Goal: Task Accomplishment & Management: Manage account settings

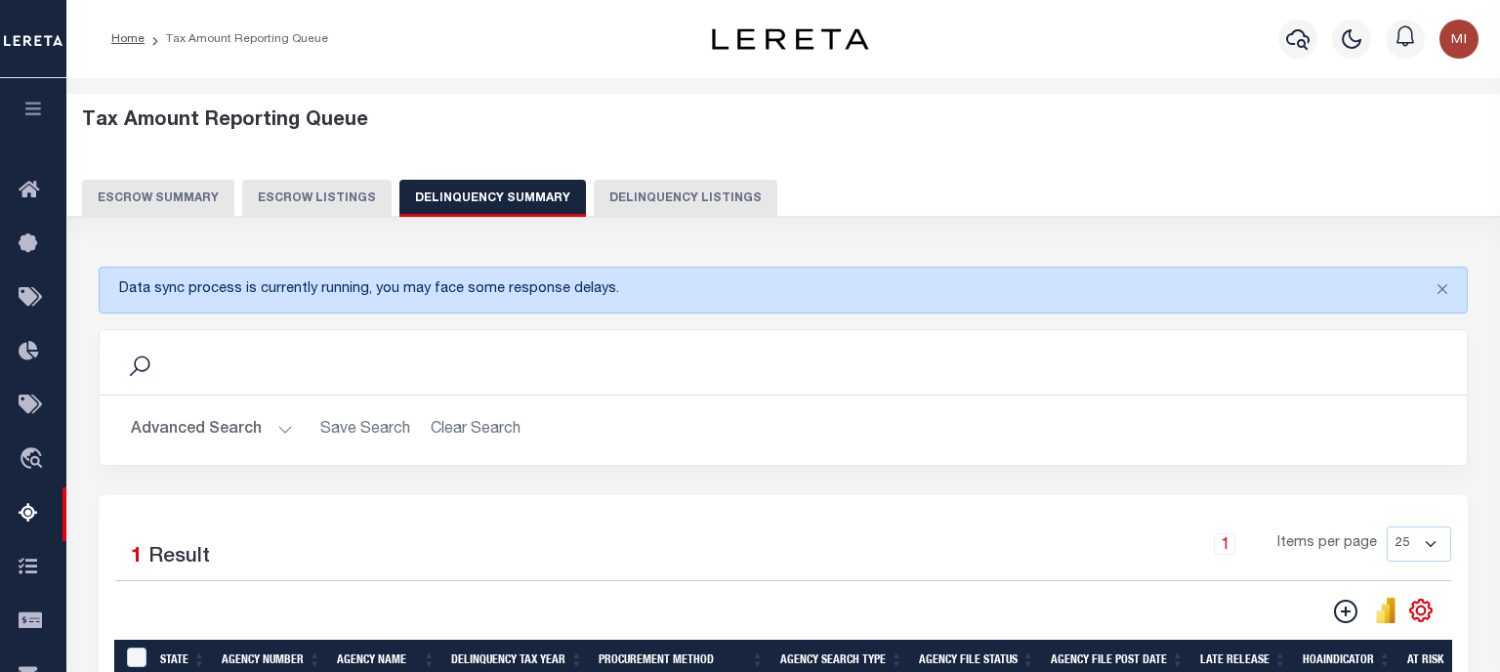
select select
click at [494, 196] on button "Delinquency Summary" at bounding box center [492, 198] width 187 height 37
click at [270, 432] on button "Advanced Search" at bounding box center [212, 430] width 162 height 38
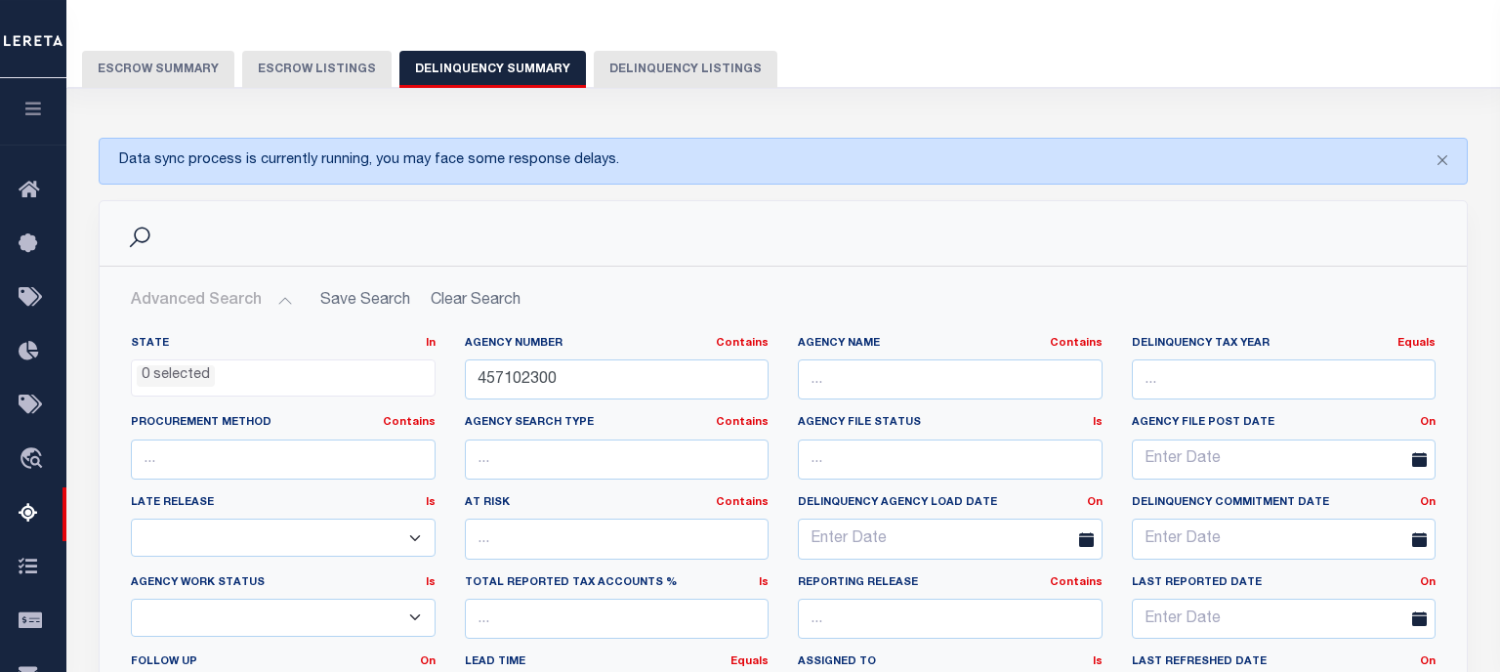
scroll to position [206, 0]
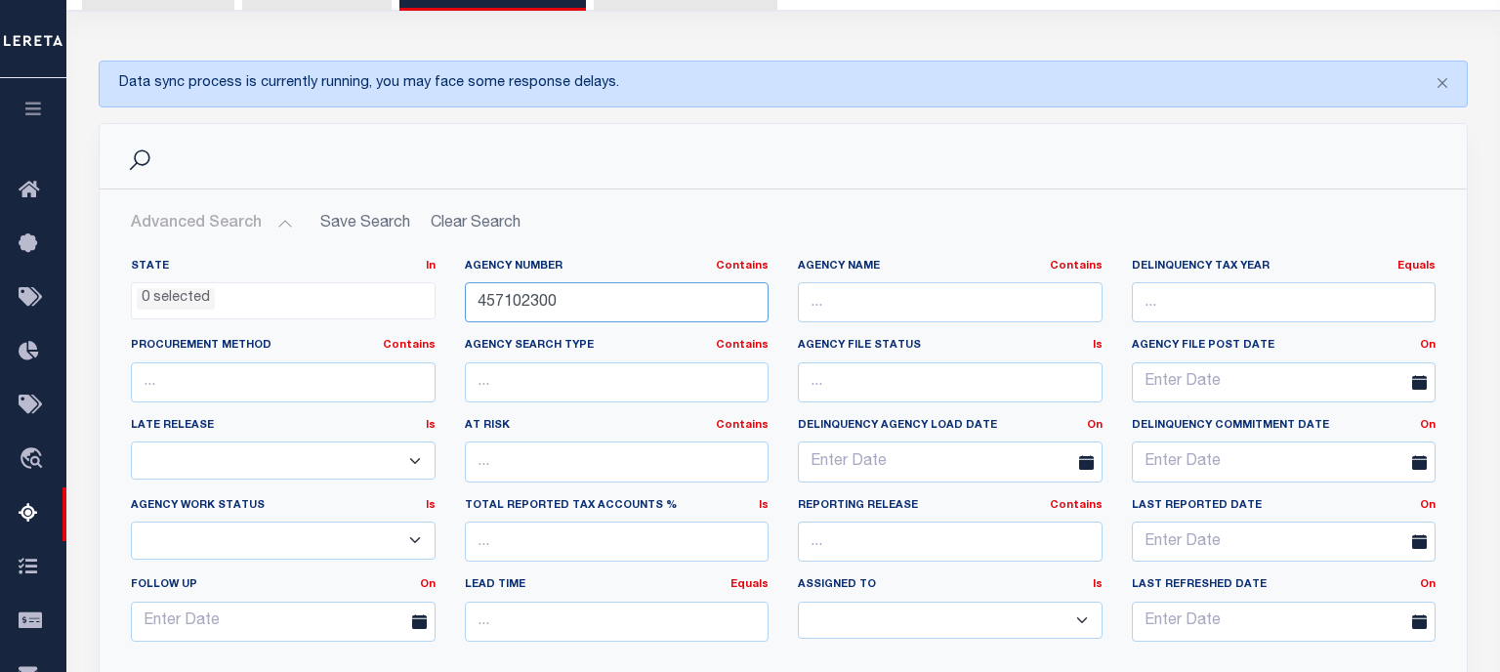
drag, startPoint x: 608, startPoint y: 303, endPoint x: 451, endPoint y: 301, distance: 157.2
click at [465, 302] on input "457102300" at bounding box center [617, 302] width 305 height 40
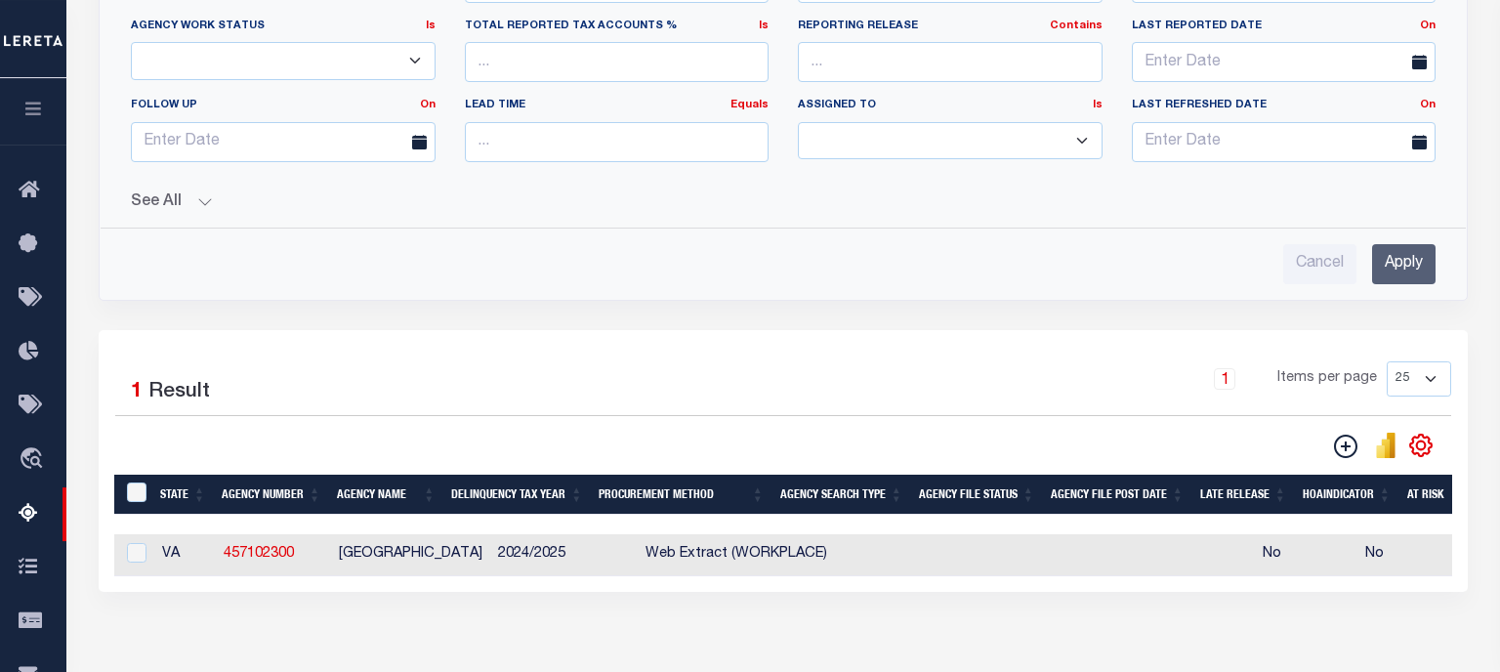
scroll to position [722, 0]
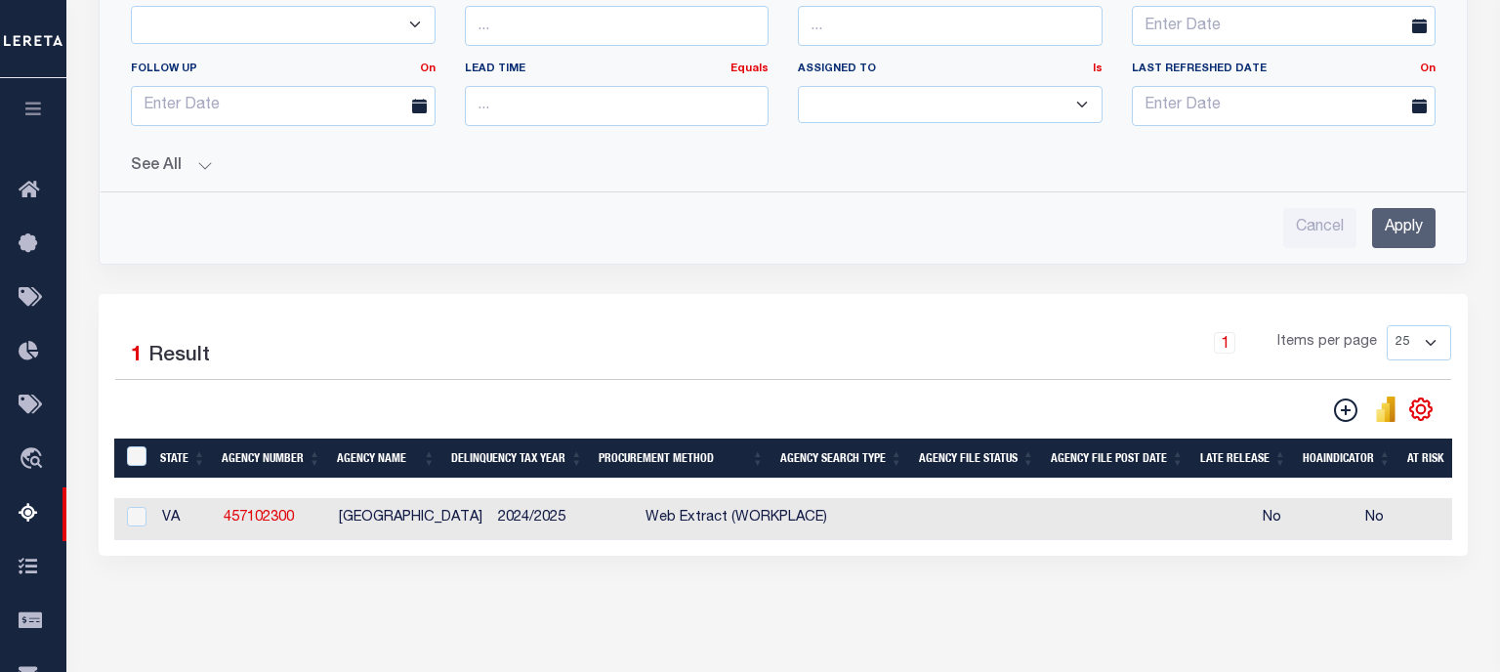
click at [1417, 232] on input "Apply" at bounding box center [1403, 228] width 63 height 40
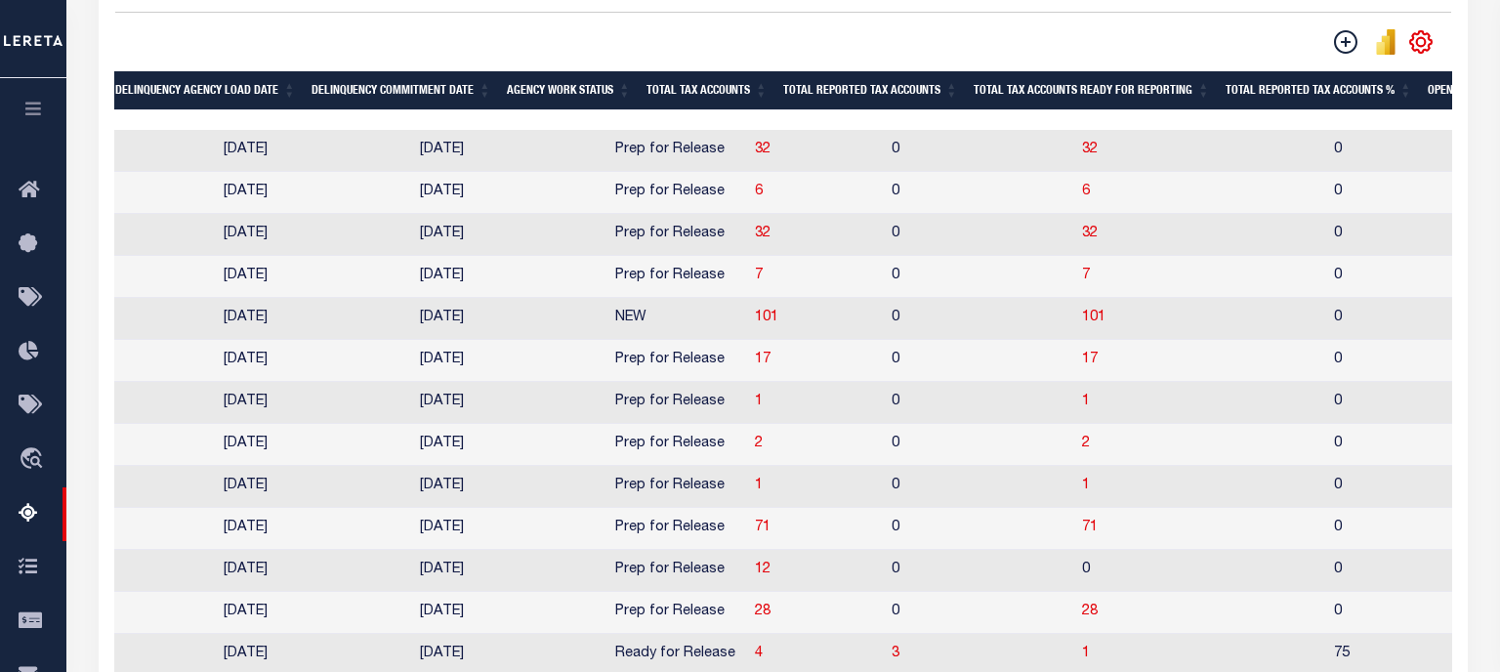
scroll to position [0, 1222]
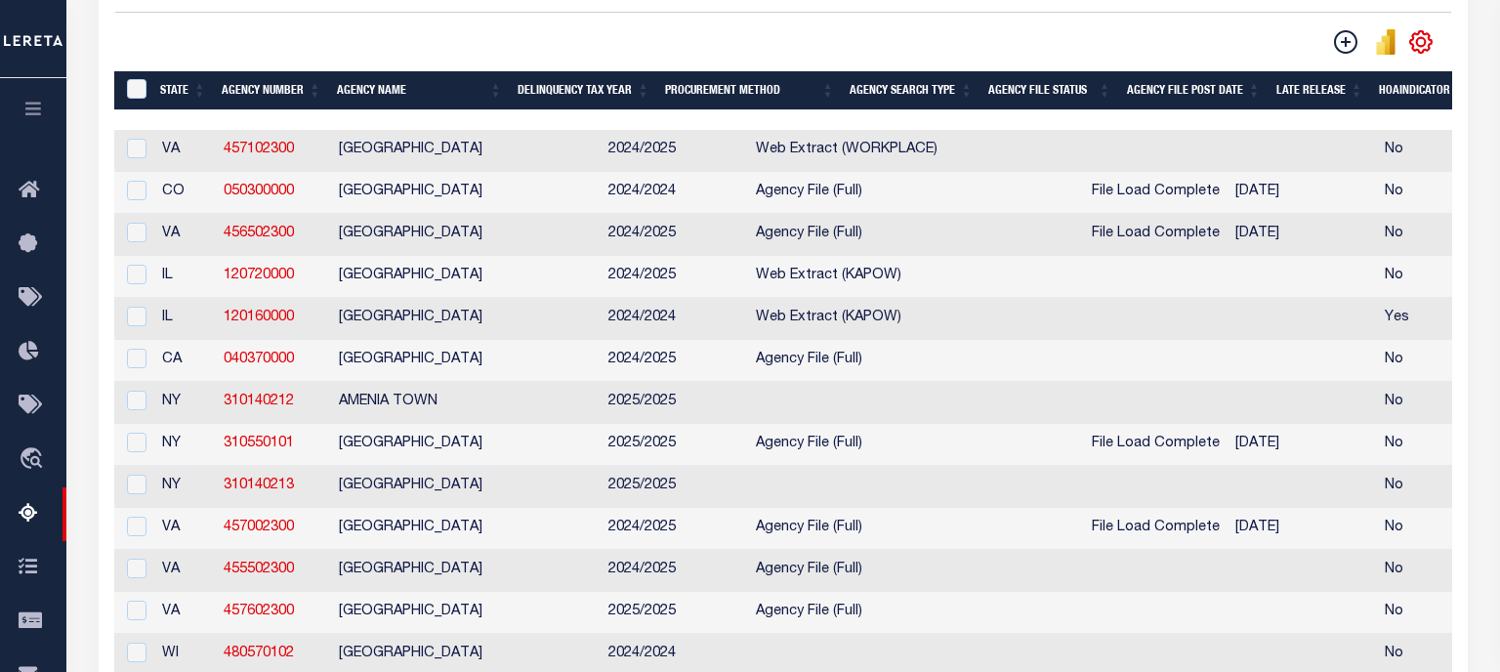
drag, startPoint x: 230, startPoint y: 414, endPoint x: 215, endPoint y: 404, distance: 18.4
click at [308, 403] on td "310140212" at bounding box center [273, 403] width 115 height 42
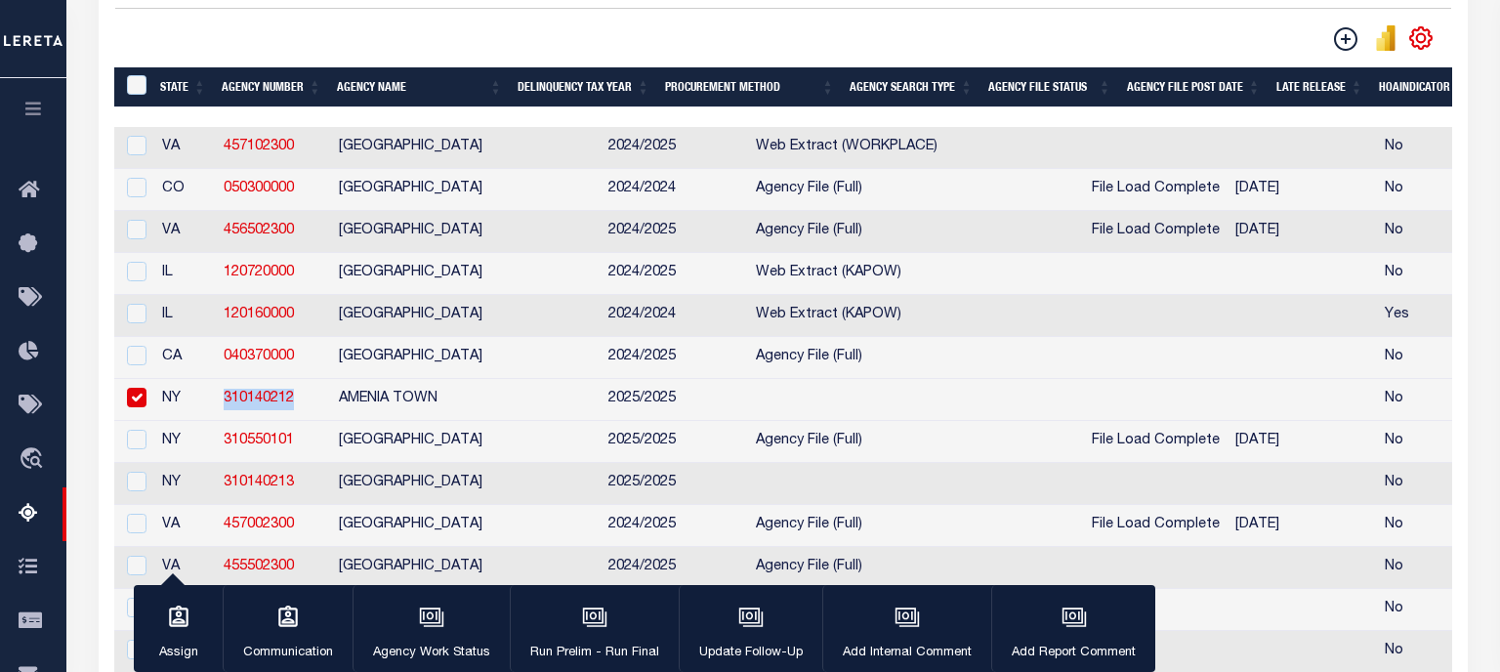
drag, startPoint x: 303, startPoint y: 405, endPoint x: 221, endPoint y: 405, distance: 82.0
click at [221, 405] on td "310140212" at bounding box center [273, 400] width 115 height 42
checkbox input "false"
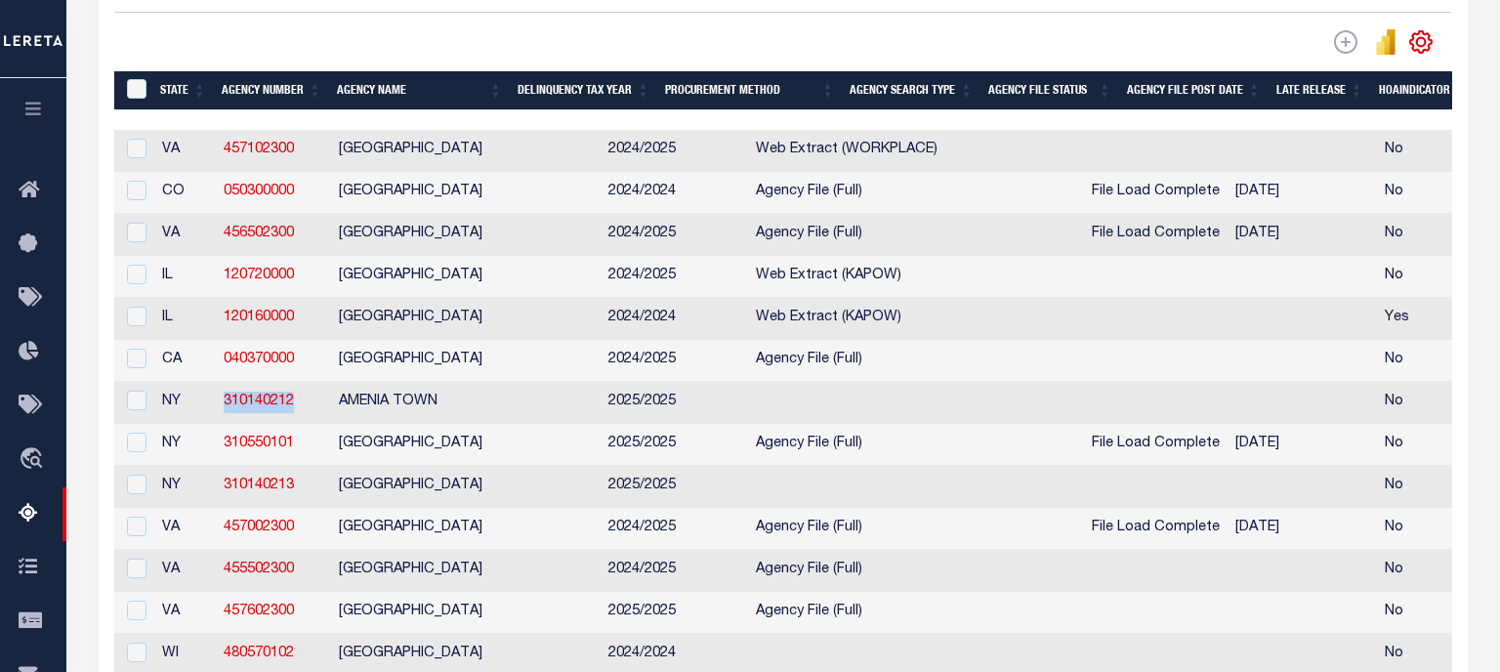
copy link "310140212"
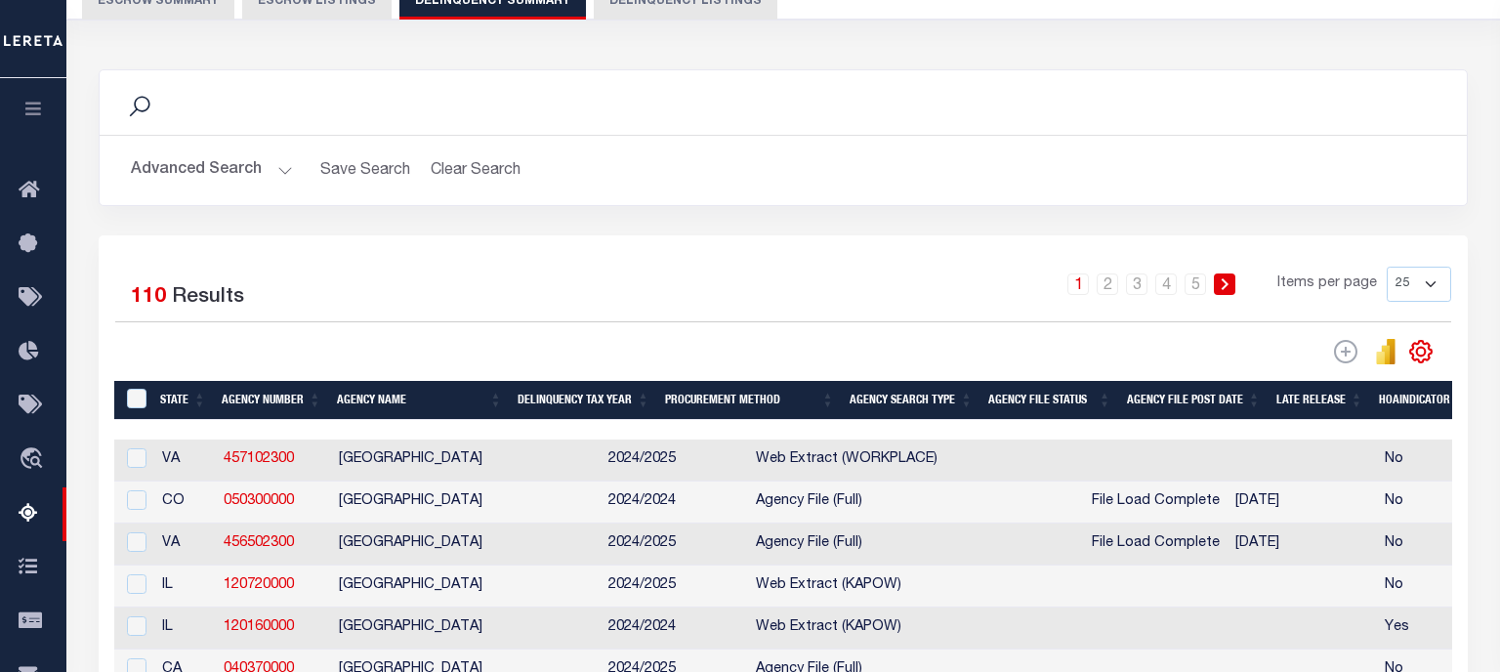
click at [274, 172] on button "Advanced Search" at bounding box center [212, 170] width 162 height 38
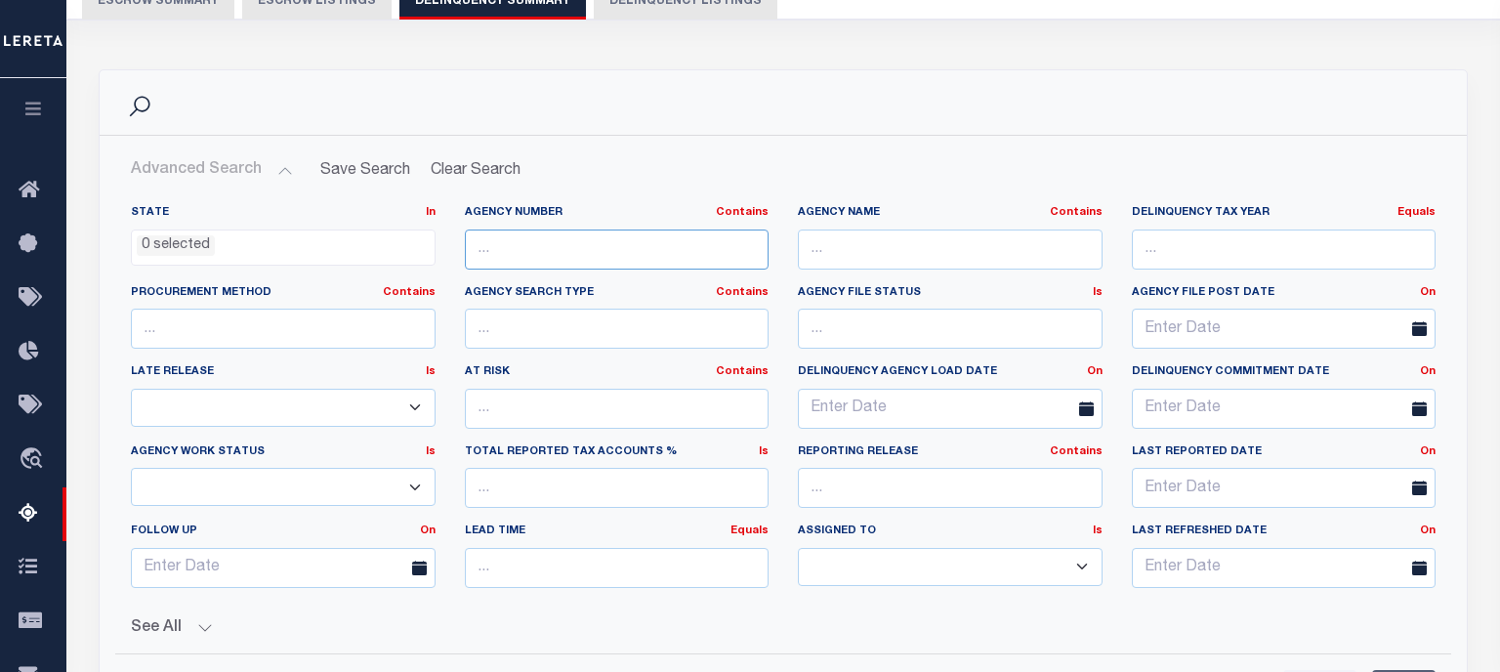
click at [580, 251] on input "text" at bounding box center [617, 249] width 305 height 40
paste input "310140212"
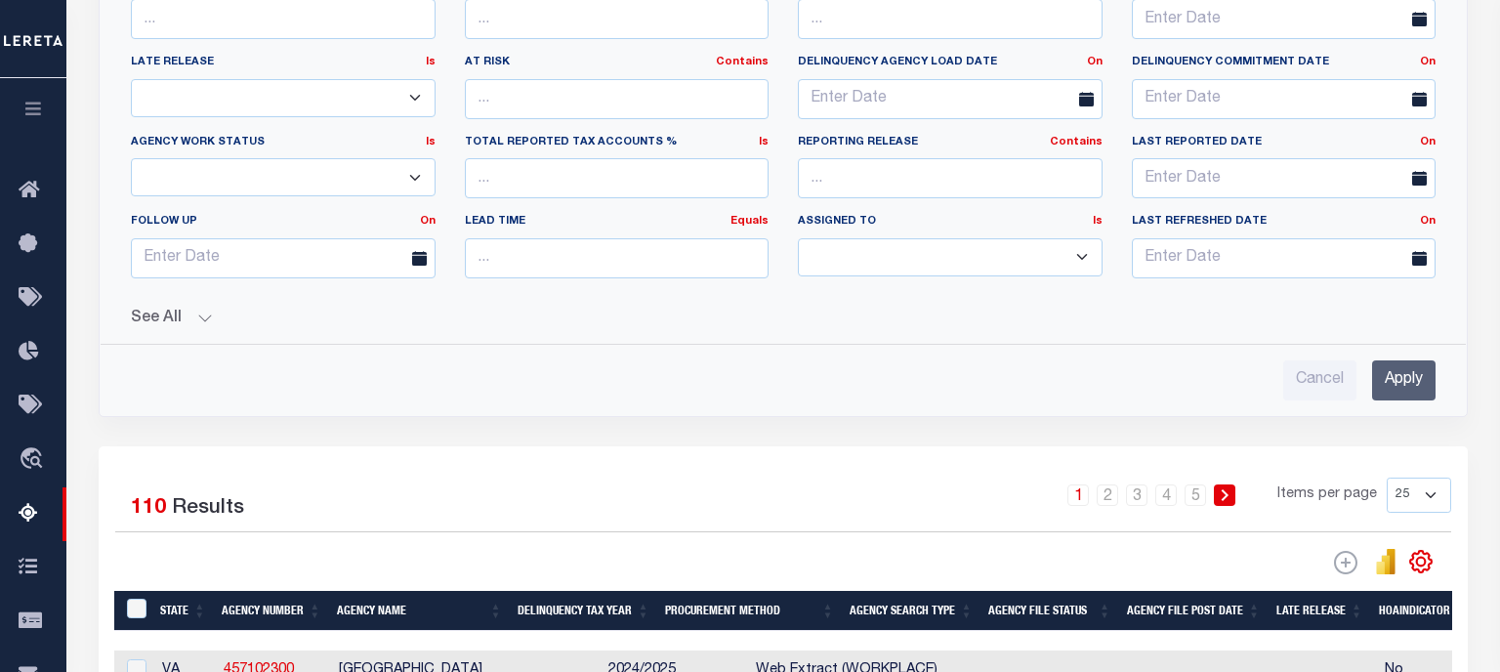
type input "310140212"
click at [1400, 382] on input "Apply" at bounding box center [1403, 380] width 63 height 40
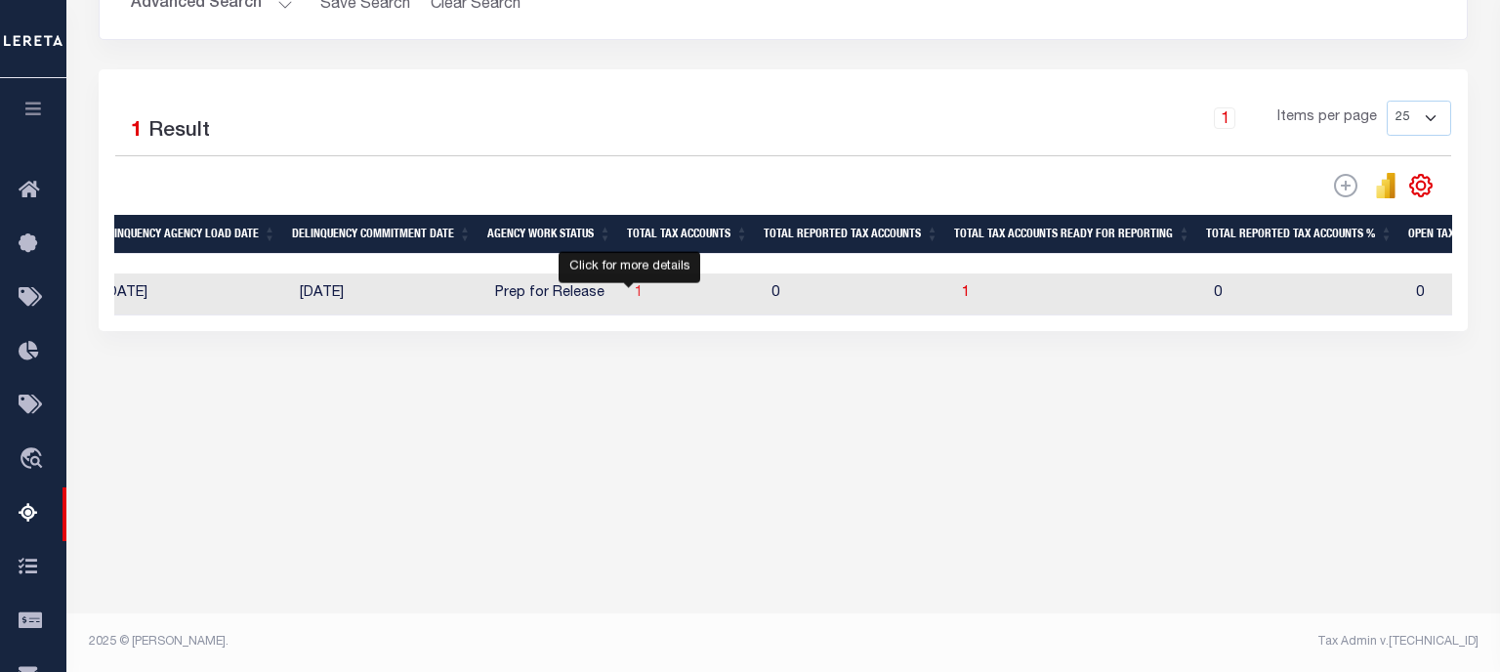
click at [635, 296] on span "1" at bounding box center [639, 293] width 8 height 14
select select "100"
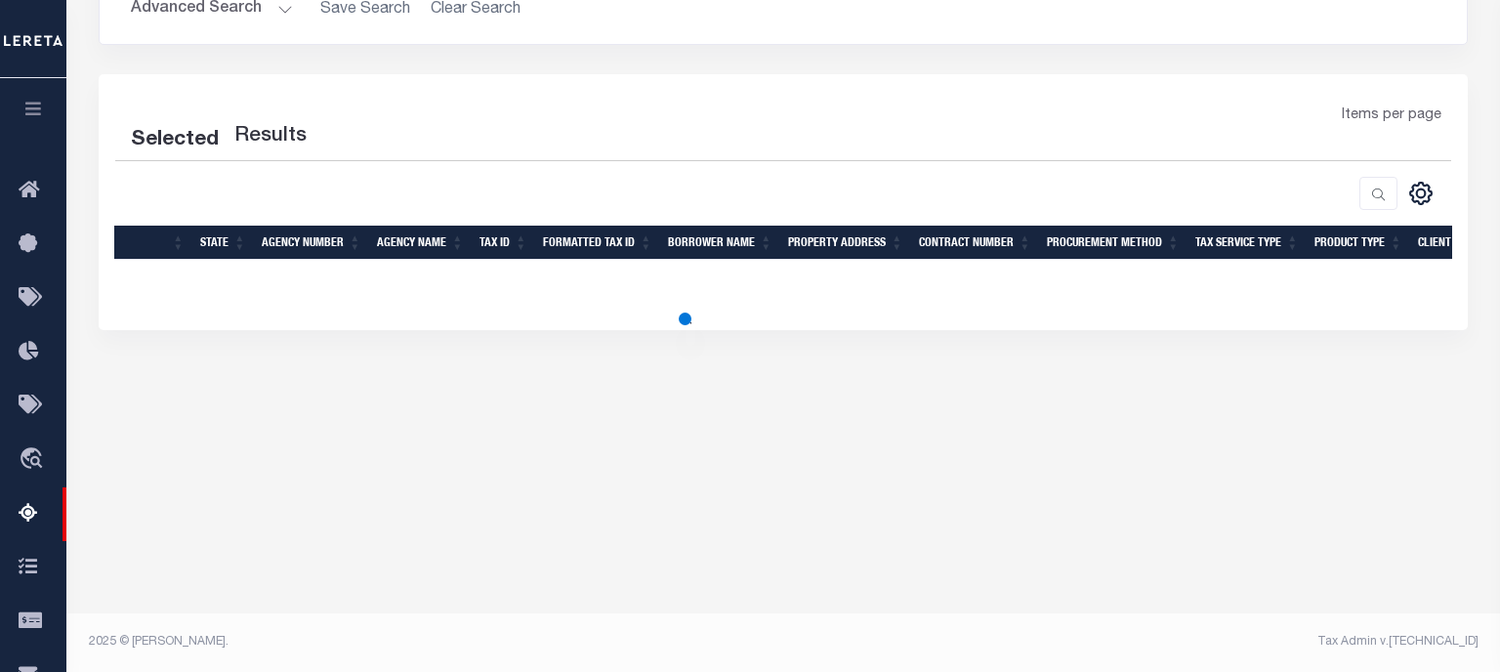
select select "100"
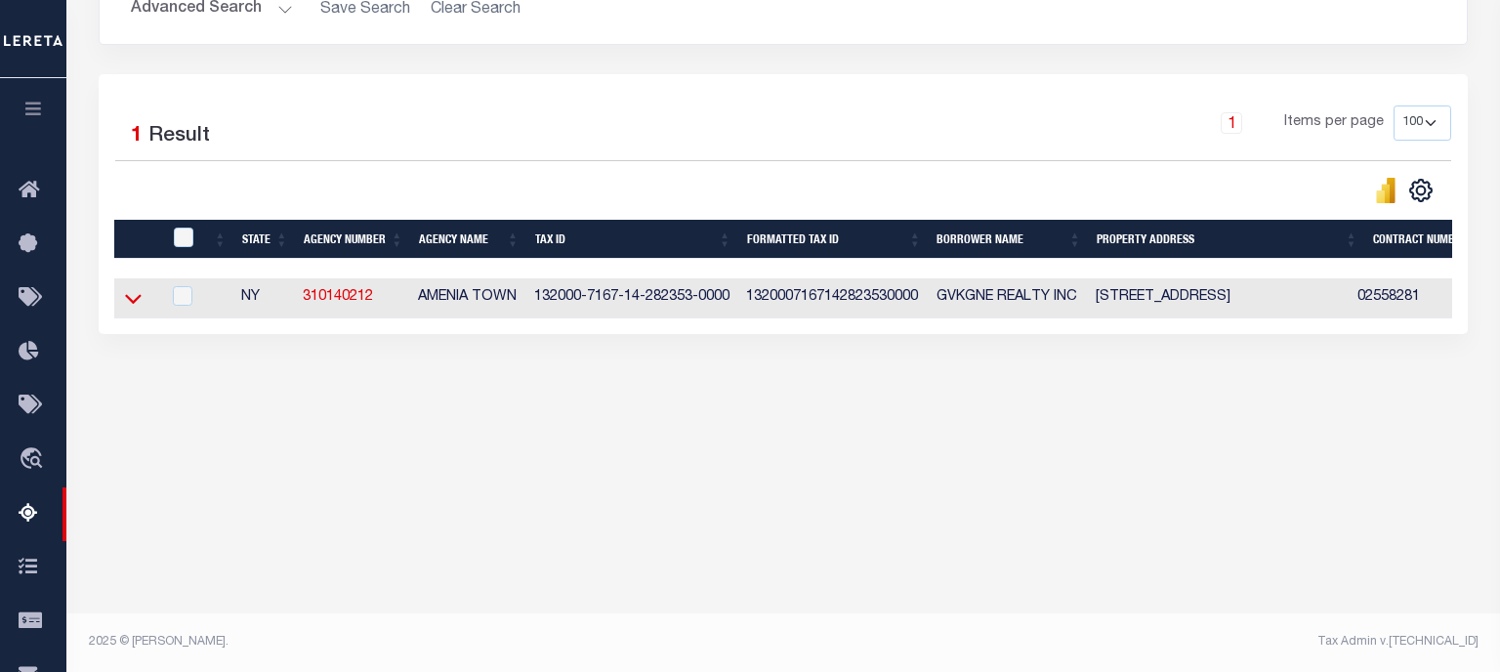
click at [131, 305] on icon at bounding box center [133, 300] width 17 height 10
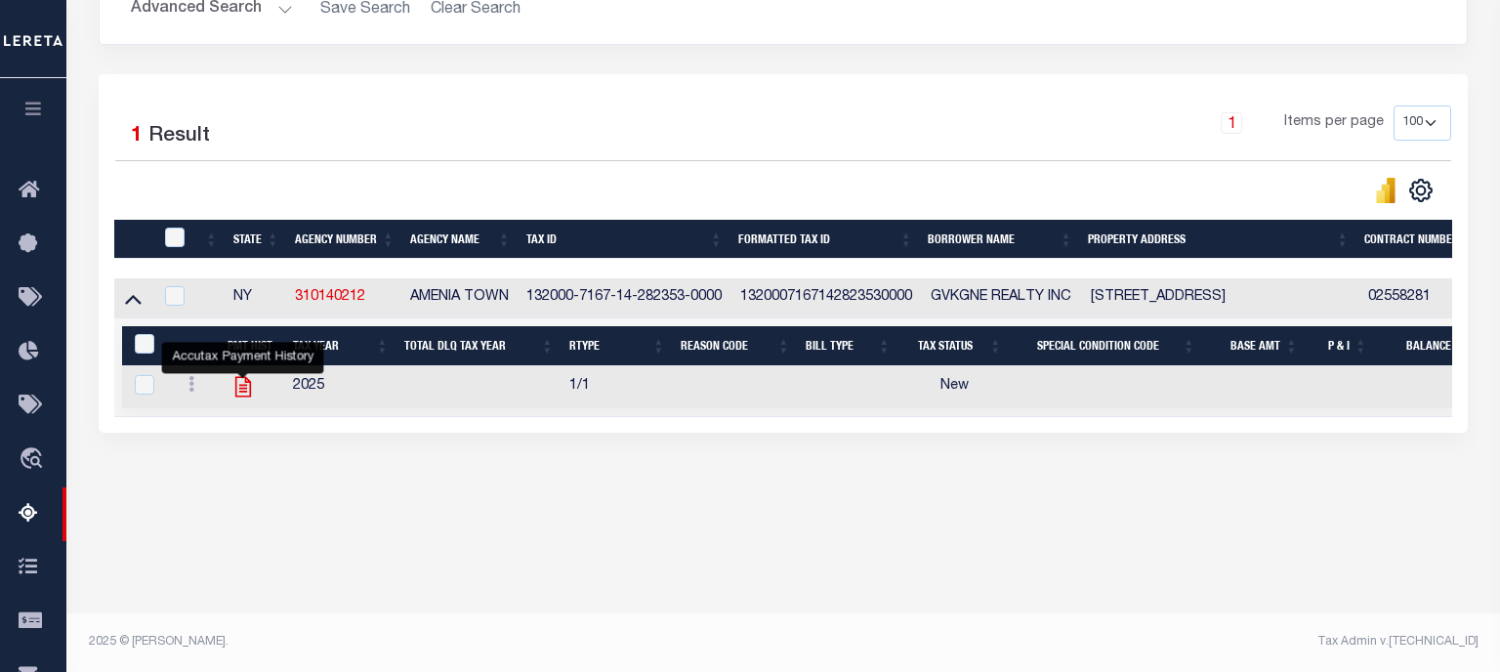
click at [243, 388] on icon "" at bounding box center [242, 386] width 25 height 25
checkbox input "true"
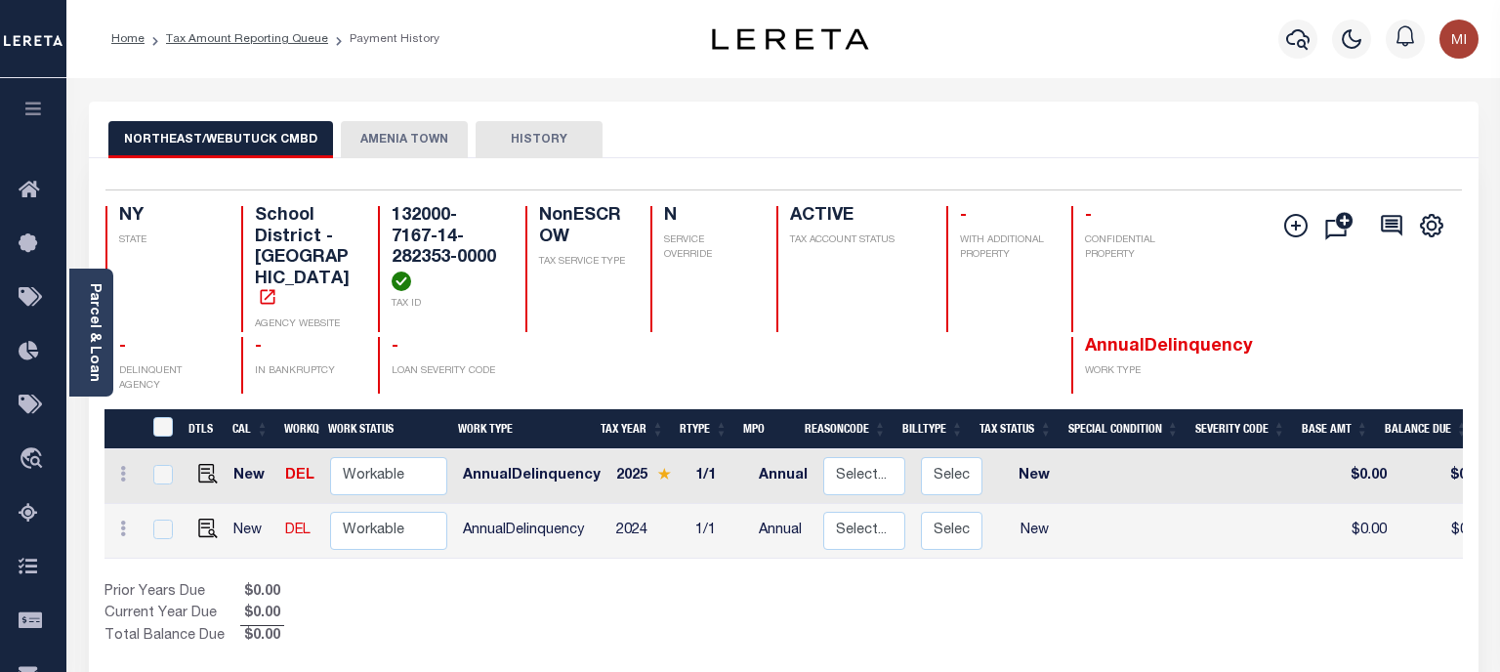
click at [404, 147] on button "AMENIA TOWN" at bounding box center [404, 139] width 127 height 37
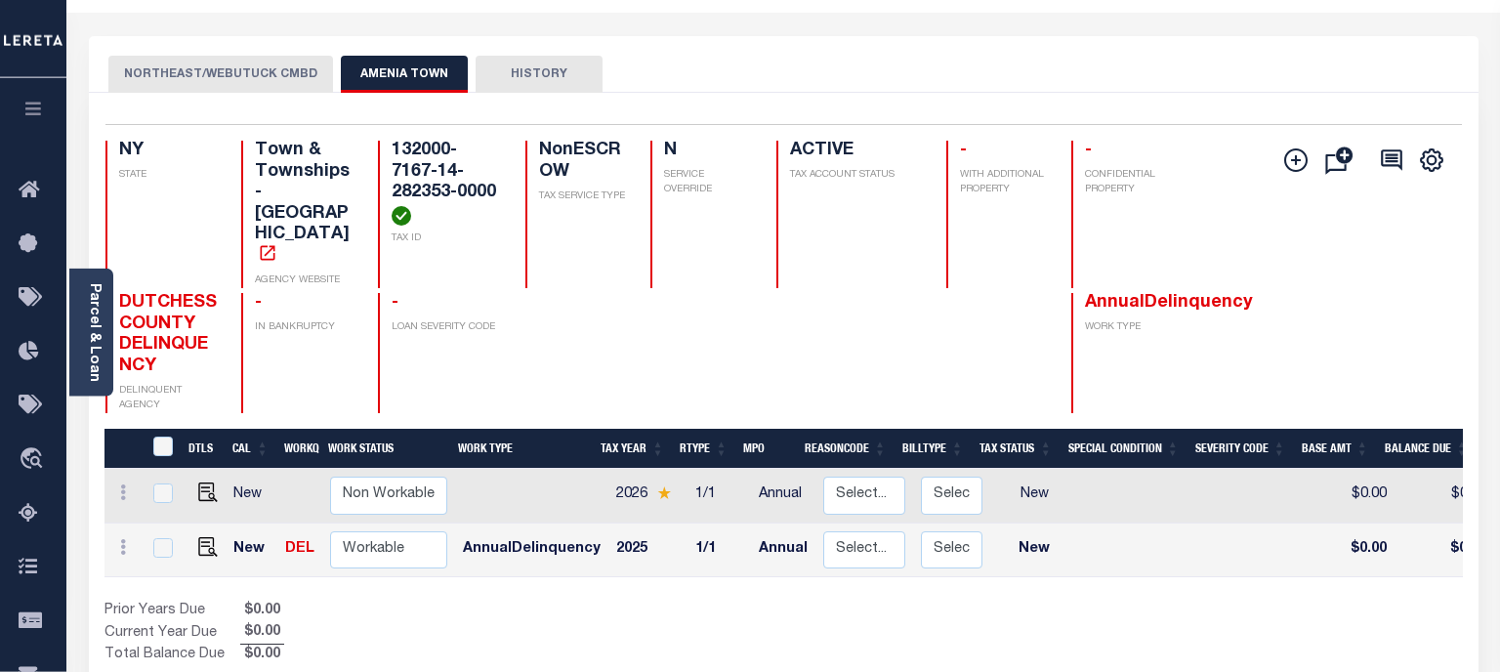
scroll to position [103, 0]
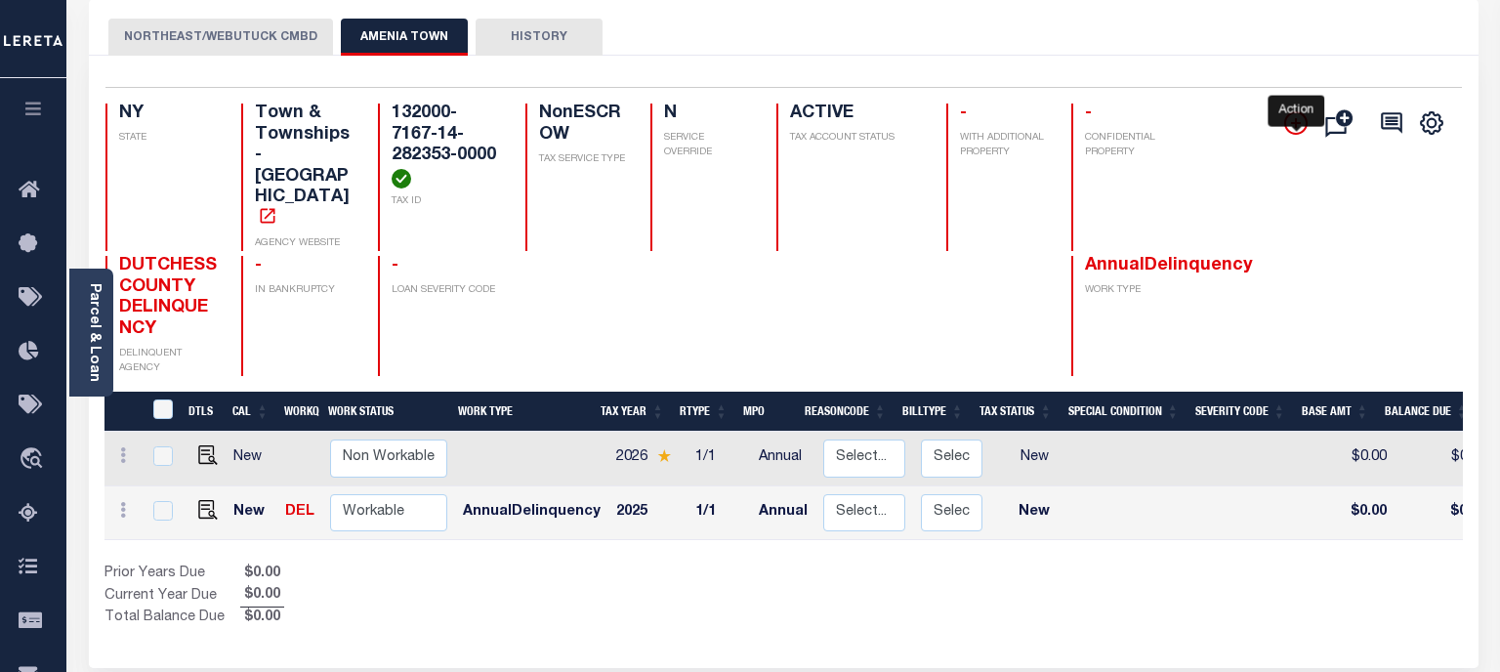
click at [1303, 127] on icon "" at bounding box center [1295, 122] width 23 height 23
click at [1307, 225] on div "Add Installment Line Bad Parcel Request Check" at bounding box center [1358, 240] width 180 height 272
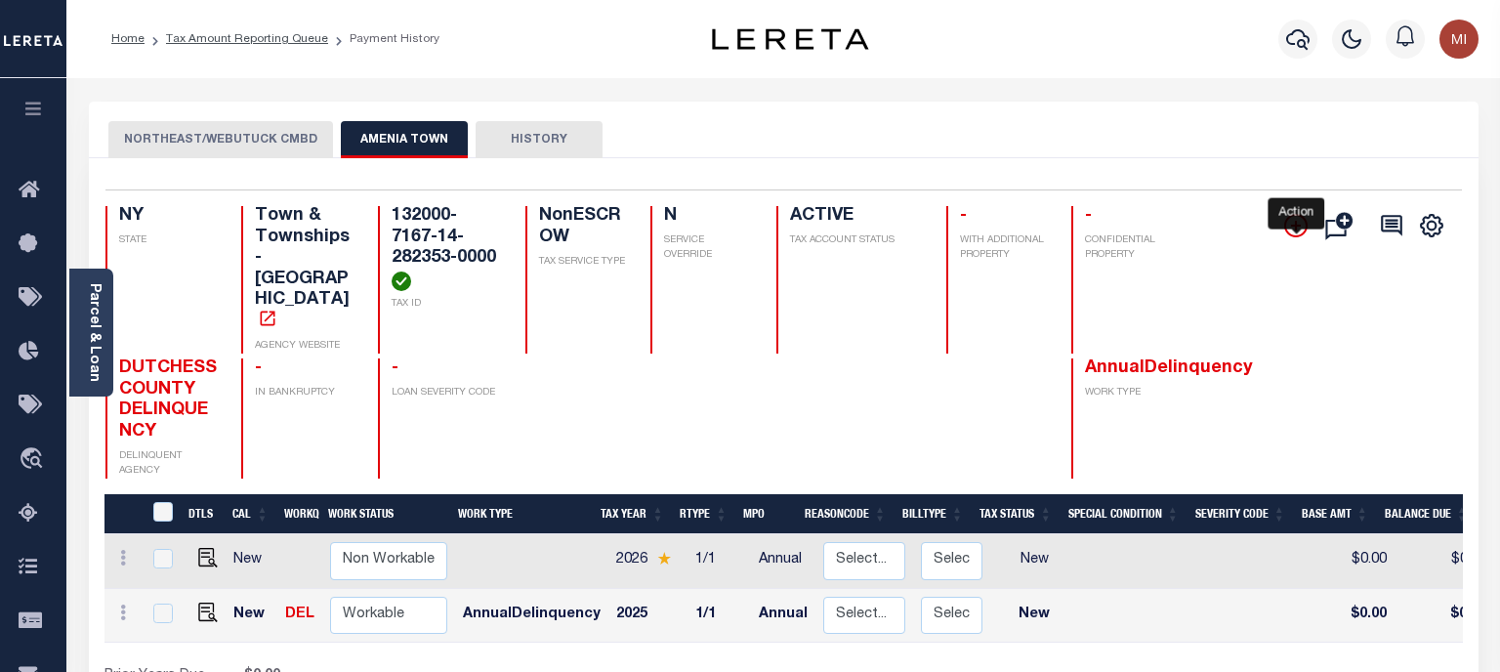
click at [1297, 221] on icon "" at bounding box center [1295, 225] width 23 height 23
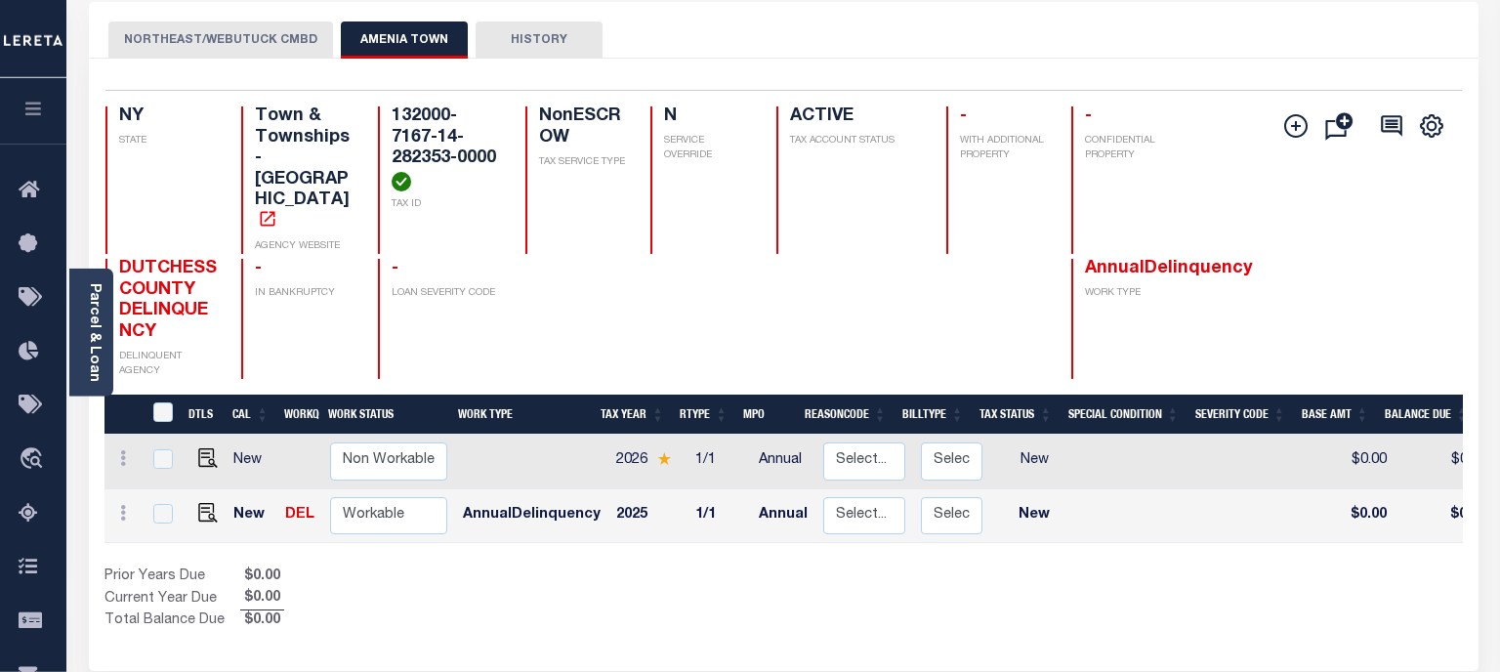
scroll to position [103, 0]
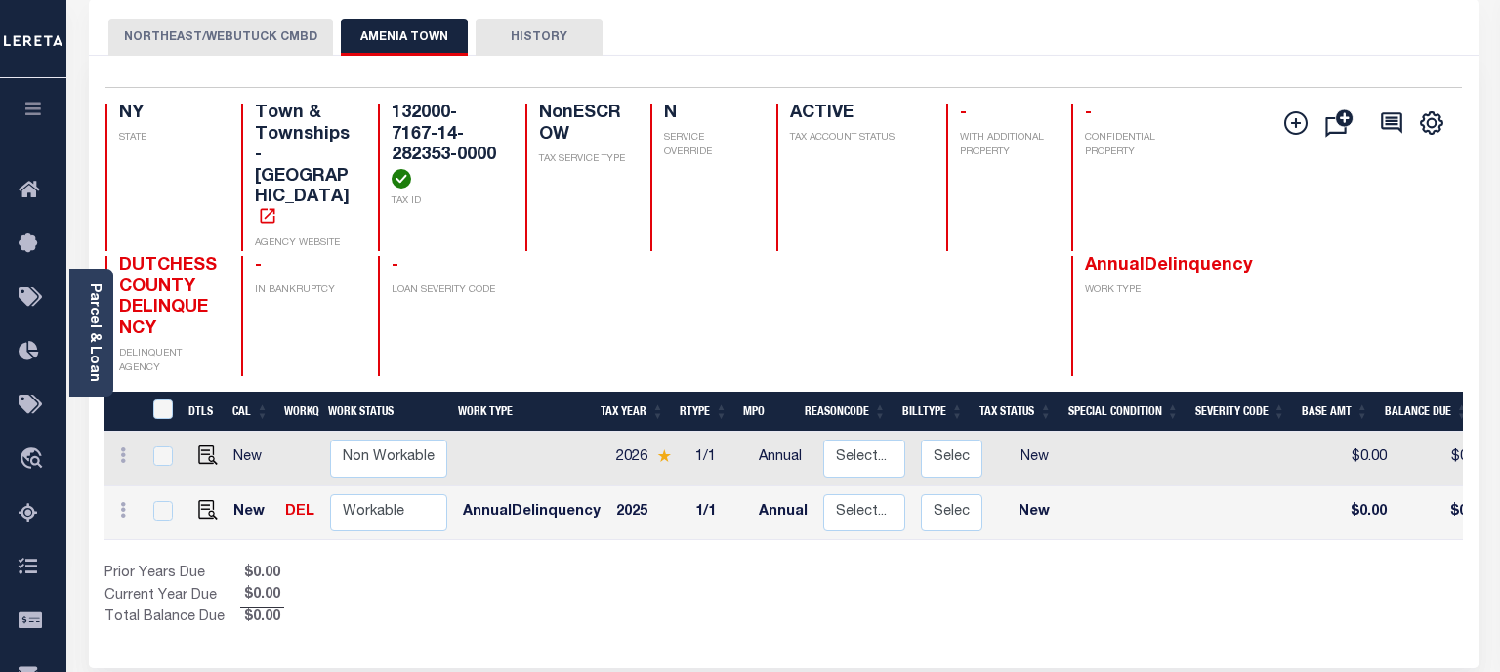
click at [1287, 252] on div "Add Installment Line Bad Parcel Request Check" at bounding box center [1358, 240] width 180 height 272
click at [1303, 116] on icon "" at bounding box center [1295, 122] width 23 height 23
click at [232, 50] on button "NORTHEAST/WEBUTUCK CMBD" at bounding box center [220, 37] width 225 height 37
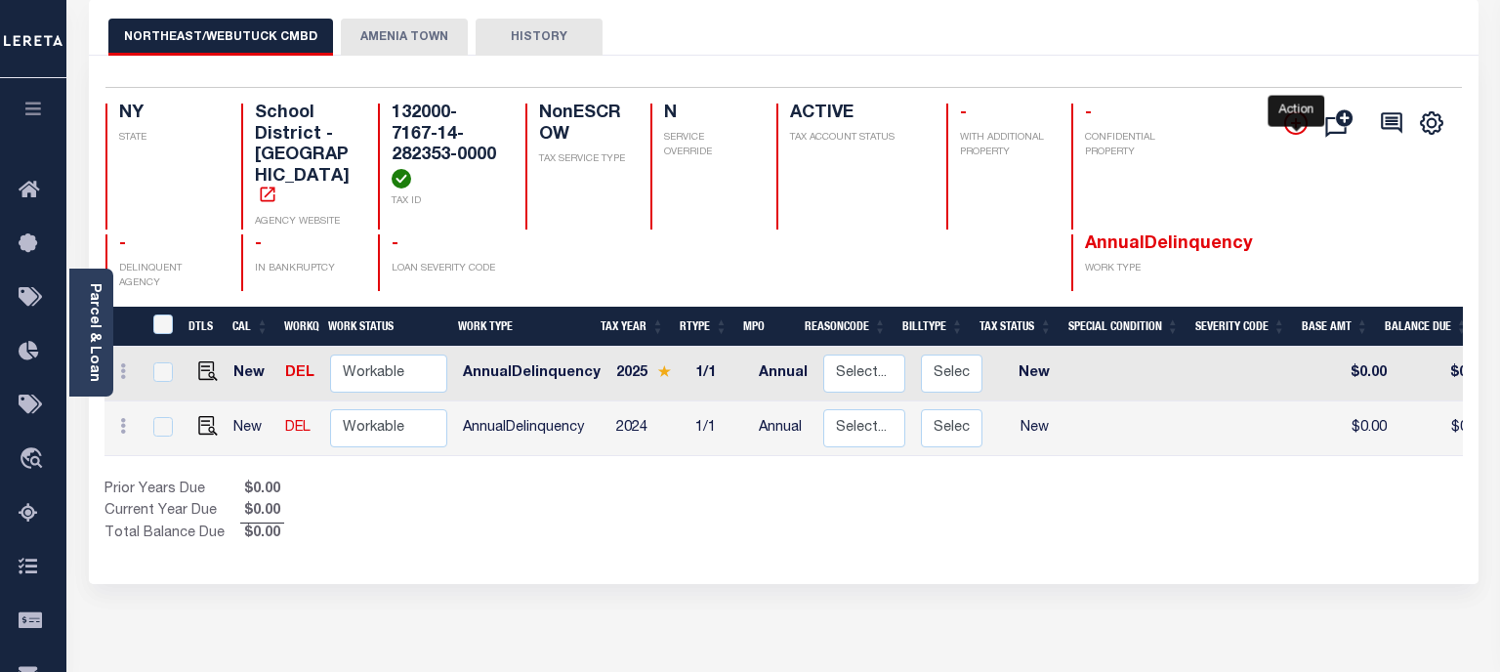
click at [1295, 119] on icon "" at bounding box center [1295, 122] width 23 height 23
click at [388, 33] on button "AMENIA TOWN" at bounding box center [404, 37] width 127 height 37
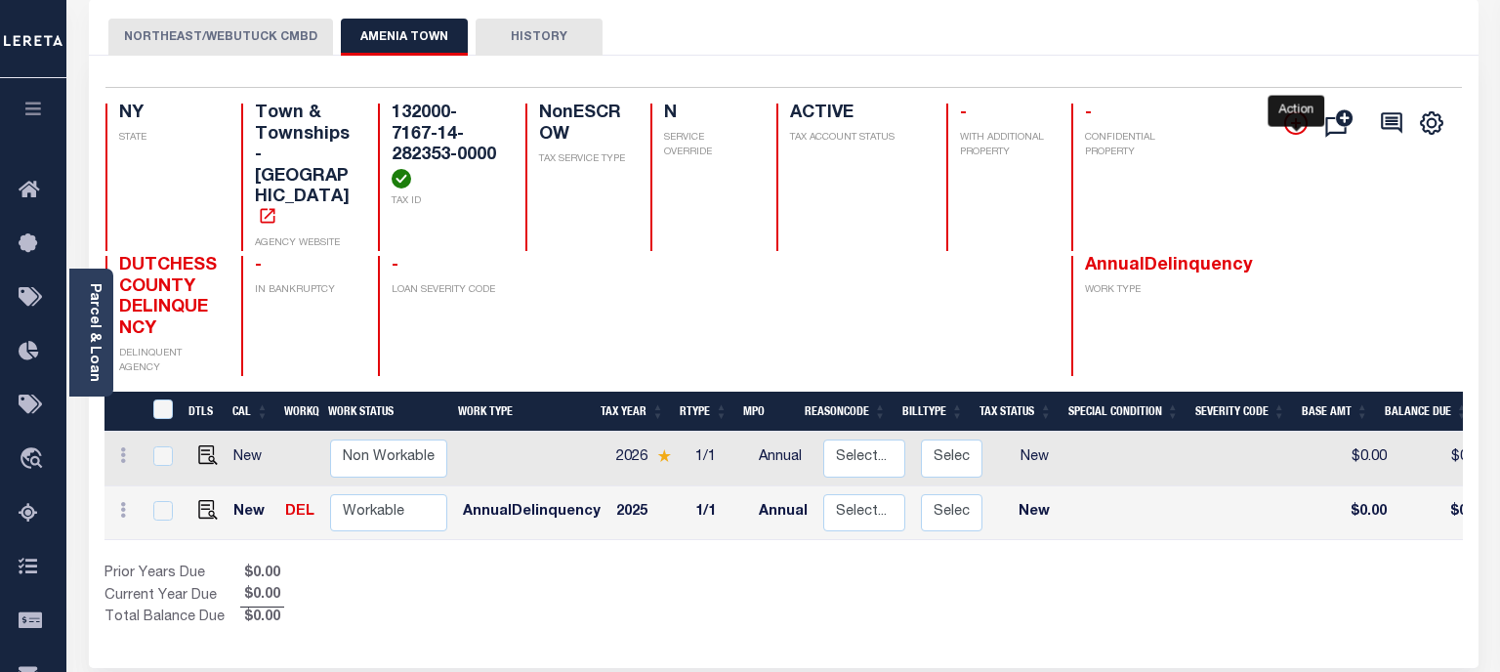
click at [1298, 123] on icon "" at bounding box center [1295, 123] width 10 height 10
click at [1299, 125] on icon "" at bounding box center [1295, 122] width 23 height 23
click at [1300, 124] on icon "" at bounding box center [1295, 123] width 10 height 10
click at [1306, 218] on div "Add Installment Line Bad Parcel Request Check" at bounding box center [1358, 240] width 180 height 272
click at [834, 39] on div "NORTHEAST/WEBUTUCK CMBD AMENIA TOWN HISTORY" at bounding box center [783, 37] width 1351 height 36
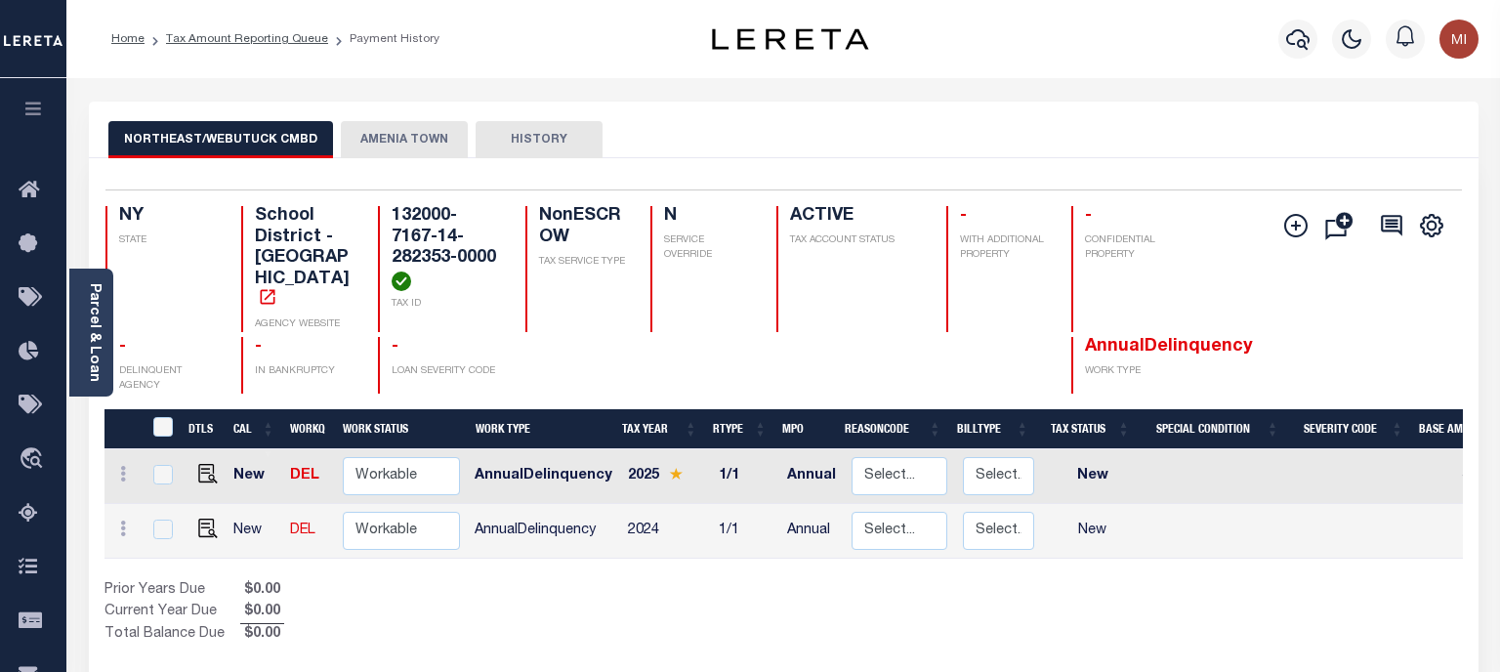
click at [405, 133] on button "AMENIA TOWN" at bounding box center [404, 139] width 127 height 37
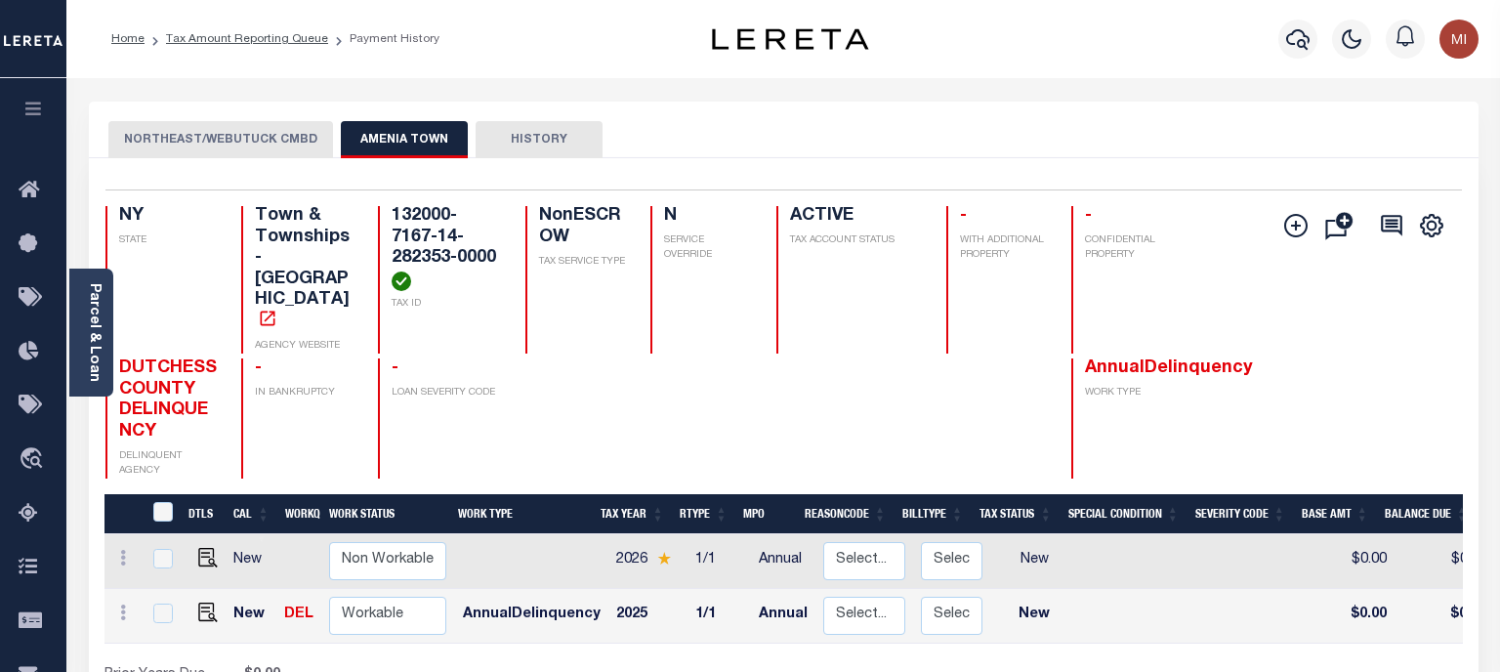
scroll to position [103, 0]
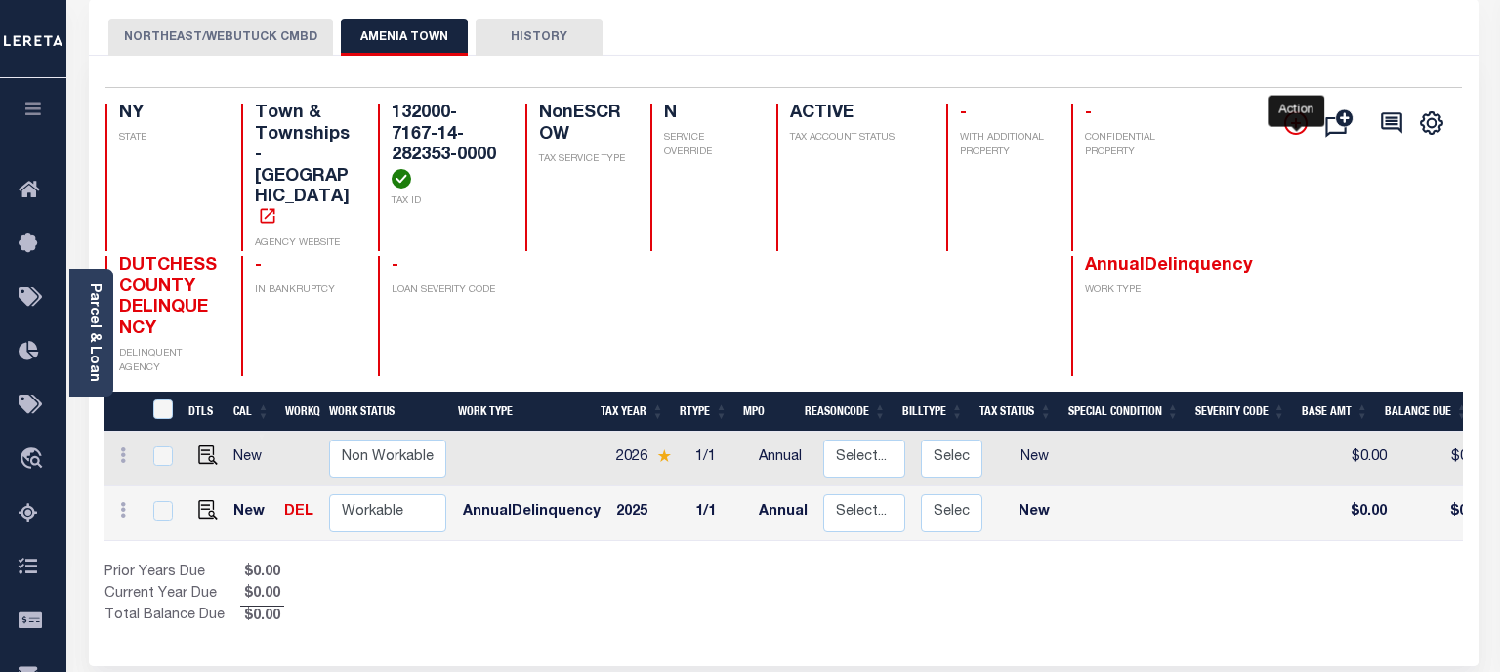
click at [1295, 128] on icon "" at bounding box center [1295, 123] width 10 height 10
click at [123, 502] on icon at bounding box center [123, 510] width 6 height 16
click at [125, 447] on icon at bounding box center [123, 455] width 6 height 16
click at [127, 505] on link at bounding box center [122, 513] width 21 height 16
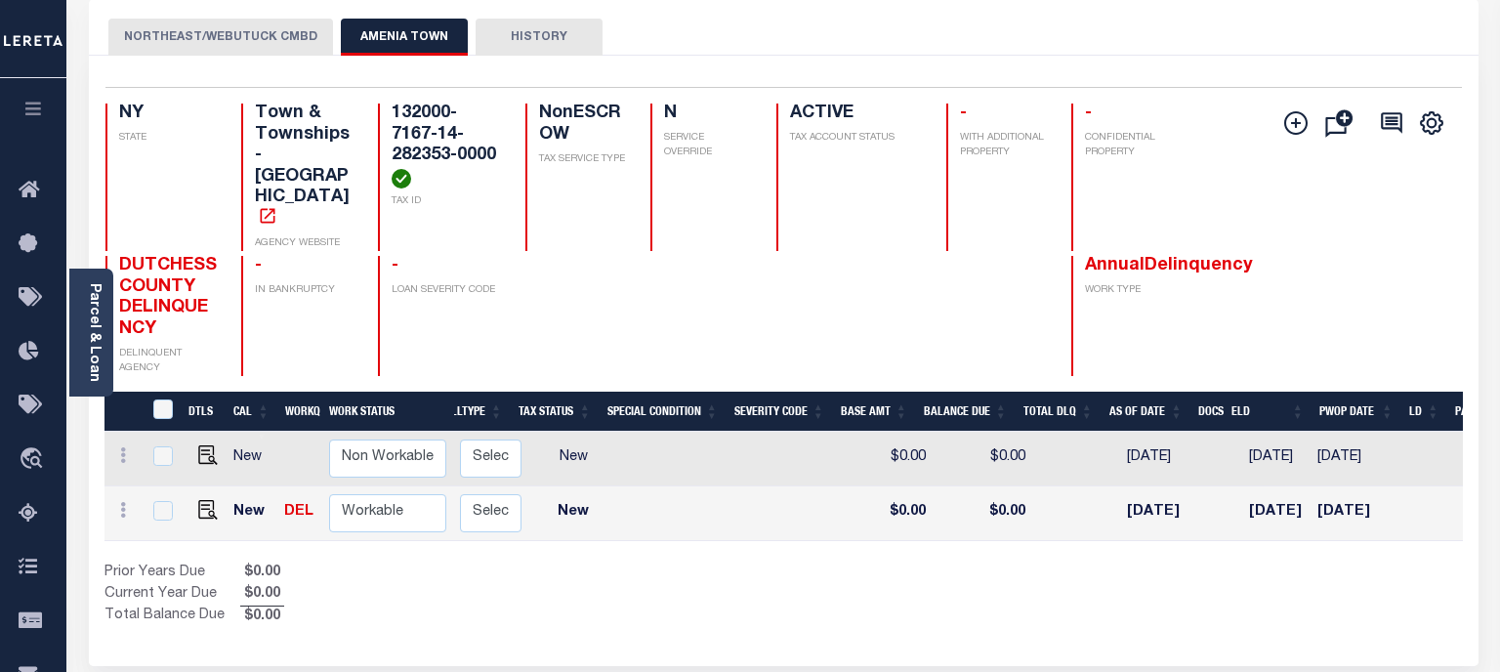
scroll to position [0, 0]
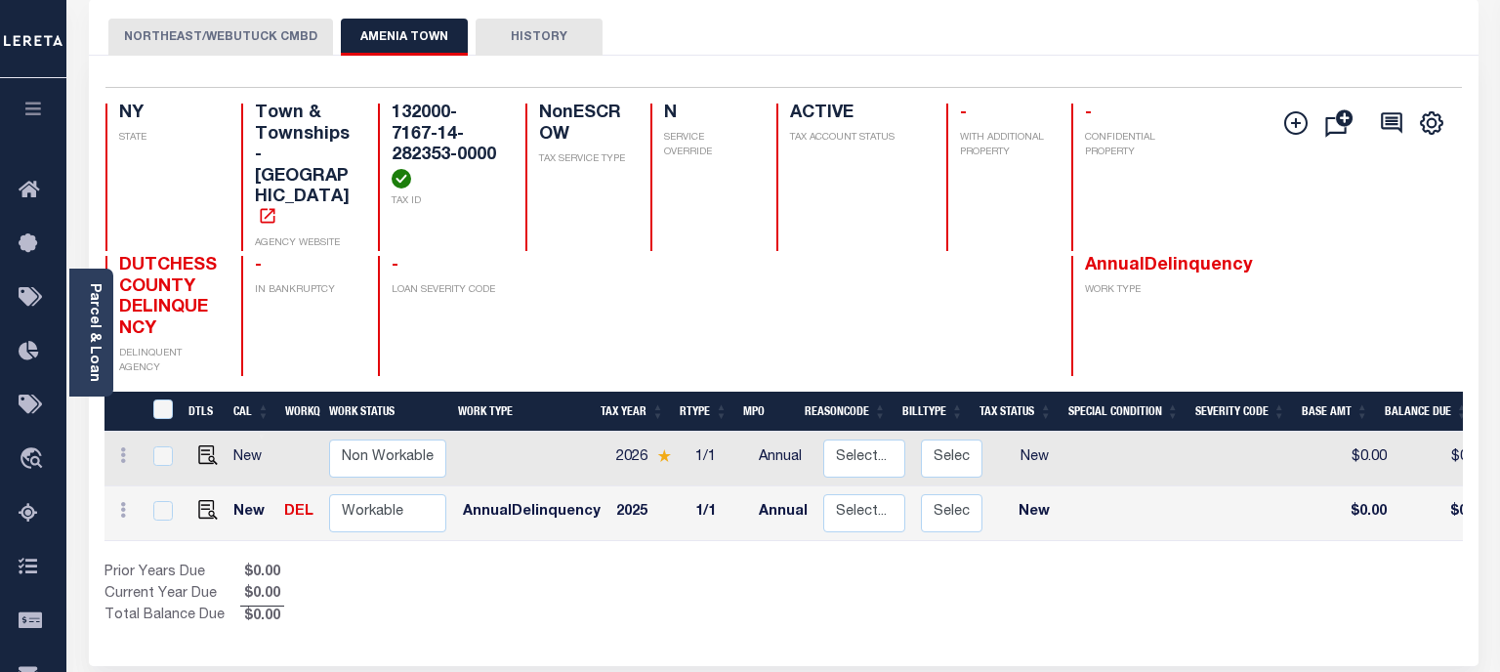
click at [255, 47] on button "NORTHEAST/WEBUTUCK CMBD" at bounding box center [220, 37] width 225 height 37
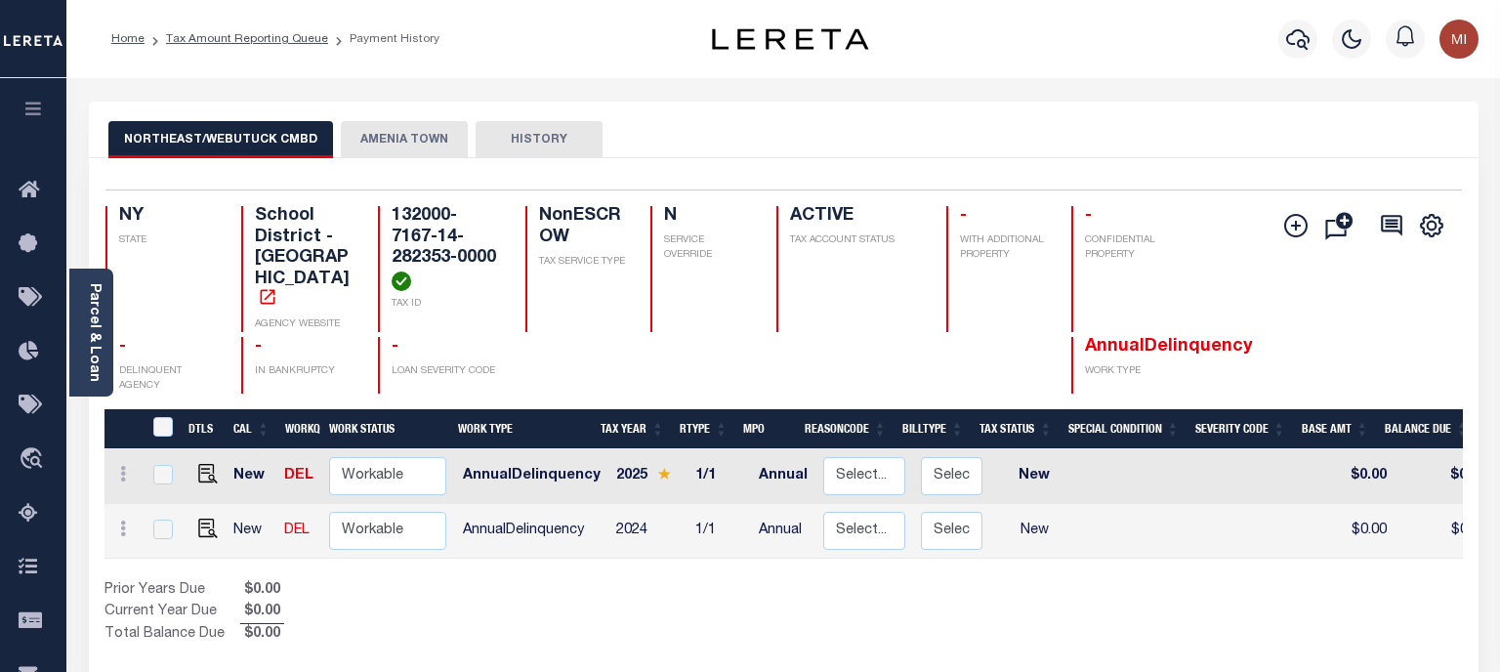
click at [402, 134] on button "AMENIA TOWN" at bounding box center [404, 139] width 127 height 37
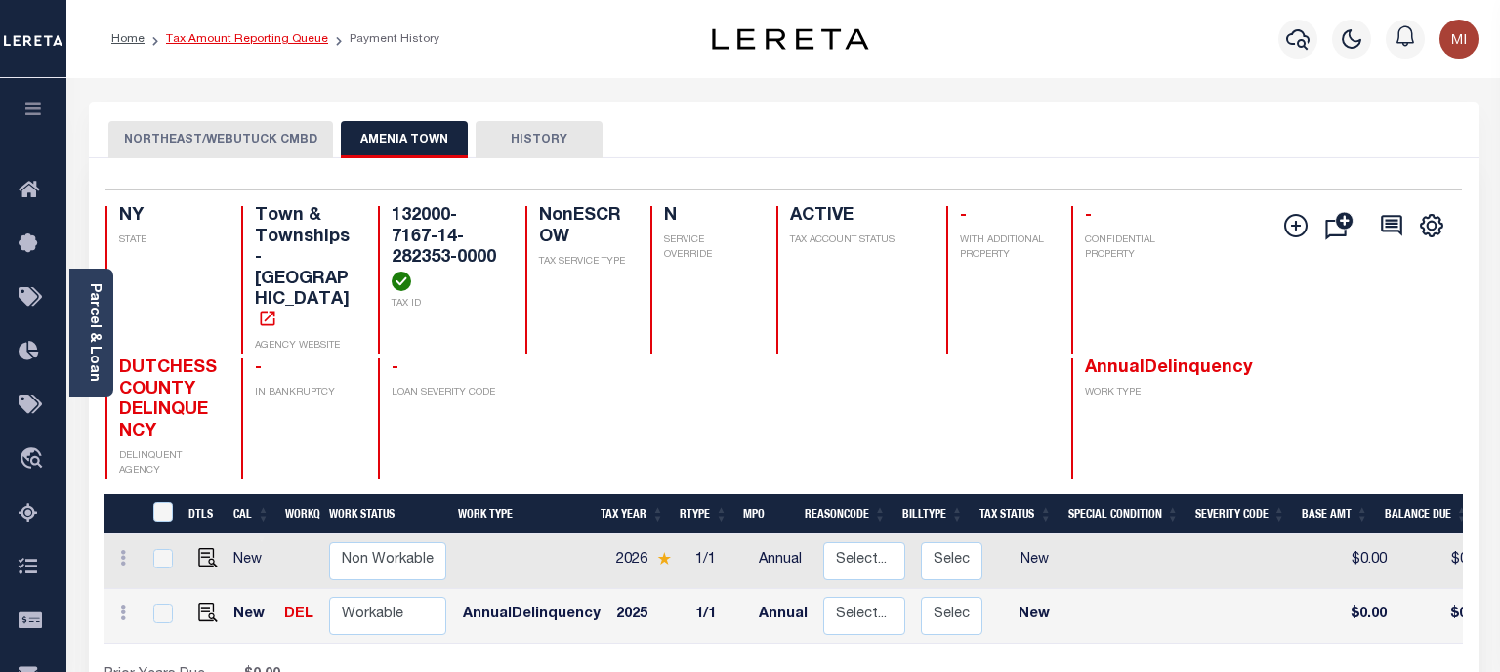
click at [264, 45] on link "Tax Amount Reporting Queue" at bounding box center [247, 39] width 162 height 12
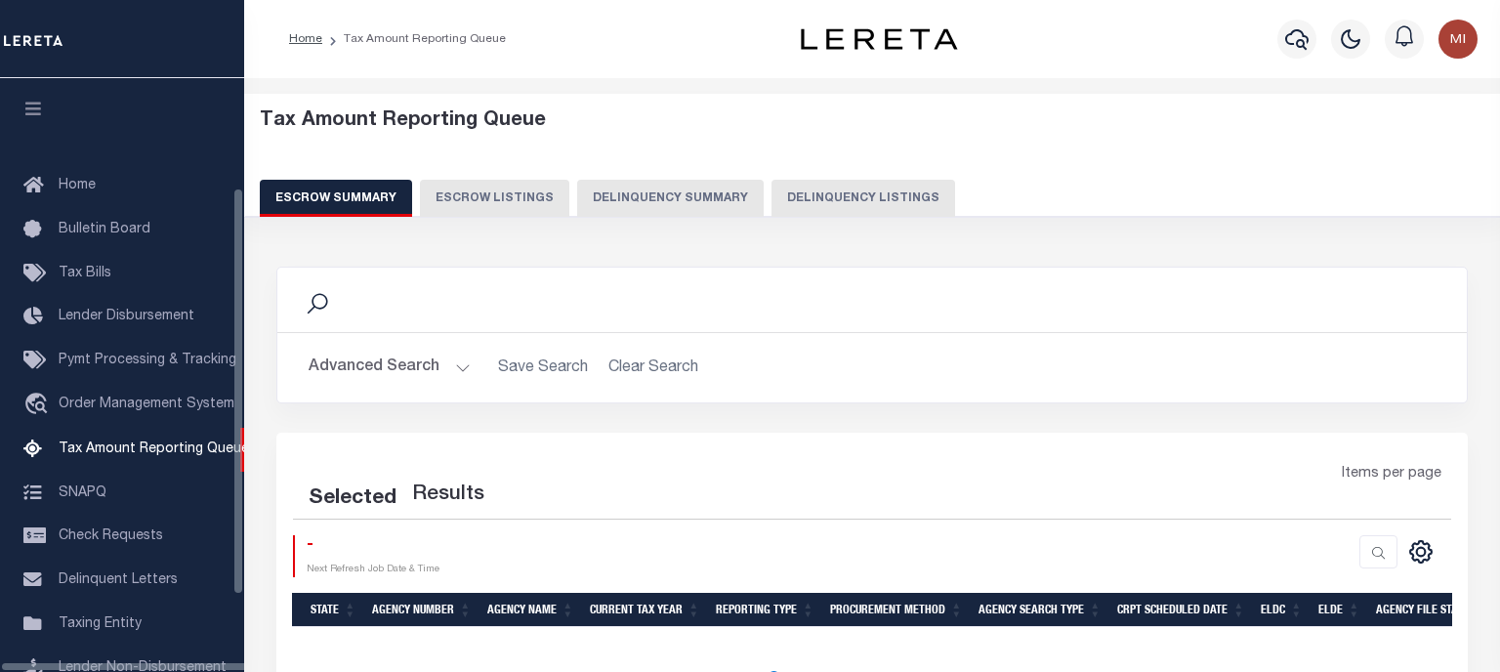
scroll to position [201, 0]
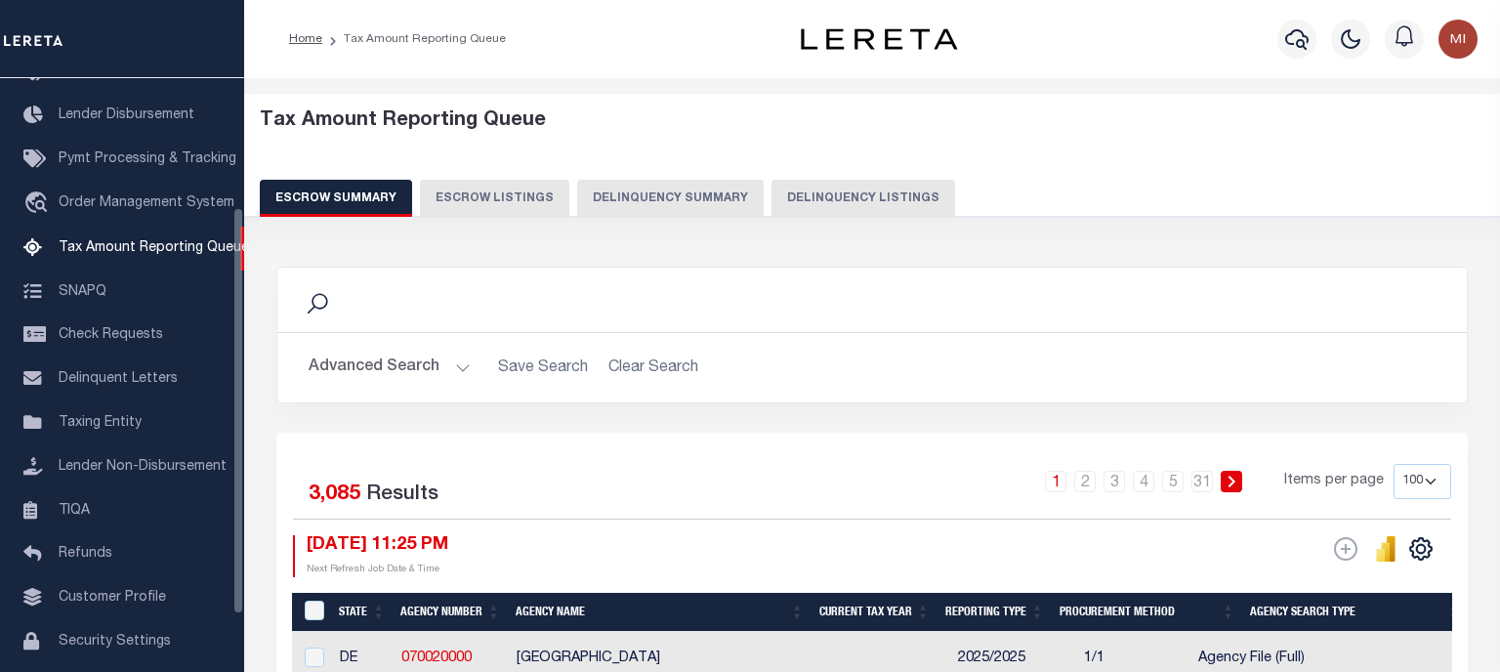
click at [633, 199] on button "Delinquency Summary" at bounding box center [670, 198] width 187 height 37
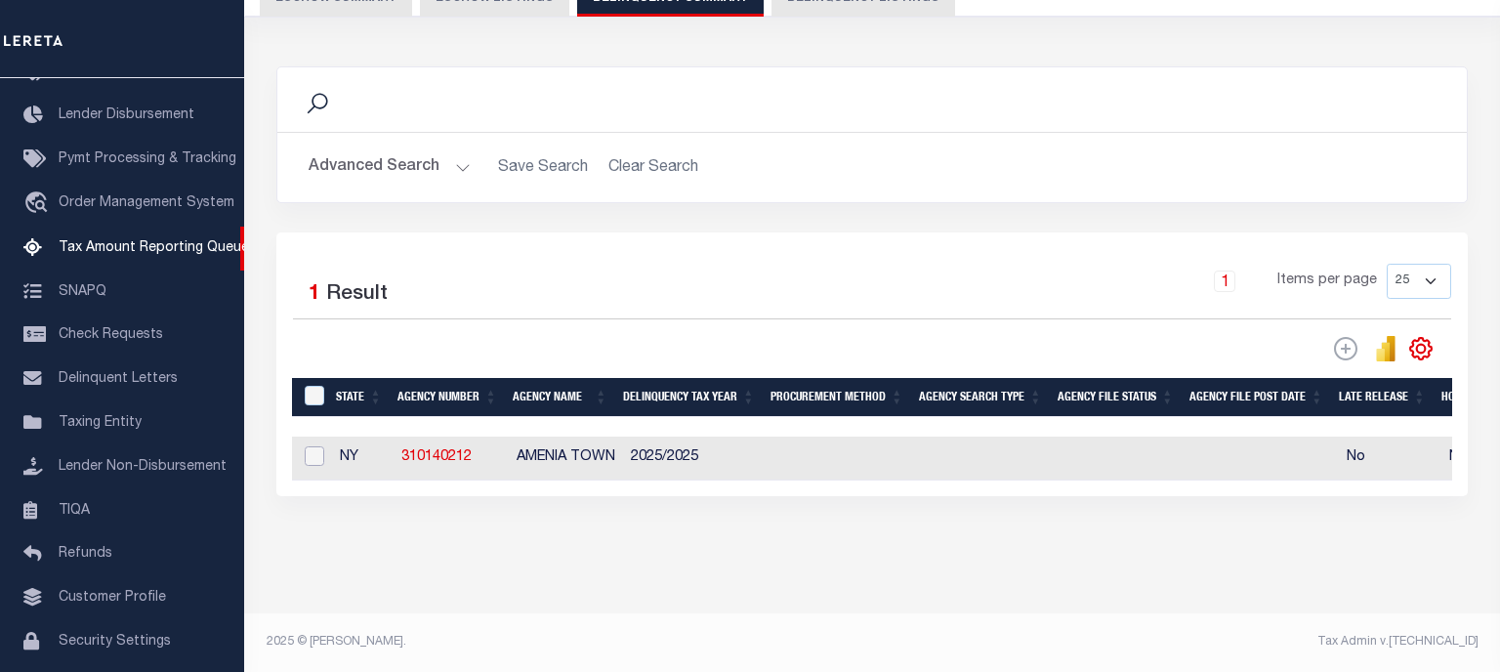
click at [312, 459] on input "checkbox" at bounding box center [315, 456] width 20 height 20
checkbox input "true"
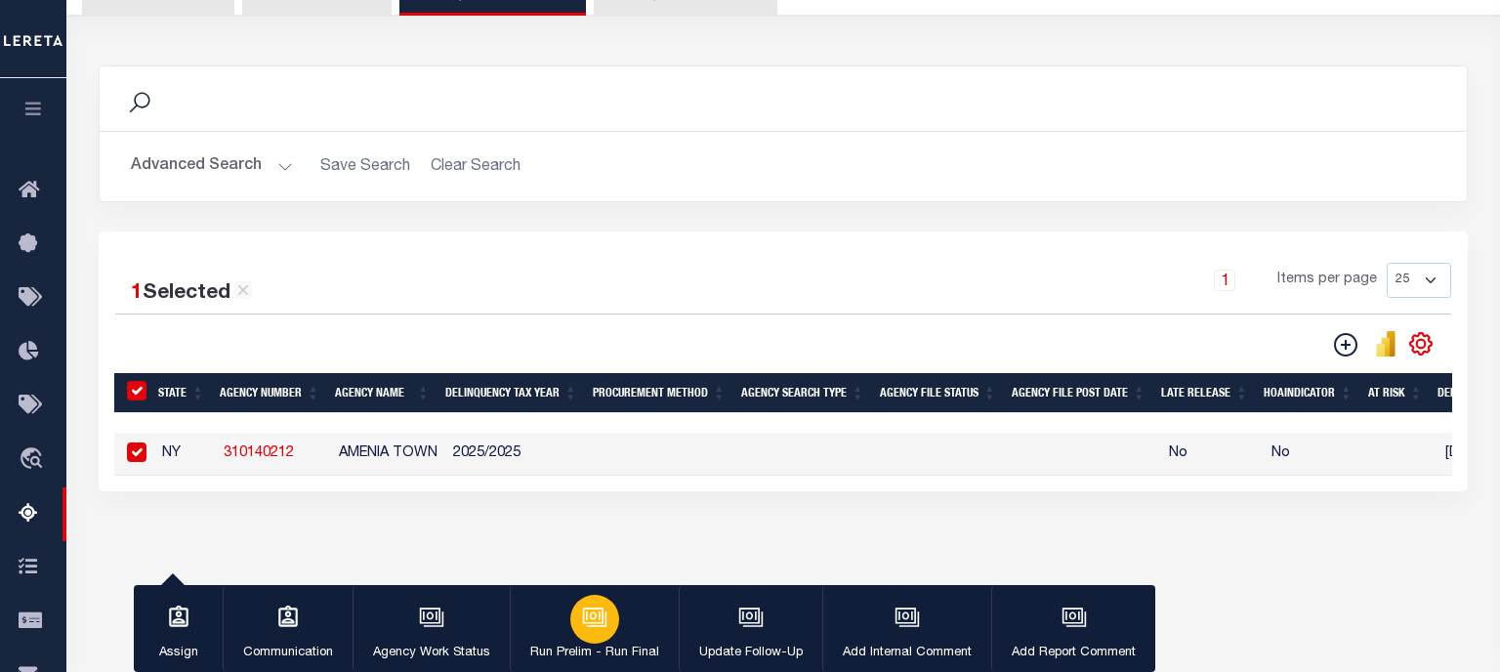
click at [582, 609] on icon "button" at bounding box center [594, 616] width 25 height 25
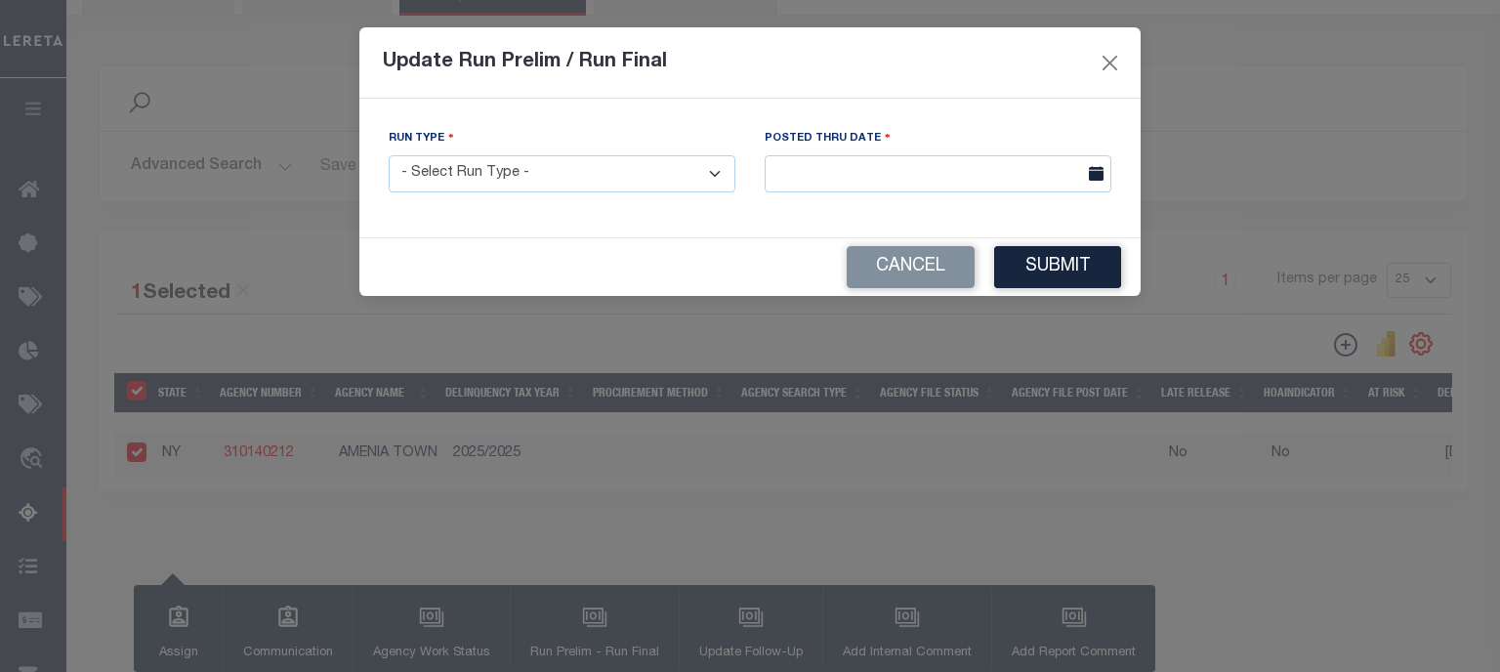
click at [389, 155] on select "- Select Run Type - Prelim Run Final Run" at bounding box center [562, 174] width 347 height 38
select select "P"
click option "Prelim Run" at bounding box center [0, 0] width 0 height 0
click at [884, 172] on input "text" at bounding box center [938, 174] width 347 height 38
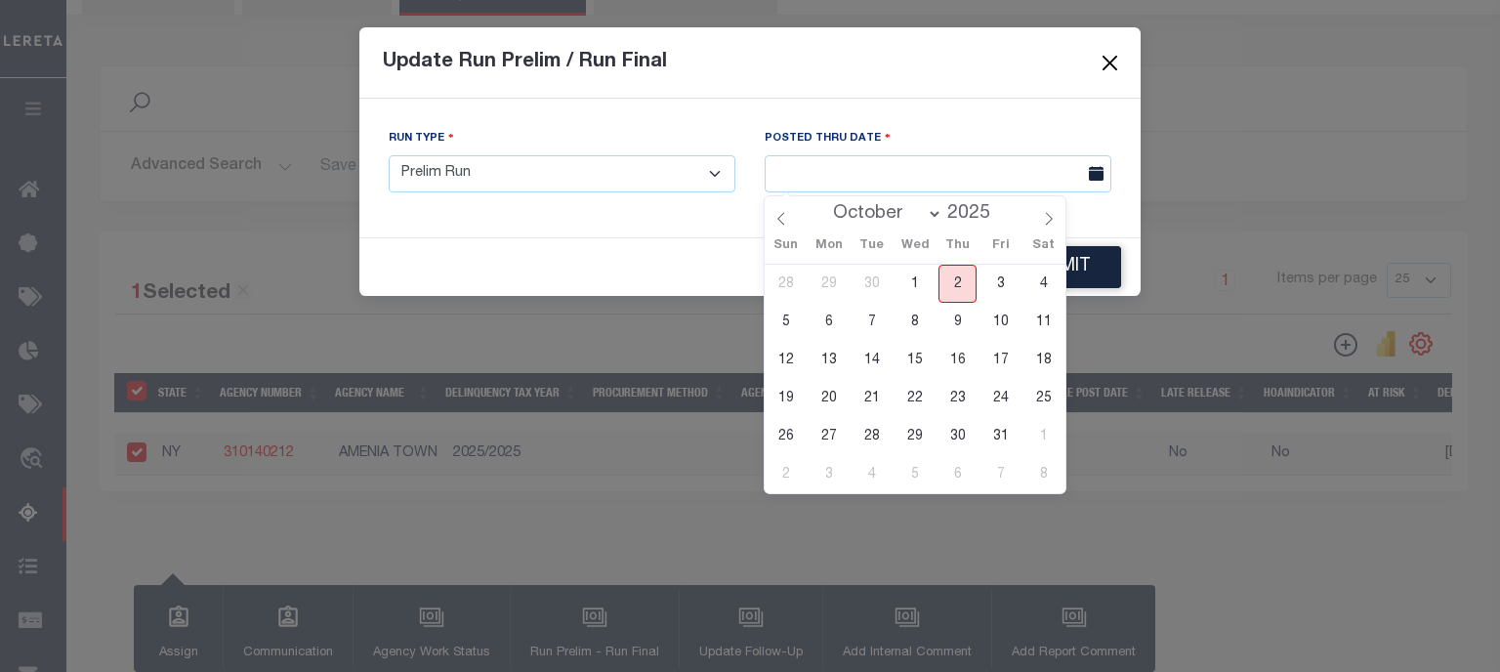
click at [956, 283] on span "2" at bounding box center [957, 284] width 38 height 38
type input "[DATE]"
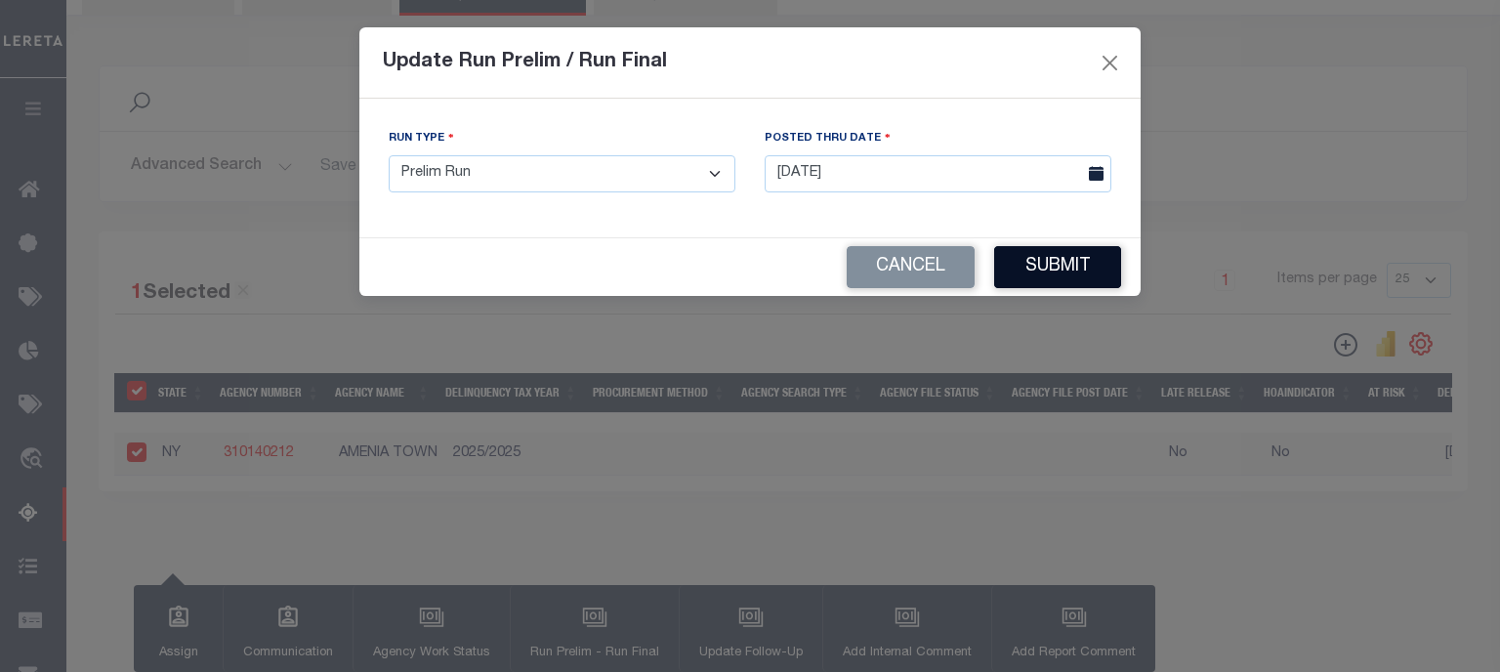
click at [1066, 258] on button "Submit" at bounding box center [1057, 267] width 127 height 42
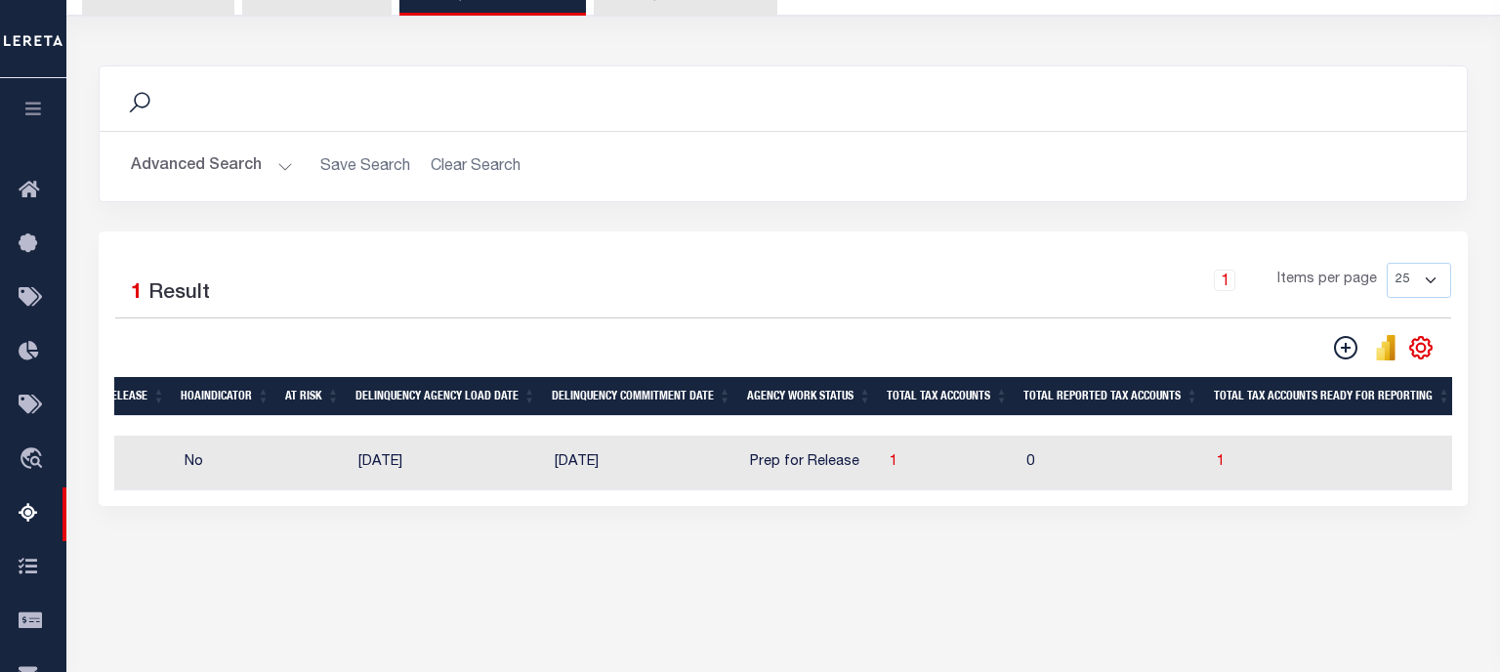
scroll to position [0, 0]
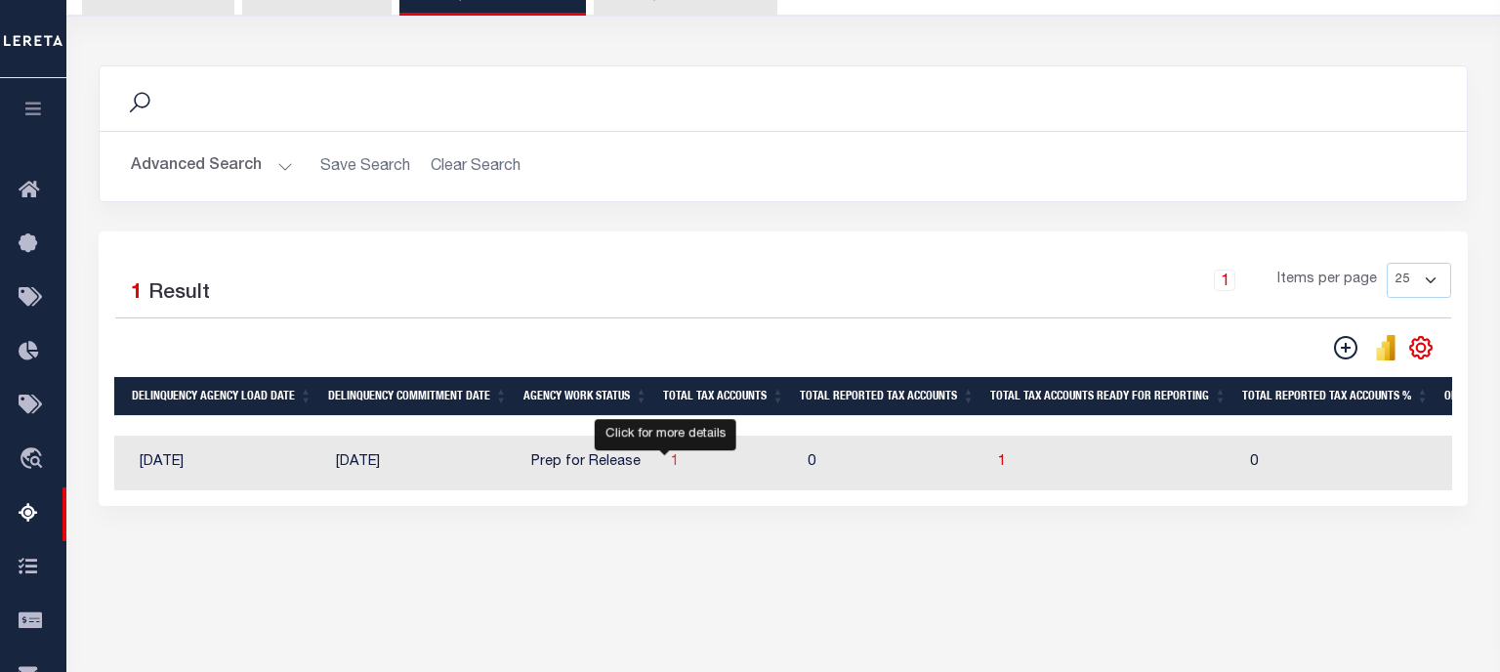
click at [671, 462] on span "1" at bounding box center [675, 462] width 8 height 14
select select "100"
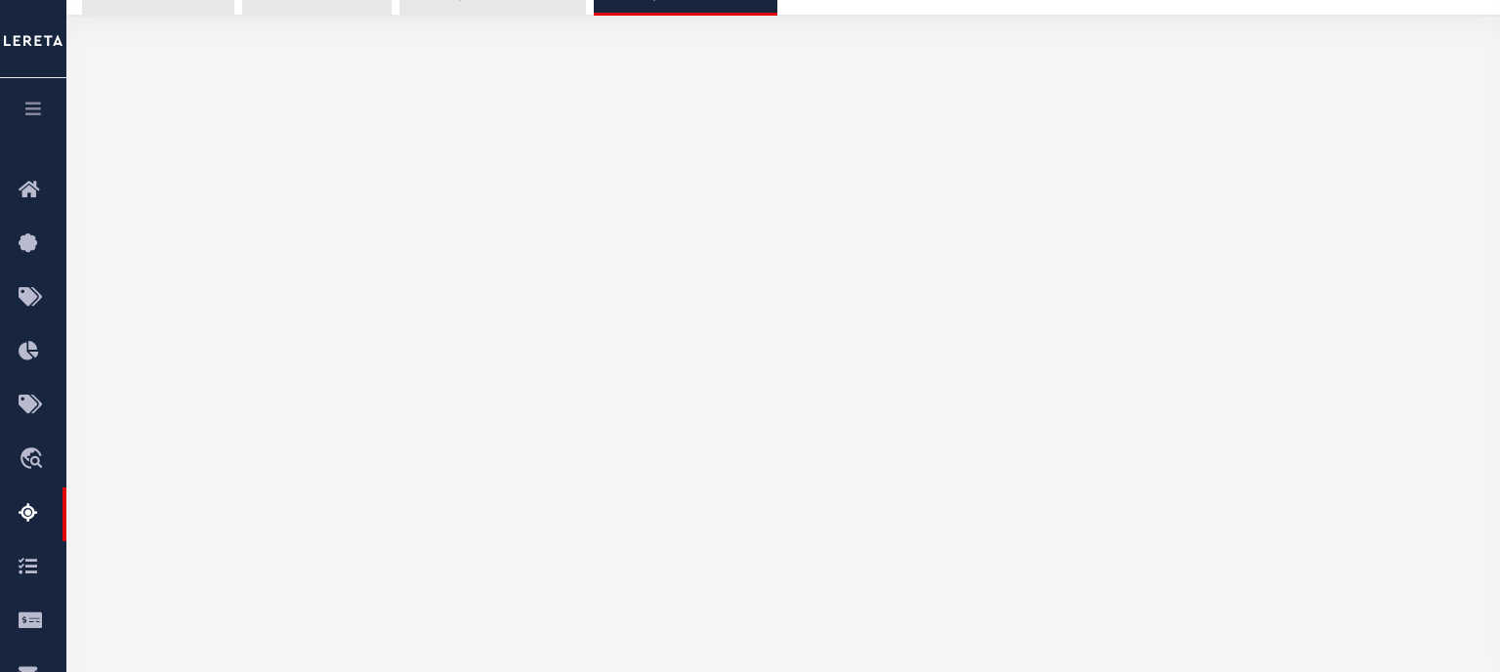
select select "100"
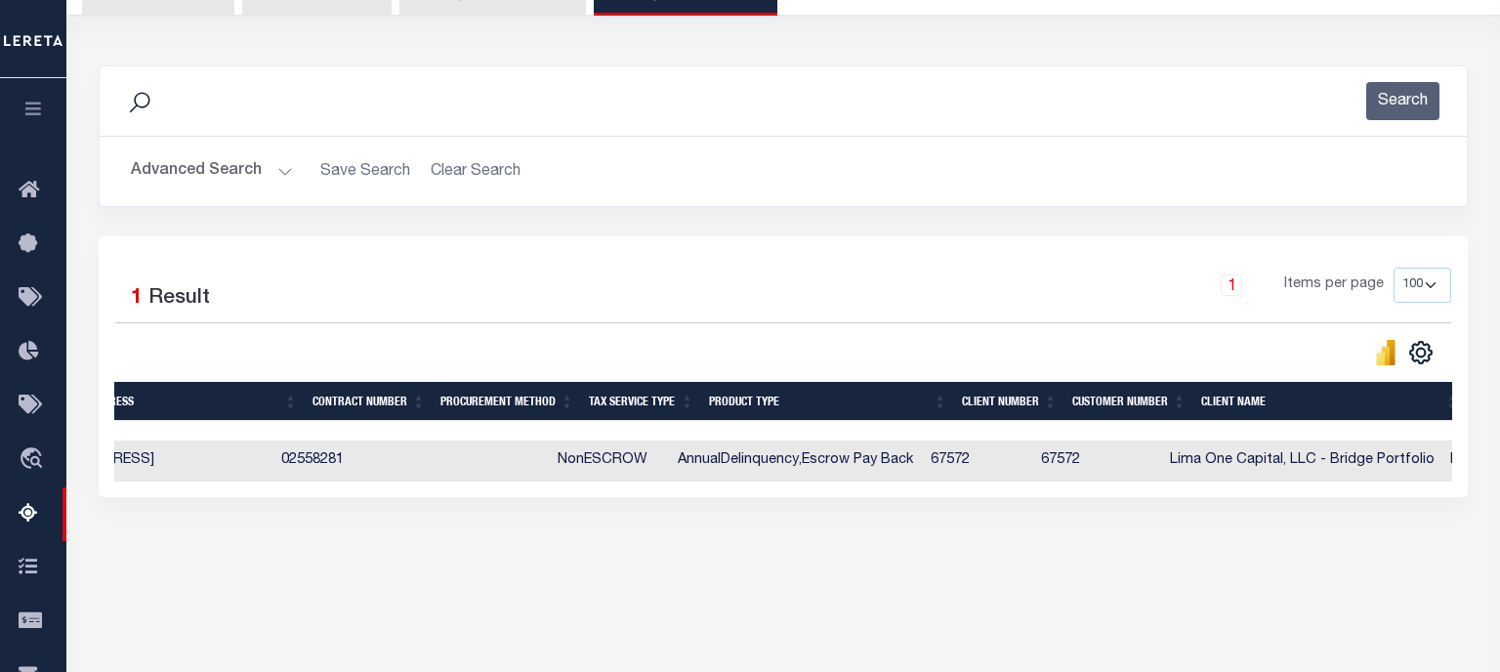
scroll to position [0, 1207]
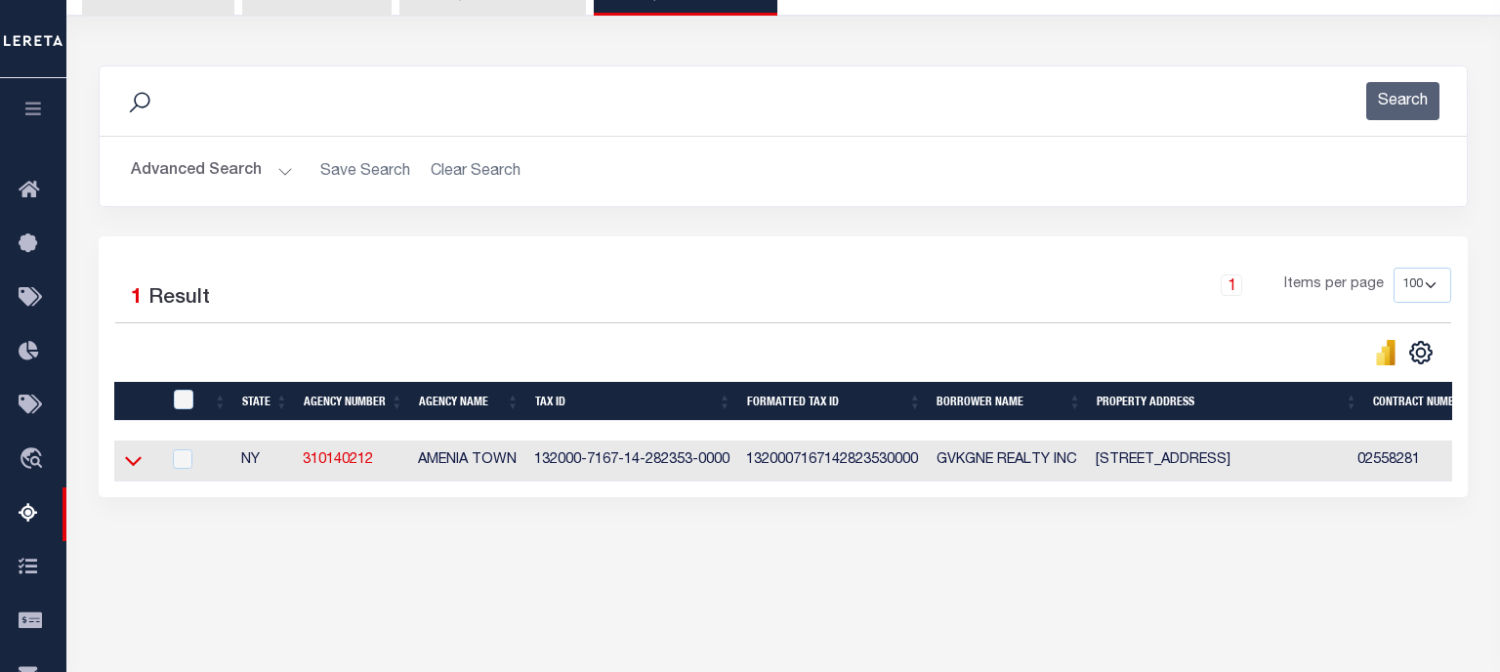
click at [131, 459] on icon at bounding box center [133, 460] width 17 height 21
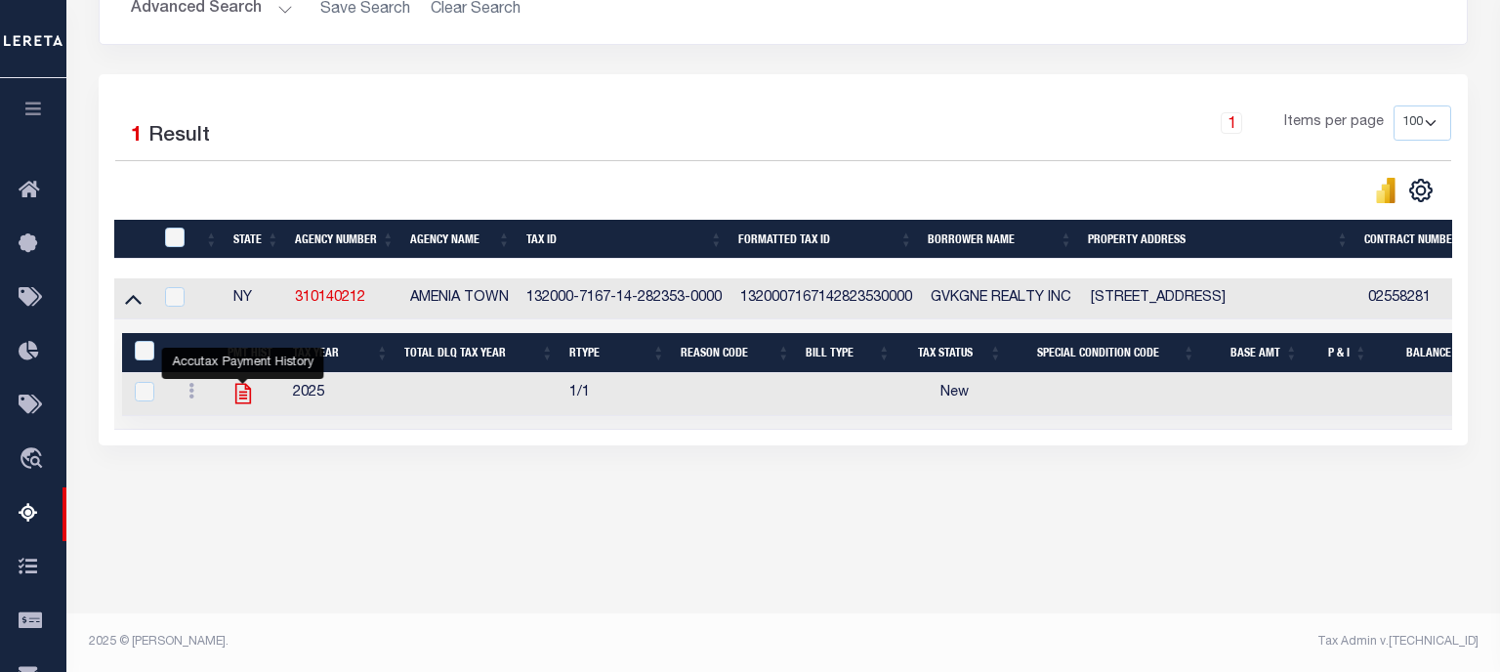
click at [246, 397] on icon "" at bounding box center [243, 394] width 16 height 21
checkbox input "true"
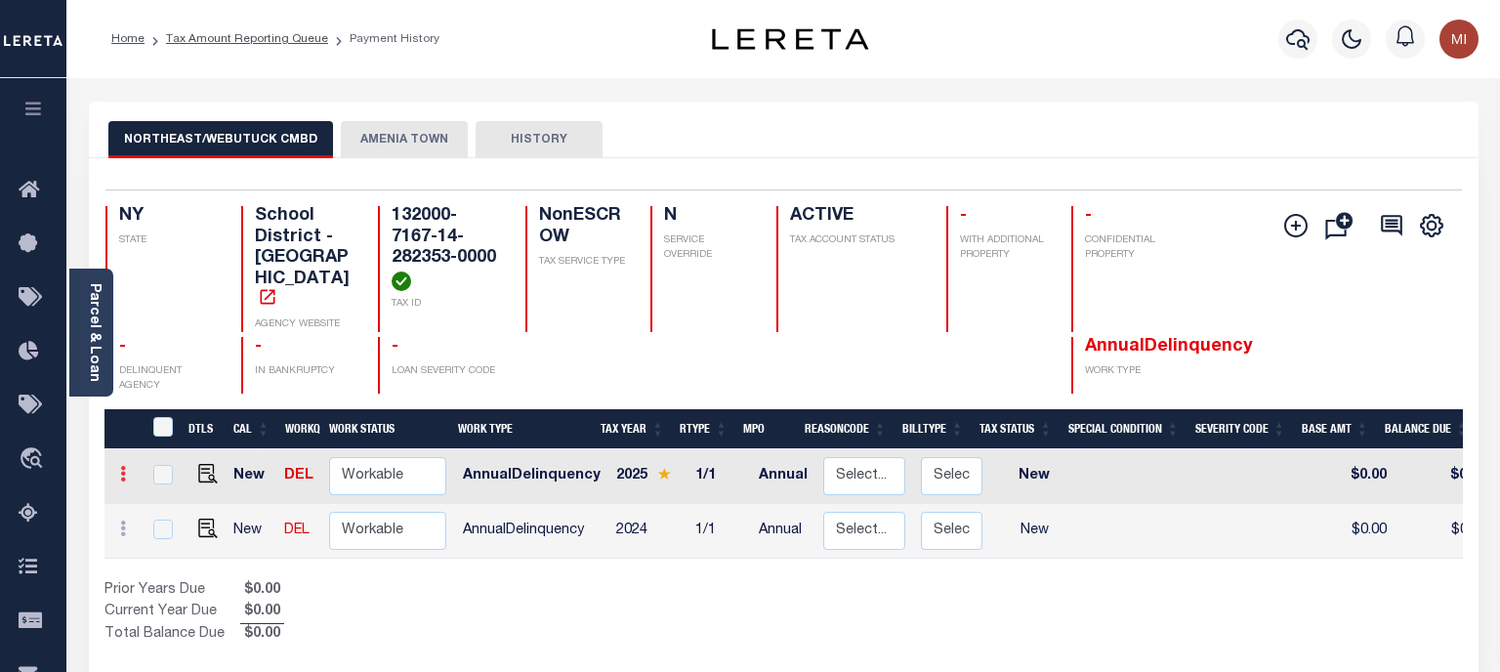
click at [119, 469] on link at bounding box center [122, 477] width 21 height 16
click at [207, 464] on img "" at bounding box center [208, 474] width 20 height 20
checkbox input "true"
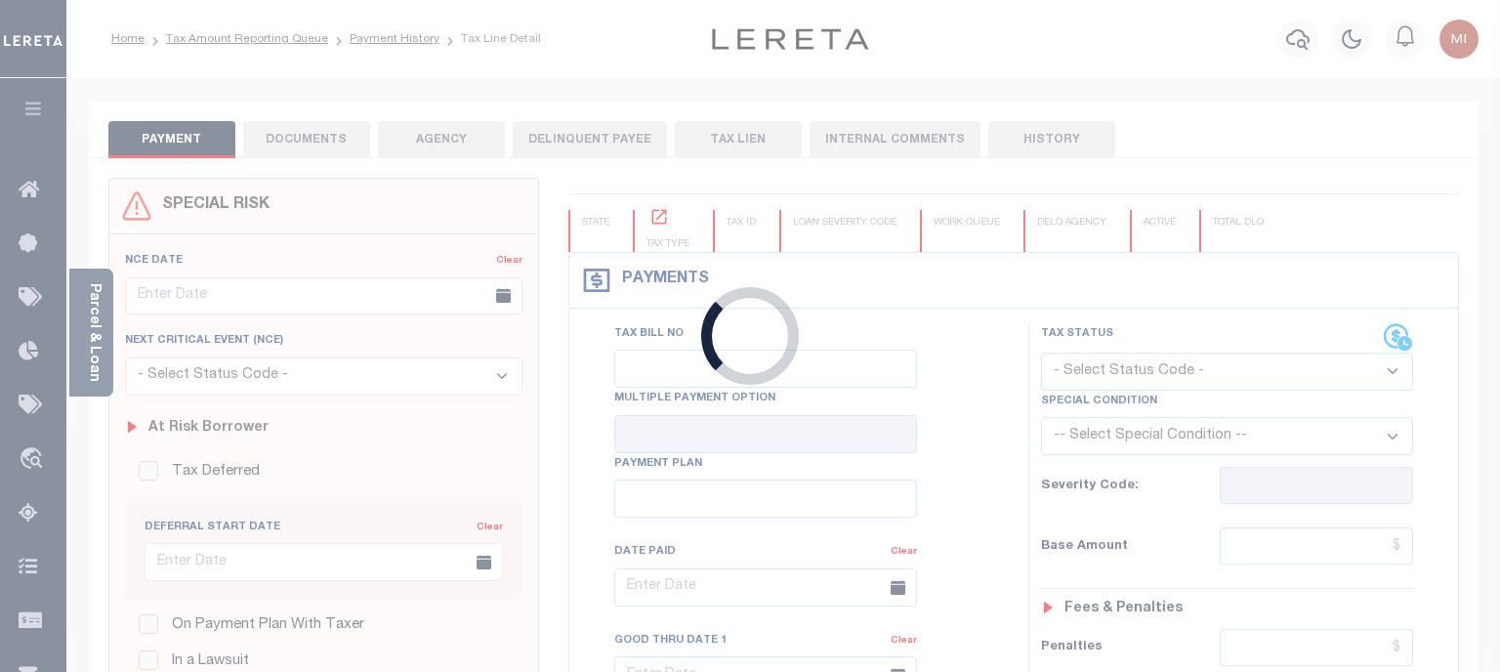
type input "[DATE]"
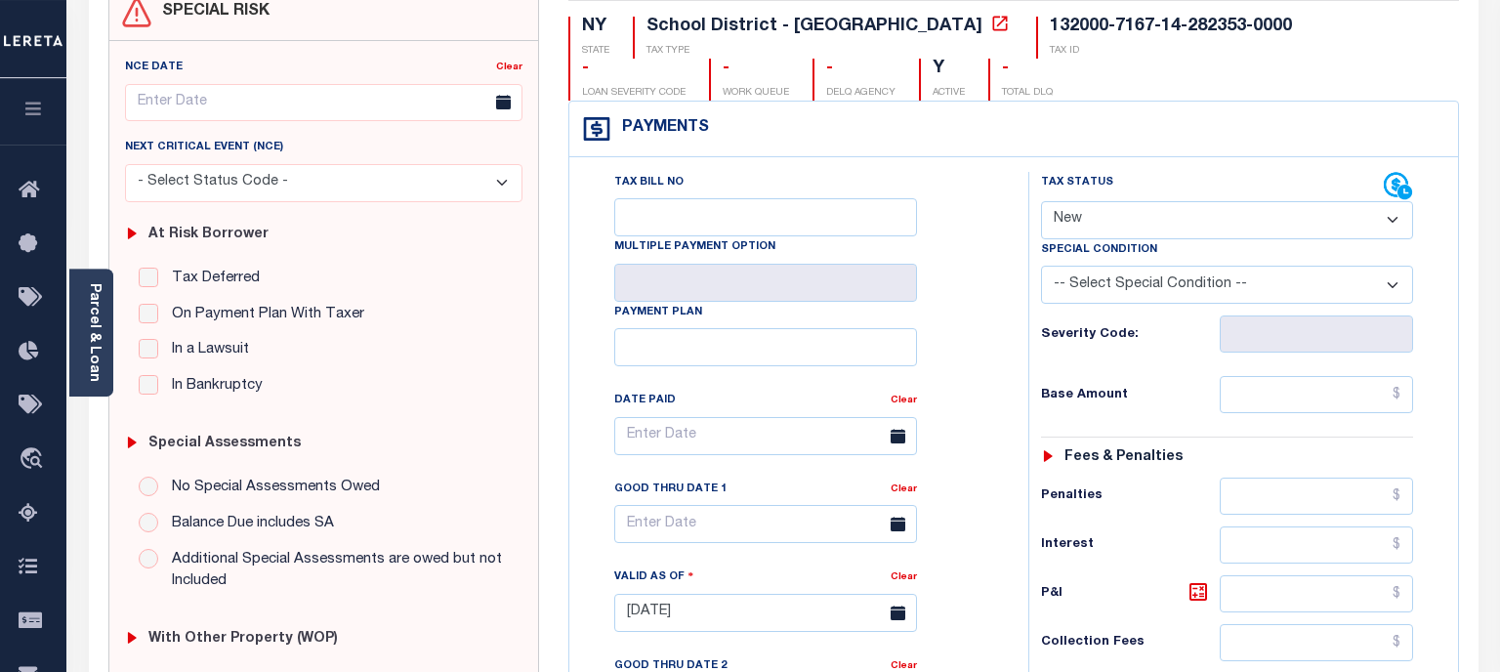
scroll to position [206, 0]
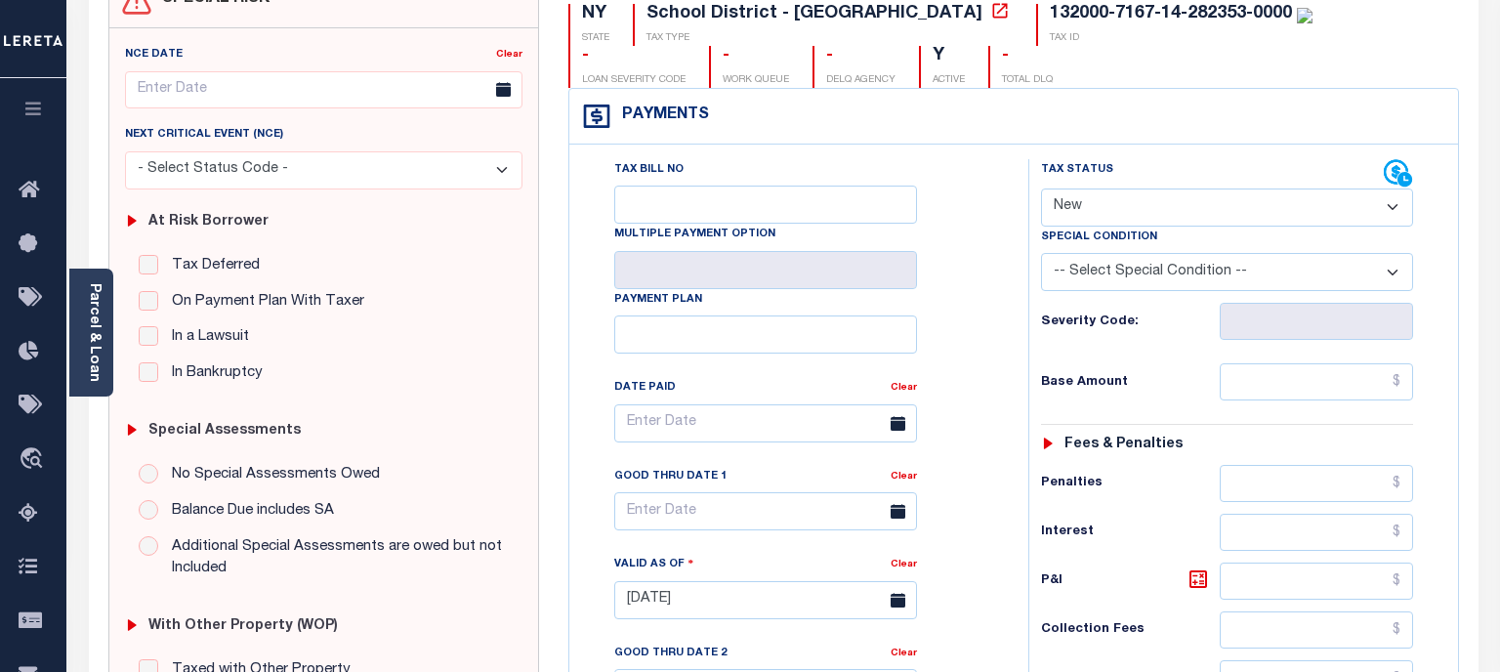
click at [1041, 188] on select "- Select Status Code - Open Due/Unpaid Paid Incomplete No Tax Due Internal Refu…" at bounding box center [1227, 207] width 372 height 38
select select "DUE"
click option "Due/Unpaid" at bounding box center [0, 0] width 0 height 0
type input "[DATE]"
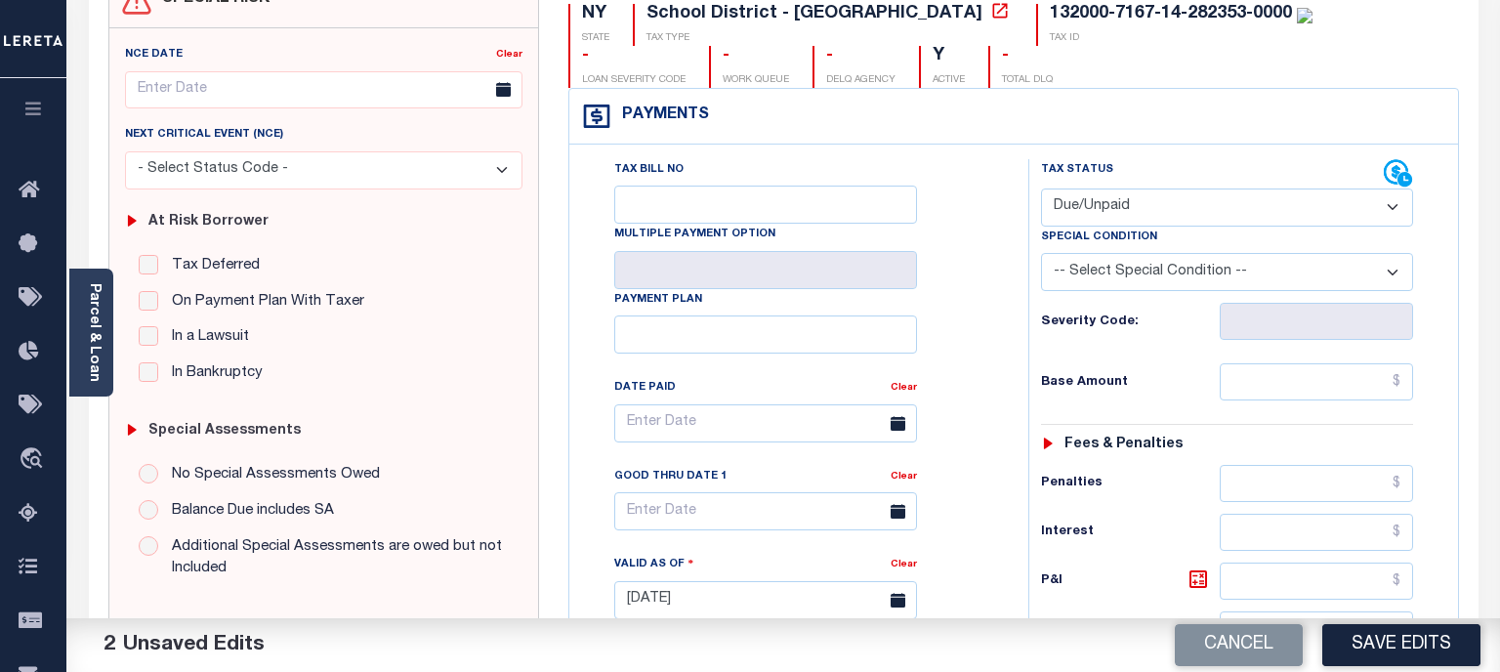
click at [1041, 253] on select "-- Select Special Condition -- 3RD PARTY TAX LIEN AGENCY TAX LIEN (A.K.A Inside…" at bounding box center [1227, 272] width 372 height 38
select select "20"
click option "3RD PARTY TAX LIEN" at bounding box center [0, 0] width 0 height 0
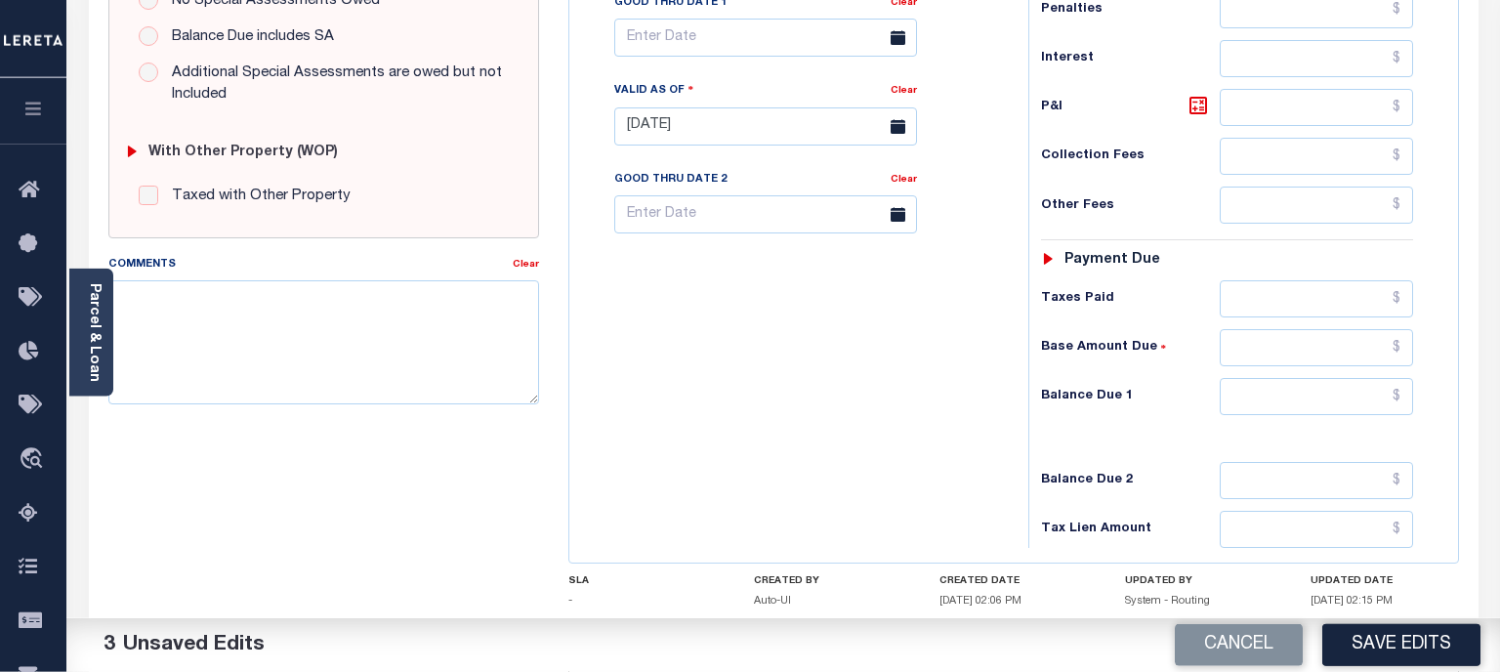
scroll to position [722, 0]
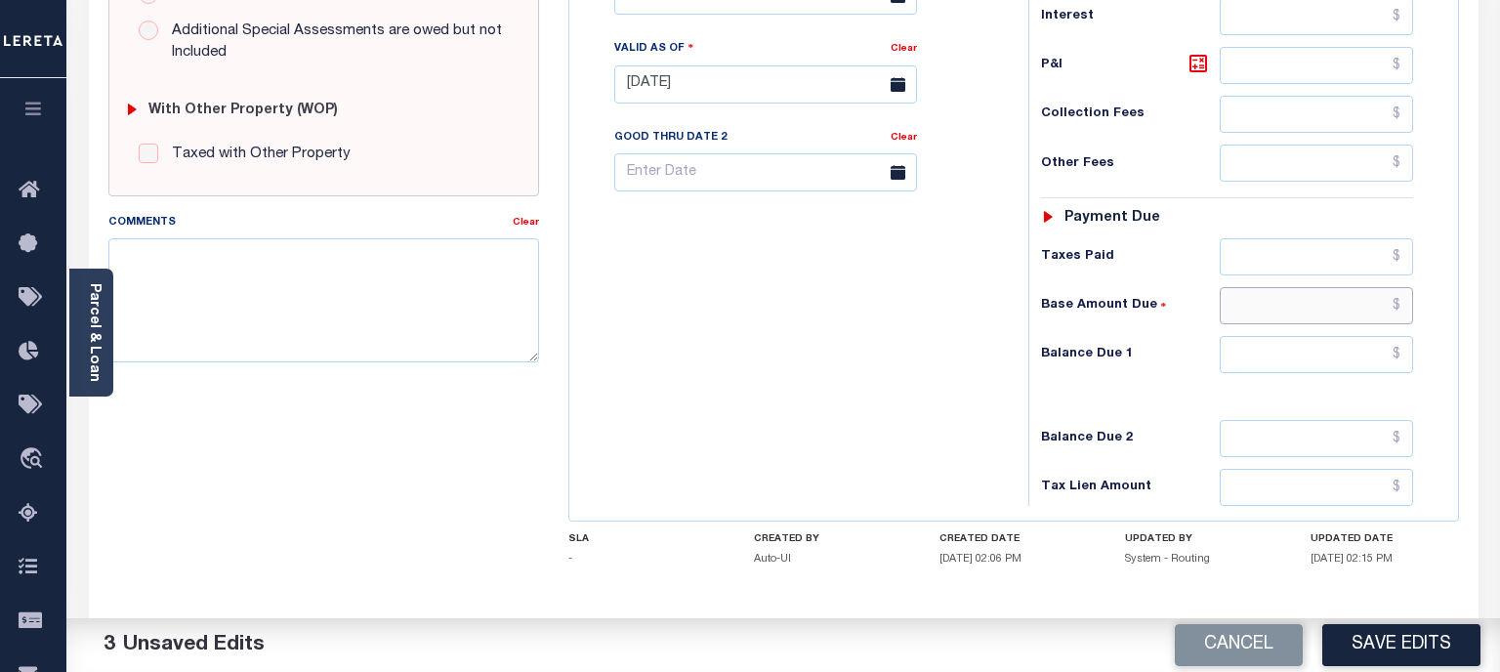
click at [1303, 312] on input "text" at bounding box center [1316, 305] width 192 height 37
type input "$5.00"
click at [1315, 361] on input "text" at bounding box center [1316, 354] width 192 height 37
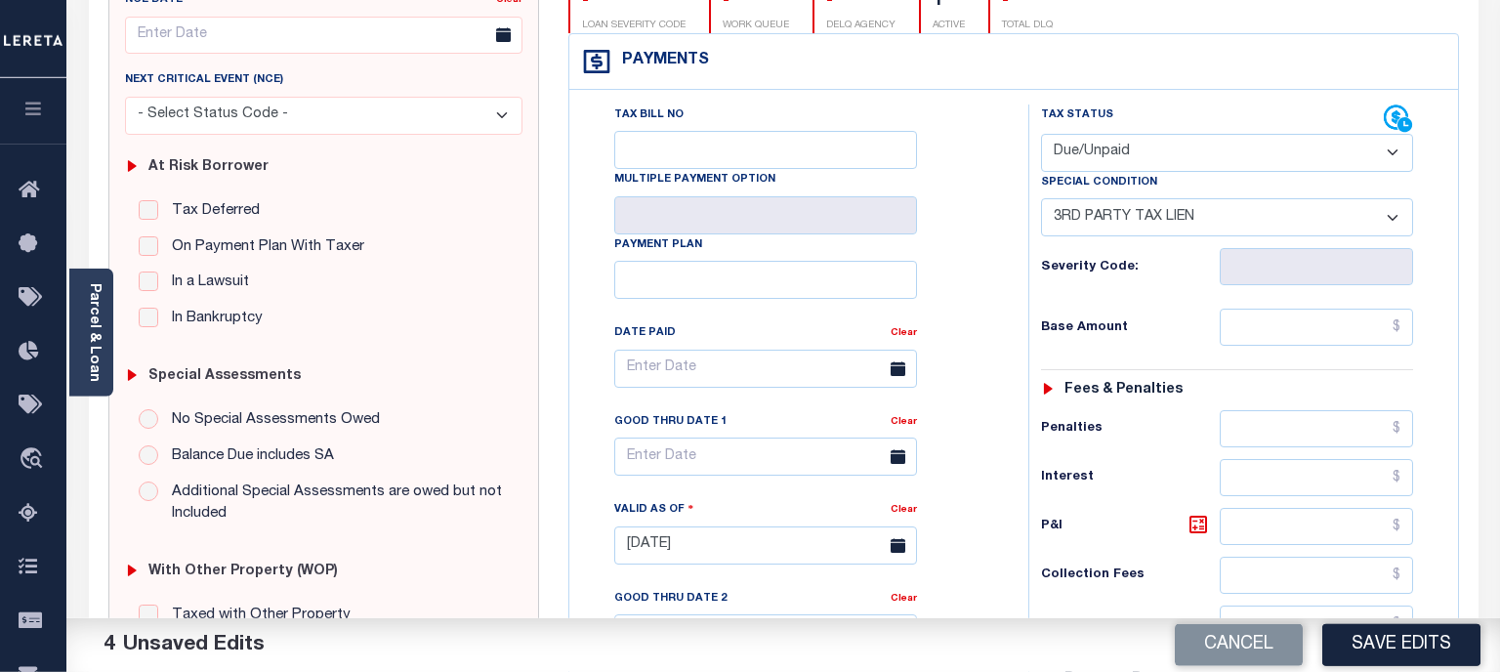
scroll to position [206, 0]
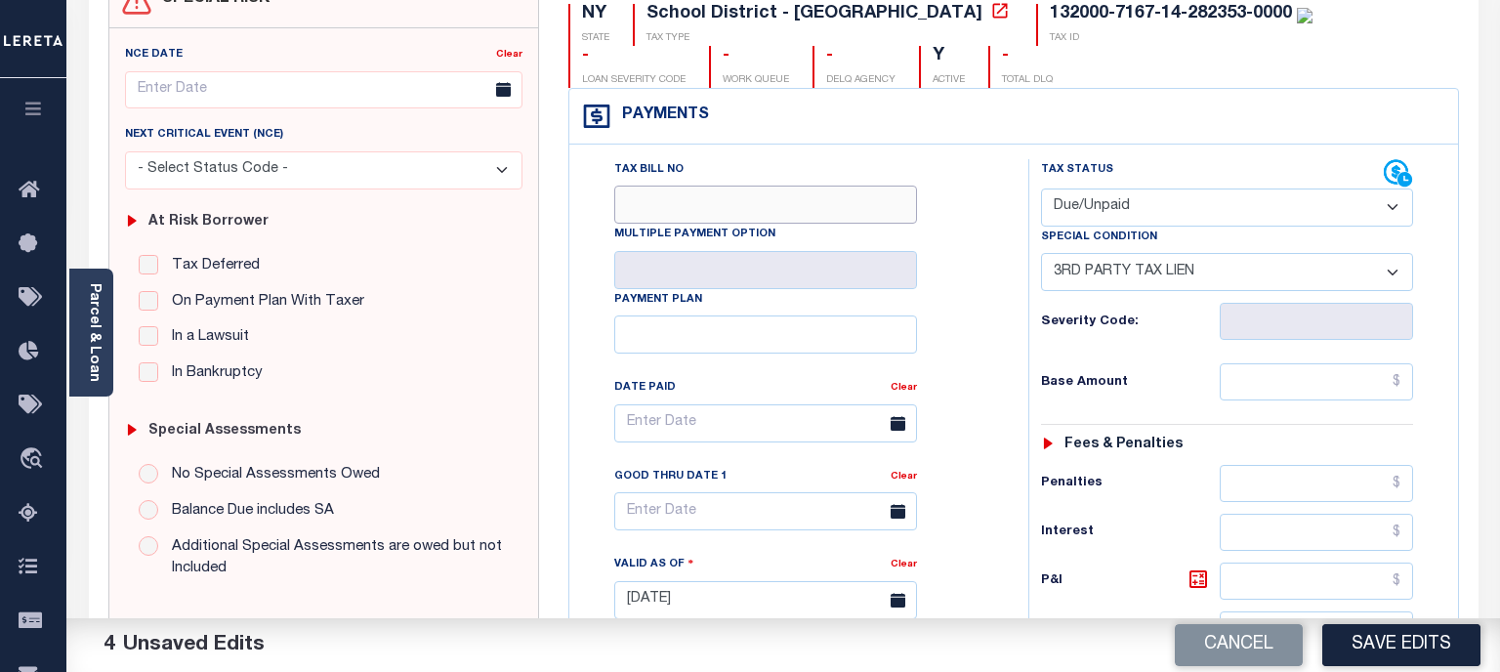
type input "$5.00"
click at [698, 211] on input "Tax Bill No" at bounding box center [765, 205] width 303 height 38
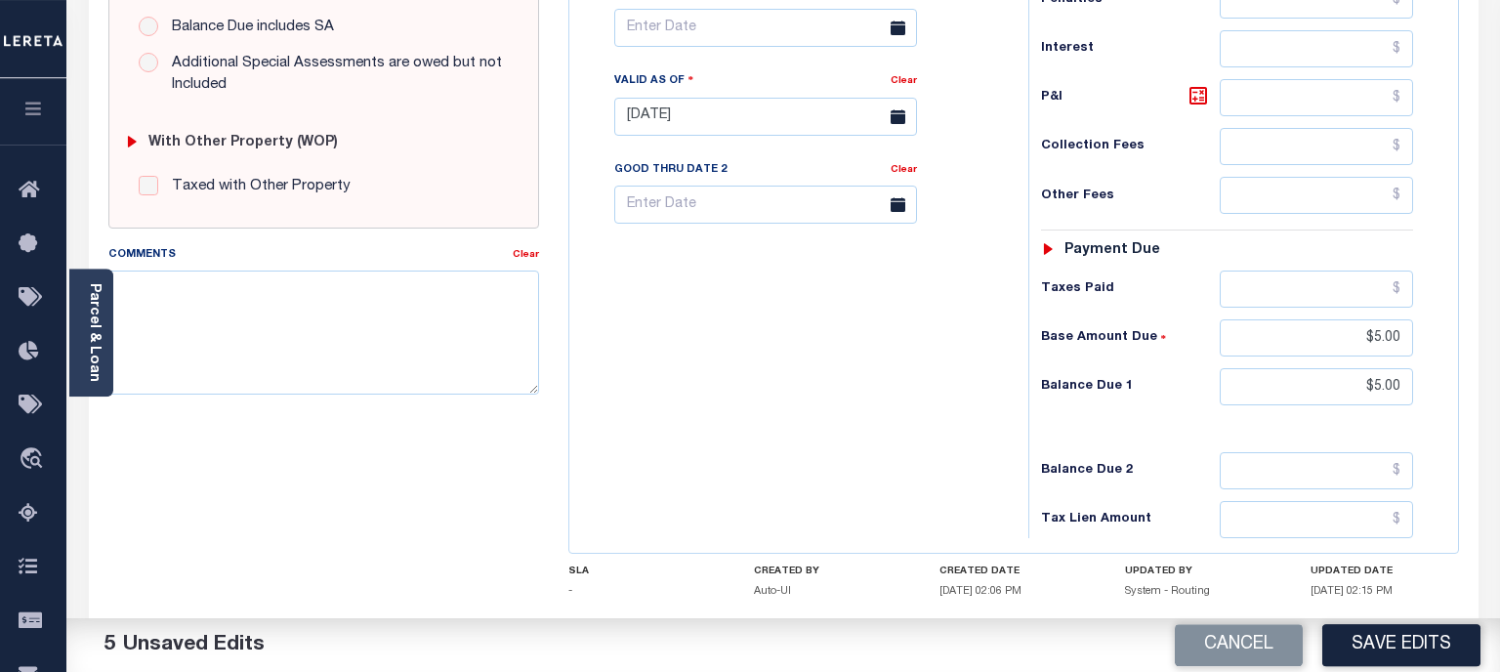
scroll to position [805, 0]
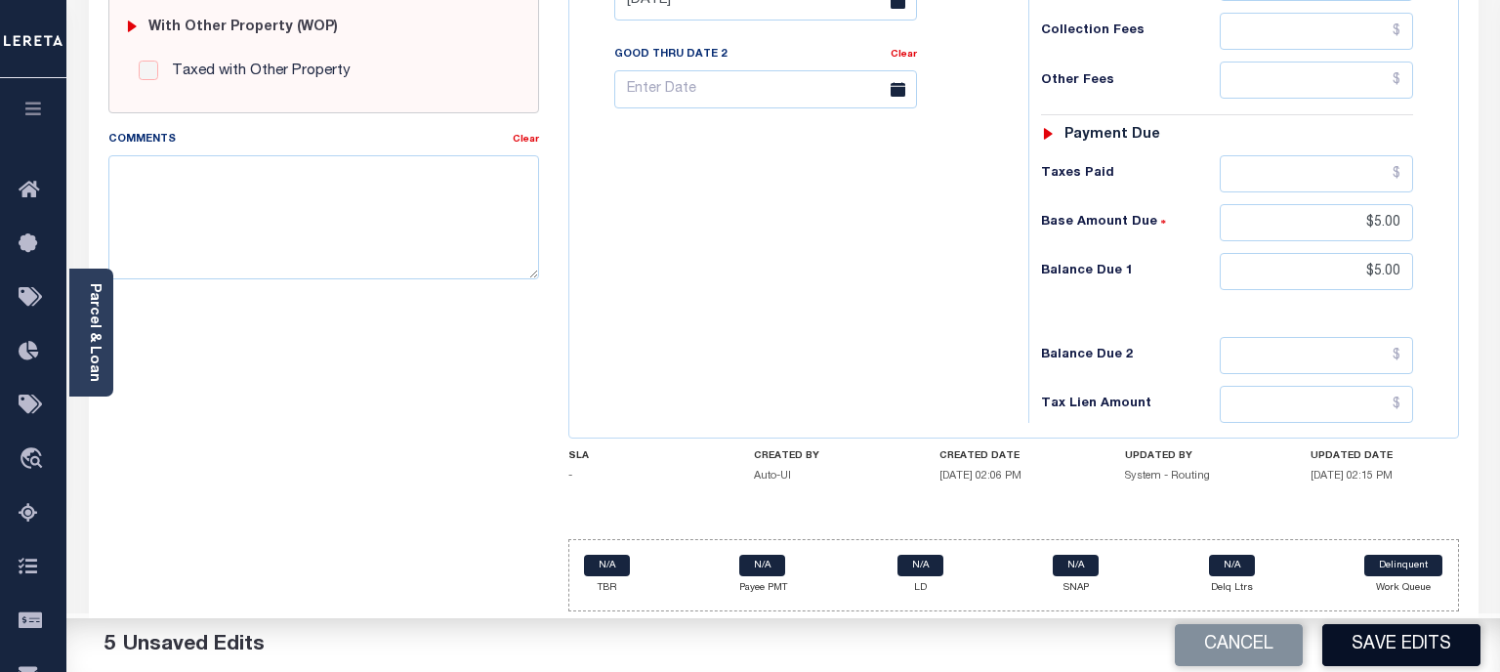
type input "12345"
click at [1394, 650] on button "Save Edits" at bounding box center [1401, 645] width 158 height 42
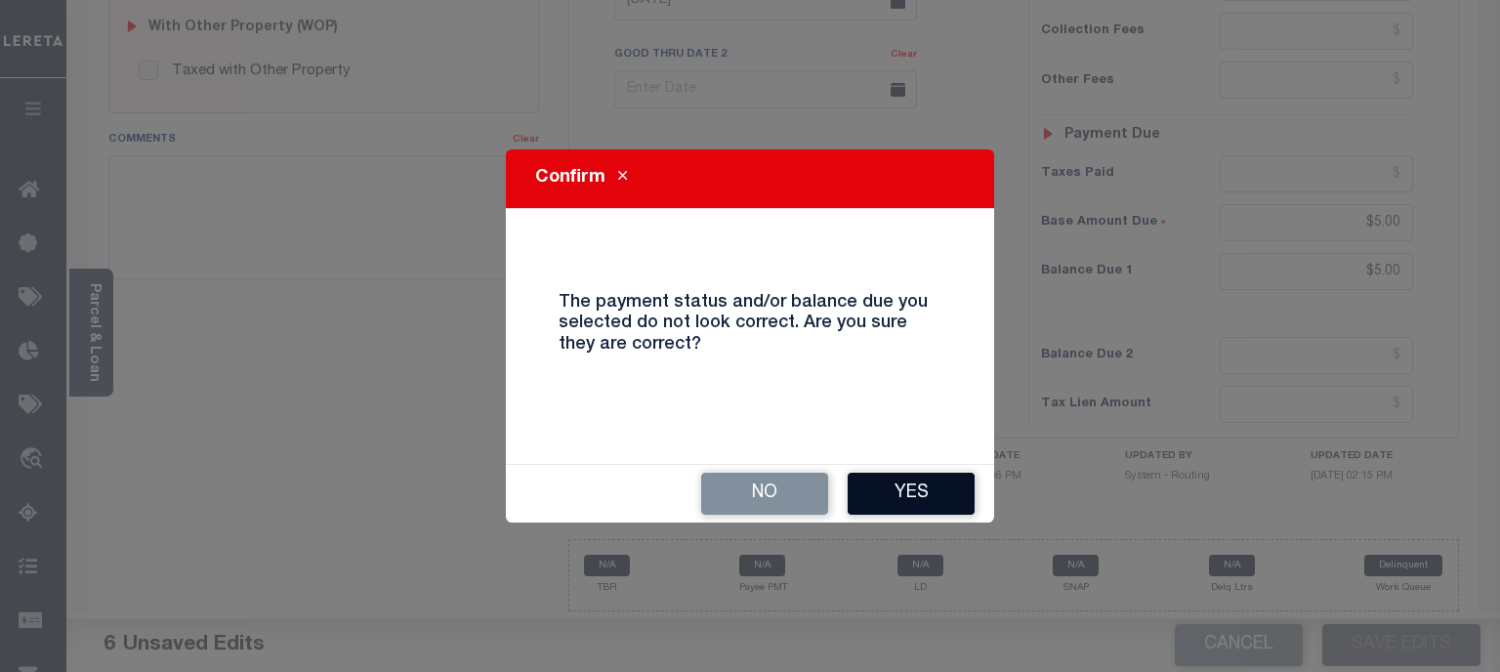
click at [920, 487] on button "Yes" at bounding box center [911, 494] width 127 height 42
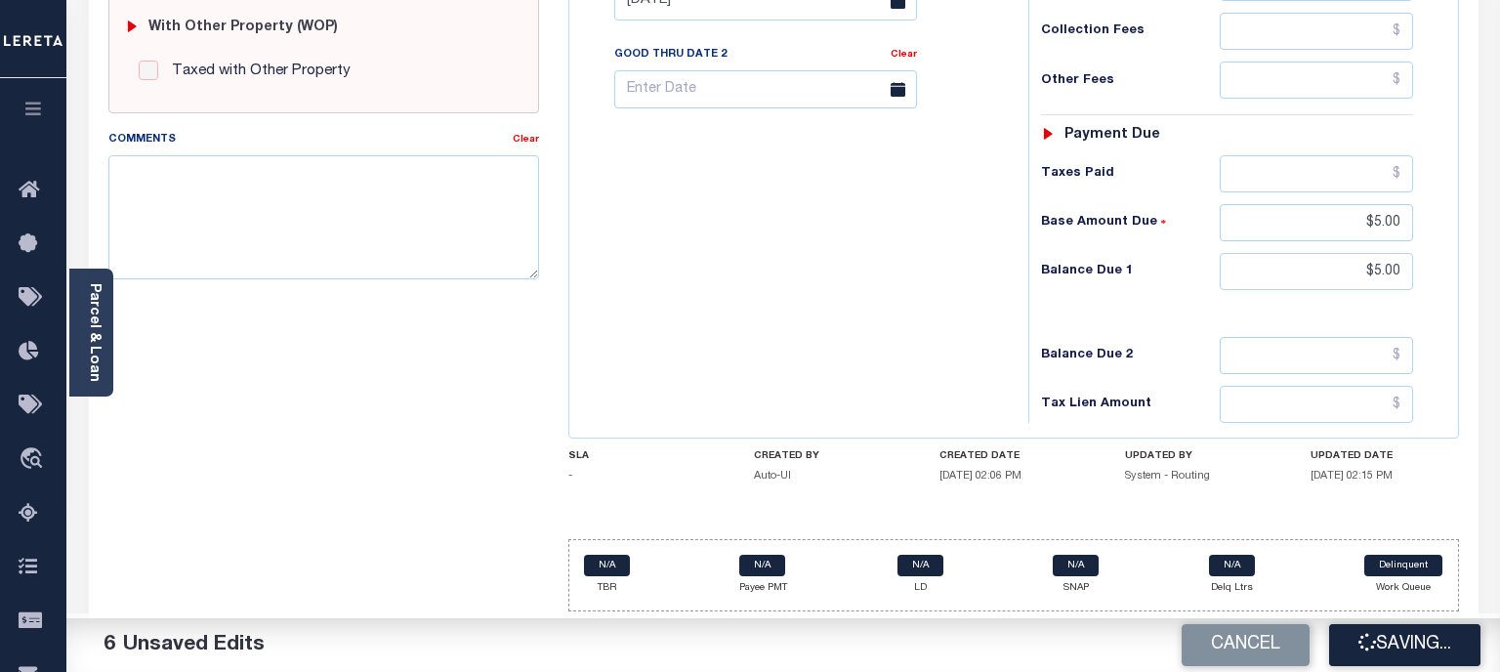
scroll to position [891, 0]
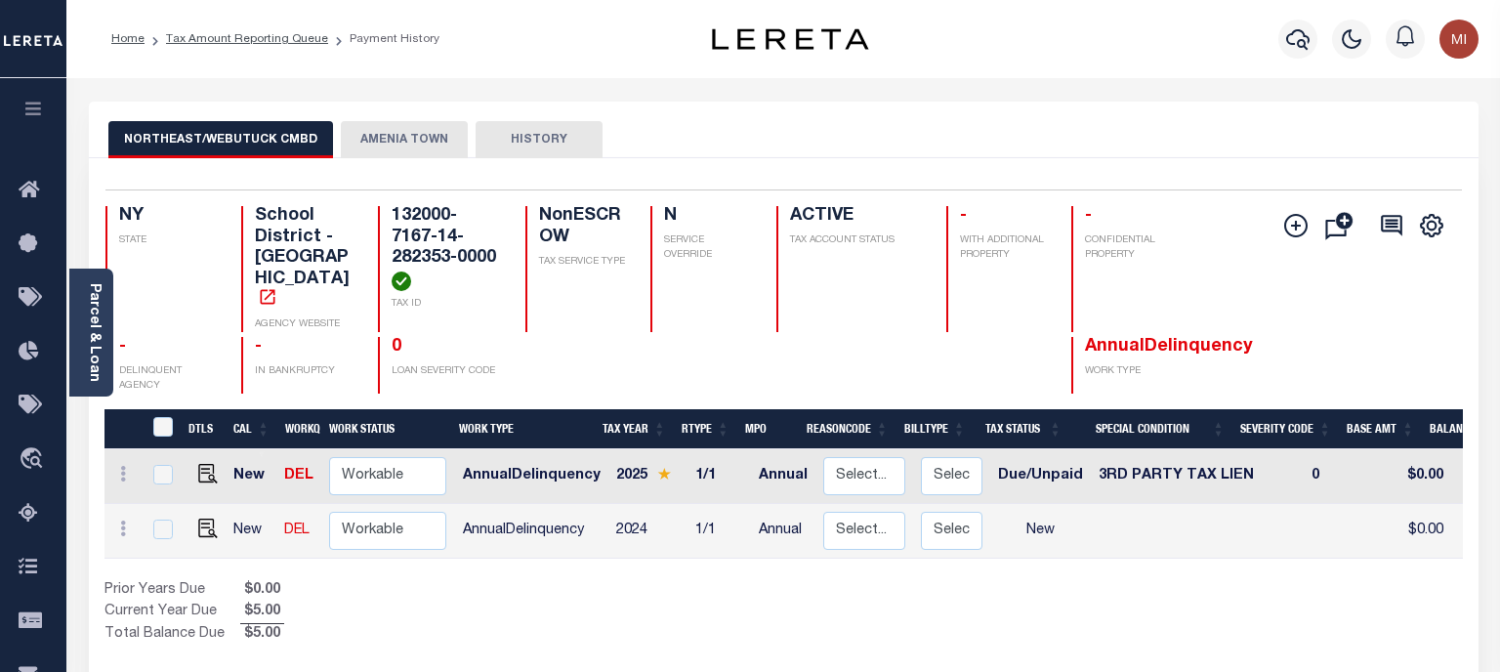
click at [386, 141] on button "AMENIA TOWN" at bounding box center [404, 139] width 127 height 37
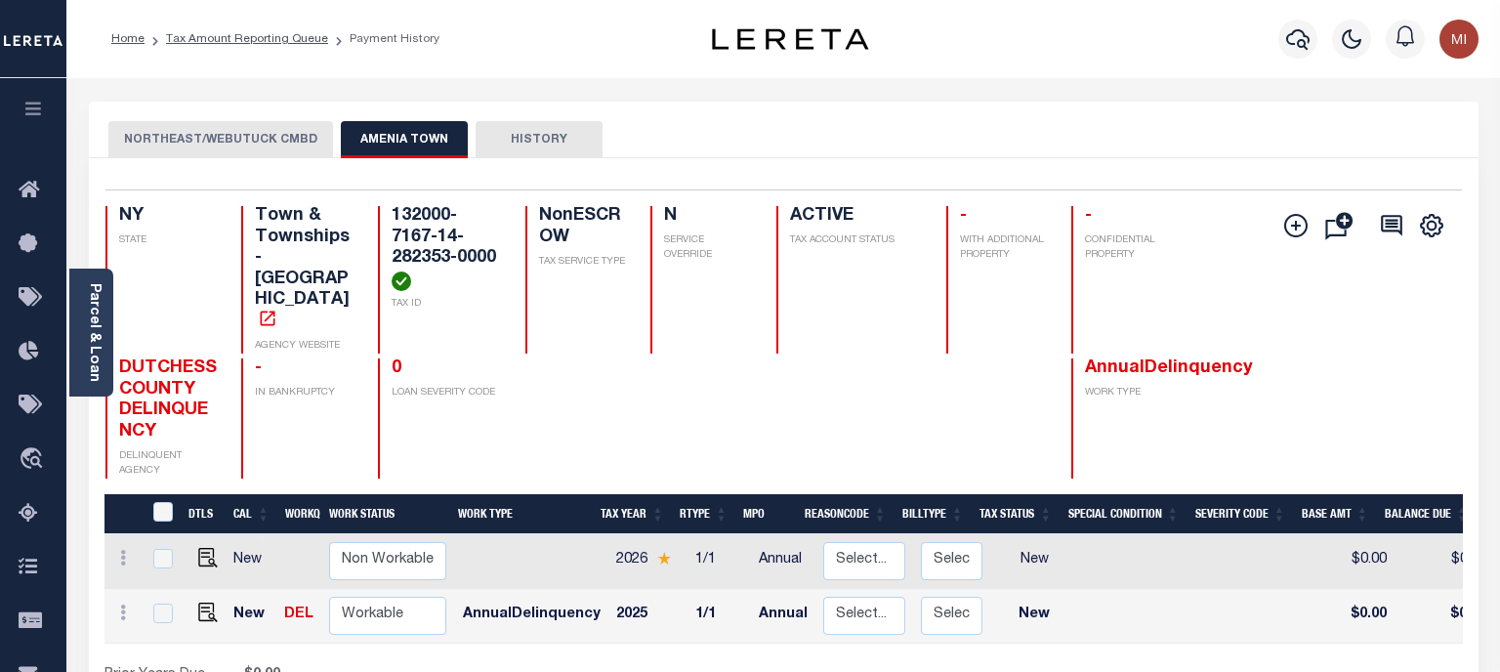
click at [237, 134] on button "NORTHEAST/WEBUTUCK CMBD" at bounding box center [220, 139] width 225 height 37
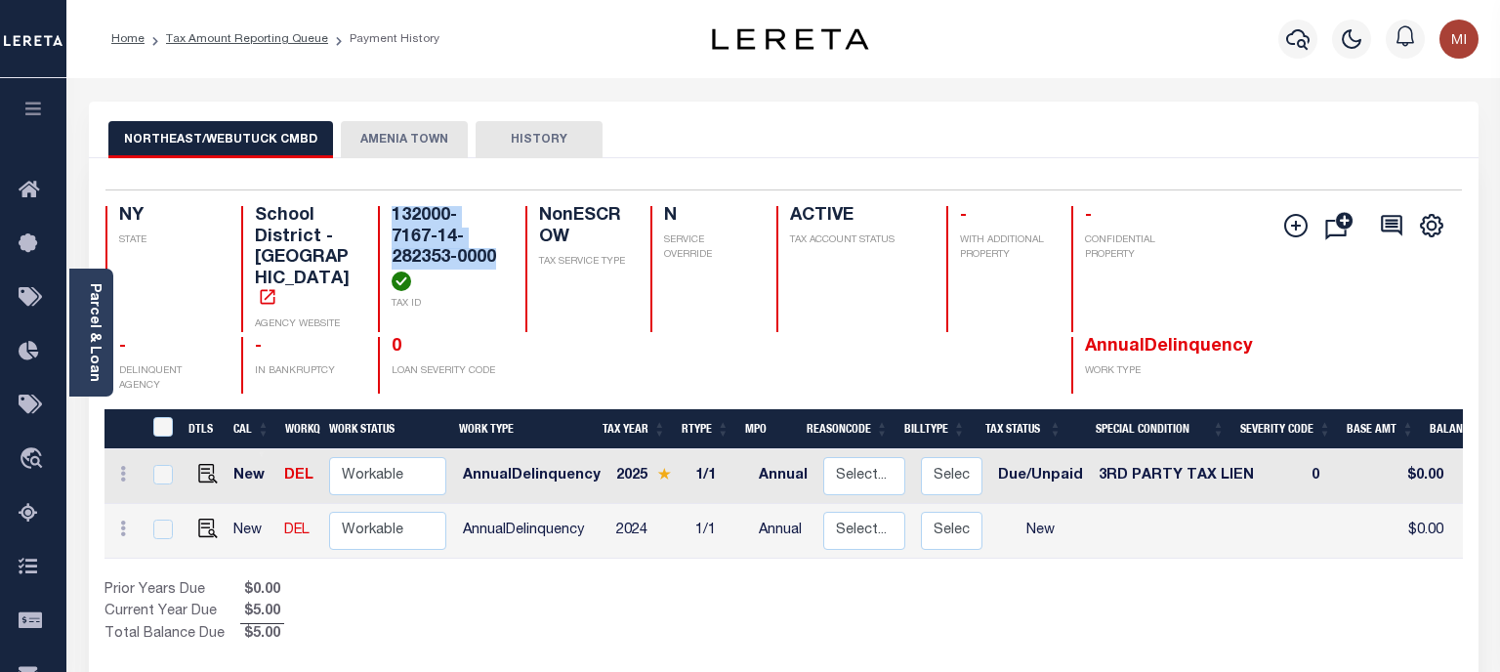
drag, startPoint x: 420, startPoint y: 257, endPoint x: 383, endPoint y: 210, distance: 59.8
click at [383, 210] on div "132000-7167-14-282353-0000 TAX ID" at bounding box center [440, 269] width 124 height 126
copy h4 "132000-7167-14-282353-0000"
click at [412, 213] on h4 "132000-7167-14-282353-0000" at bounding box center [447, 248] width 110 height 85
click at [276, 46] on li "Tax Amount Reporting Queue" at bounding box center [237, 39] width 184 height 18
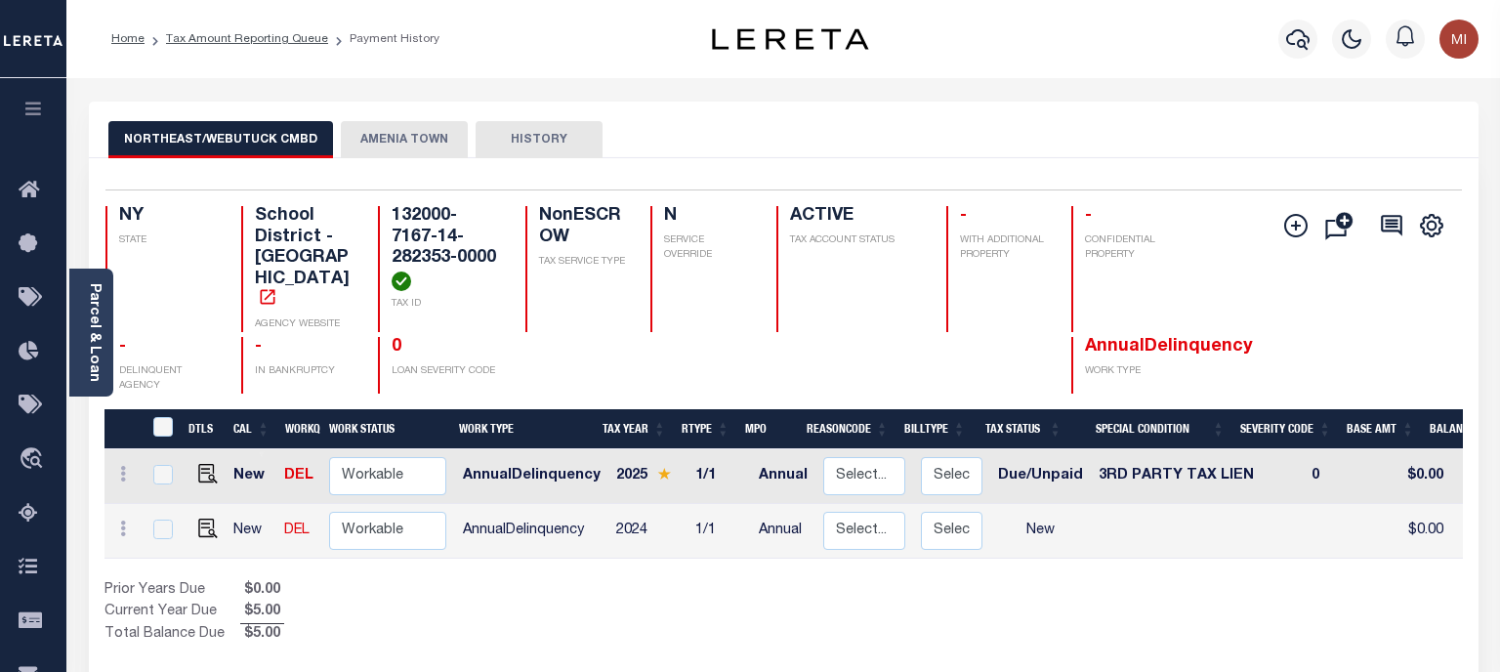
click at [275, 46] on li "Tax Amount Reporting Queue" at bounding box center [237, 39] width 184 height 18
click at [275, 45] on link "Tax Amount Reporting Queue" at bounding box center [247, 39] width 162 height 12
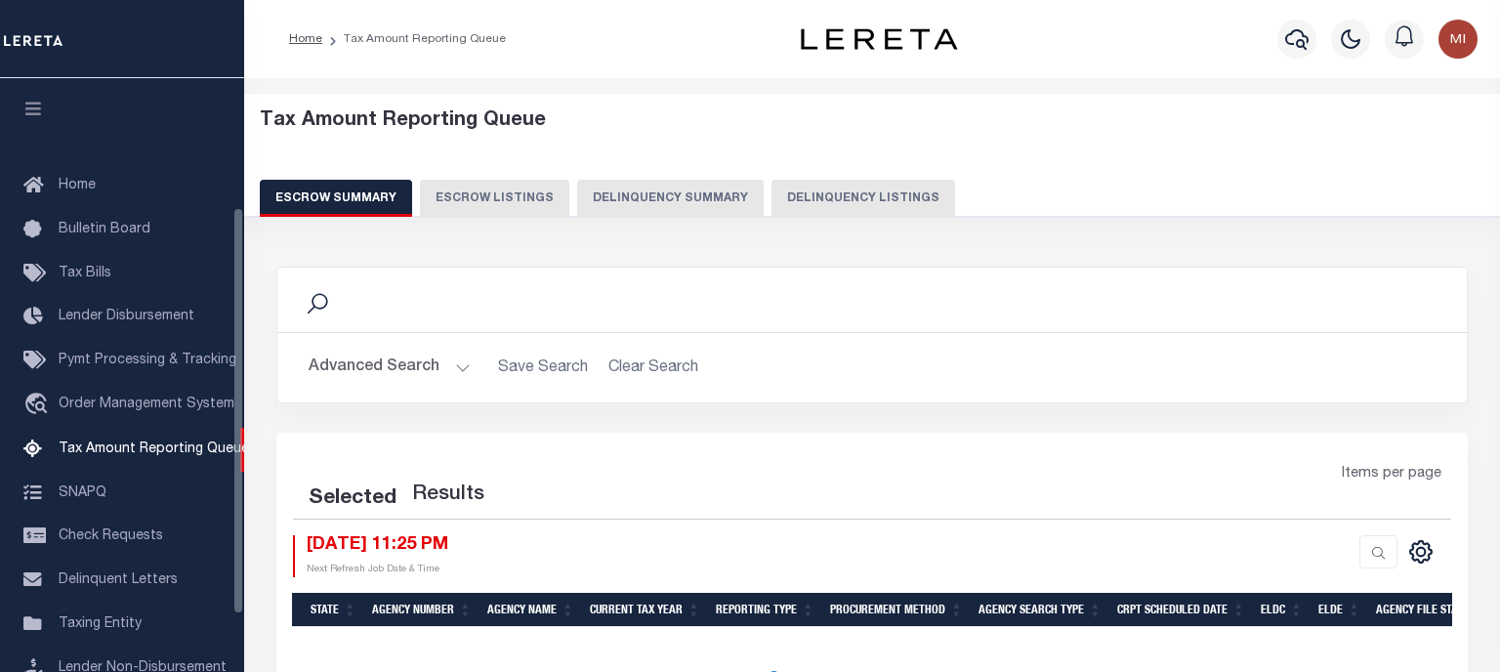
scroll to position [201, 0]
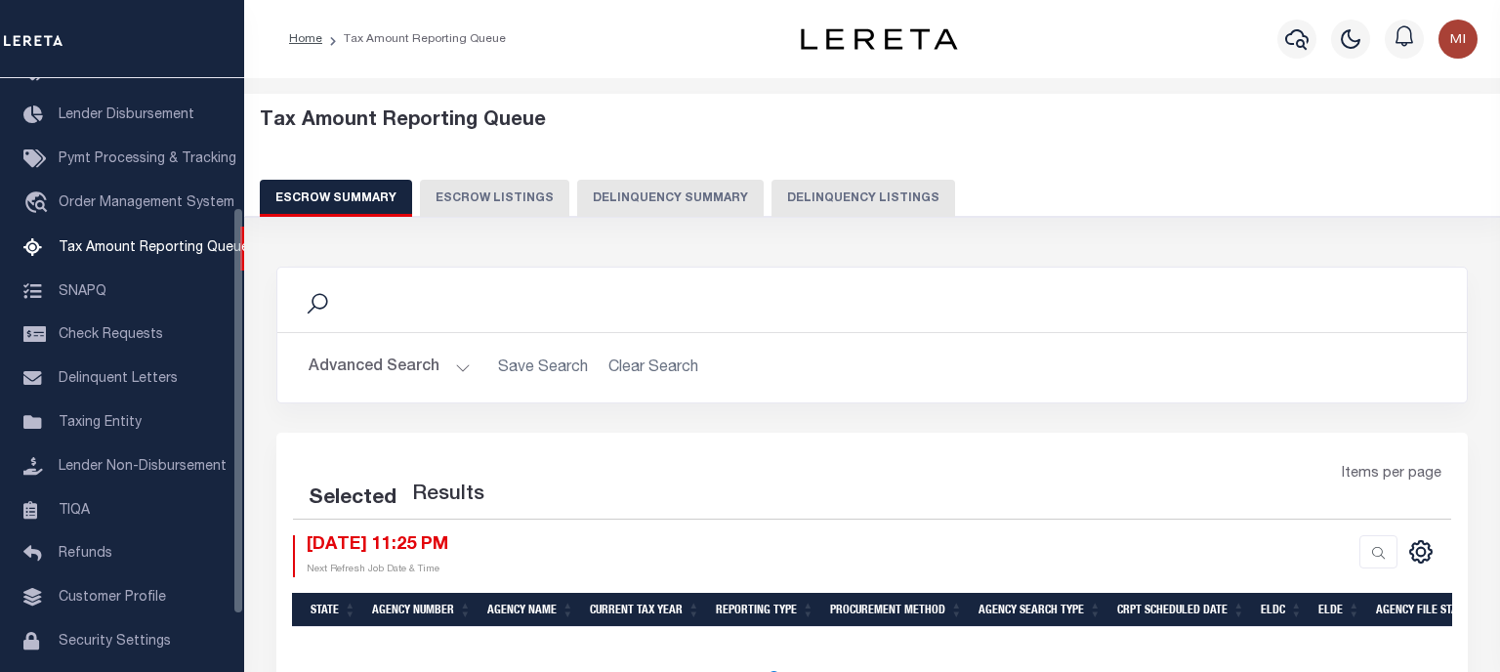
click at [629, 196] on button "Delinquency Summary" at bounding box center [670, 198] width 187 height 37
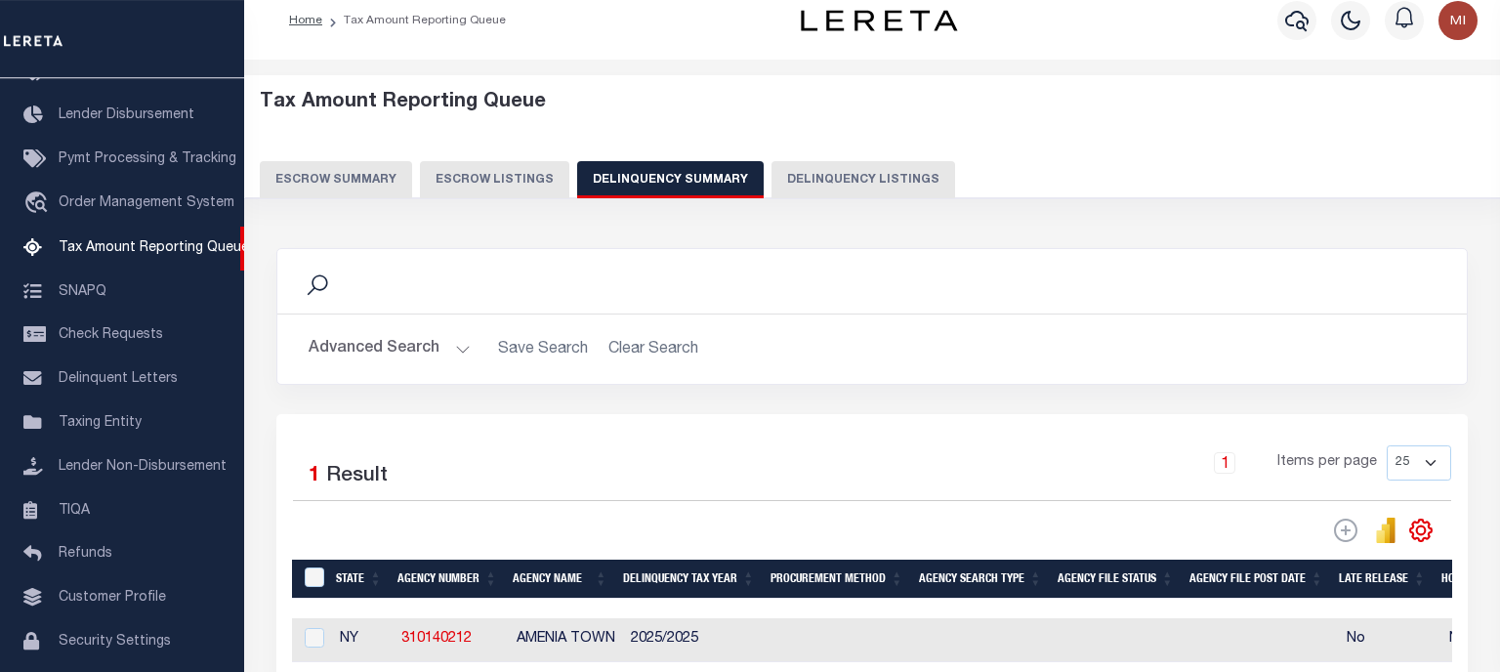
scroll to position [103, 0]
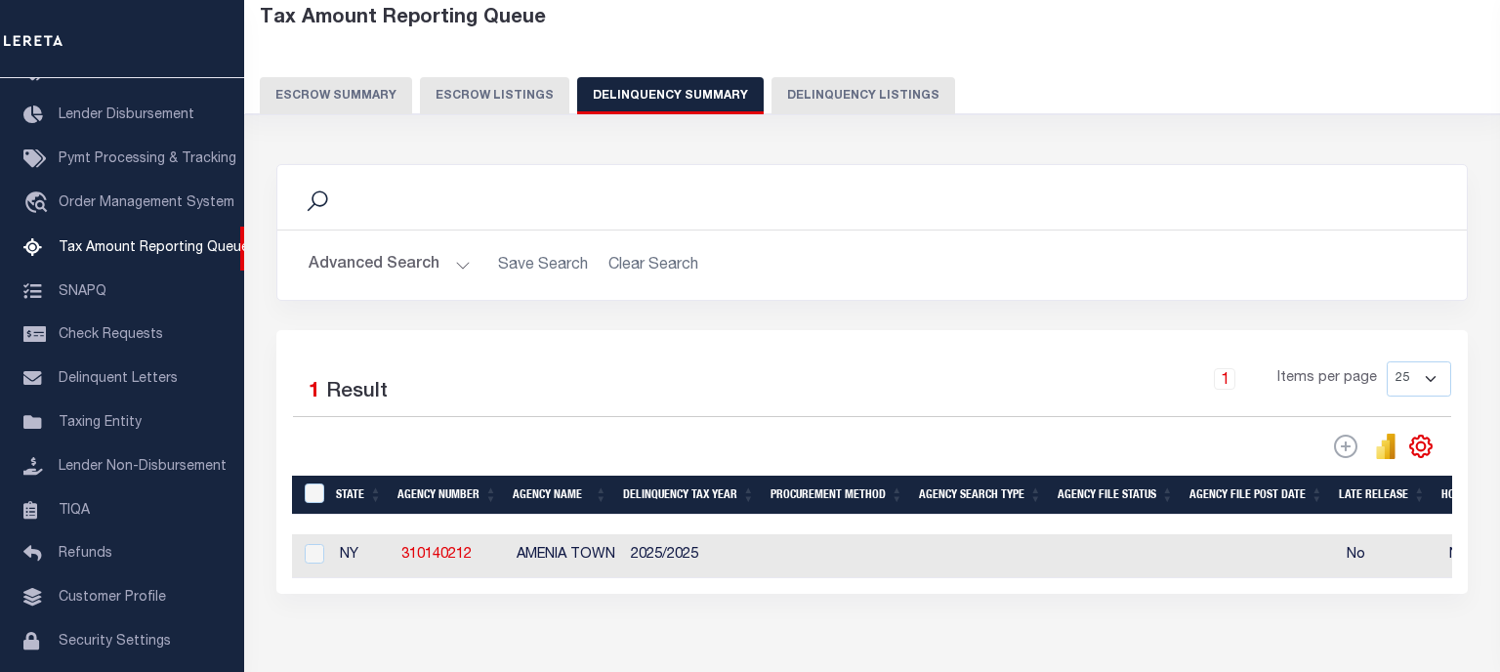
click at [441, 265] on button "Advanced Search" at bounding box center [390, 265] width 162 height 38
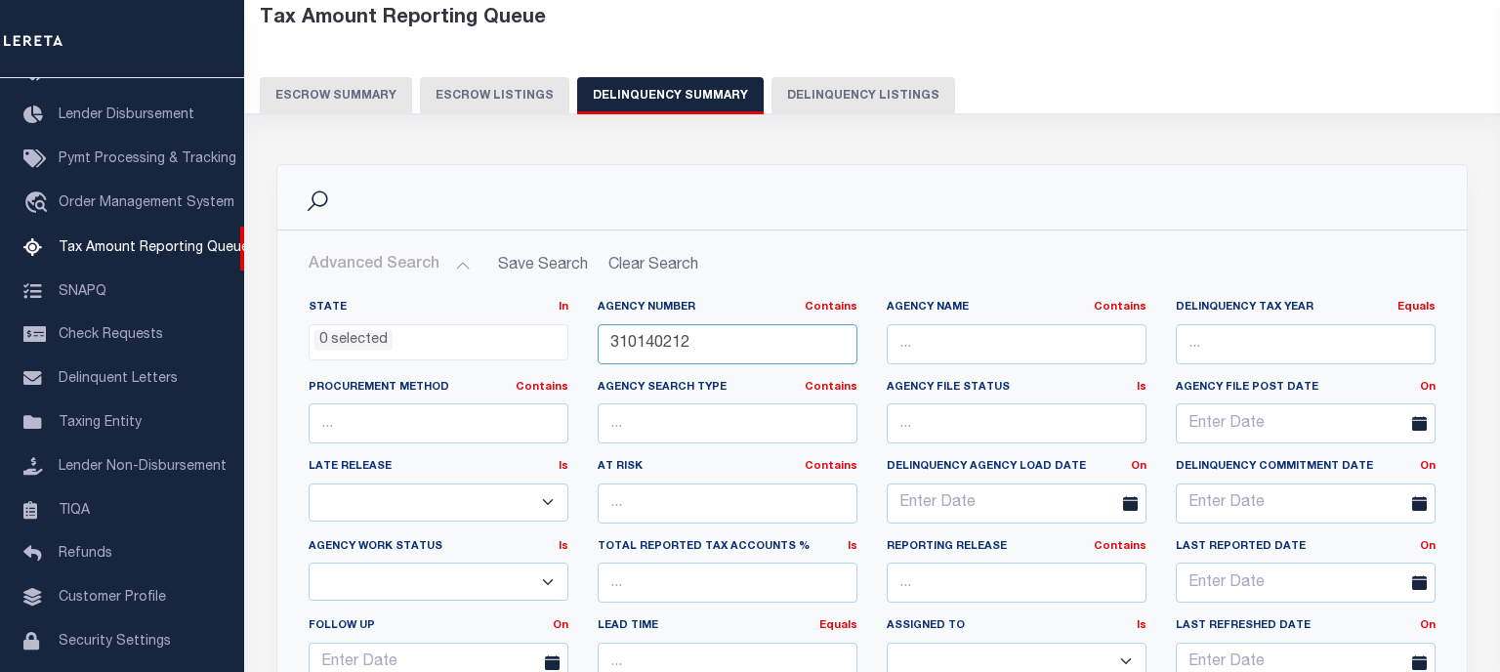
drag, startPoint x: 771, startPoint y: 343, endPoint x: 498, endPoint y: 326, distance: 273.0
click at [598, 326] on input "310140212" at bounding box center [728, 344] width 260 height 40
click at [800, 103] on button "Delinquency Listings" at bounding box center [863, 95] width 184 height 37
select select "100"
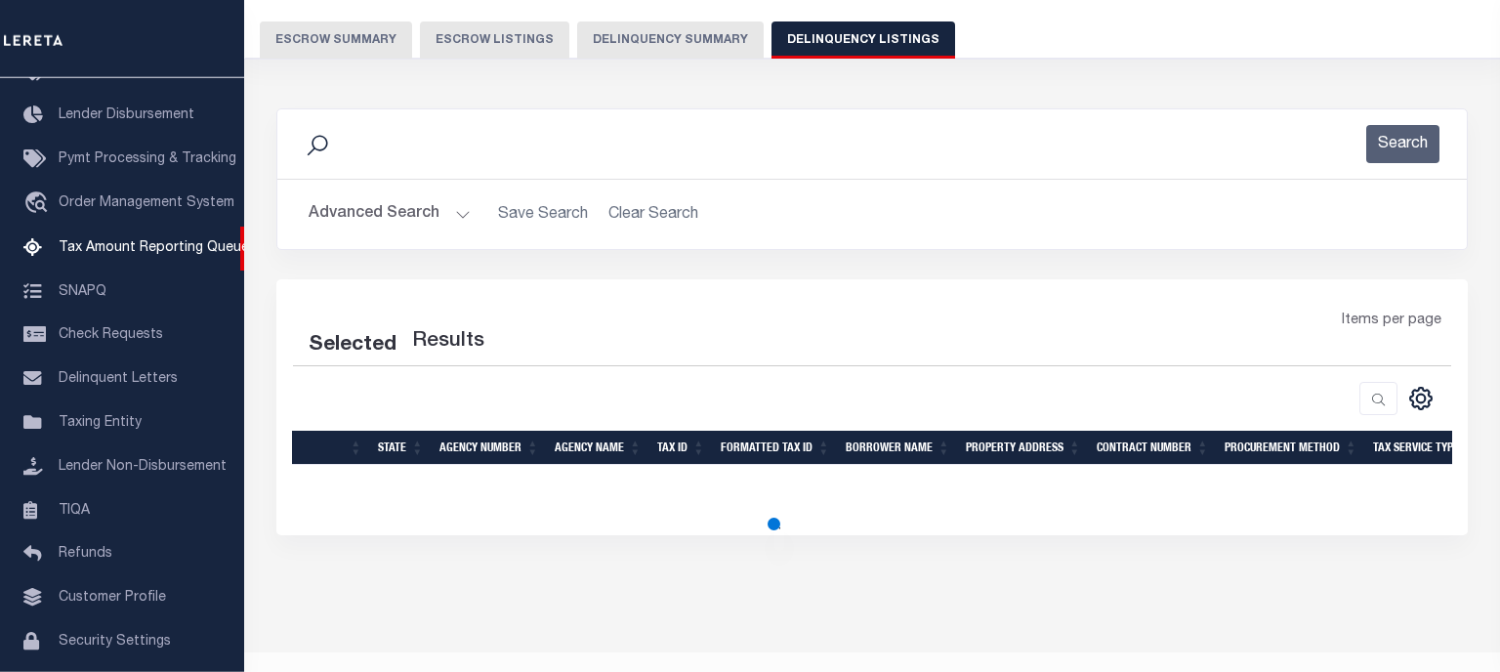
scroll to position [92, 0]
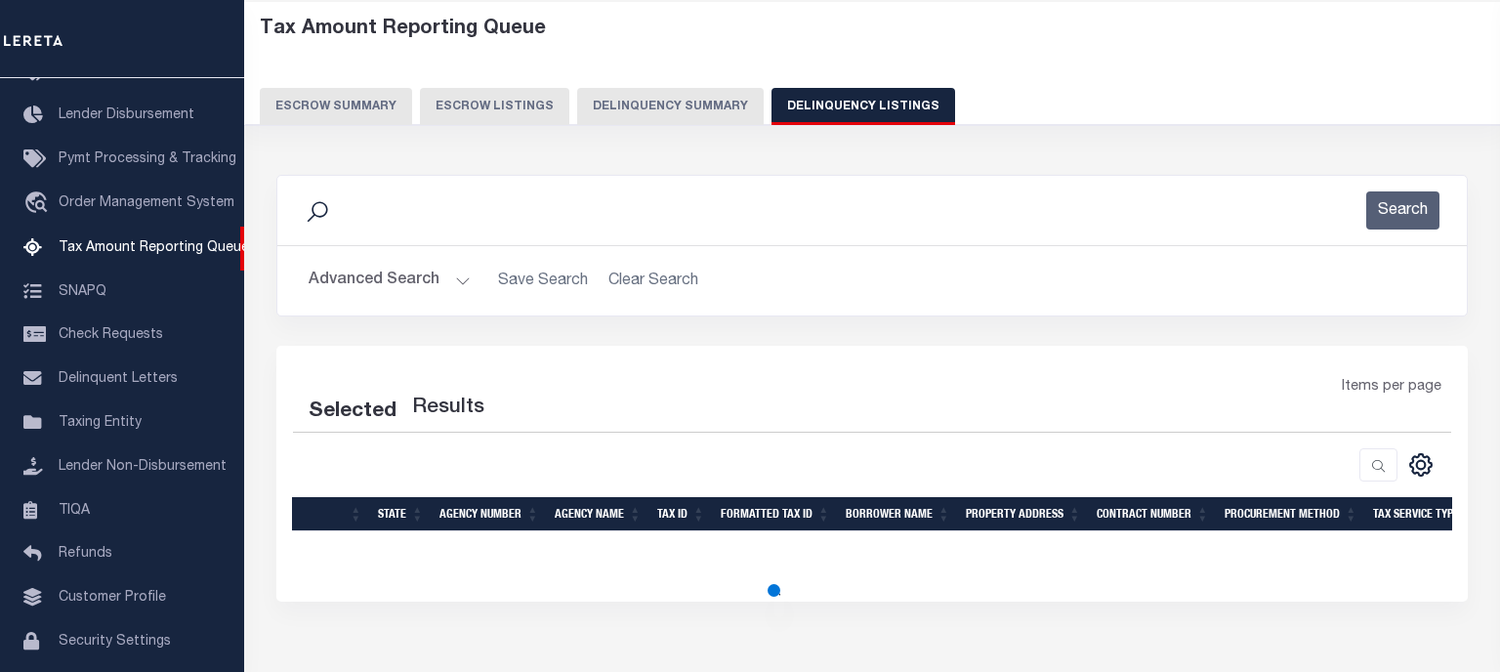
click at [454, 279] on button "Advanced Search" at bounding box center [390, 281] width 162 height 38
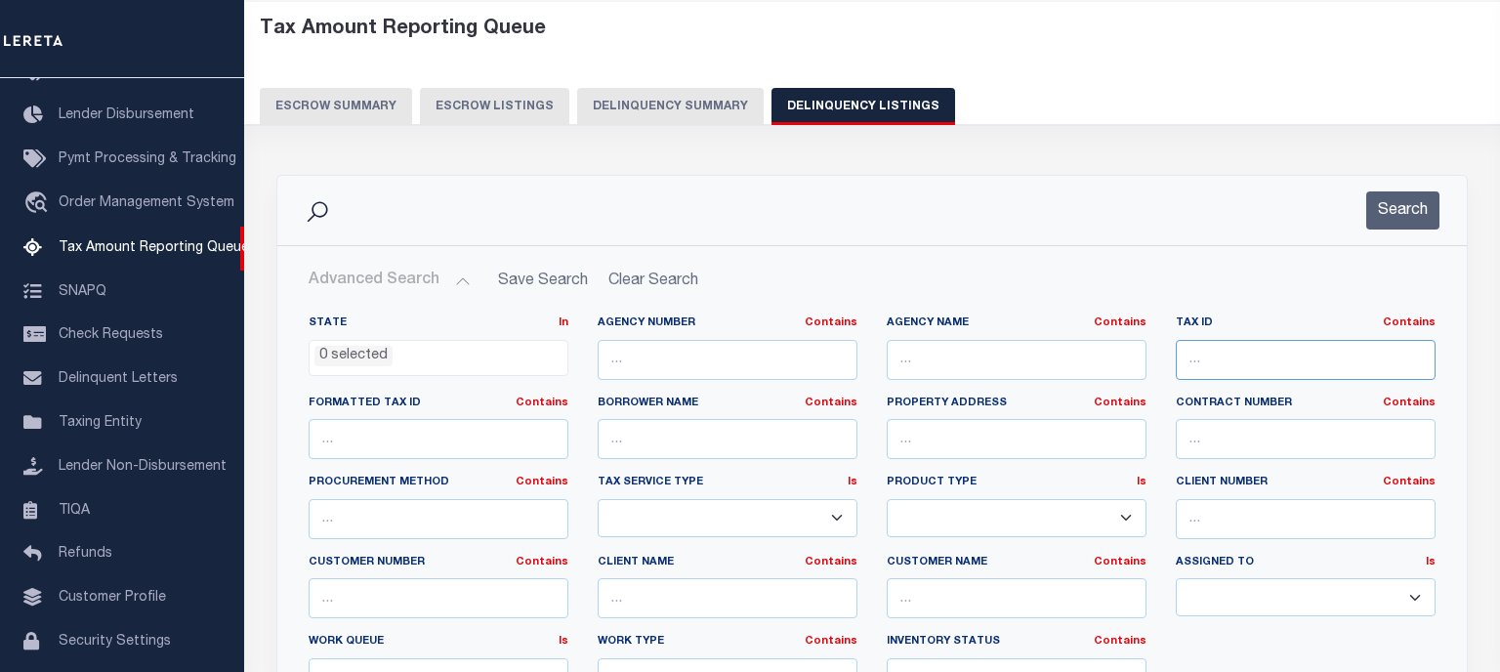
click at [1255, 363] on input "text" at bounding box center [1306, 360] width 260 height 40
paste input "132000-7167-14-282353-0000"
type input "132000-7167-14-282353-0000"
select select "100"
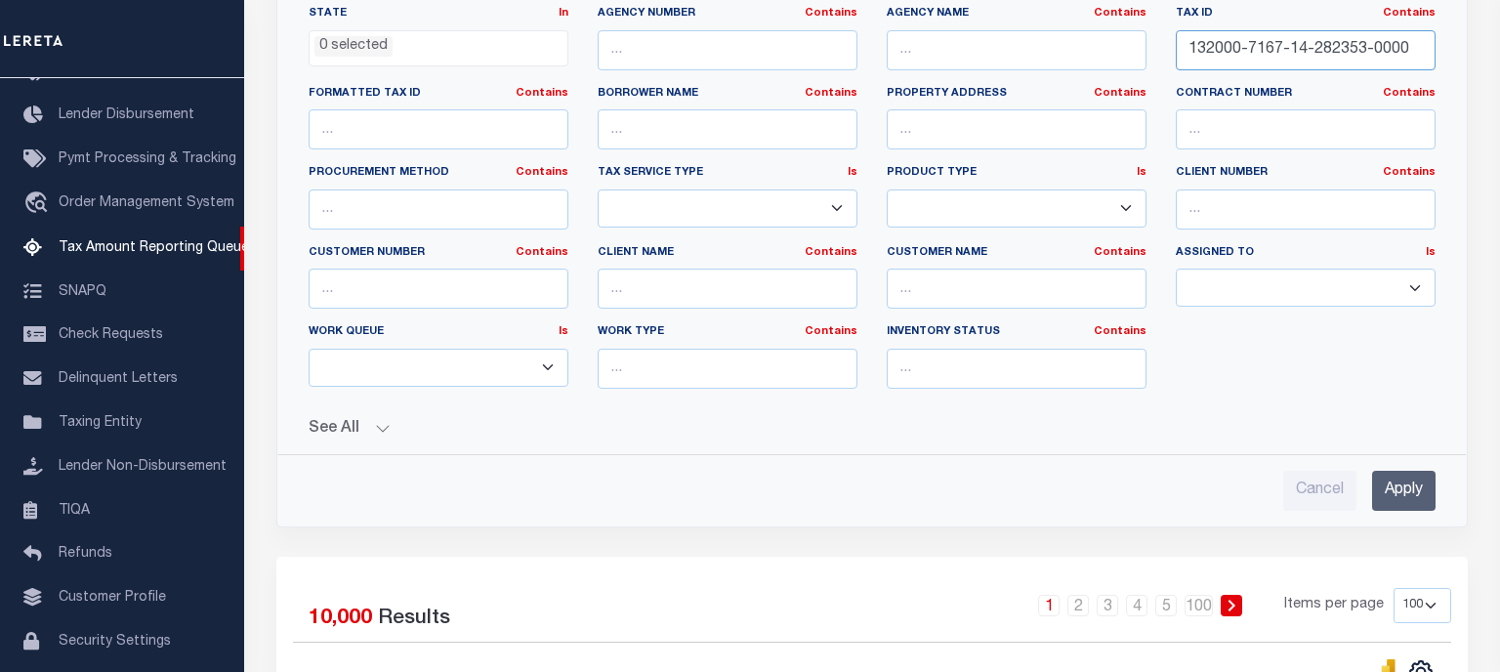
type input "132000-7167-14-282353-0000"
click at [1396, 490] on input "Apply" at bounding box center [1403, 491] width 63 height 40
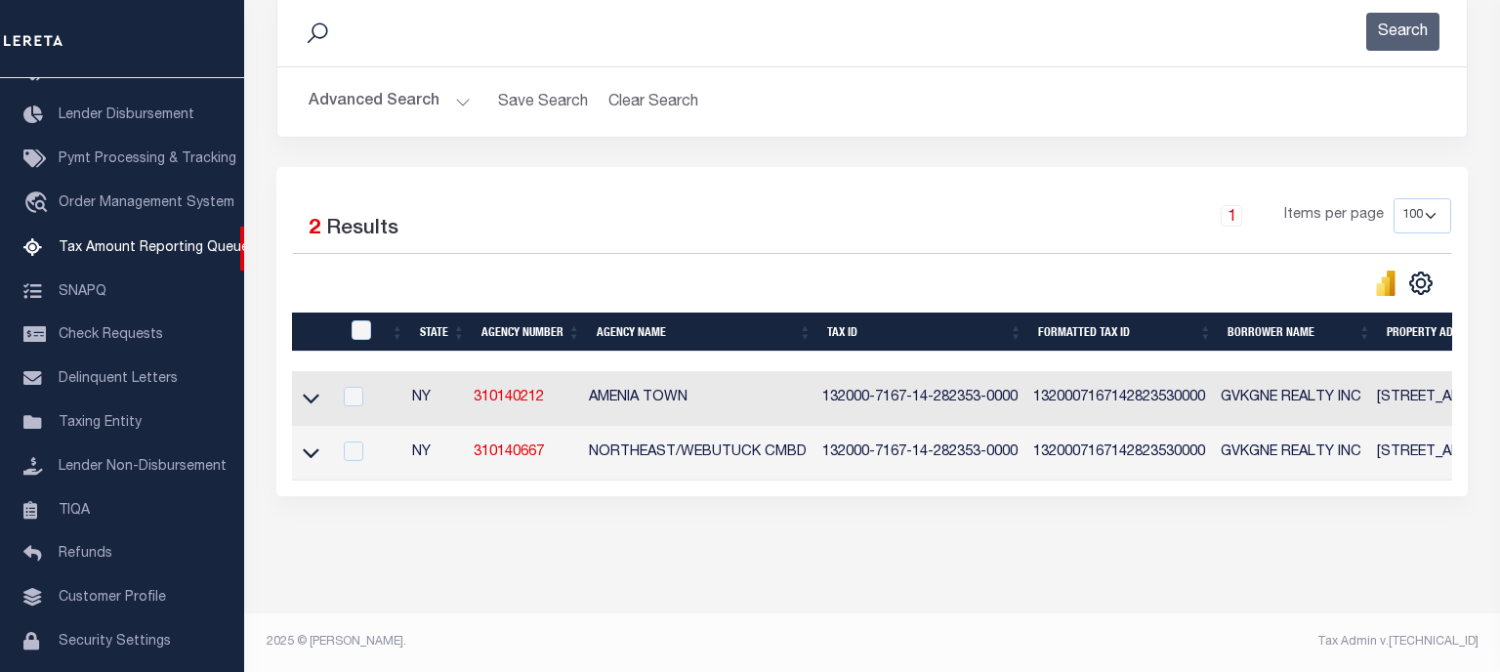
scroll to position [271, 0]
drag, startPoint x: 521, startPoint y: 452, endPoint x: 475, endPoint y: 453, distance: 46.9
click at [475, 453] on td "310140667" at bounding box center [523, 453] width 115 height 55
checkbox input "true"
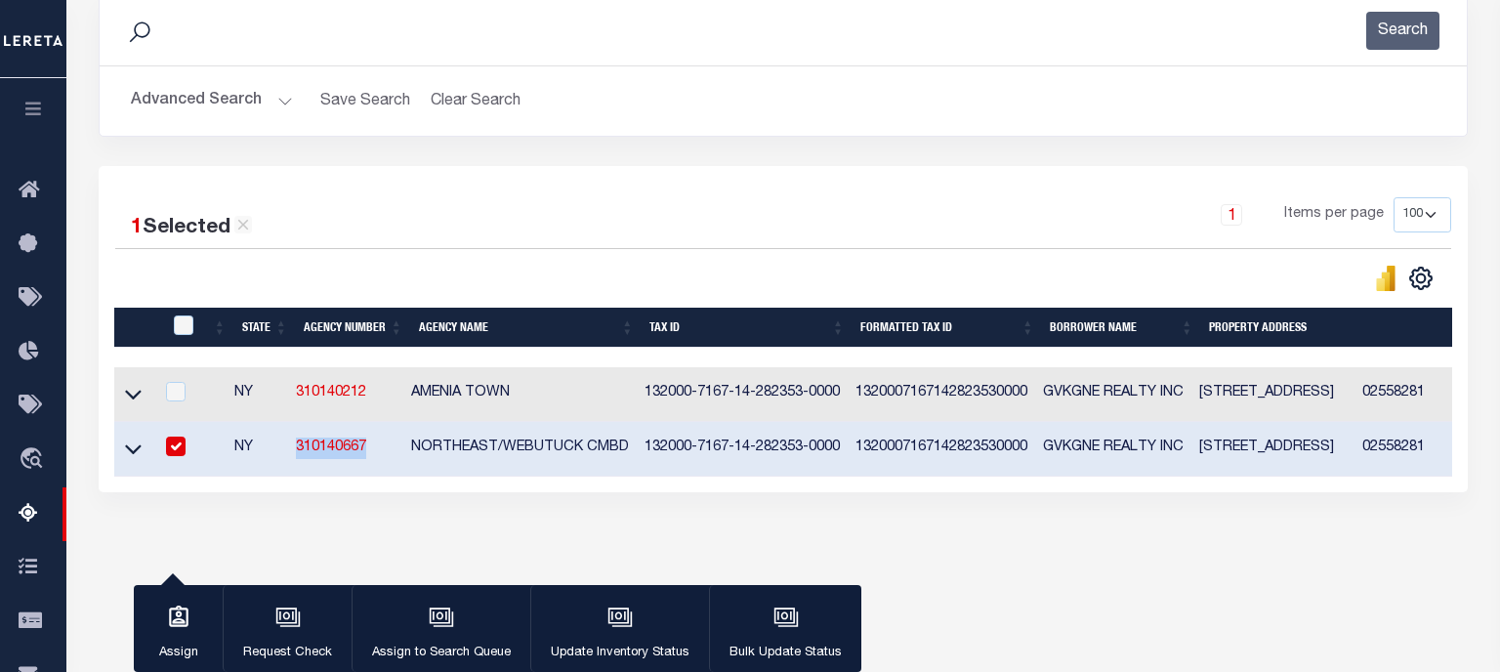
copy link "310140667"
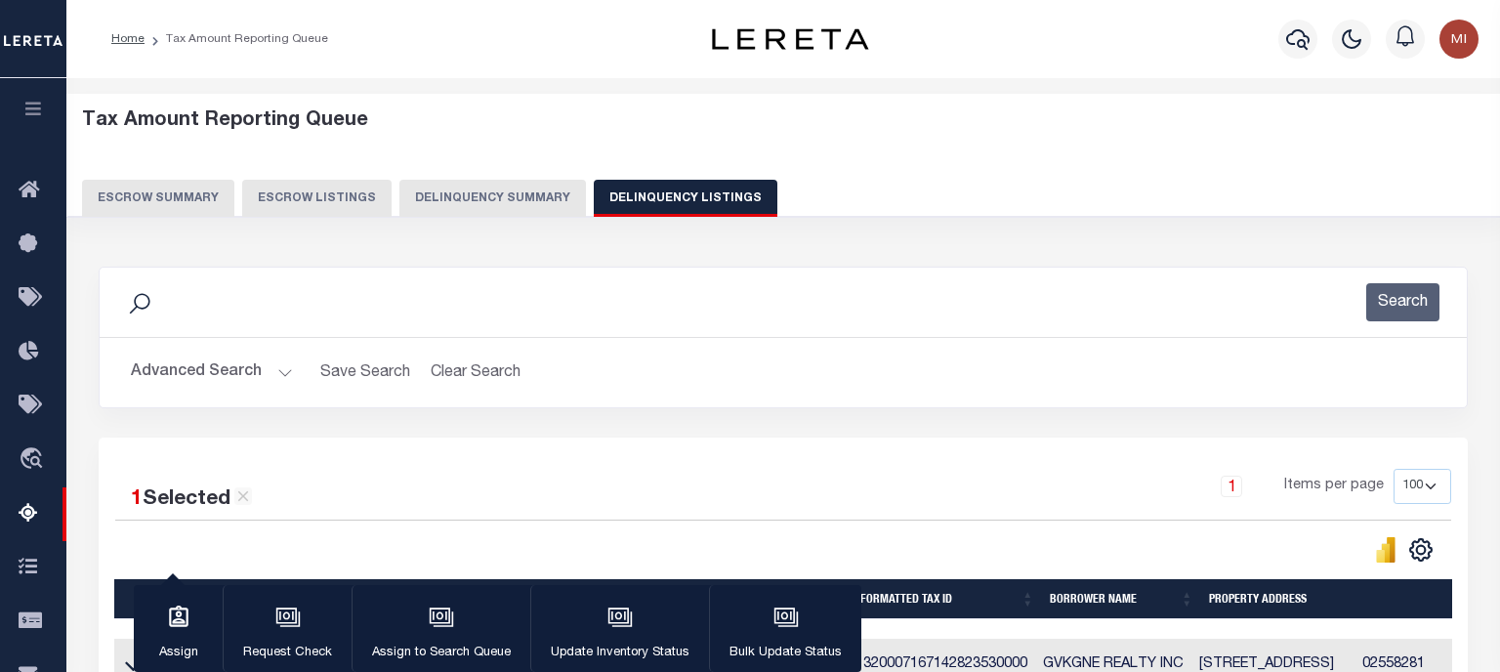
click at [265, 376] on button "Advanced Search" at bounding box center [212, 373] width 162 height 38
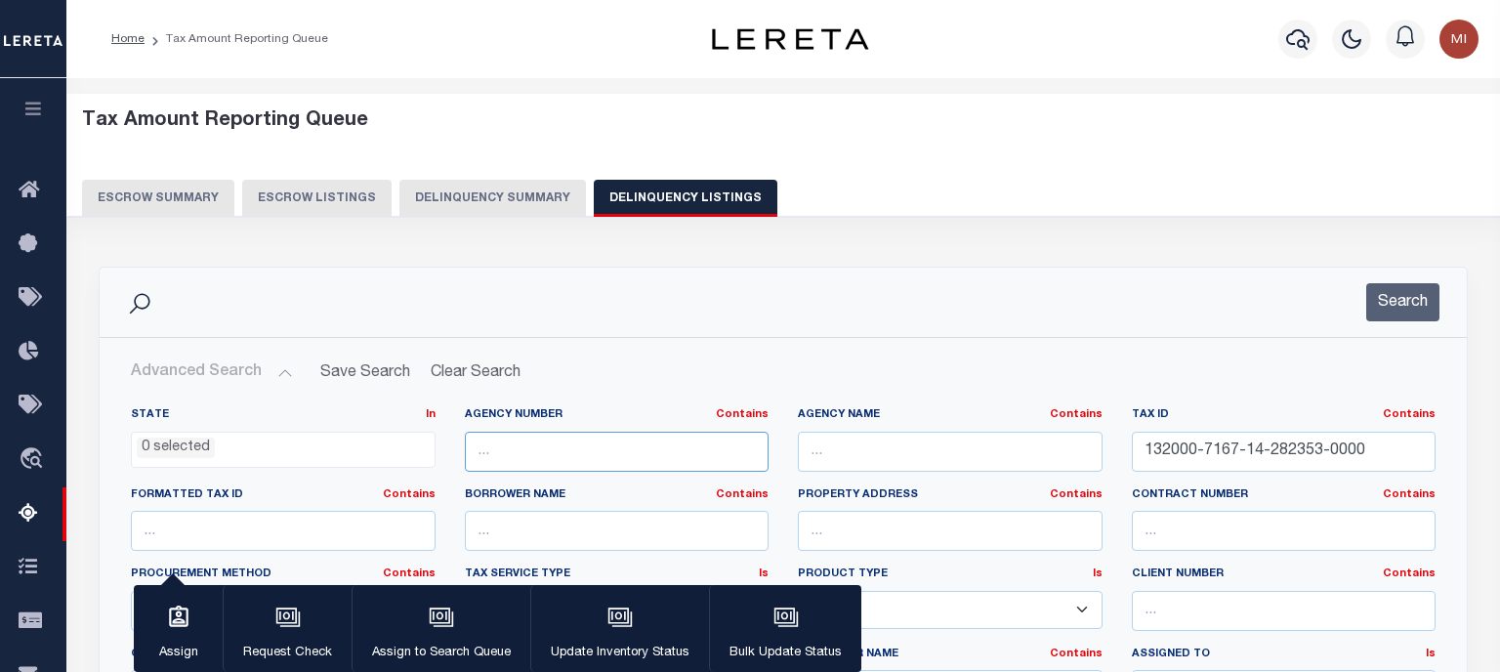
click at [556, 453] on input "text" at bounding box center [617, 452] width 305 height 40
paste input "310140667"
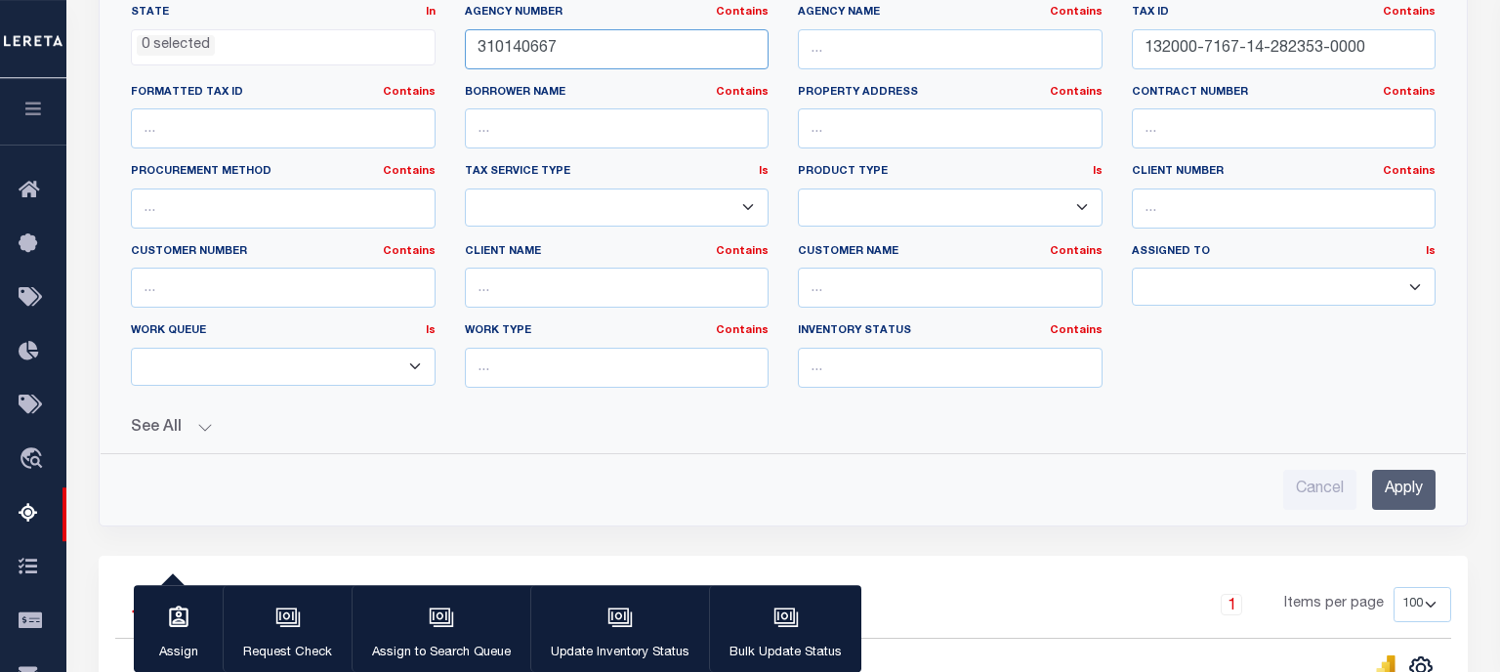
scroll to position [412, 0]
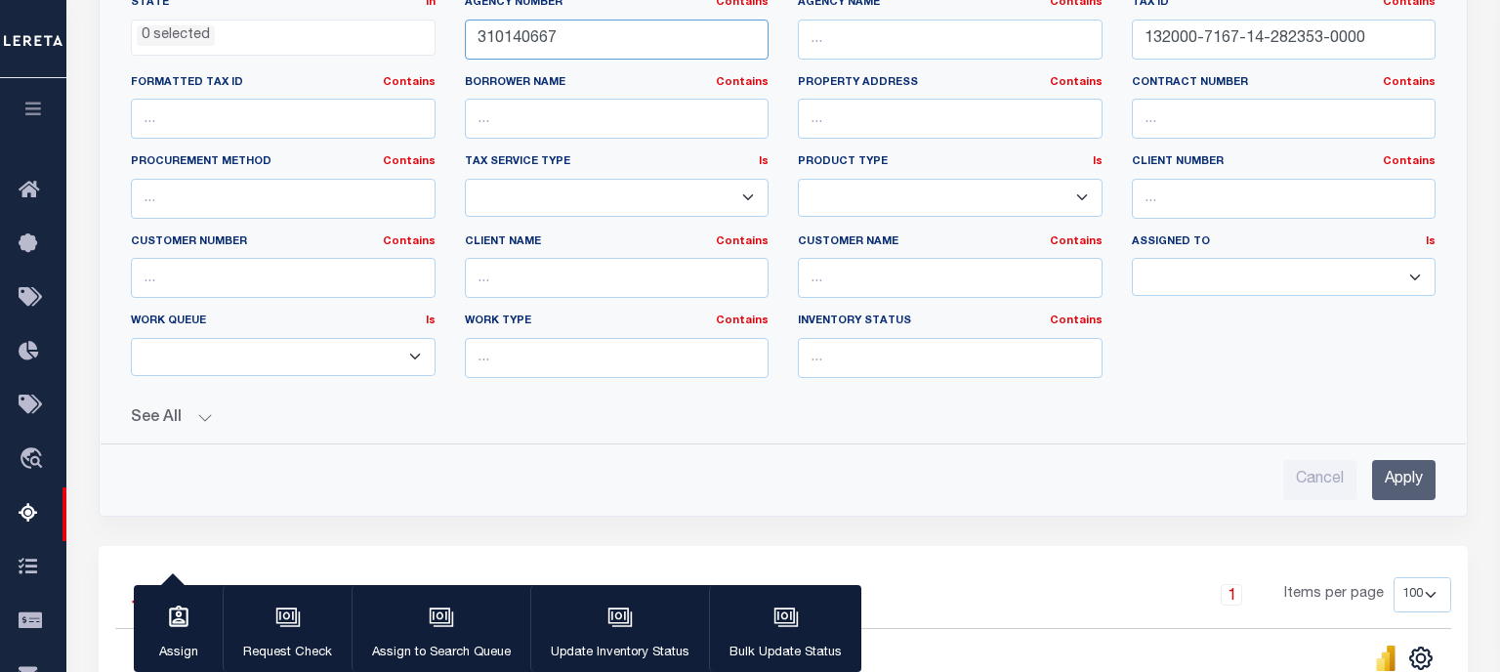
type input "310140667"
click at [1392, 474] on input "Apply" at bounding box center [1403, 480] width 63 height 40
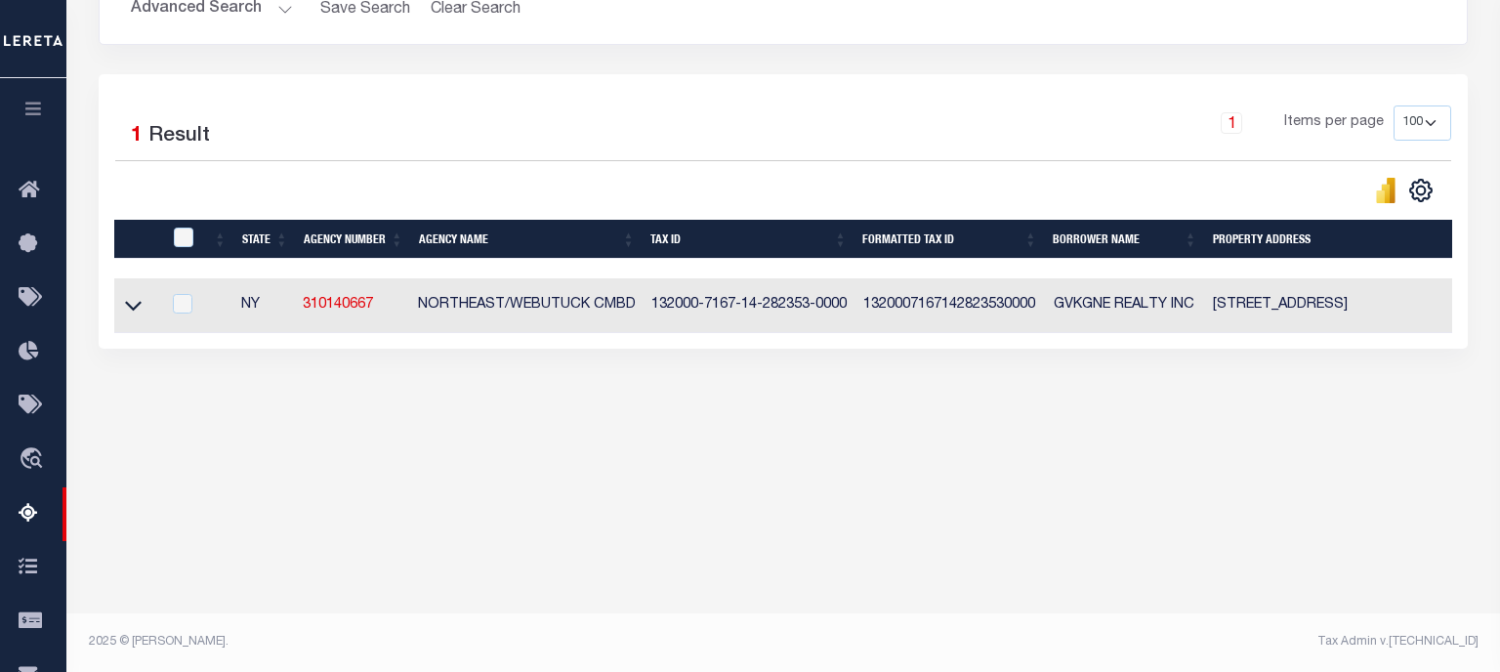
scroll to position [363, 0]
click at [131, 307] on icon at bounding box center [133, 305] width 17 height 21
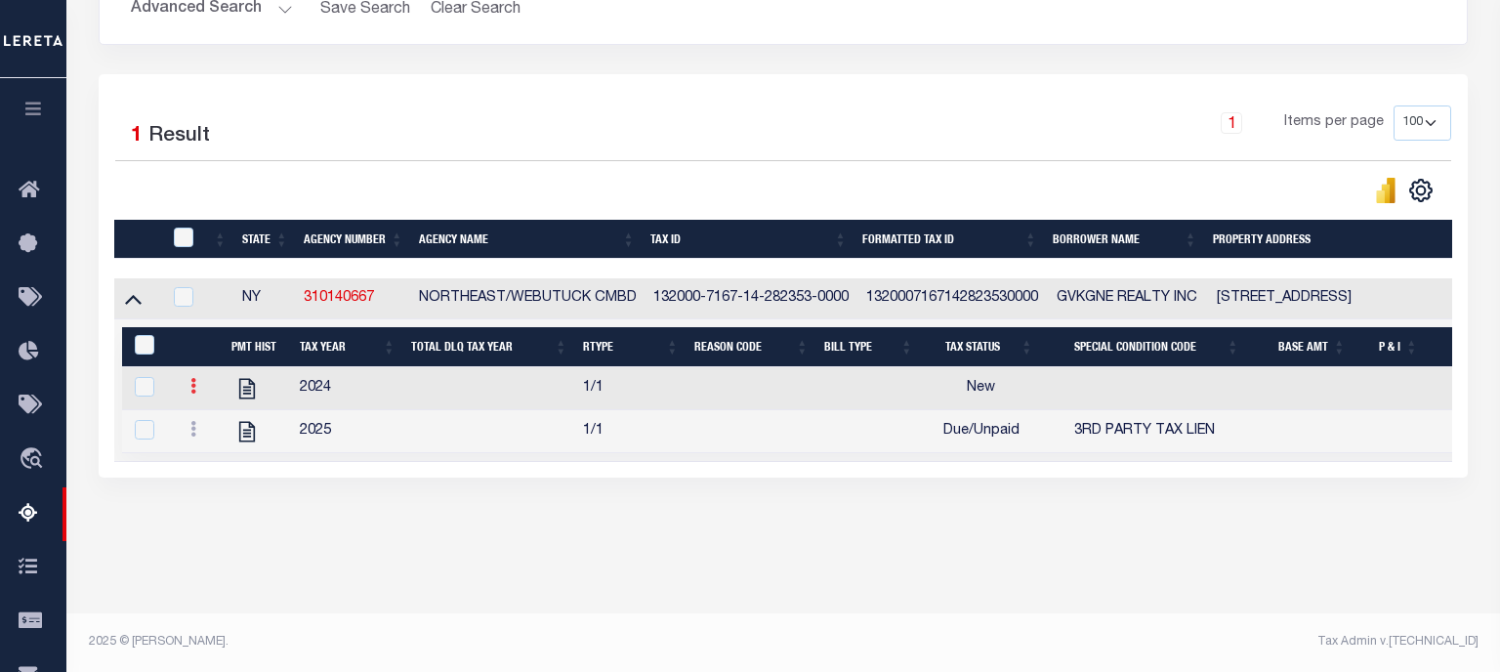
click at [196, 394] on icon at bounding box center [193, 386] width 6 height 16
click at [214, 455] on img "" at bounding box center [217, 450] width 20 height 21
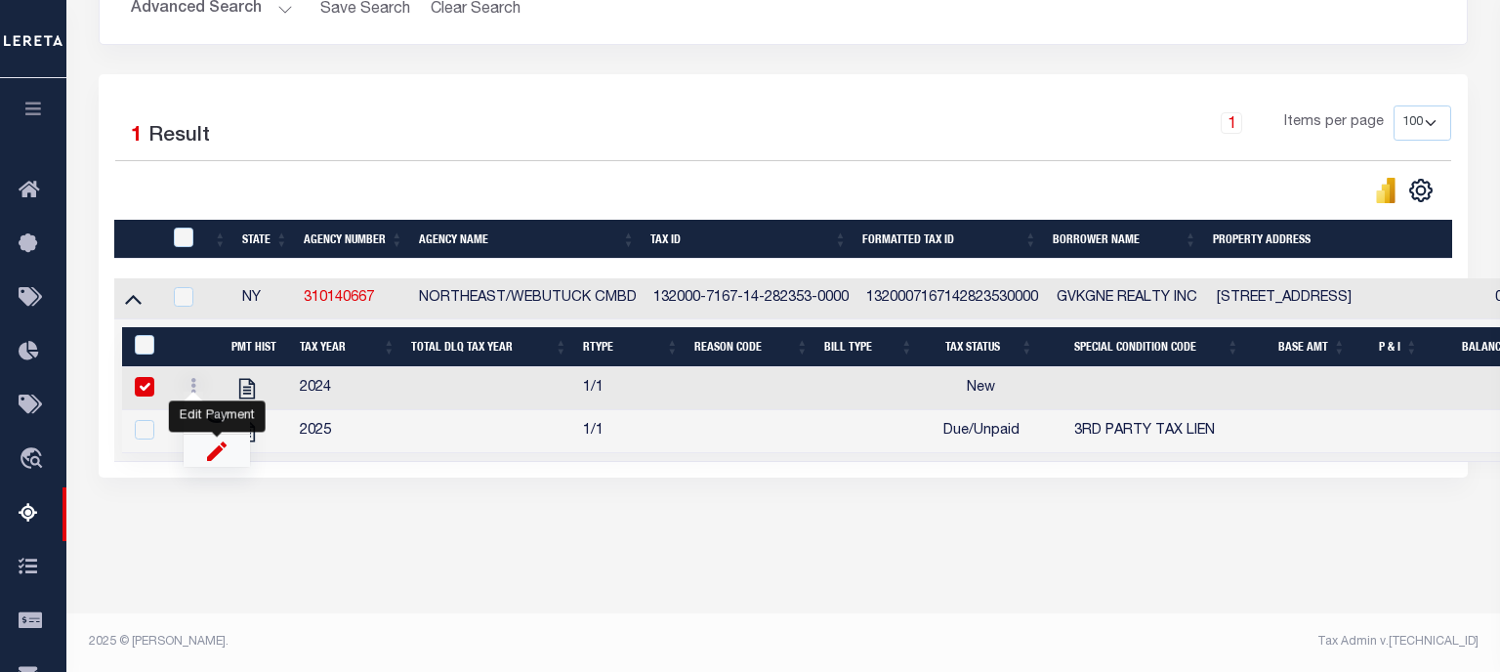
select select "NW2"
select select
type input "[DATE]"
checkbox input "true"
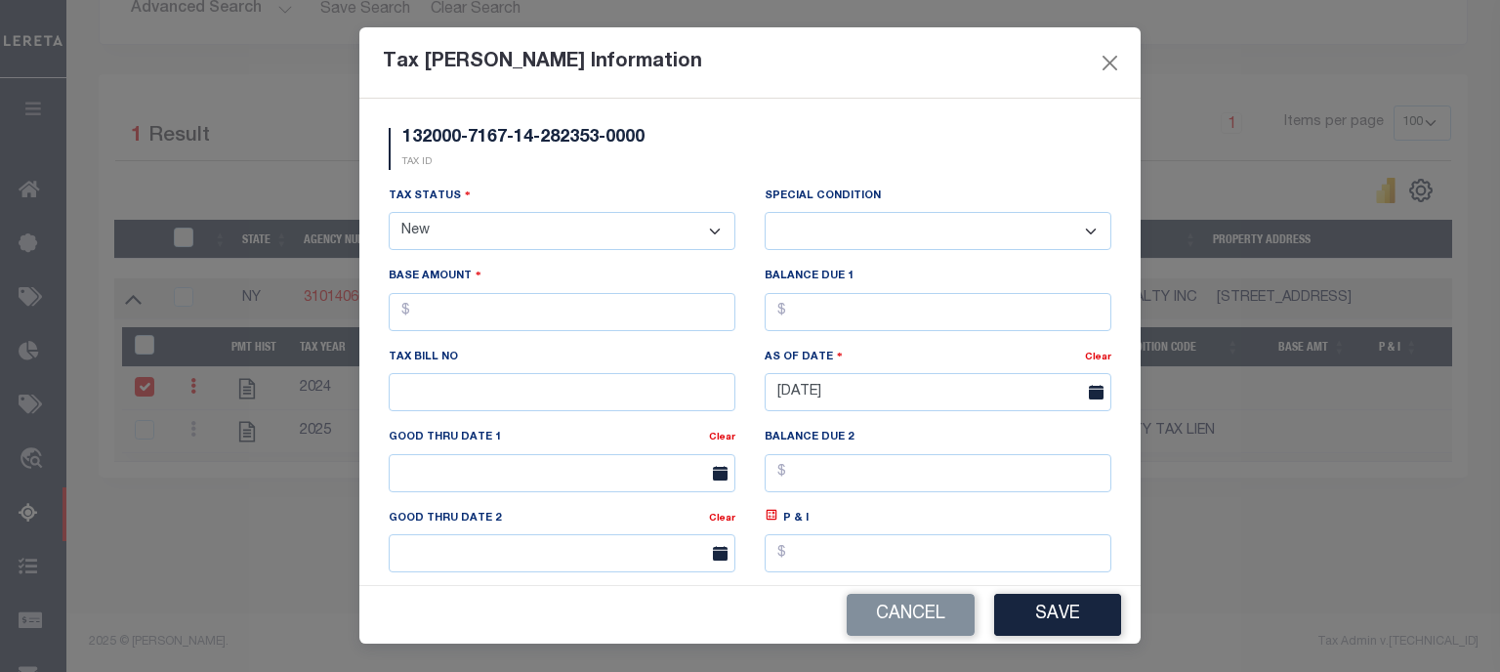
click at [389, 212] on select "- Select Status - Open Due/Unpaid Paid Incomplete No Tax Due Internal Refund Pr…" at bounding box center [562, 231] width 347 height 38
select select "DUE"
click option "Due/Unpaid" at bounding box center [0, 0] width 0 height 0
click at [765, 212] on select "-- Select Special Condition -- 3RD PARTY TAX LIEN AGENCY TAX LIEN (A.K.A Inside…" at bounding box center [938, 231] width 347 height 38
select select "22"
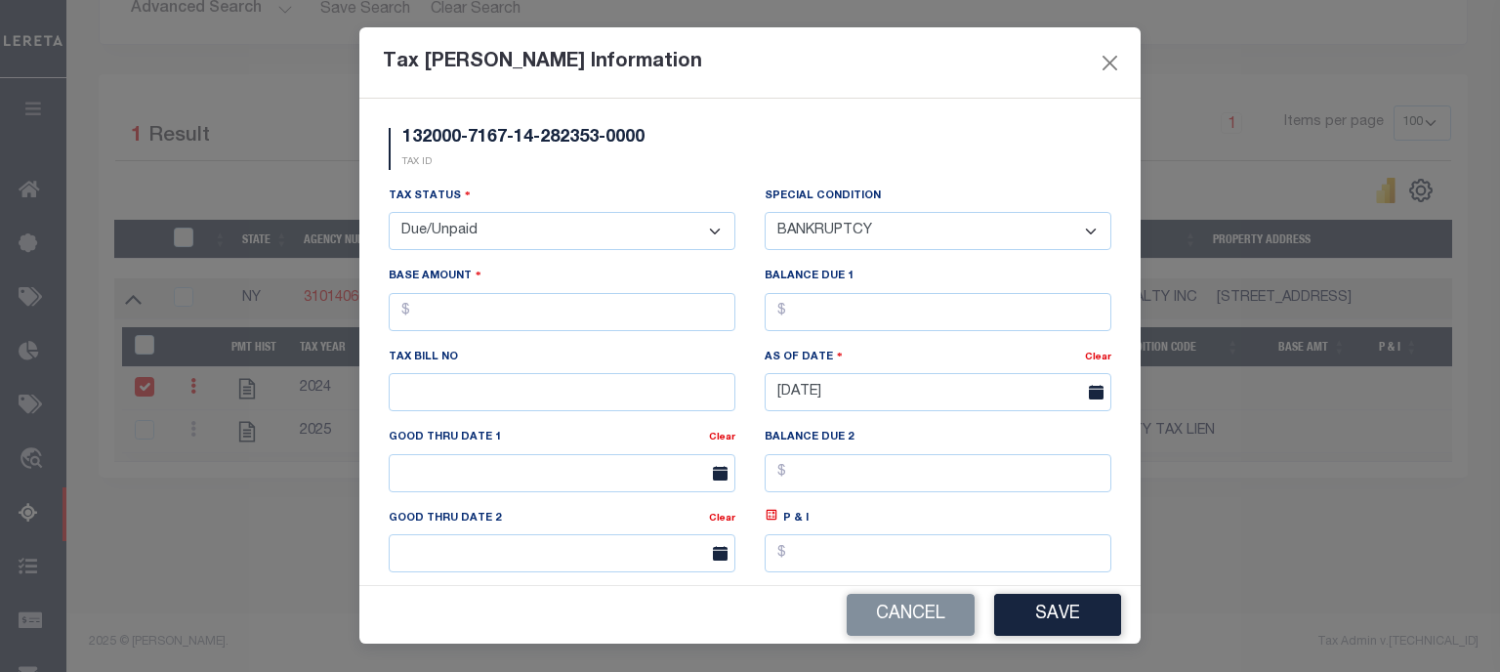
click option "BANKRUPTCY" at bounding box center [0, 0] width 0 height 0
click at [842, 320] on input "text" at bounding box center [938, 312] width 347 height 38
click at [671, 312] on input "text" at bounding box center [562, 312] width 347 height 38
type input "$10.00"
click at [854, 311] on input "text" at bounding box center [938, 312] width 347 height 38
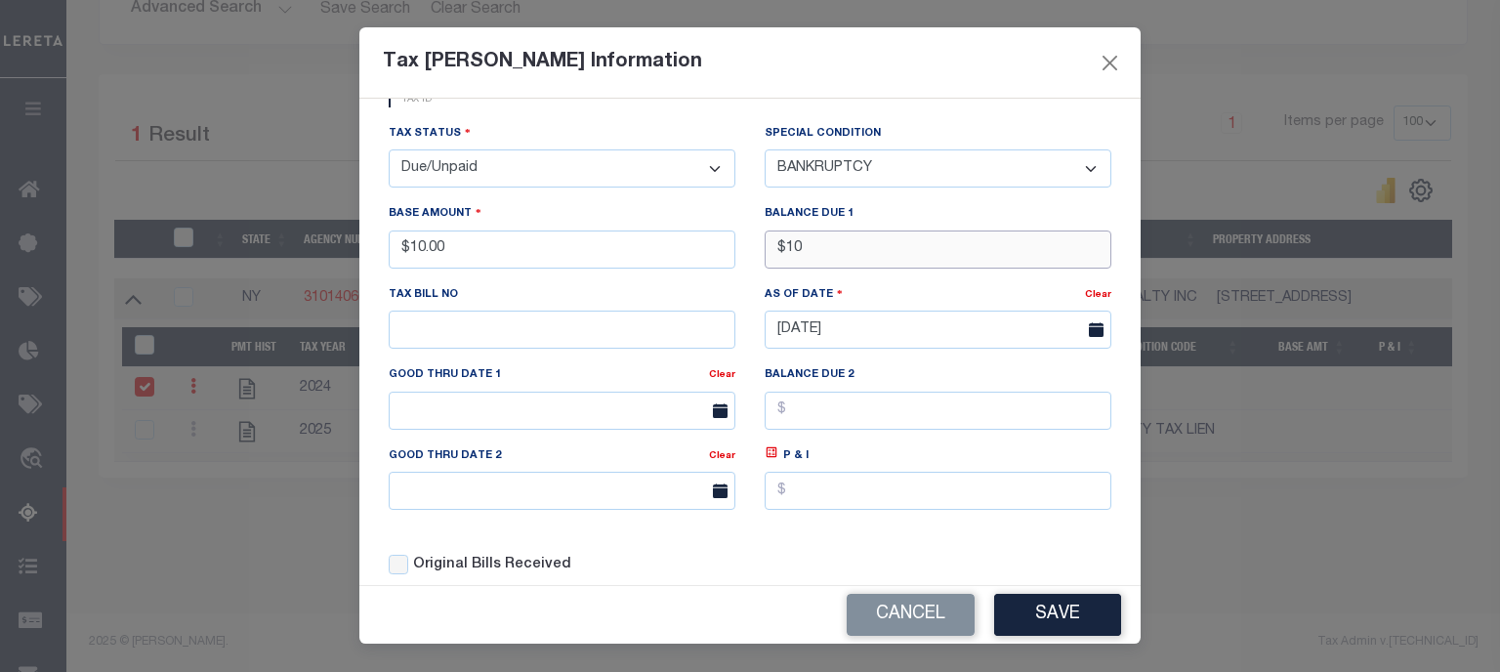
scroll to position [102, 0]
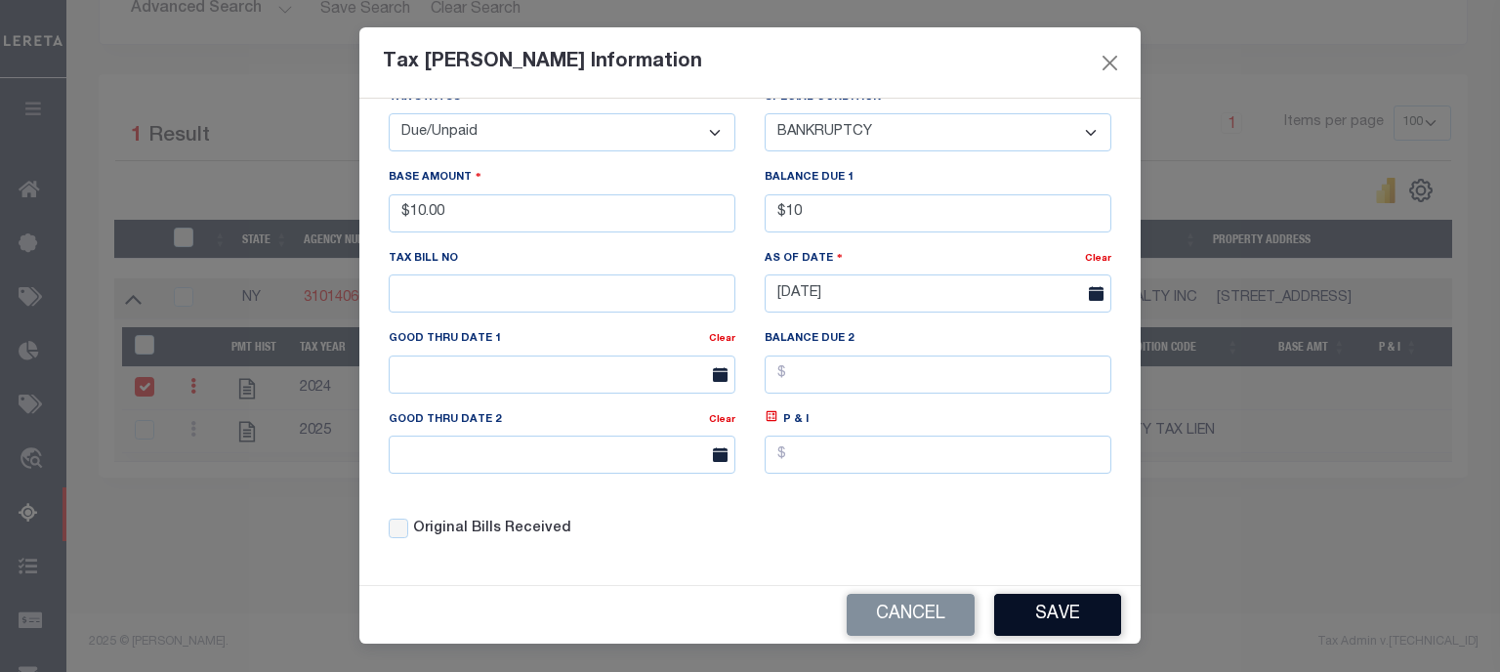
type input "$10.00"
click at [1064, 608] on button "Save" at bounding box center [1057, 615] width 127 height 42
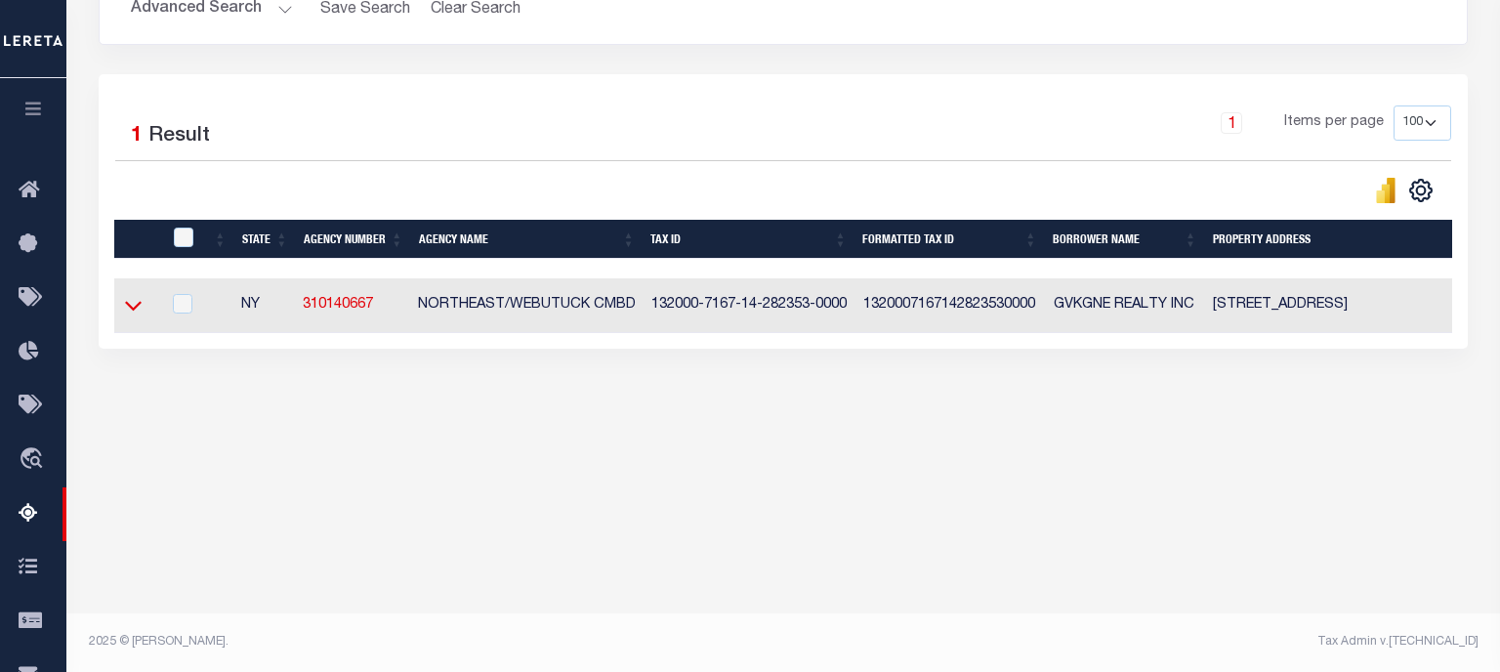
click at [135, 306] on icon at bounding box center [133, 305] width 17 height 21
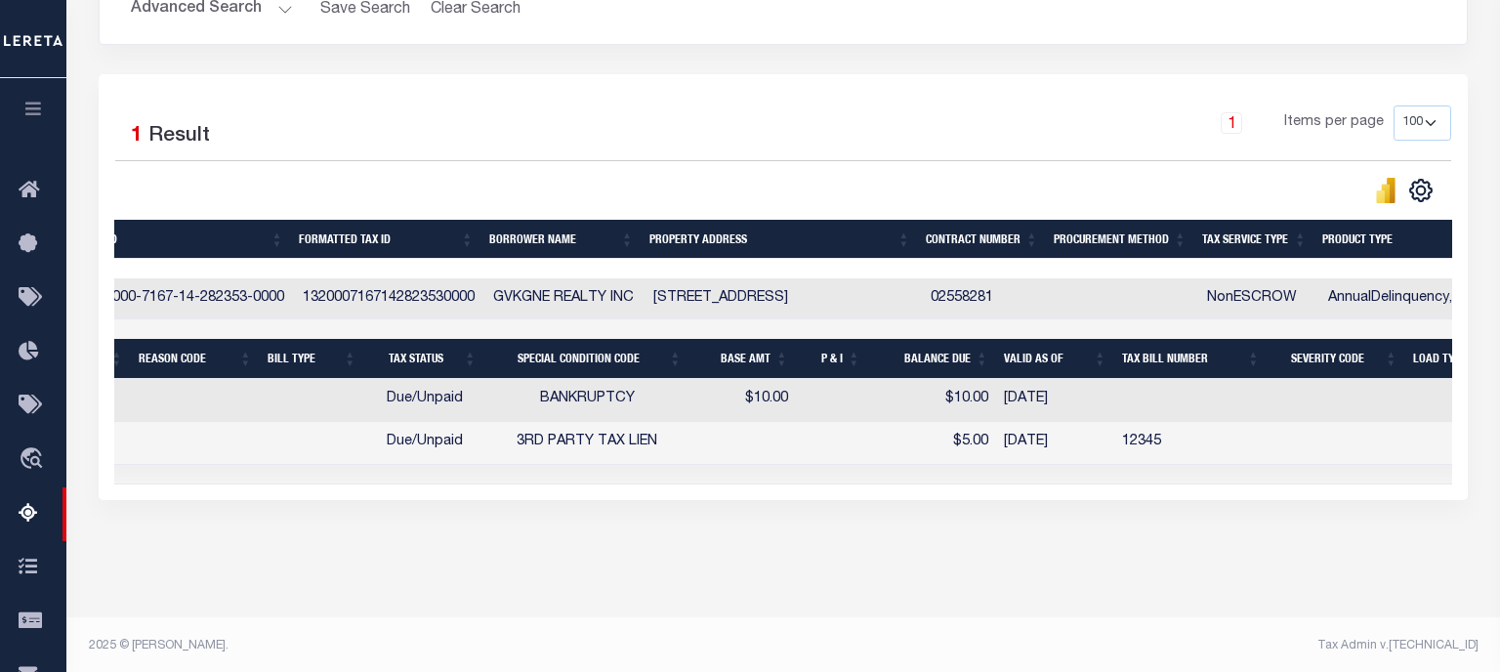
scroll to position [0, 0]
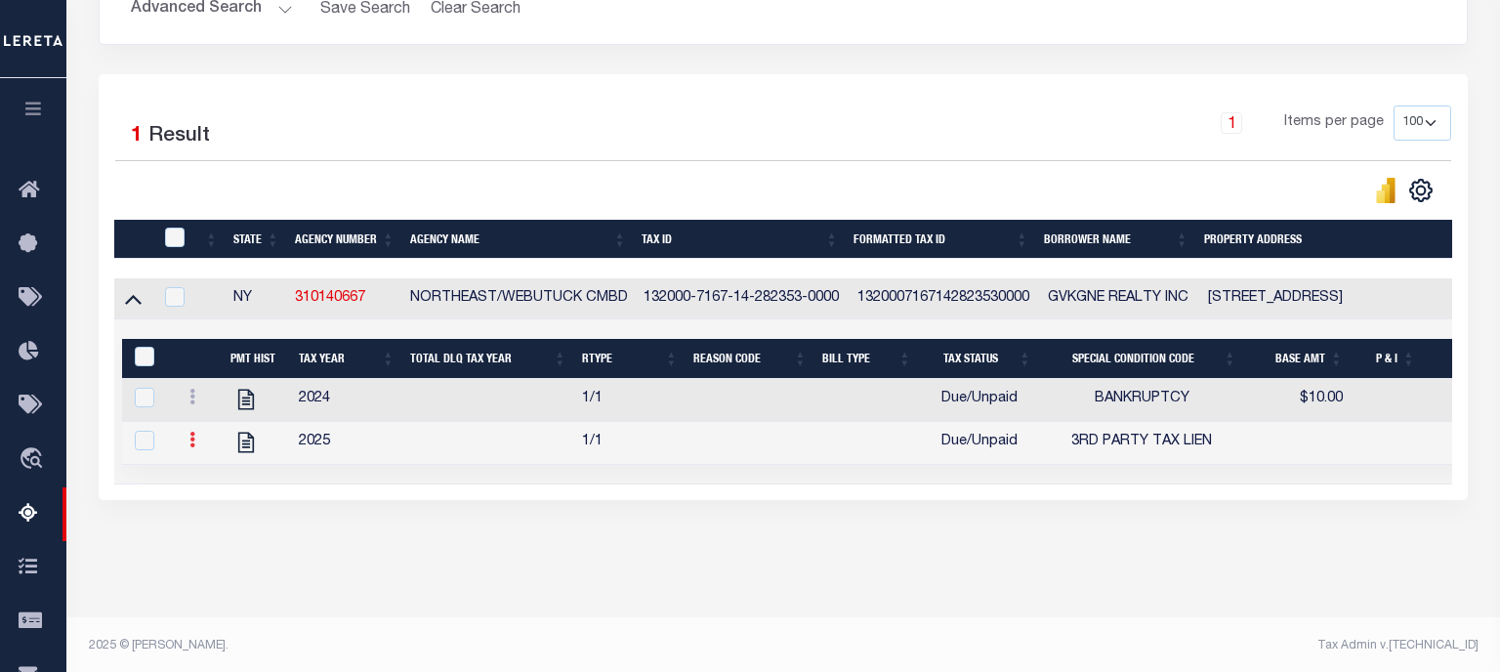
click at [193, 439] on icon at bounding box center [192, 440] width 6 height 16
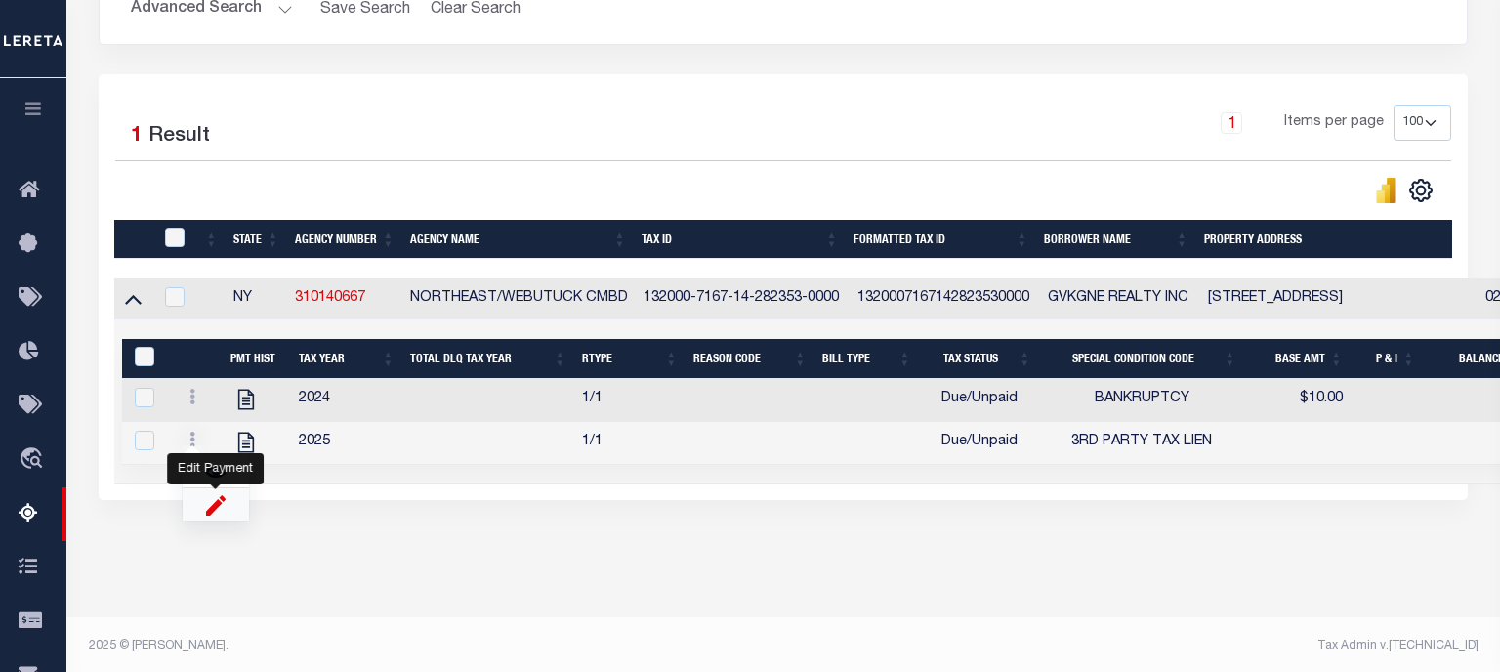
click at [219, 507] on img "" at bounding box center [216, 504] width 20 height 21
select select "DUE"
select select "20"
type input "$5.00"
type input "12345"
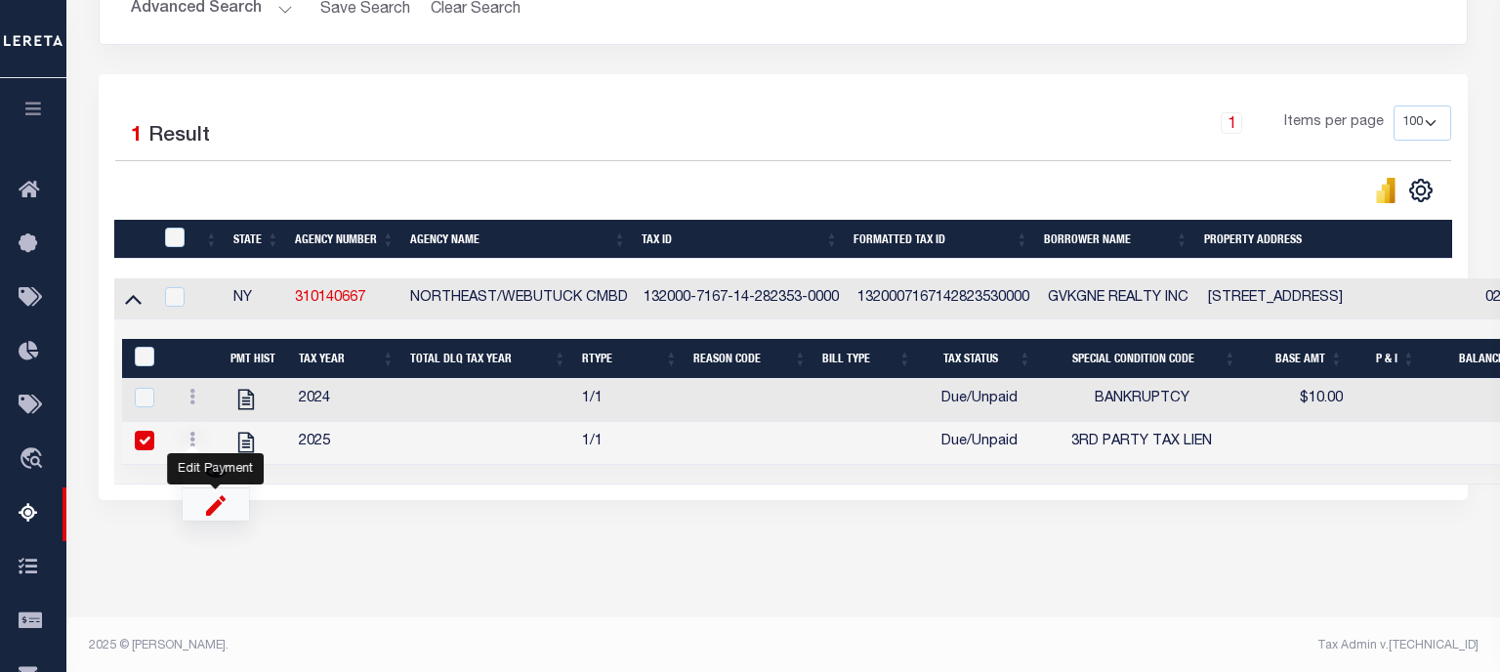
checkbox input "true"
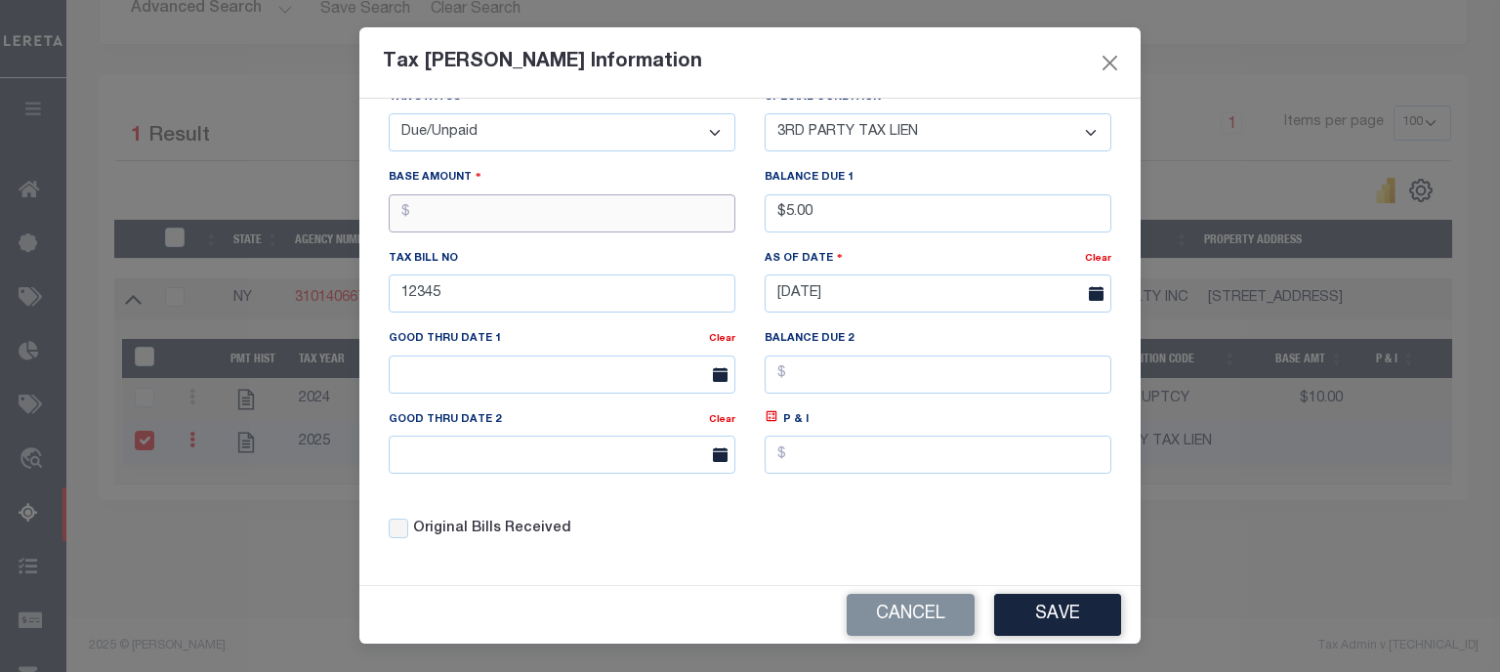
click at [641, 232] on input "text" at bounding box center [562, 213] width 347 height 38
type input "$5.00"
click at [1052, 621] on button "Save" at bounding box center [1057, 615] width 127 height 42
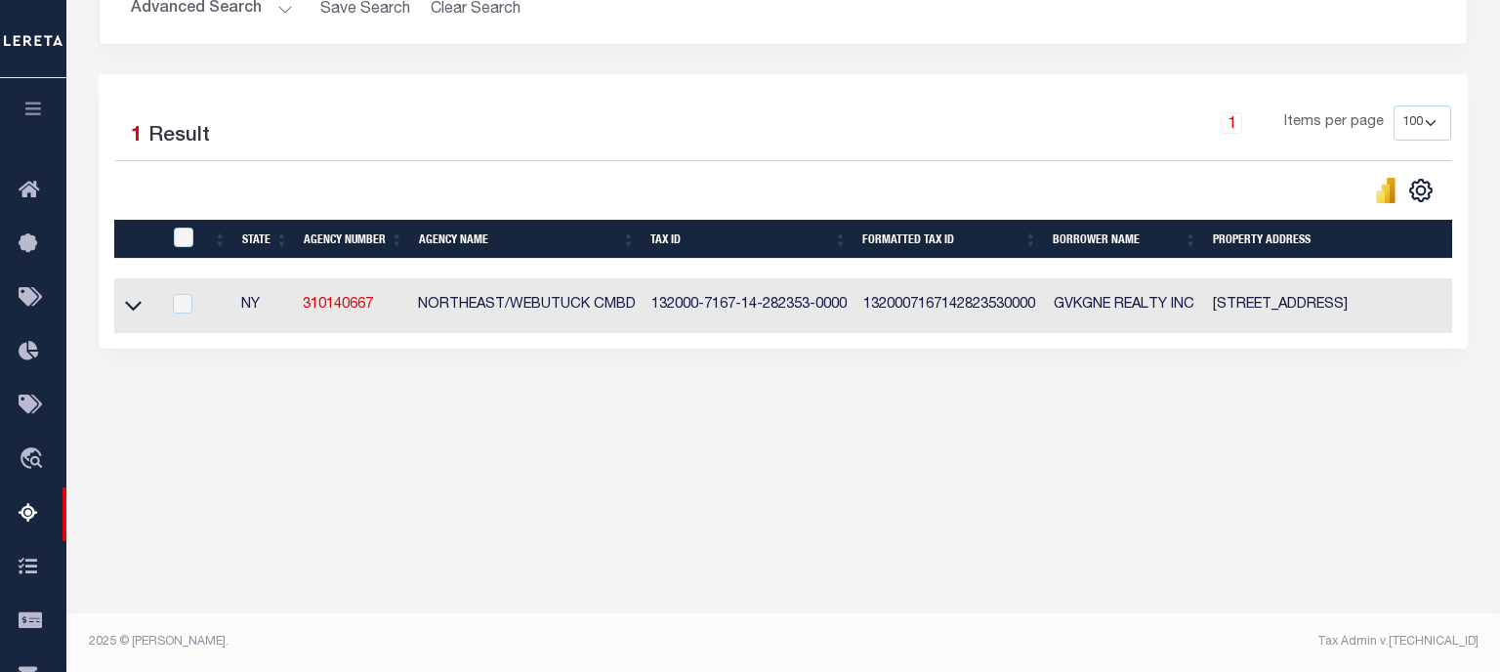
click at [645, 110] on div "1 Items per page 10 25 50 100 500" at bounding box center [954, 130] width 995 height 51
click at [741, 115] on div "1 Items per page 10 25 50 100 500" at bounding box center [954, 130] width 995 height 51
click at [725, 112] on div "1 Items per page 10 25 50 100 500" at bounding box center [954, 130] width 995 height 51
click at [735, 184] on div at bounding box center [449, 190] width 668 height 27
click at [734, 181] on div at bounding box center [449, 190] width 668 height 27
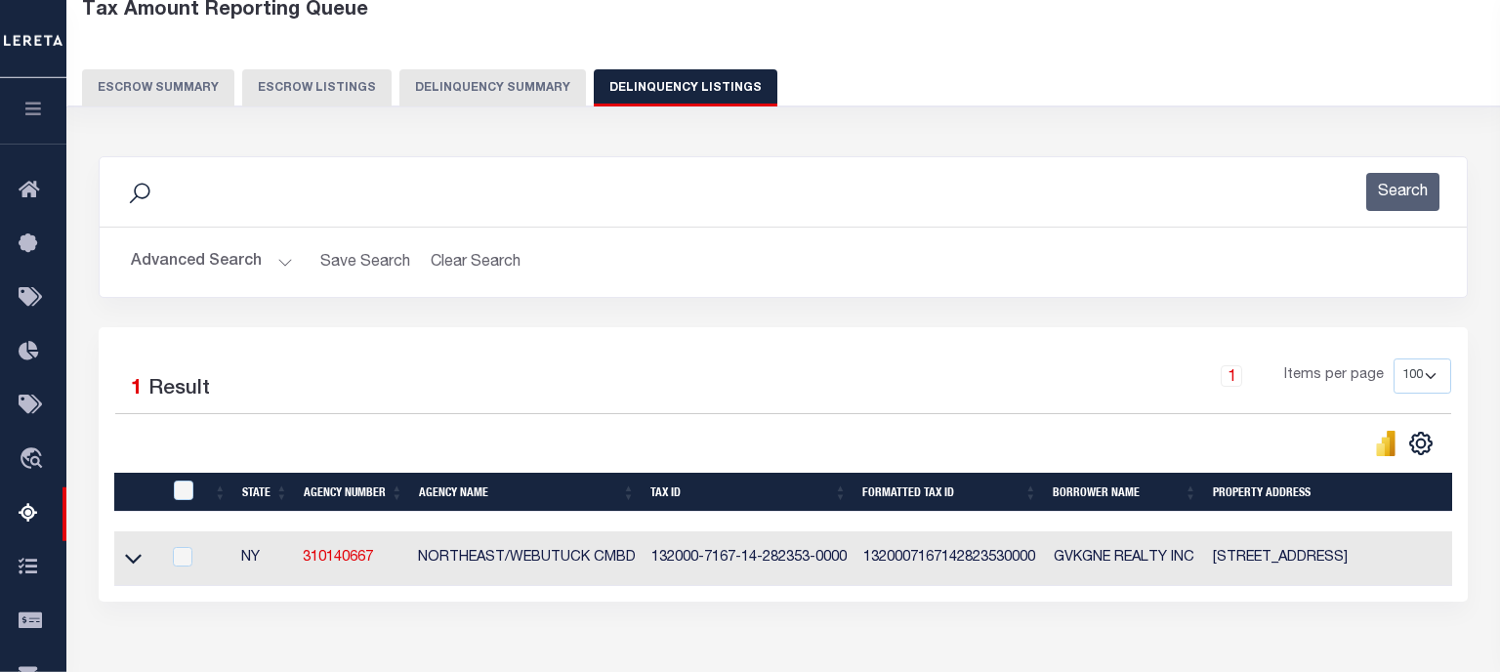
scroll to position [54, 0]
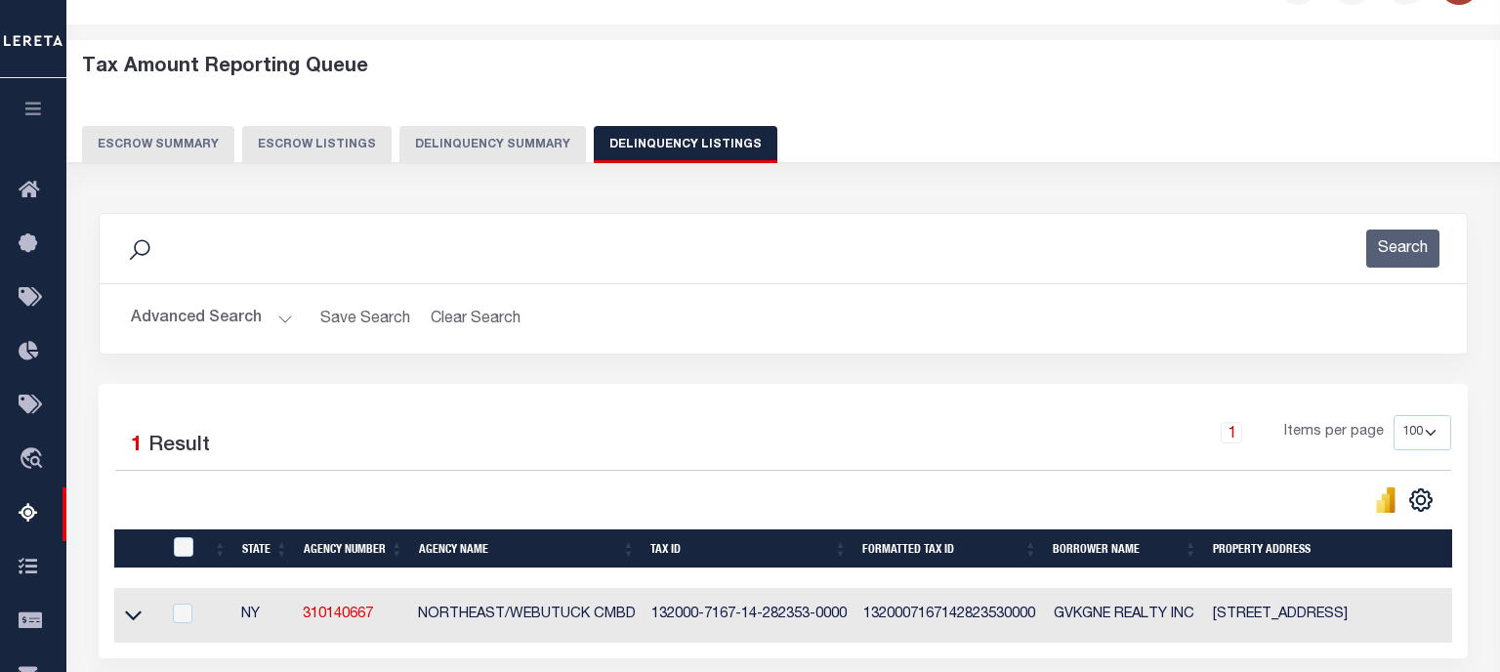
click at [490, 151] on button "Delinquency Summary" at bounding box center [492, 144] width 187 height 37
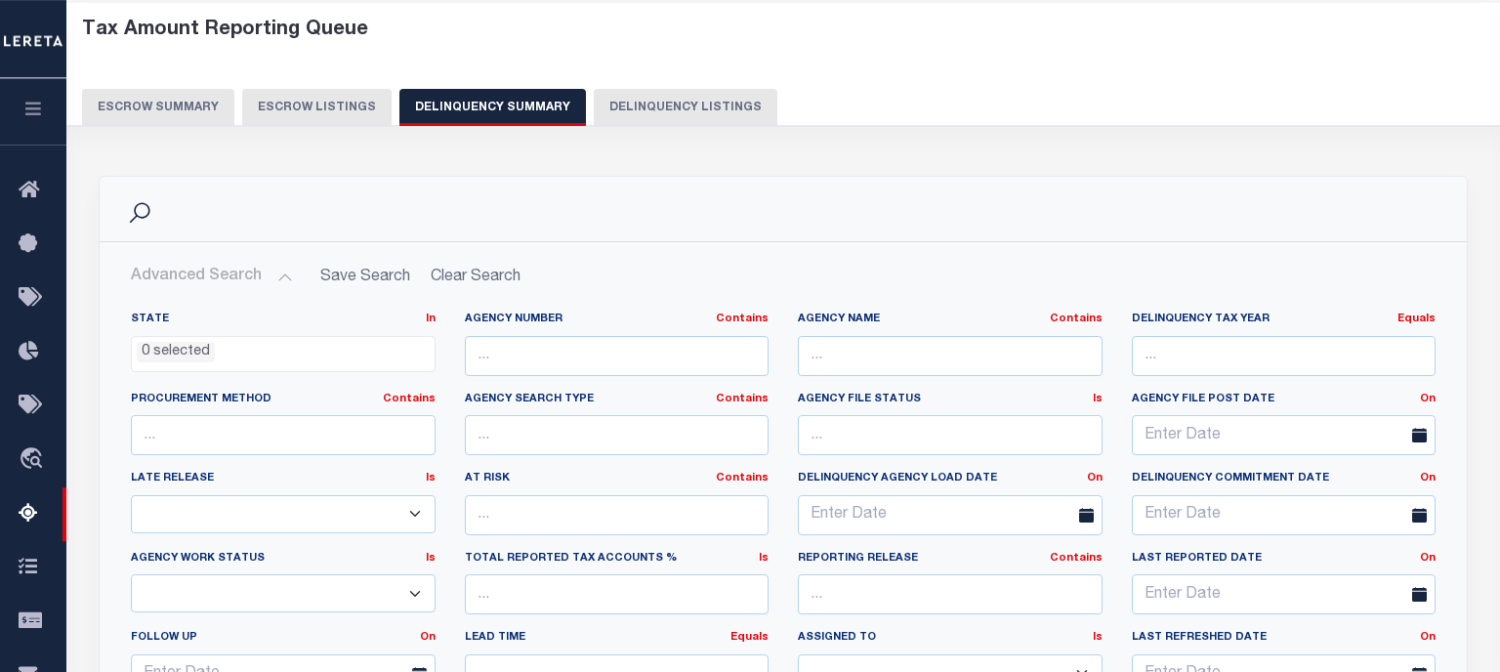
scroll to position [0, 0]
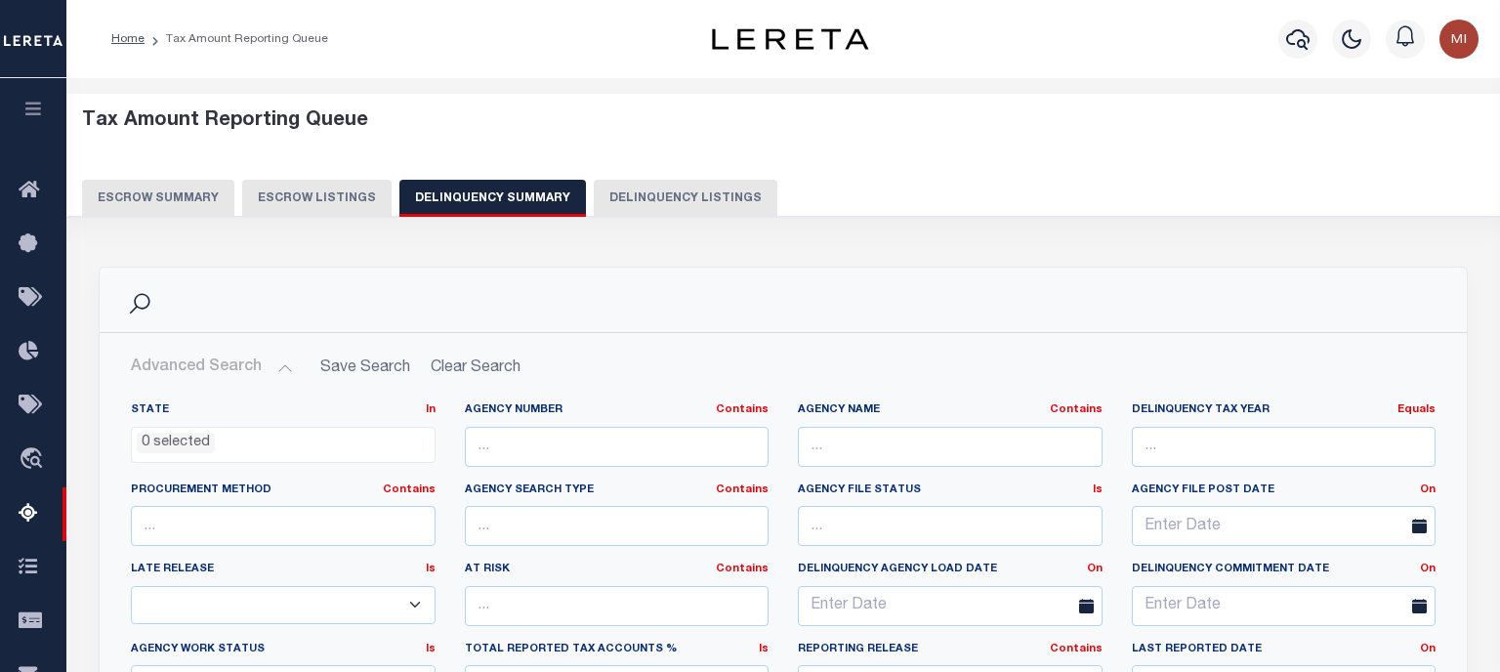
click at [253, 375] on button "Advanced Search" at bounding box center [212, 368] width 162 height 38
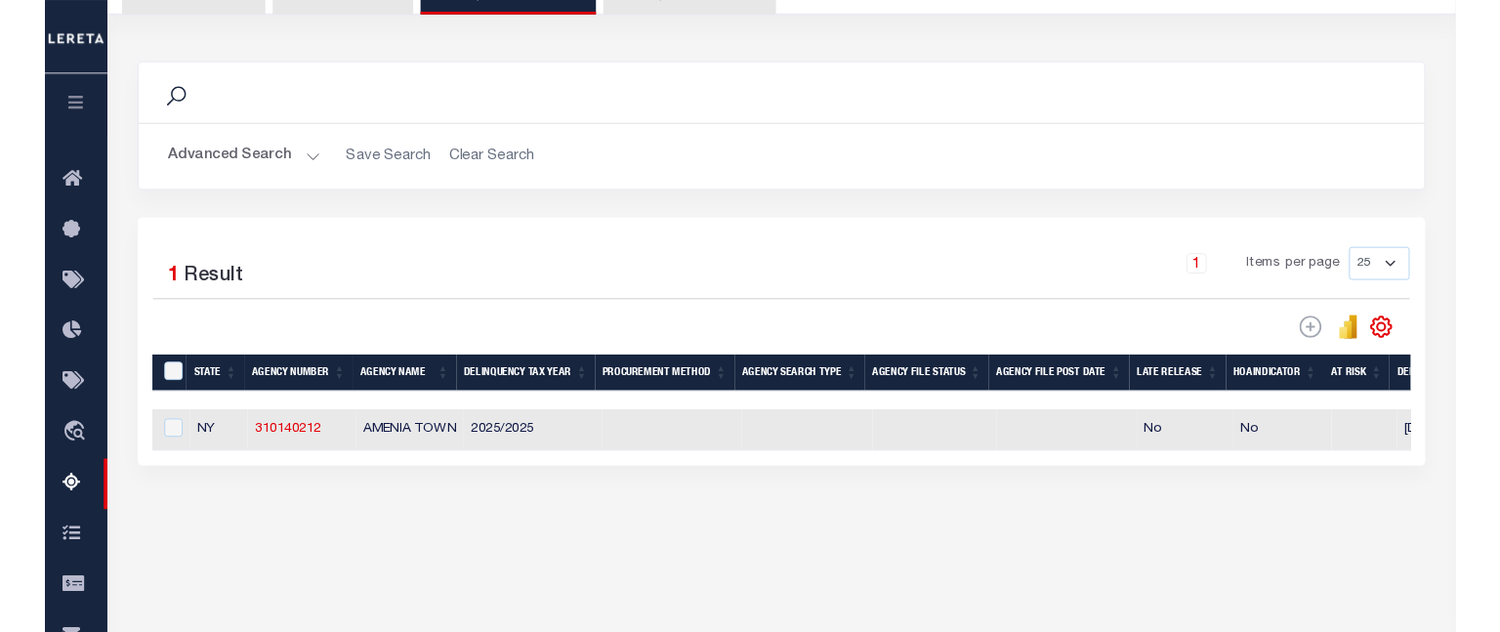
scroll to position [206, 0]
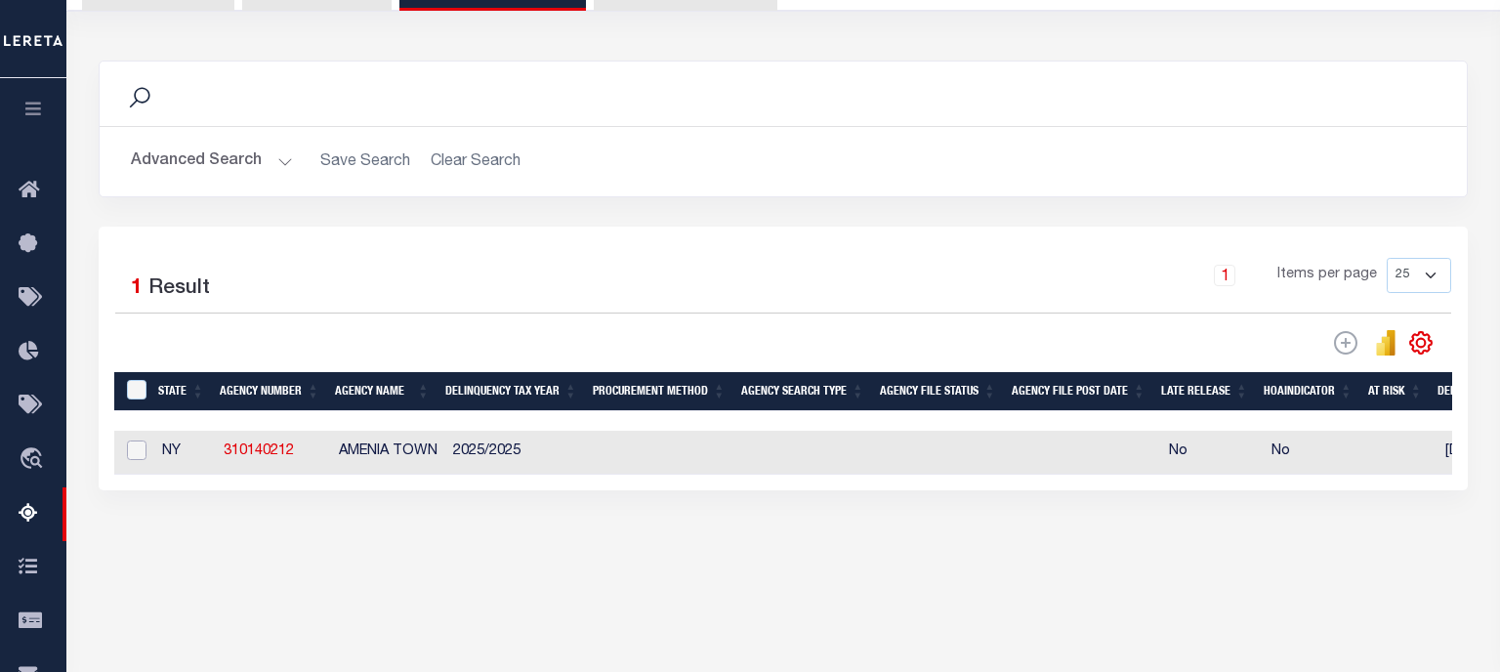
click at [139, 451] on input "checkbox" at bounding box center [137, 450] width 20 height 20
checkbox input "true"
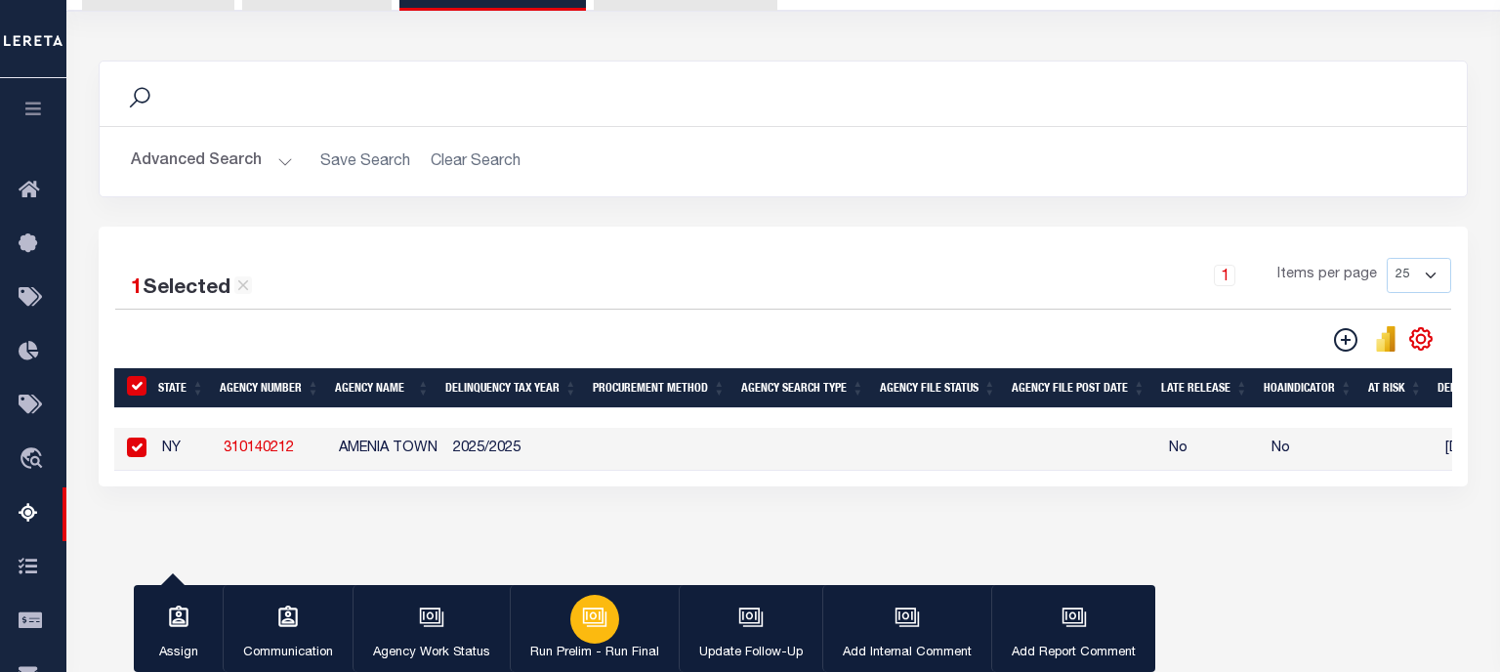
click at [599, 611] on icon "button" at bounding box center [593, 615] width 21 height 16
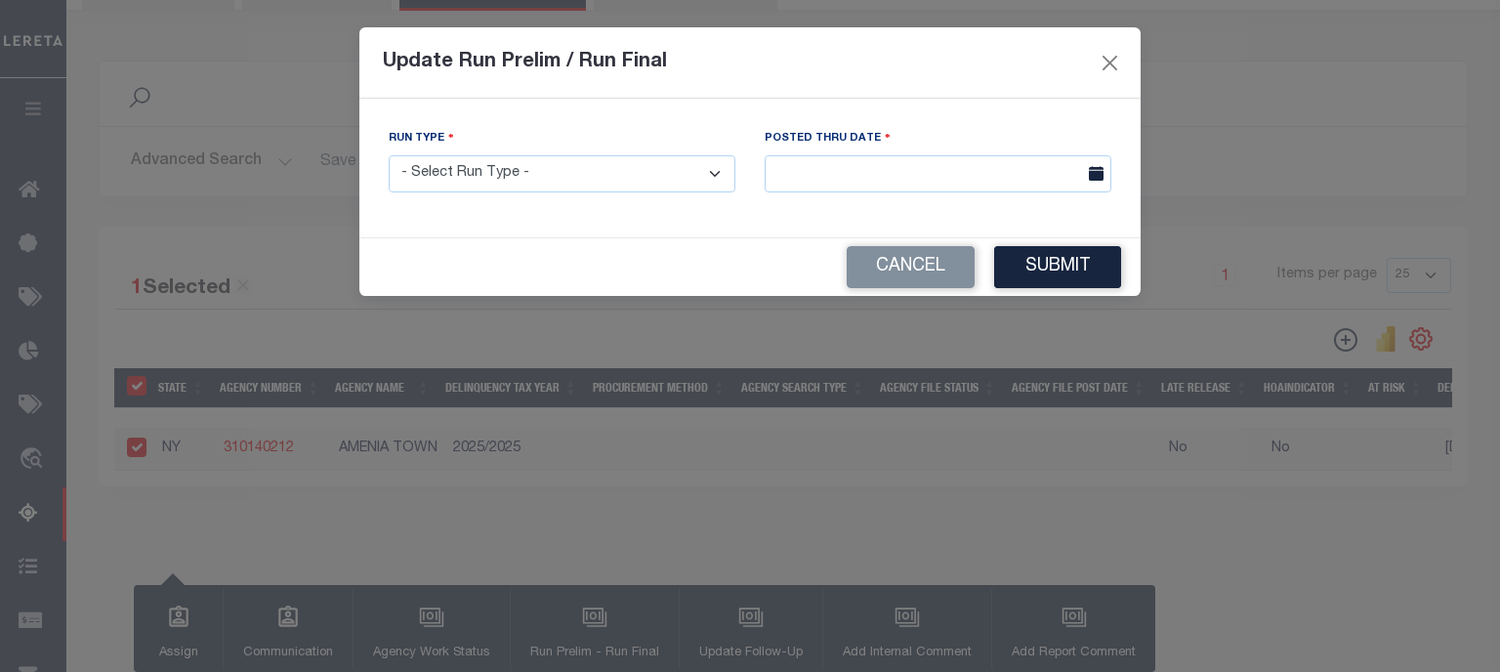
click at [389, 155] on select "- Select Run Type - Prelim Run Final Run" at bounding box center [562, 174] width 347 height 38
select select "P"
click option "Prelim Run" at bounding box center [0, 0] width 0 height 0
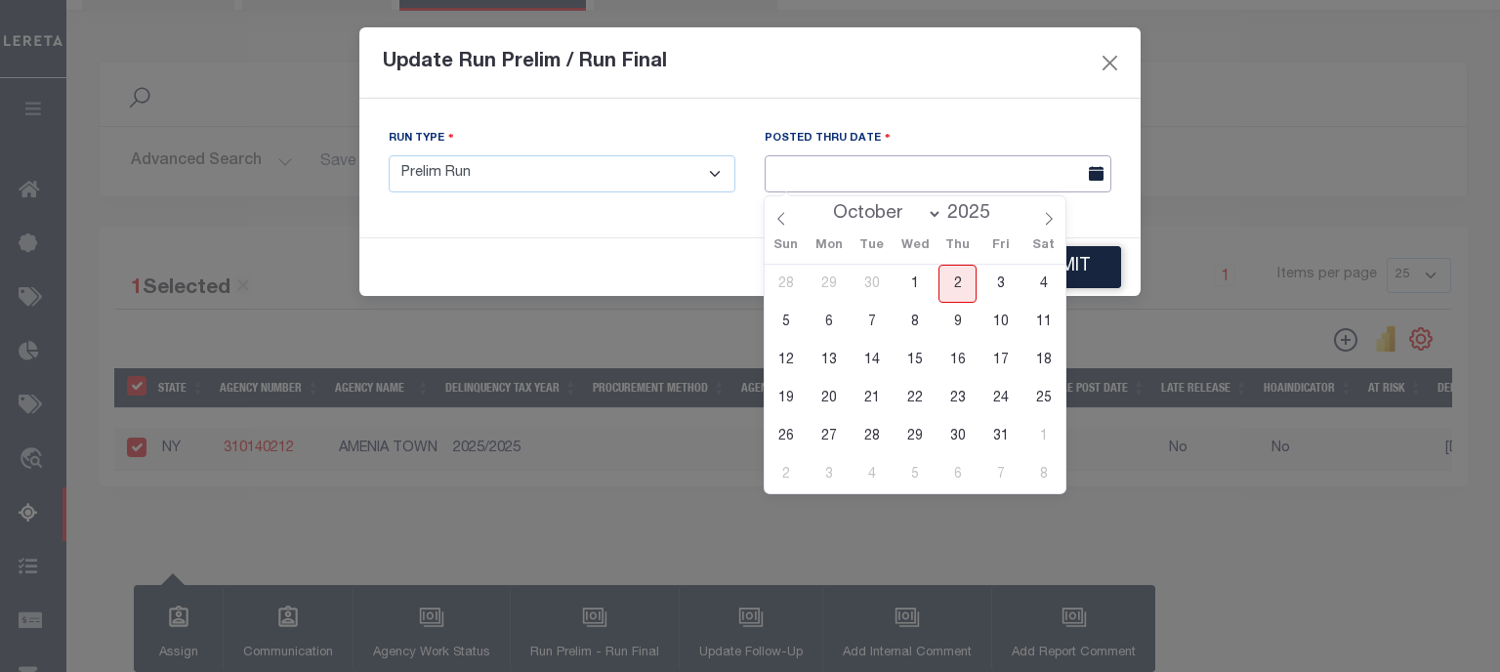
click at [856, 181] on input "text" at bounding box center [938, 174] width 347 height 38
click at [962, 287] on span "2" at bounding box center [957, 284] width 38 height 38
type input "10/02/2025"
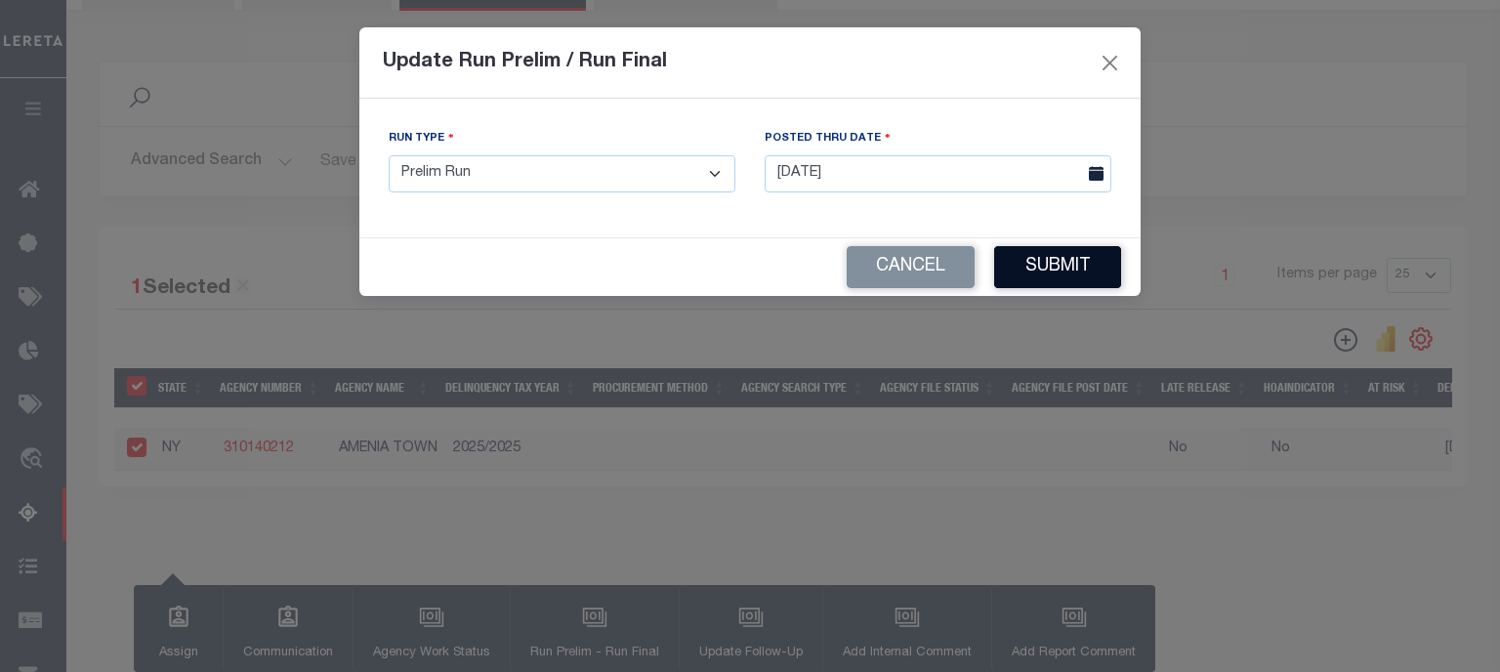
click at [1056, 257] on button "Submit" at bounding box center [1057, 267] width 127 height 42
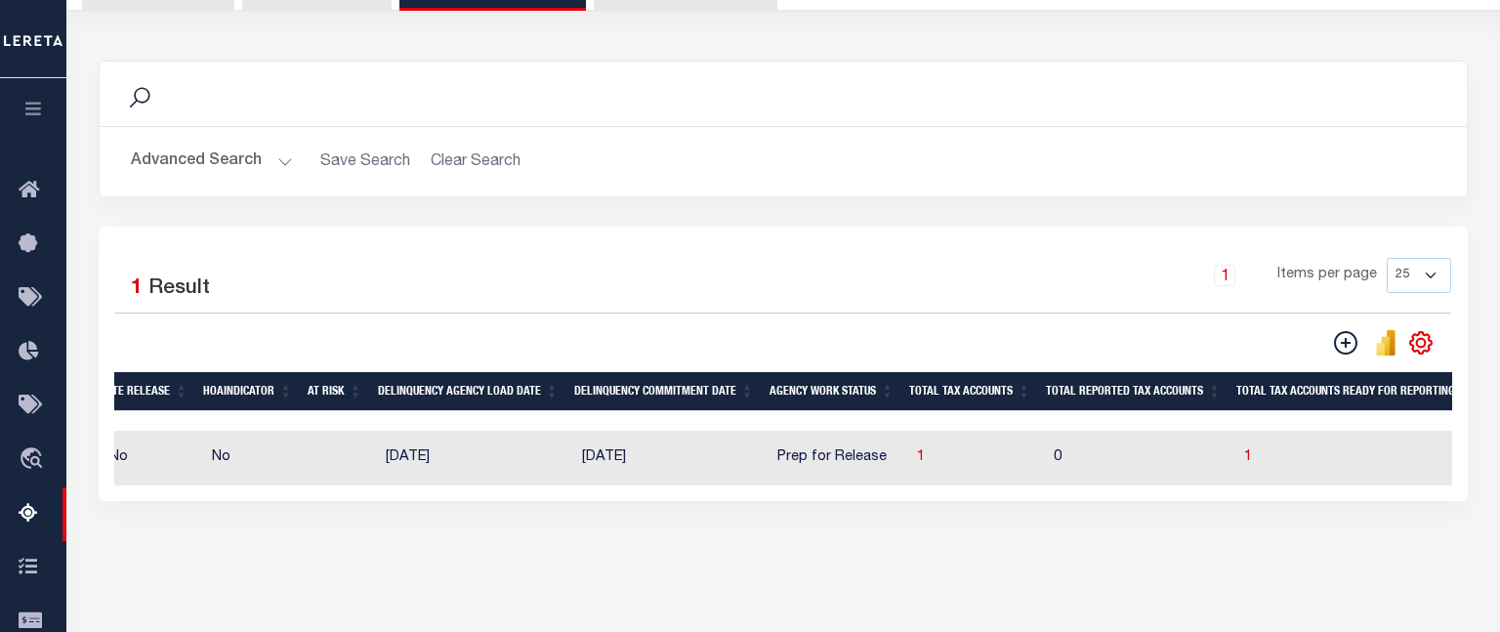
scroll to position [0, 1215]
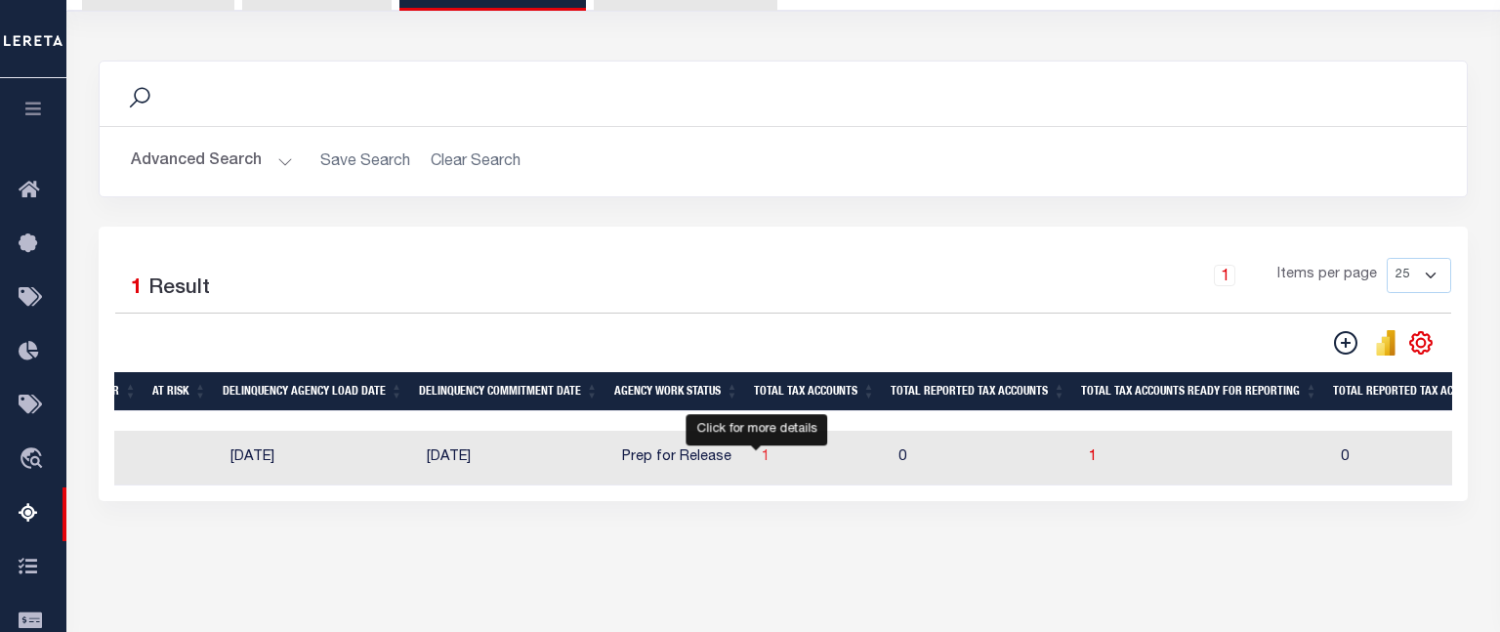
click at [762, 461] on span "1" at bounding box center [766, 457] width 8 height 14
select select "100"
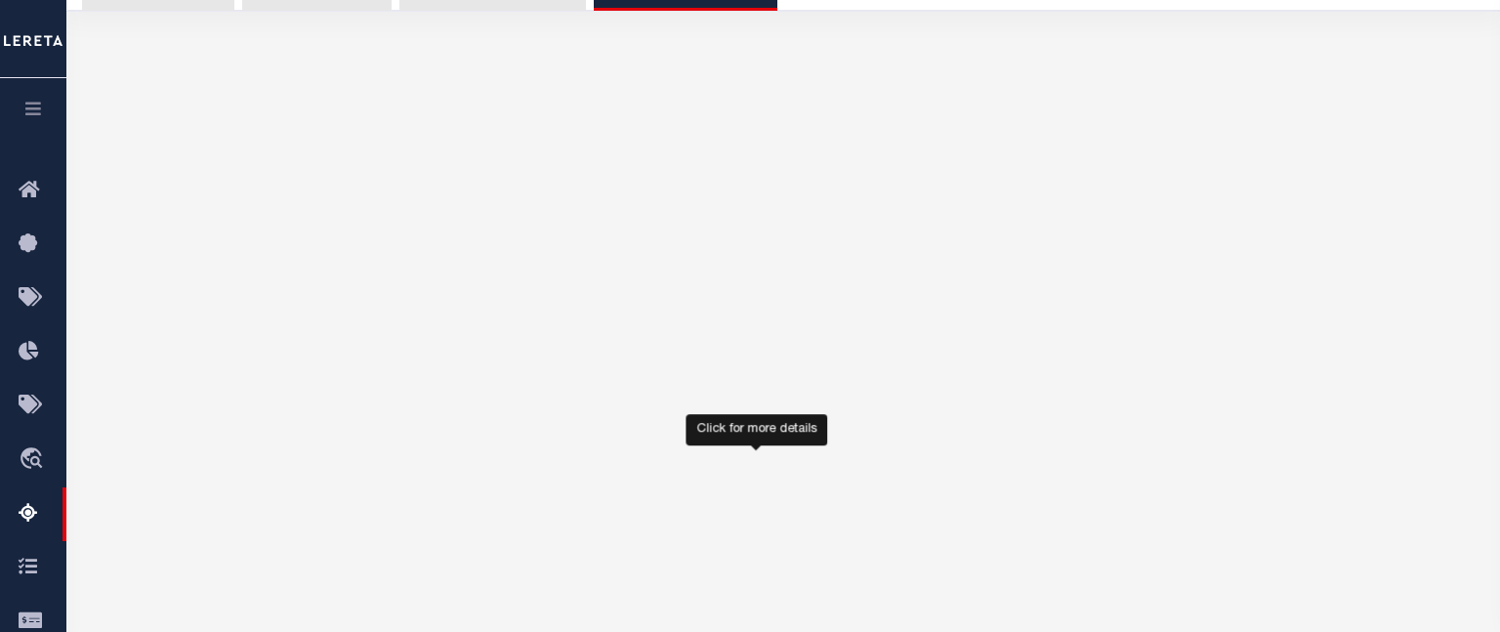
select select "100"
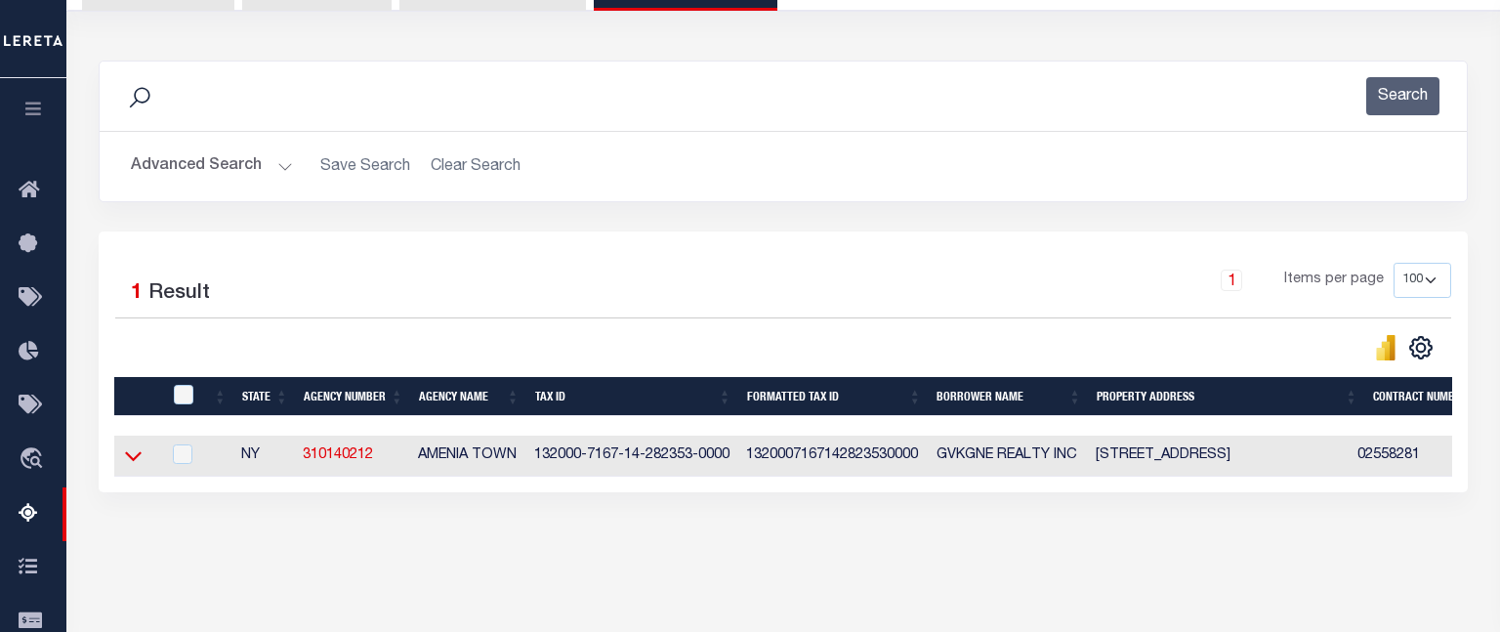
click at [135, 461] on icon at bounding box center [133, 457] width 17 height 10
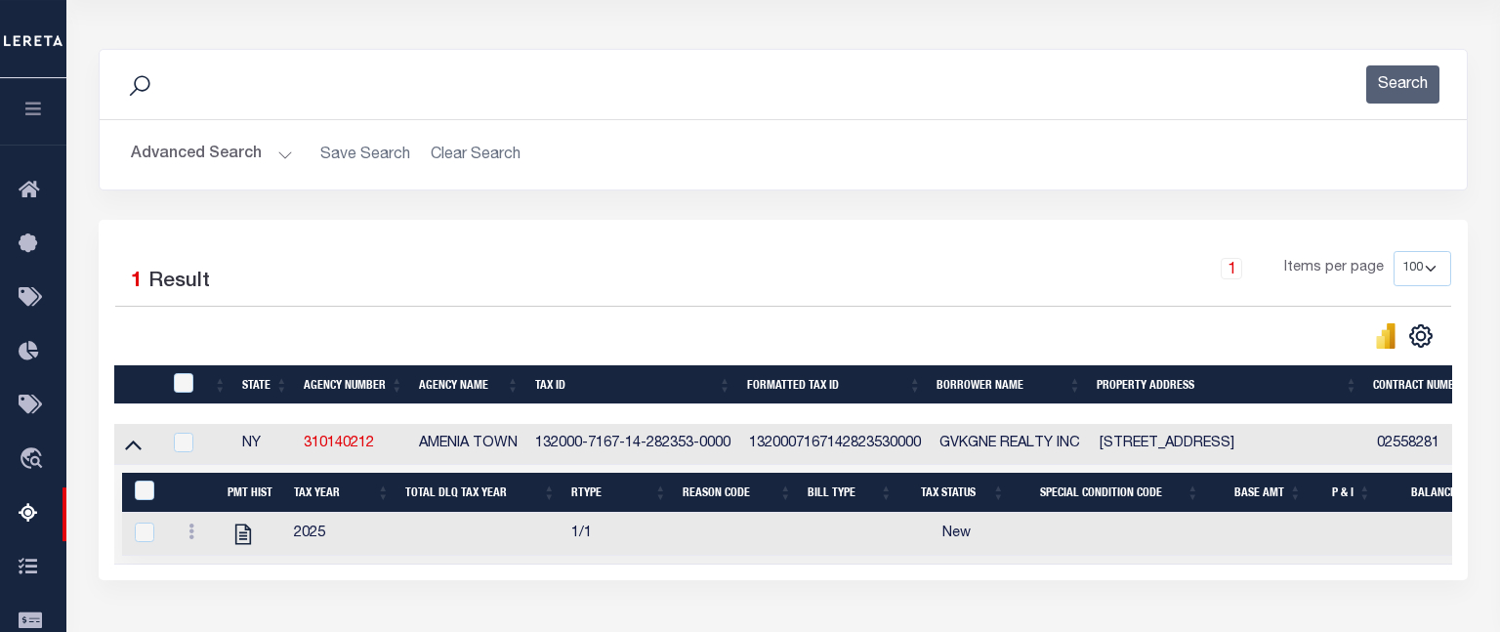
scroll to position [196, 0]
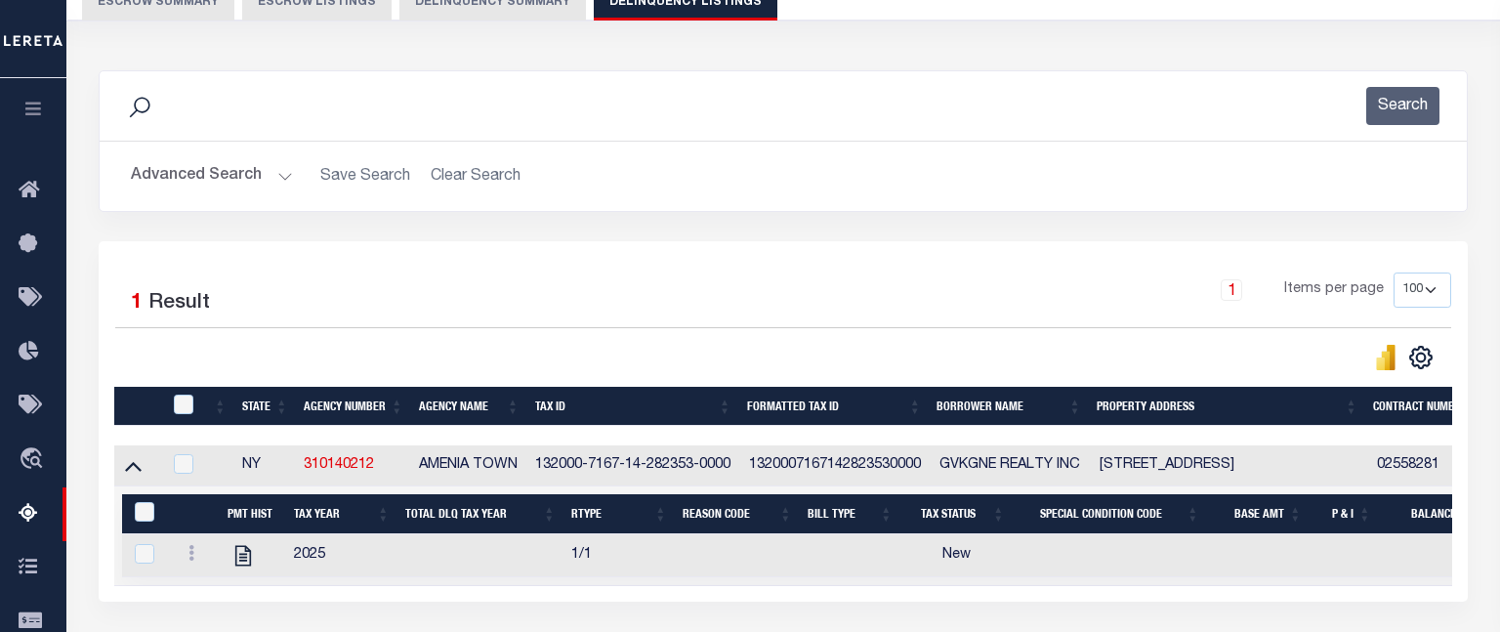
click at [377, 279] on div "Selected 1 Result" at bounding box center [271, 299] width 312 height 55
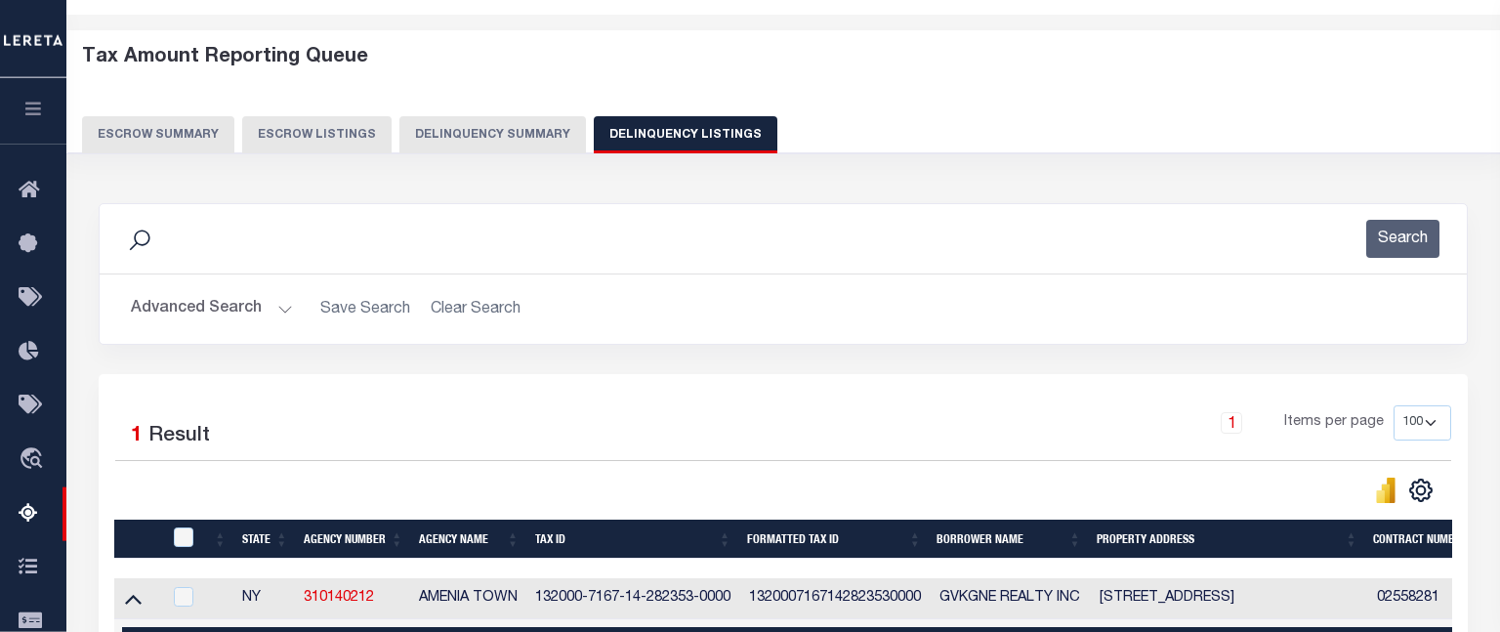
scroll to position [103, 0]
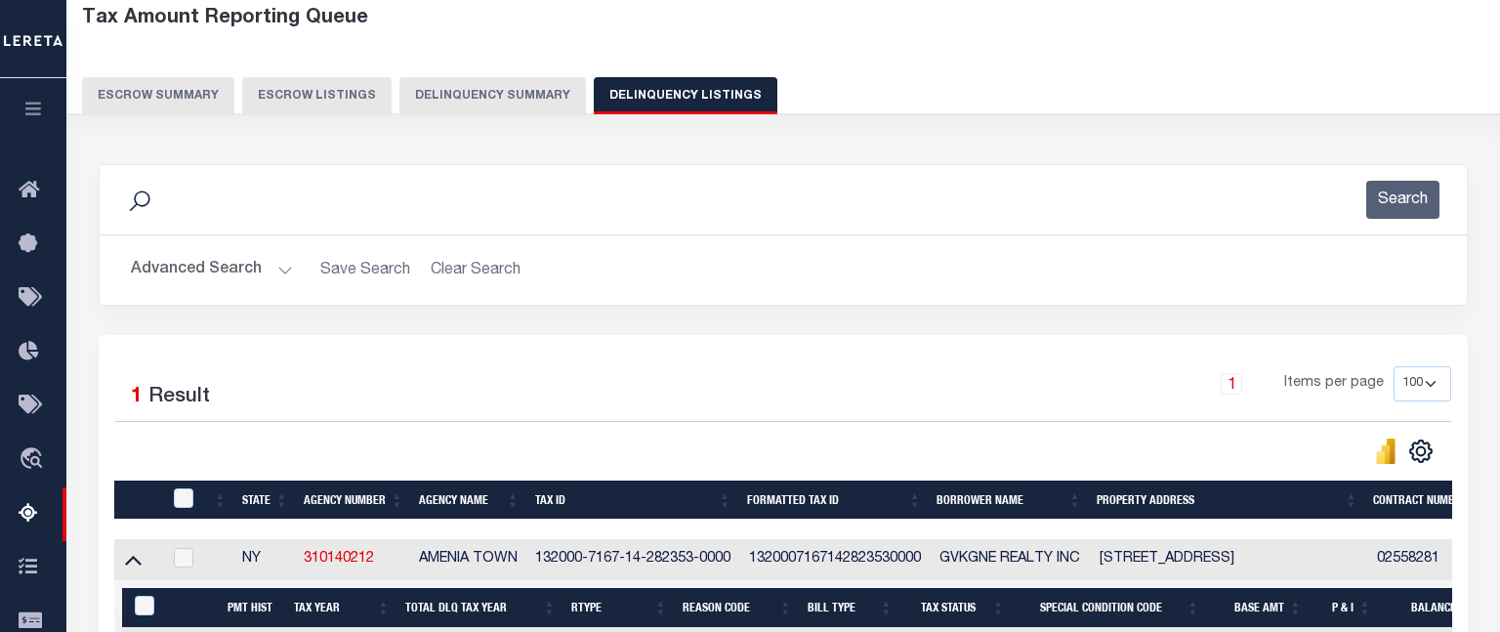
click at [486, 98] on button "Delinquency Summary" at bounding box center [492, 95] width 187 height 37
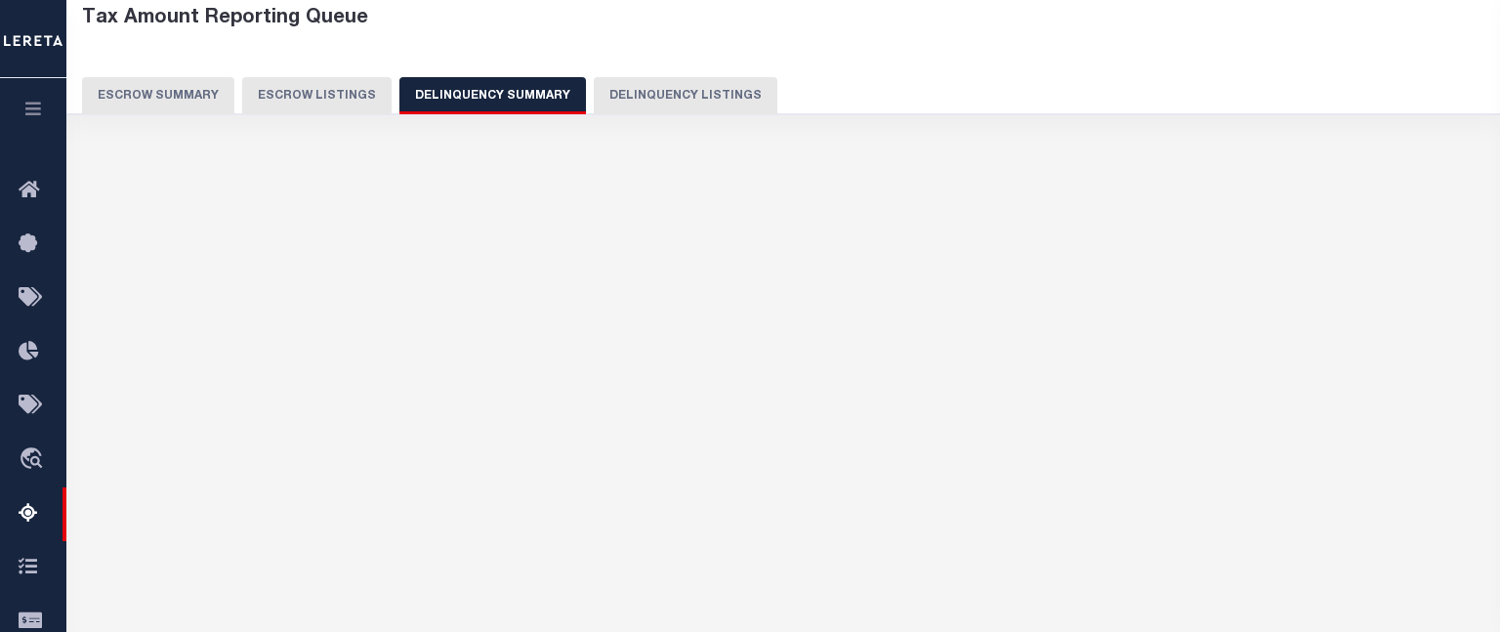
scroll to position [0, 1215]
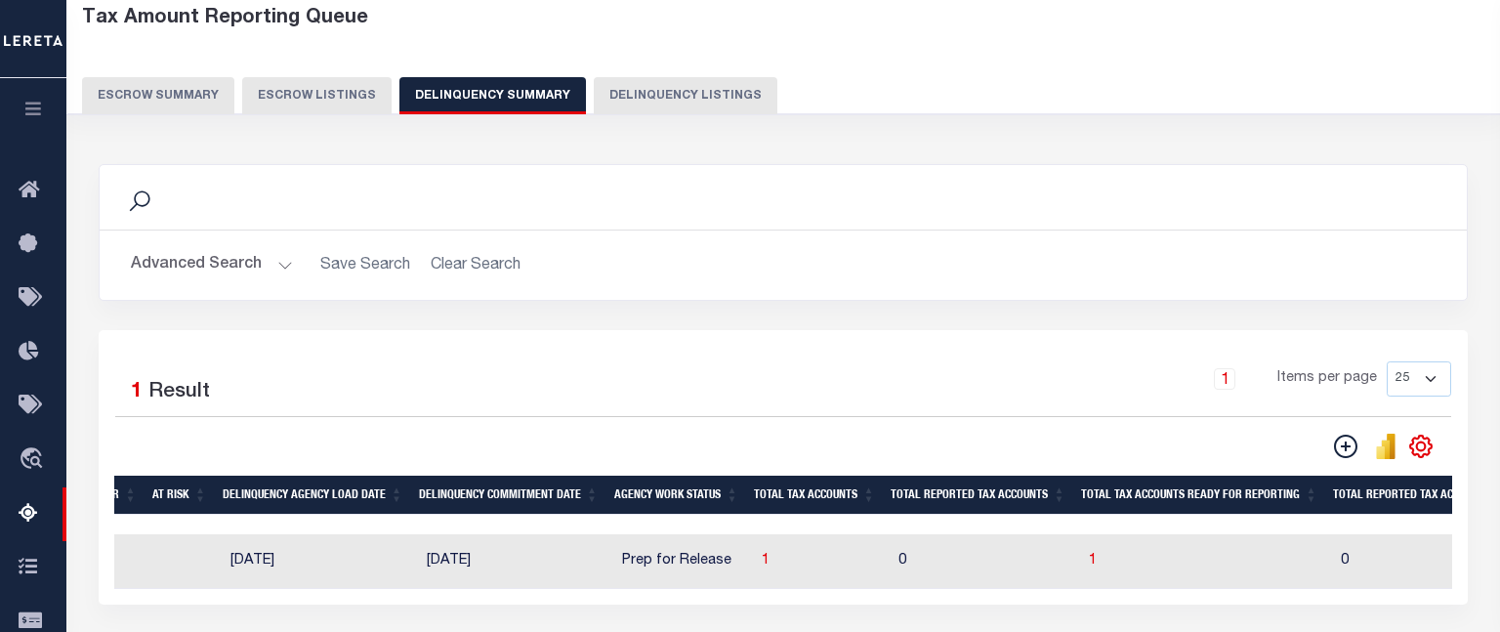
click at [257, 269] on button "Advanced Search" at bounding box center [212, 265] width 162 height 38
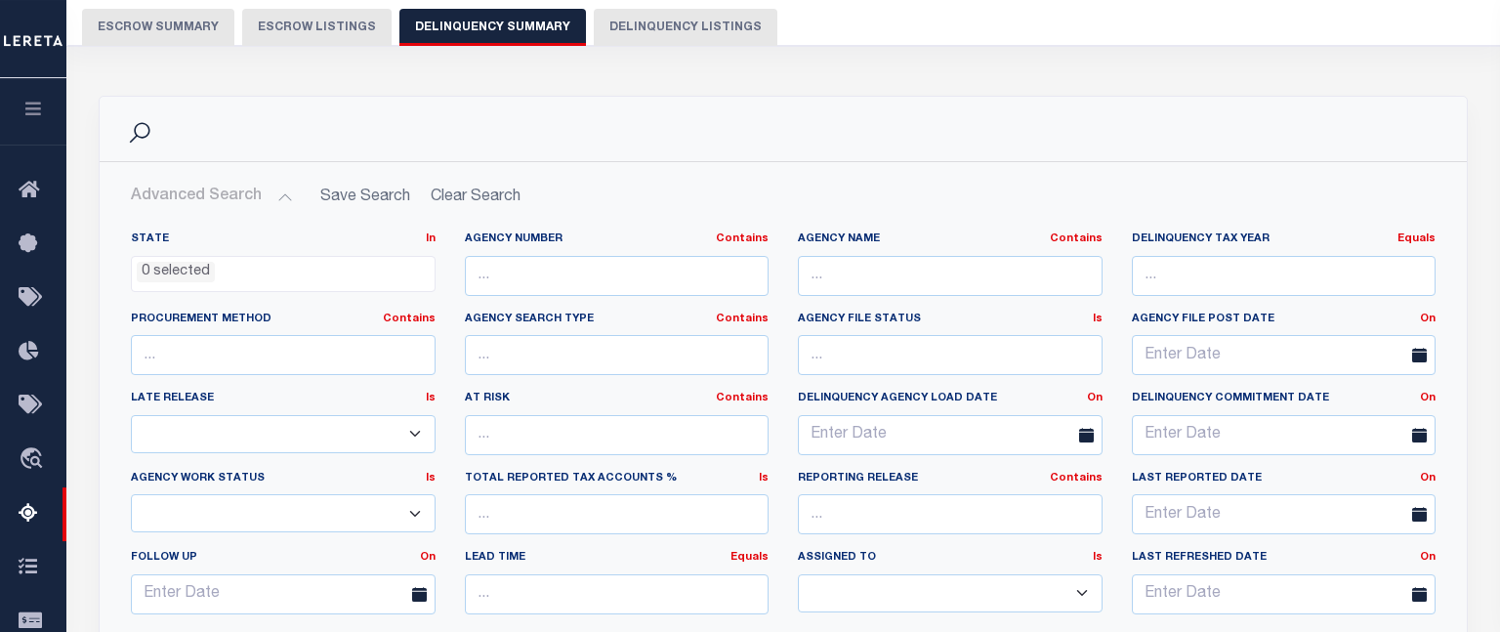
scroll to position [211, 0]
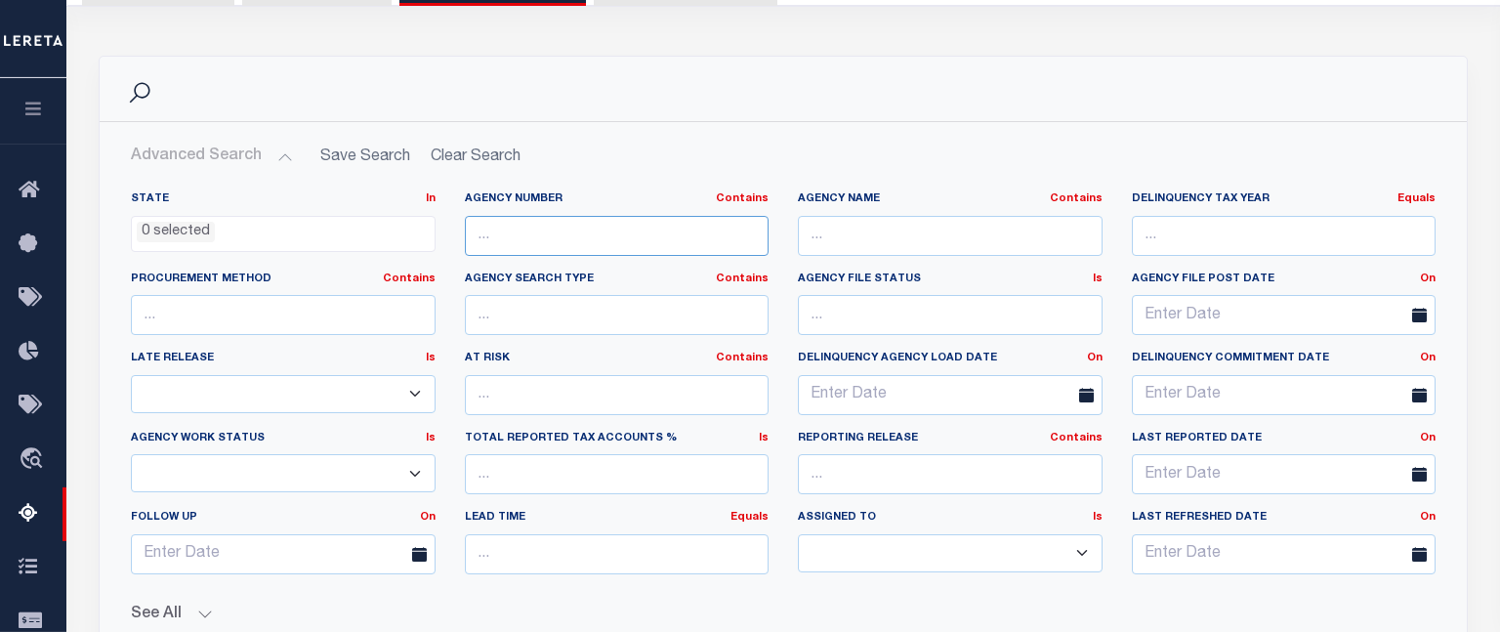
click at [699, 245] on input "text" at bounding box center [617, 236] width 305 height 40
paste input "310140667"
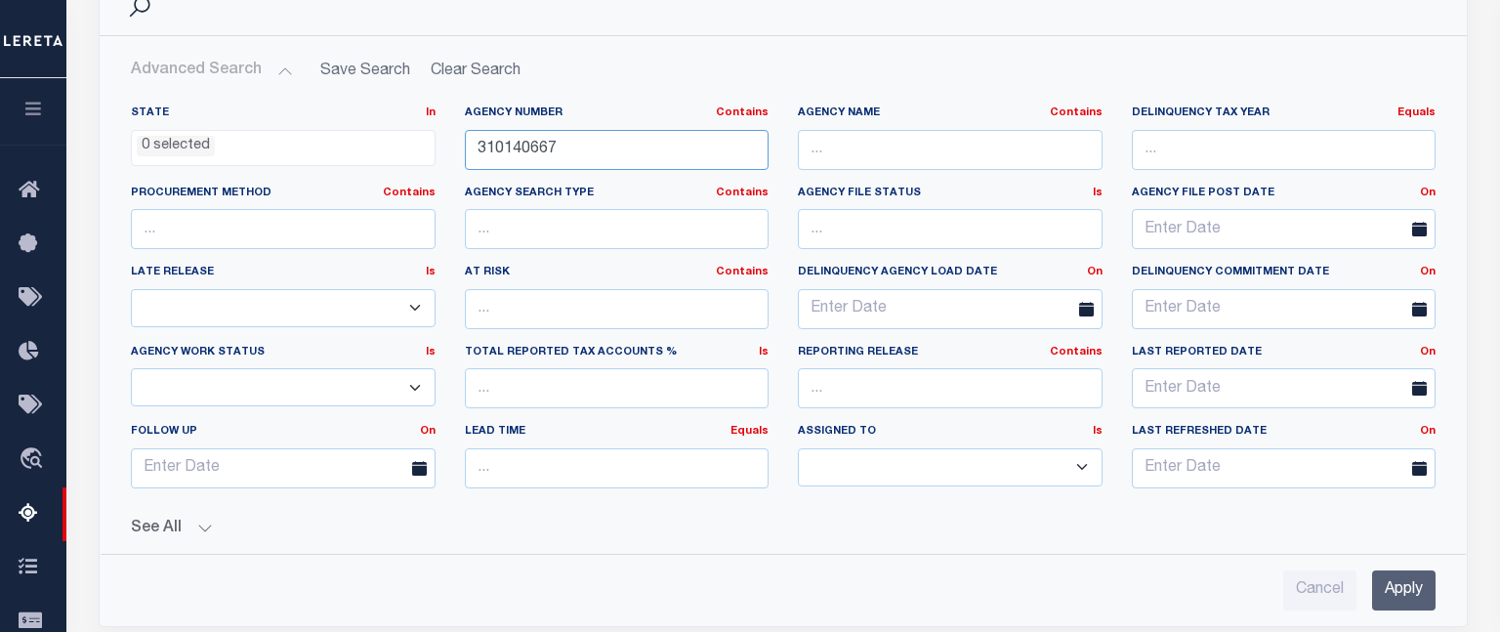
scroll to position [520, 0]
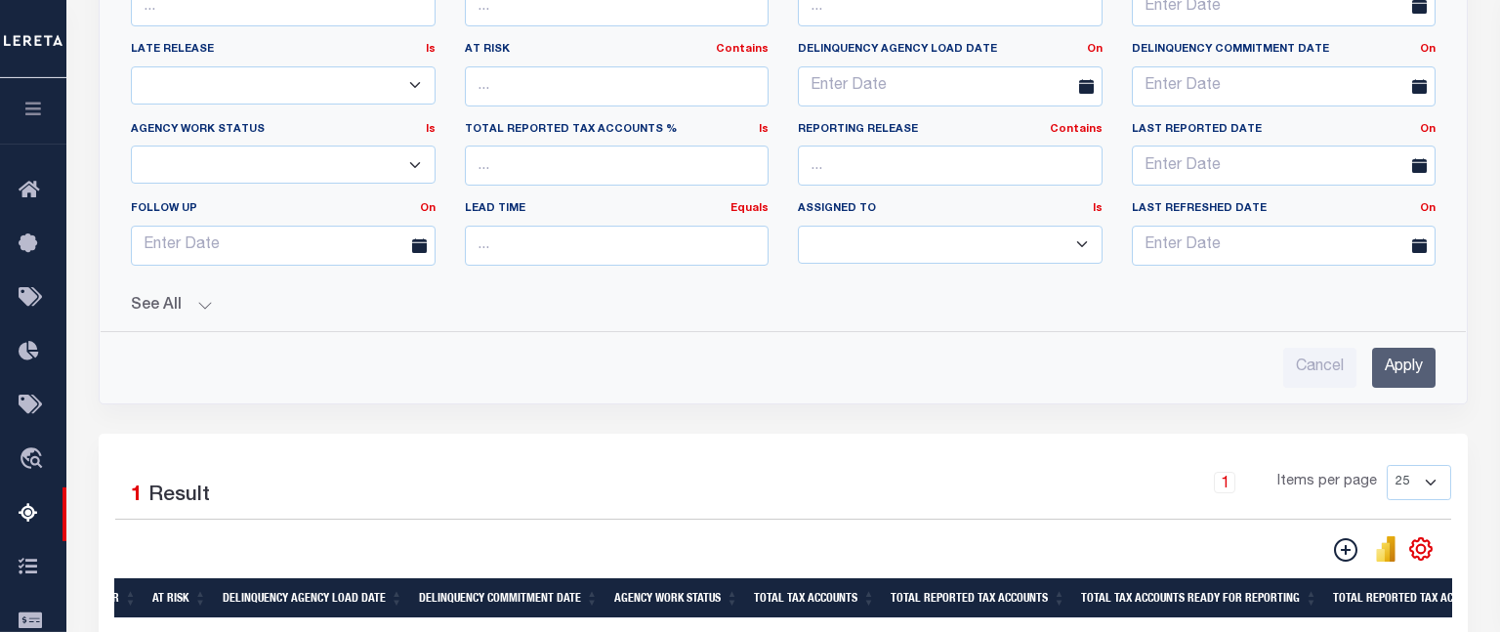
type input "310140667"
click at [1400, 374] on input "Apply" at bounding box center [1403, 368] width 63 height 40
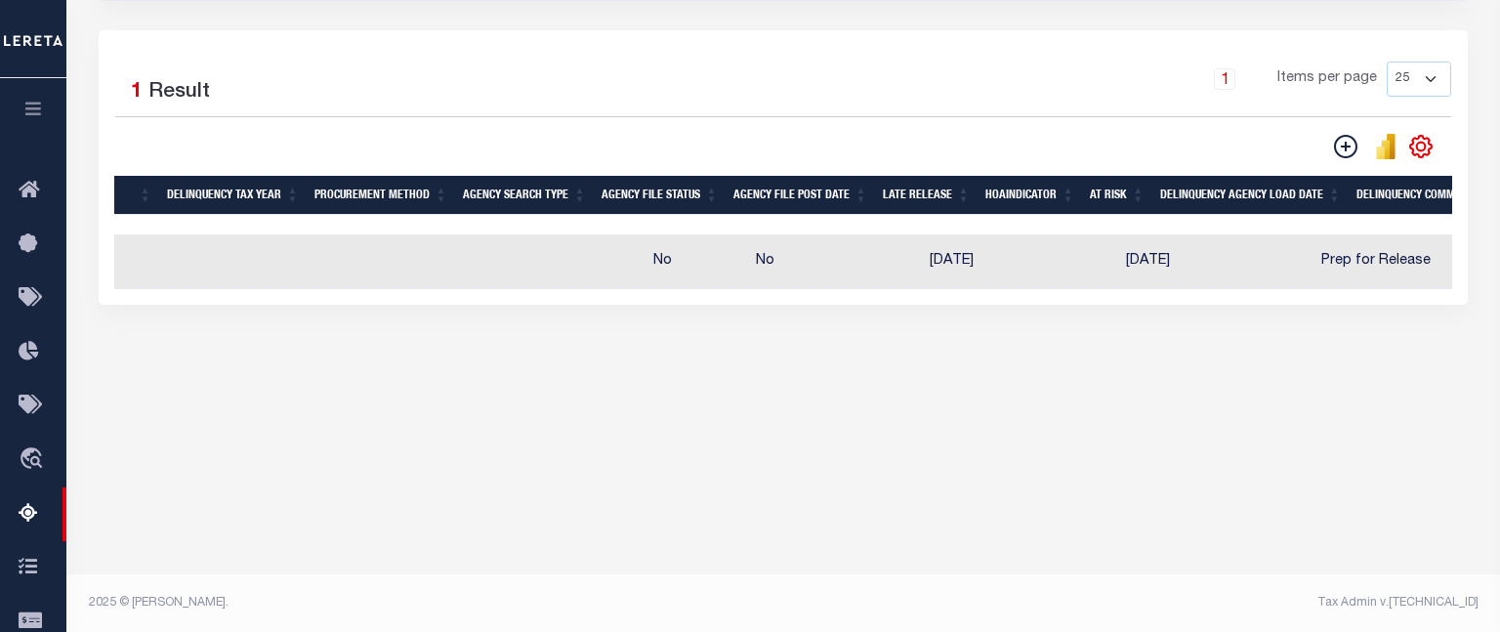
scroll to position [0, 9]
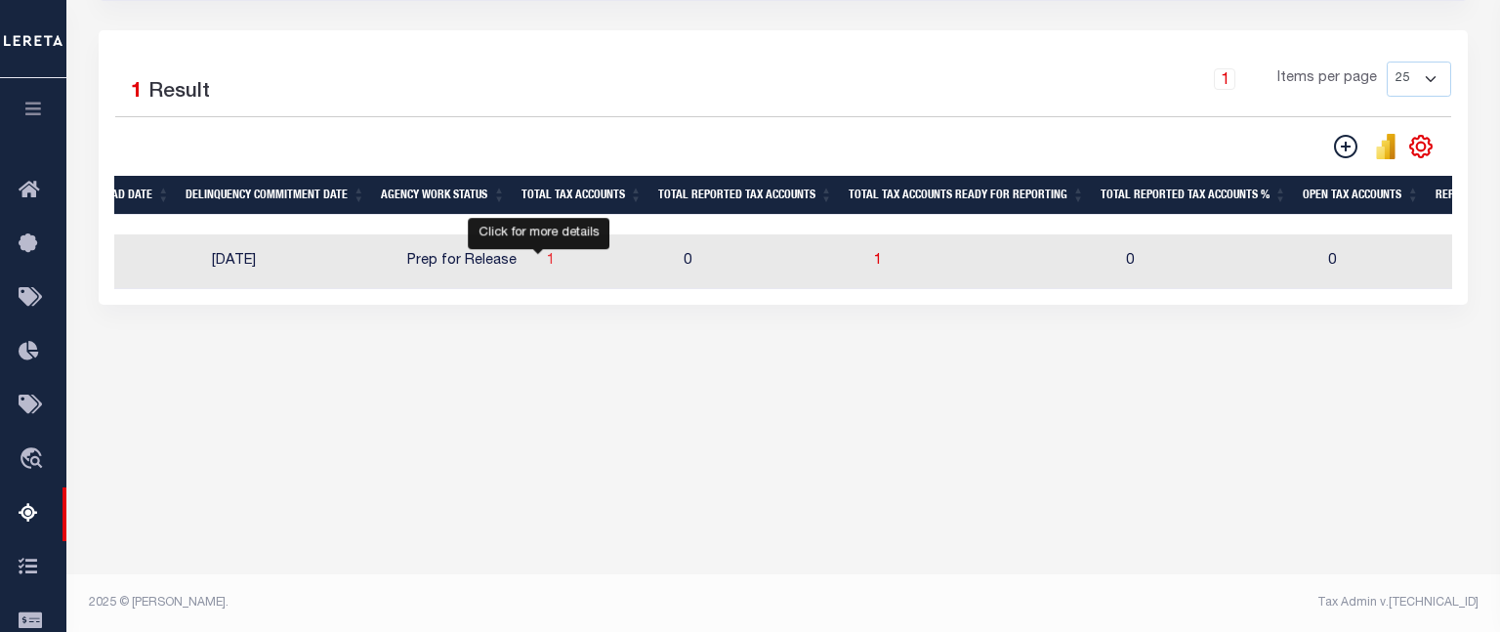
click at [547, 259] on span "1" at bounding box center [551, 261] width 8 height 14
select select "100"
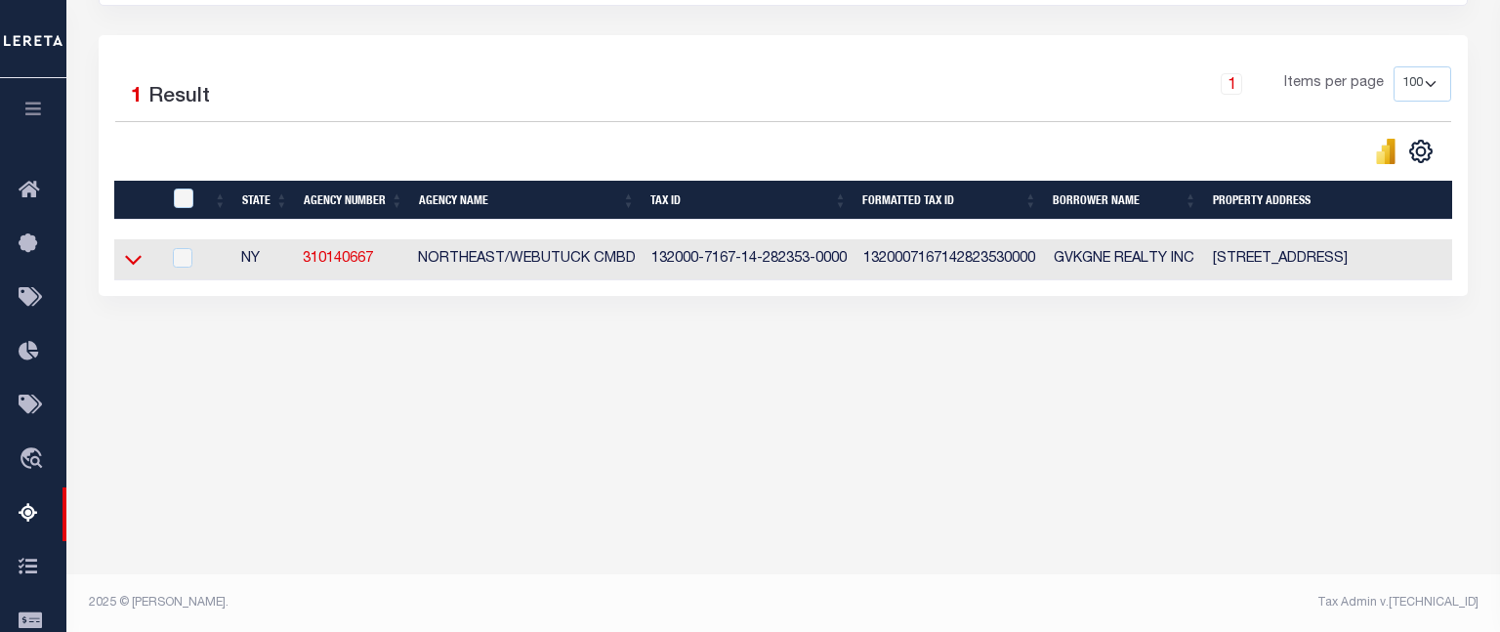
click at [135, 264] on icon at bounding box center [133, 259] width 17 height 21
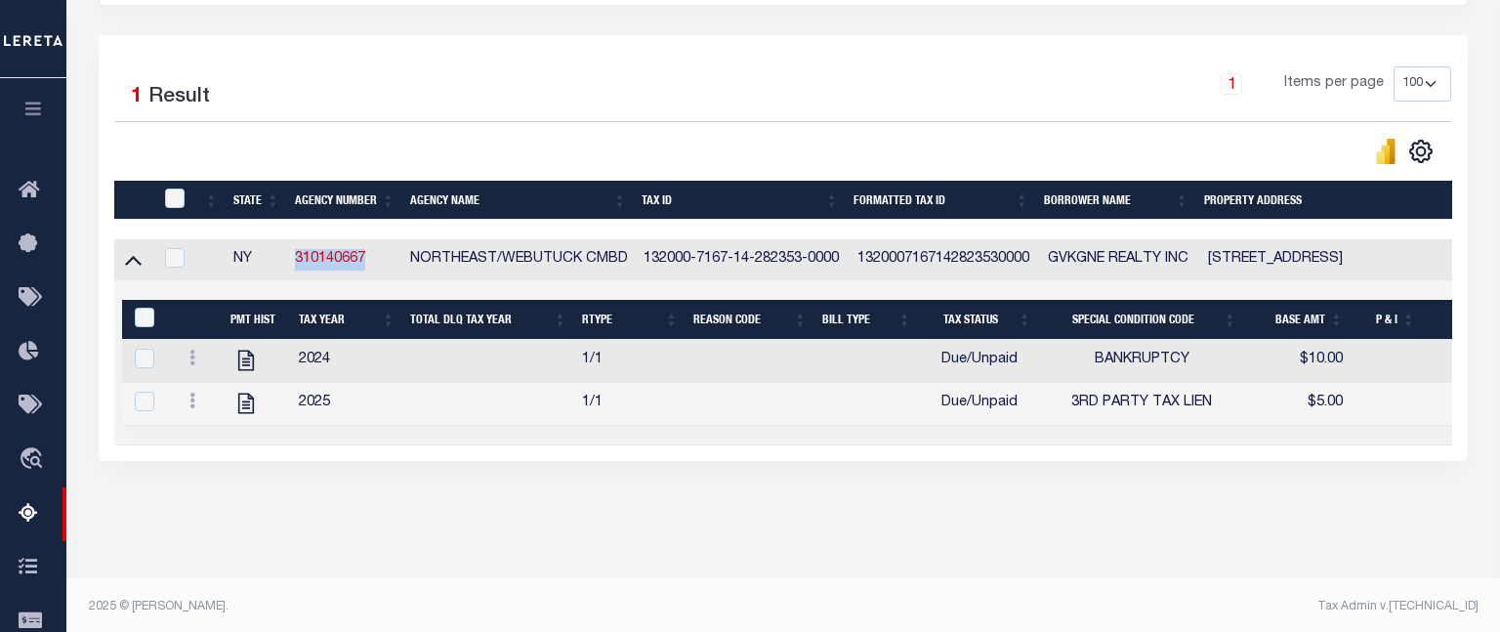
drag, startPoint x: 393, startPoint y: 265, endPoint x: 296, endPoint y: 260, distance: 96.8
click at [296, 260] on td "310140667" at bounding box center [344, 259] width 115 height 41
checkbox input "true"
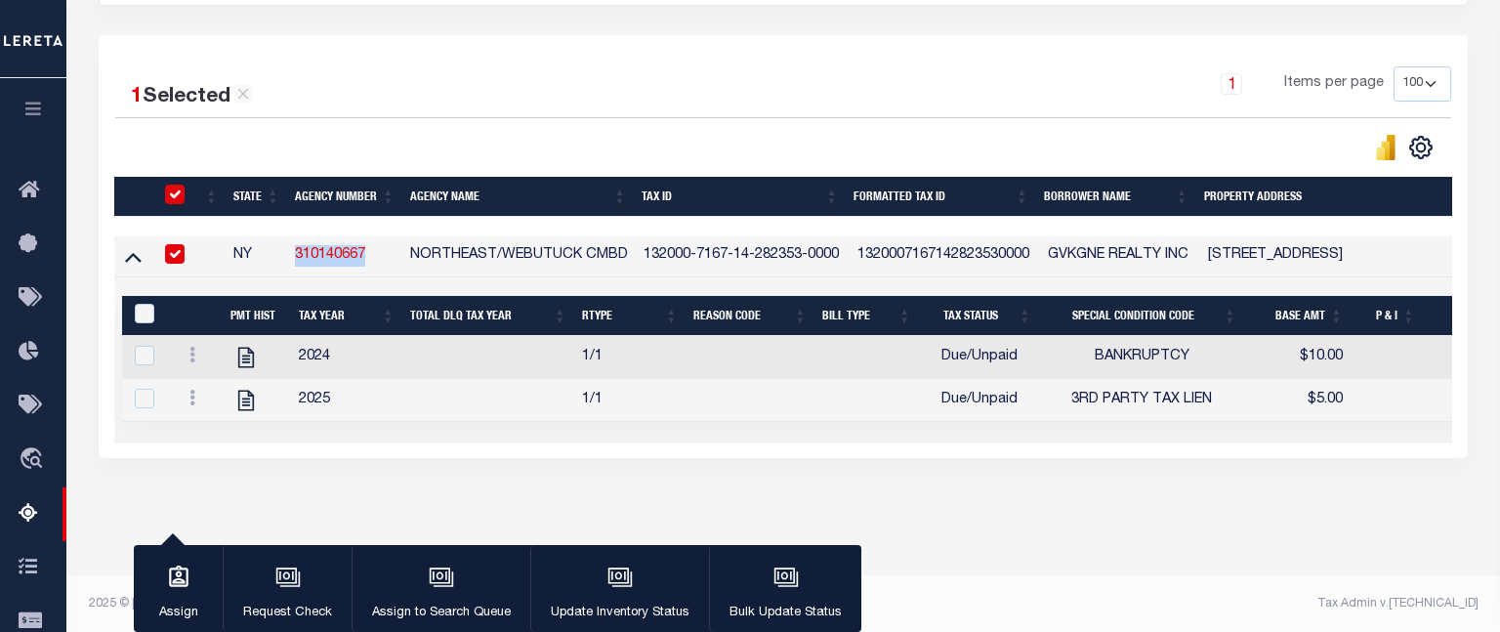
copy link "310140667"
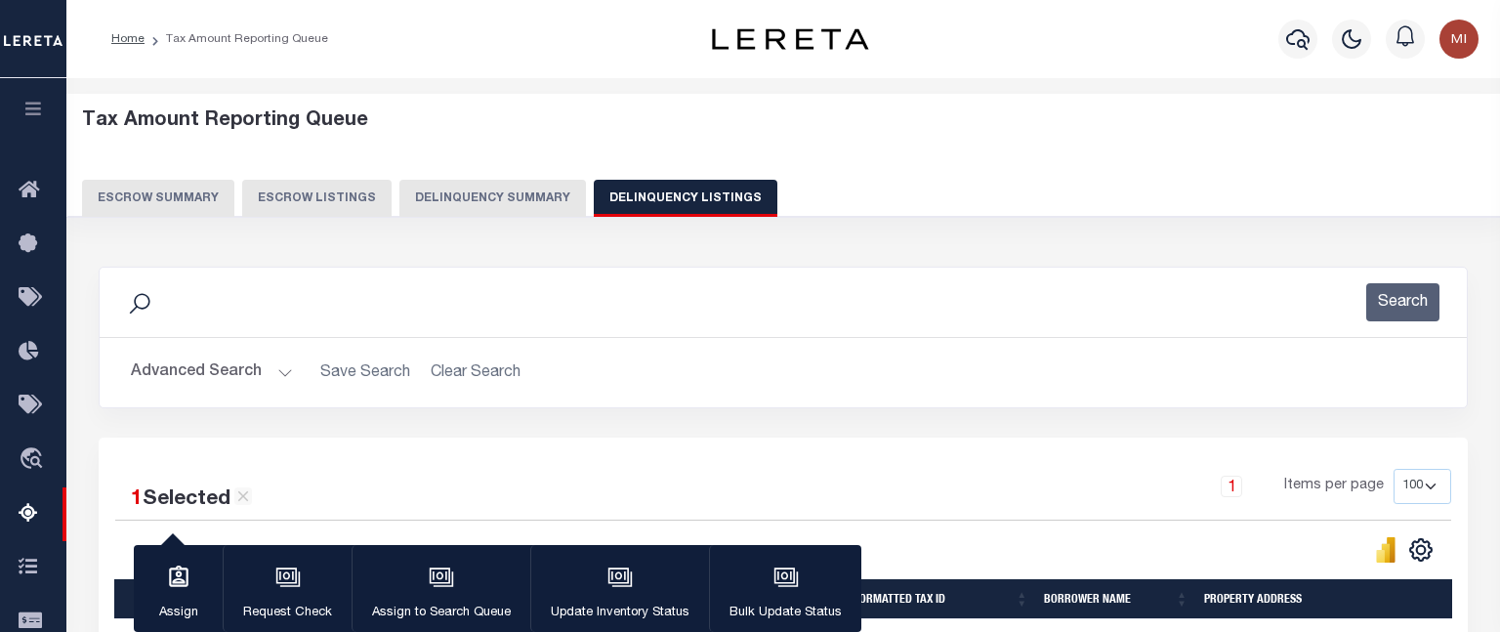
click at [500, 201] on button "Delinquency Summary" at bounding box center [492, 198] width 187 height 37
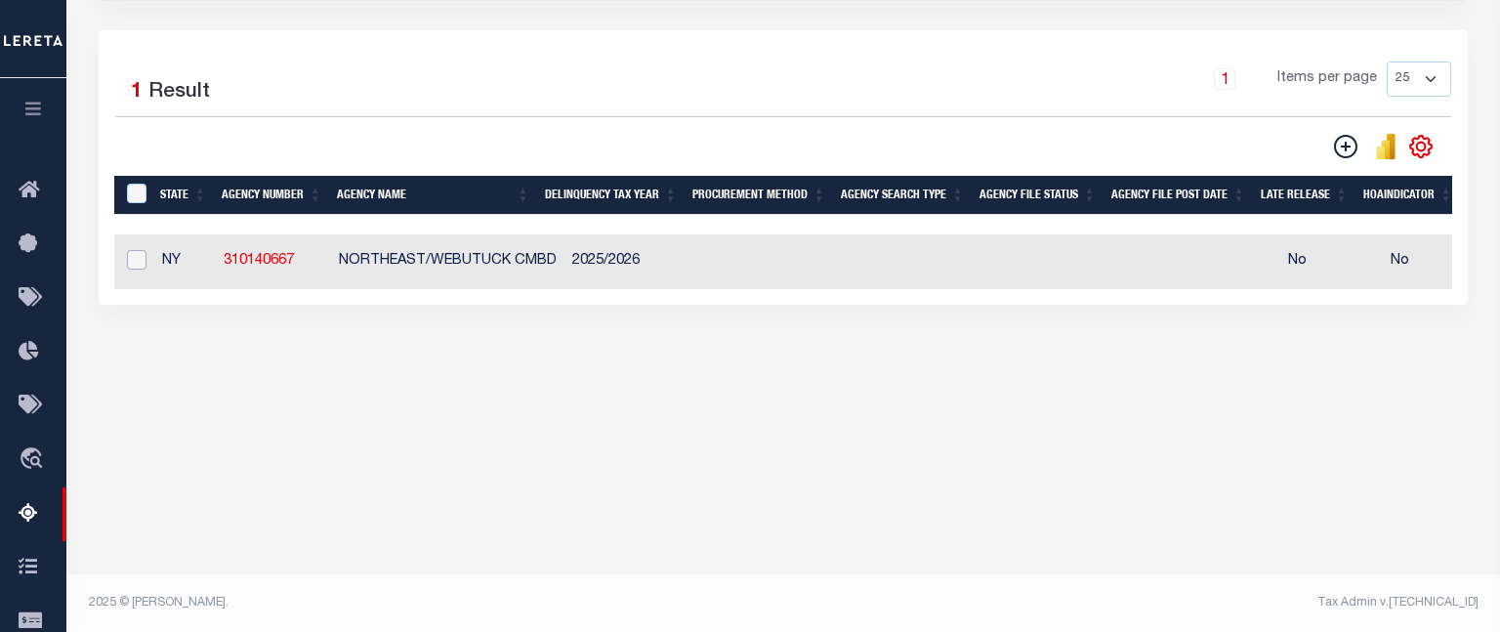
click at [140, 261] on input "checkbox" at bounding box center [137, 260] width 20 height 20
checkbox input "true"
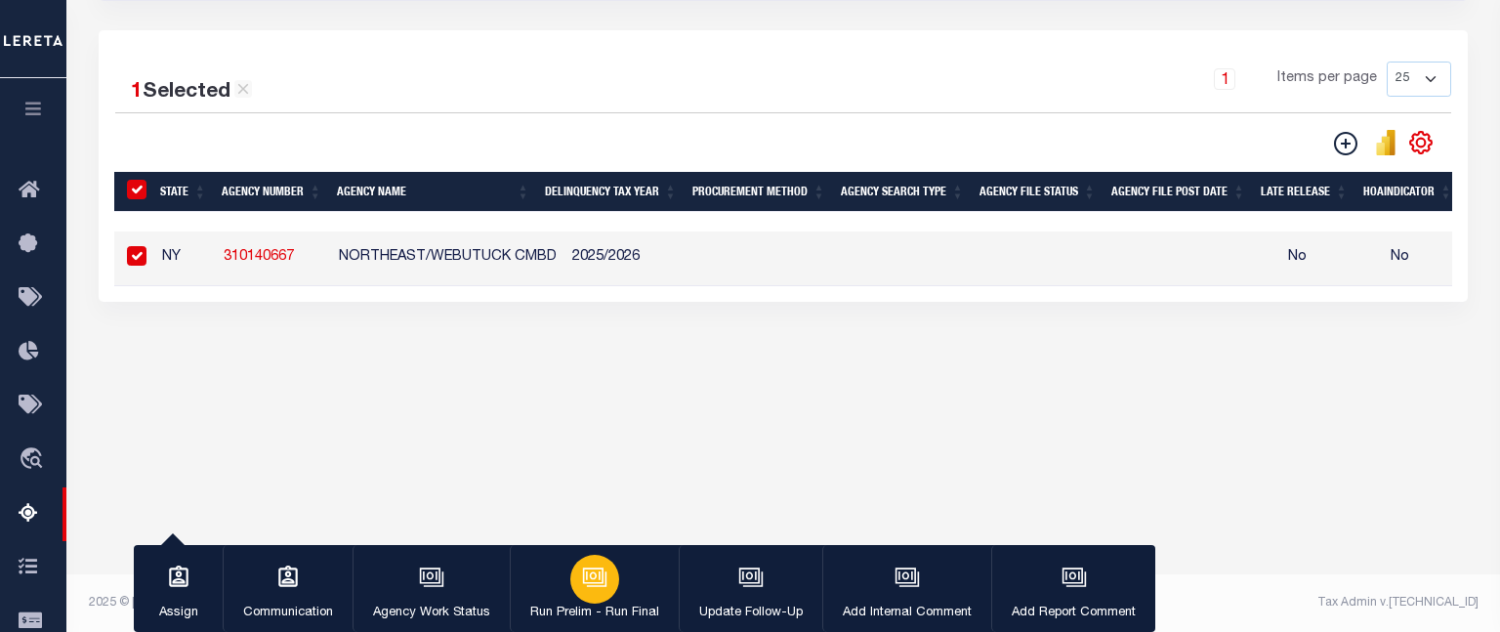
click at [604, 576] on icon "button" at bounding box center [594, 576] width 25 height 25
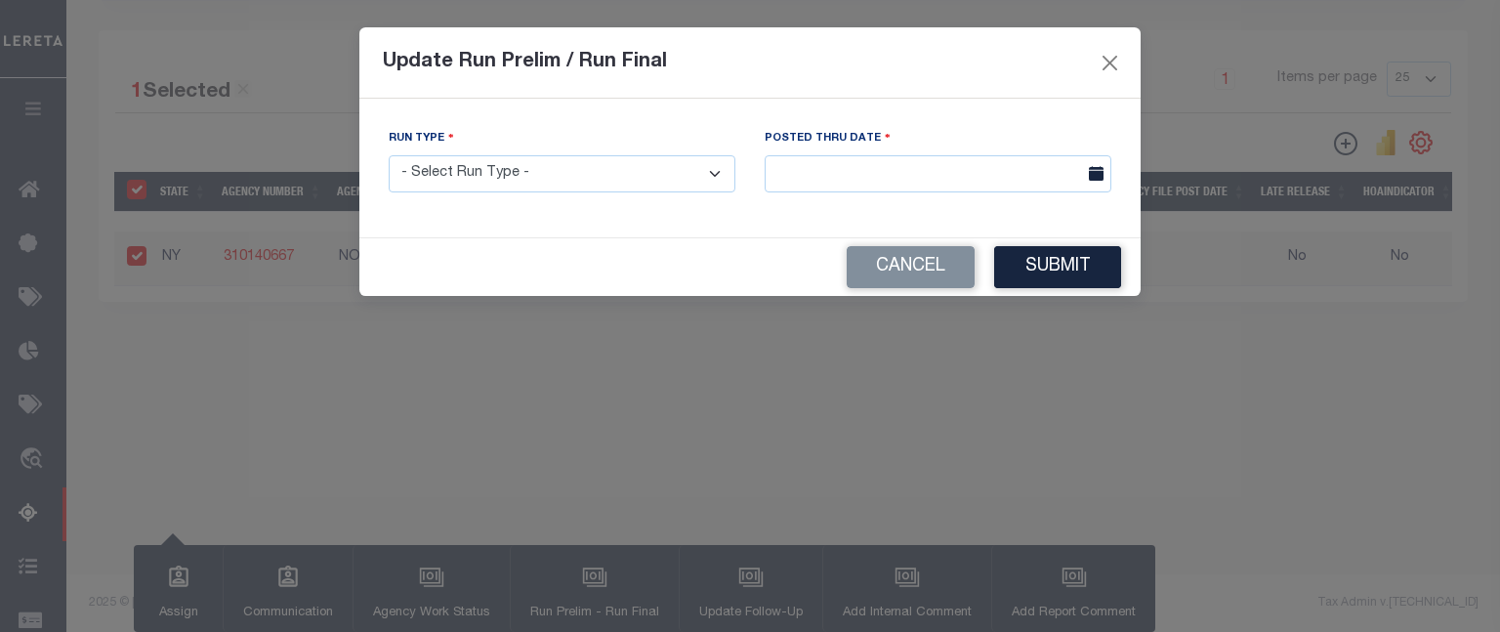
click at [389, 155] on select "- Select Run Type - Prelim Run Final Run" at bounding box center [562, 174] width 347 height 38
select select "P"
click option "Prelim Run" at bounding box center [0, 0] width 0 height 0
click at [875, 175] on input "text" at bounding box center [938, 174] width 347 height 38
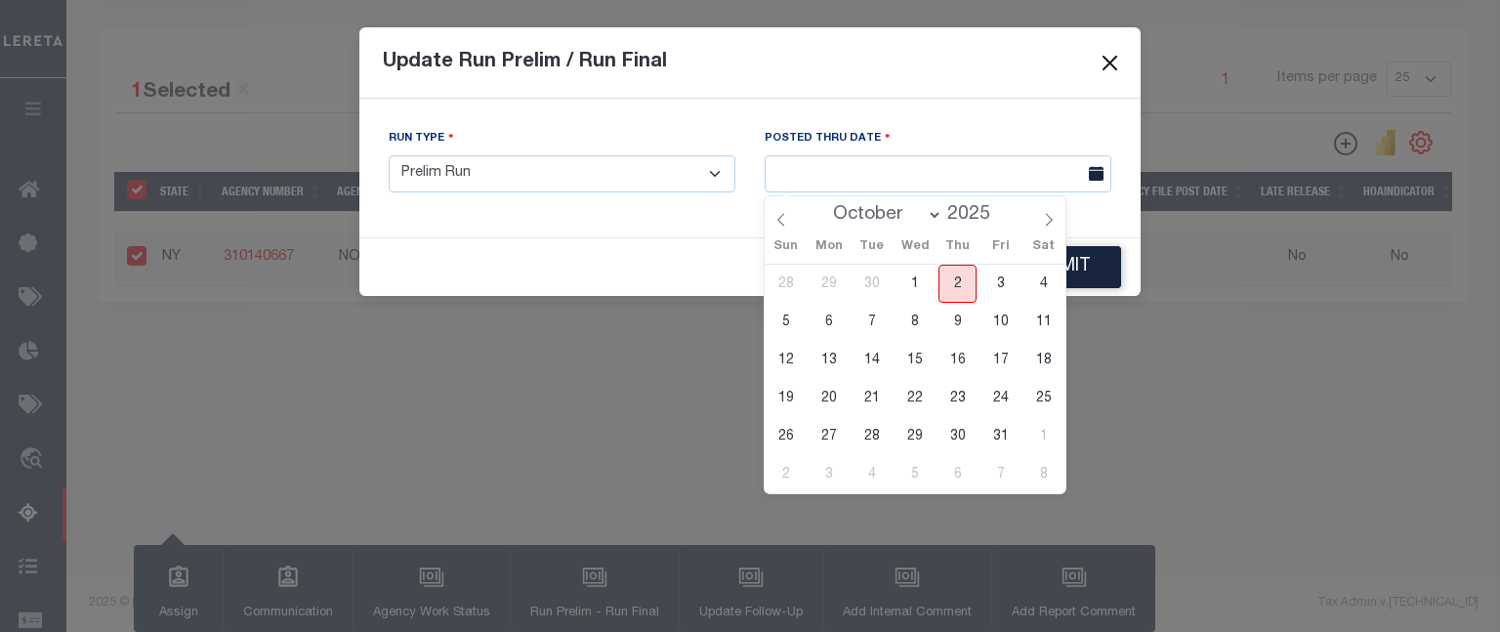
click at [954, 287] on span "2" at bounding box center [957, 284] width 38 height 38
type input "[DATE]"
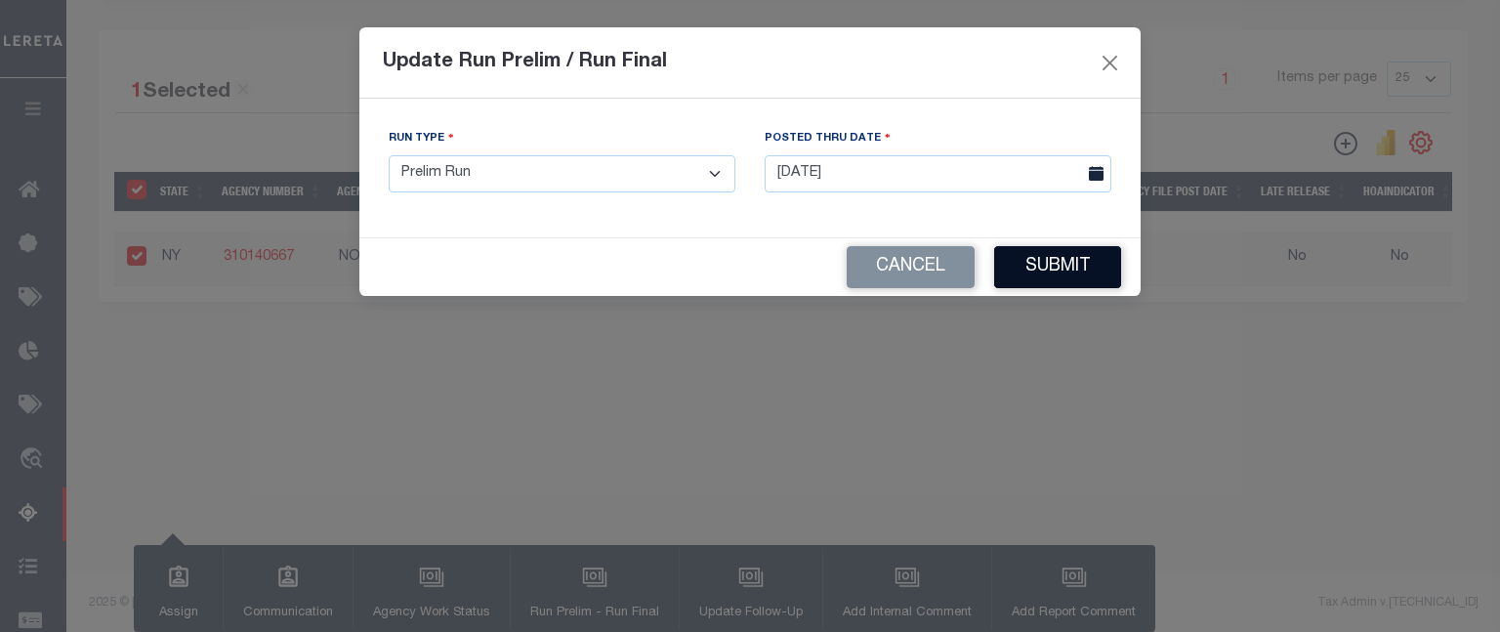
click at [1061, 269] on button "Submit" at bounding box center [1057, 267] width 127 height 42
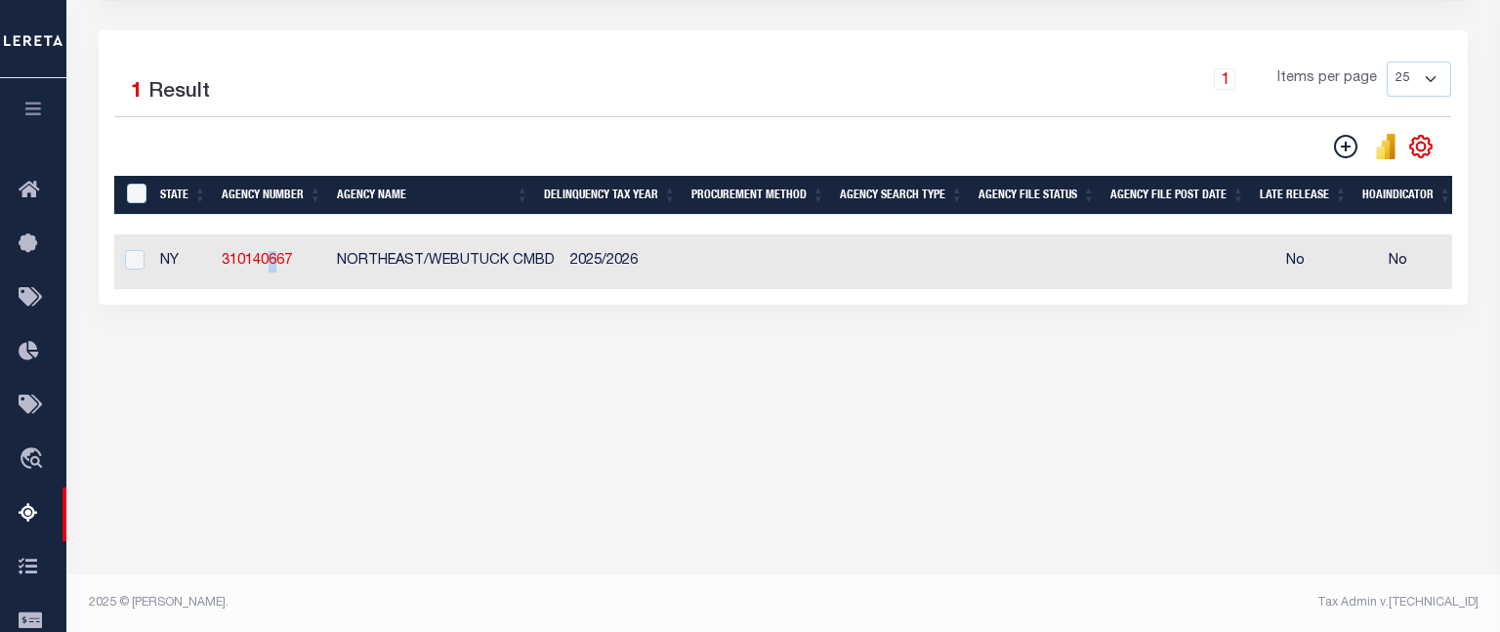
scroll to position [0, 2]
click at [273, 279] on td "310140667" at bounding box center [271, 261] width 115 height 55
checkbox input "true"
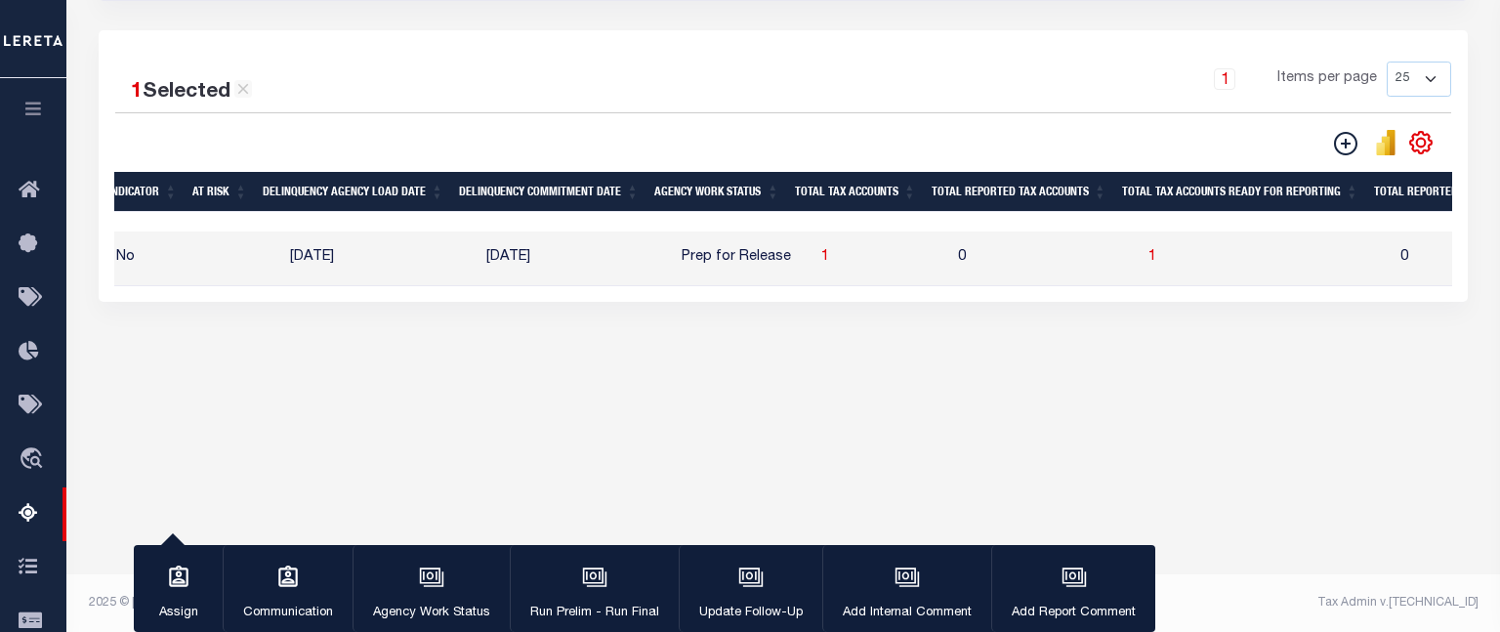
scroll to position [0, 1373]
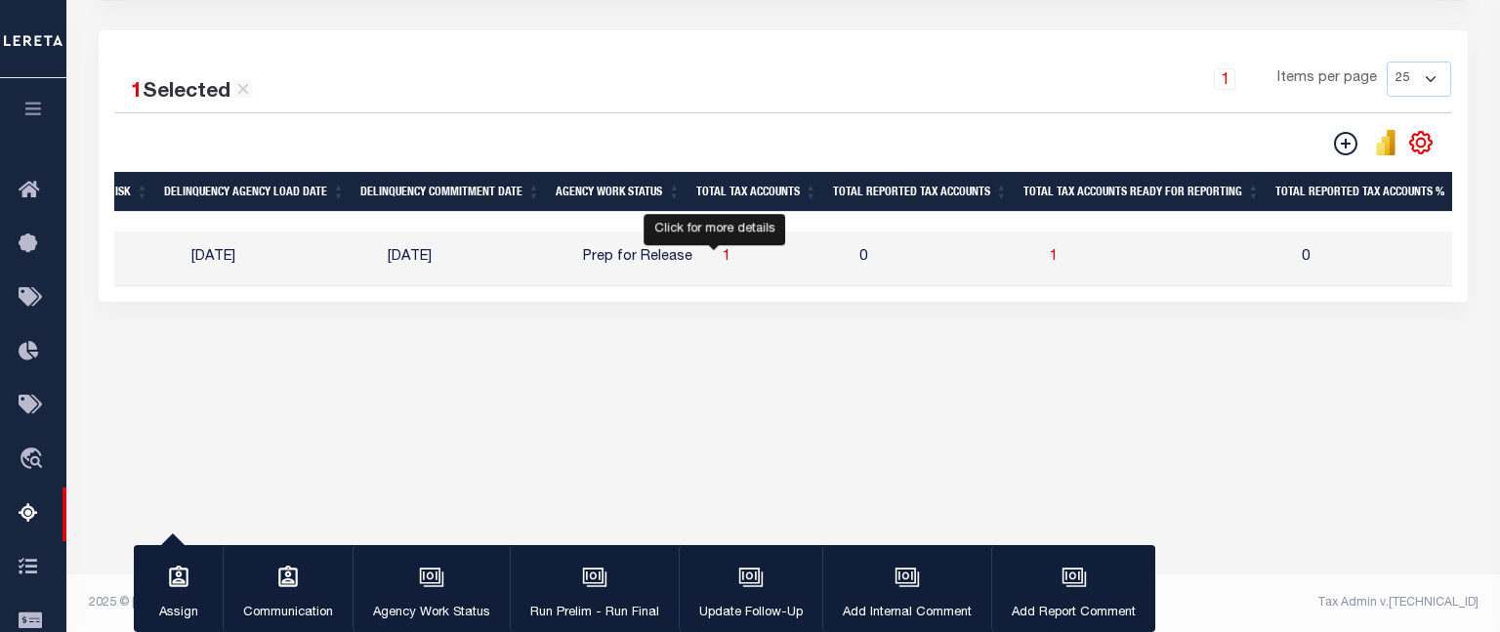
click at [723, 258] on span "1" at bounding box center [727, 257] width 8 height 14
select select "100"
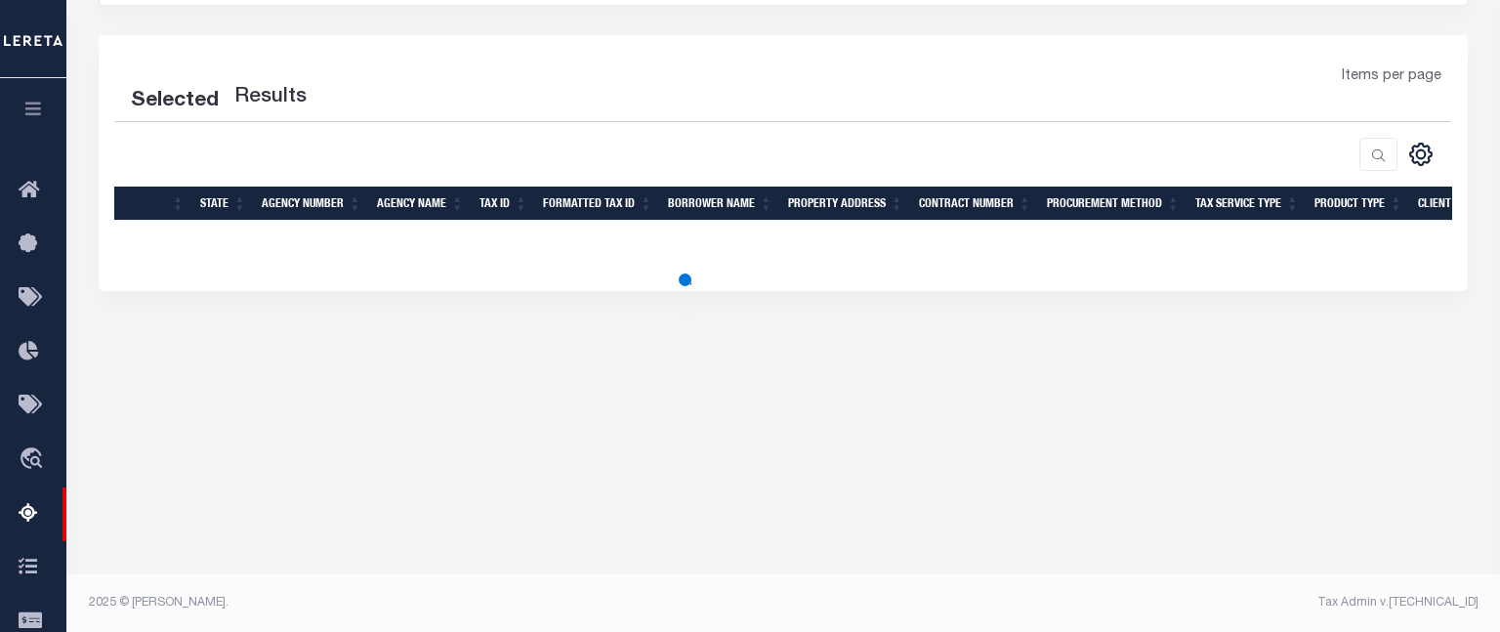
select select "100"
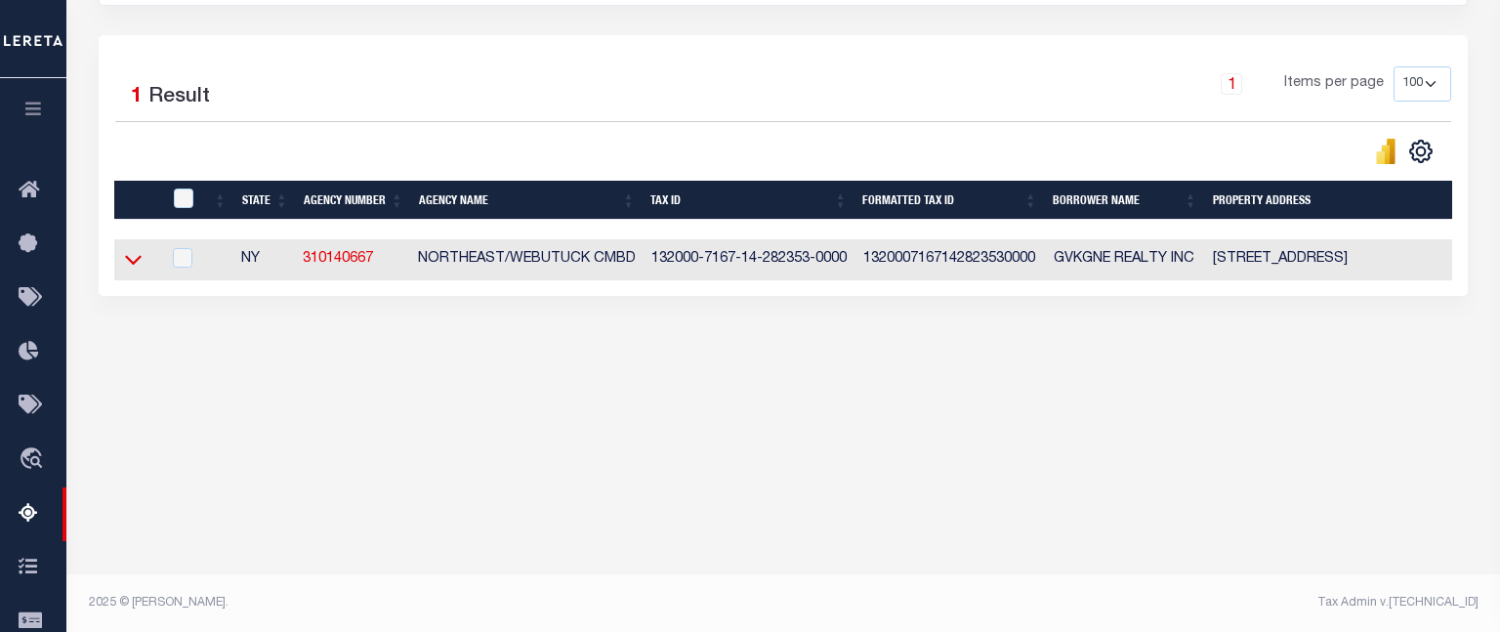
click at [135, 257] on icon at bounding box center [133, 259] width 17 height 21
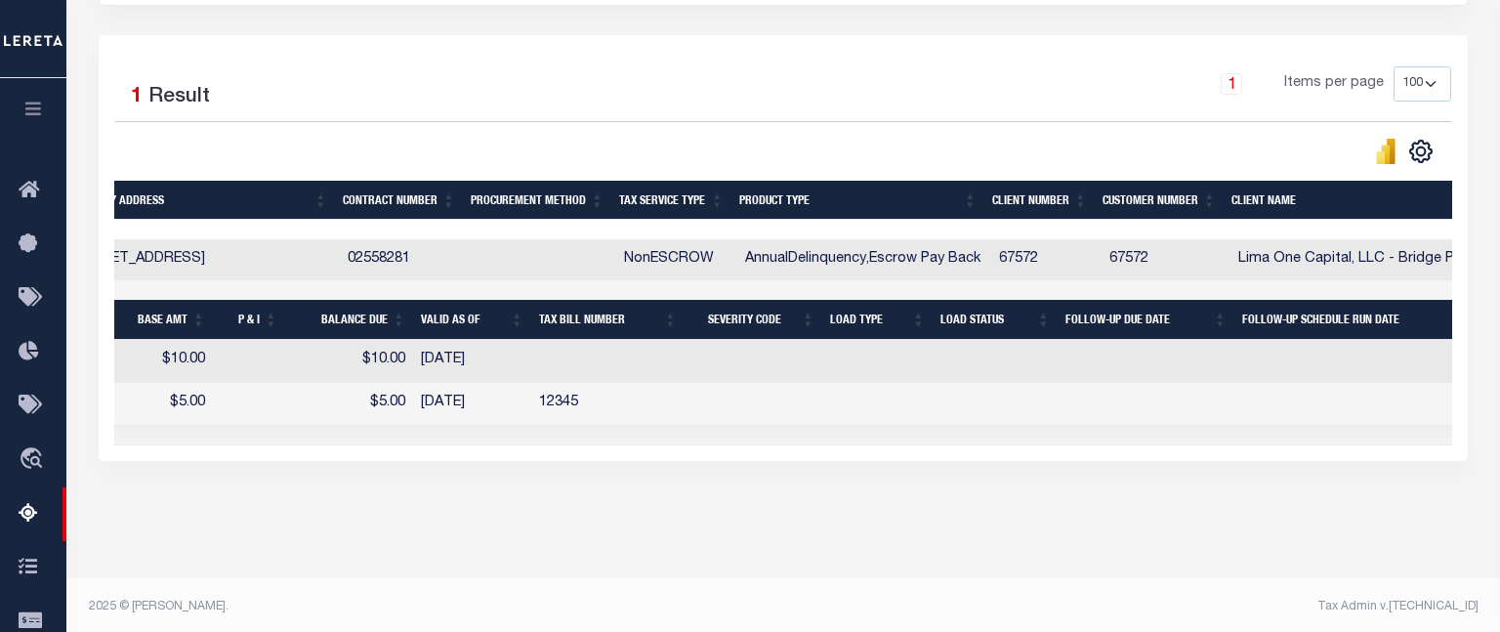
scroll to position [0, 1170]
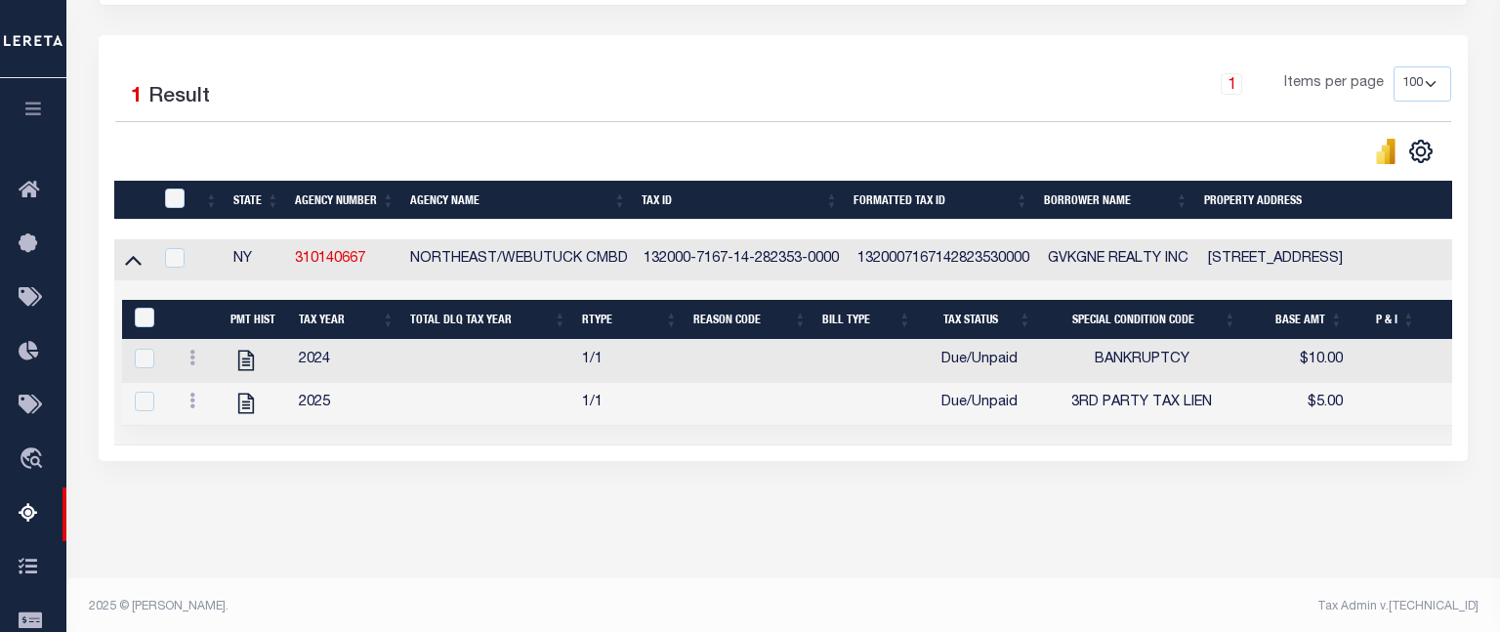
click at [34, 111] on icon "button" at bounding box center [33, 109] width 22 height 18
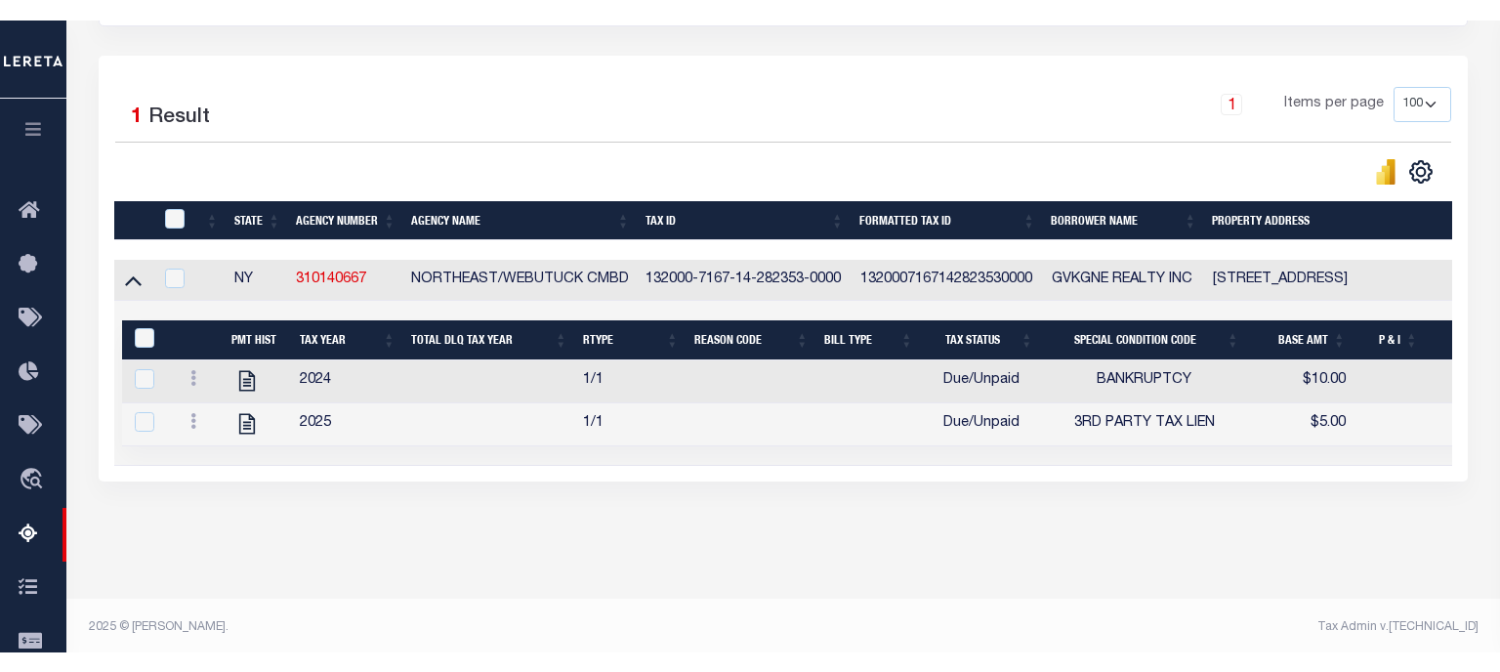
scroll to position [368, 0]
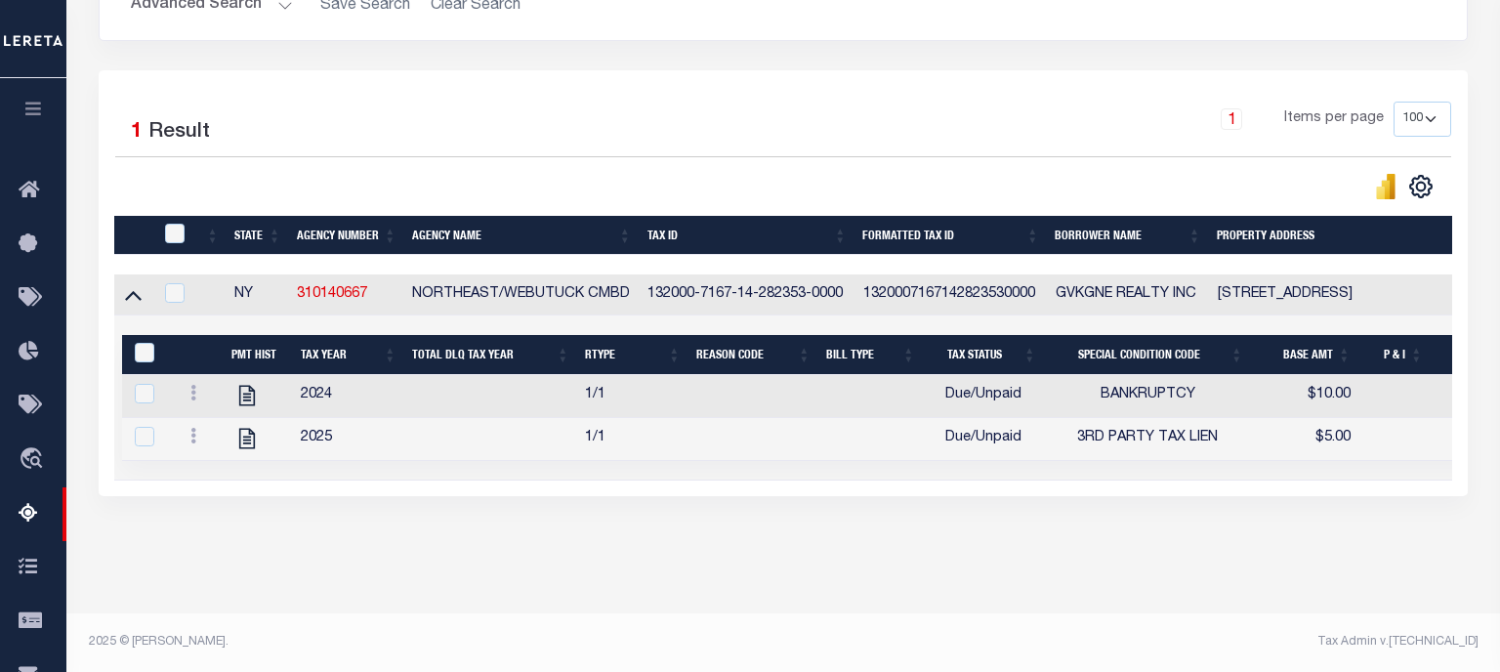
click at [38, 115] on icon "button" at bounding box center [33, 109] width 22 height 18
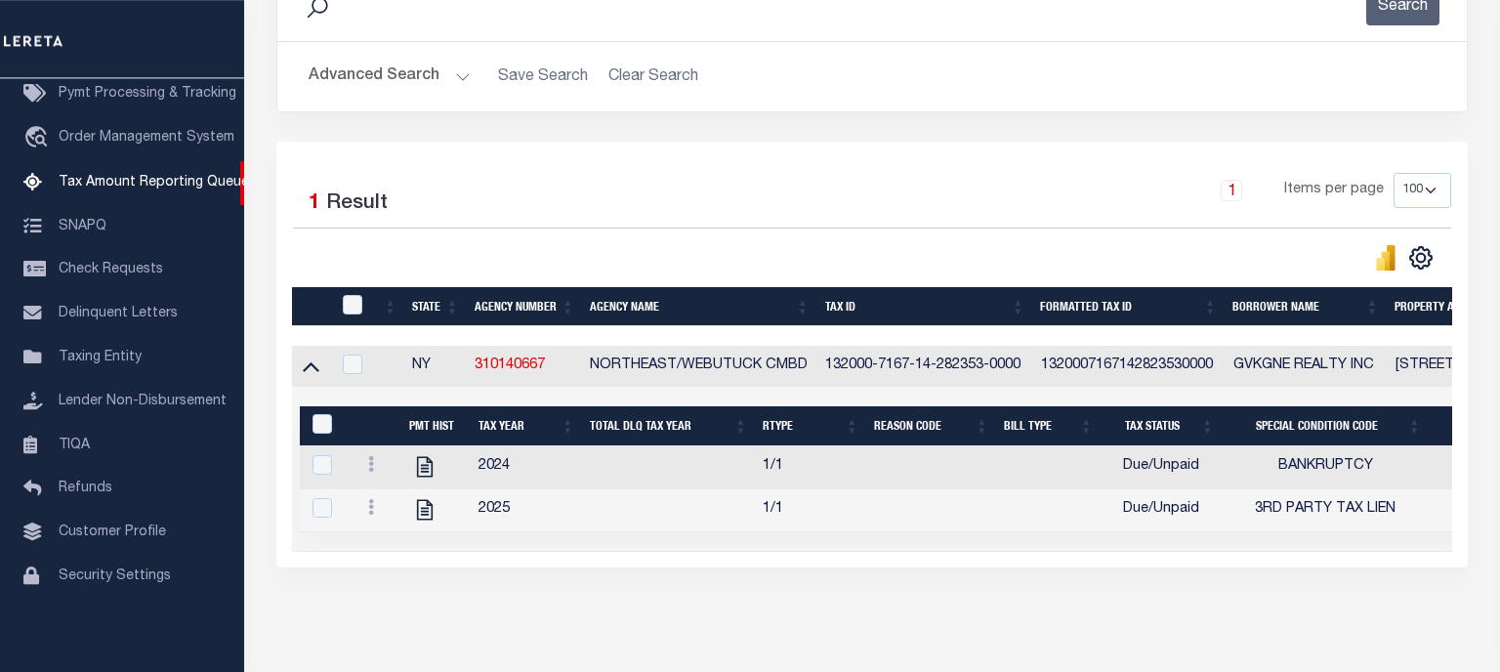
scroll to position [309, 0]
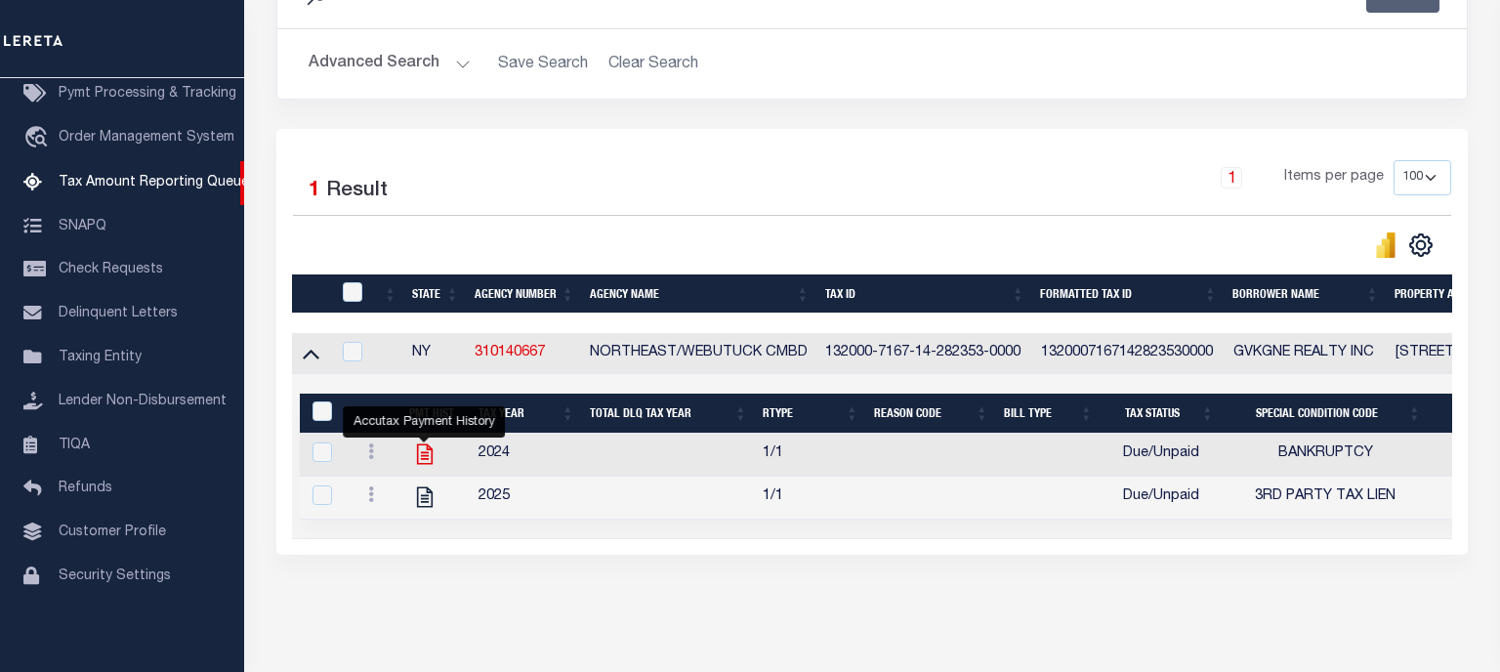
click at [426, 456] on icon "" at bounding box center [424, 453] width 25 height 25
checkbox input "true"
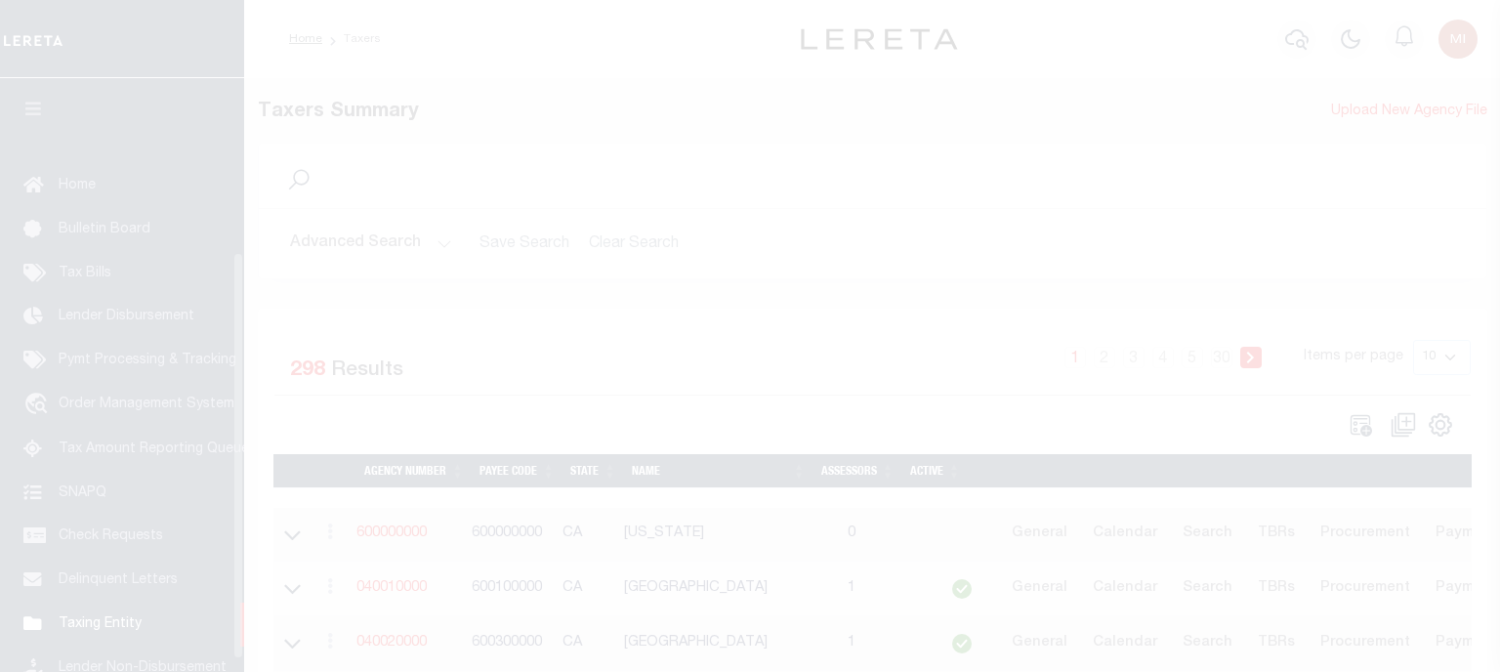
select select "CA"
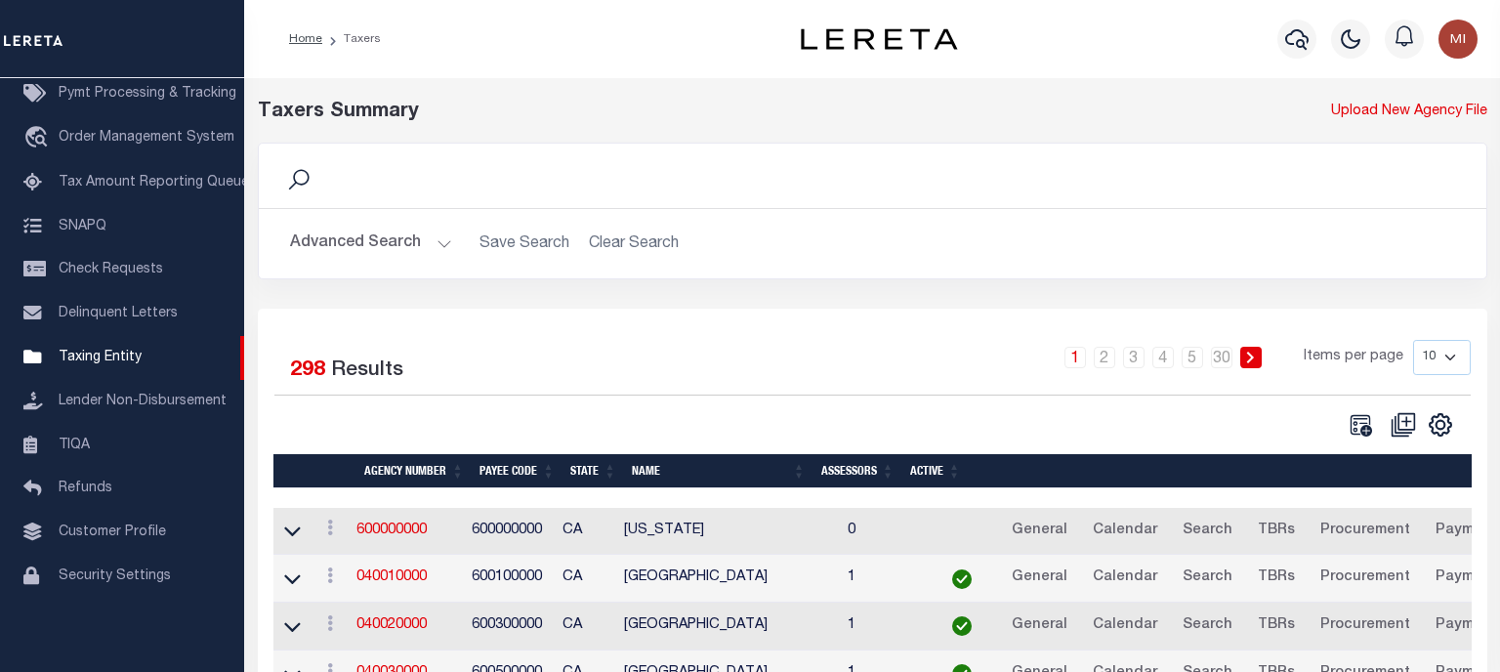
click at [403, 242] on button "Advanced Search" at bounding box center [371, 244] width 162 height 38
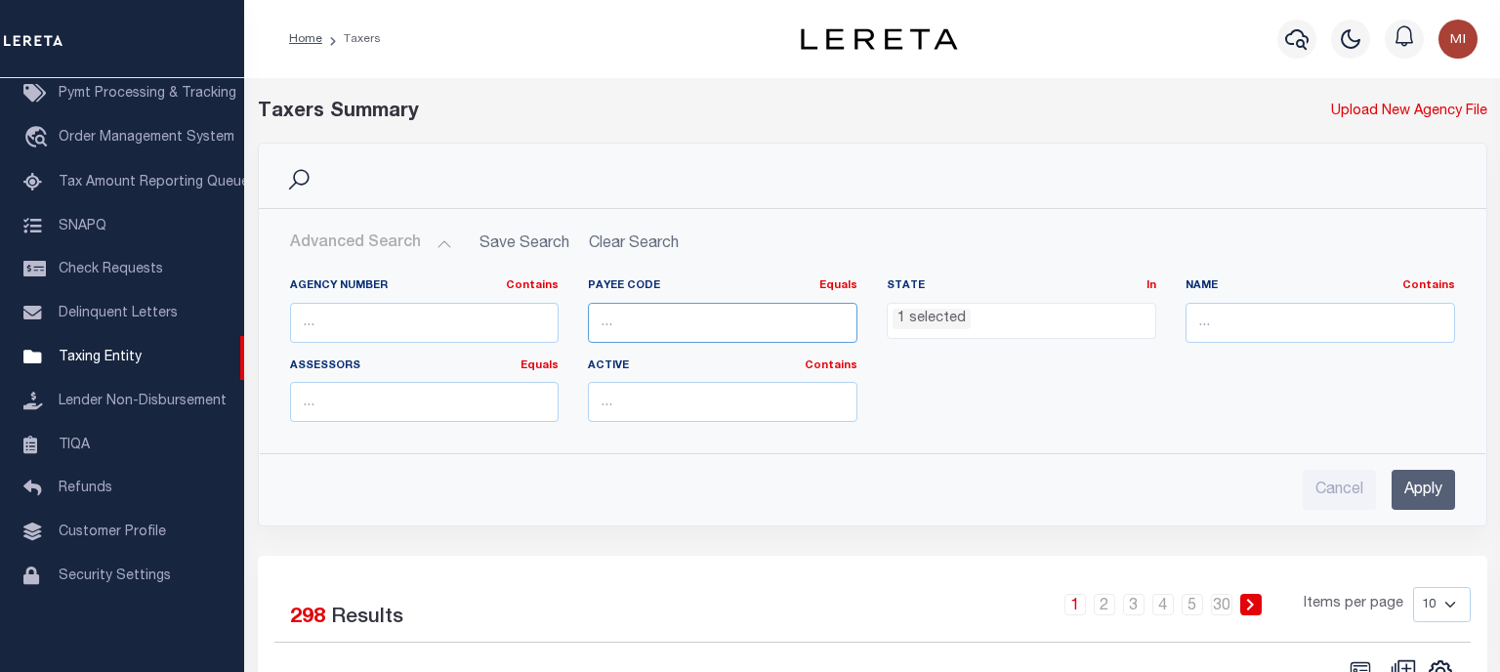
scroll to position [84, 0]
click at [688, 323] on input "number" at bounding box center [723, 323] width 270 height 40
paste input "3602716012"
type input "3602716012"
click at [1056, 325] on ul "1 selected" at bounding box center [1022, 317] width 268 height 26
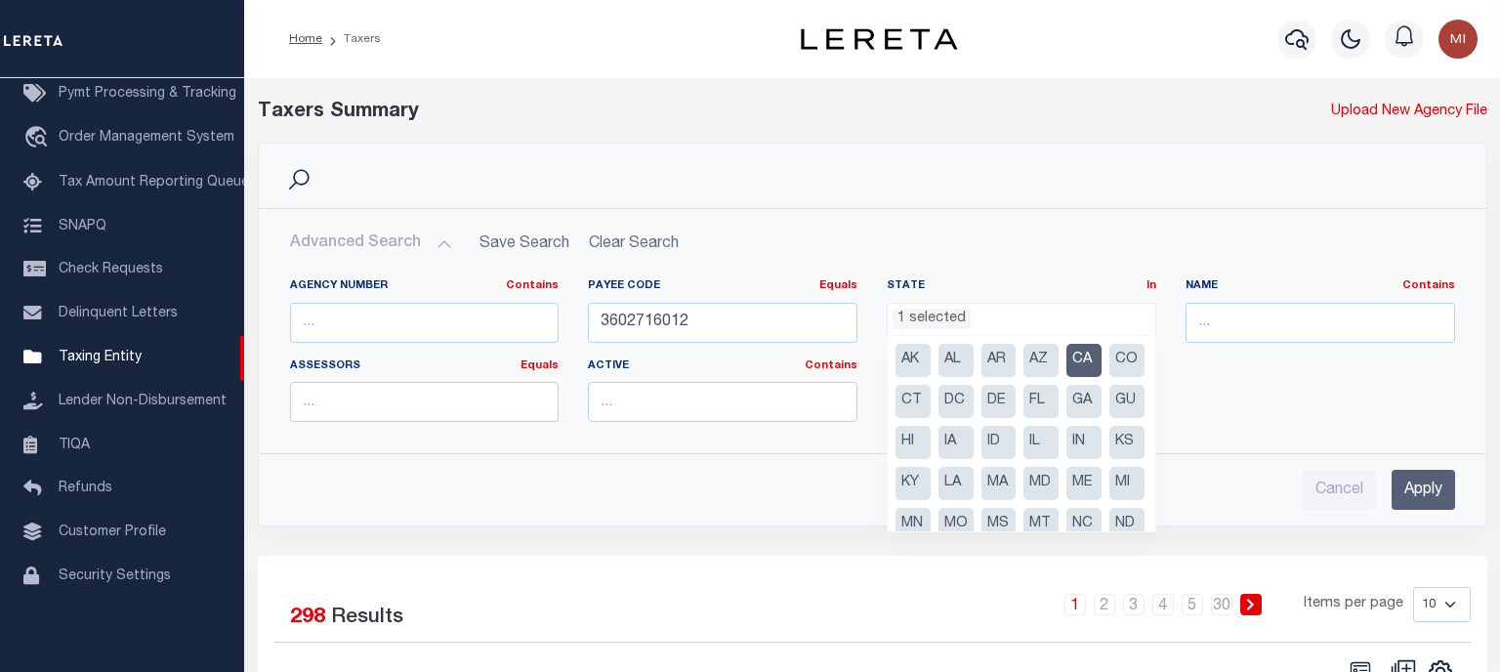
click at [1096, 359] on li "CA" at bounding box center [1083, 360] width 35 height 33
select select
click at [1424, 486] on input "Apply" at bounding box center [1423, 490] width 63 height 40
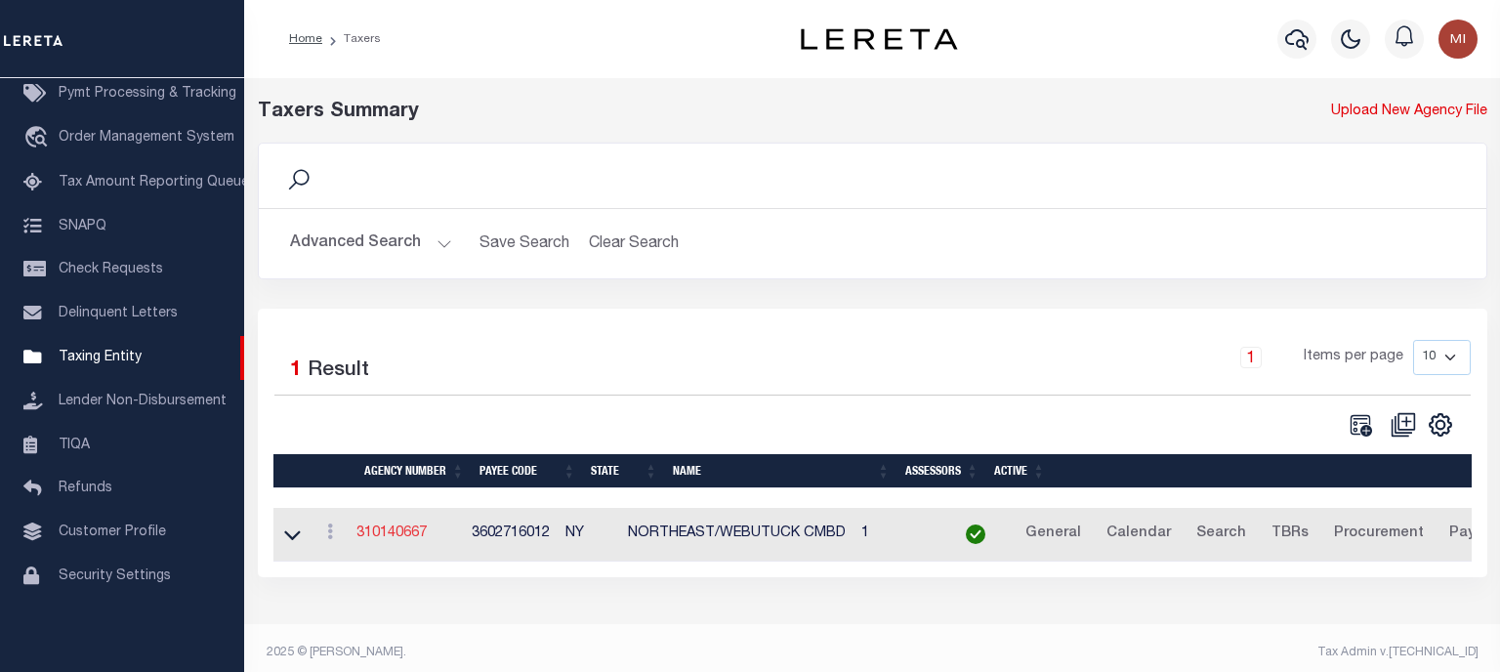
click at [409, 530] on link "310140667" at bounding box center [391, 533] width 70 height 14
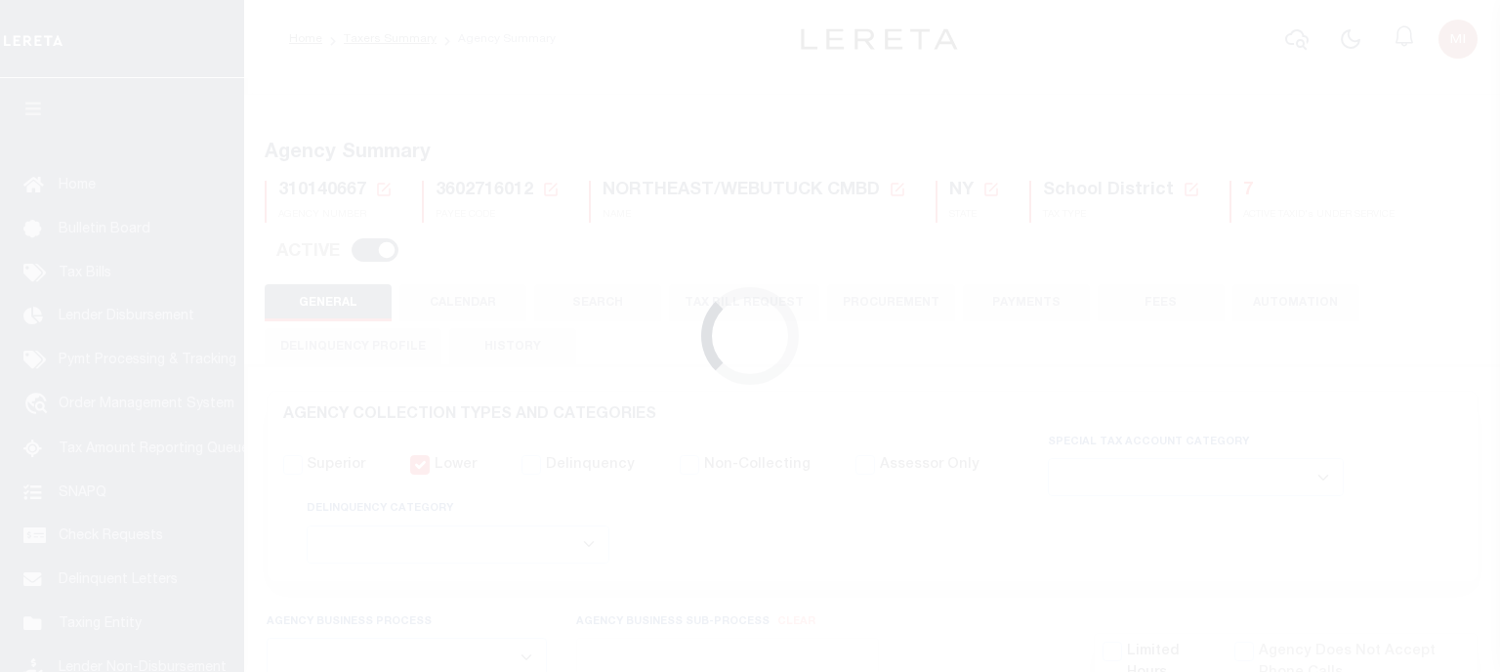
select select
type input "2025/2026"
type input "2"
select select
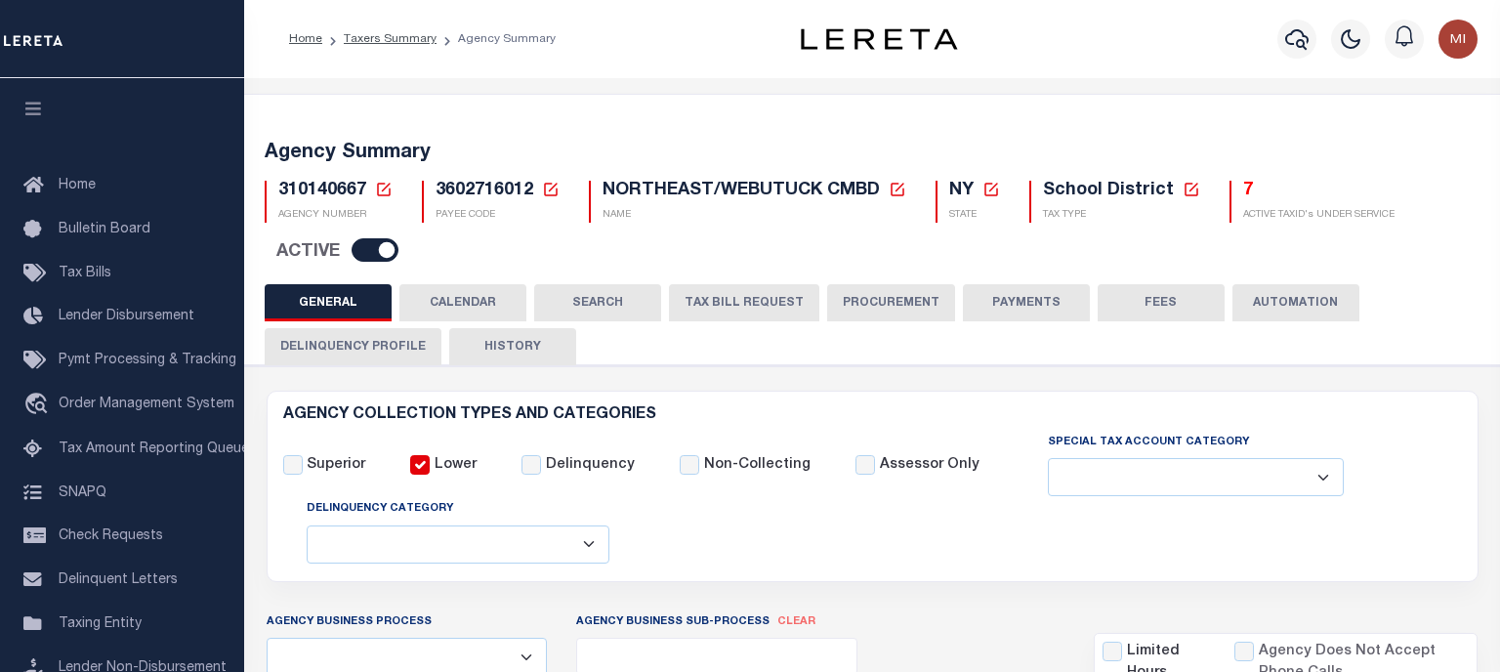
click at [369, 350] on button "Delinquency Profile" at bounding box center [353, 346] width 177 height 37
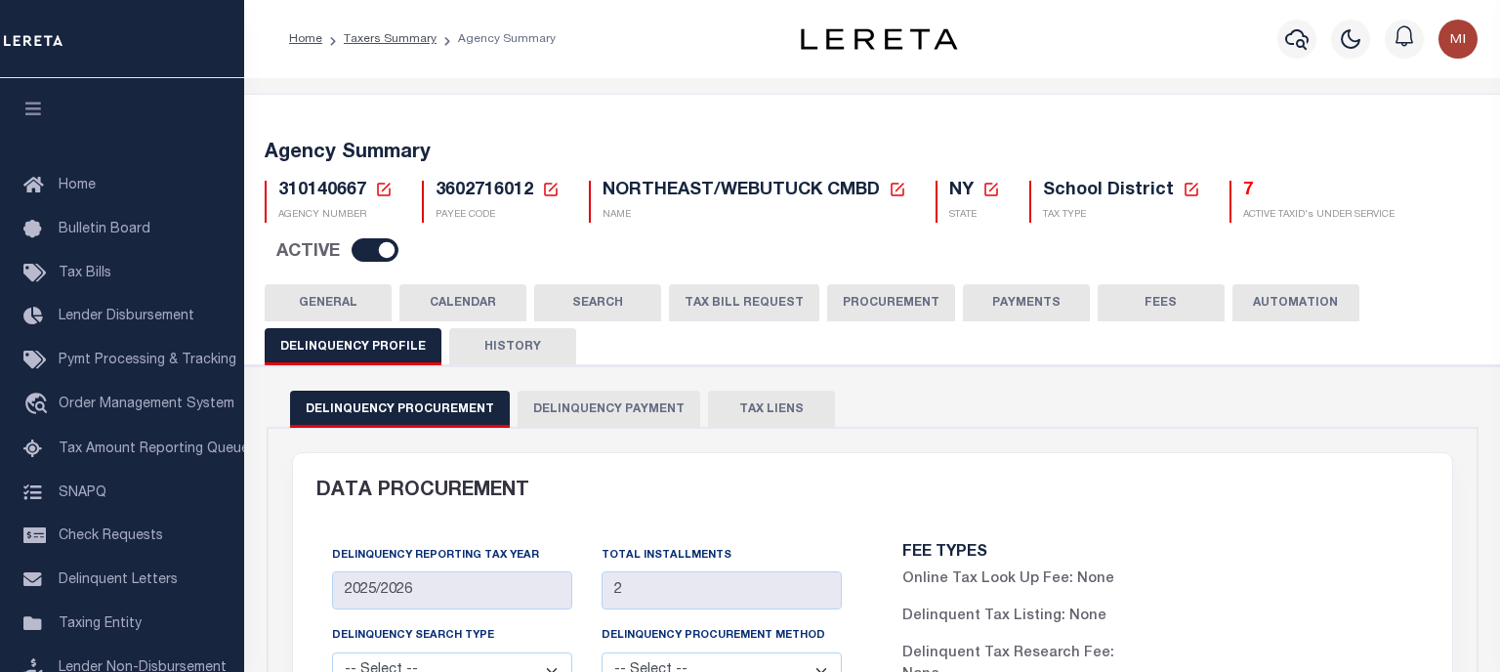
scroll to position [412, 0]
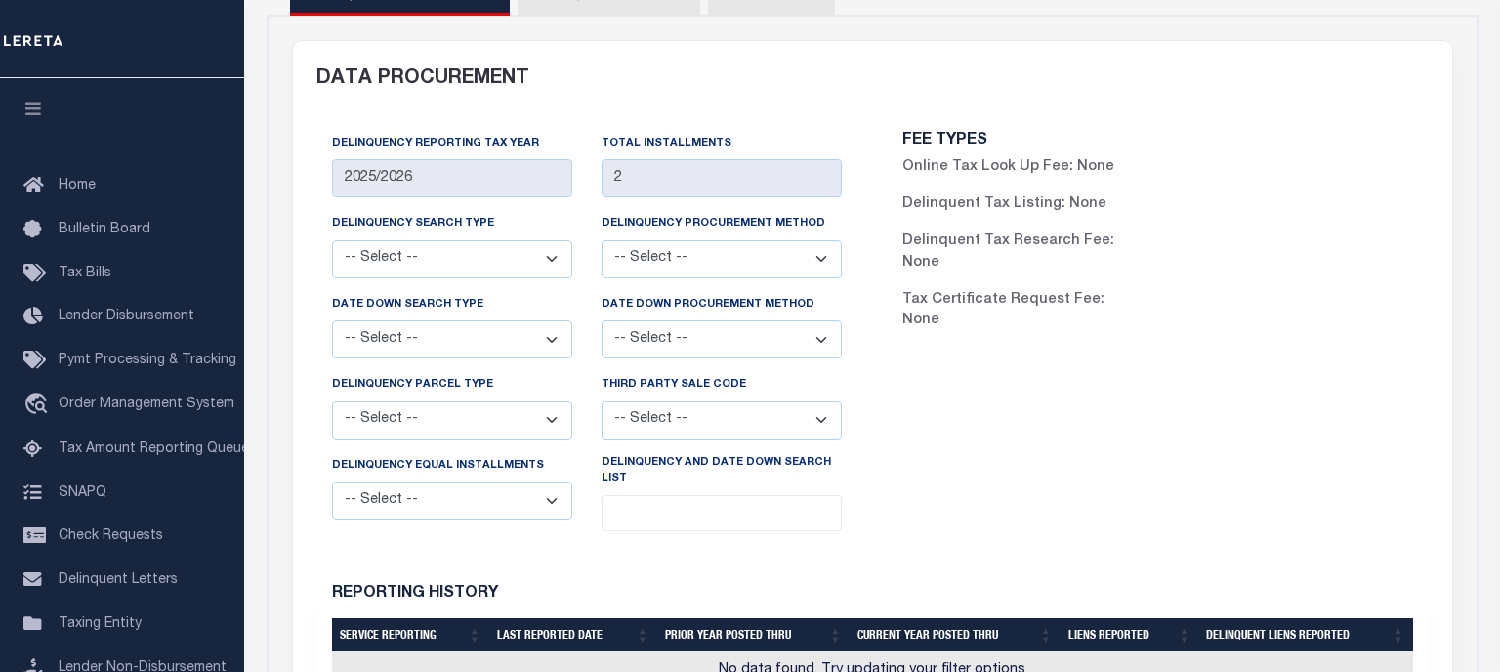
click at [602, 240] on select "-- Select -- Automated Listing created by Agency Email FAX Mail Phone Screen Sc…" at bounding box center [722, 259] width 240 height 38
click at [811, 268] on select "-- Select -- Automated Listing created by Agency Email FAX Mail Phone Screen Sc…" at bounding box center [722, 259] width 240 height 38
click at [892, 365] on div "FEE TYPES Online Tax Look Up Fee: None Delinquent Tax Listing: None Delinquent …" at bounding box center [1157, 339] width 571 height 445
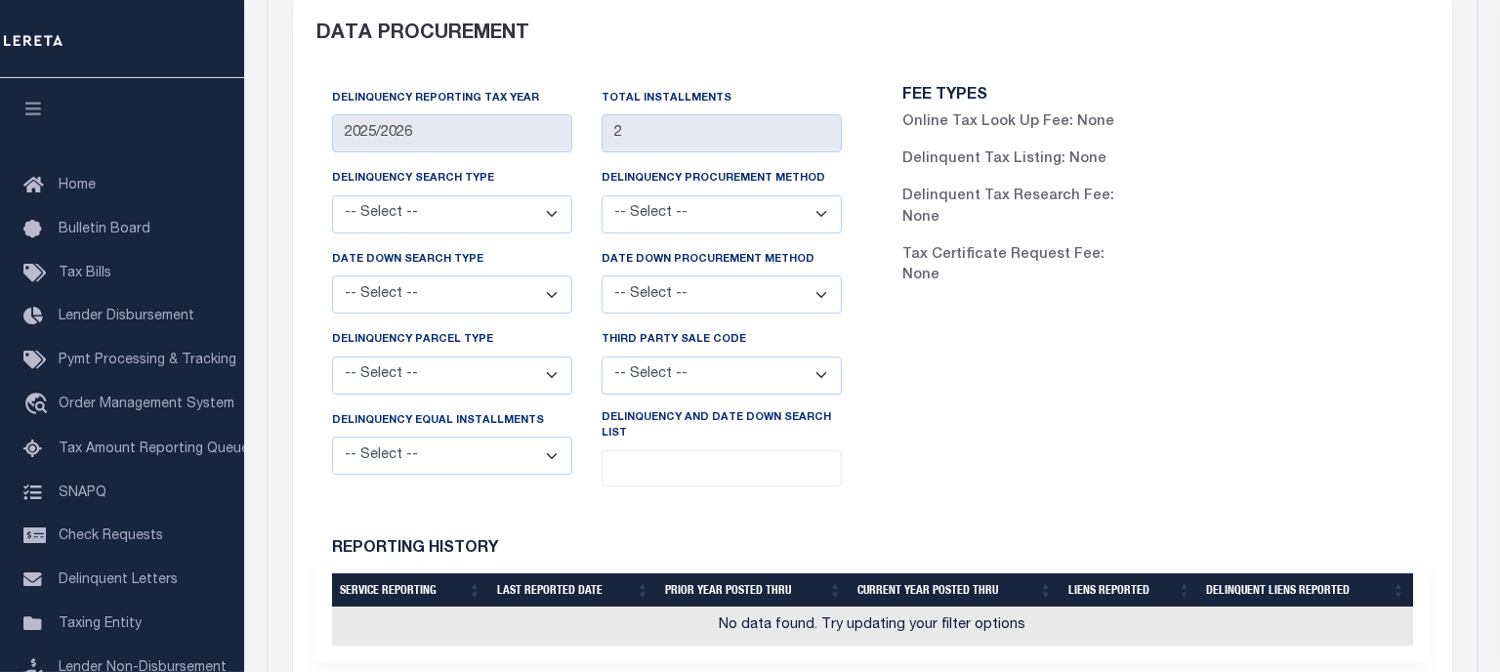
scroll to position [435, 0]
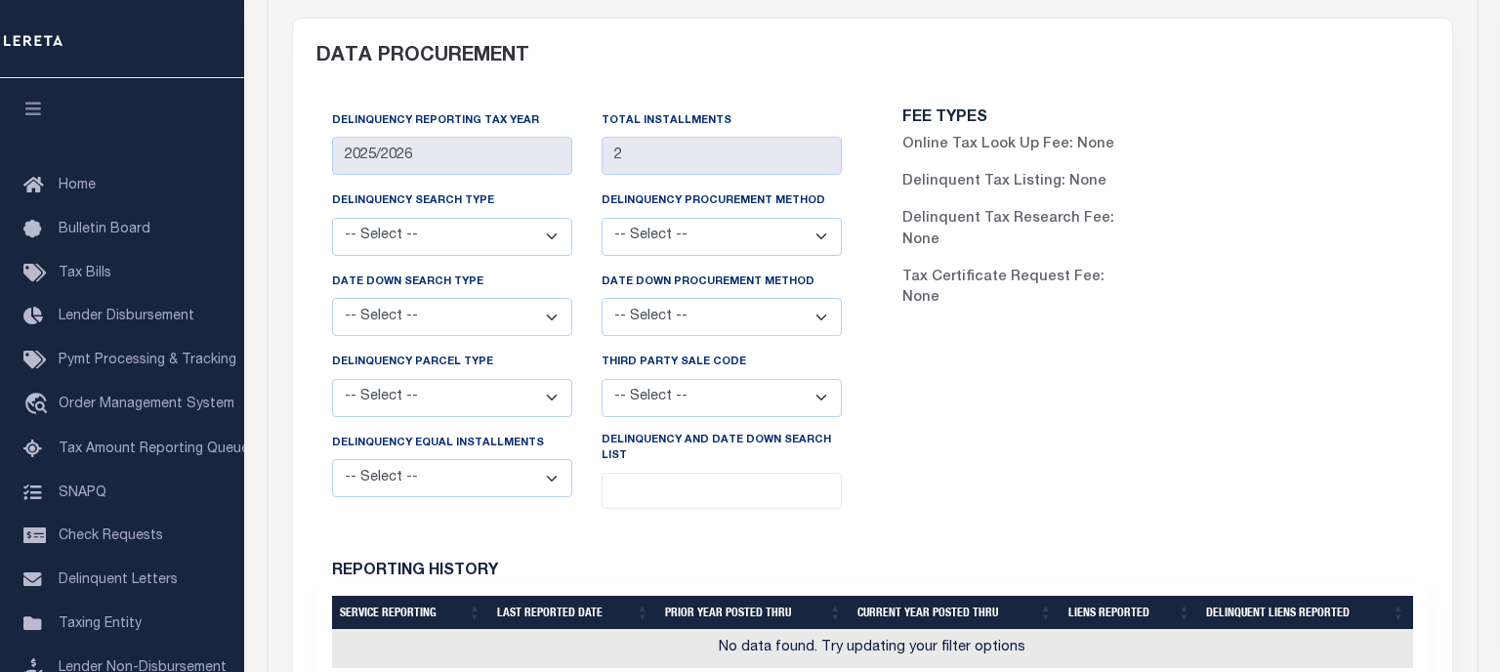
click at [332, 218] on select "-- Select -- Full delq file contains the Current and Prior years Selective file…" at bounding box center [452, 237] width 240 height 38
click at [568, 242] on select "-- Select -- Full delq file contains the Current and Prior years Selective file…" at bounding box center [452, 237] width 240 height 38
click at [602, 218] on select "-- Select -- Automated Listing created by Agency Email FAX Mail Phone Screen Sc…" at bounding box center [722, 237] width 240 height 38
click at [332, 298] on select "-- Select -- Full delq file contains the Current and Prior years Selective file…" at bounding box center [452, 317] width 240 height 38
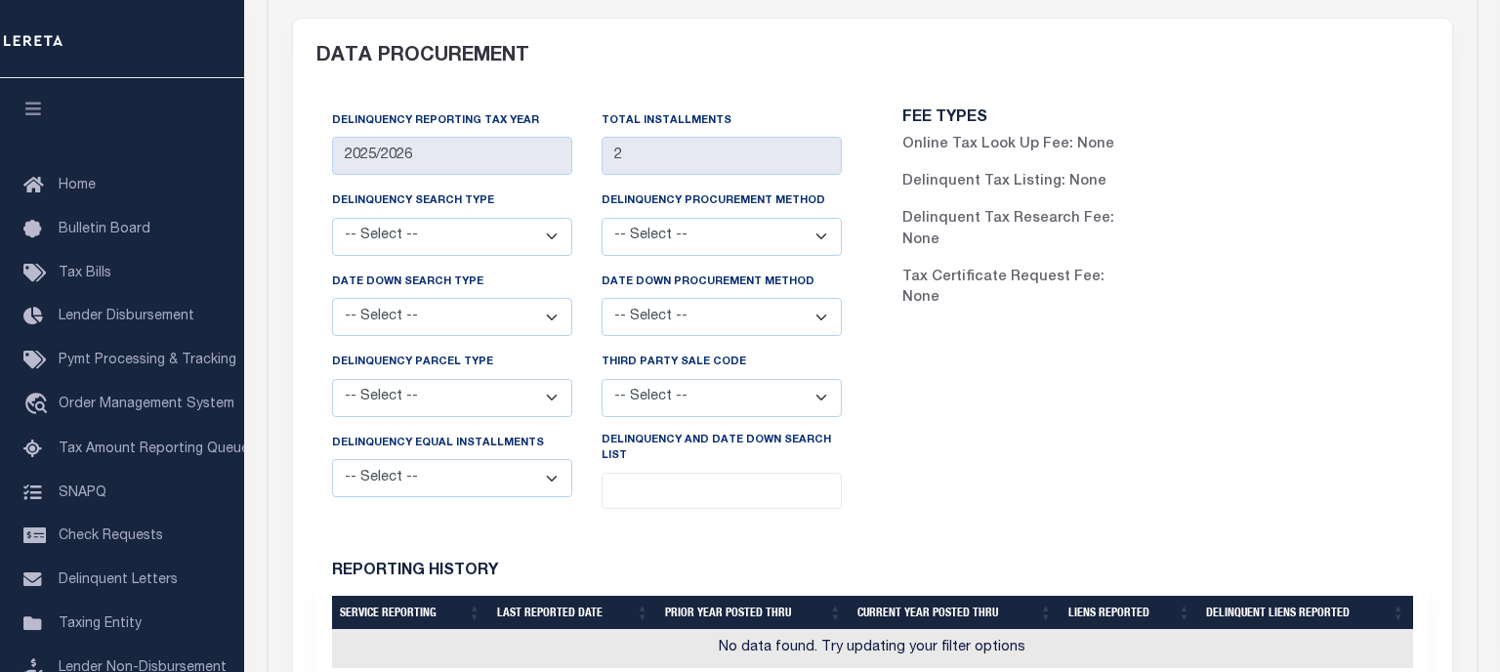
click at [537, 314] on select "-- Select -- Full delq file contains the Current and Prior years Selective file…" at bounding box center [452, 317] width 240 height 38
click at [332, 298] on select "-- Select -- Full delq file contains the Current and Prior years Selective file…" at bounding box center [452, 317] width 240 height 38
click at [528, 316] on select "-- Select -- Full delq file contains the Current and Prior years Selective file…" at bounding box center [452, 317] width 240 height 38
click at [602, 298] on select "-- Select -- Automated Listing created by Agency Email FAX Mail Phone Screen Sc…" at bounding box center [722, 317] width 240 height 38
click at [683, 319] on select "-- Select -- Automated Listing created by Agency Email FAX Mail Phone Screen Sc…" at bounding box center [722, 317] width 240 height 38
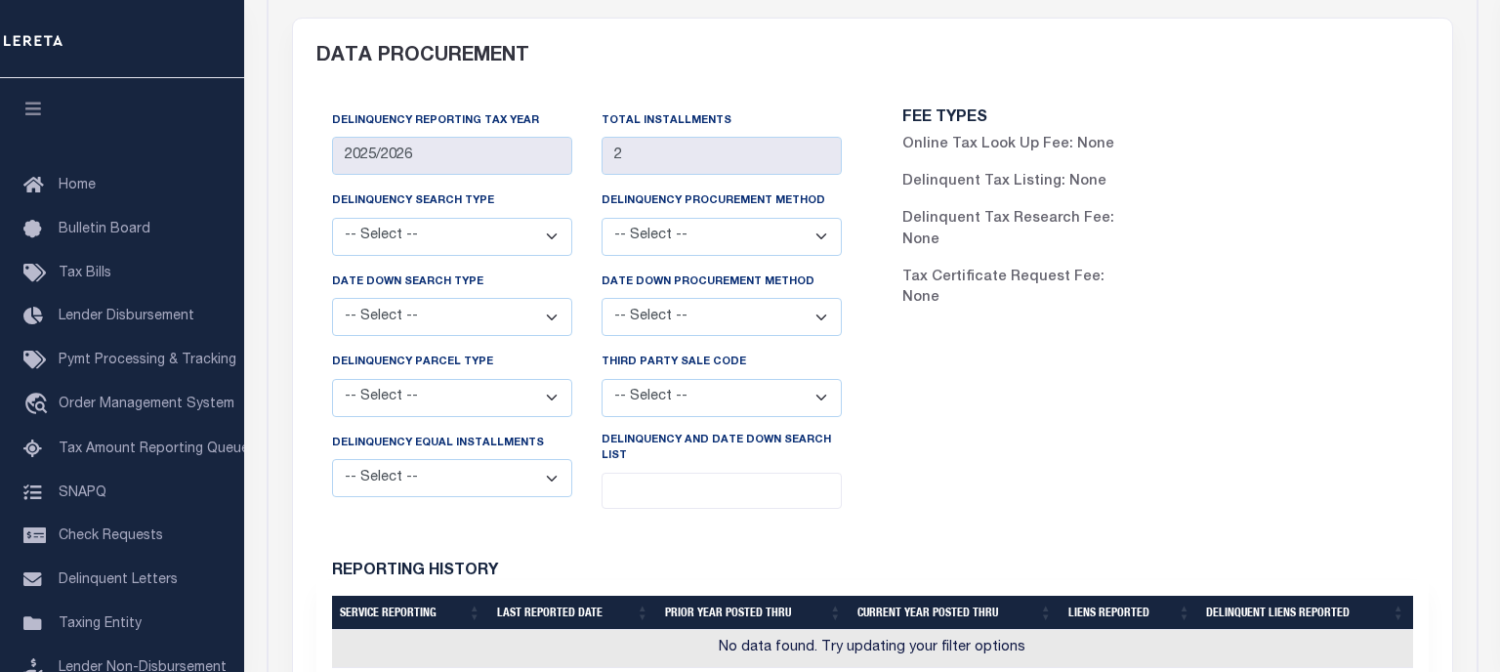
click at [332, 379] on select "-- Select -- Separate Tax ID number County Parcel ID" at bounding box center [452, 398] width 240 height 38
click at [514, 404] on select "-- Select -- Separate Tax ID number County Parcel ID" at bounding box center [452, 398] width 240 height 38
click at [602, 379] on select "-- Select -- 3rd Party Info not provided by Agency Agency Provides 3rd Party Sa…" at bounding box center [722, 398] width 240 height 38
click at [686, 400] on select "-- Select -- 3rd Party Info not provided by Agency Agency Provides 3rd Party Sa…" at bounding box center [722, 398] width 240 height 38
click at [332, 459] on select "-- Select -- Yes No" at bounding box center [452, 478] width 240 height 38
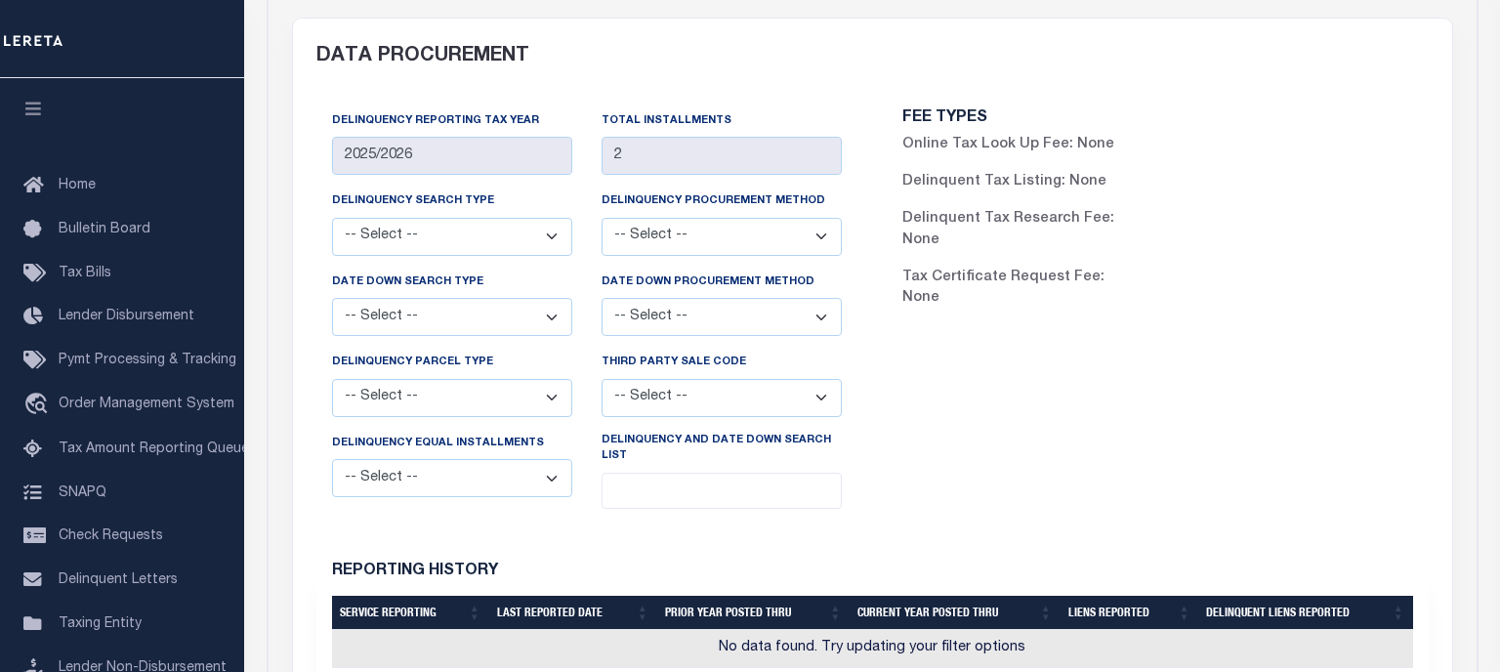
click at [499, 480] on select "-- Select -- Yes No" at bounding box center [452, 478] width 240 height 38
click at [760, 488] on ul at bounding box center [722, 487] width 238 height 26
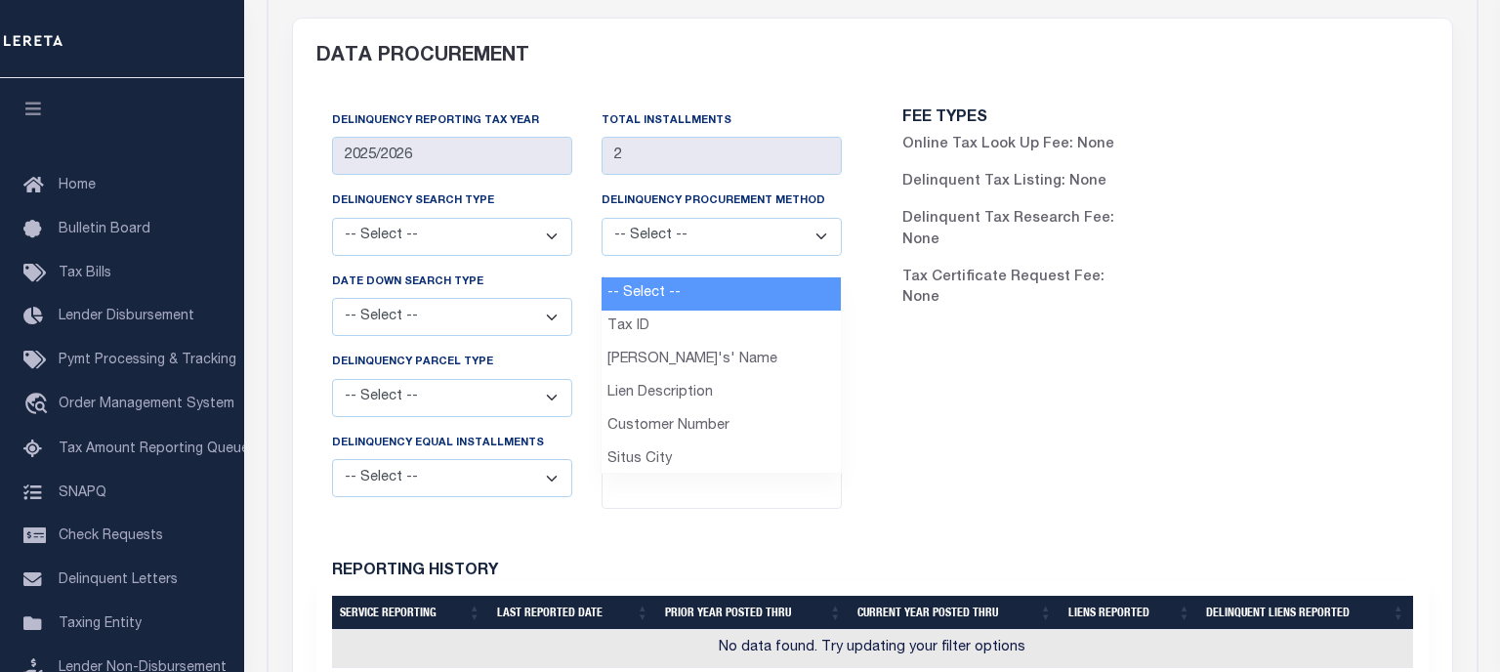
click at [951, 475] on div "FEE TYPES Online Tax Look Up Fee: None Delinquent Tax Listing: None Delinquent …" at bounding box center [1157, 317] width 571 height 445
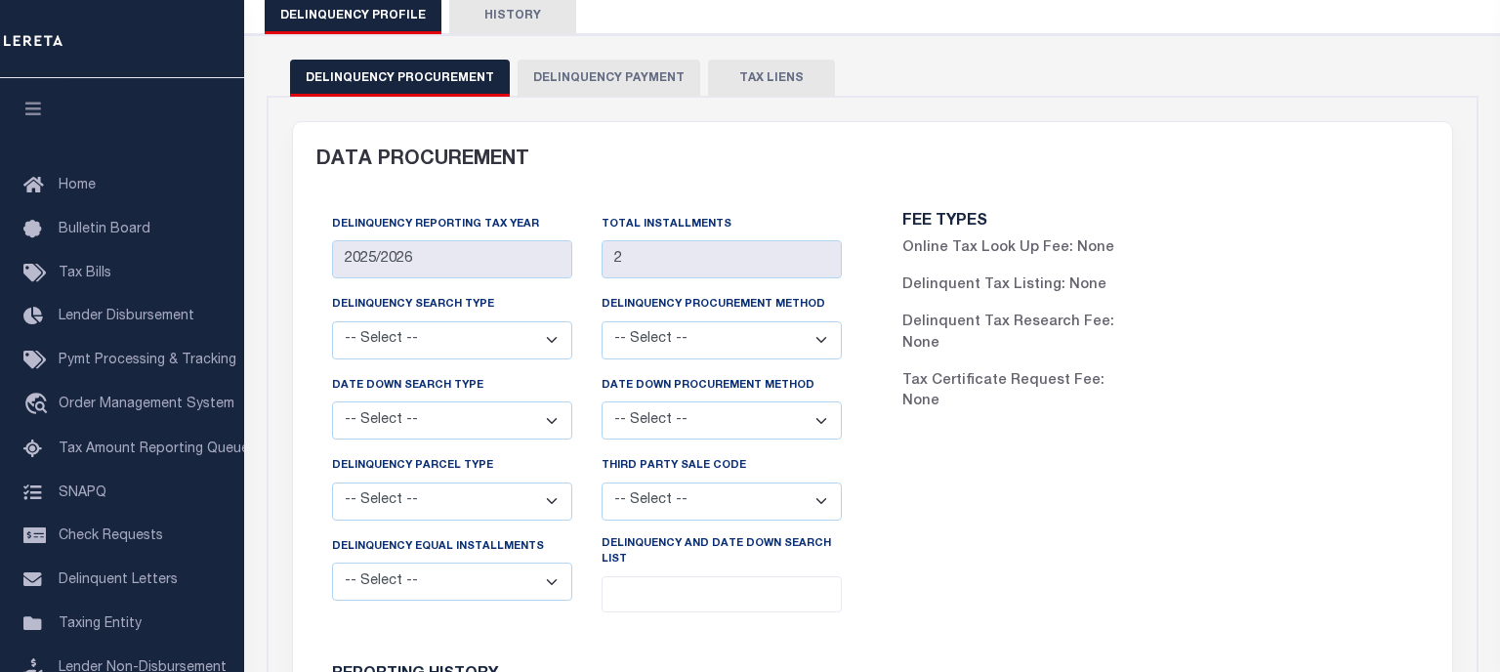
scroll to position [229, 0]
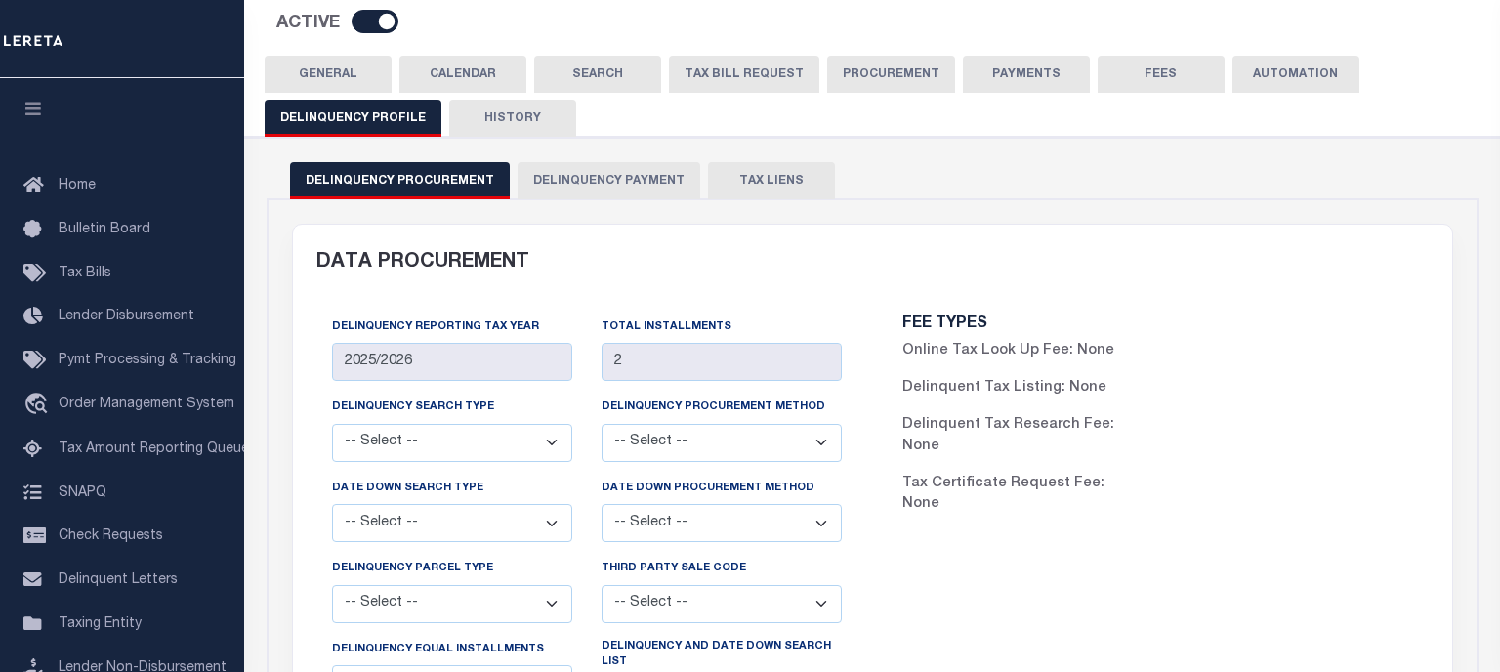
click at [633, 186] on button "Delinquency Payment" at bounding box center [609, 180] width 183 height 37
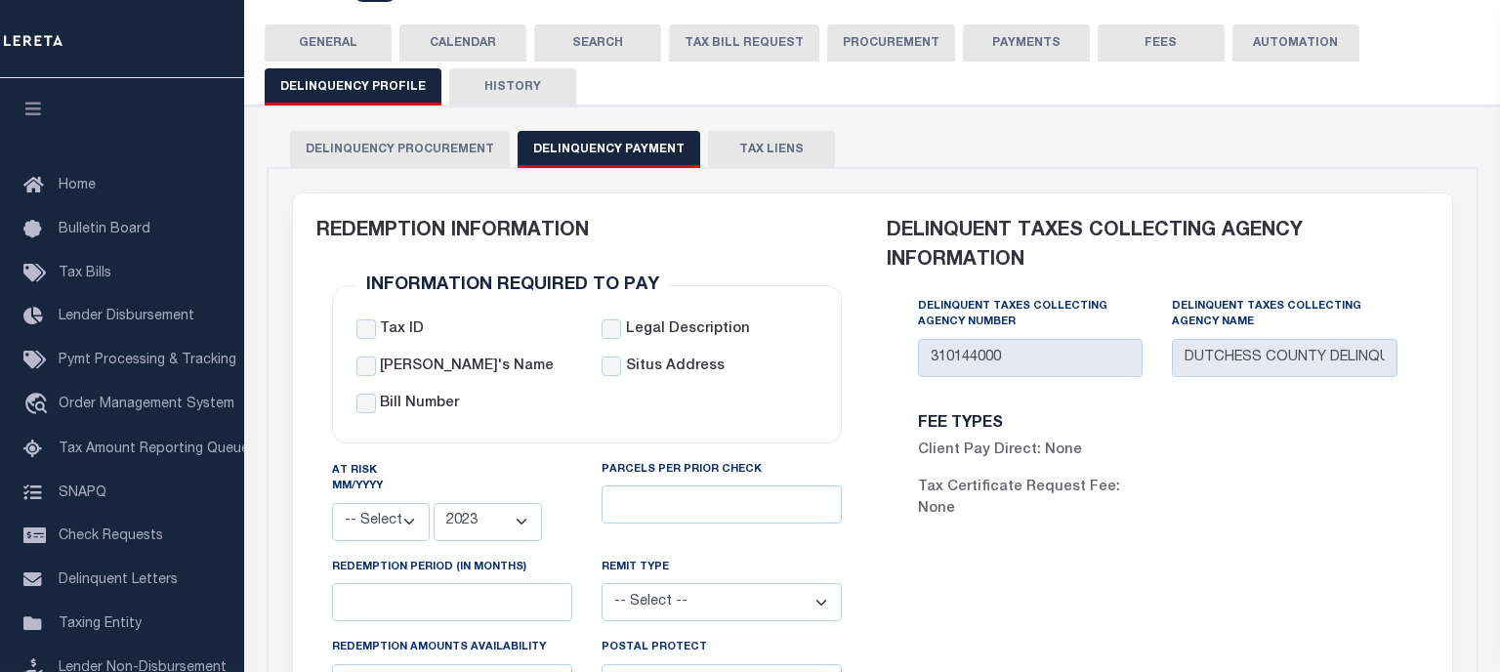
scroll to position [0, 0]
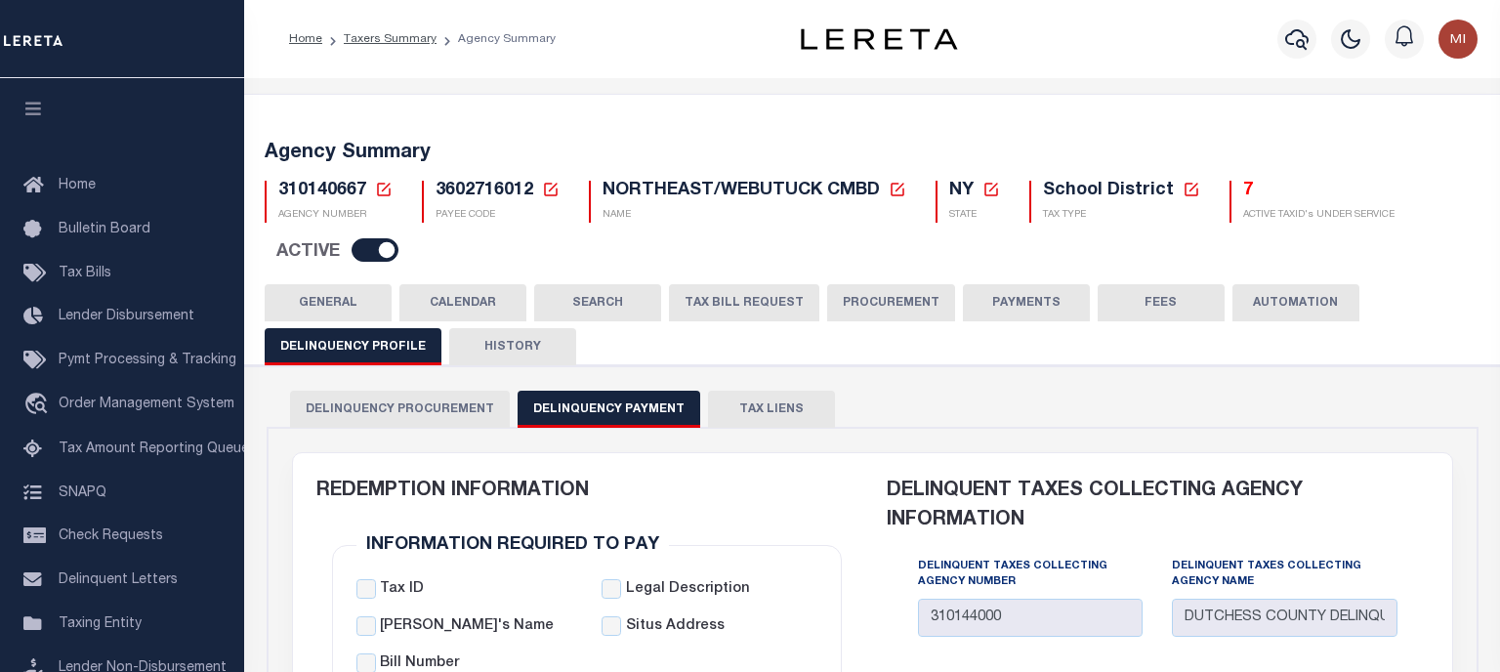
click at [499, 189] on span "3602716012" at bounding box center [485, 191] width 98 height 18
click at [320, 193] on span "310140667" at bounding box center [322, 191] width 88 height 18
click at [596, 148] on h5 "Agency Summary" at bounding box center [873, 153] width 1216 height 23
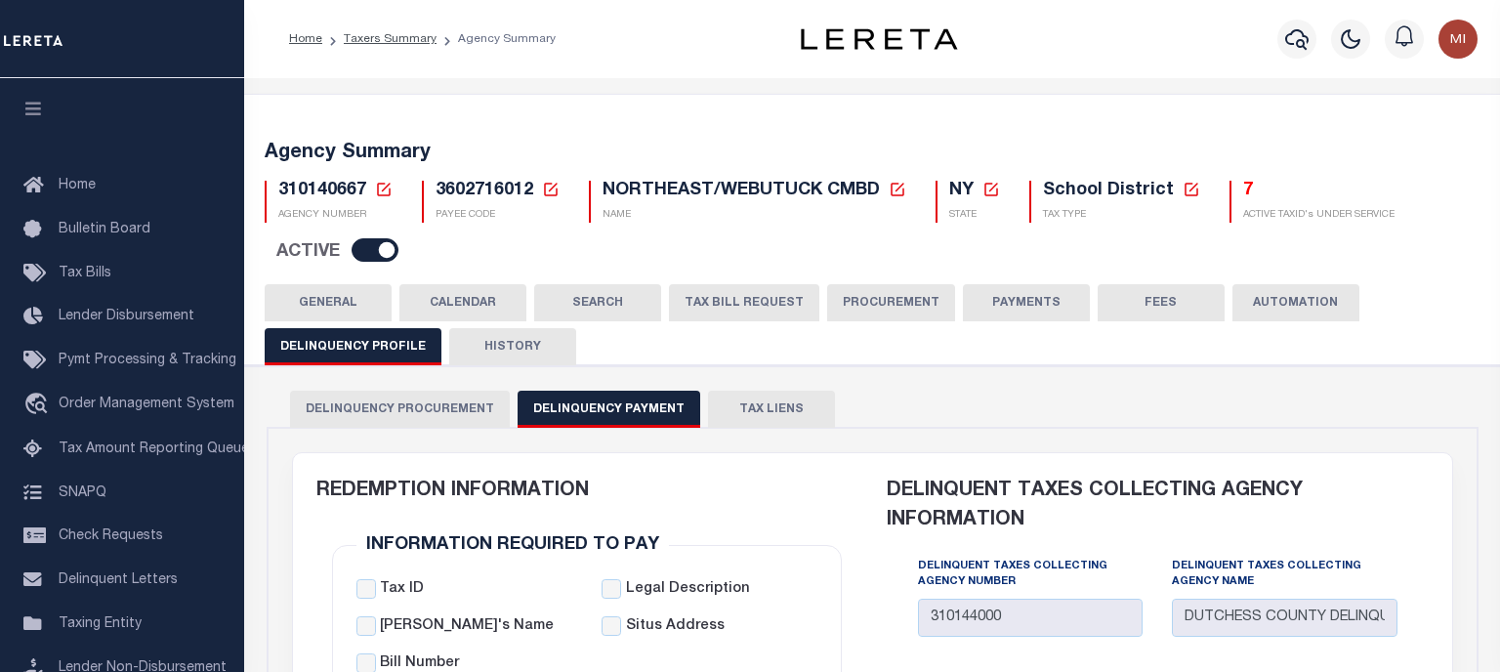
click at [637, 123] on div "Agency Summary 310140667 Agency Number Edit Cancel Ok New Agency Number Cancel …" at bounding box center [872, 201] width 1263 height 166
click at [484, 187] on span "3602716012" at bounding box center [485, 191] width 98 height 18
click at [651, 33] on div "Home Taxers Summary Agency Summary" at bounding box center [525, 39] width 505 height 41
click at [187, 456] on span "Tax Amount Reporting Queue" at bounding box center [154, 449] width 190 height 14
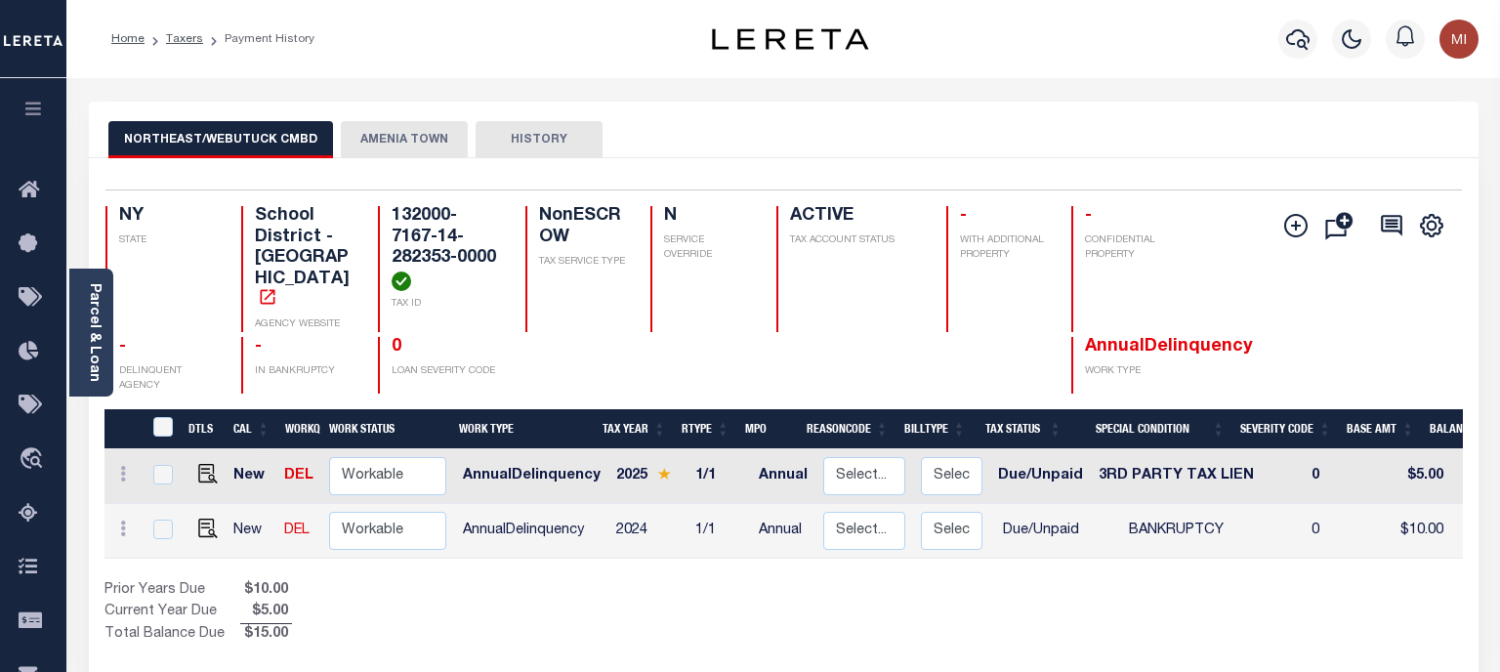
click at [401, 146] on button "AMENIA TOWN" at bounding box center [404, 139] width 127 height 37
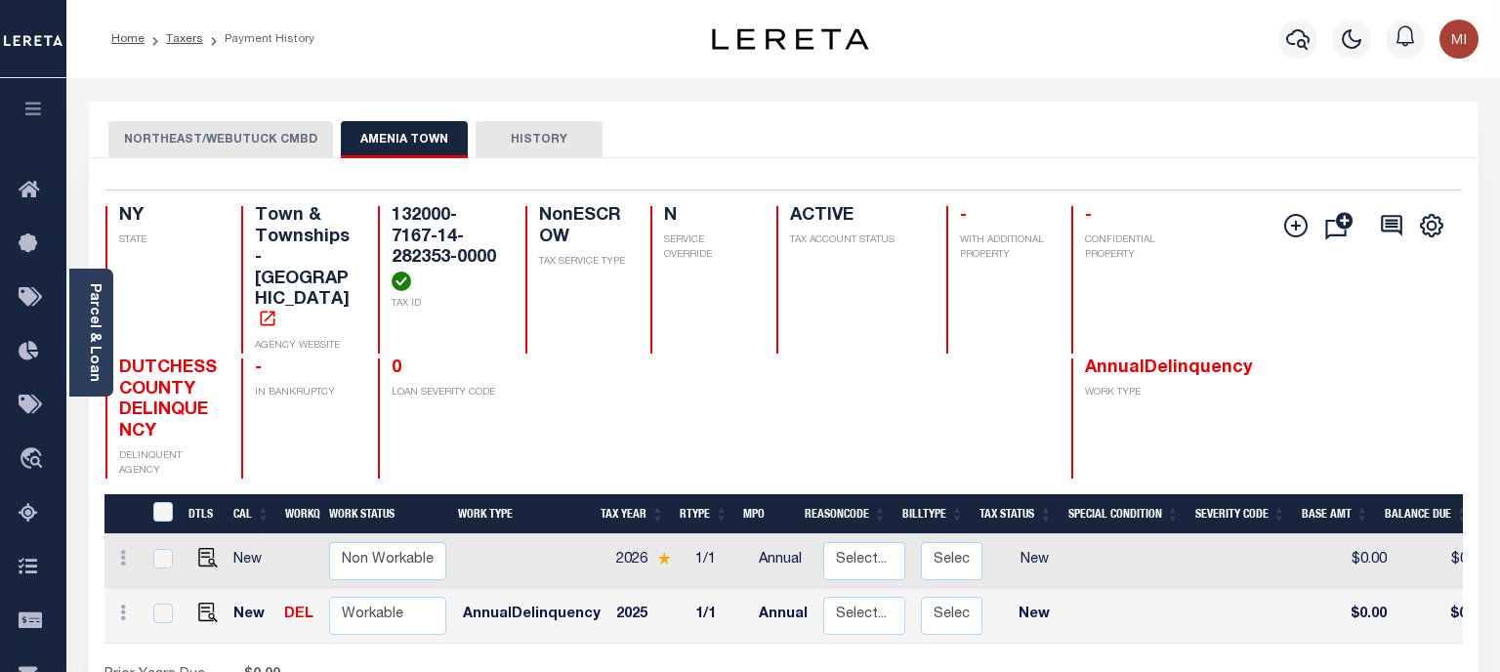
click at [538, 143] on button "HISTORY" at bounding box center [539, 139] width 127 height 37
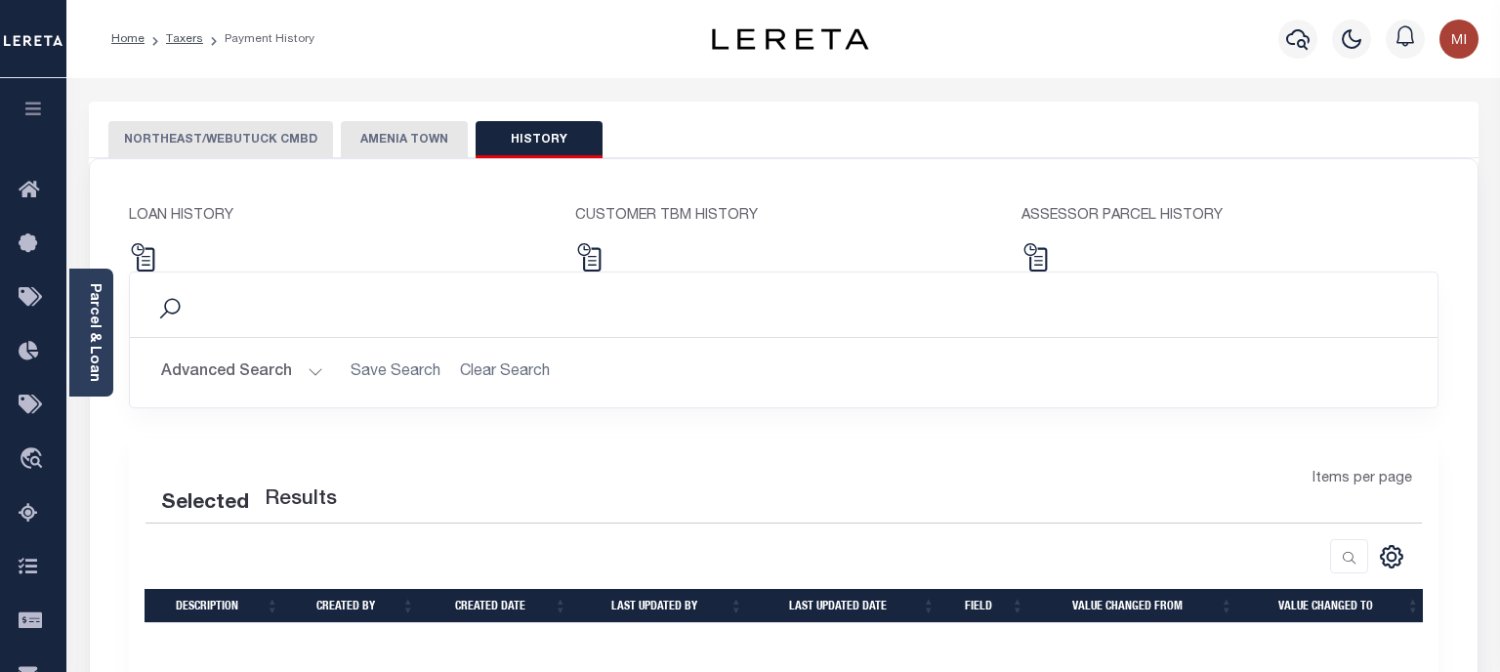
click at [377, 135] on button "AMENIA TOWN" at bounding box center [404, 139] width 127 height 37
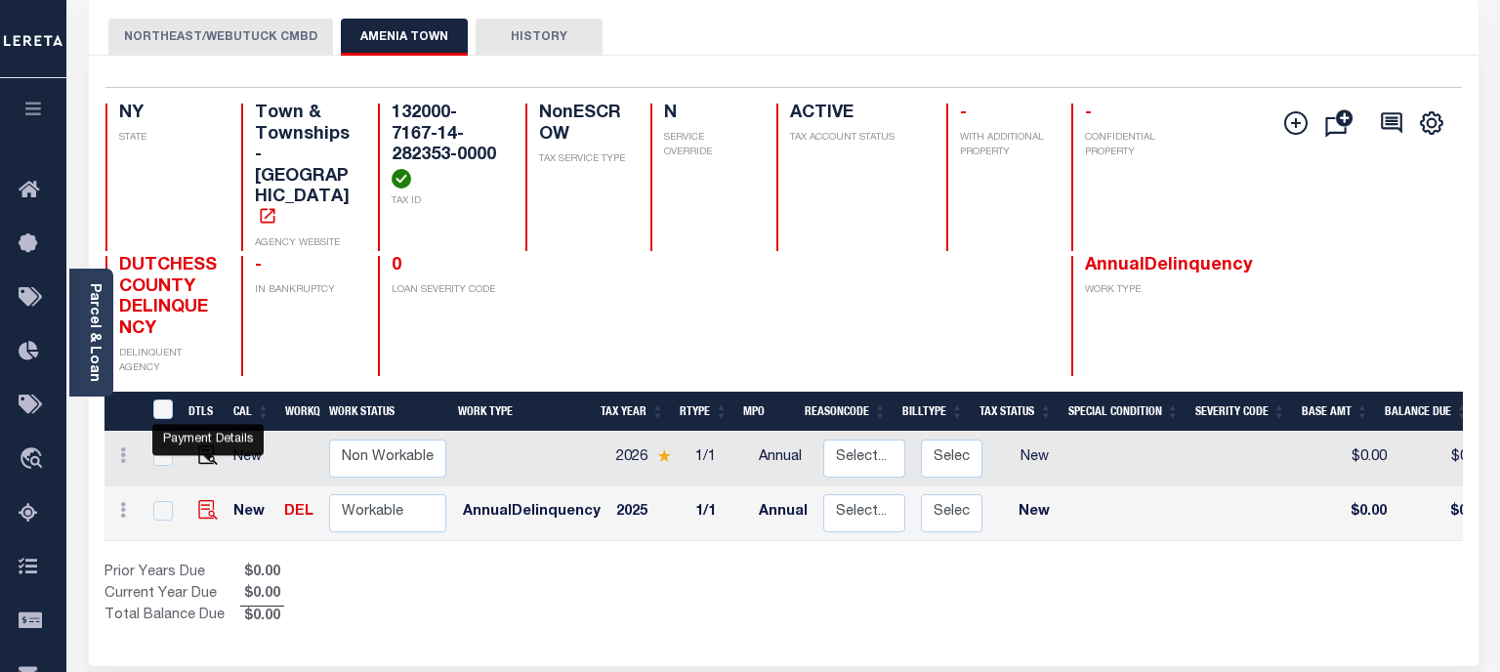
click at [207, 500] on img "" at bounding box center [208, 510] width 20 height 20
checkbox input "true"
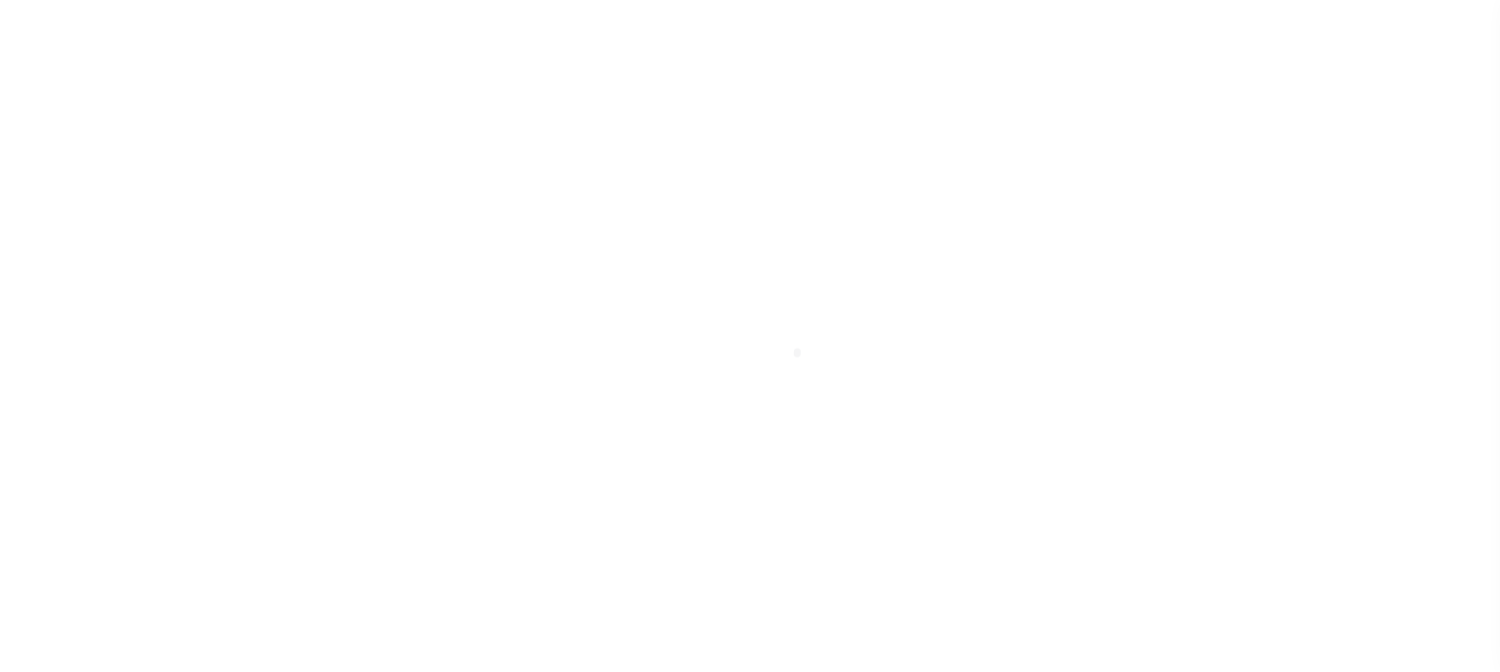
select select "NW2"
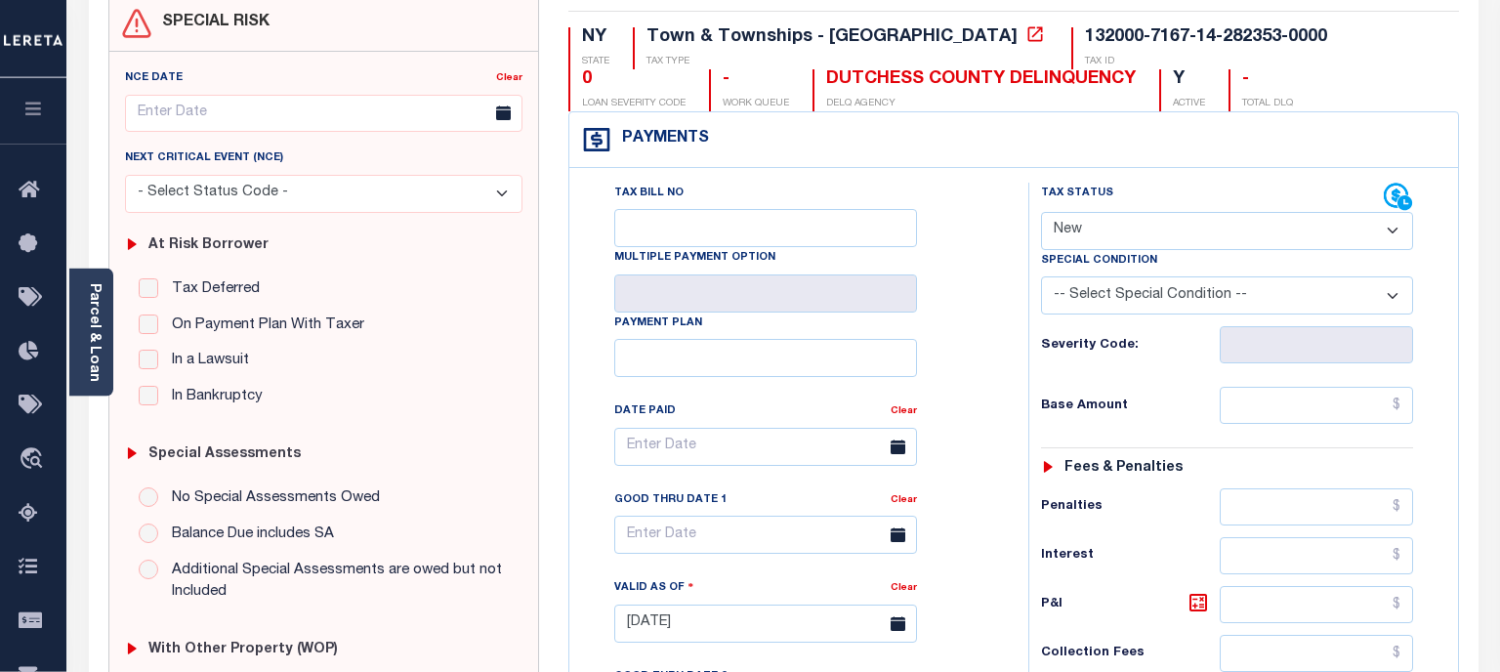
scroll to position [206, 0]
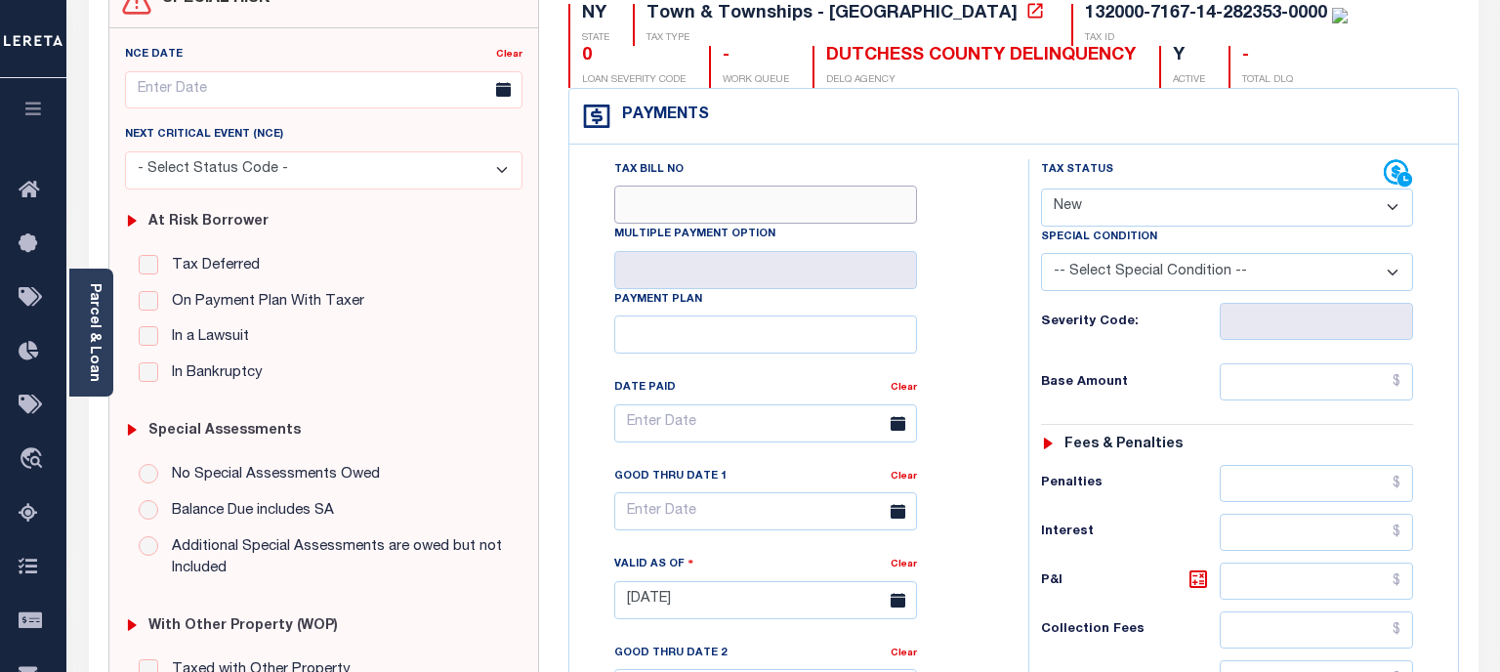
click at [775, 215] on input "Tax Bill No" at bounding box center [765, 205] width 303 height 38
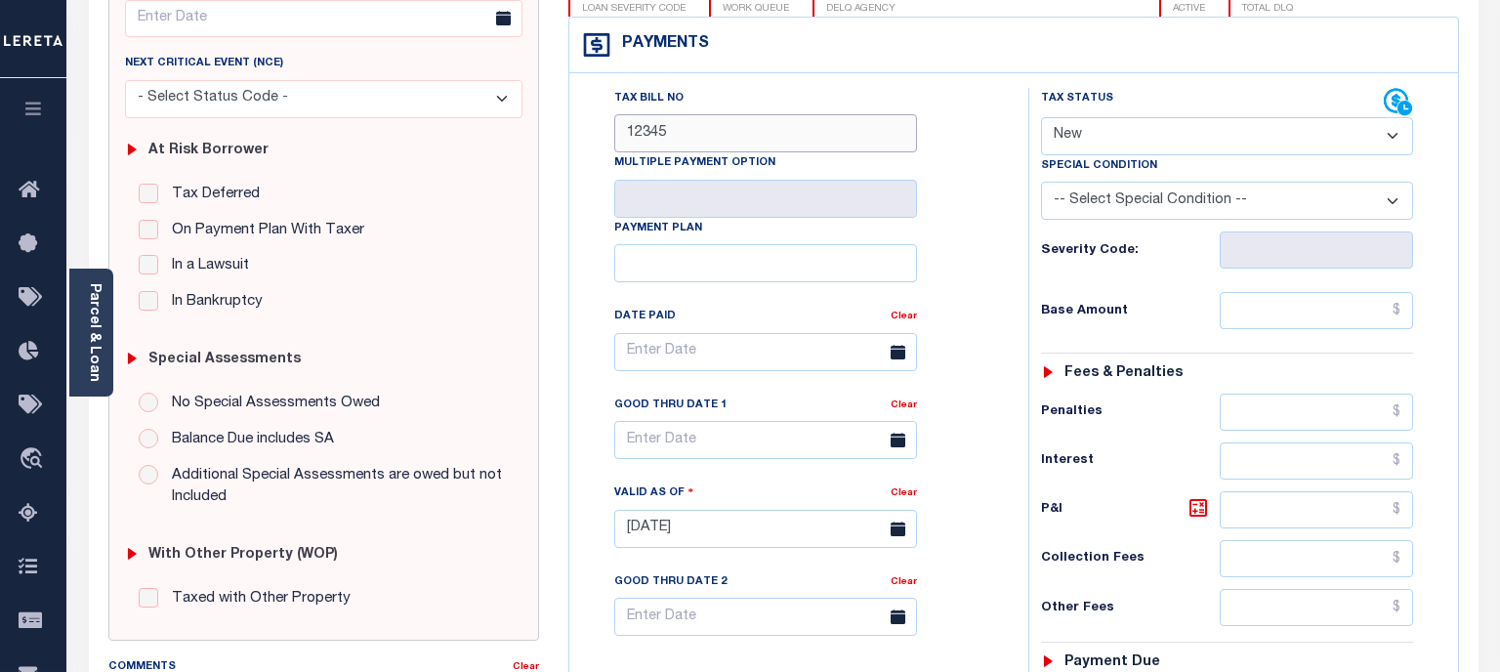
scroll to position [309, 0]
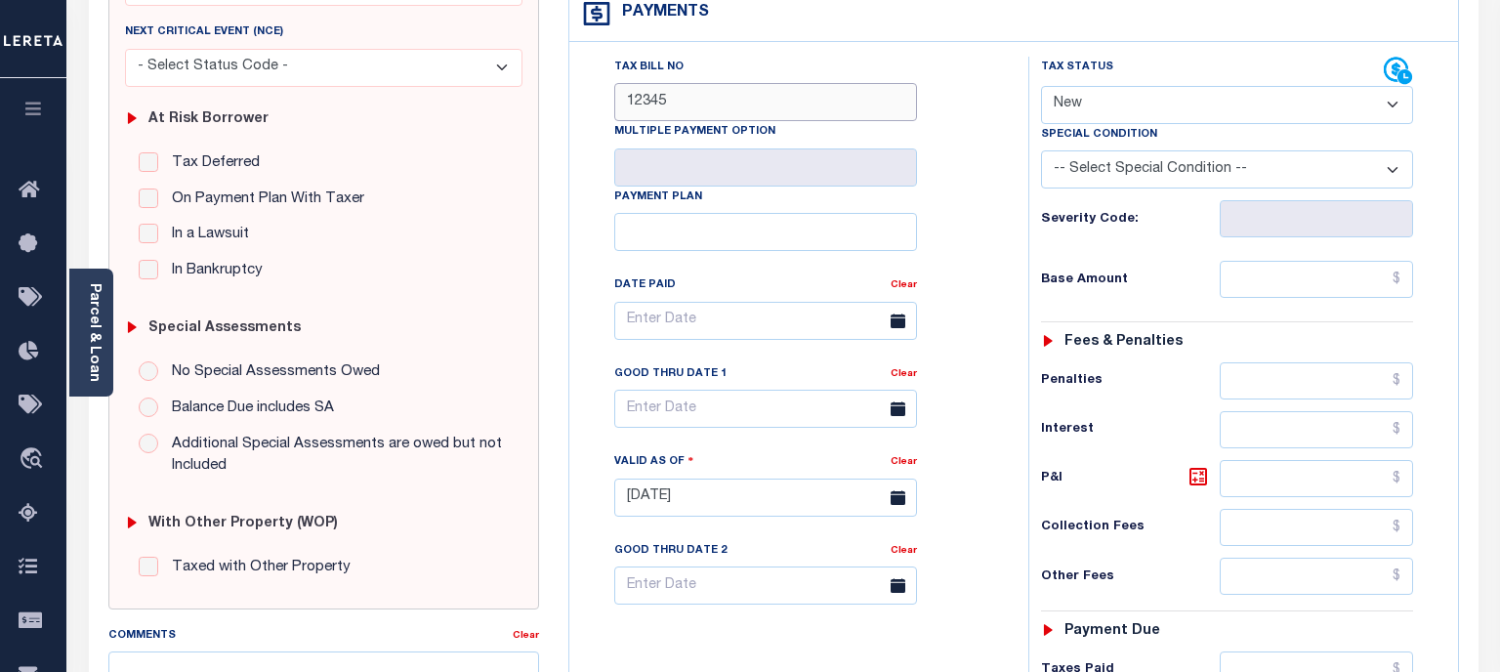
type input "12345"
type input "[DATE]"
click at [1041, 86] on select "- Select Status Code - Open Due/Unpaid Paid Incomplete No Tax Due Internal Refu…" at bounding box center [1227, 105] width 372 height 38
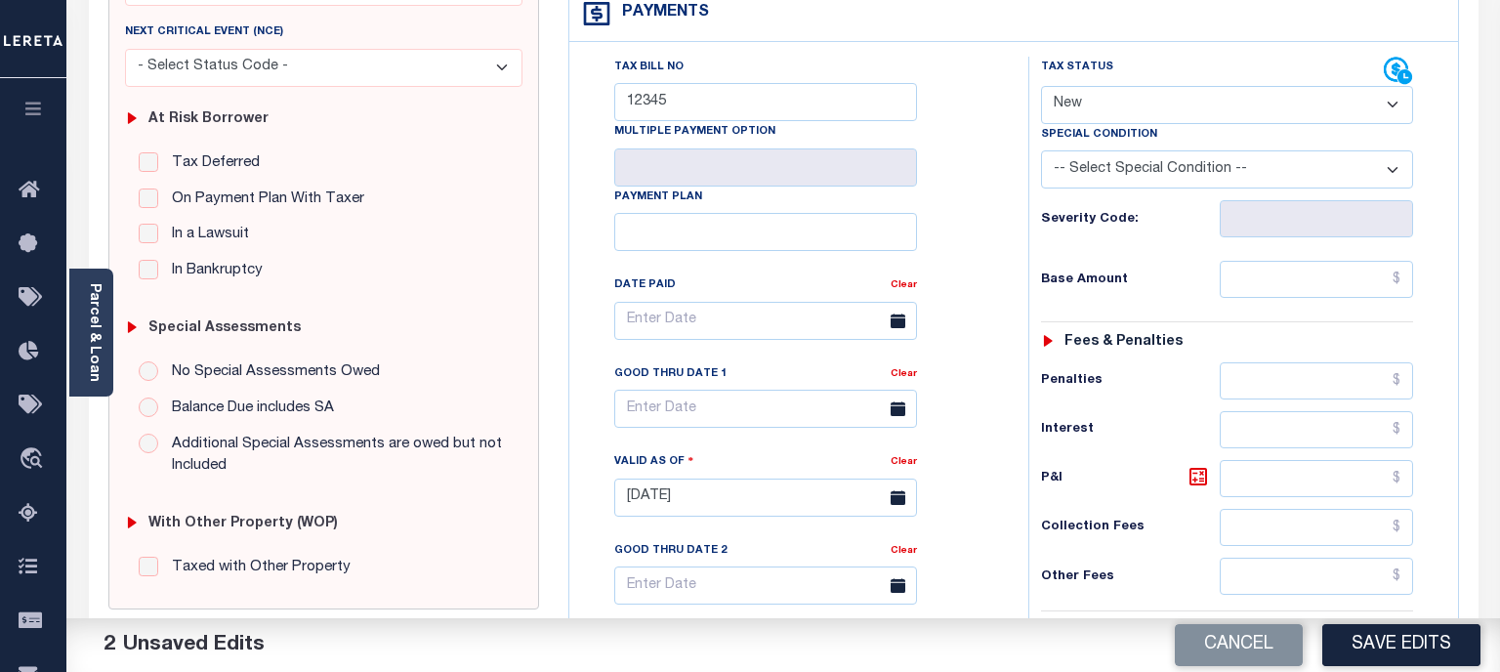
select select "DUE"
click option "Due/Unpaid" at bounding box center [0, 0] width 0 height 0
click at [1041, 150] on select "-- Select Special Condition -- 3RD PARTY TAX LIEN AGENCY TAX LIEN (A.K.A Inside…" at bounding box center [1227, 169] width 372 height 38
select select "20"
click option "3RD PARTY TAX LIEN" at bounding box center [0, 0] width 0 height 0
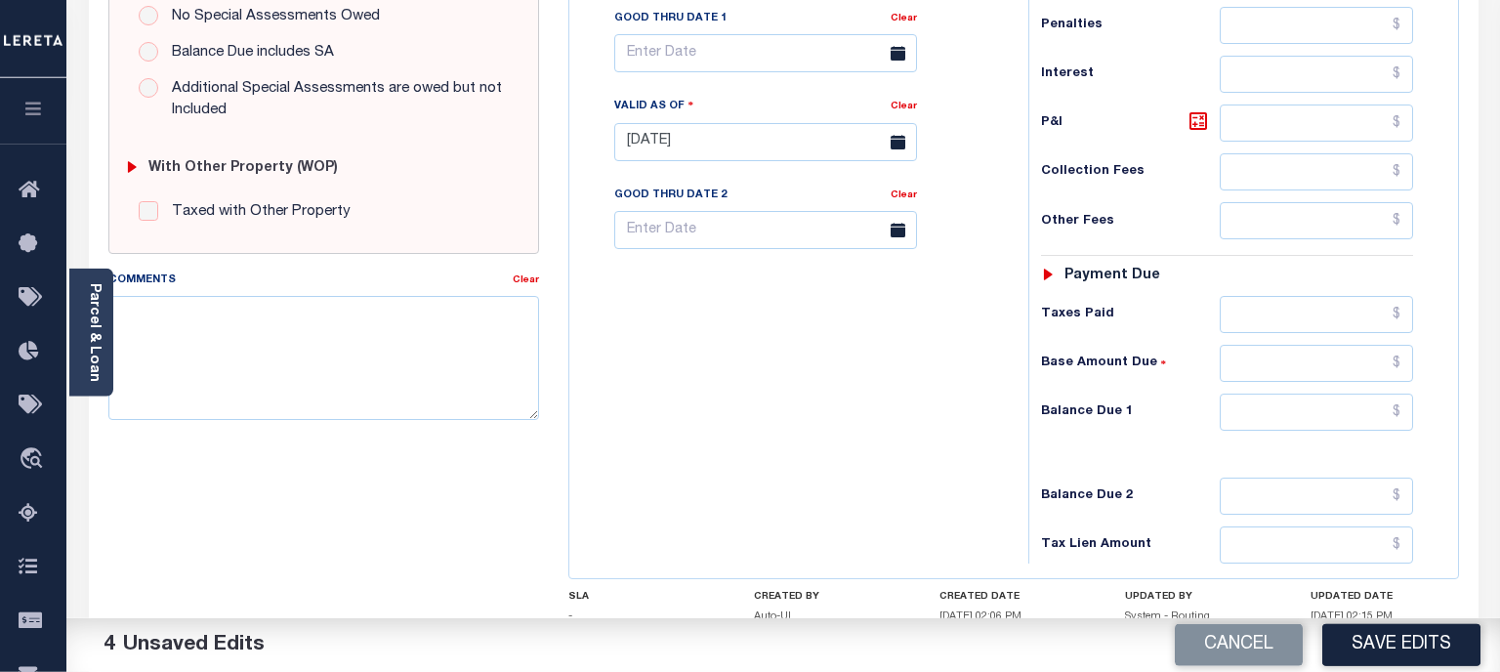
scroll to position [722, 0]
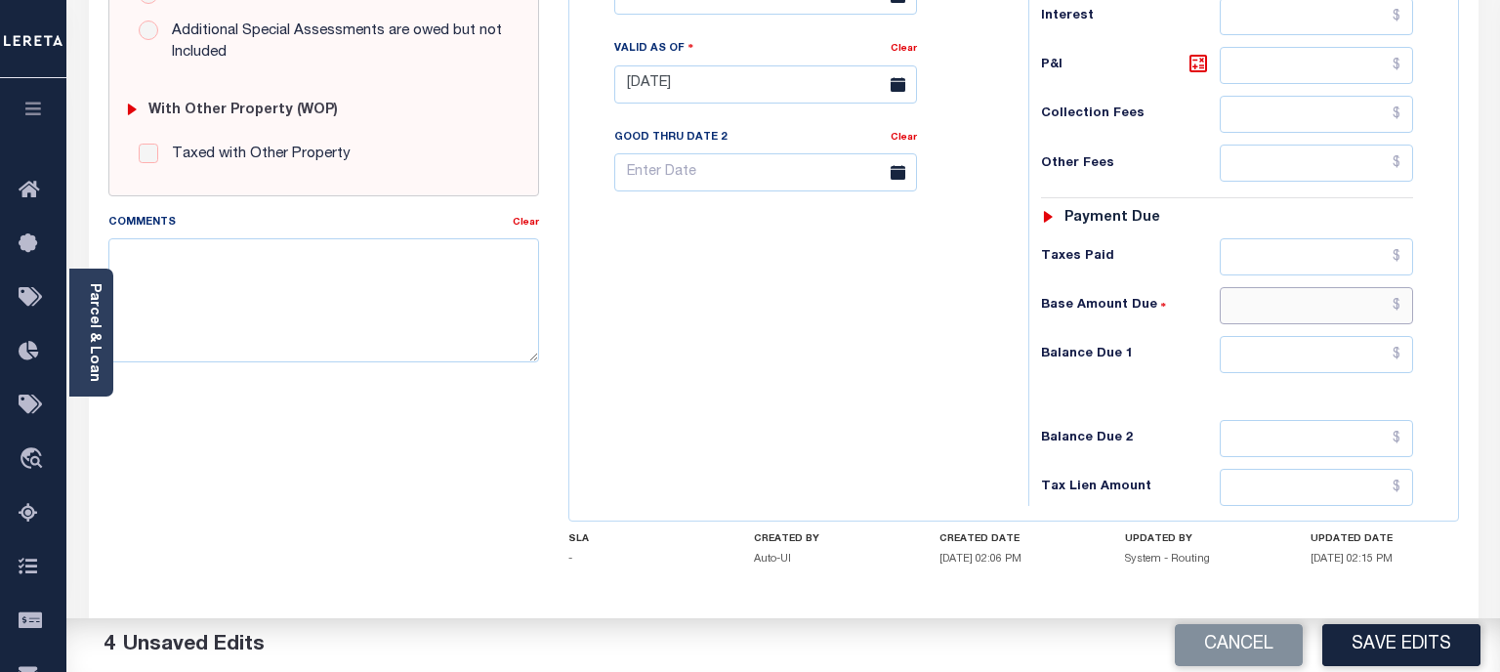
click at [1279, 311] on input "text" at bounding box center [1316, 305] width 192 height 37
type input "$200.00"
click at [1271, 354] on input "text" at bounding box center [1316, 354] width 192 height 37
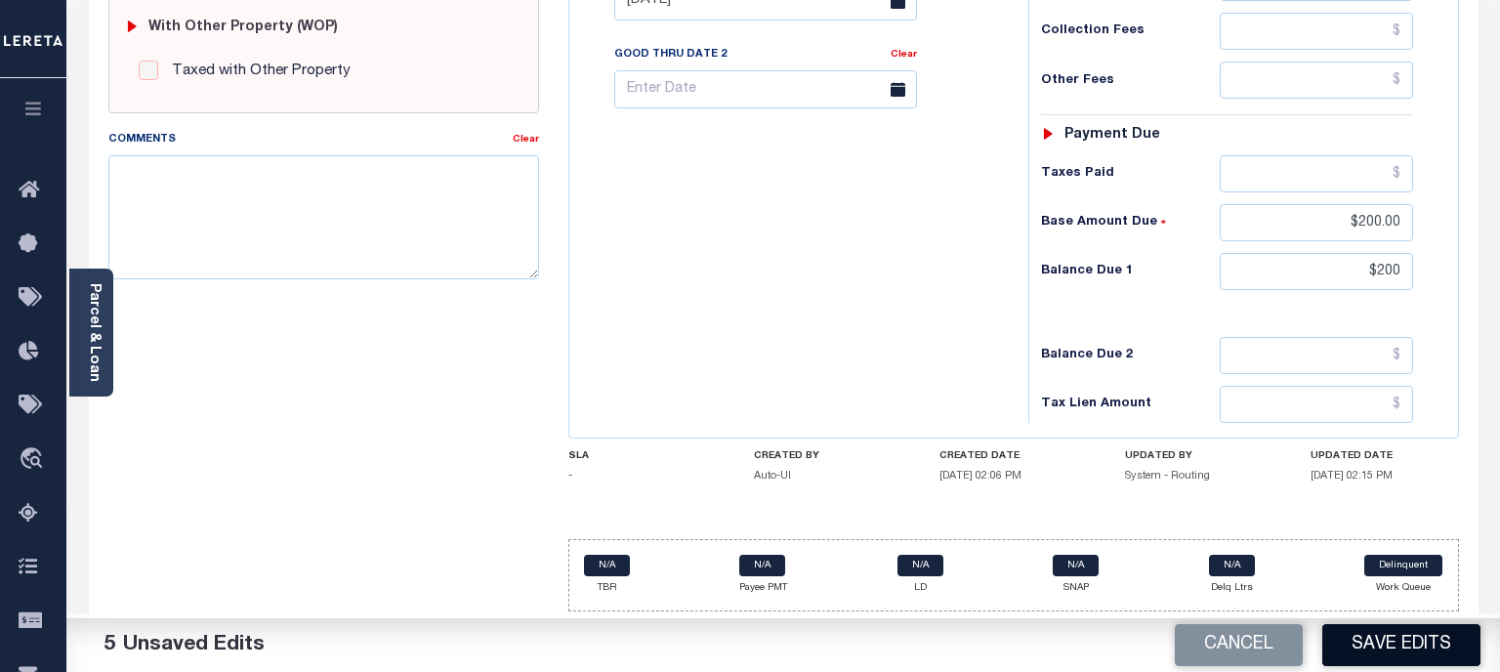
type input "$200.00"
click at [1420, 639] on button "Save Edits" at bounding box center [1401, 645] width 158 height 42
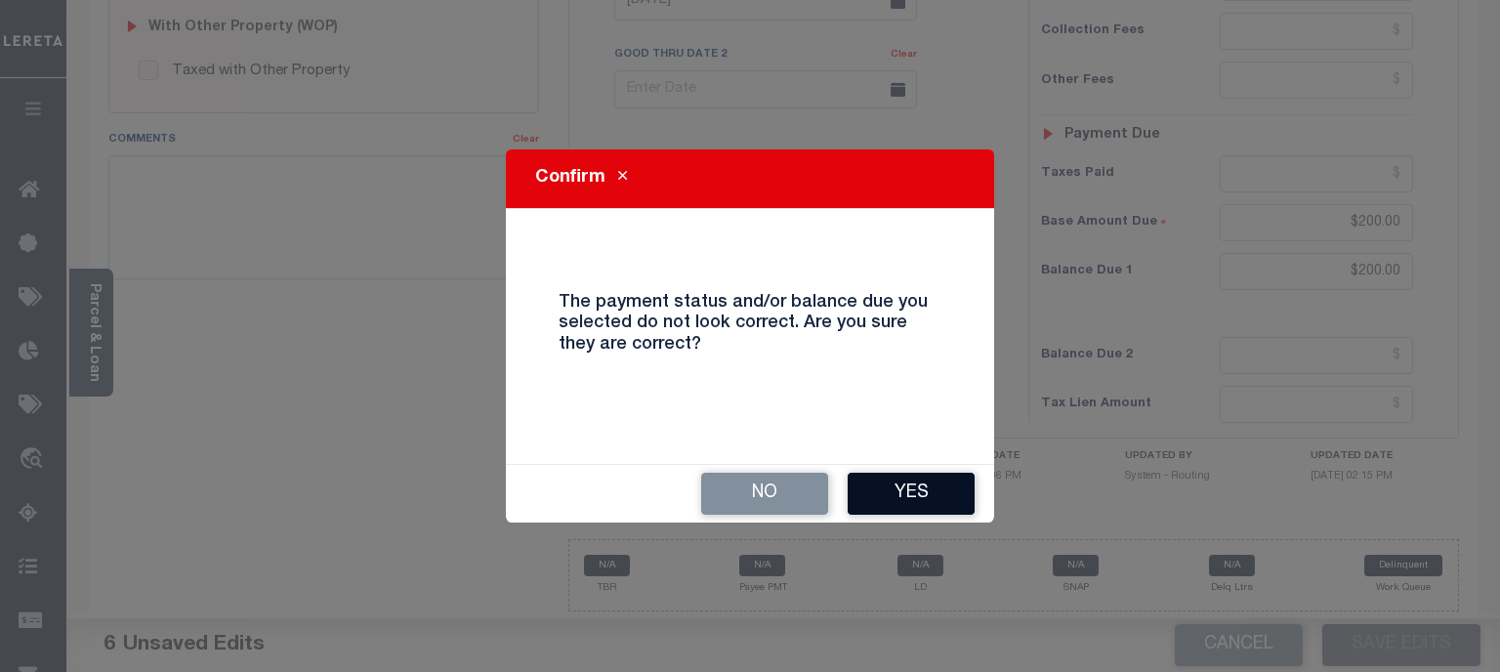
click at [911, 486] on button "Yes" at bounding box center [911, 494] width 127 height 42
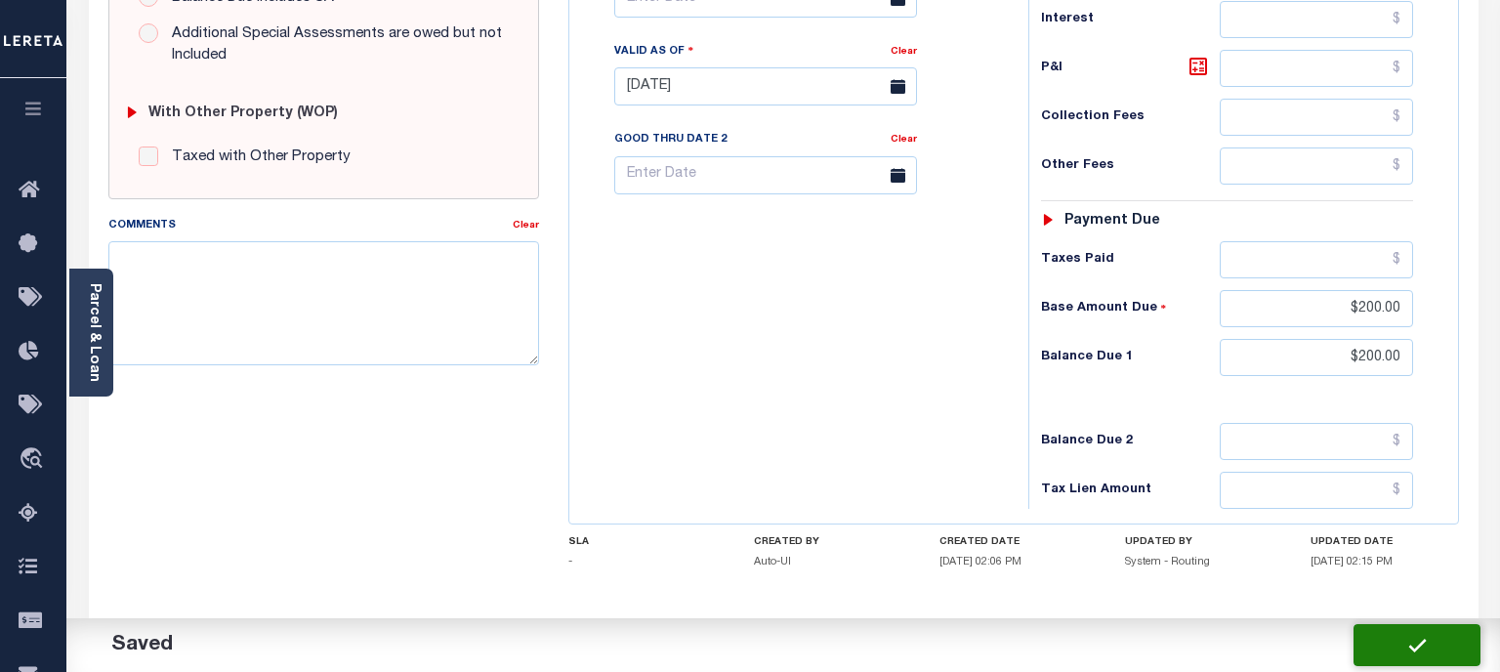
scroll to position [891, 0]
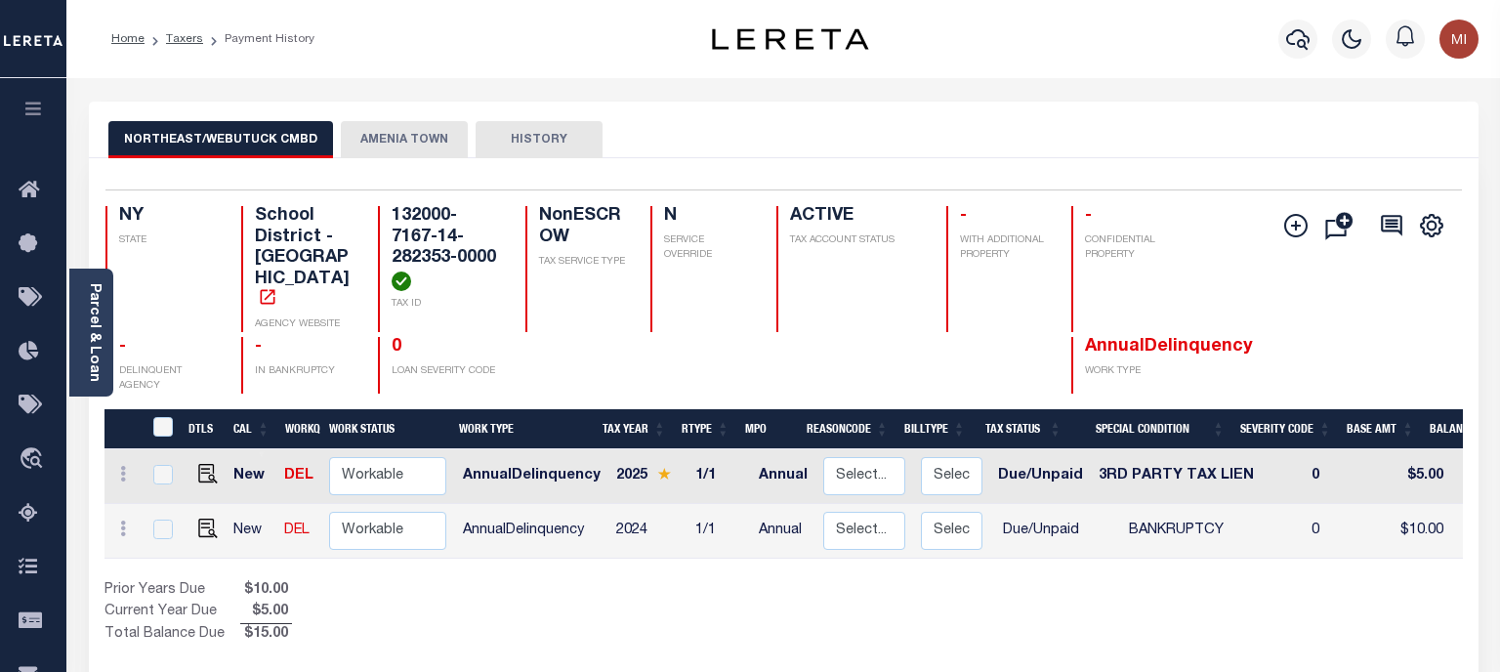
click at [398, 143] on button "AMENIA TOWN" at bounding box center [404, 139] width 127 height 37
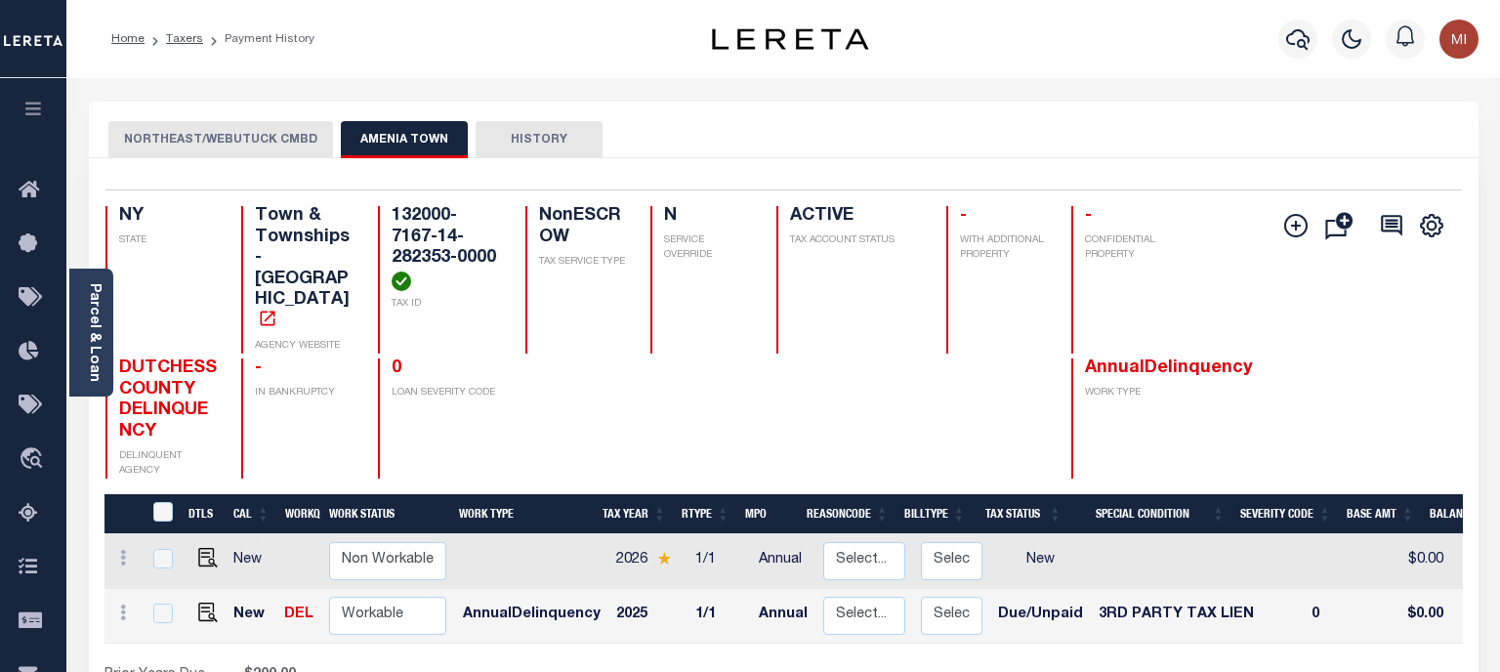
scroll to position [103, 0]
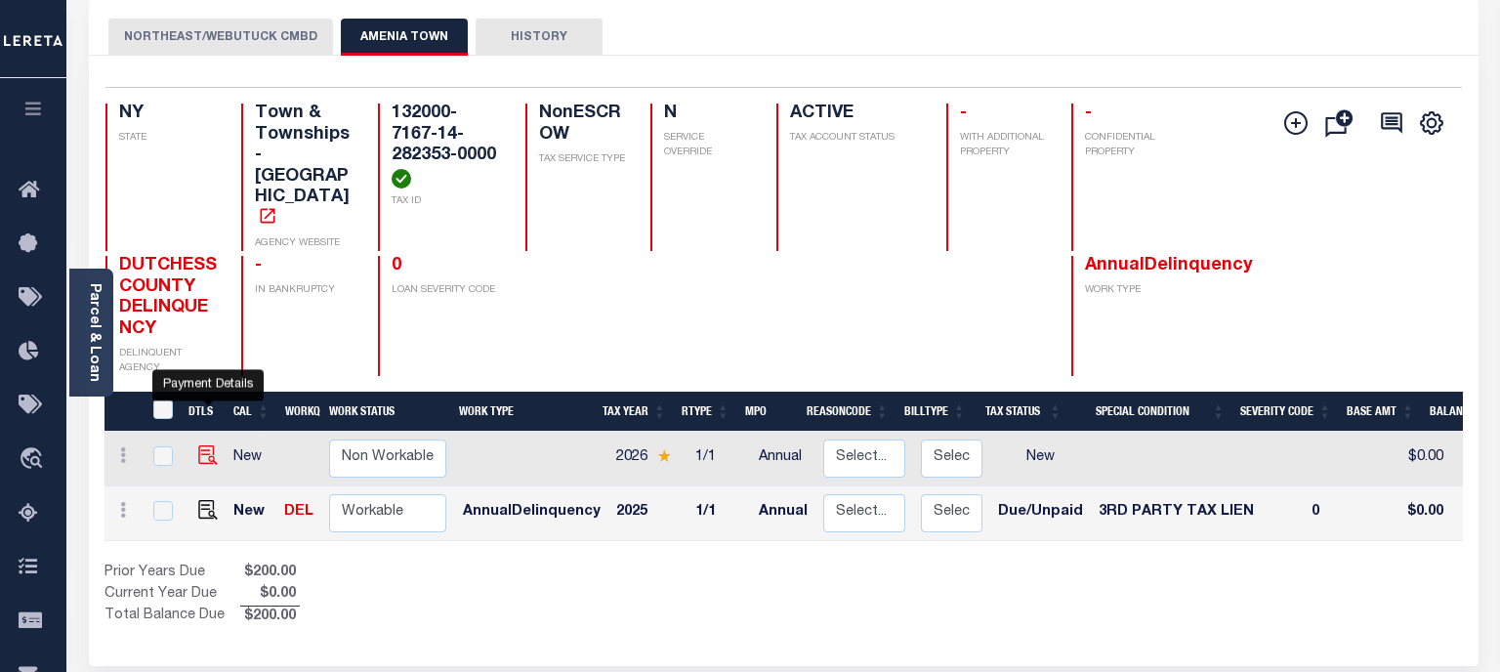
click at [206, 445] on img "" at bounding box center [208, 455] width 20 height 20
checkbox input "true"
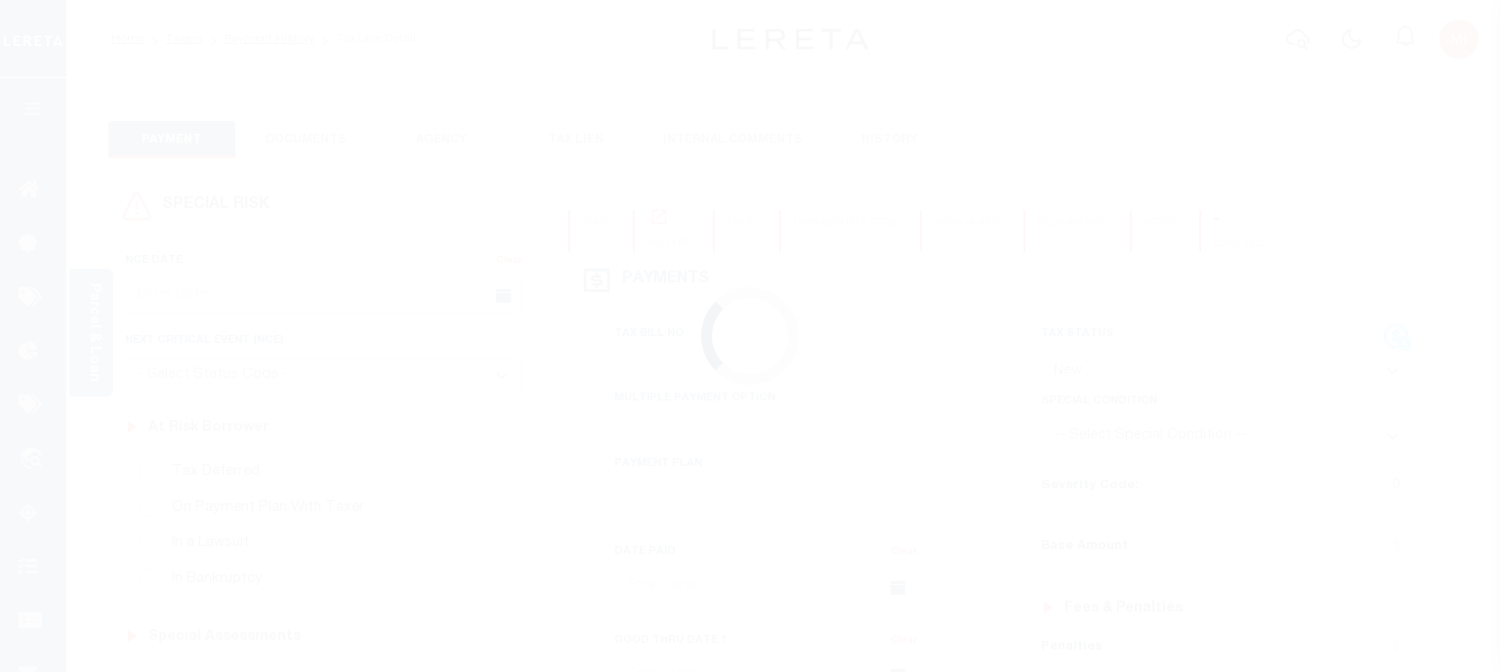
select select "NW2"
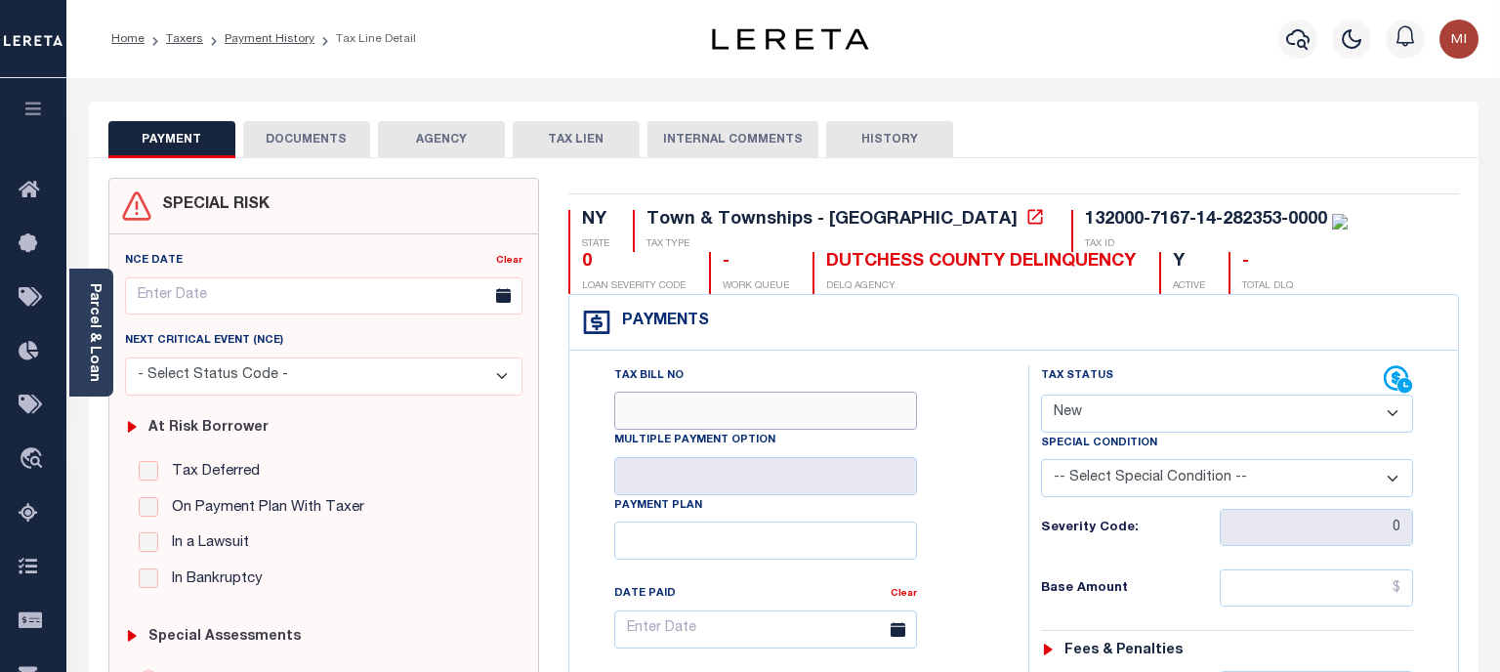
click at [705, 408] on input "Tax Bill No" at bounding box center [765, 411] width 303 height 38
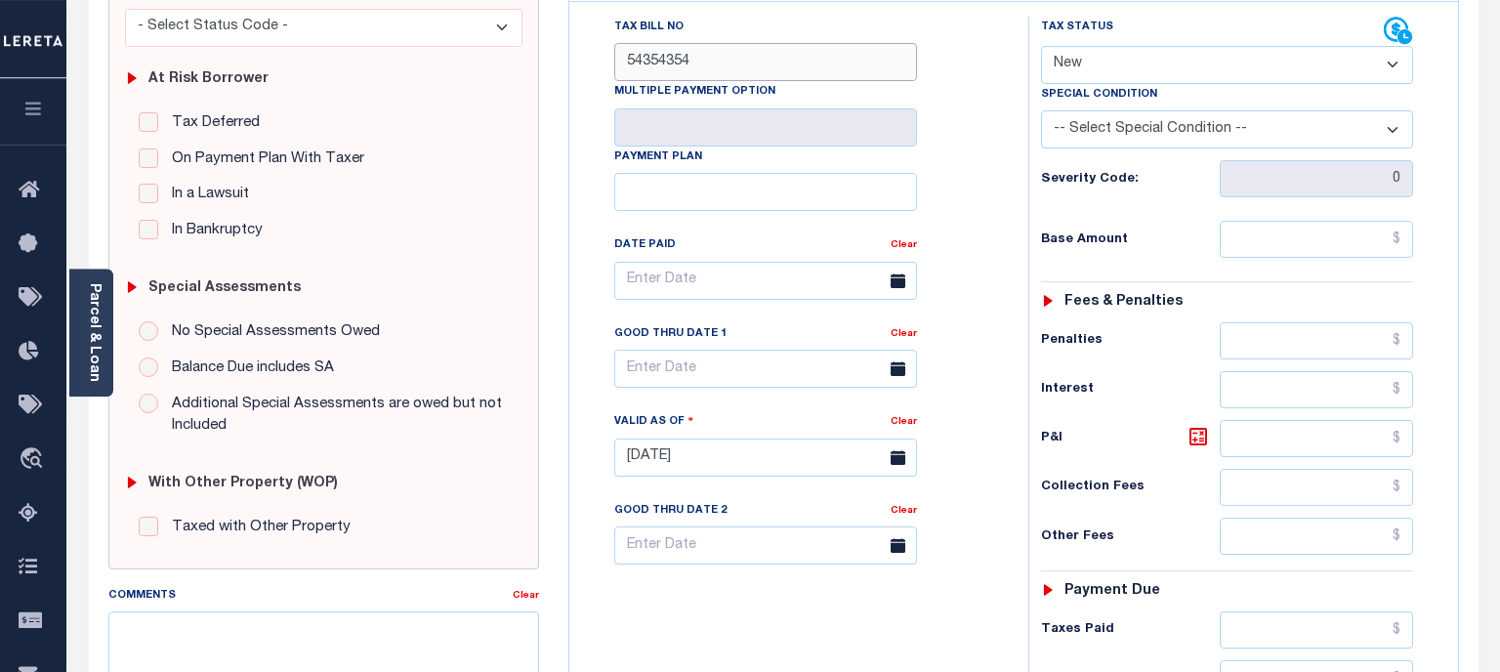
scroll to position [309, 0]
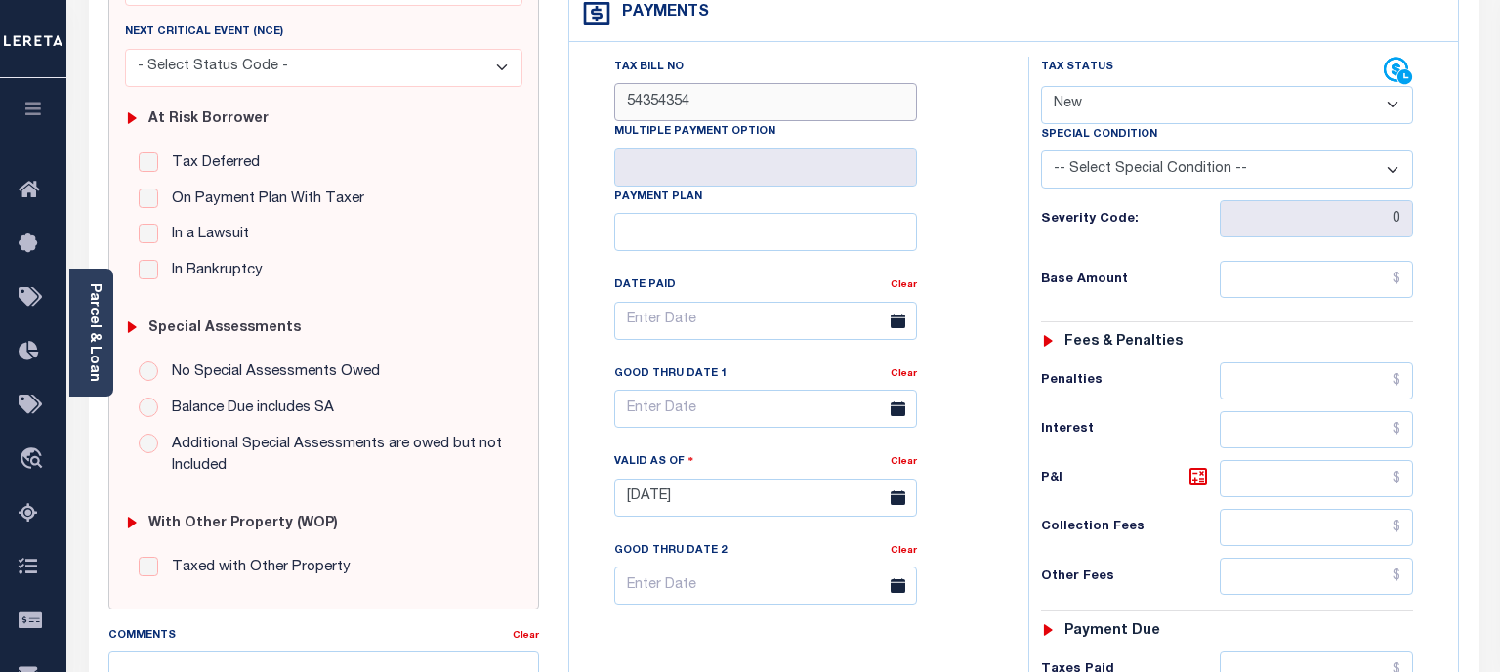
type input "54354354"
type input "[DATE]"
click at [1041, 86] on select "- Select Status Code - Open Due/Unpaid Paid Incomplete No Tax Due Internal Refu…" at bounding box center [1227, 105] width 372 height 38
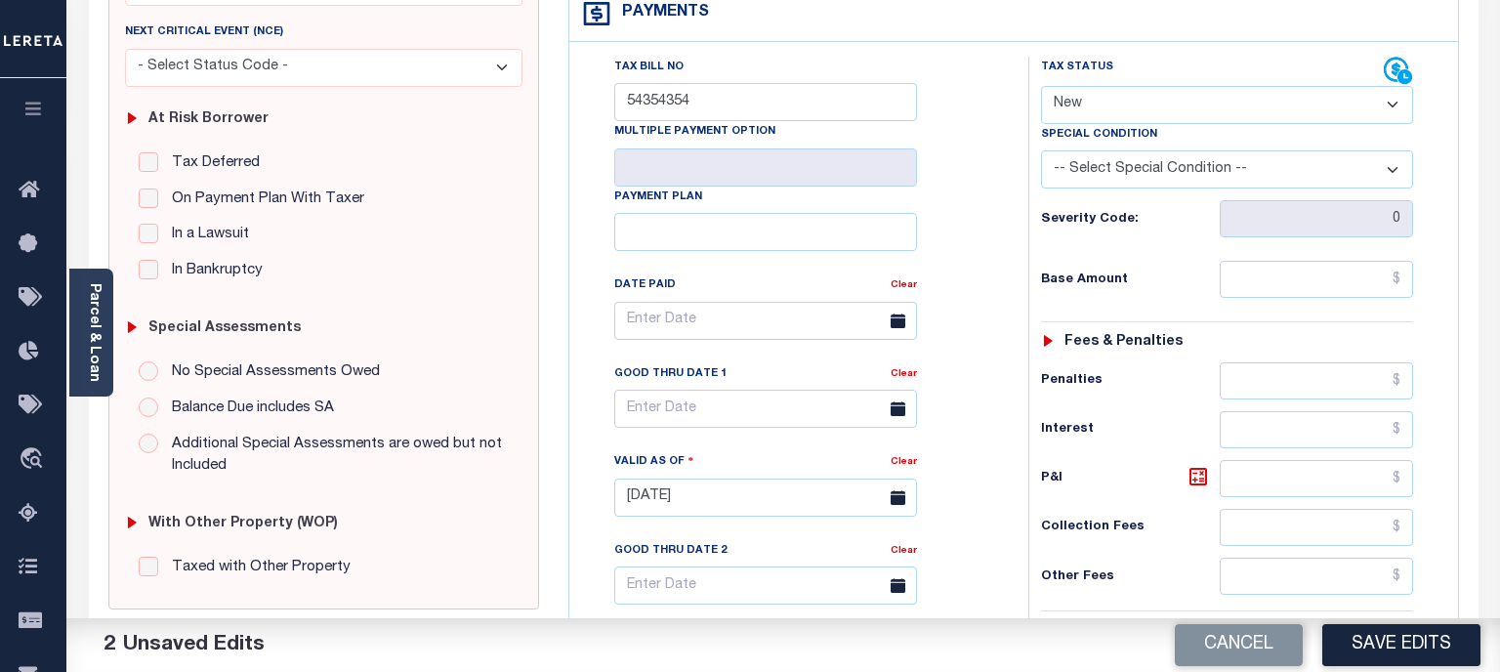
select select "DUE"
click option "Due/Unpaid" at bounding box center [0, 0] width 0 height 0
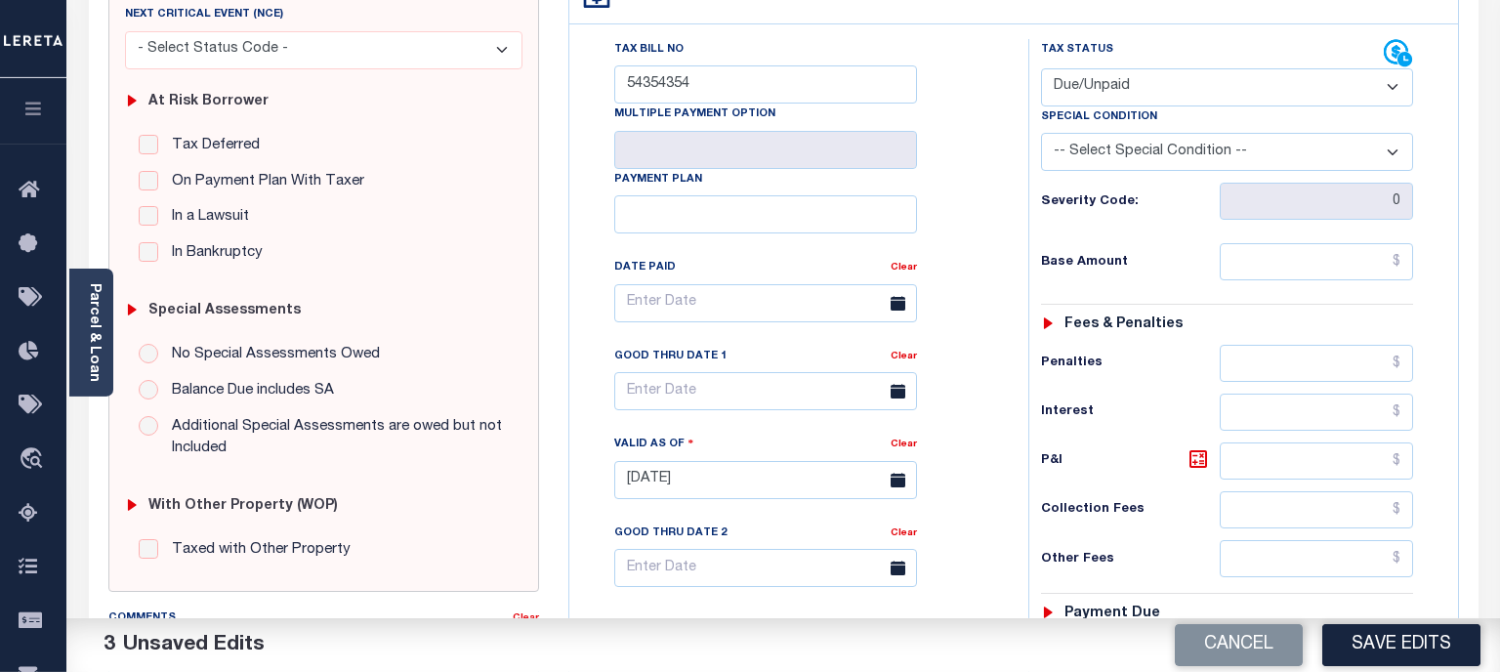
scroll to position [412, 0]
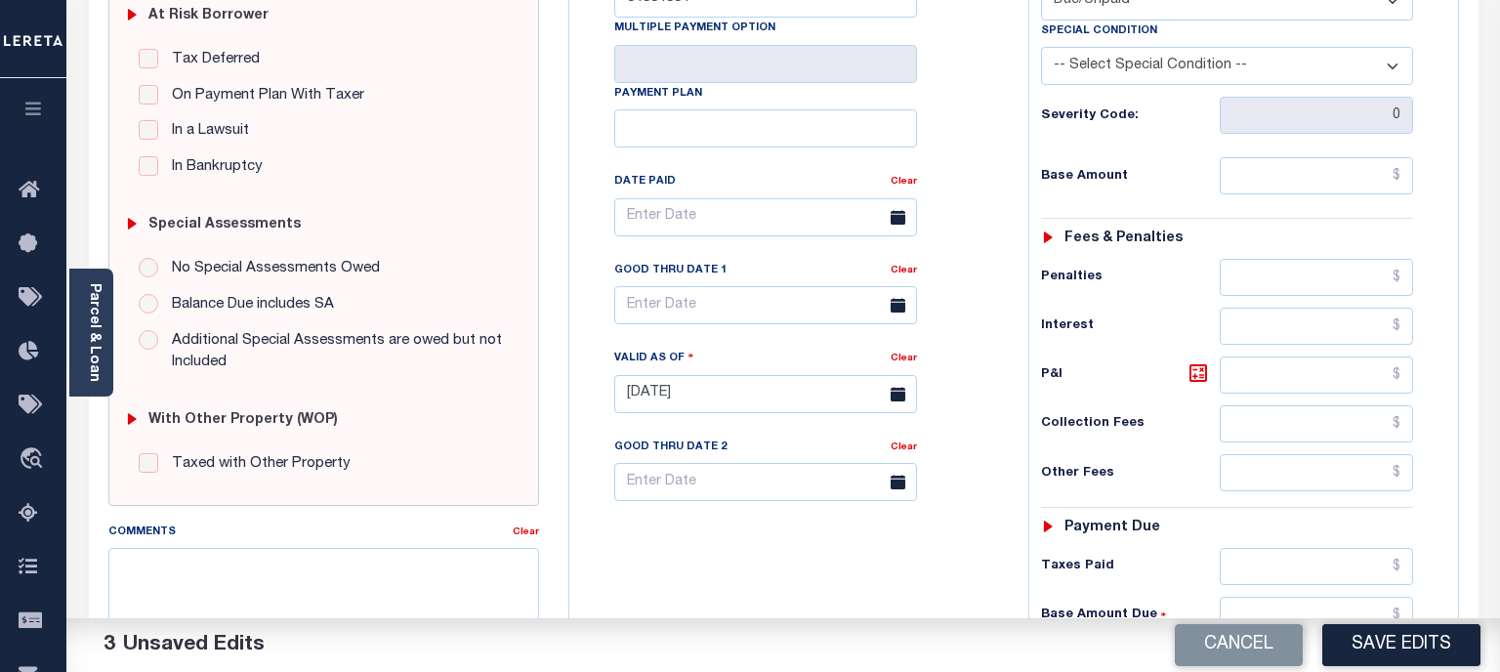
select select "2"
click option "NOT CERTIFIED" at bounding box center [0, 0] width 0 height 0
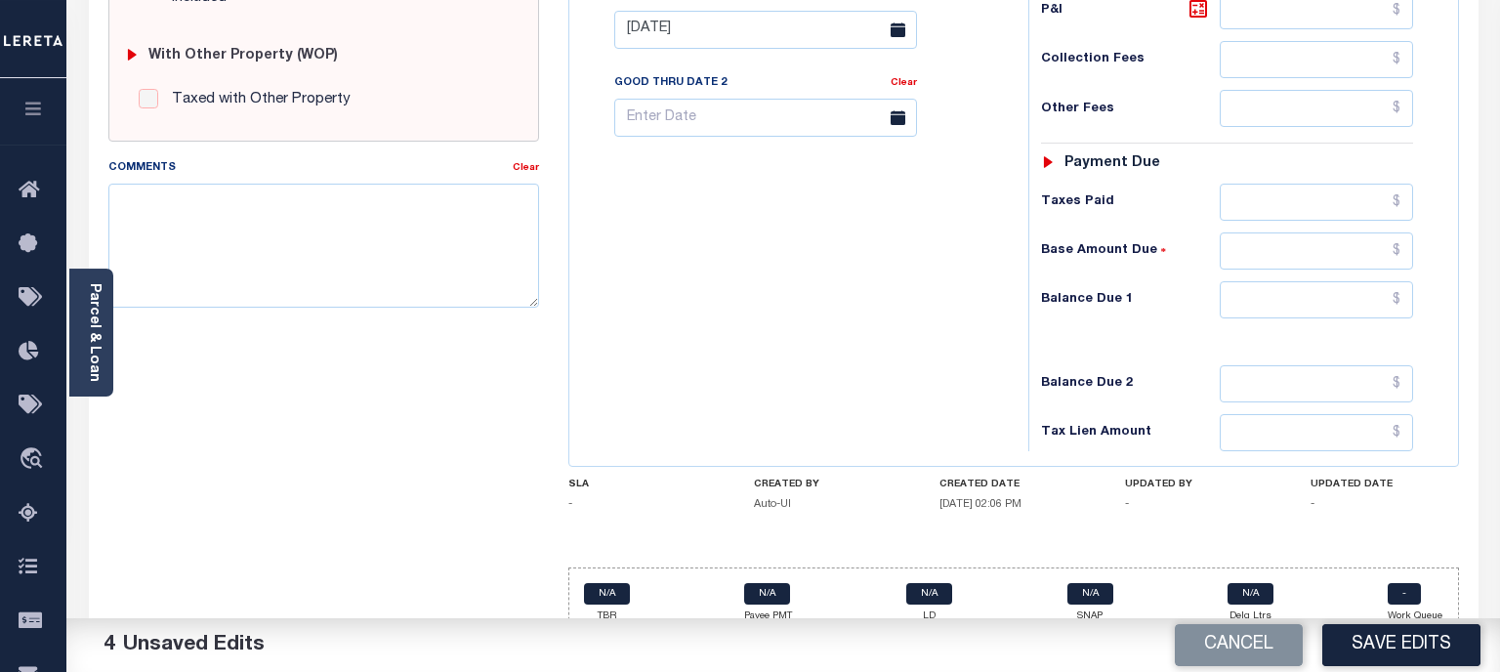
scroll to position [805, 0]
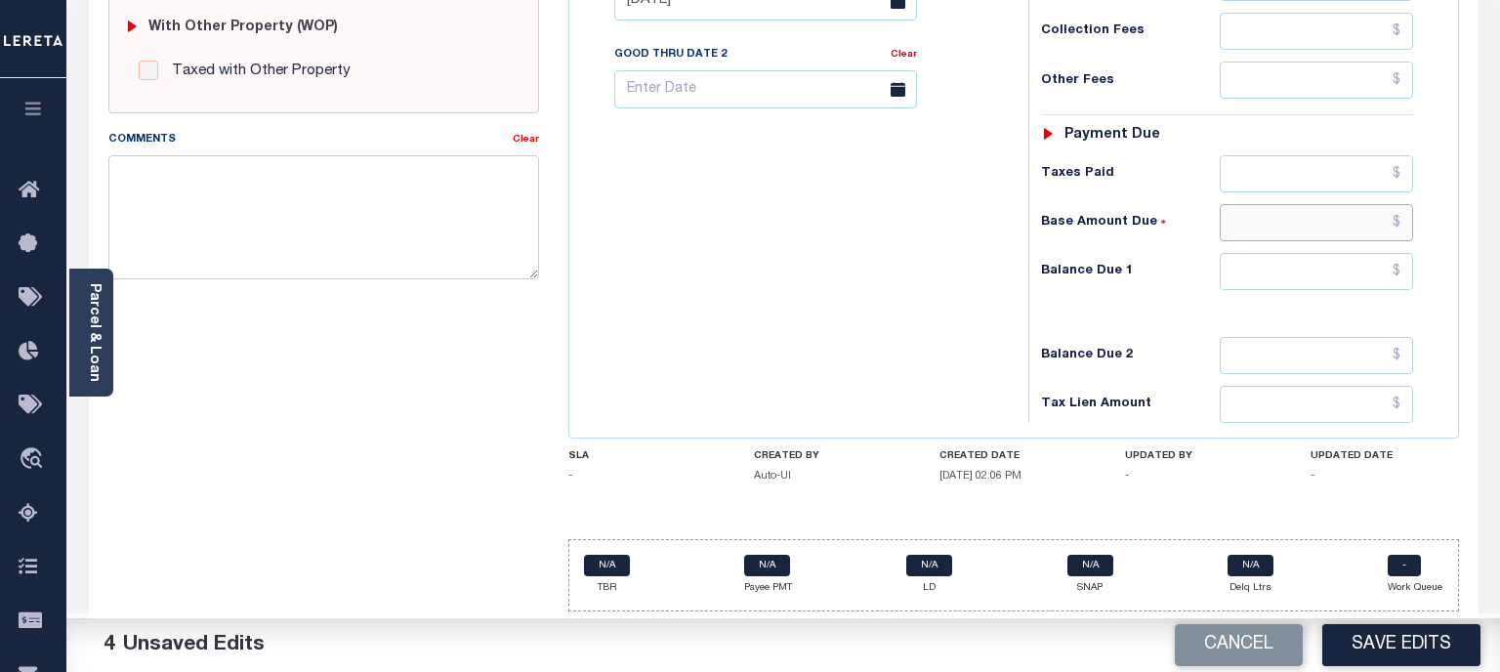
click at [1271, 225] on input "text" at bounding box center [1316, 222] width 192 height 37
type input "$300.00"
click at [1319, 276] on input "text" at bounding box center [1316, 271] width 192 height 37
type input "$300.00"
click at [1404, 645] on button "Save Edits" at bounding box center [1401, 645] width 158 height 42
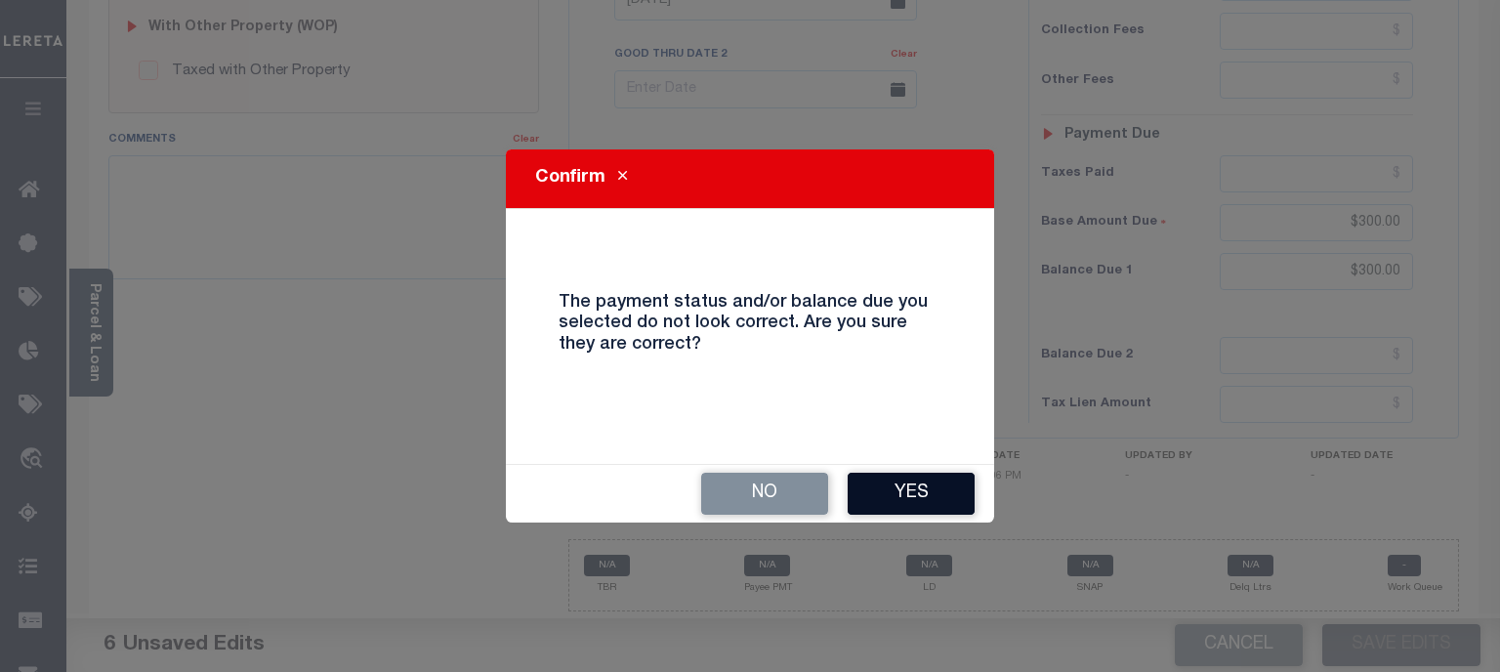
click at [903, 487] on button "Yes" at bounding box center [911, 494] width 127 height 42
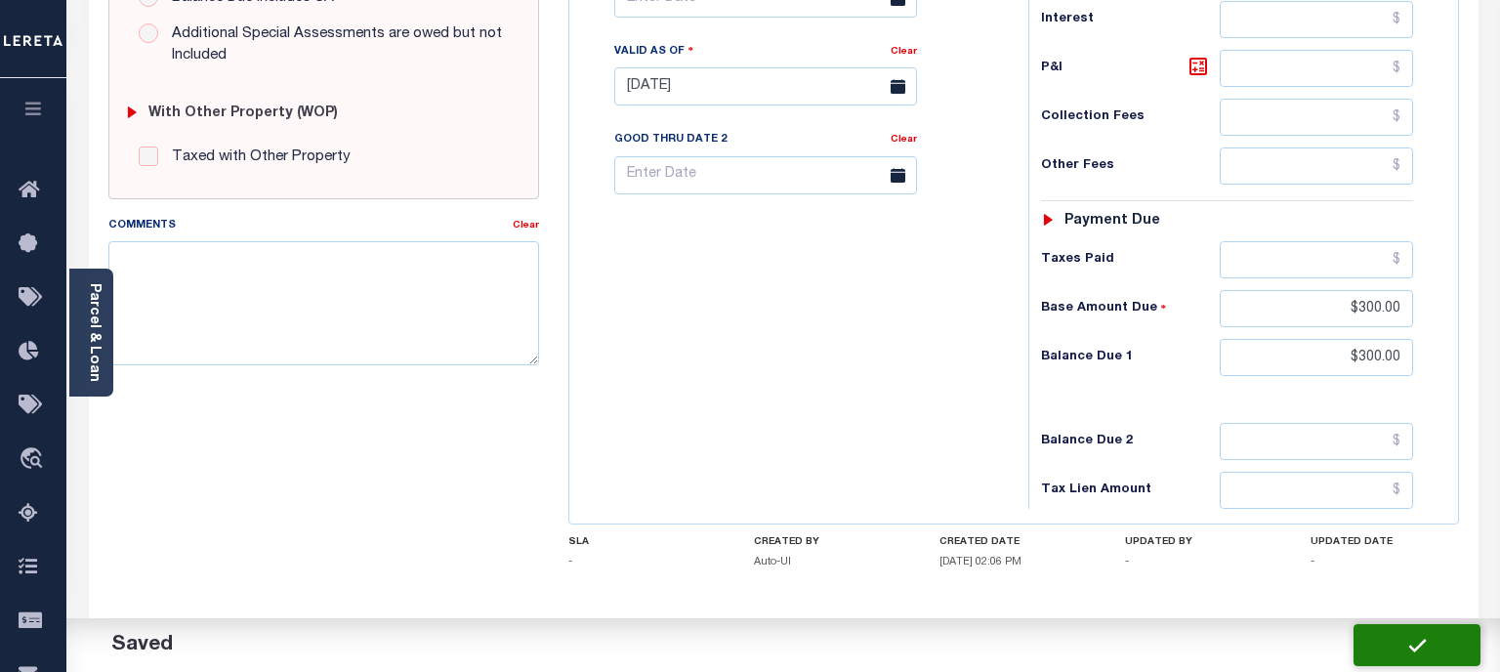
scroll to position [891, 0]
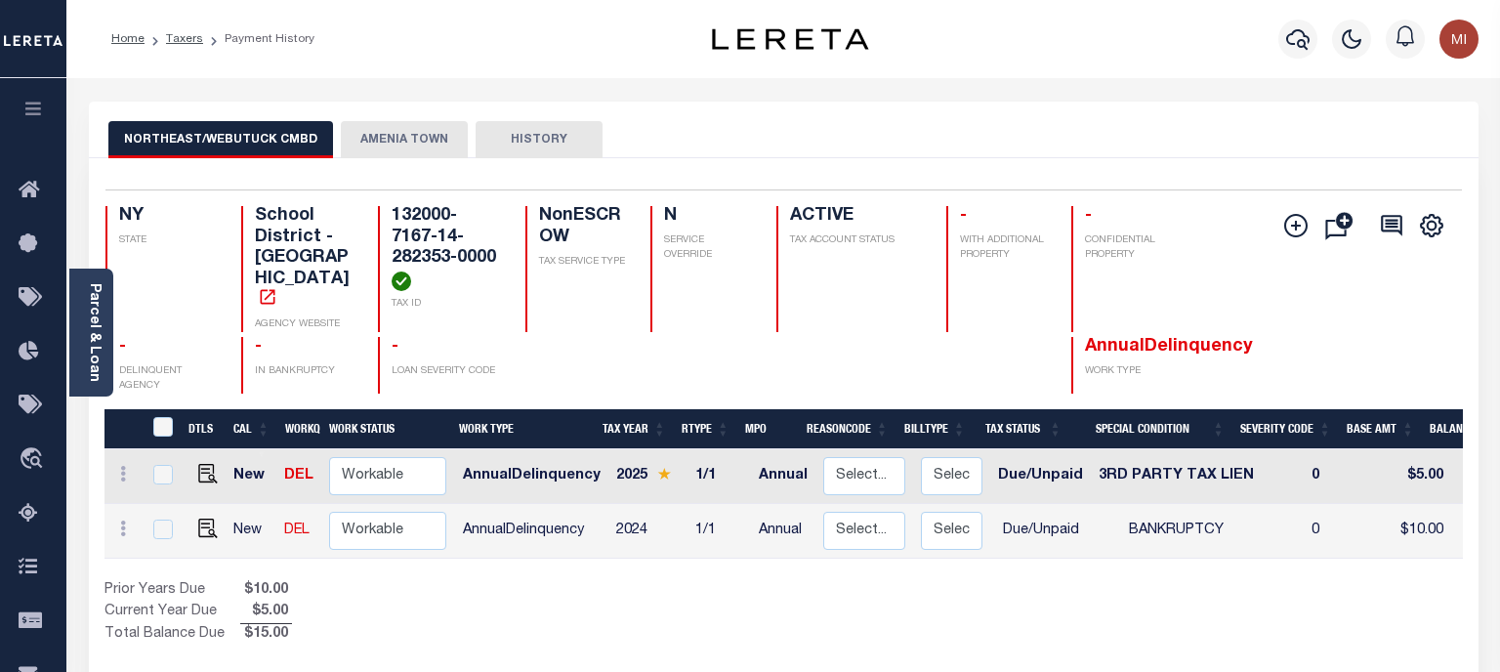
click at [389, 144] on button "AMENIA TOWN" at bounding box center [404, 139] width 127 height 37
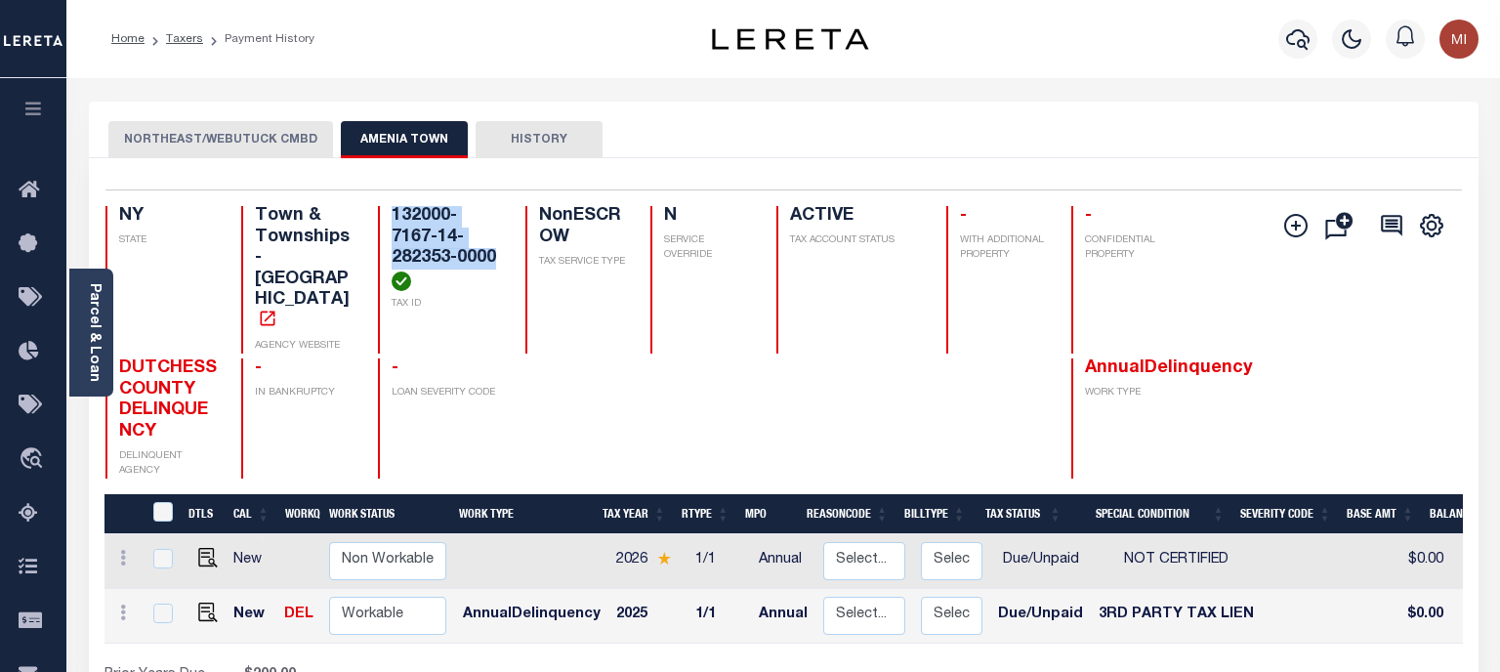
drag, startPoint x: 420, startPoint y: 256, endPoint x: 393, endPoint y: 213, distance: 50.9
click at [393, 213] on h4 "132000-7167-14-282353-0000" at bounding box center [447, 248] width 110 height 85
copy h4 "132000-7167-14-282353-0000"
click at [408, 209] on h4 "132000-7167-14-282353-0000" at bounding box center [447, 248] width 110 height 85
click at [23, 107] on icon "button" at bounding box center [33, 109] width 22 height 18
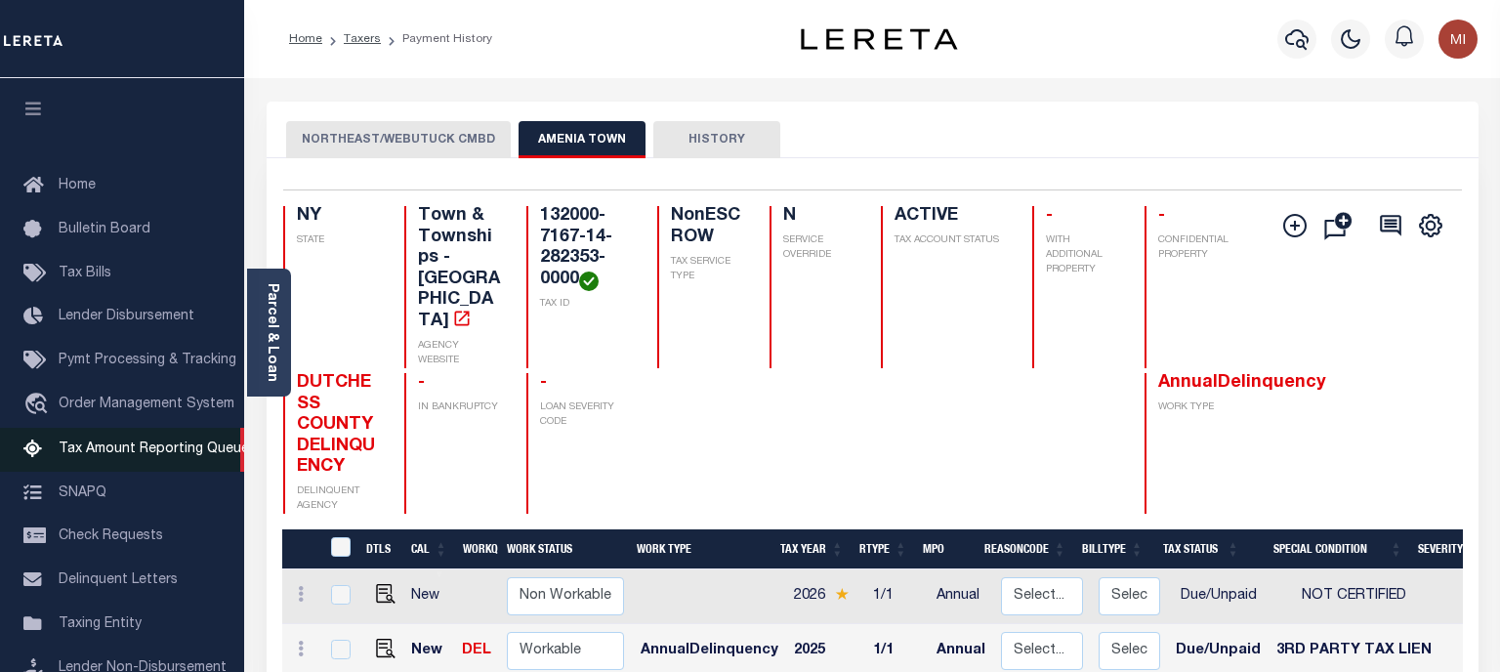
click at [142, 453] on span "Tax Amount Reporting Queue" at bounding box center [154, 449] width 190 height 14
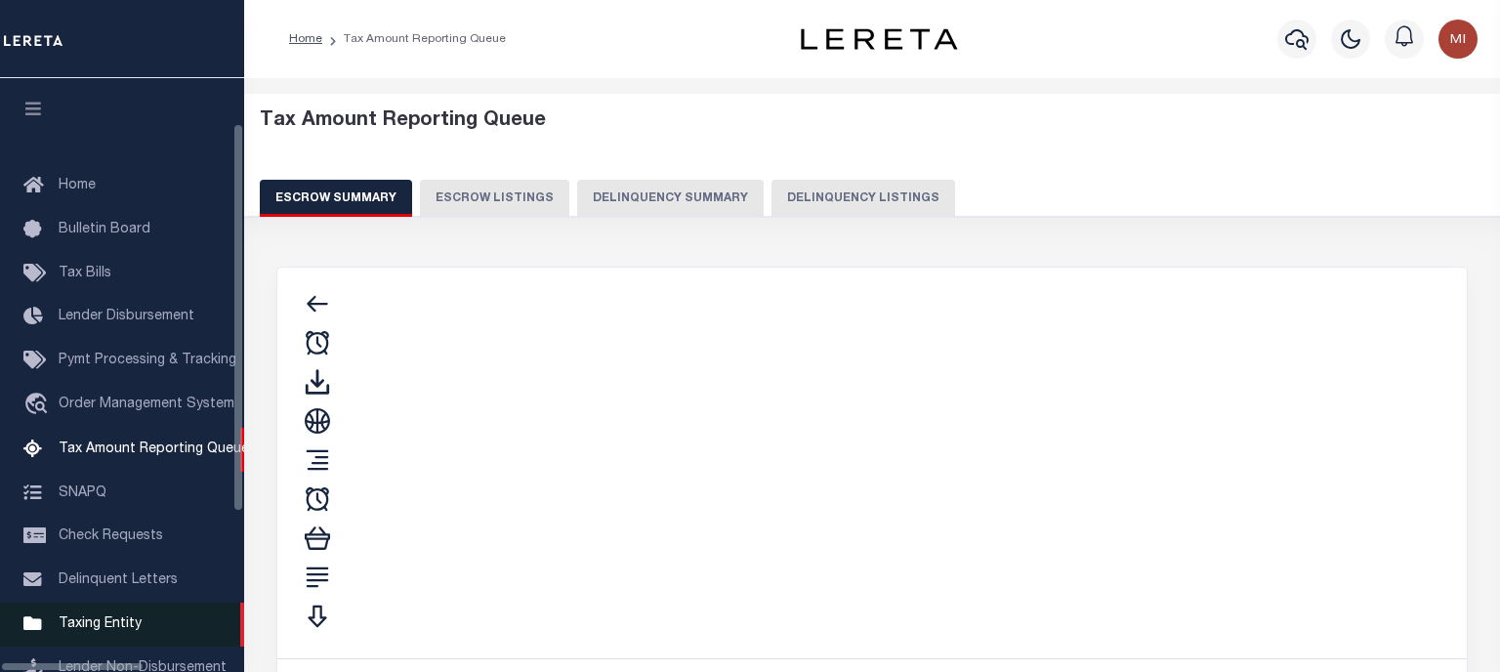
scroll to position [201, 0]
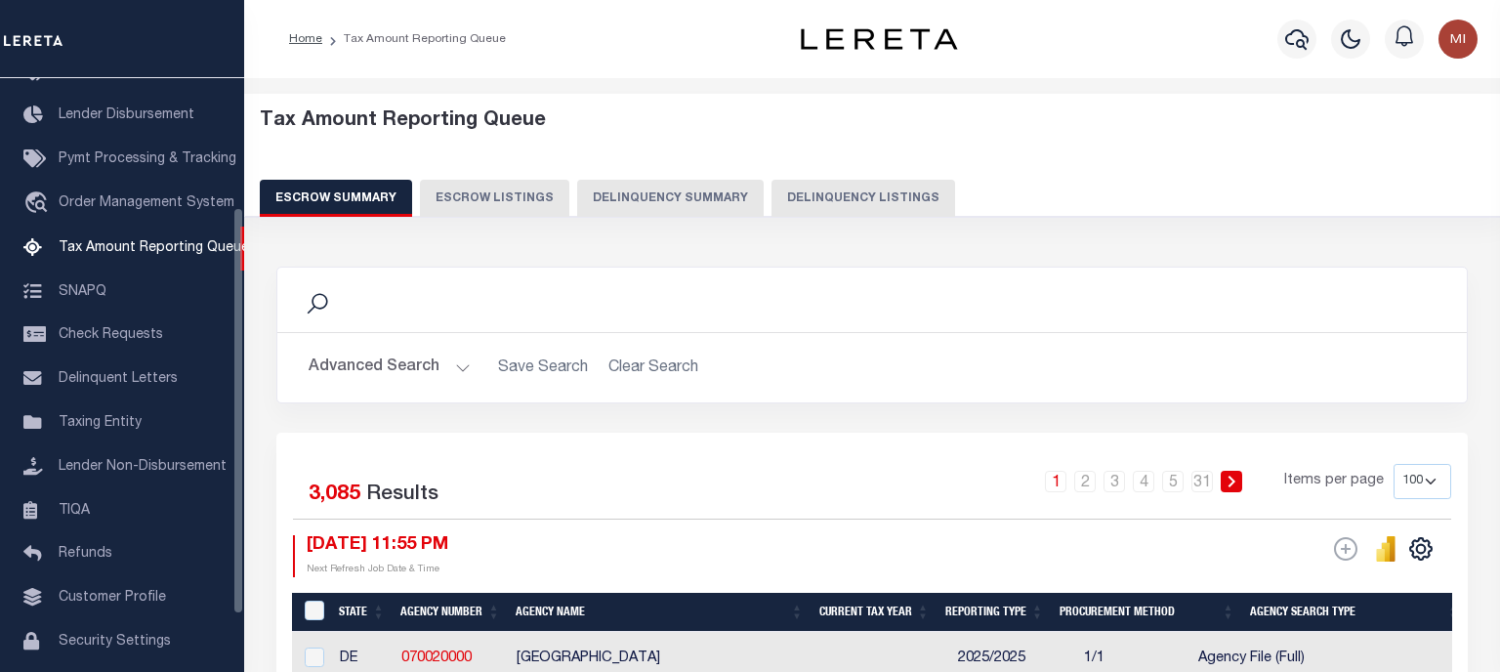
click at [616, 196] on button "Delinquency Summary" at bounding box center [670, 198] width 187 height 37
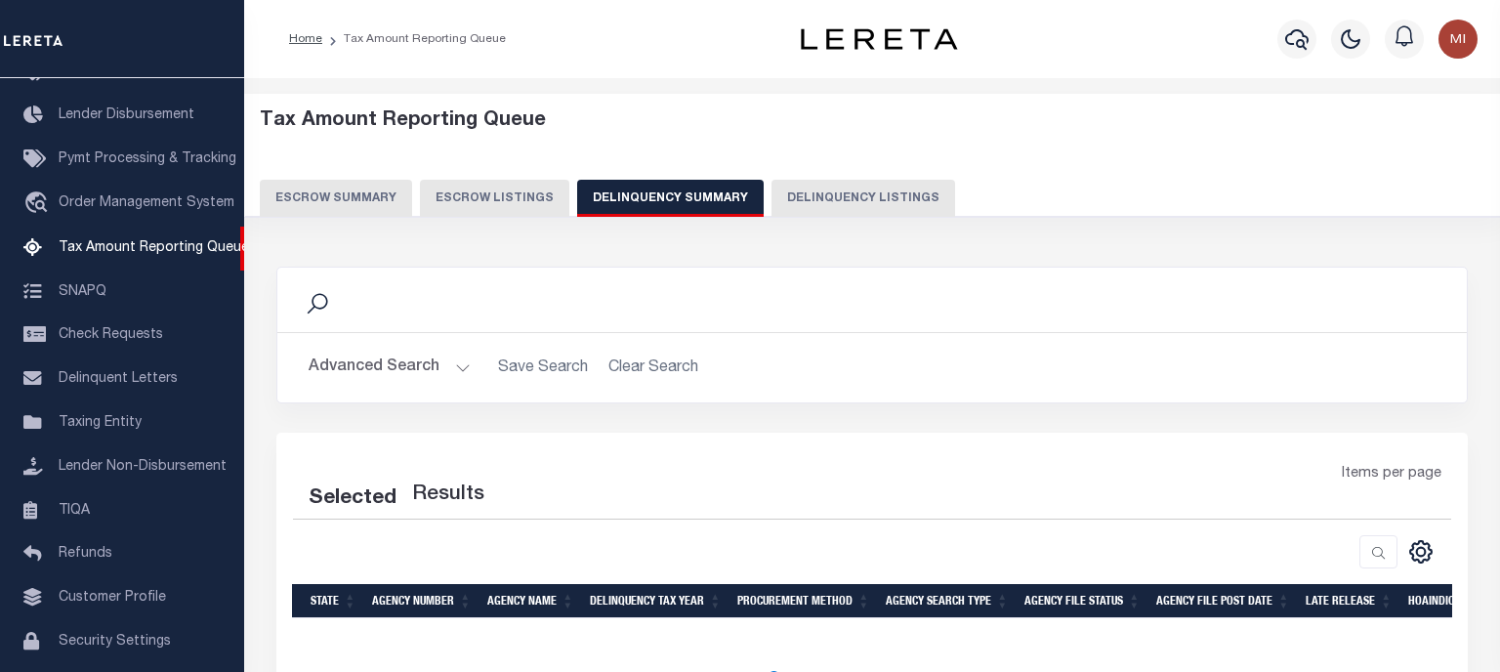
click at [802, 197] on button "Delinquency Listings" at bounding box center [863, 198] width 184 height 37
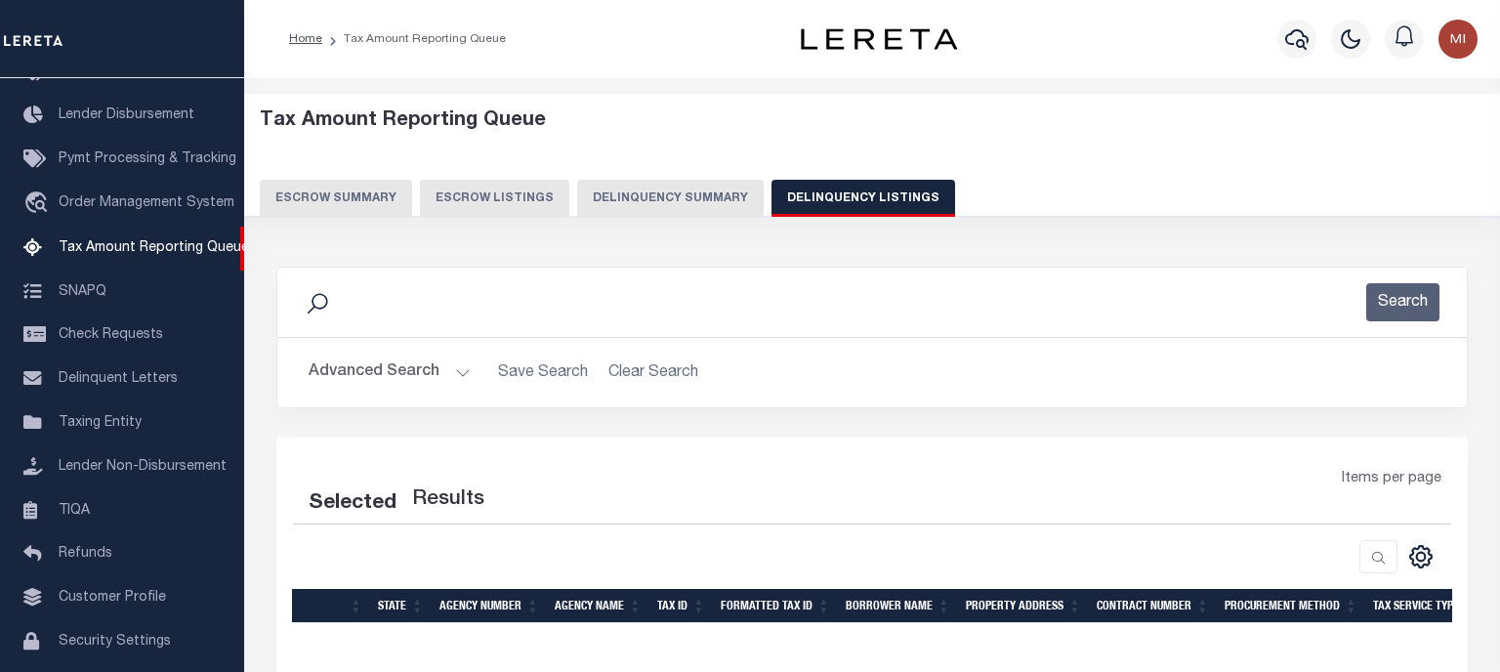
click at [452, 370] on button "Advanced Search" at bounding box center [390, 373] width 162 height 38
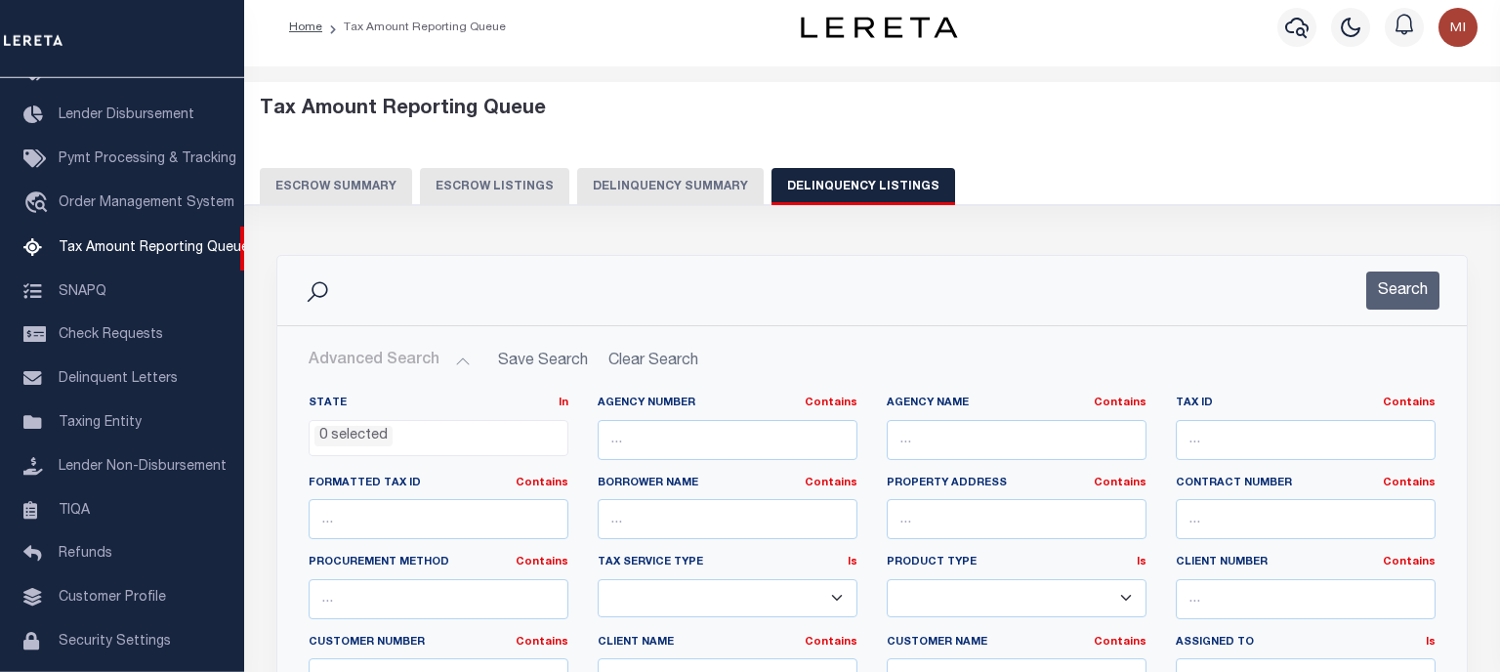
scroll to position [12, 0]
click at [1256, 437] on input "text" at bounding box center [1306, 440] width 260 height 40
select select "100"
paste input "132000-7167-14-282353-0000"
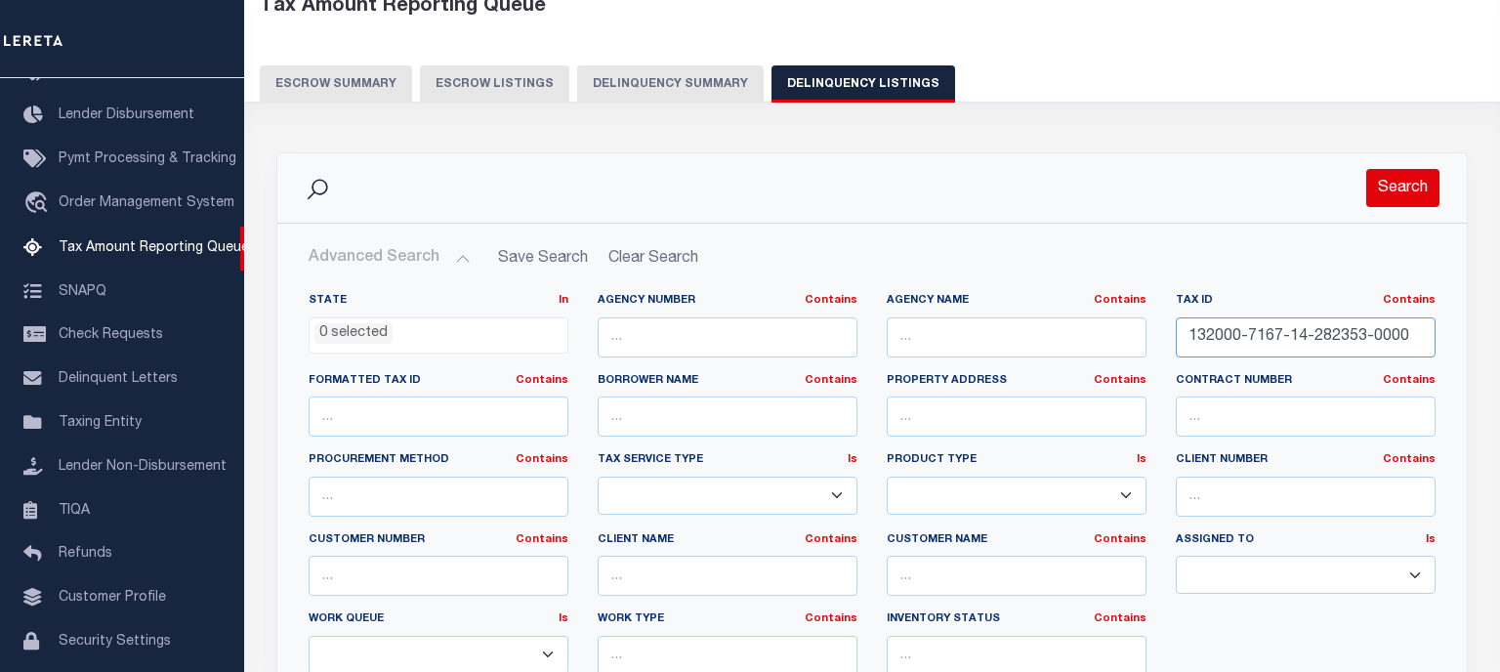
type input "132000-7167-14-282353-0000"
click at [1416, 185] on button "Search" at bounding box center [1402, 188] width 73 height 38
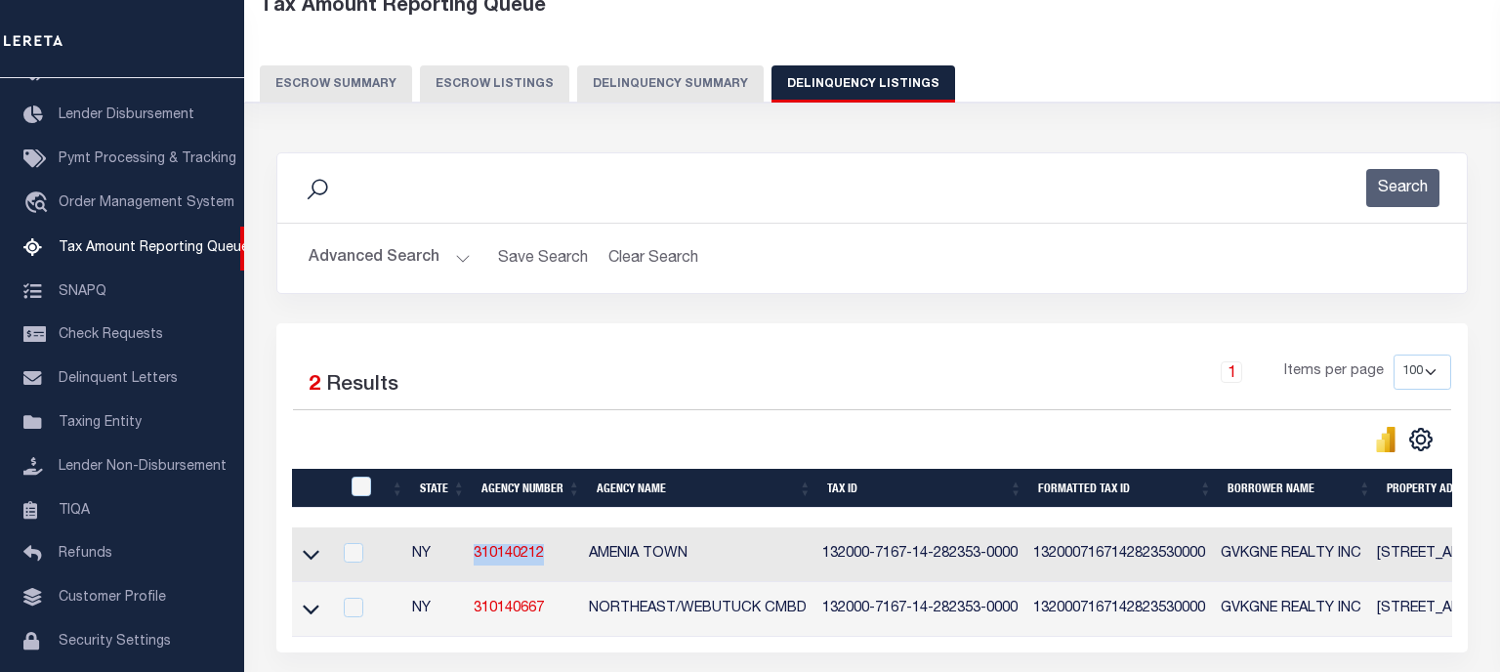
drag, startPoint x: 553, startPoint y: 555, endPoint x: 472, endPoint y: 553, distance: 81.1
click at [472, 553] on td "310140212" at bounding box center [523, 554] width 115 height 55
checkbox input "true"
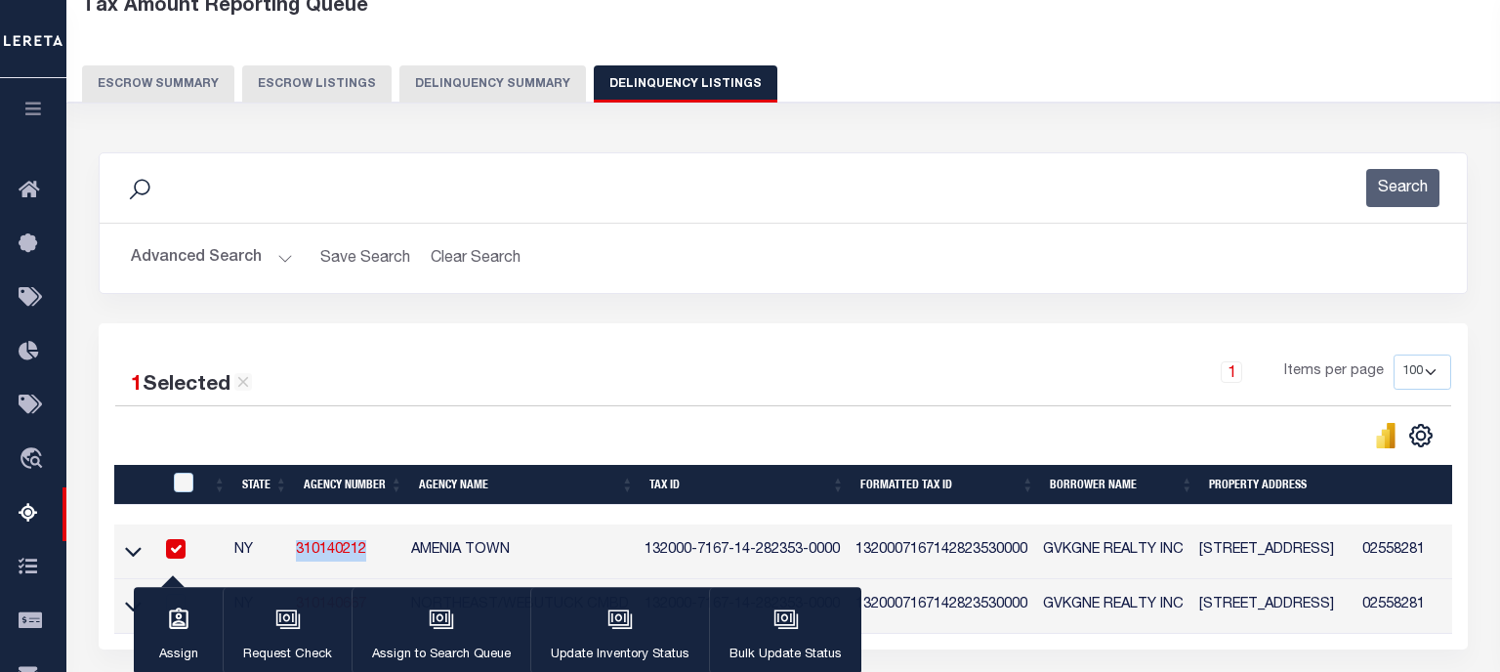
copy link "310140212"
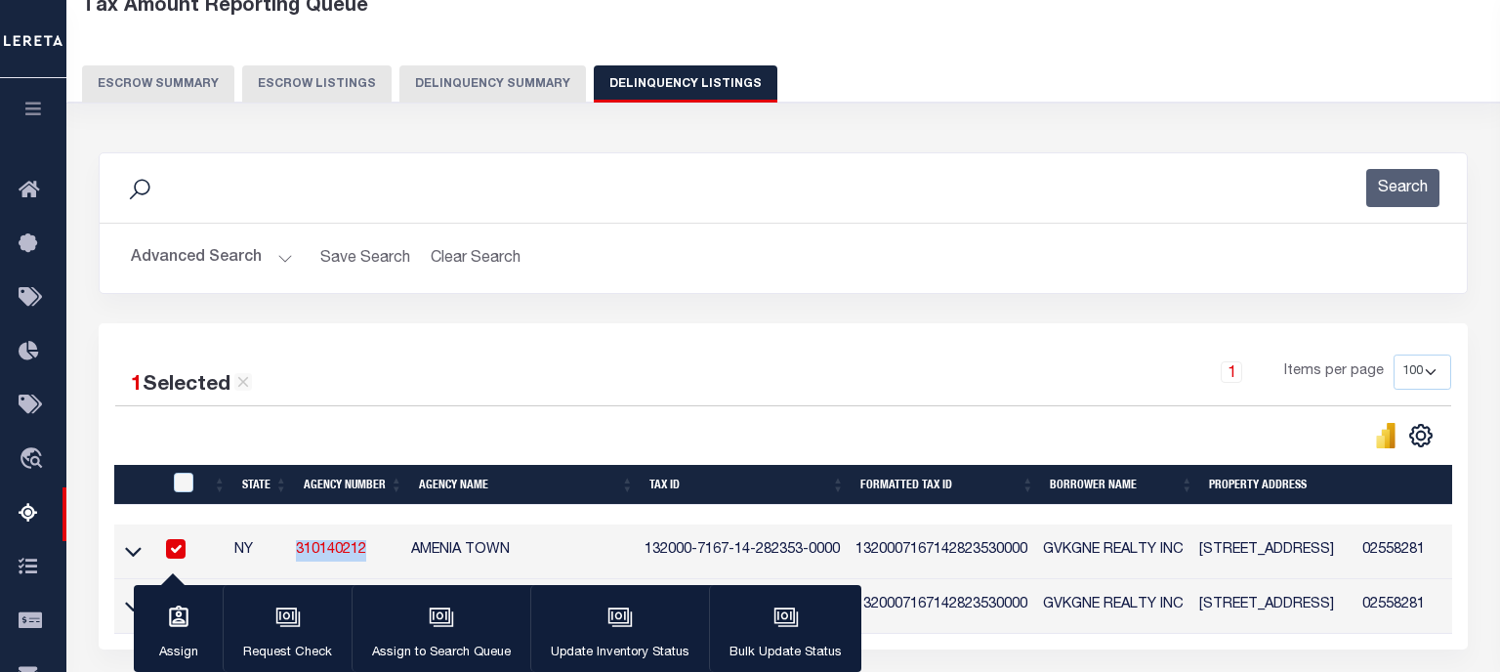
click at [486, 83] on button "Delinquency Summary" at bounding box center [492, 83] width 187 height 37
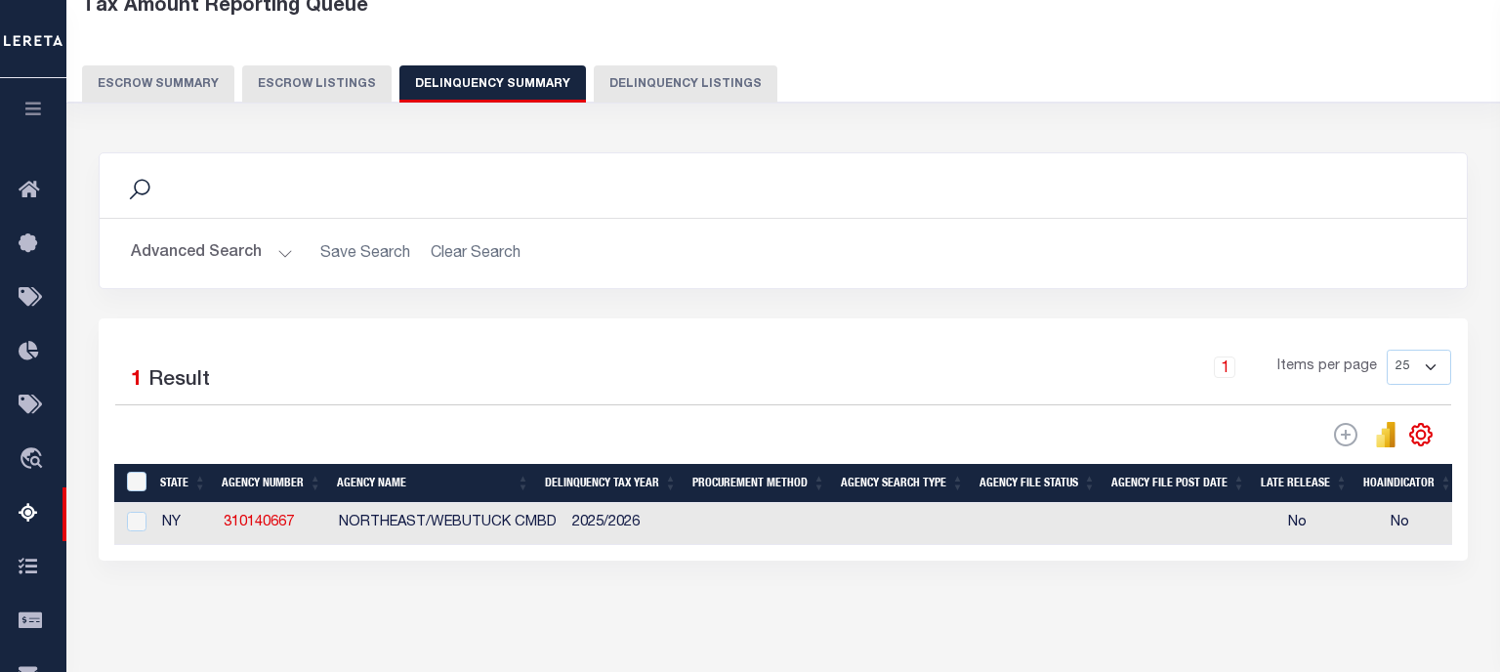
click at [264, 256] on button "Advanced Search" at bounding box center [212, 253] width 162 height 38
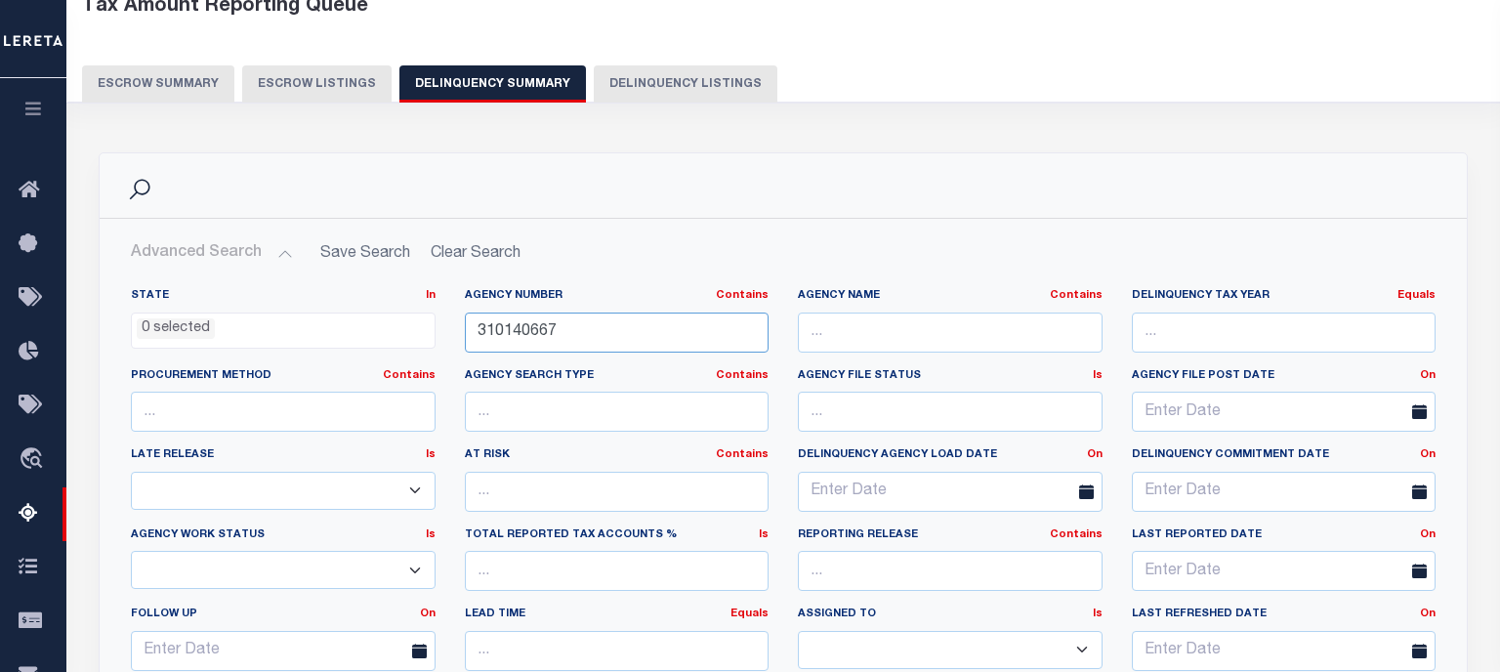
drag, startPoint x: 615, startPoint y: 331, endPoint x: 361, endPoint y: 322, distance: 254.1
click at [465, 322] on input "310140667" at bounding box center [617, 332] width 305 height 40
paste input "212"
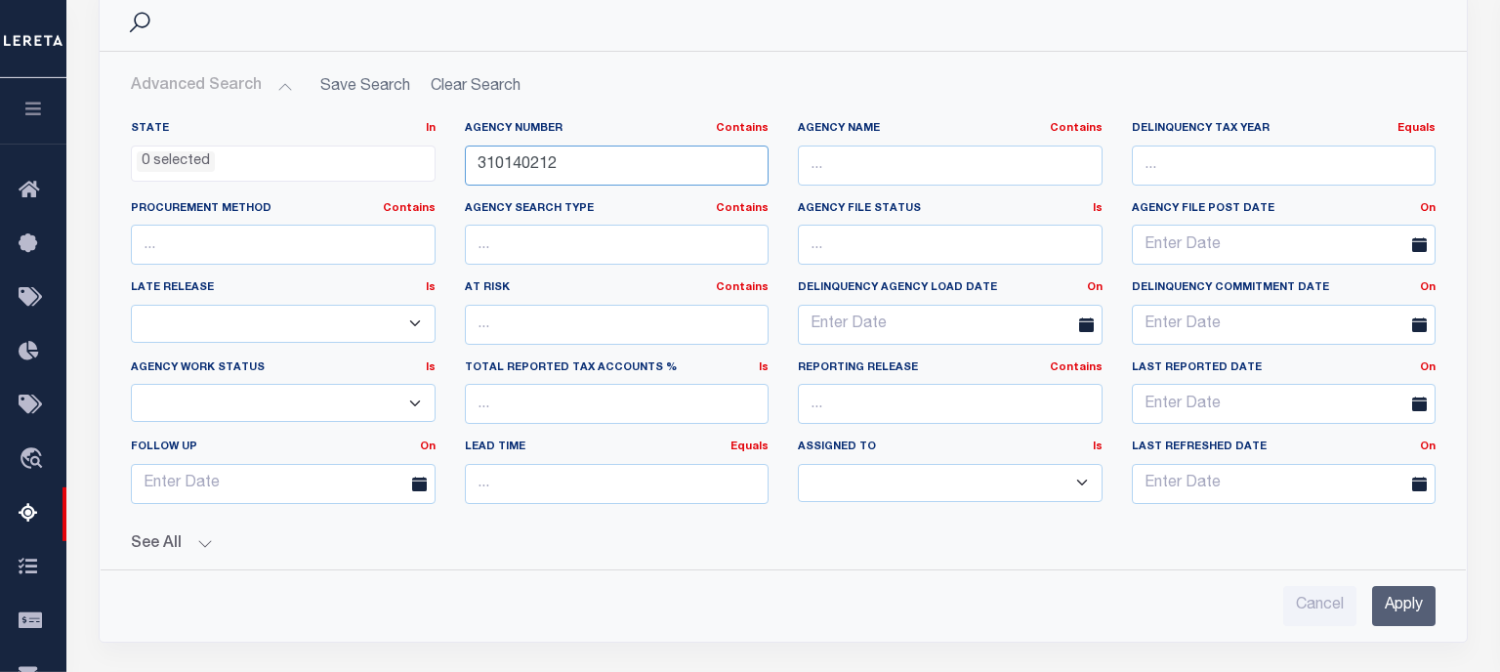
scroll to position [300, 0]
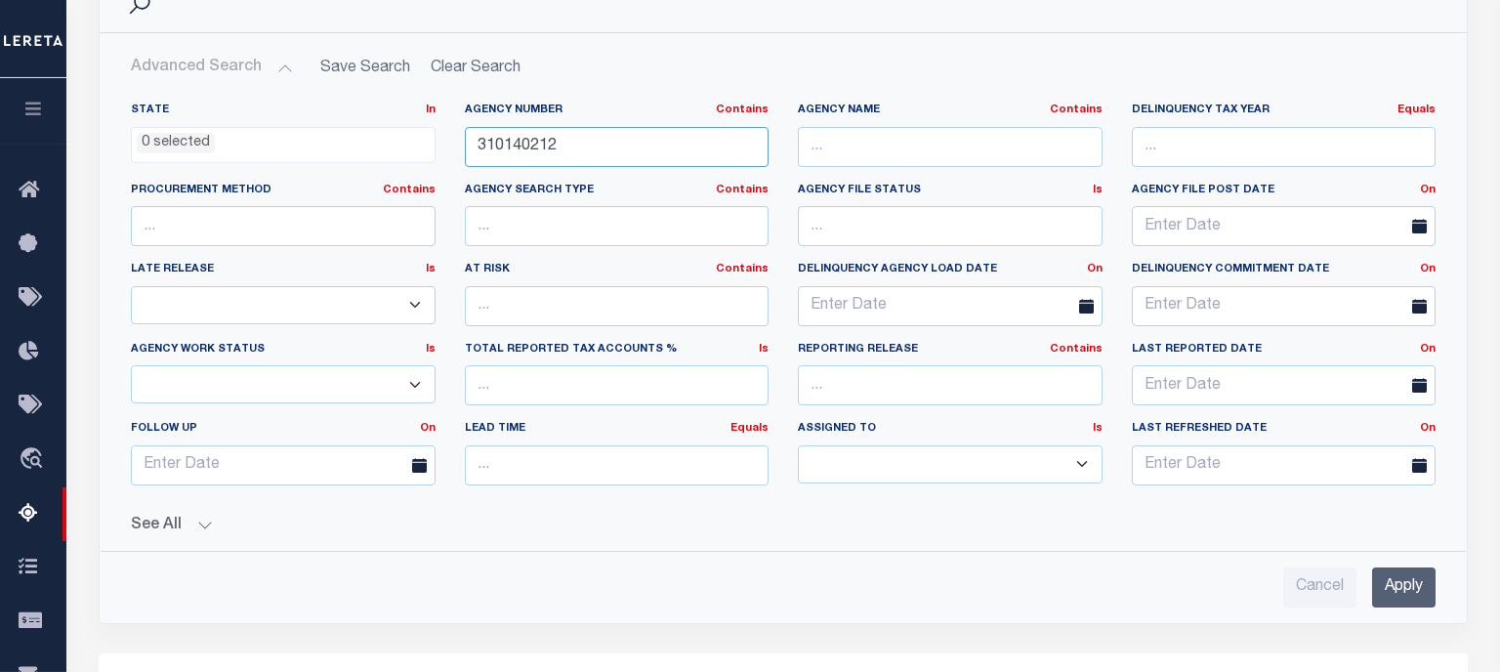
type input "310140212"
click at [1405, 582] on input "Apply" at bounding box center [1403, 587] width 63 height 40
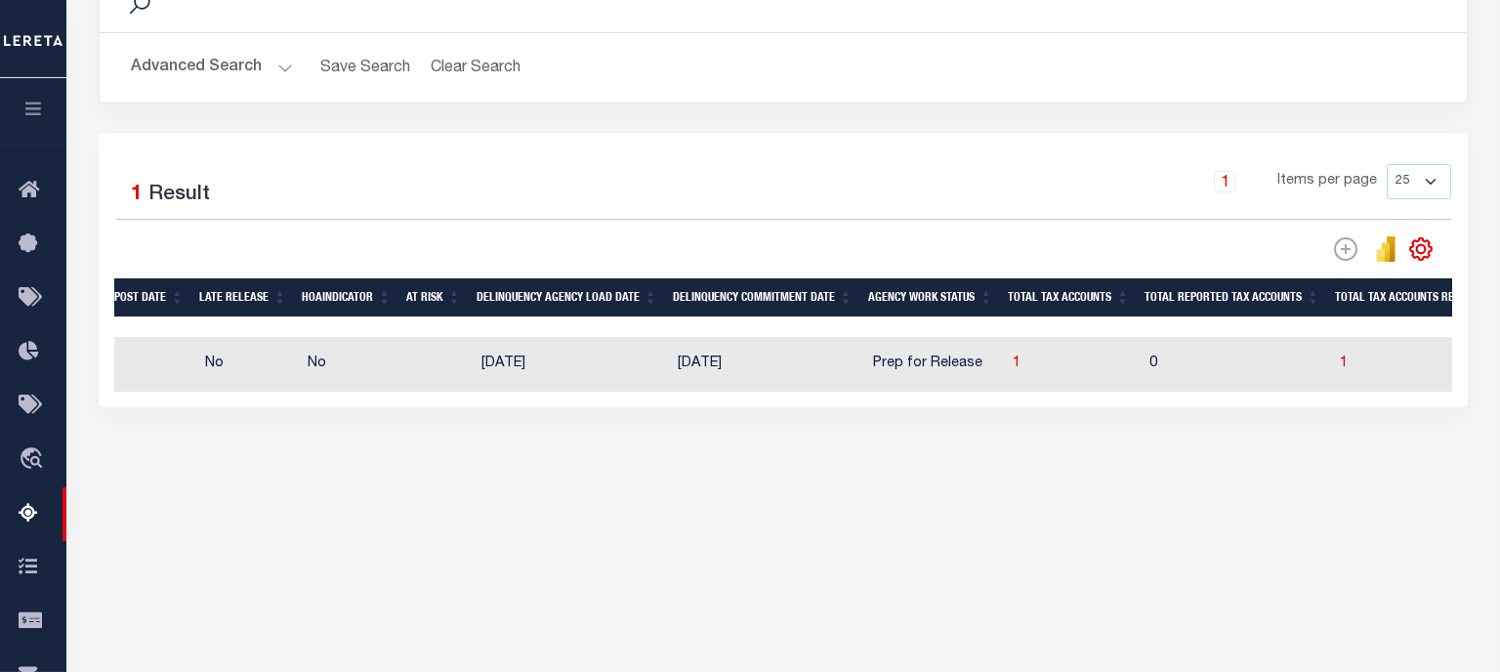
scroll to position [0, 0]
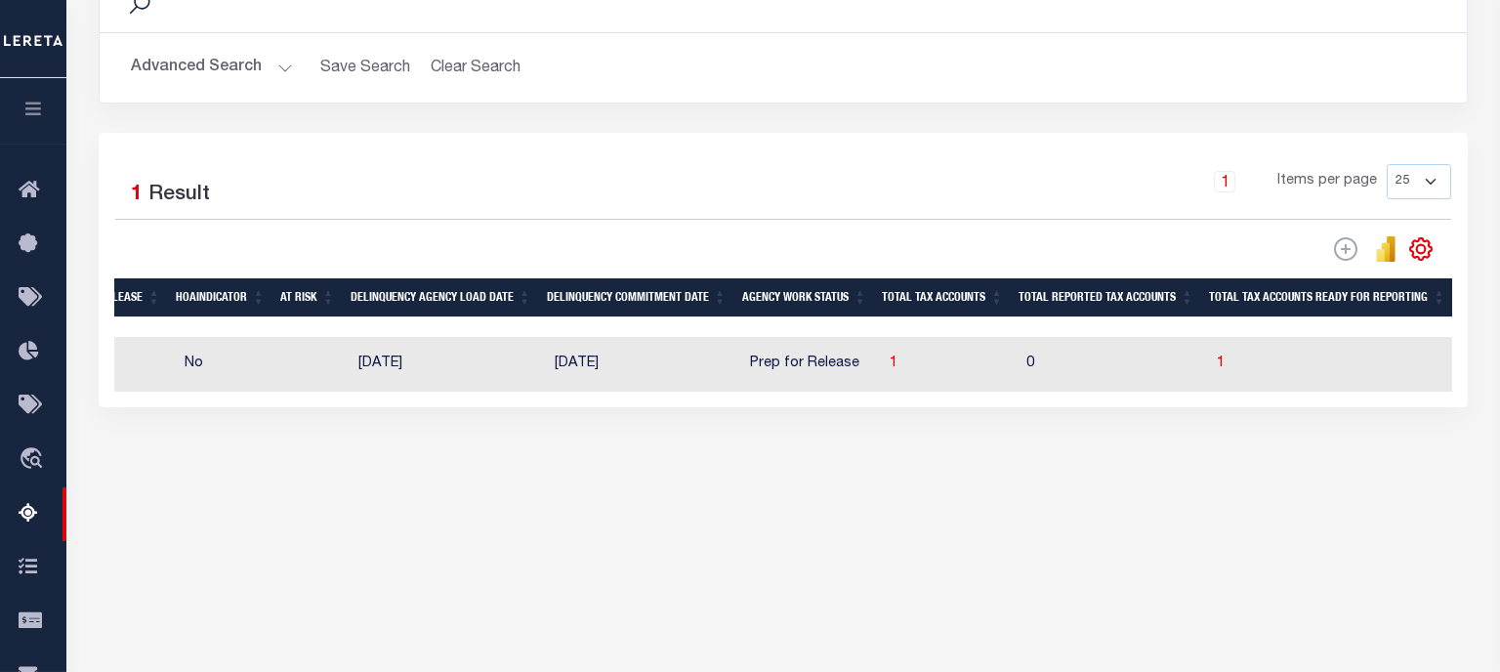
click at [882, 366] on td "1" at bounding box center [950, 364] width 137 height 55
checkbox input "true"
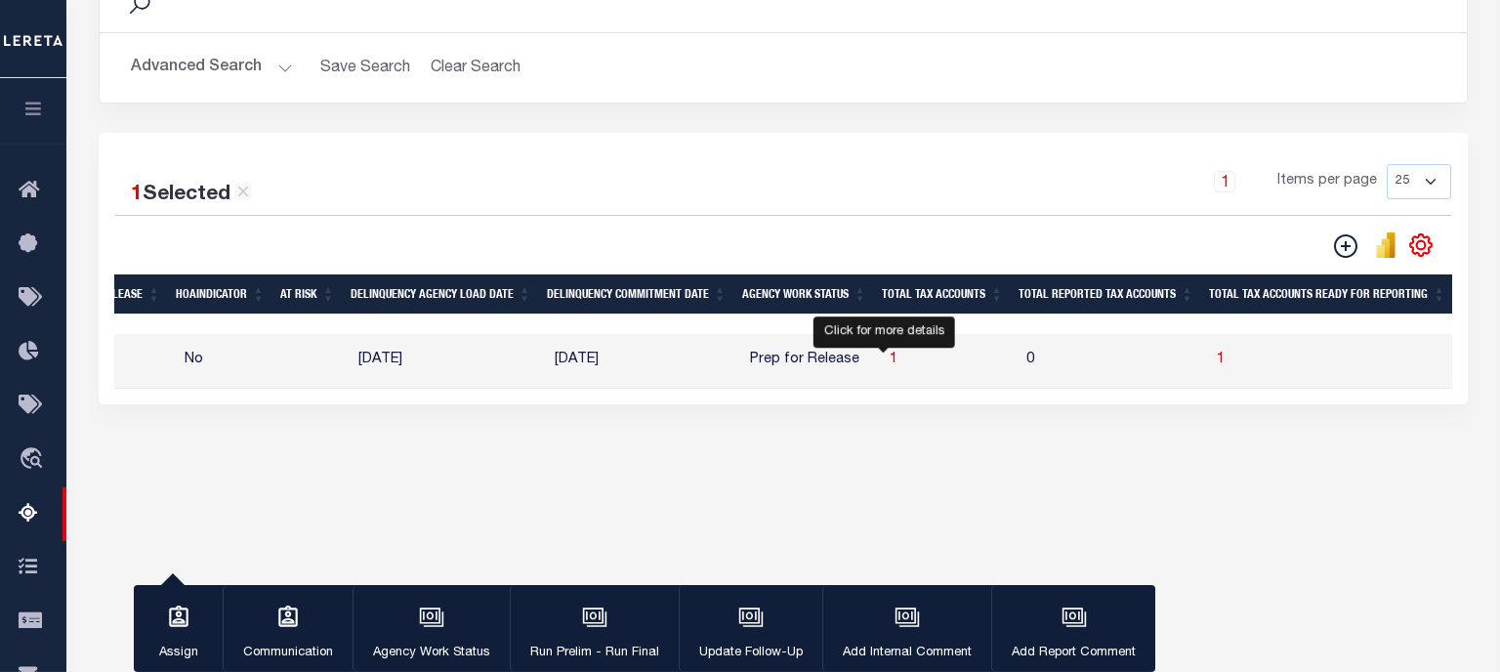
click at [890, 360] on span "1" at bounding box center [894, 360] width 8 height 14
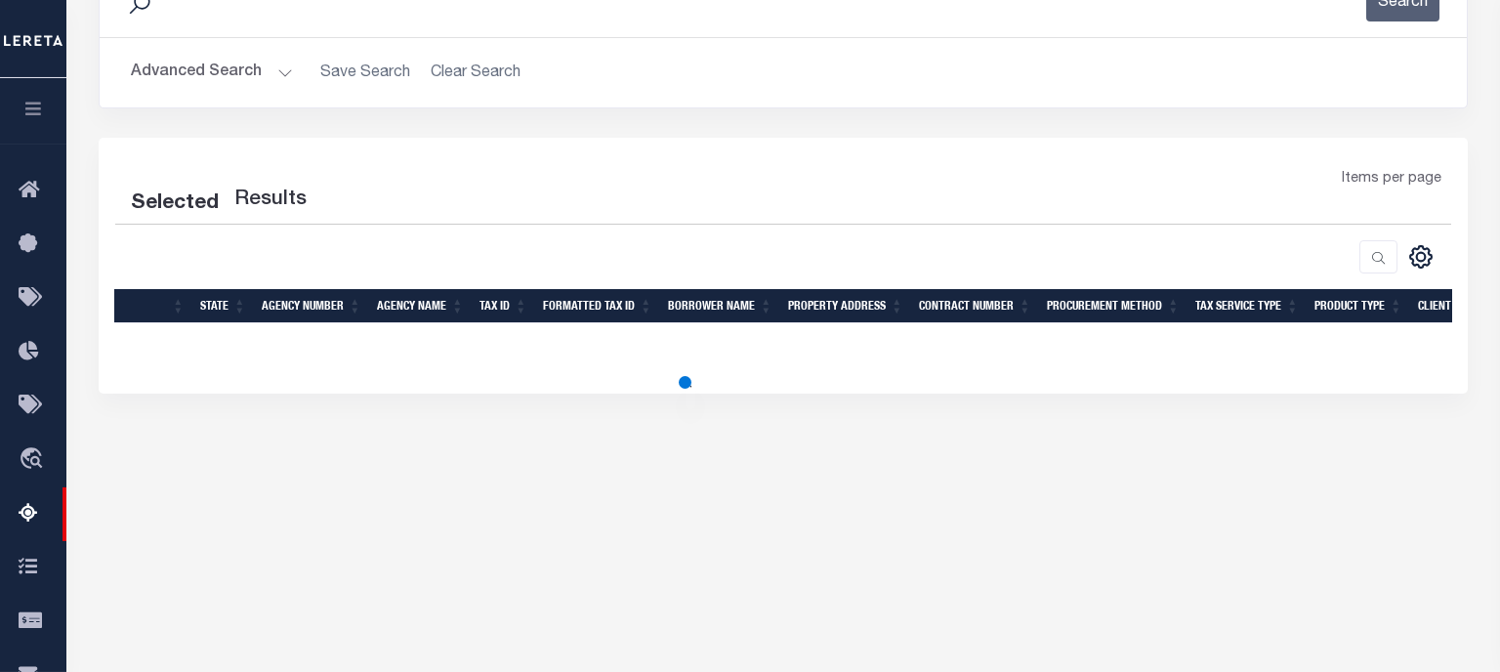
select select "100"
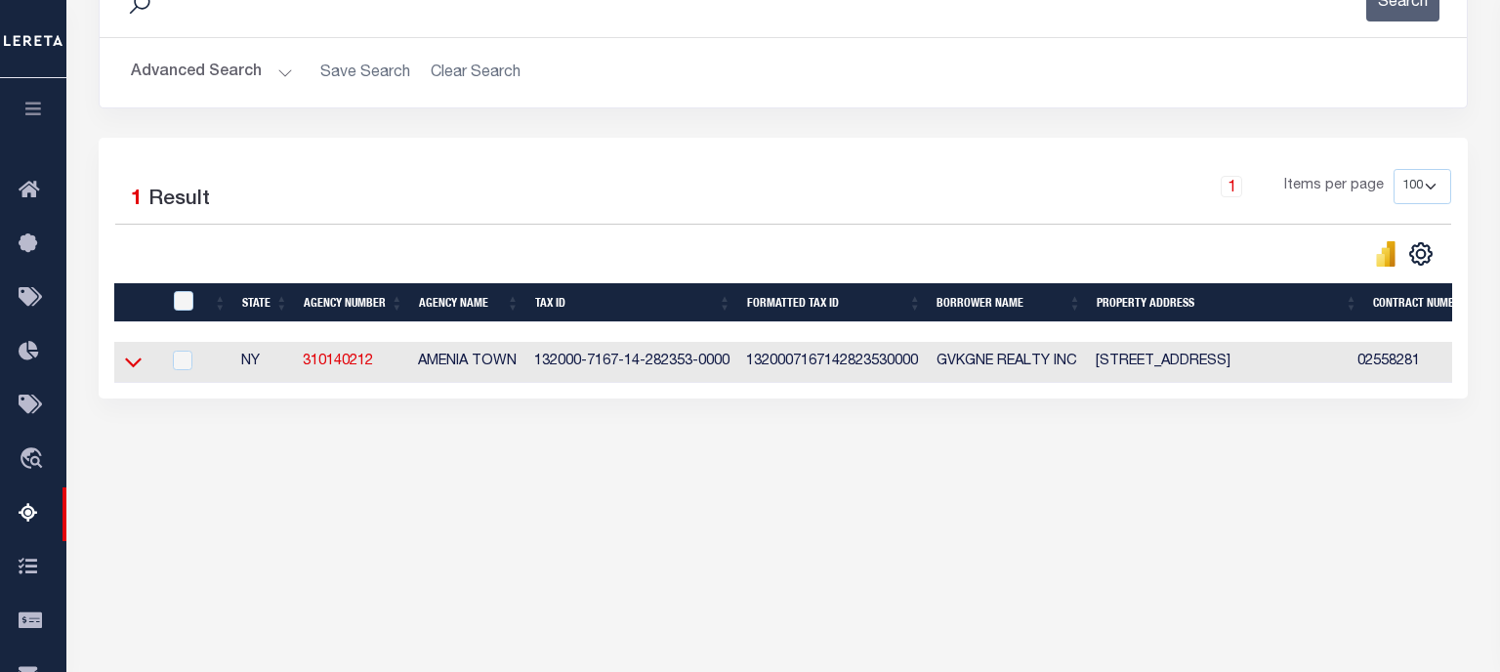
click at [133, 362] on icon at bounding box center [133, 362] width 17 height 21
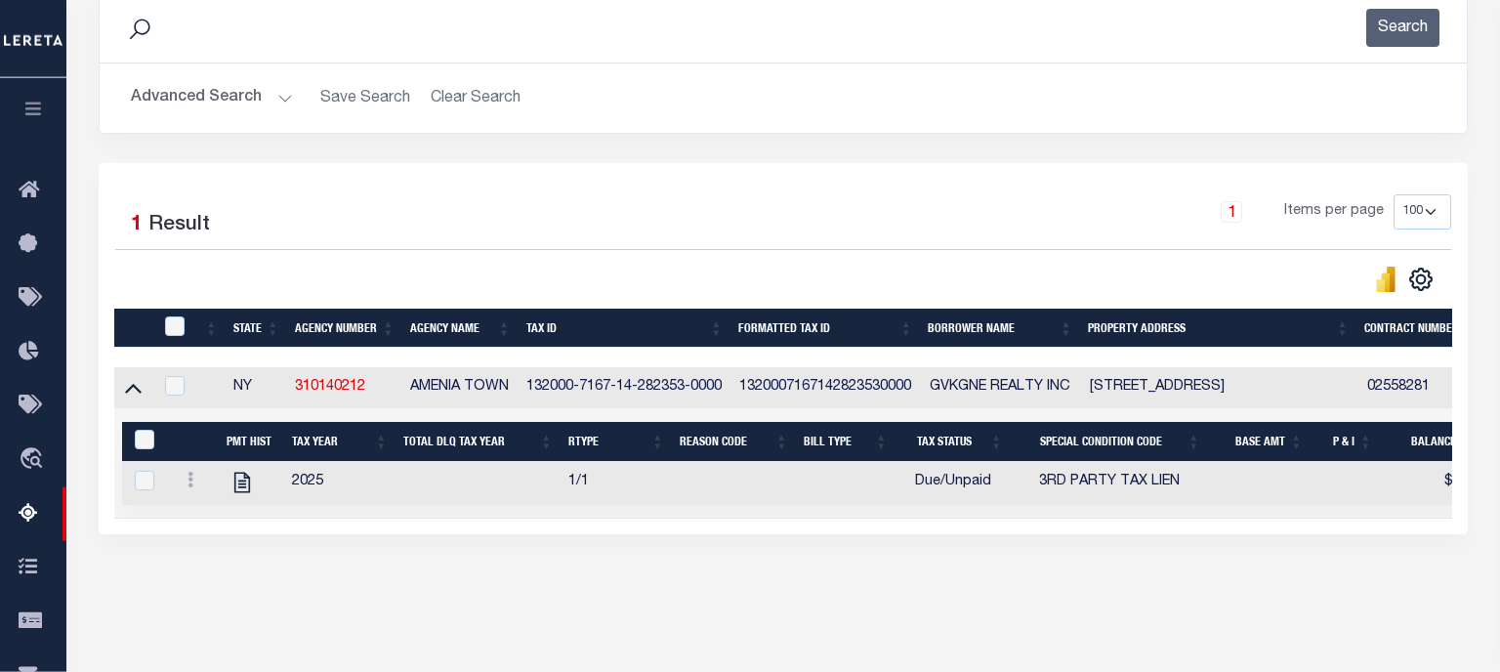
scroll to position [156, 0]
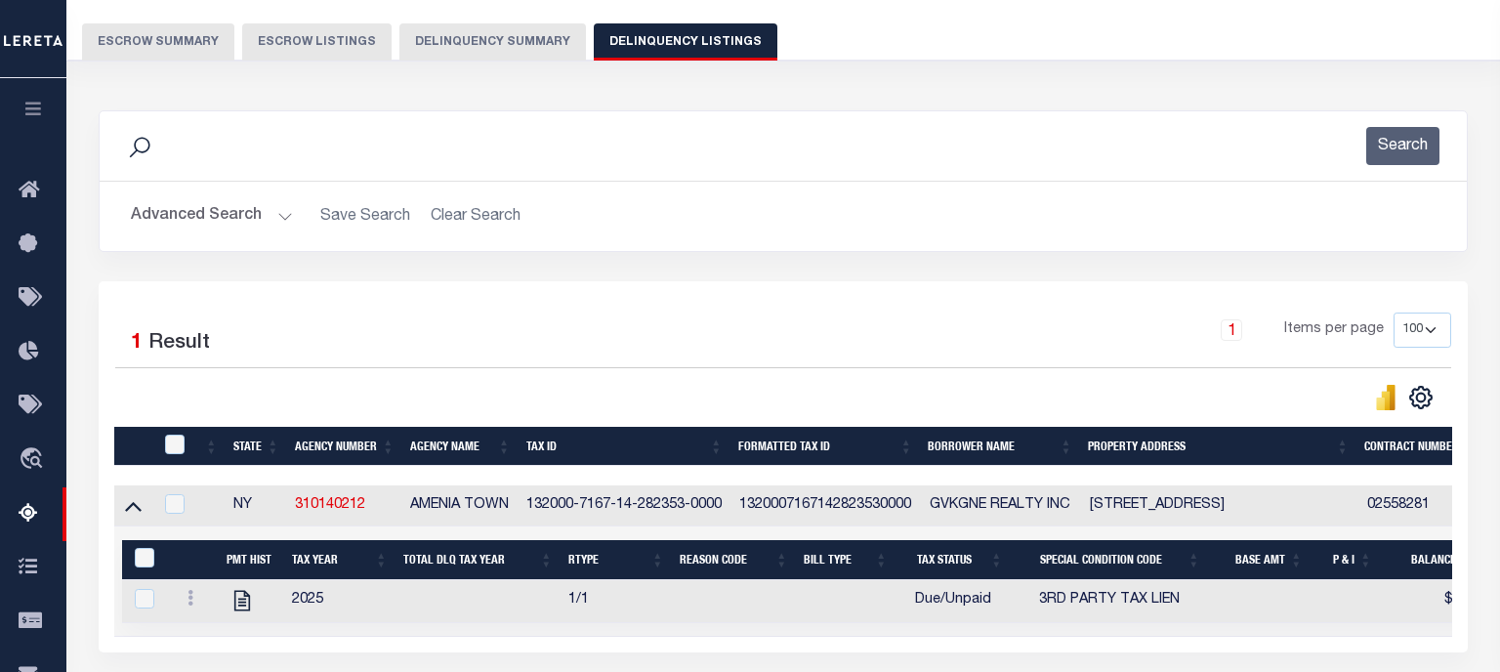
click at [505, 43] on button "Delinquency Summary" at bounding box center [492, 41] width 187 height 37
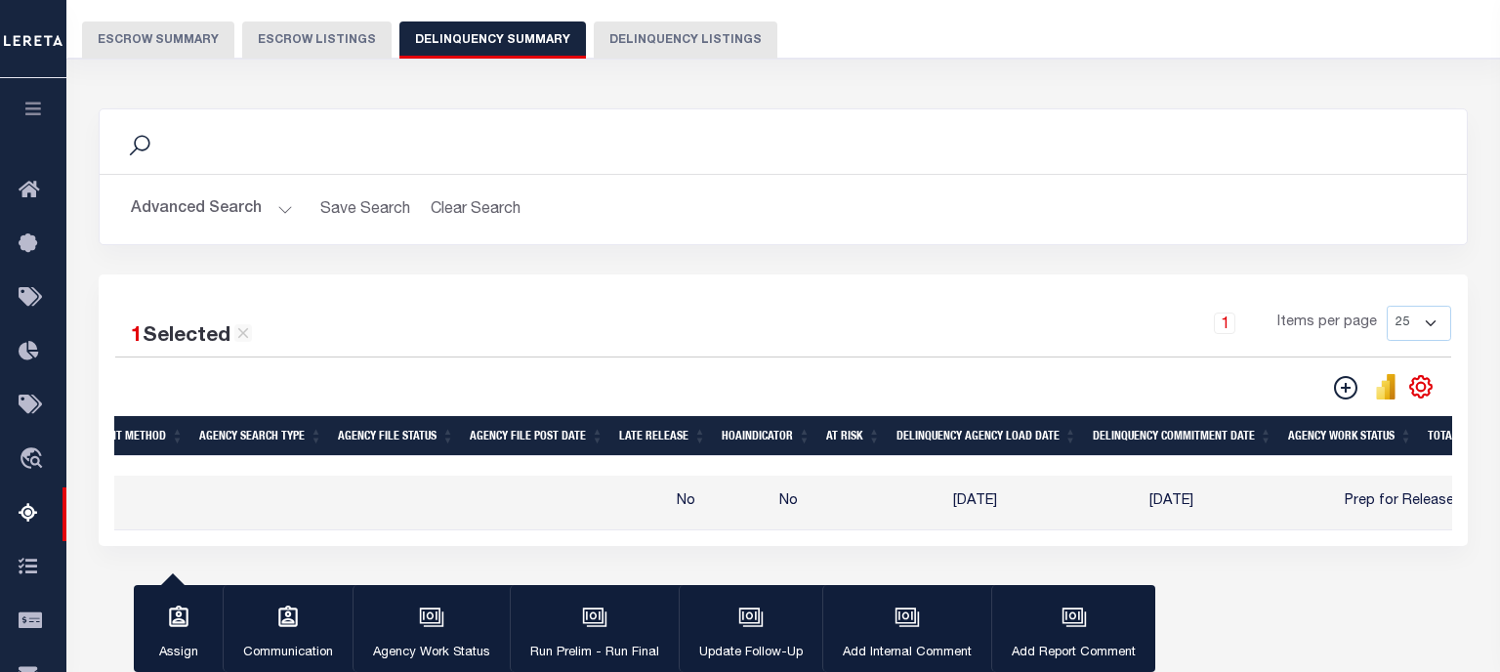
scroll to position [0, 284]
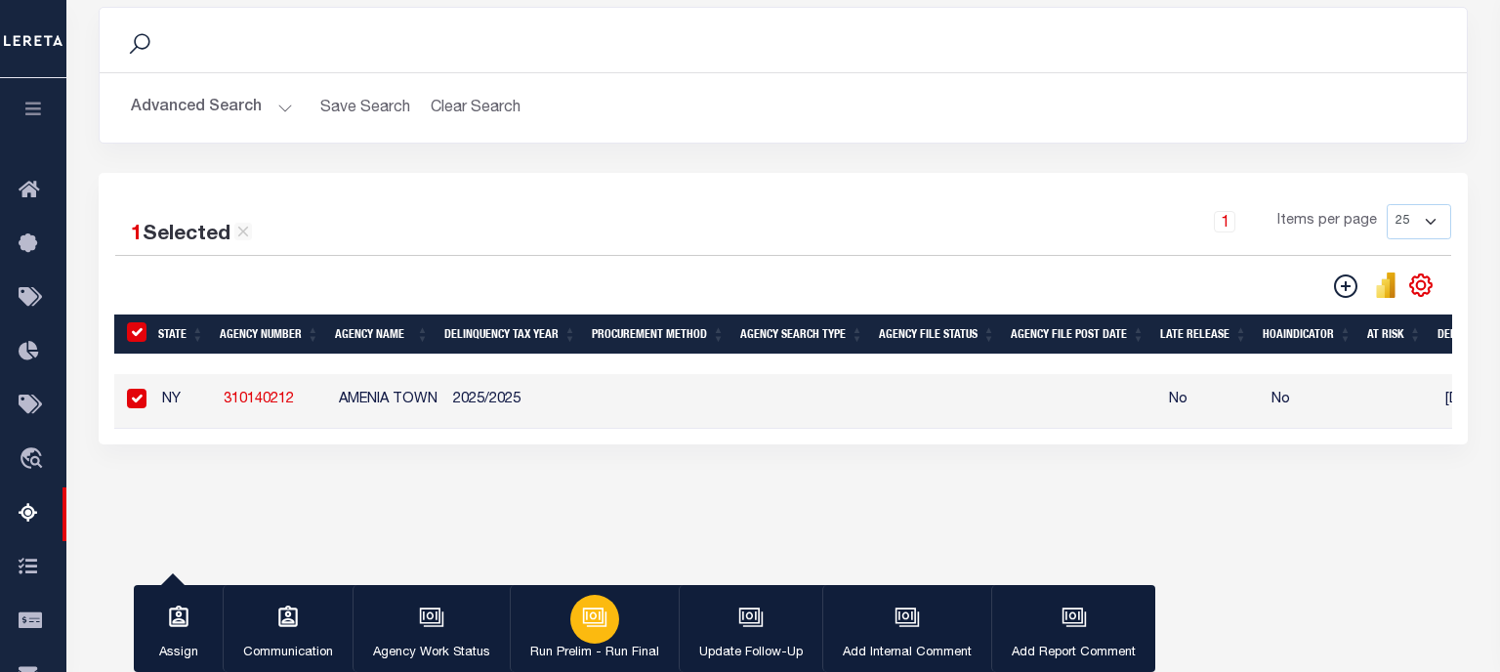
click at [588, 615] on icon "button" at bounding box center [593, 615] width 15 height 9
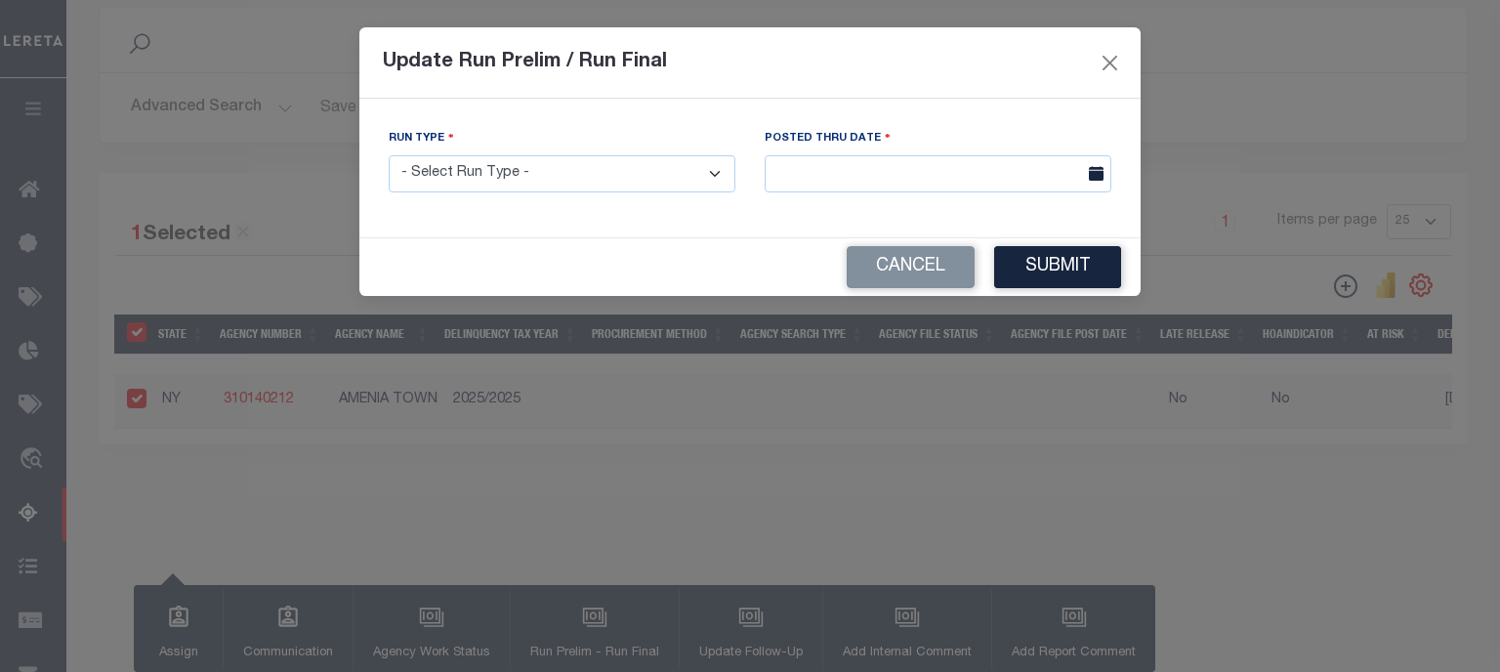
click at [389, 155] on select "- Select Run Type - Prelim Run Final Run" at bounding box center [562, 174] width 347 height 38
select select "P"
click option "Prelim Run" at bounding box center [0, 0] width 0 height 0
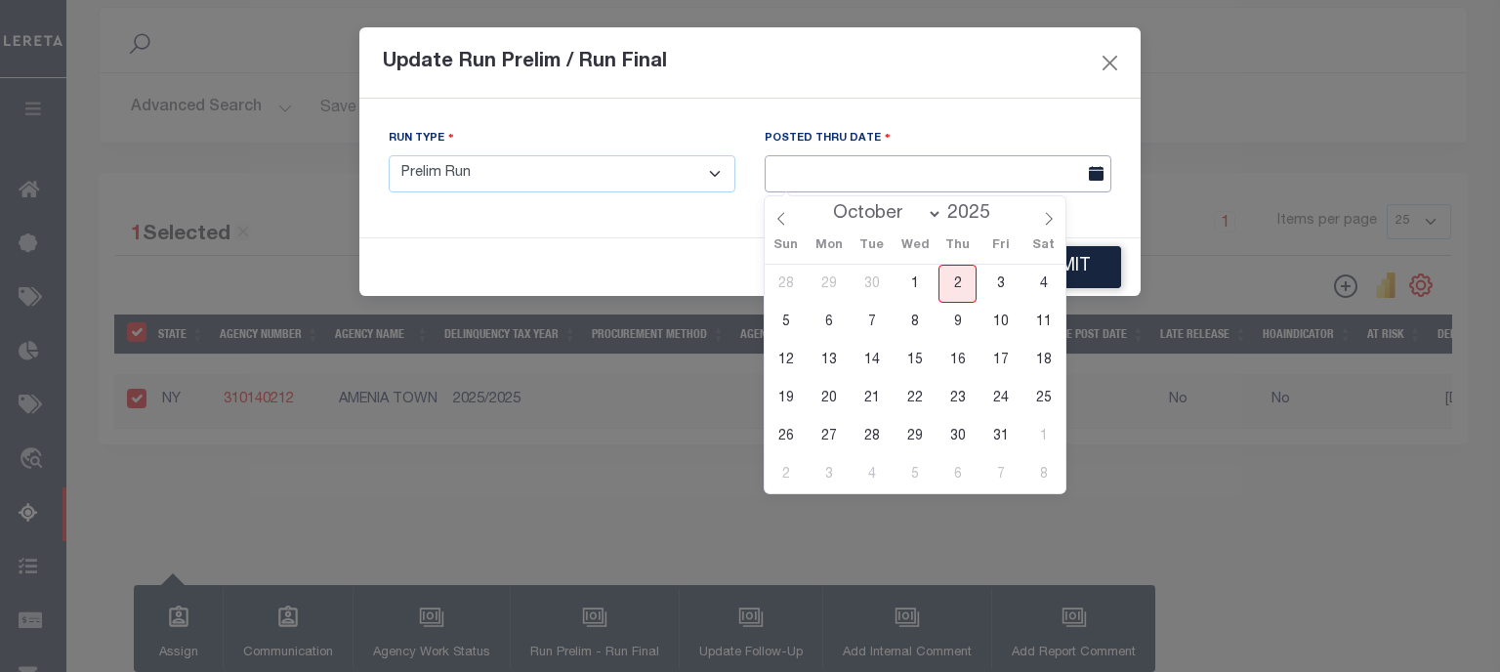
click at [872, 172] on input "text" at bounding box center [938, 174] width 347 height 38
click at [959, 280] on span "2" at bounding box center [957, 284] width 38 height 38
type input "[DATE]"
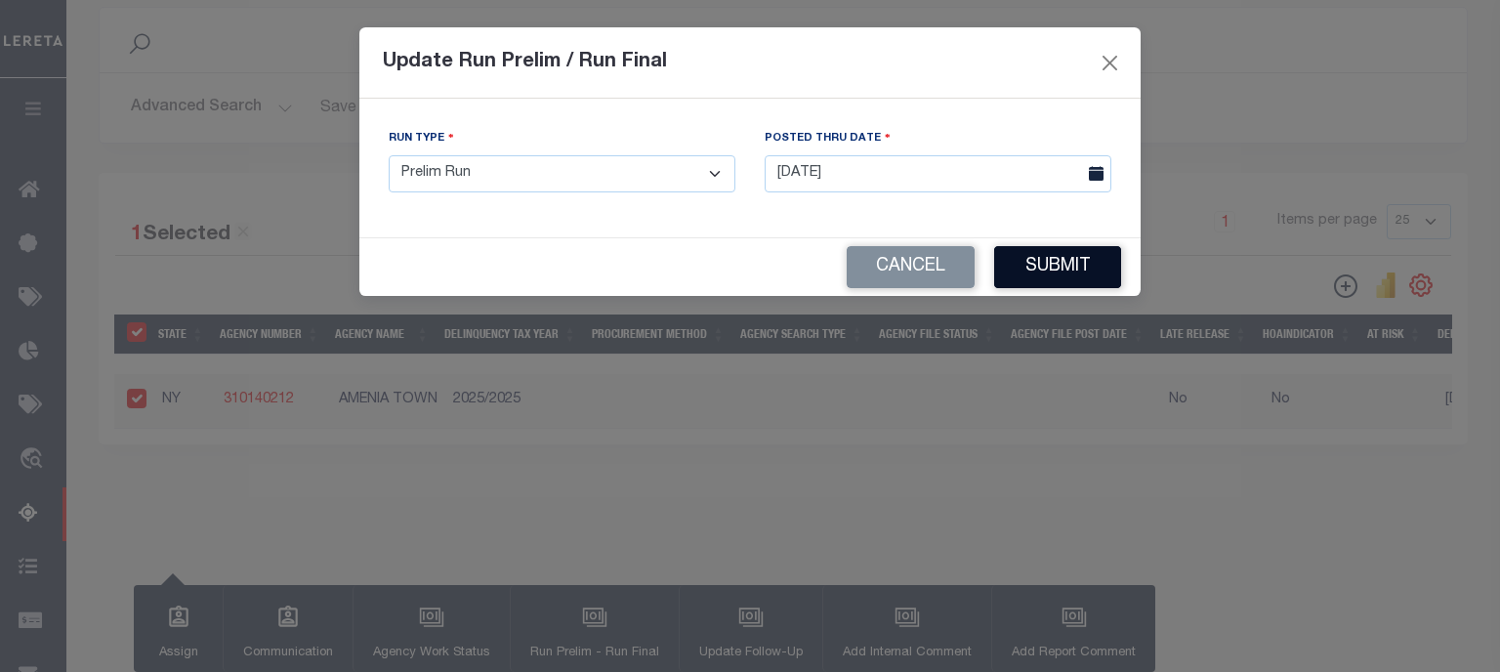
click at [1039, 267] on button "Submit" at bounding box center [1057, 267] width 127 height 42
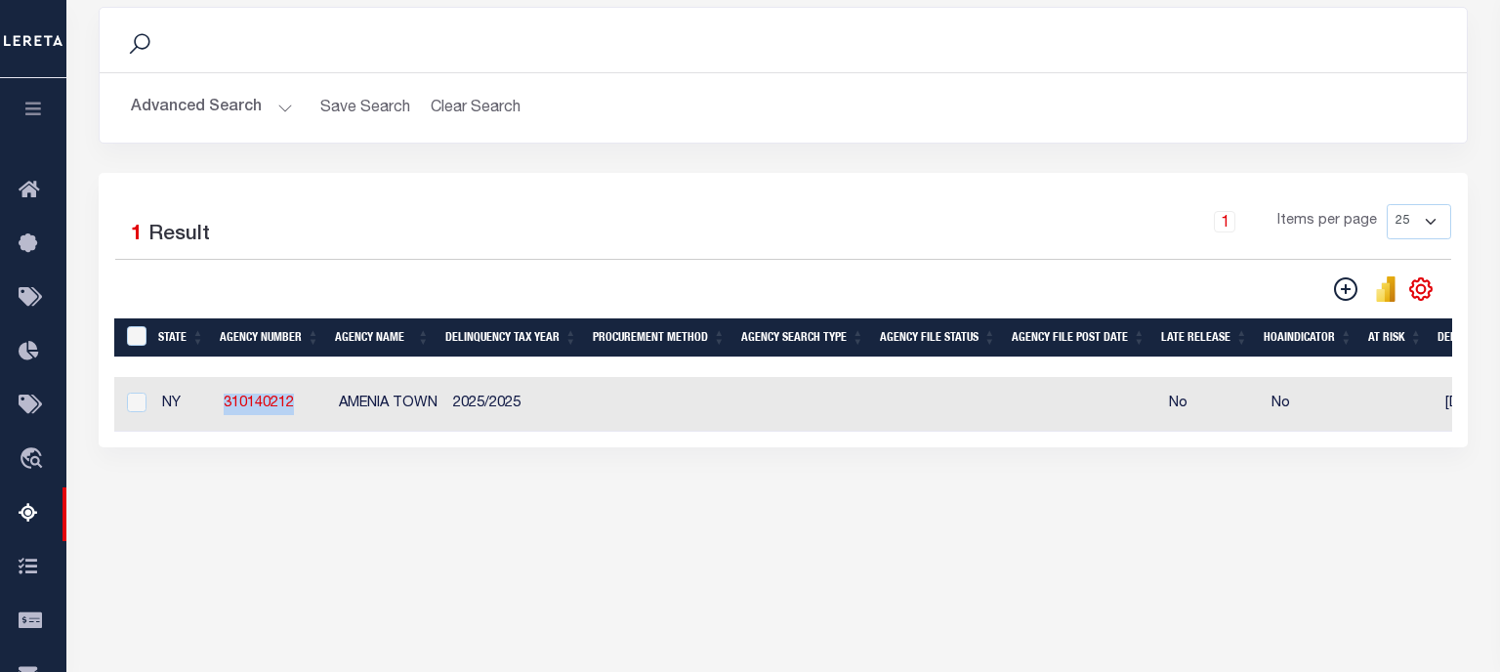
drag, startPoint x: 299, startPoint y: 408, endPoint x: 223, endPoint y: 404, distance: 76.3
click at [223, 404] on td "310140212" at bounding box center [273, 404] width 115 height 55
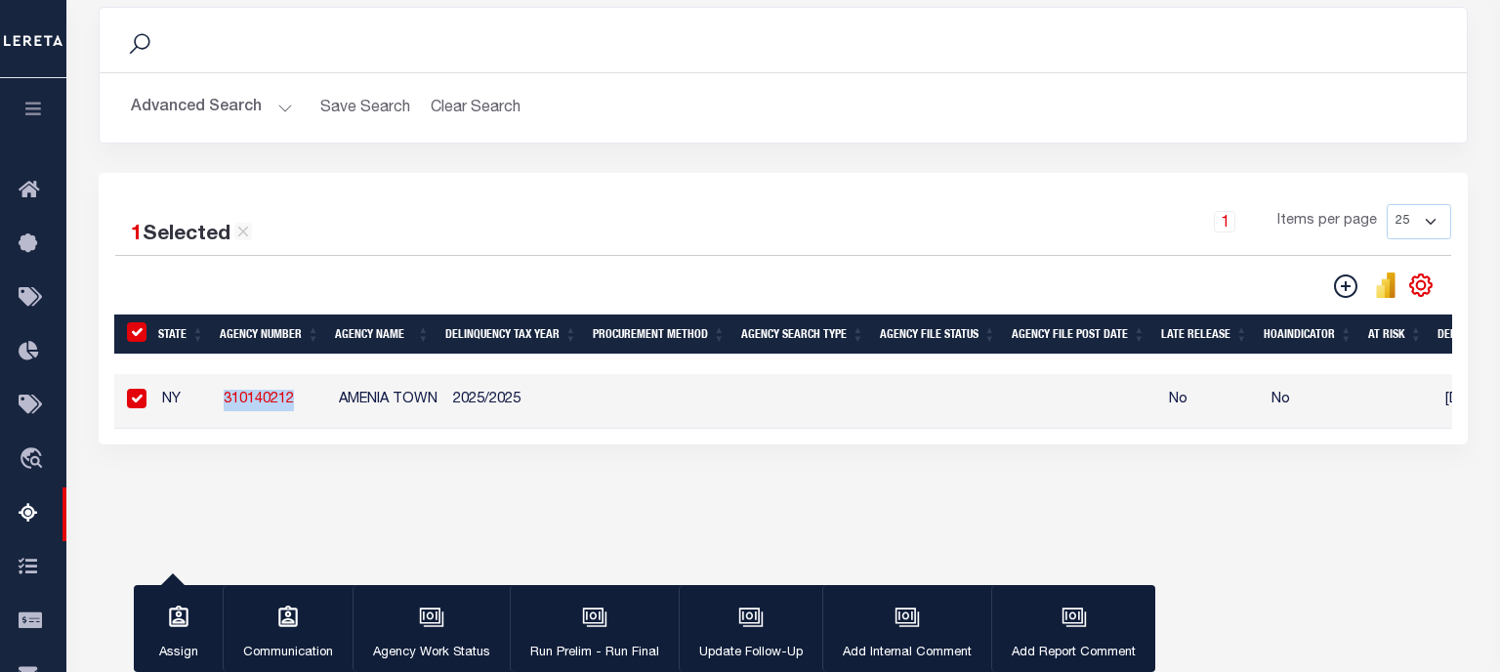
checkbox input "true"
copy link "310140212"
click at [276, 111] on button "Advanced Search" at bounding box center [212, 108] width 162 height 38
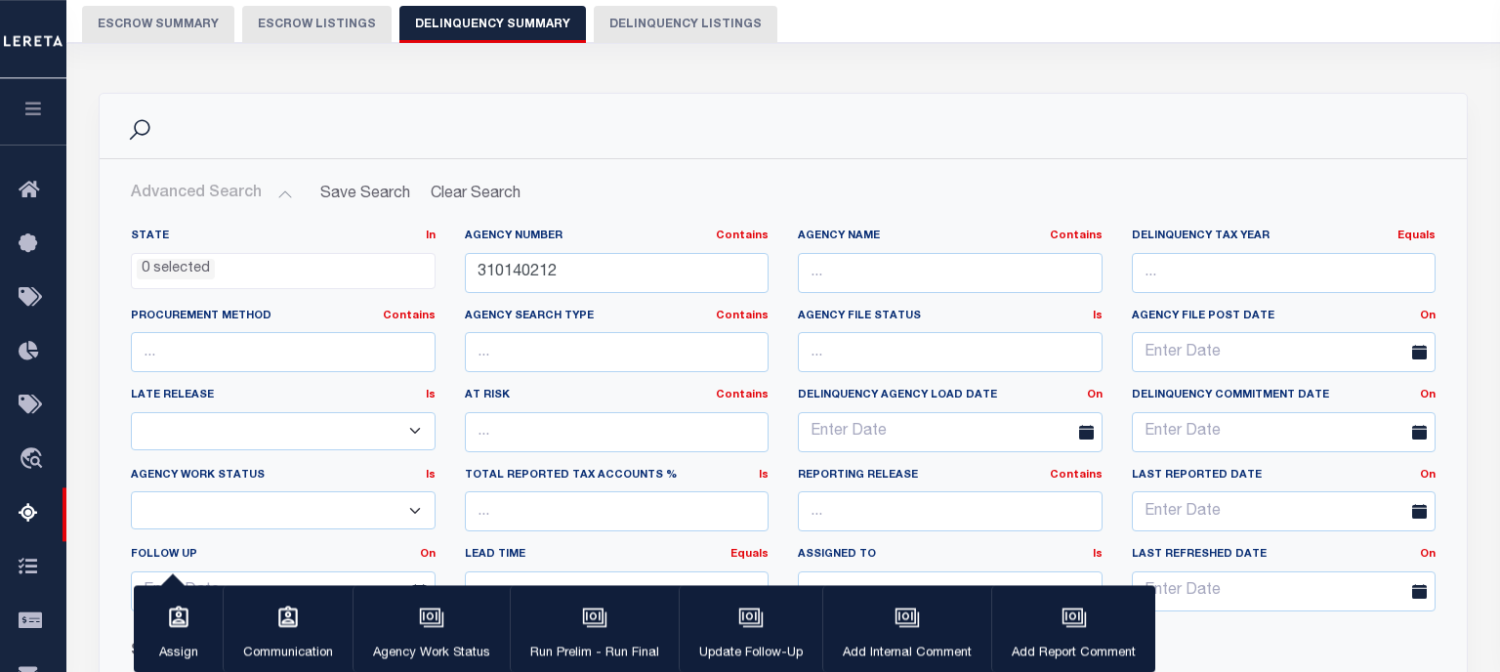
scroll to position [211, 0]
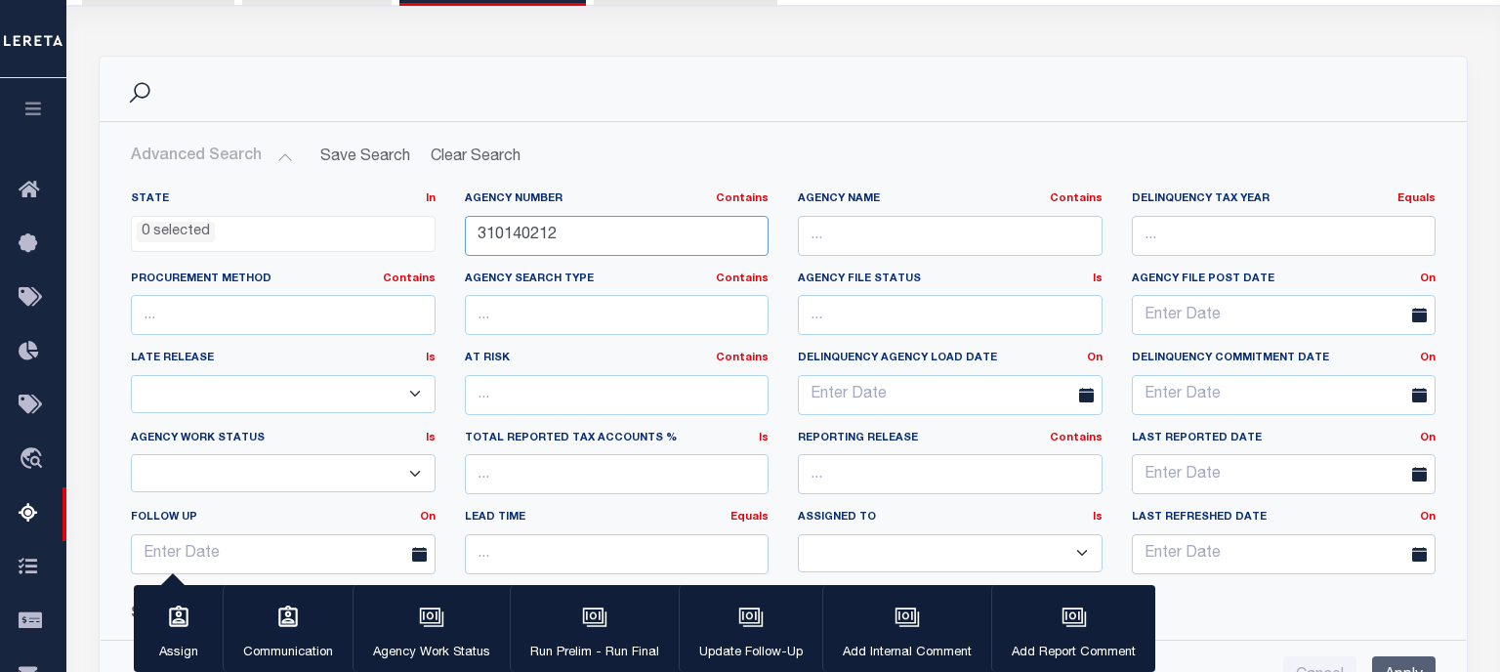
drag, startPoint x: 591, startPoint y: 236, endPoint x: 432, endPoint y: 225, distance: 159.6
click at [465, 225] on input "310140212" at bounding box center [617, 236] width 305 height 40
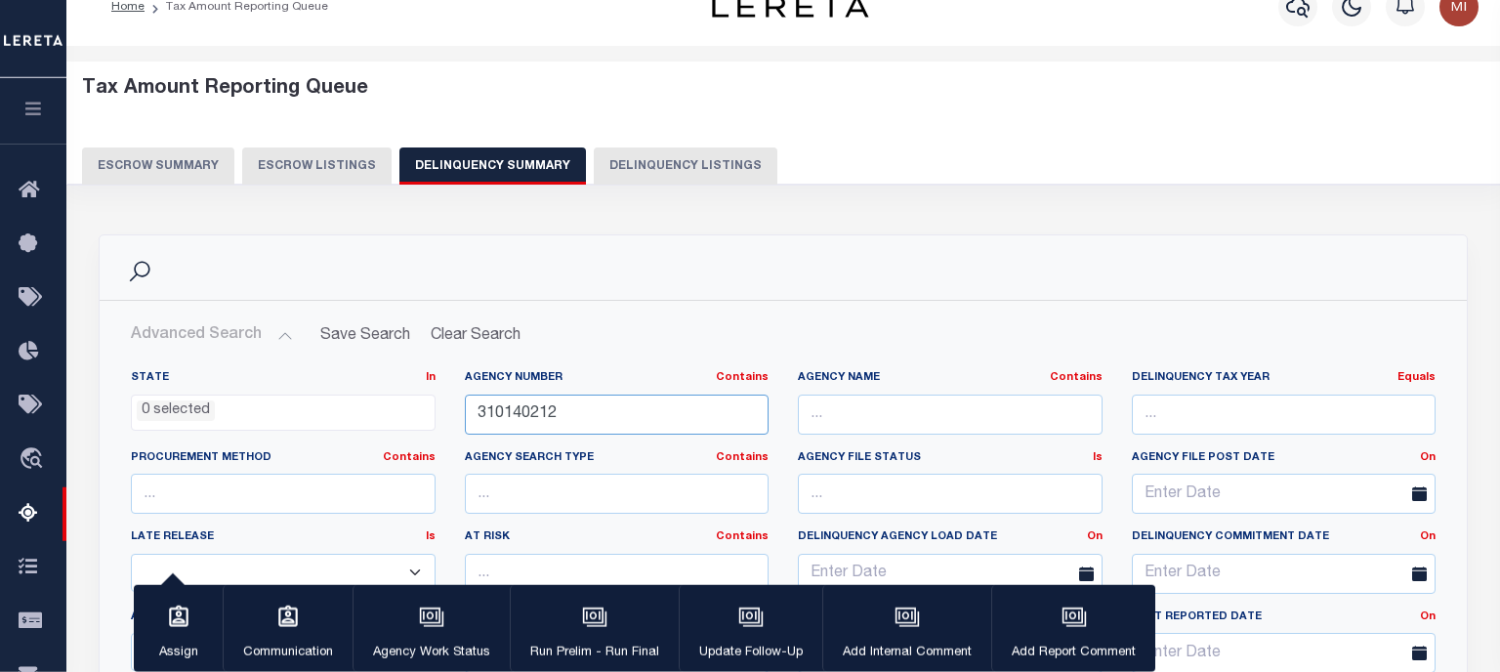
scroll to position [412, 0]
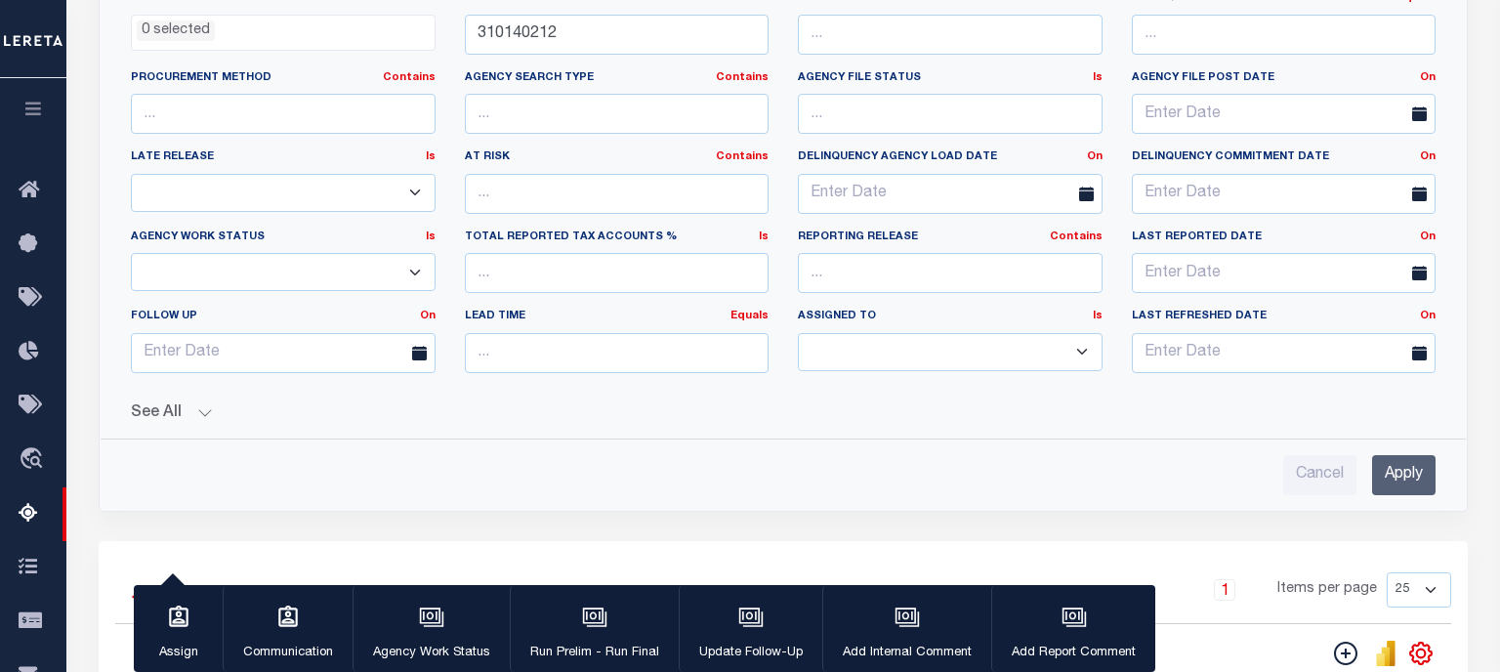
click at [779, 432] on div "State In In AK AL AR AZ CA CO CT DC DE FL GA GU HI IA ID IL IN KS KY LA MA MD M…" at bounding box center [783, 235] width 1336 height 521
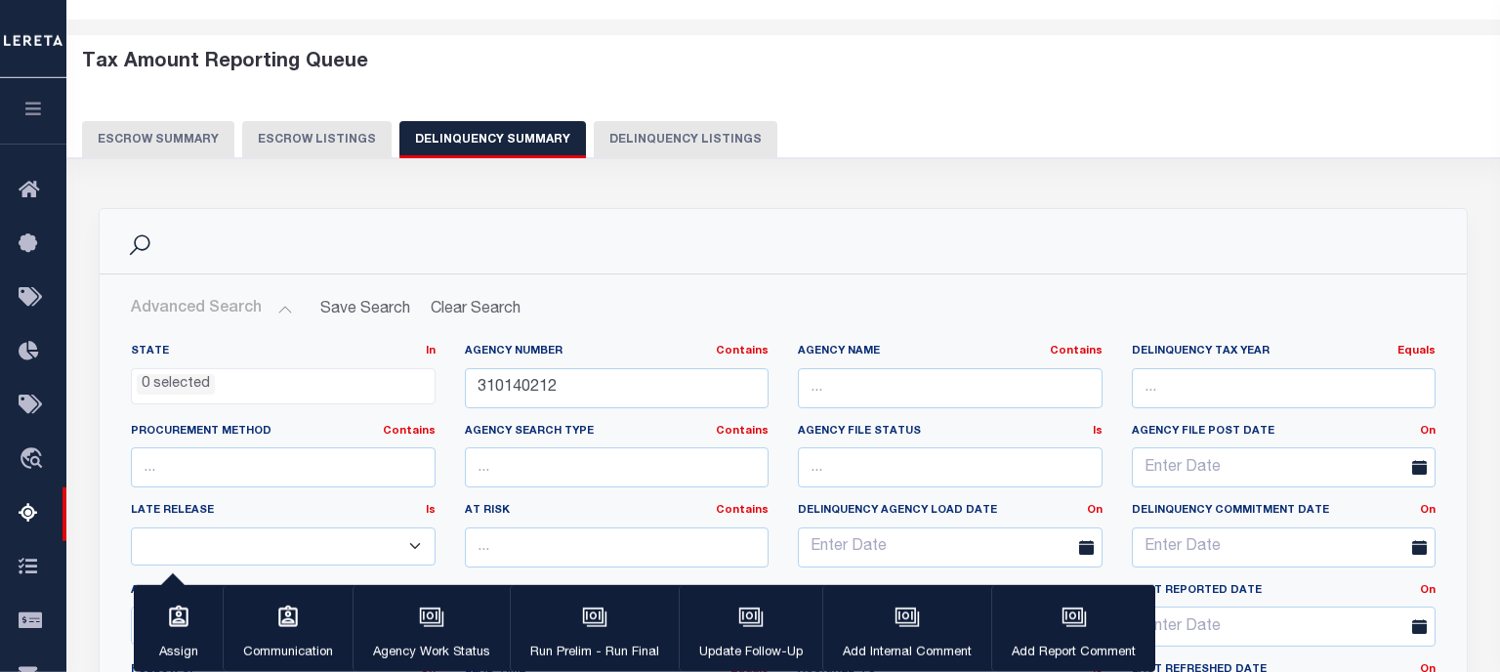
scroll to position [0, 0]
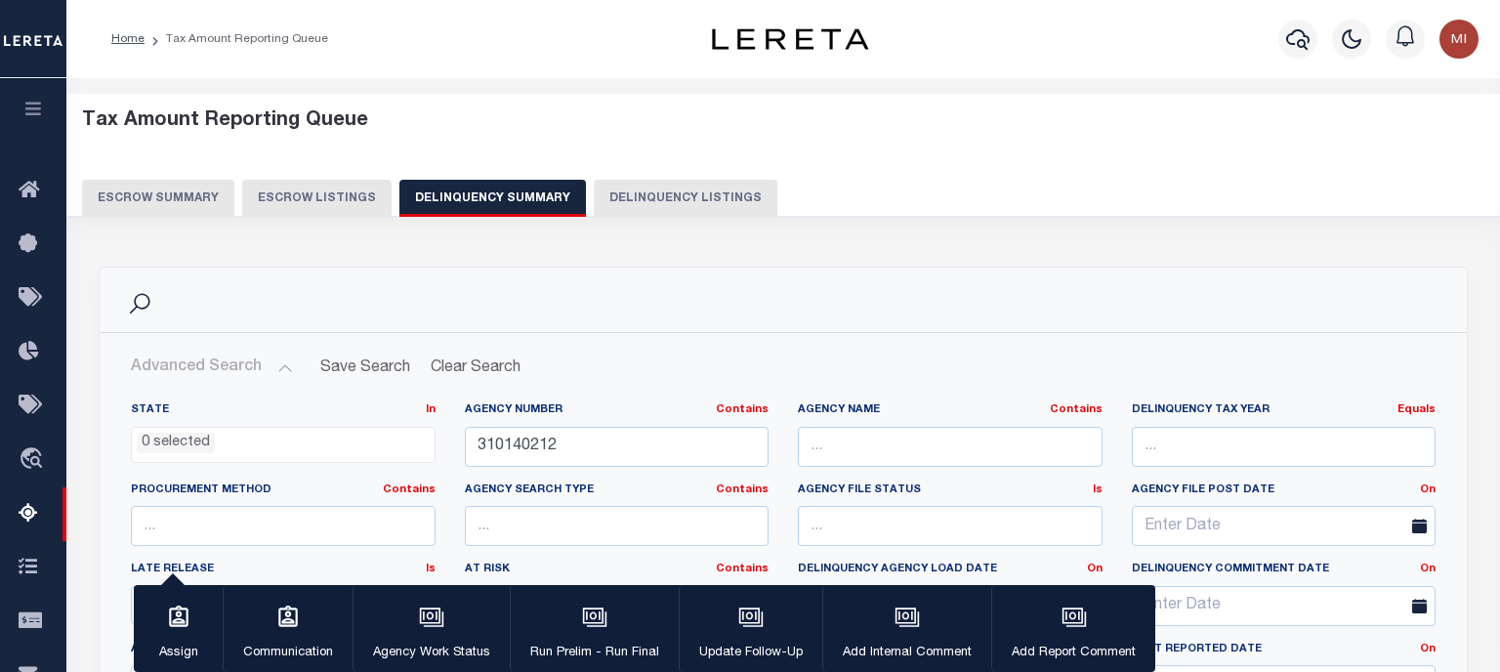
click at [521, 193] on button "Delinquency Summary" at bounding box center [492, 198] width 187 height 37
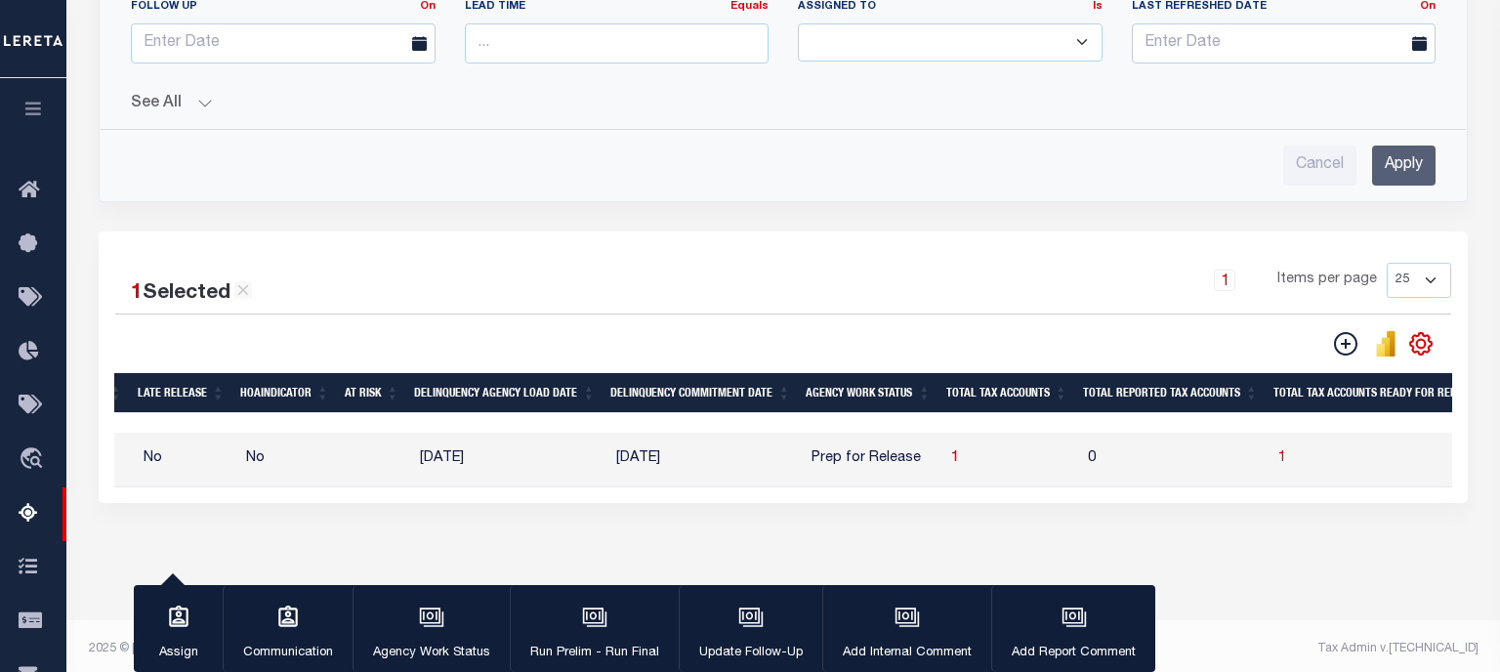
scroll to position [0, 1066]
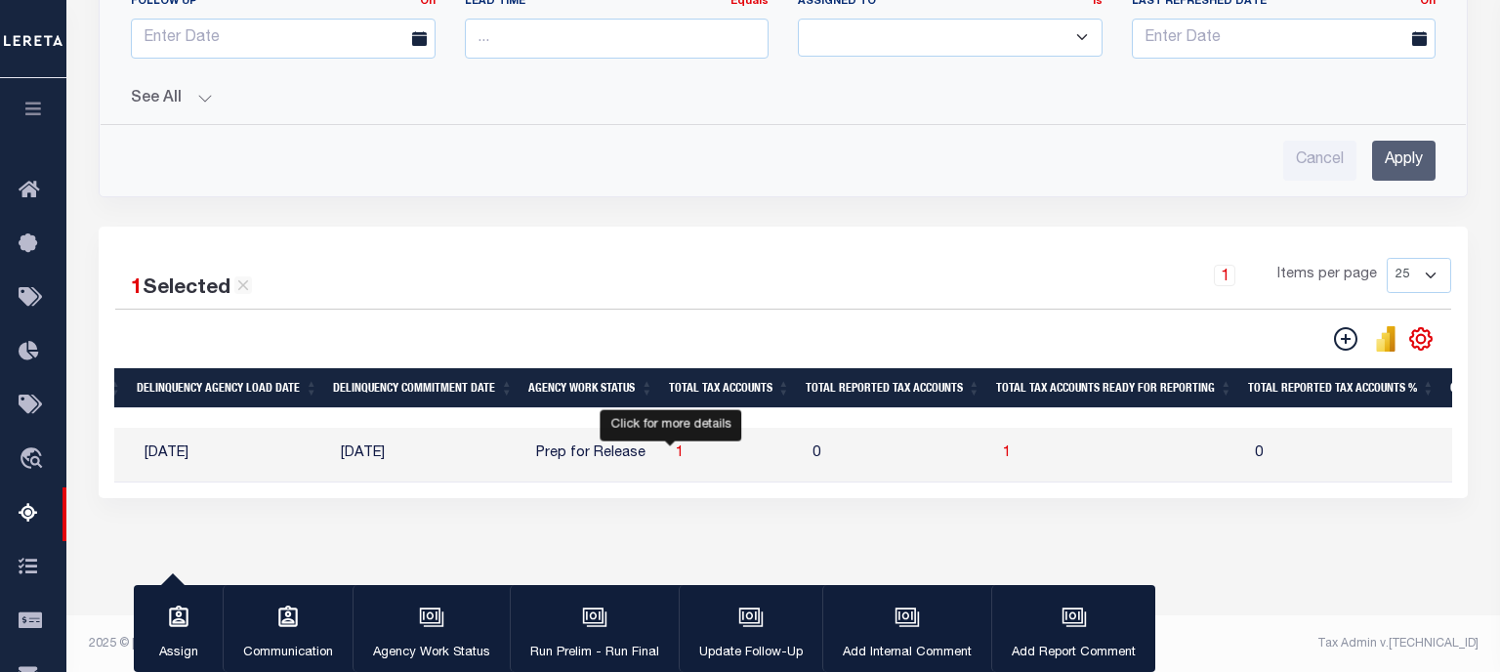
click at [676, 453] on span "1" at bounding box center [680, 453] width 8 height 14
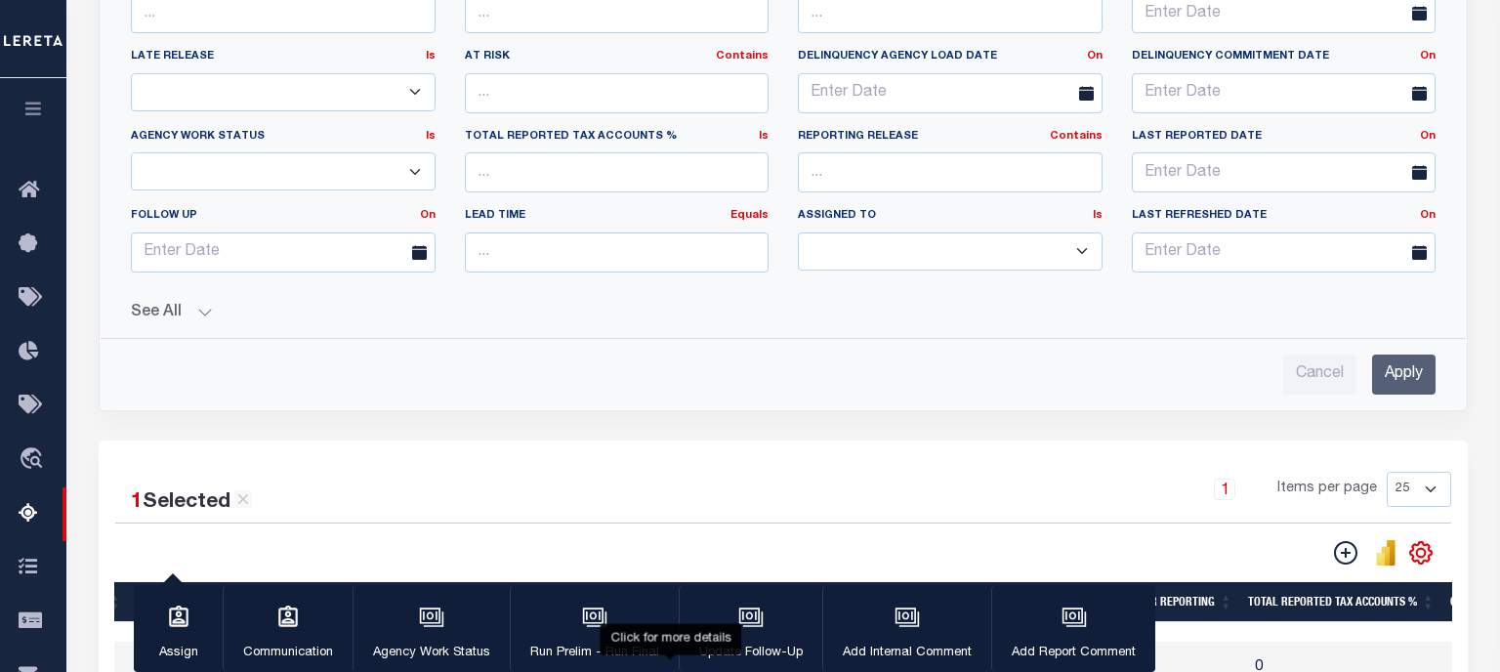
select select "100"
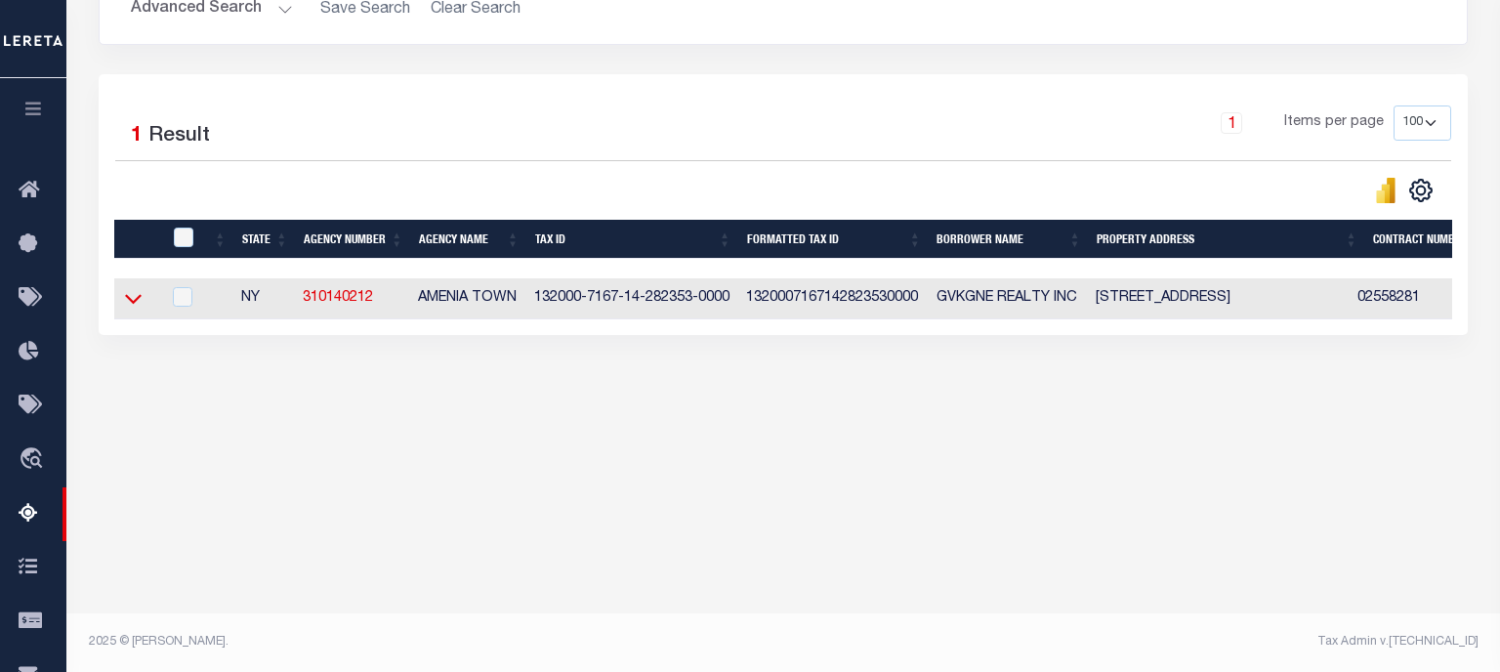
click at [139, 300] on icon at bounding box center [133, 300] width 17 height 10
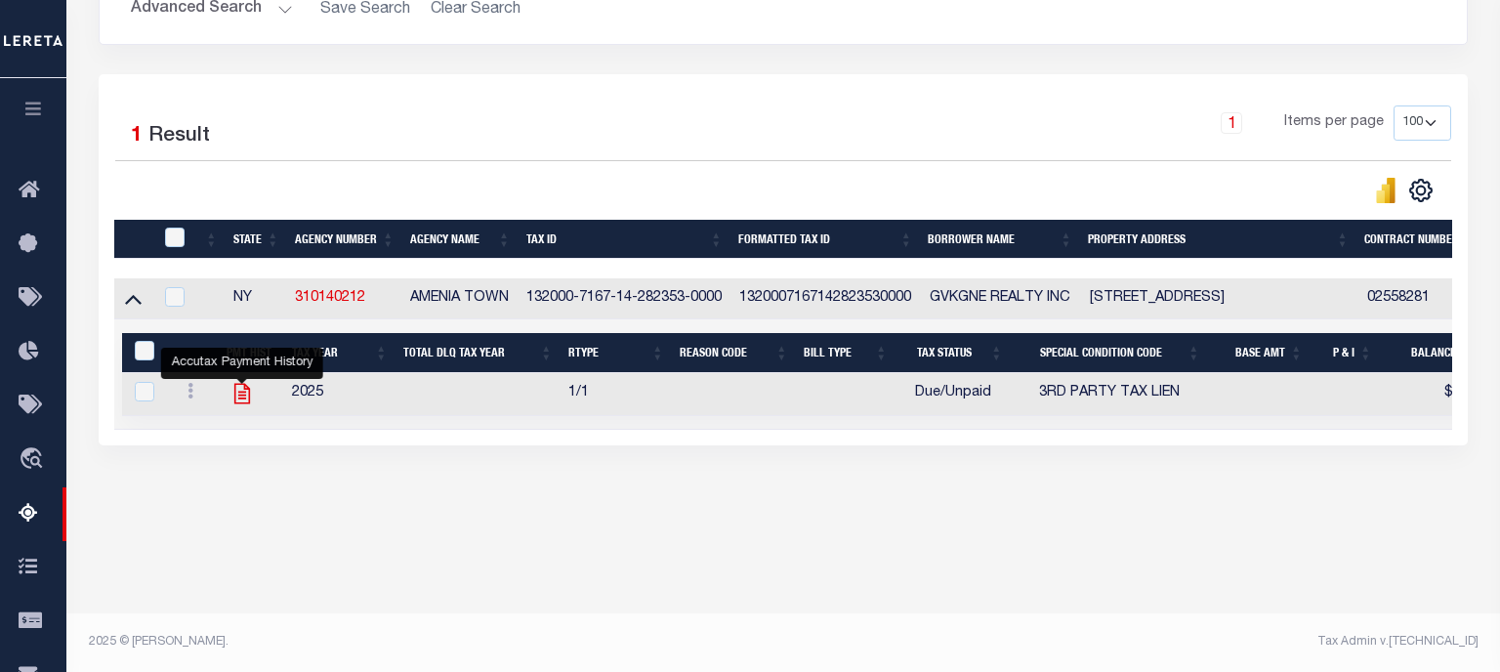
click at [246, 396] on icon "" at bounding box center [241, 393] width 25 height 25
checkbox input "true"
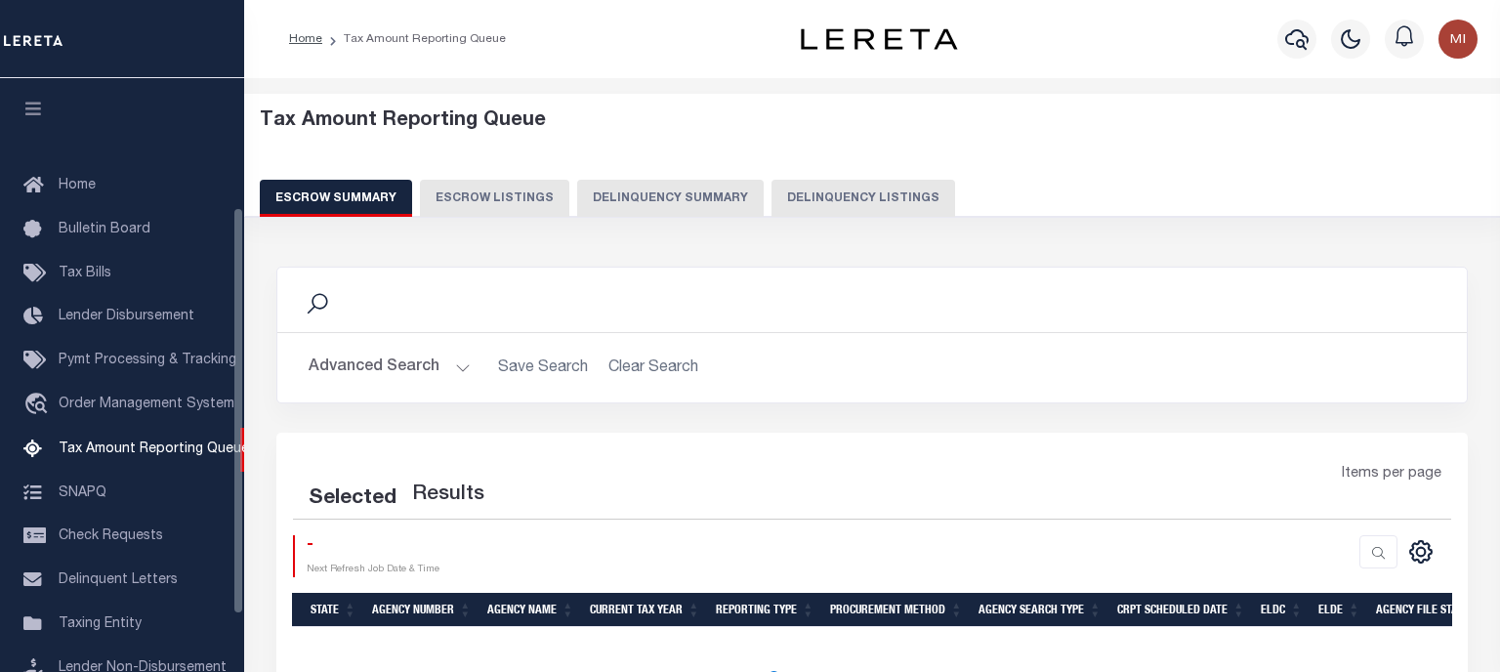
click at [658, 201] on button "Delinquency Summary" at bounding box center [670, 198] width 187 height 37
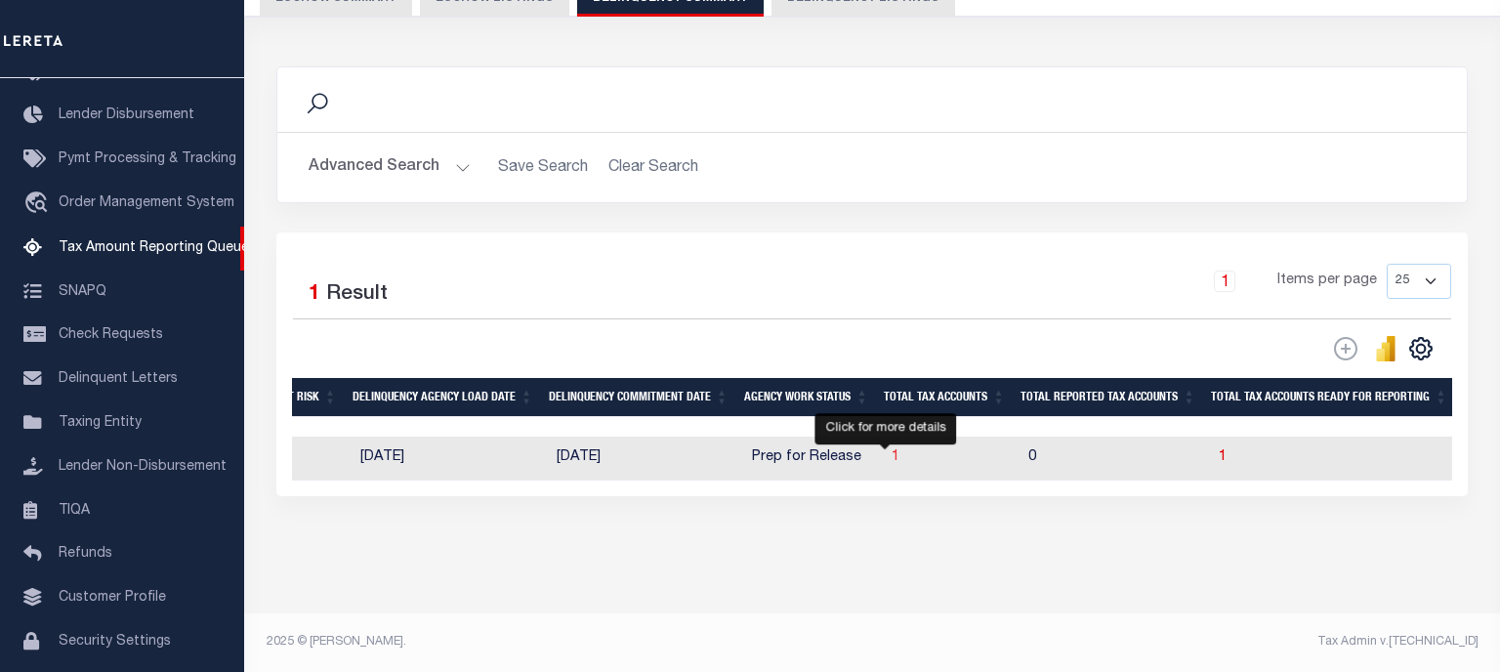
click at [892, 455] on span "1" at bounding box center [896, 457] width 8 height 14
select select "100"
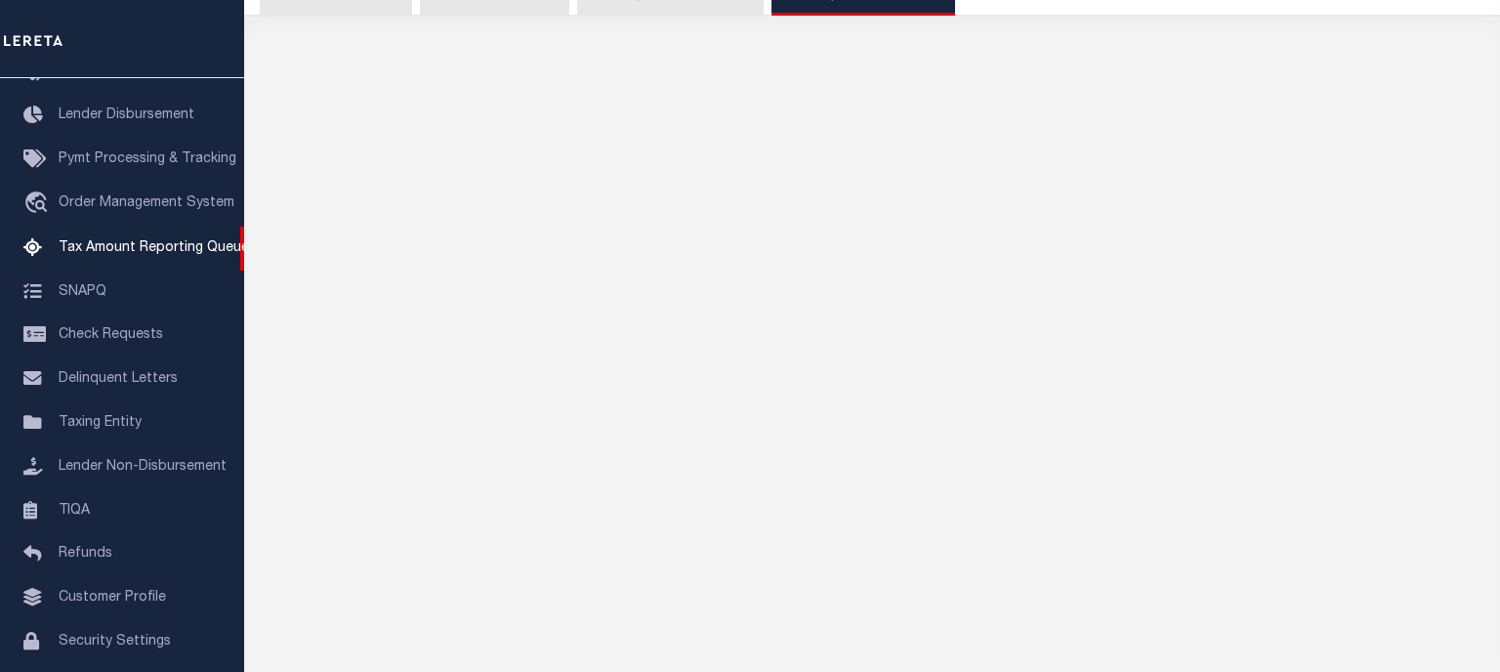
scroll to position [184, 0]
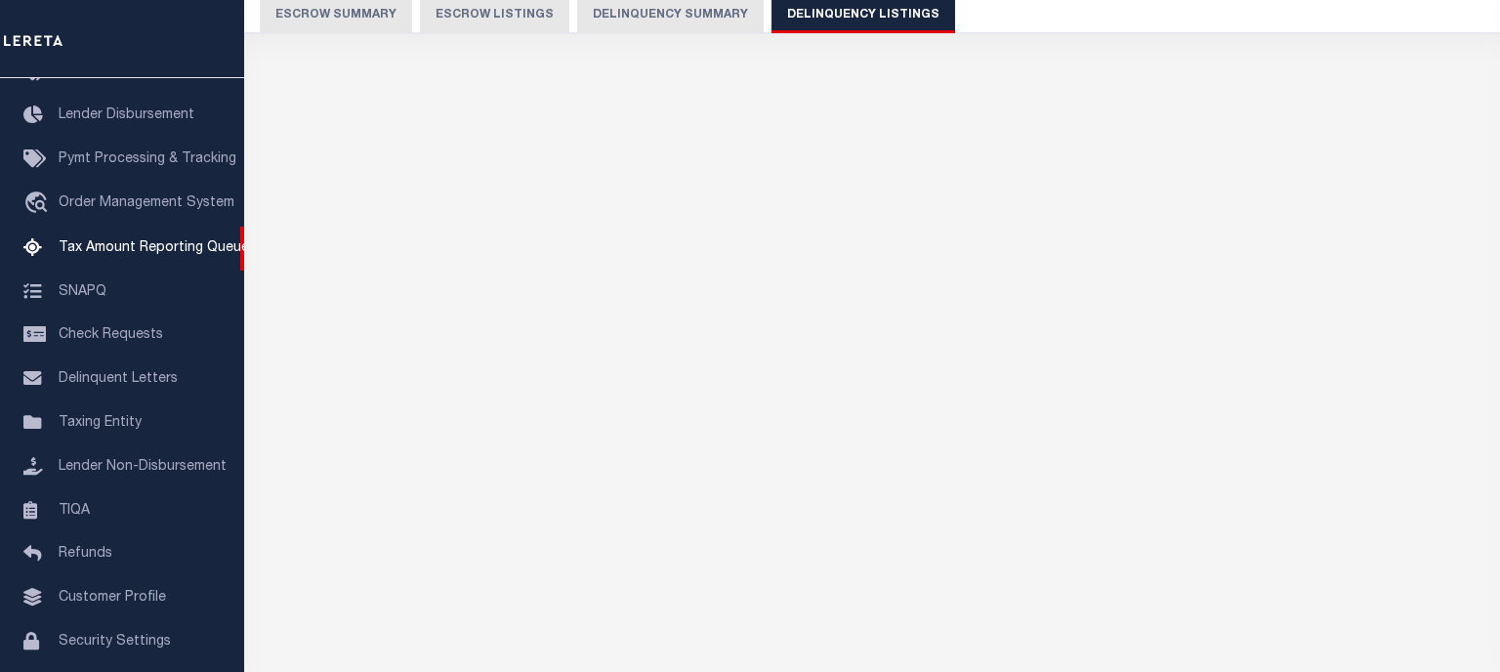
select select "100"
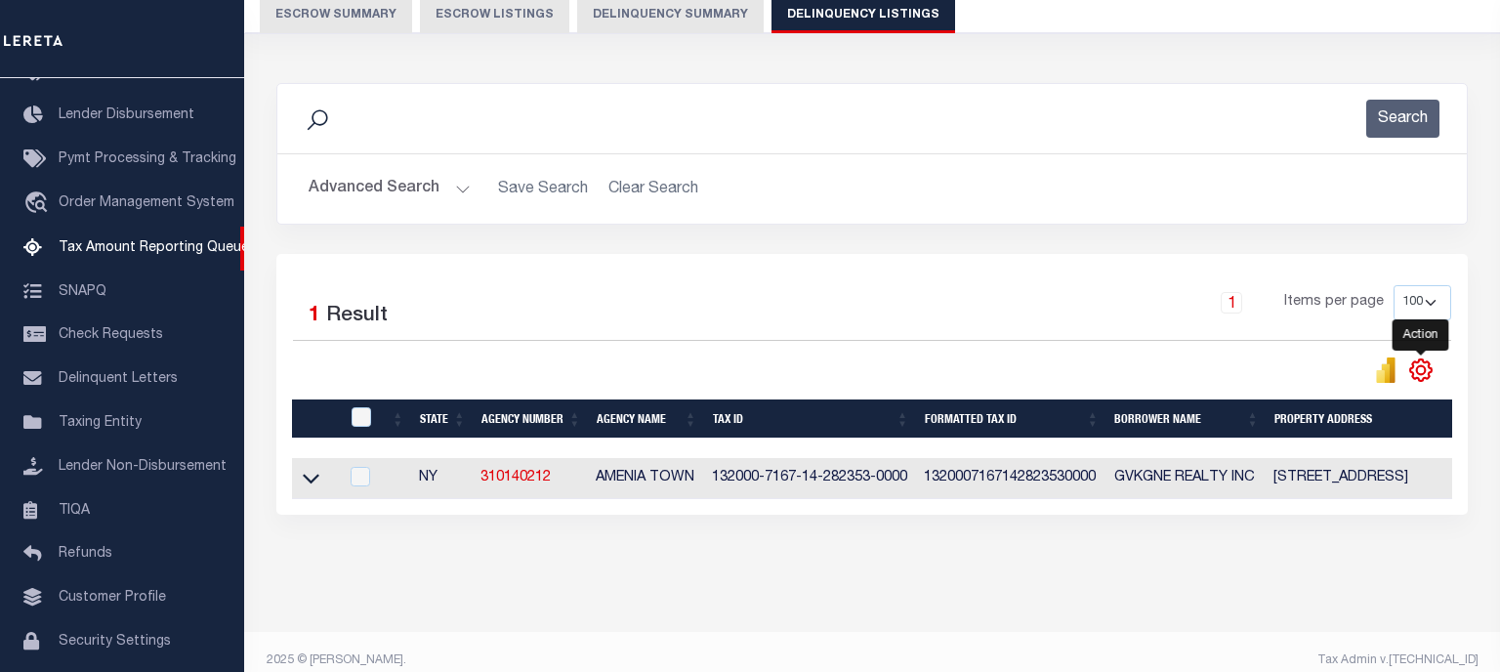
click at [1428, 377] on icon at bounding box center [1420, 369] width 21 height 21
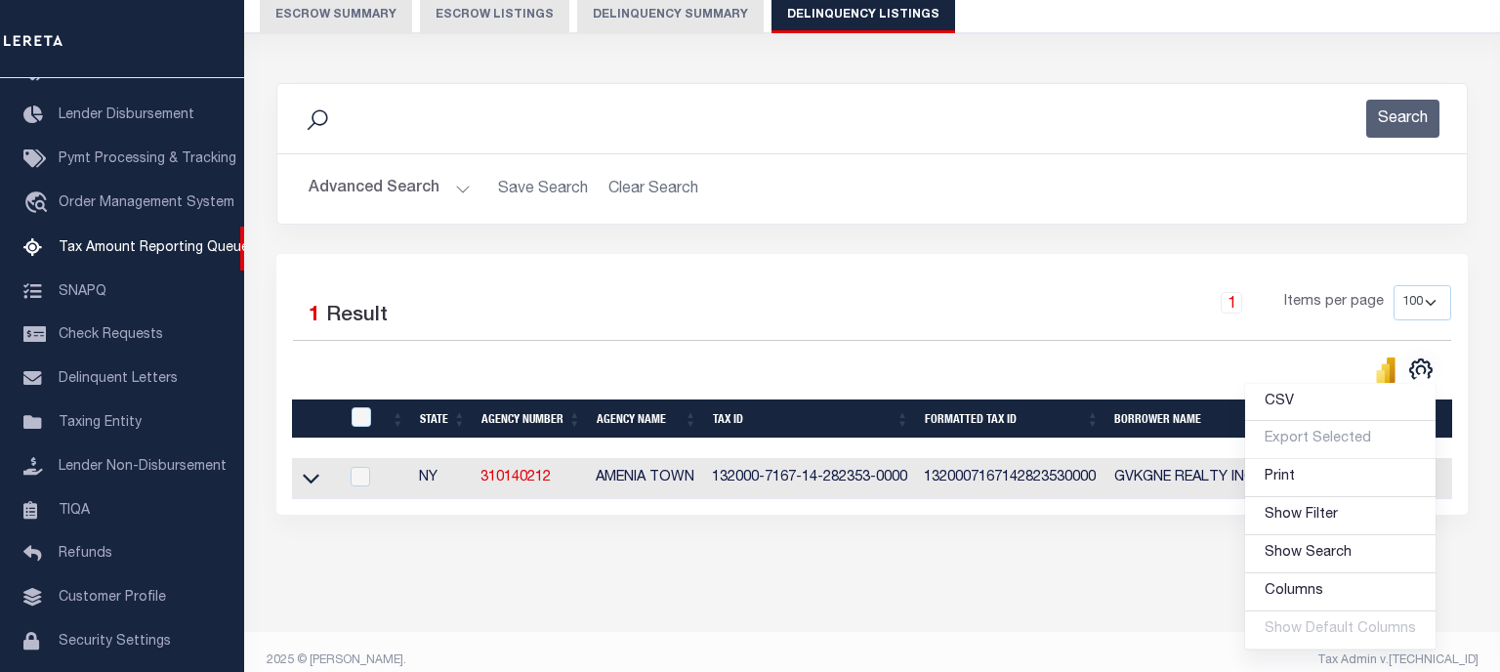
click at [1145, 360] on div "CSV Export Selected Print Show Filter Show Search Columns 0: 1: 2:" at bounding box center [1161, 369] width 579 height 27
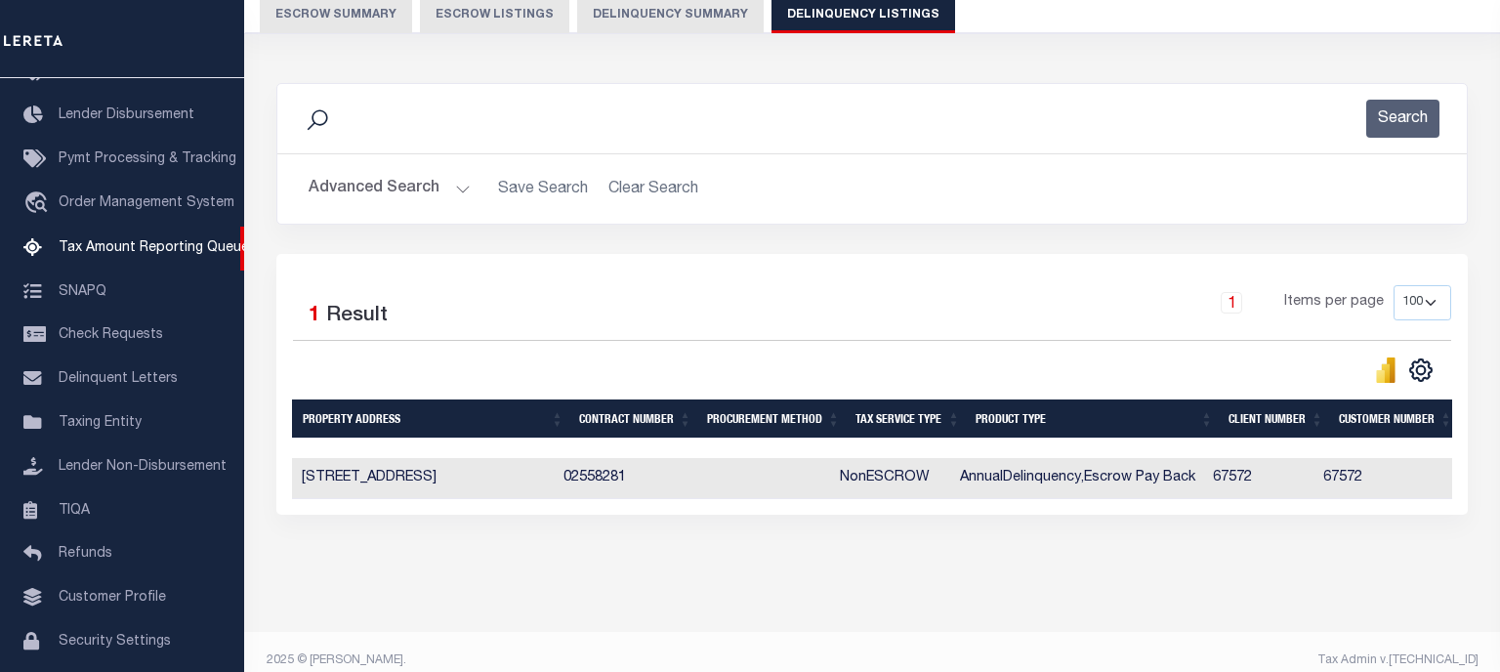
scroll to position [0, 1643]
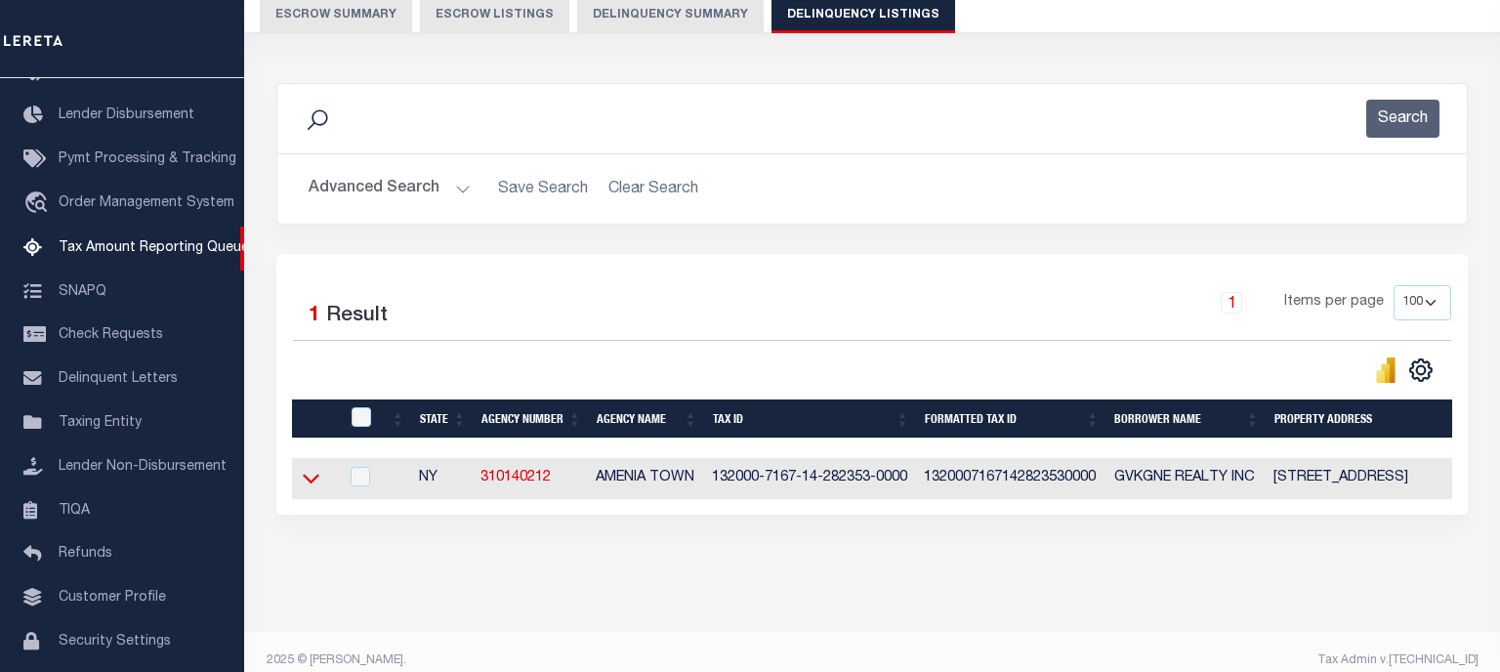
click at [314, 480] on icon at bounding box center [311, 478] width 17 height 21
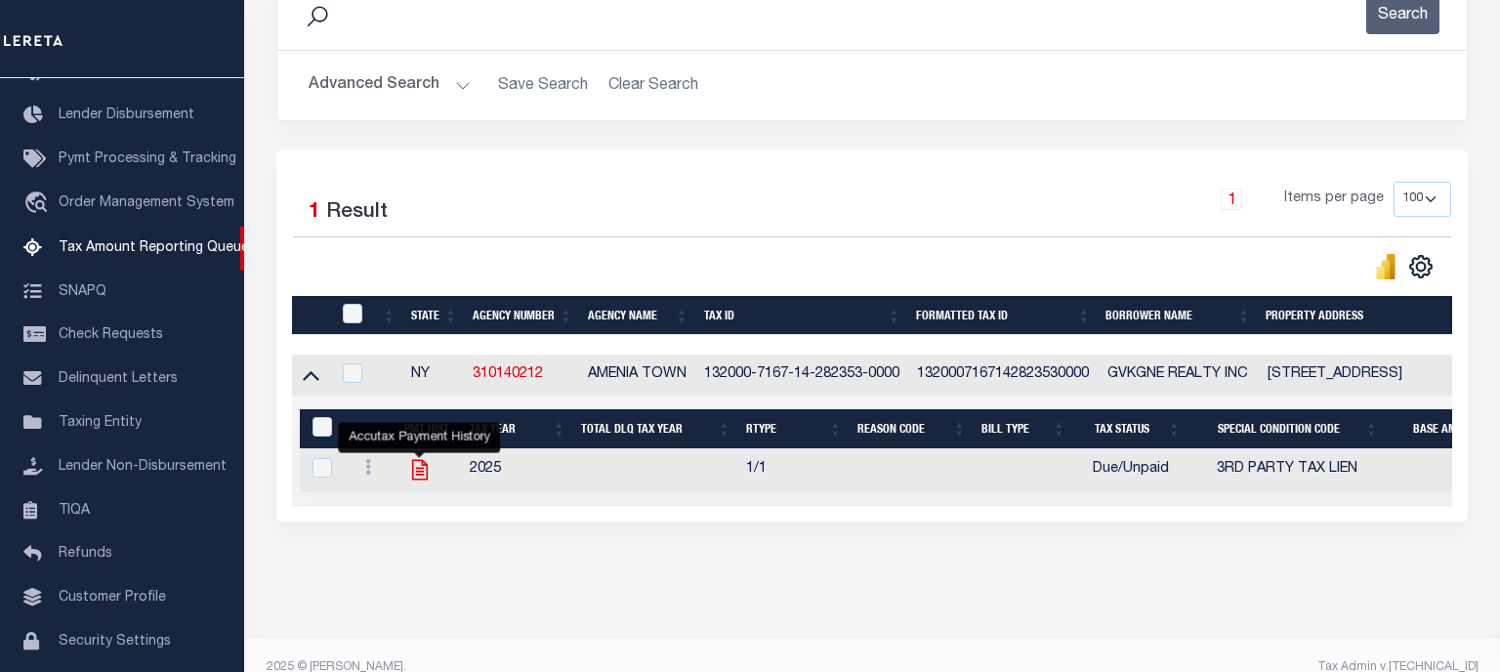
click at [416, 473] on icon "" at bounding box center [419, 469] width 25 height 25
checkbox input "true"
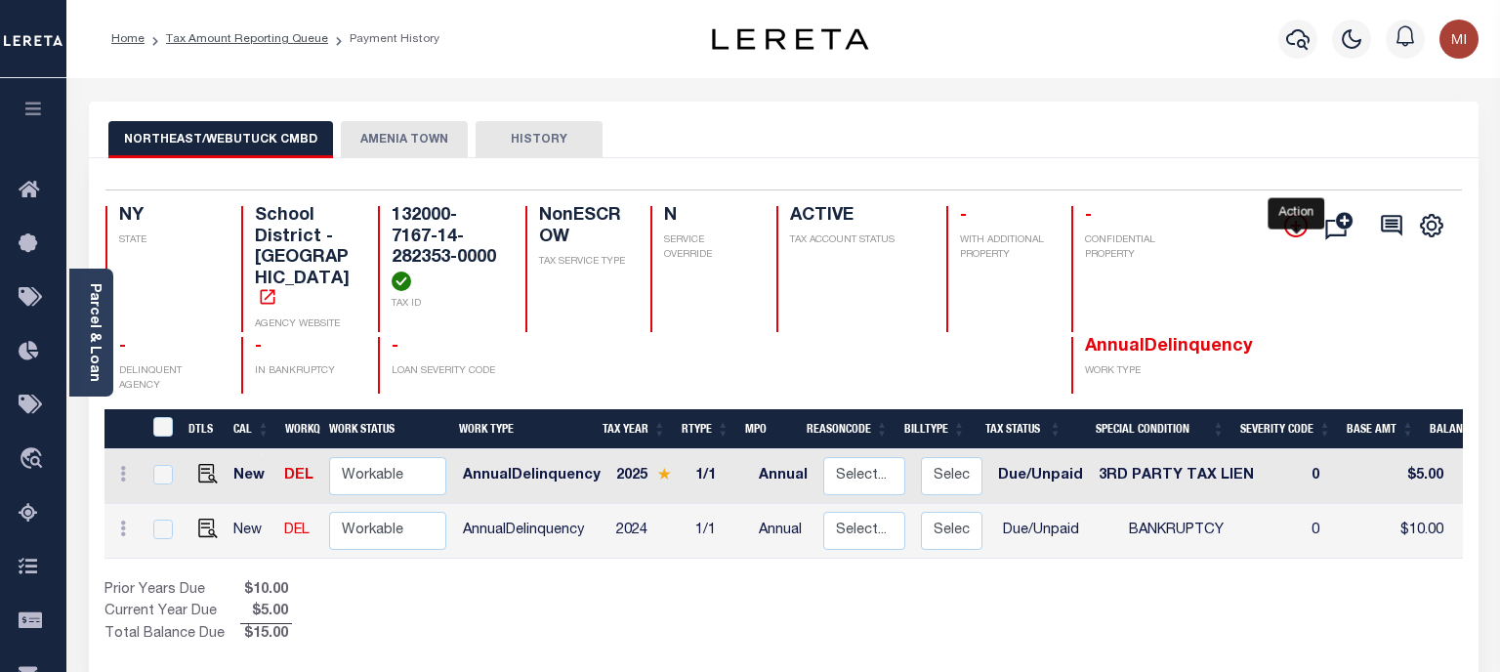
click at [1297, 226] on icon "" at bounding box center [1295, 226] width 10 height 10
click at [1297, 232] on icon "" at bounding box center [1295, 225] width 23 height 23
click at [1297, 229] on icon "" at bounding box center [1295, 226] width 10 height 10
click at [1295, 231] on icon "" at bounding box center [1295, 225] width 23 height 23
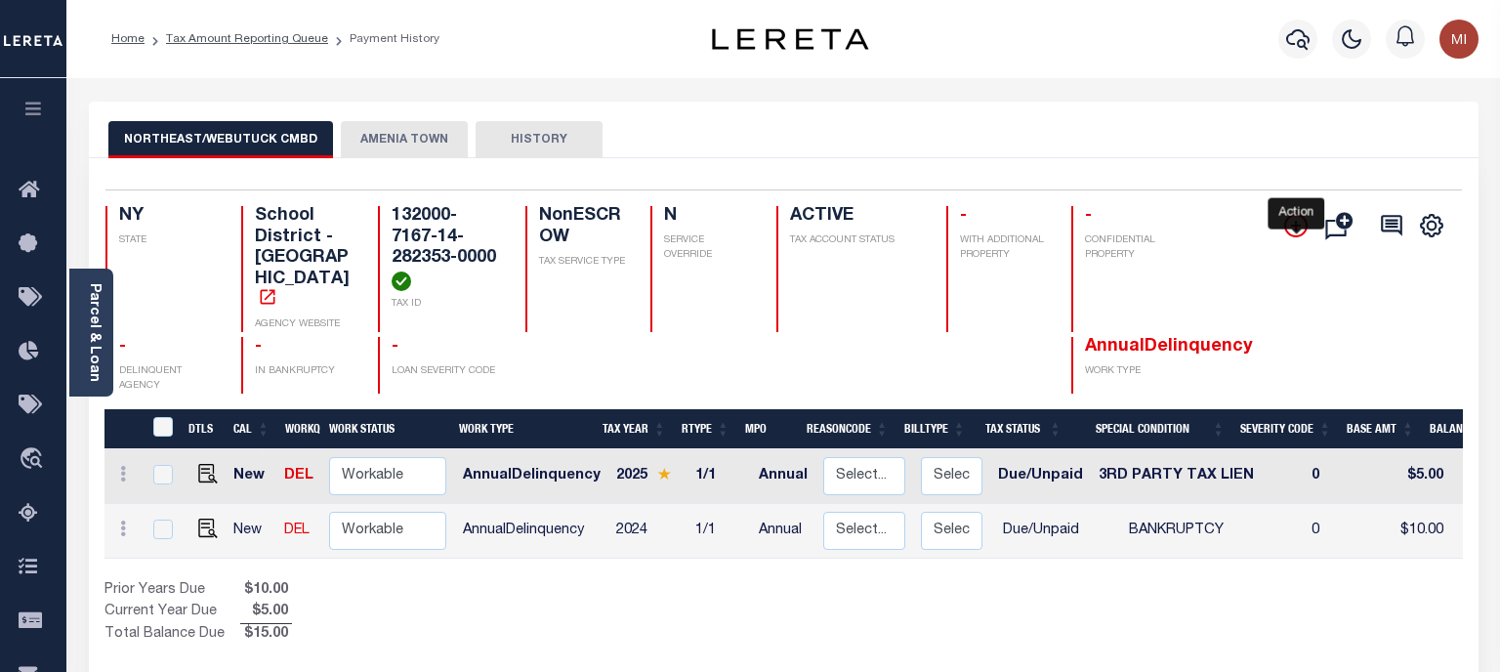
click at [1300, 227] on icon "" at bounding box center [1295, 226] width 10 height 10
click at [1296, 226] on icon "" at bounding box center [1295, 226] width 10 height 10
click at [774, 119] on div "NORTHEAST/WEBUTUCK CMBD AMENIA TOWN HISTORY" at bounding box center [784, 130] width 1390 height 57
click at [118, 469] on link at bounding box center [122, 477] width 21 height 16
click at [1090, 145] on div "NORTHEAST/WEBUTUCK CMBD AMENIA TOWN HISTORY" at bounding box center [783, 139] width 1351 height 36
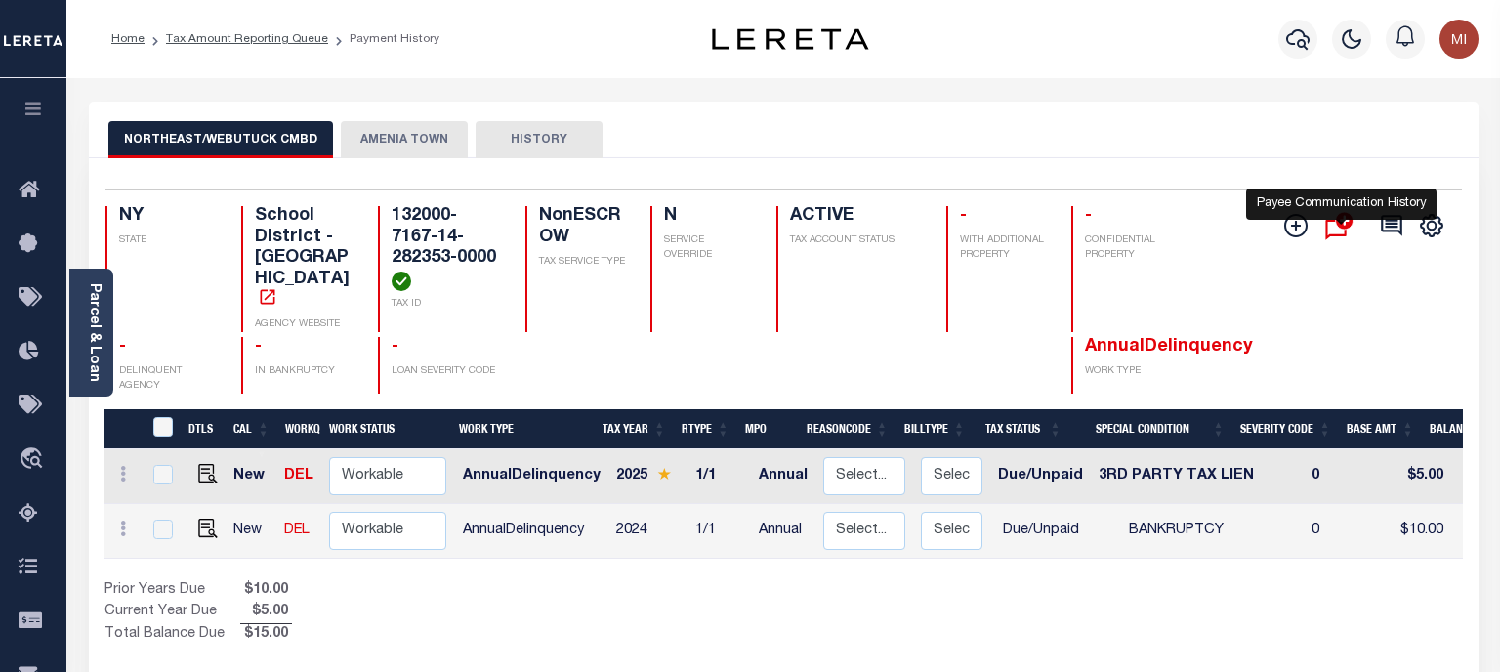
click at [1342, 221] on icon "" at bounding box center [1344, 221] width 9 height 10
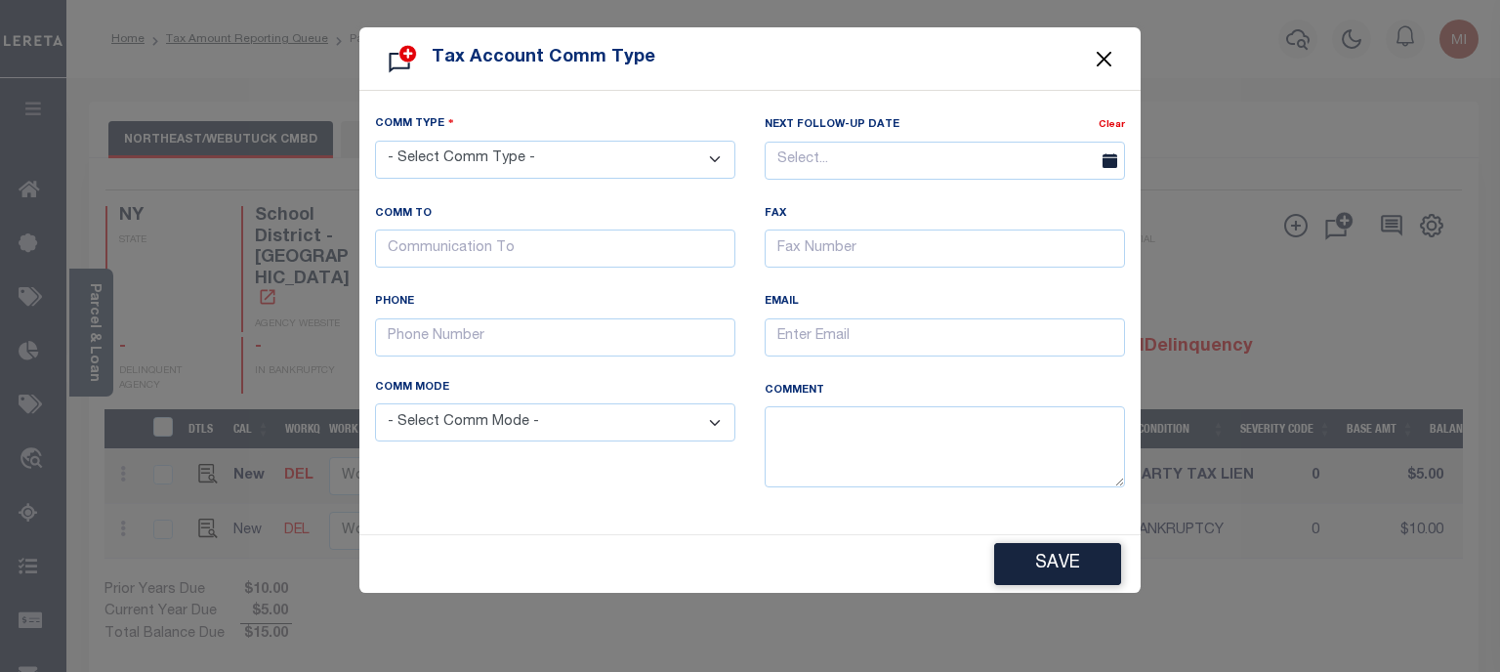
click at [1107, 62] on button "Close" at bounding box center [1104, 58] width 25 height 25
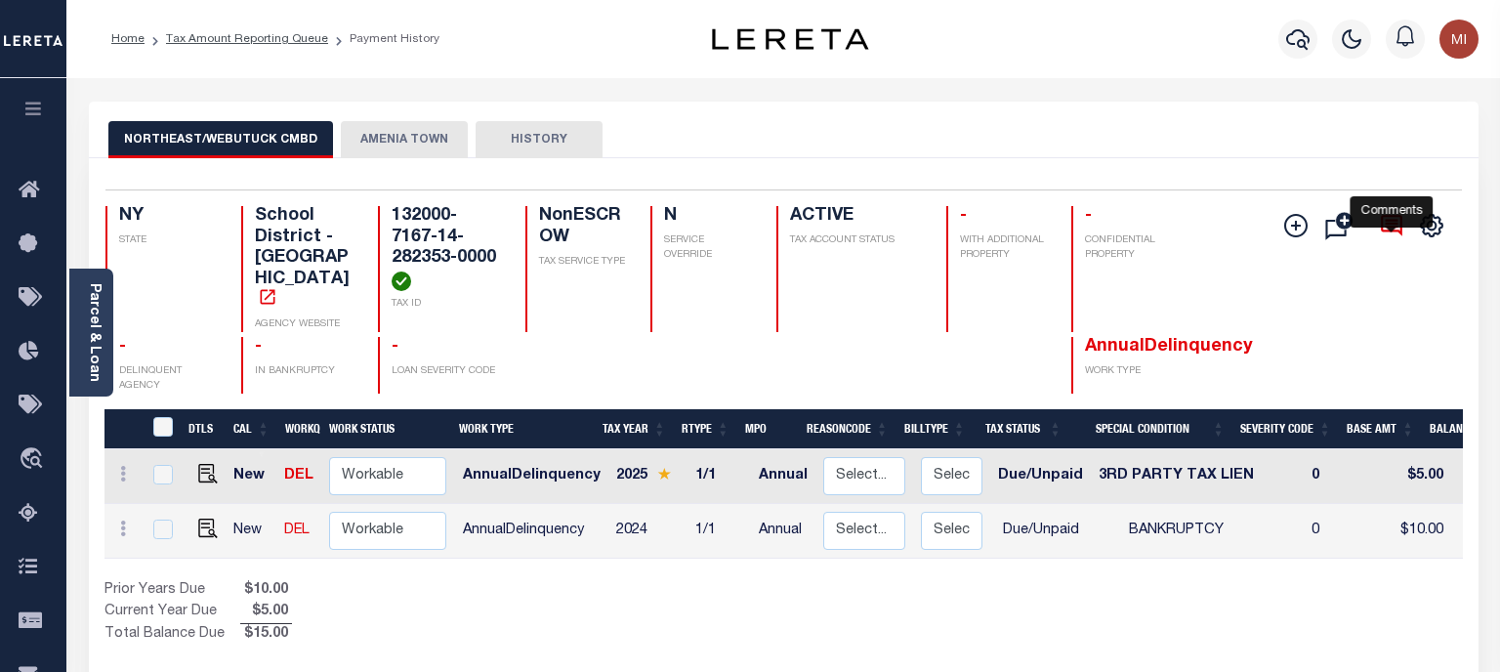
click at [1392, 228] on icon at bounding box center [1391, 225] width 21 height 21
click at [1438, 229] on icon "" at bounding box center [1431, 225] width 21 height 21
click at [1428, 229] on icon "" at bounding box center [1431, 225] width 25 height 25
click at [1395, 230] on icon at bounding box center [1391, 225] width 25 height 25
click at [1433, 230] on icon "" at bounding box center [1431, 226] width 9 height 9
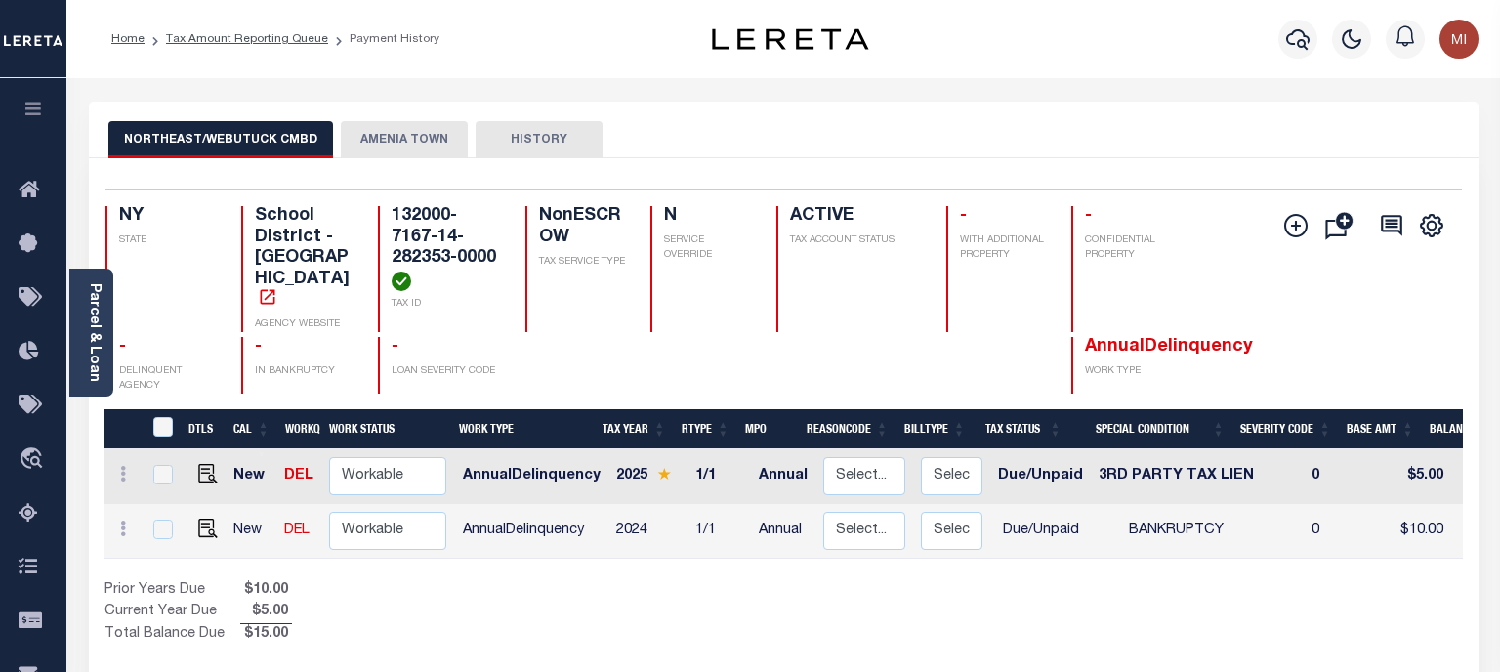
click at [1217, 139] on div "NORTHEAST/WEBUTUCK CMBD AMENIA TOWN HISTORY" at bounding box center [783, 139] width 1351 height 36
click at [1300, 228] on icon "" at bounding box center [1295, 226] width 10 height 10
click at [1397, 229] on icon at bounding box center [1391, 225] width 25 height 25
click at [1436, 229] on icon "" at bounding box center [1431, 226] width 9 height 9
click at [1420, 280] on div "Add Installment Line Bad Parcel Request Check" at bounding box center [1358, 299] width 180 height 187
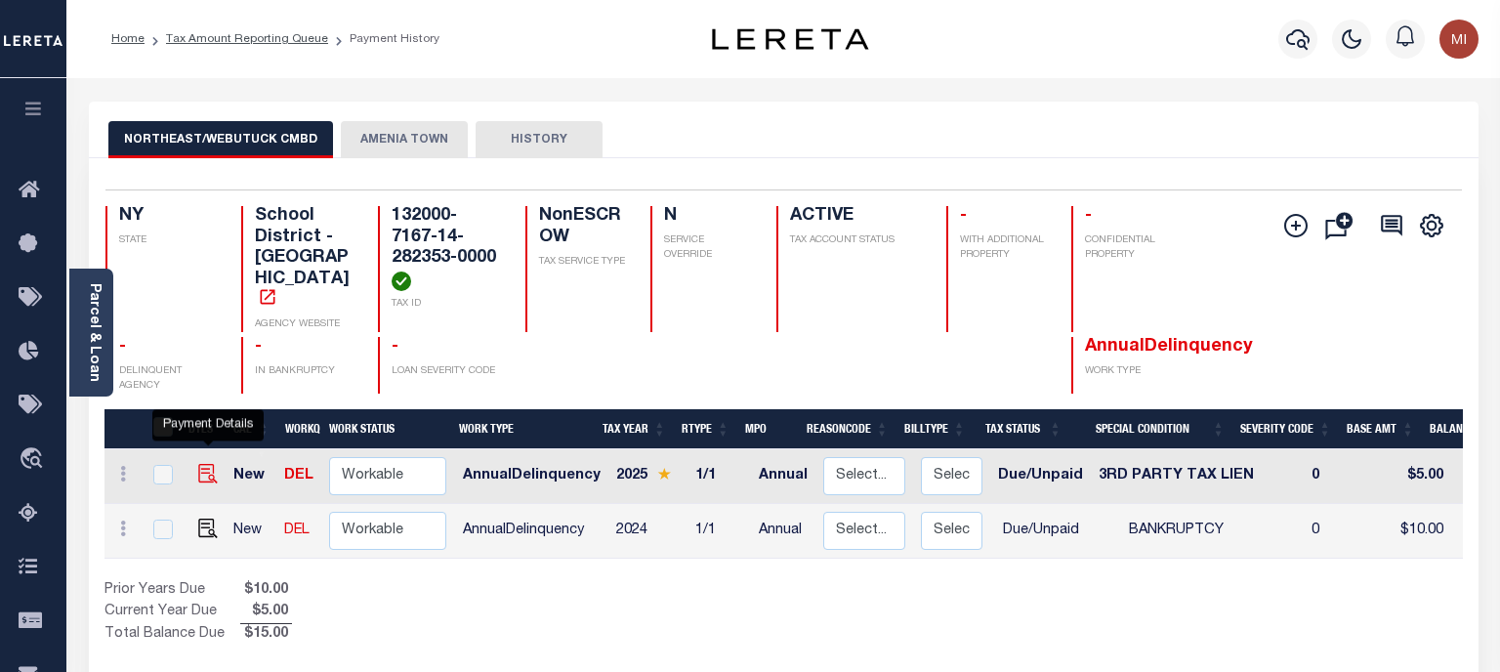
click at [205, 464] on img "" at bounding box center [208, 474] width 20 height 20
checkbox input "true"
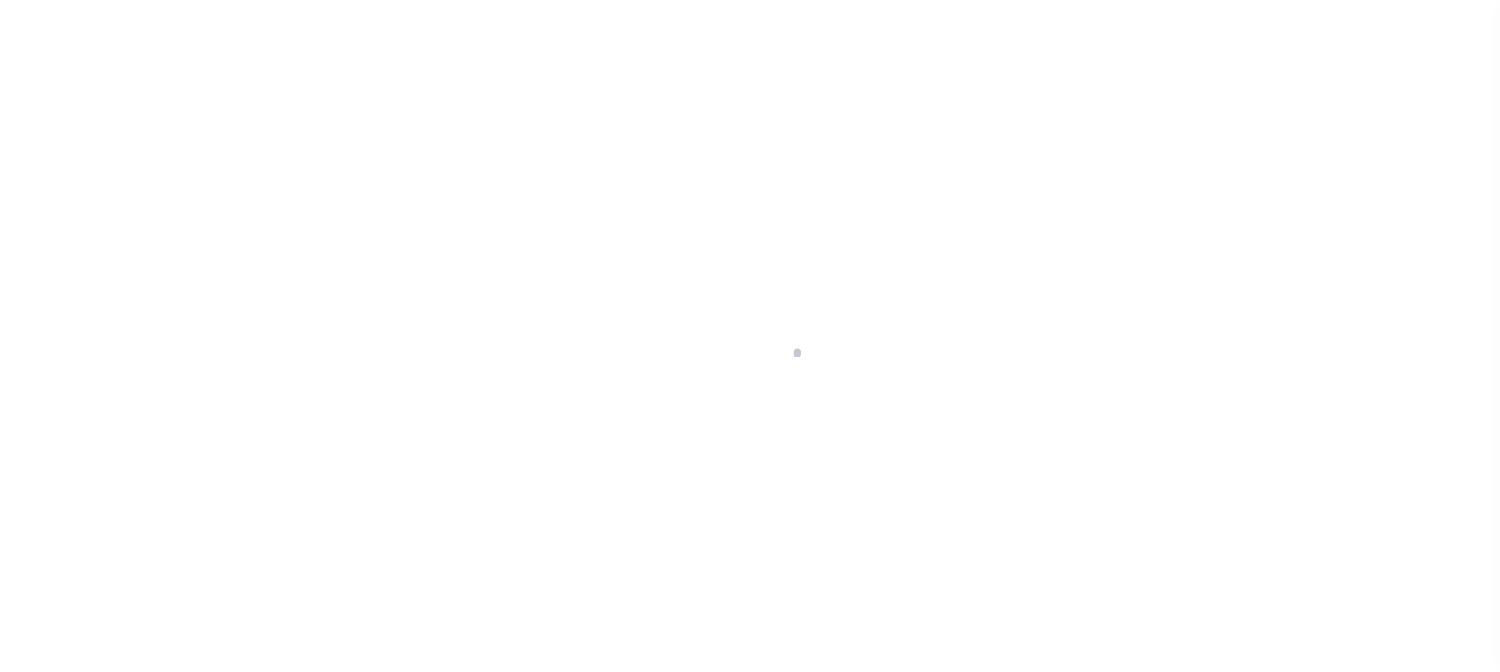
type input "12345"
type input "[DATE]"
select select "DUE"
select select "20"
type input "0"
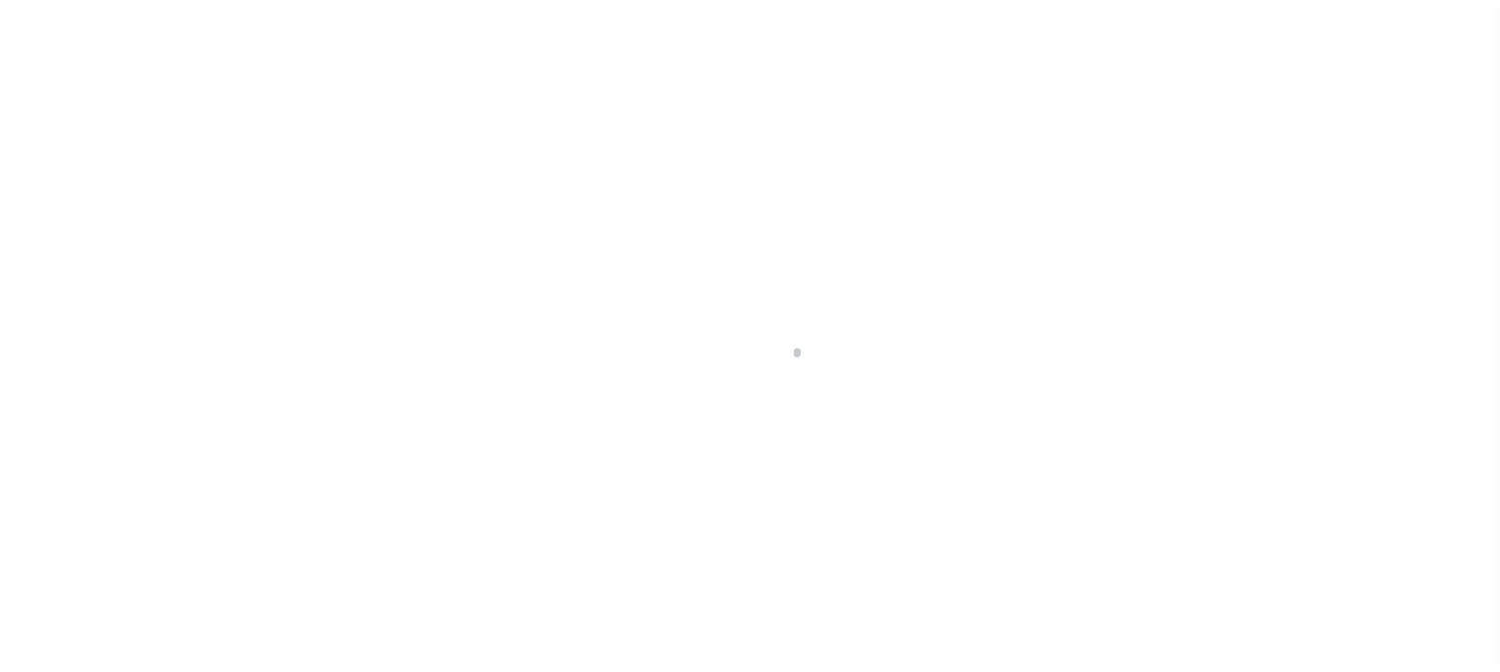
type input "$5"
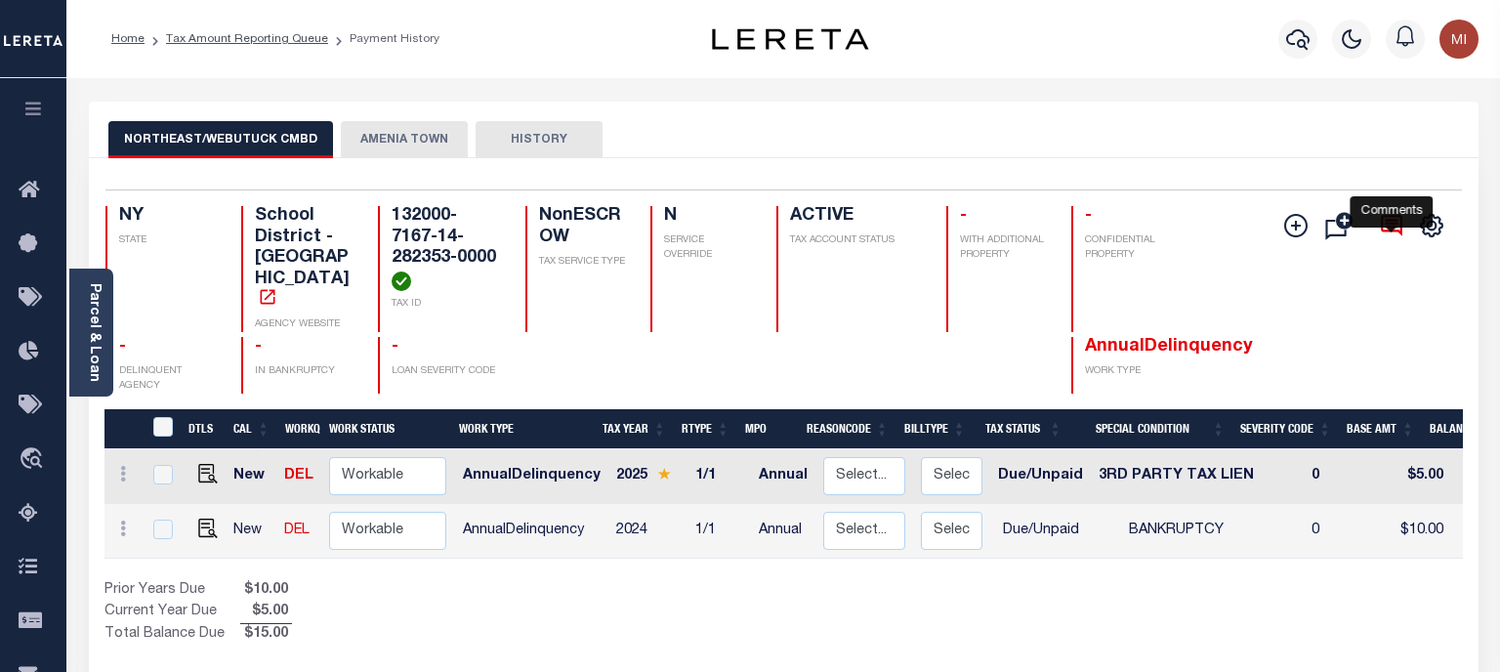
click at [1389, 230] on icon at bounding box center [1391, 225] width 25 height 25
click at [1428, 223] on icon "" at bounding box center [1431, 226] width 9 height 9
click at [1386, 317] on div "Add Installment Line [GEOGRAPHIC_DATA] Request Check" at bounding box center [1358, 299] width 180 height 187
click at [122, 466] on icon at bounding box center [123, 474] width 6 height 16
click at [122, 521] on icon at bounding box center [123, 529] width 6 height 16
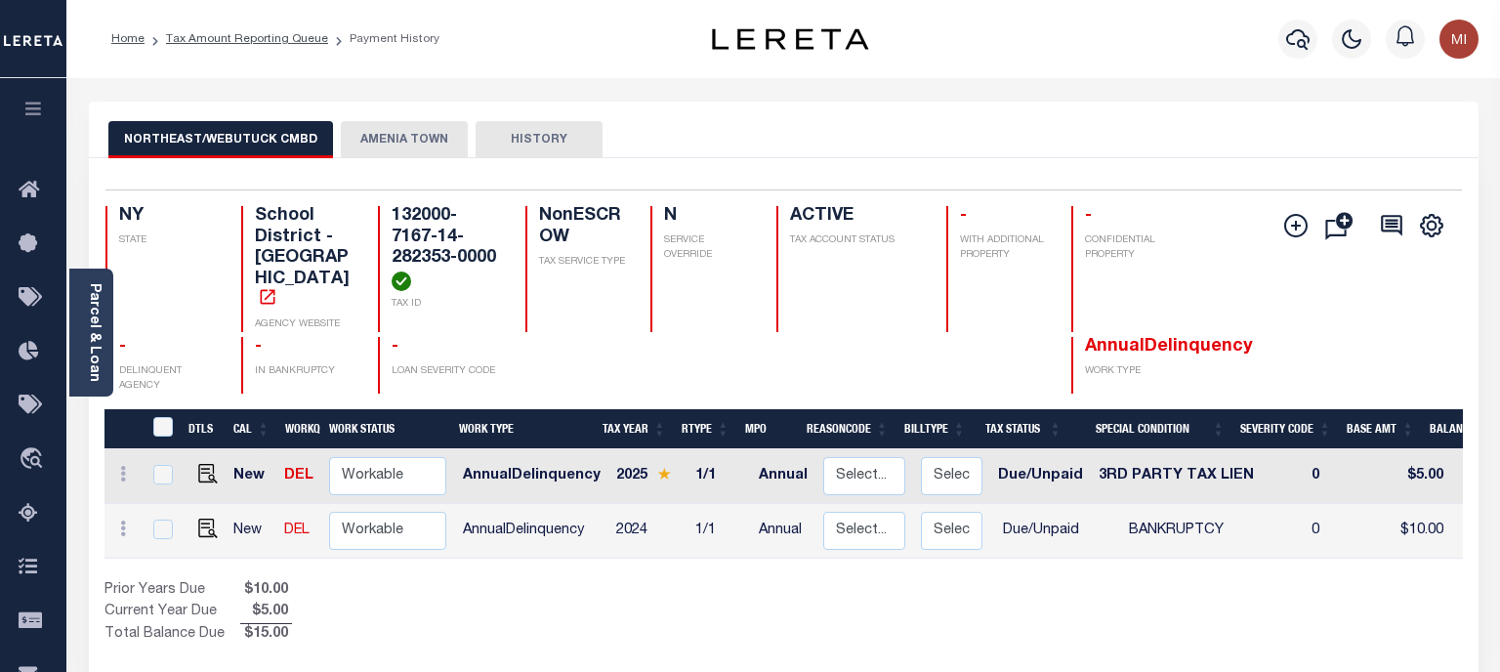
click at [812, 138] on div "NORTHEAST/WEBUTUCK CMBD AMENIA TOWN HISTORY" at bounding box center [783, 139] width 1351 height 36
click at [563, 37] on div "Home Tax Amount Reporting Queue Payment History" at bounding box center [385, 39] width 579 height 41
click at [402, 143] on button "AMENIA TOWN" at bounding box center [404, 139] width 127 height 37
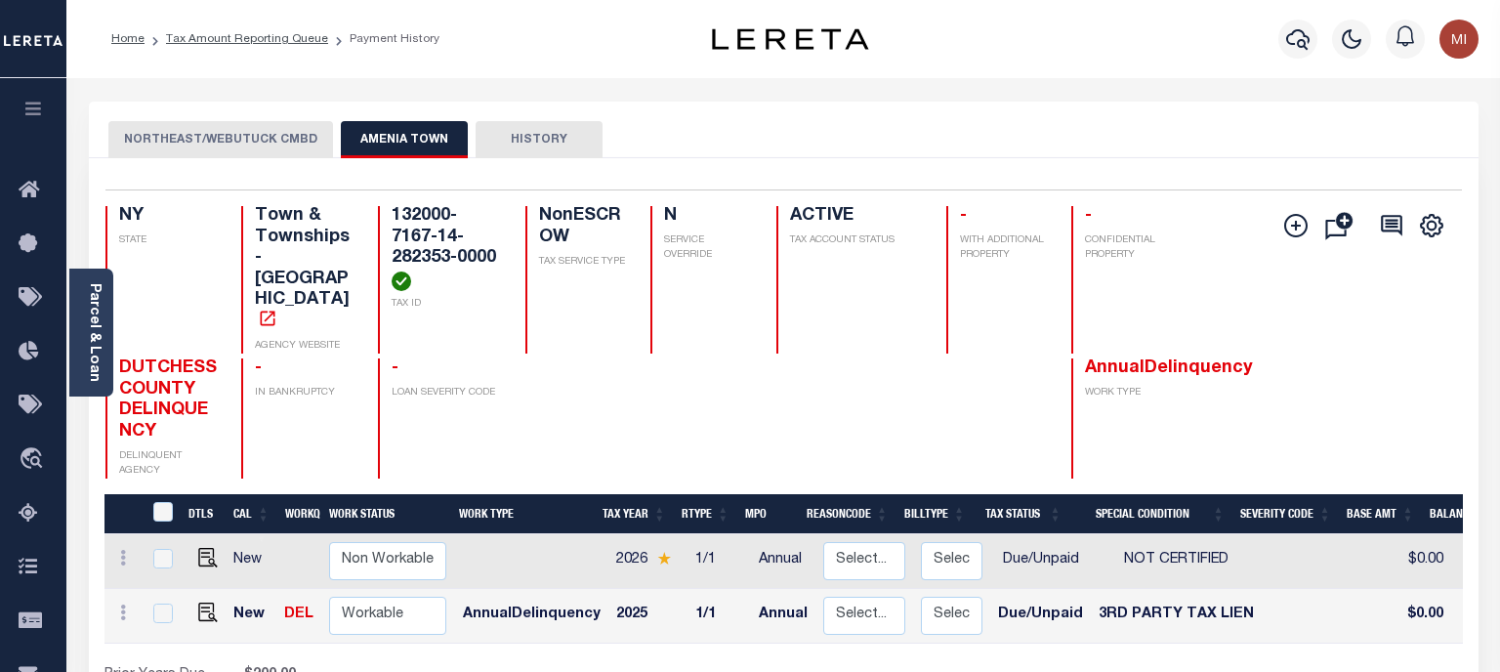
click at [223, 135] on button "NORTHEAST/WEBUTUCK CMBD" at bounding box center [220, 139] width 225 height 37
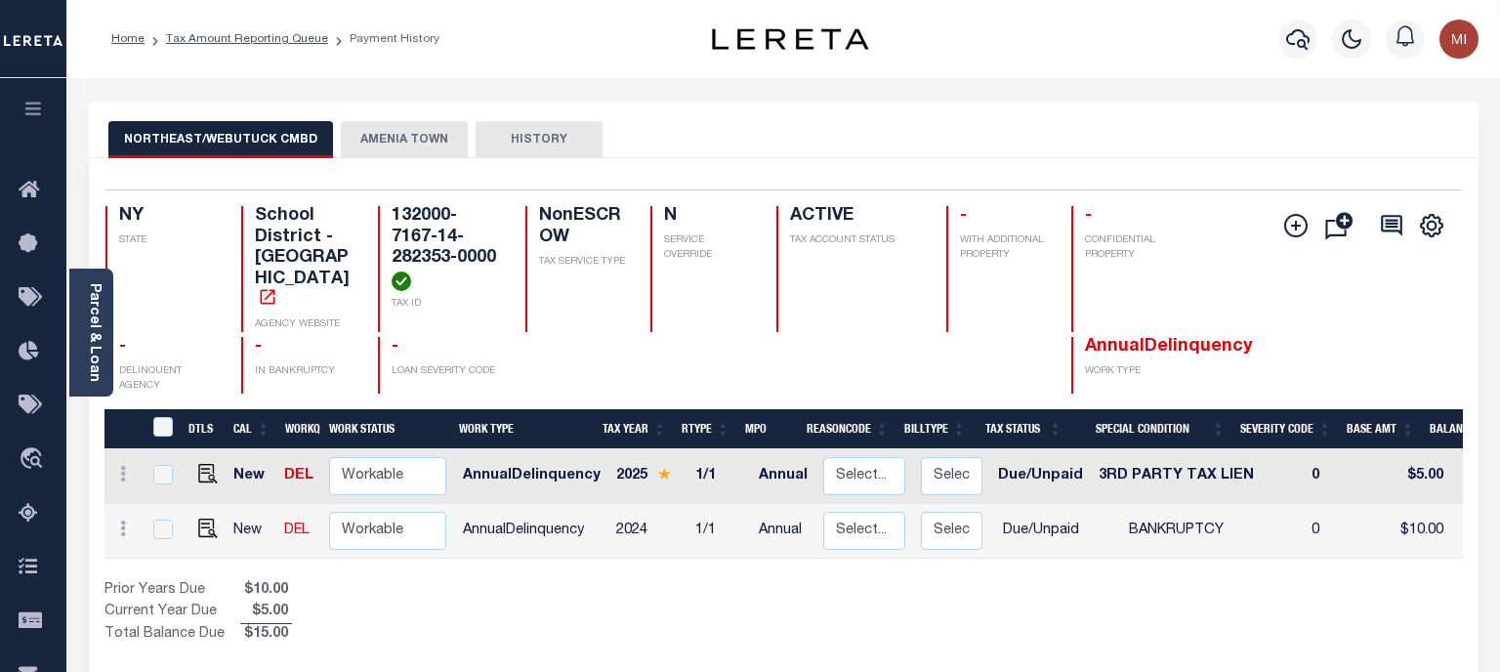
click at [371, 142] on button "AMENIA TOWN" at bounding box center [404, 139] width 127 height 37
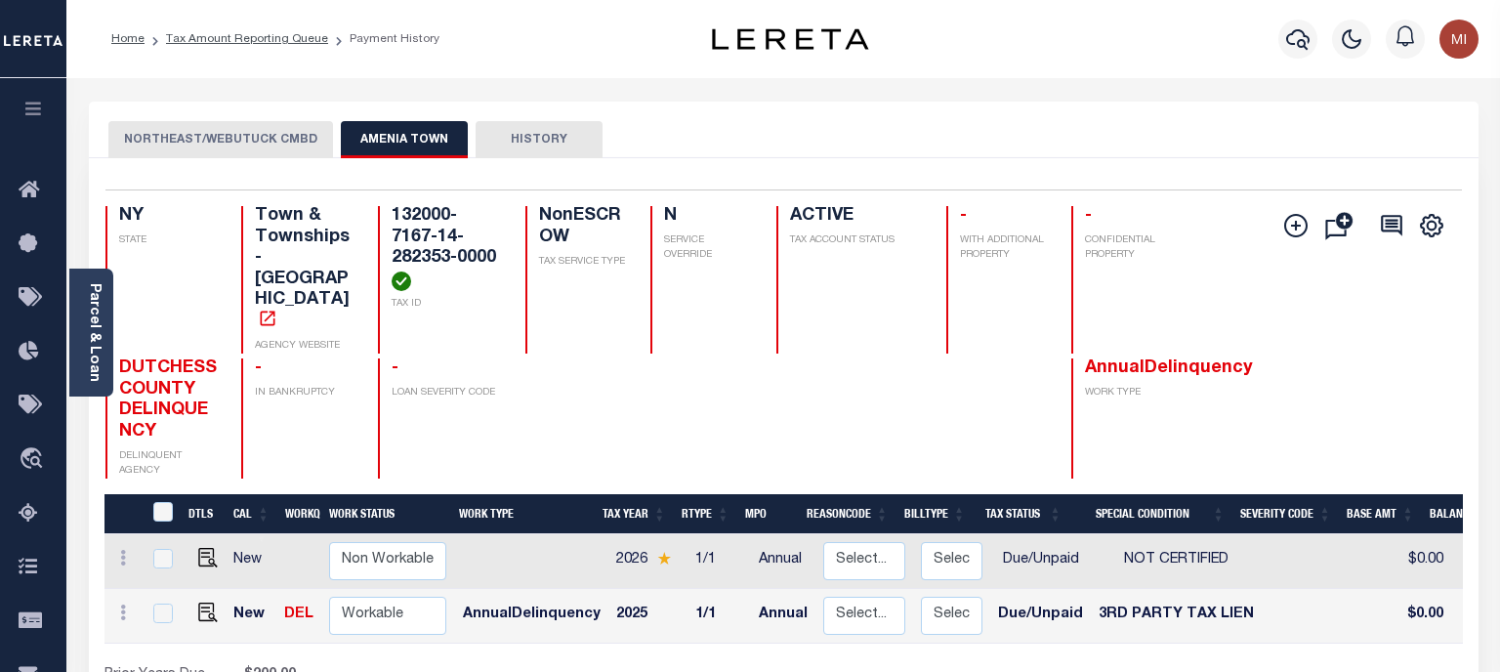
click at [699, 150] on div "NORTHEAST/WEBUTUCK CMBD AMENIA TOWN HISTORY" at bounding box center [783, 139] width 1351 height 36
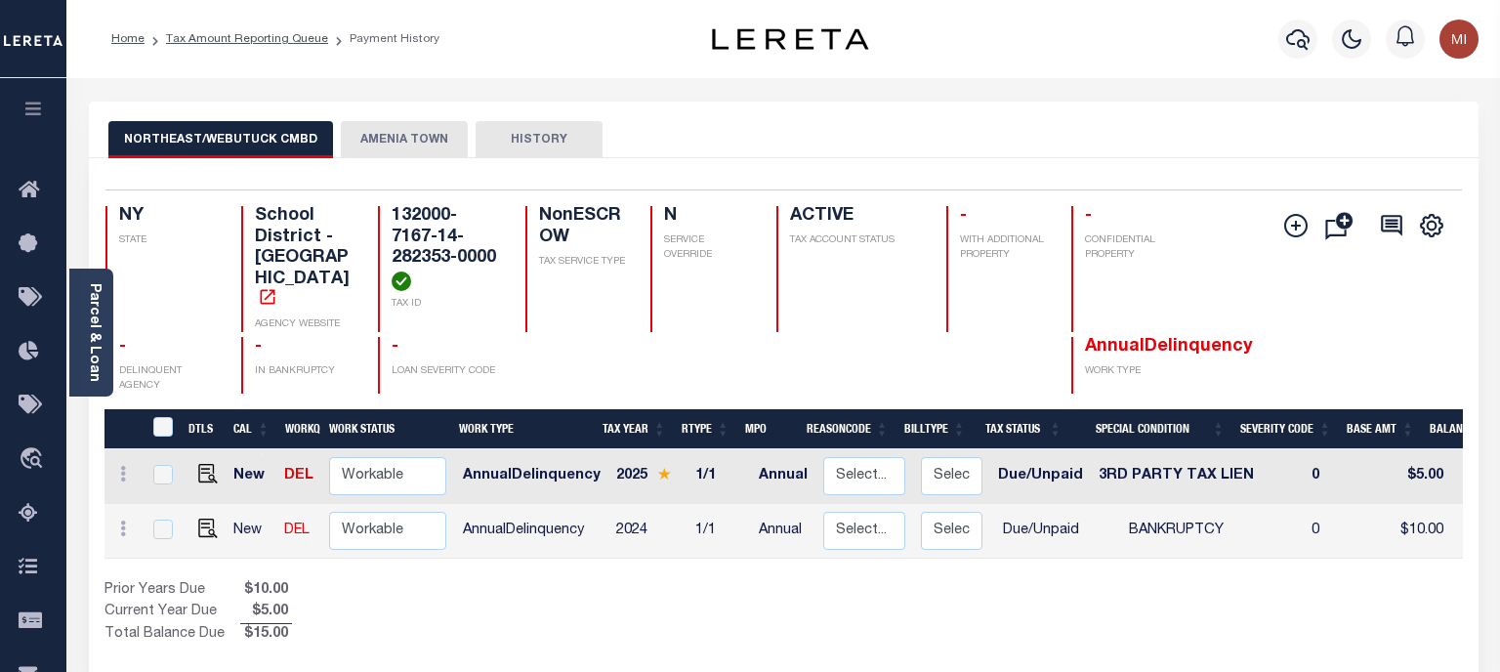
click at [1350, 131] on div "NORTHEAST/WEBUTUCK CMBD AMENIA TOWN HISTORY" at bounding box center [783, 139] width 1351 height 36
click at [608, 580] on div "Prior Years Due $10.00 Current Year Due $5.00 Total Balance Due $15.00" at bounding box center [444, 612] width 680 height 65
click at [120, 466] on icon at bounding box center [123, 474] width 6 height 16
click at [740, 580] on div "Prior Years Due $10.00 Current Year Due $5.00 Total Balance Due $15.00" at bounding box center [444, 612] width 680 height 65
click at [867, 73] on div "Home Tax Amount Reporting Queue Payment History" at bounding box center [783, 39] width 1434 height 78
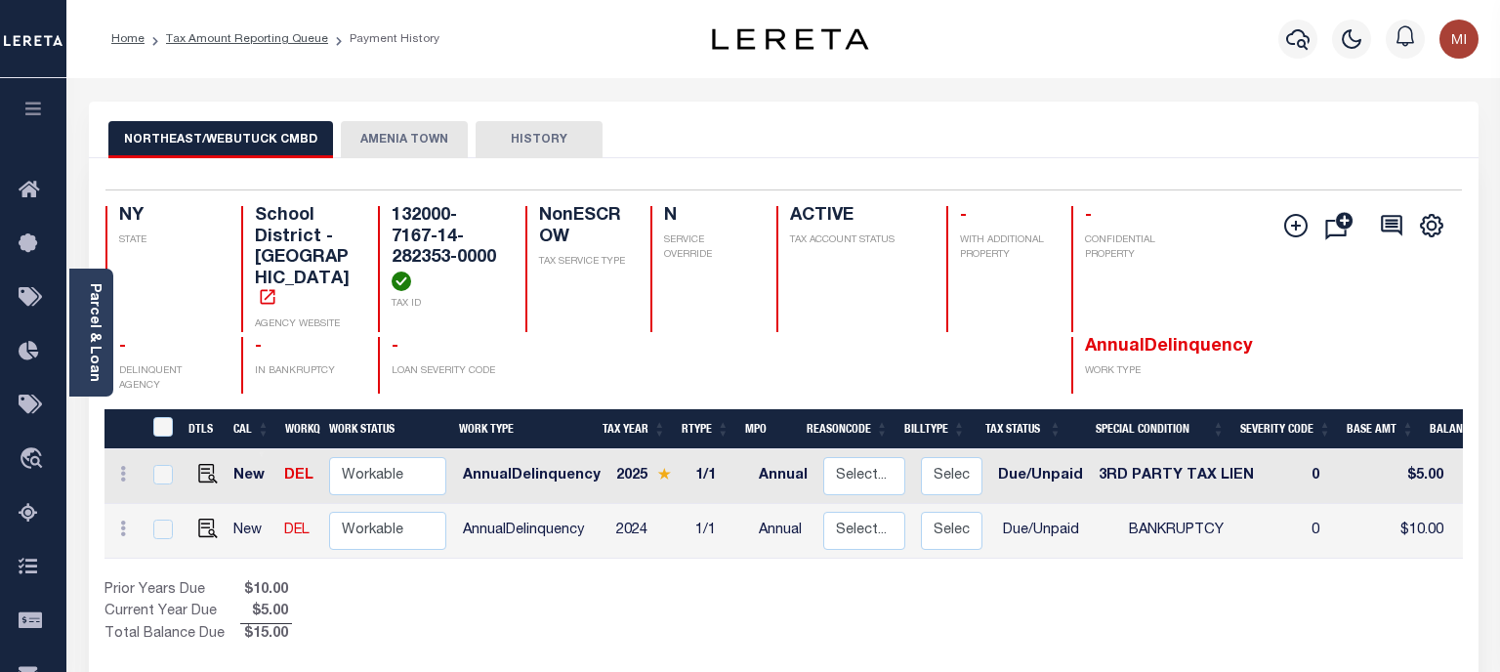
click at [1056, 37] on div "Profile Sign out" at bounding box center [1195, 39] width 579 height 68
click at [43, 104] on icon "button" at bounding box center [33, 109] width 22 height 18
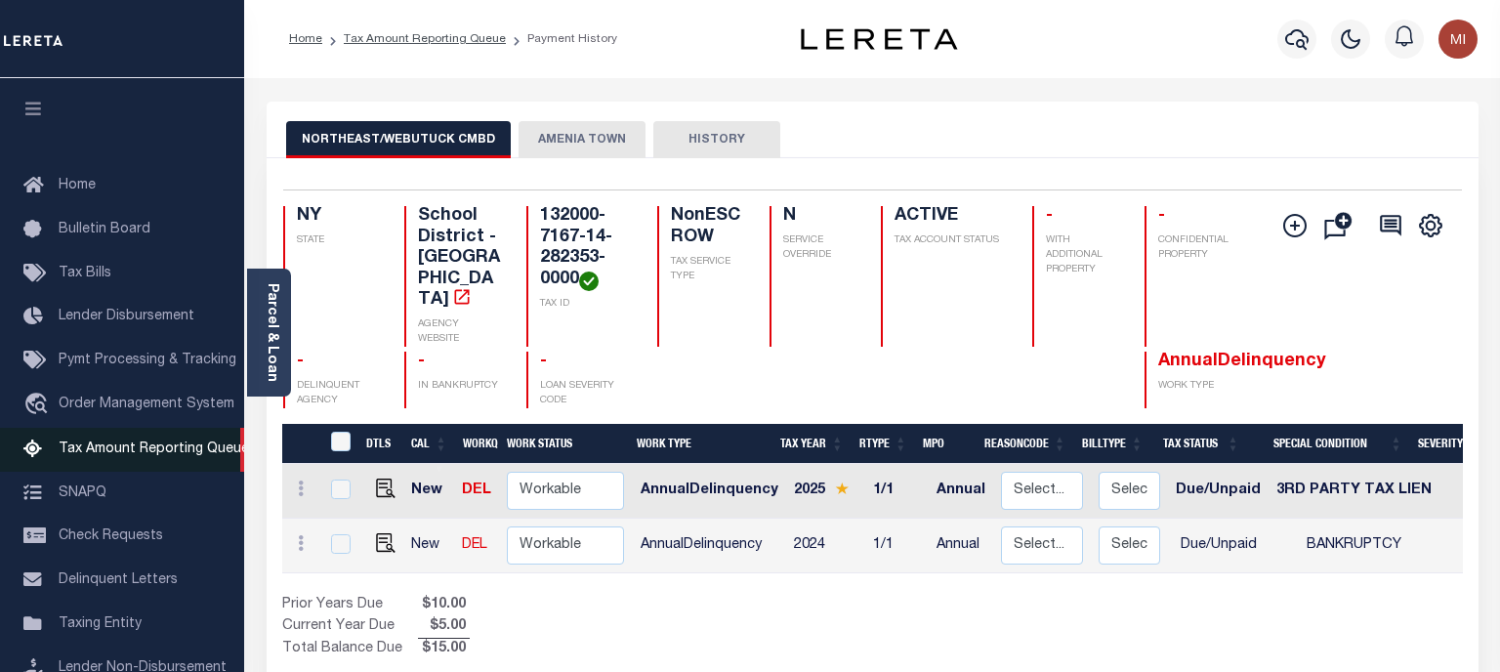
click at [150, 456] on span "Tax Amount Reporting Queue" at bounding box center [154, 449] width 190 height 14
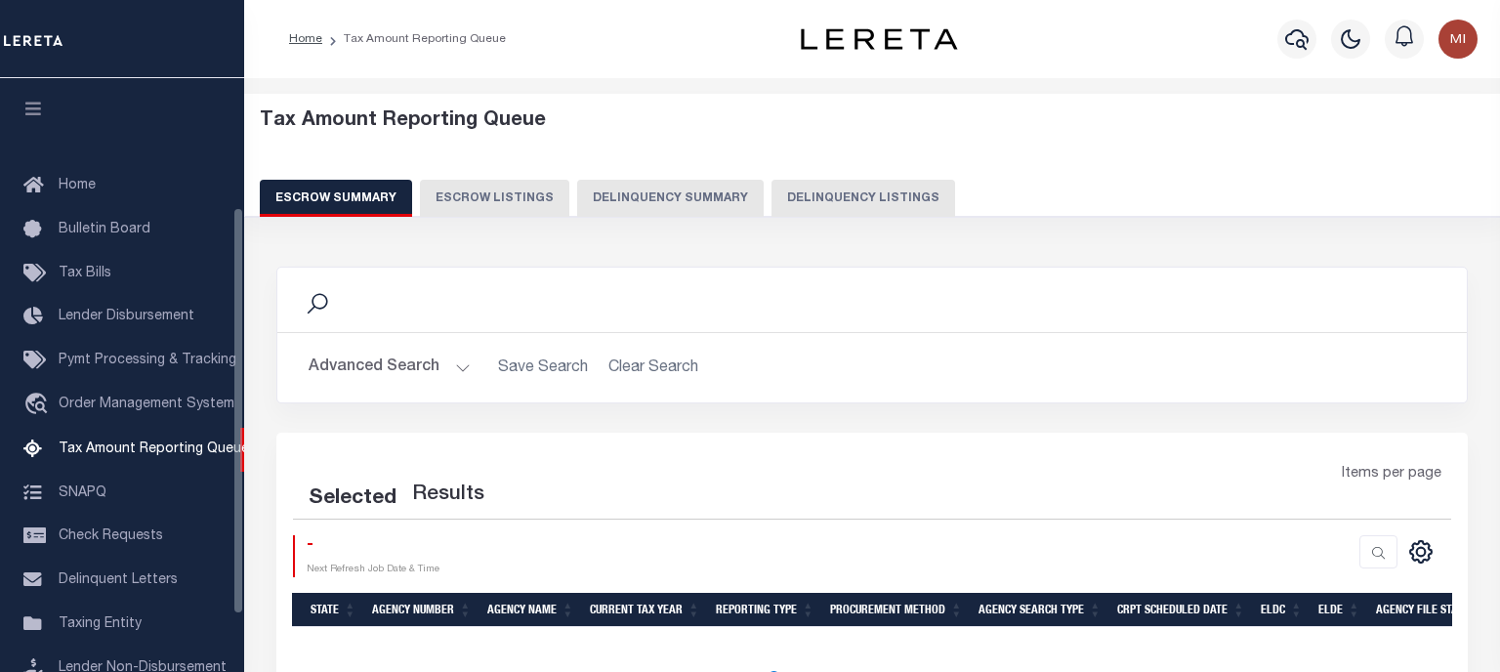
click at [628, 203] on button "Delinquency Summary" at bounding box center [670, 198] width 187 height 37
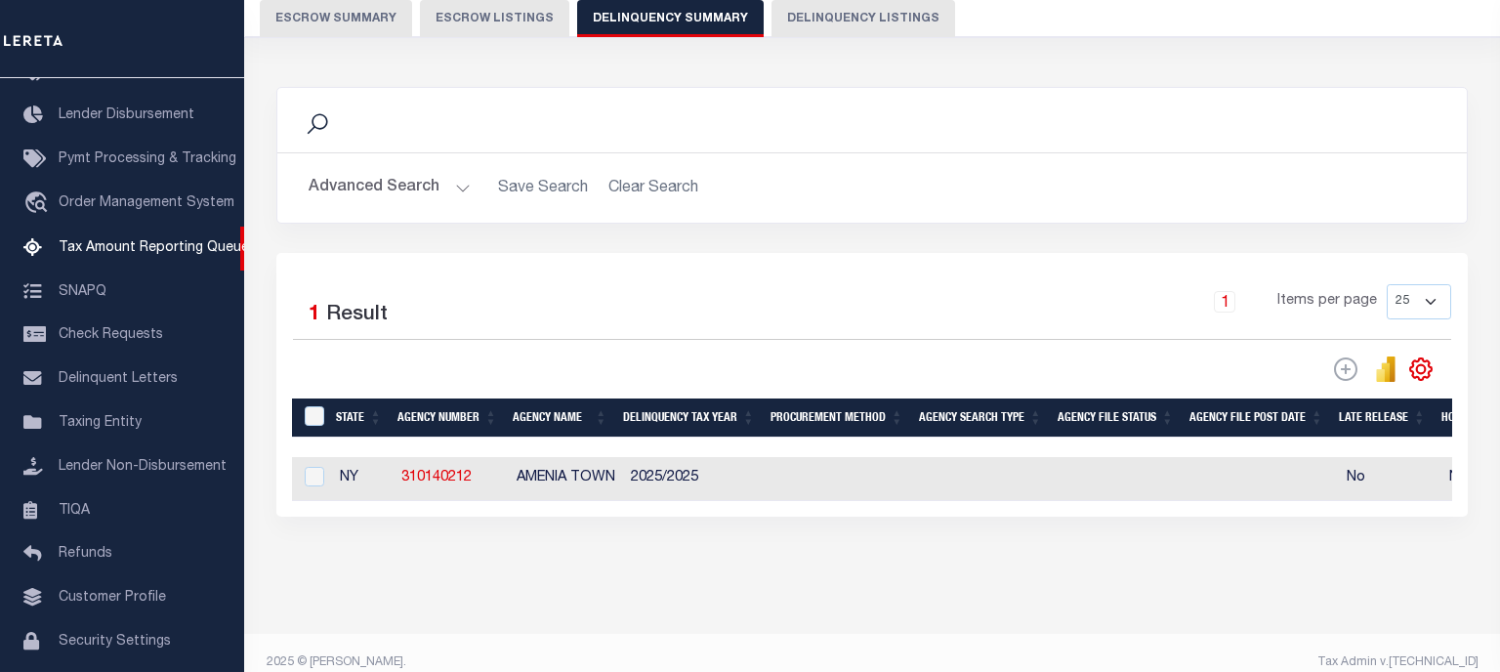
scroll to position [201, 0]
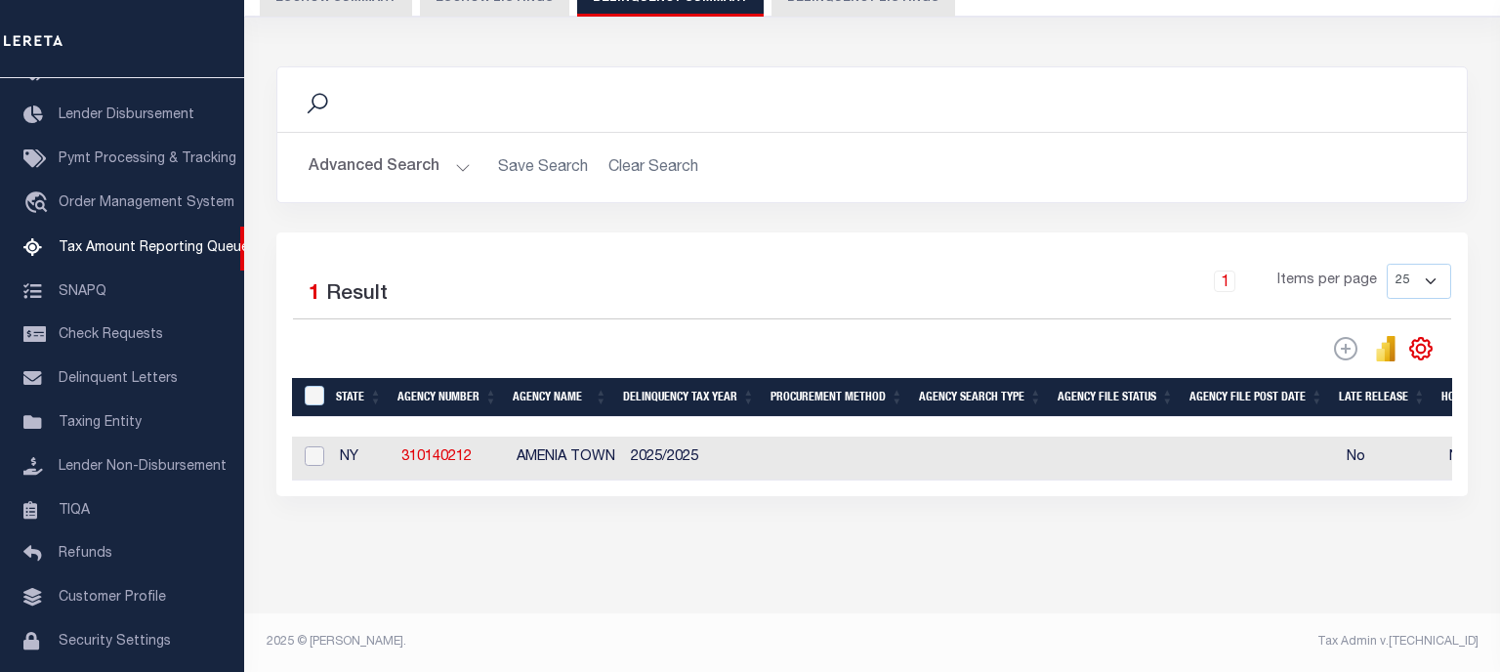
click at [311, 459] on input "checkbox" at bounding box center [315, 456] width 20 height 20
checkbox input "true"
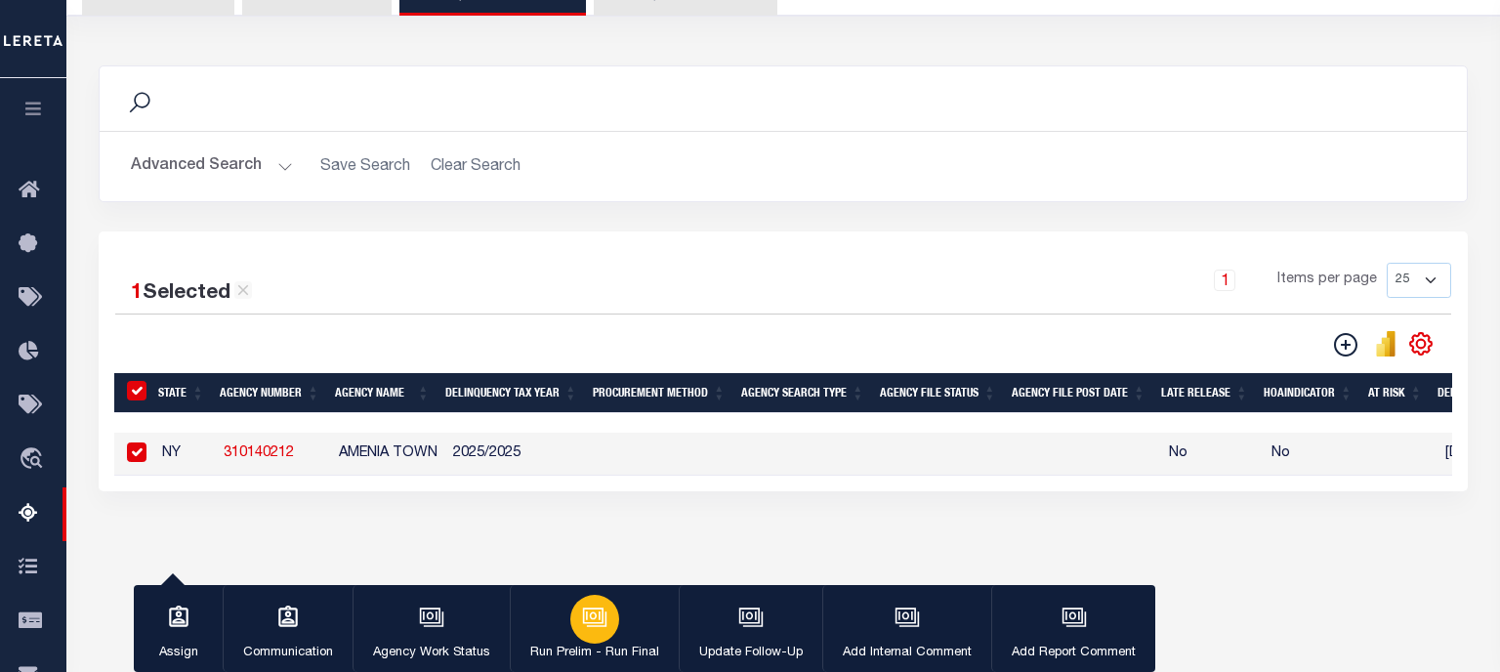
click at [593, 614] on icon "button" at bounding box center [594, 616] width 25 height 25
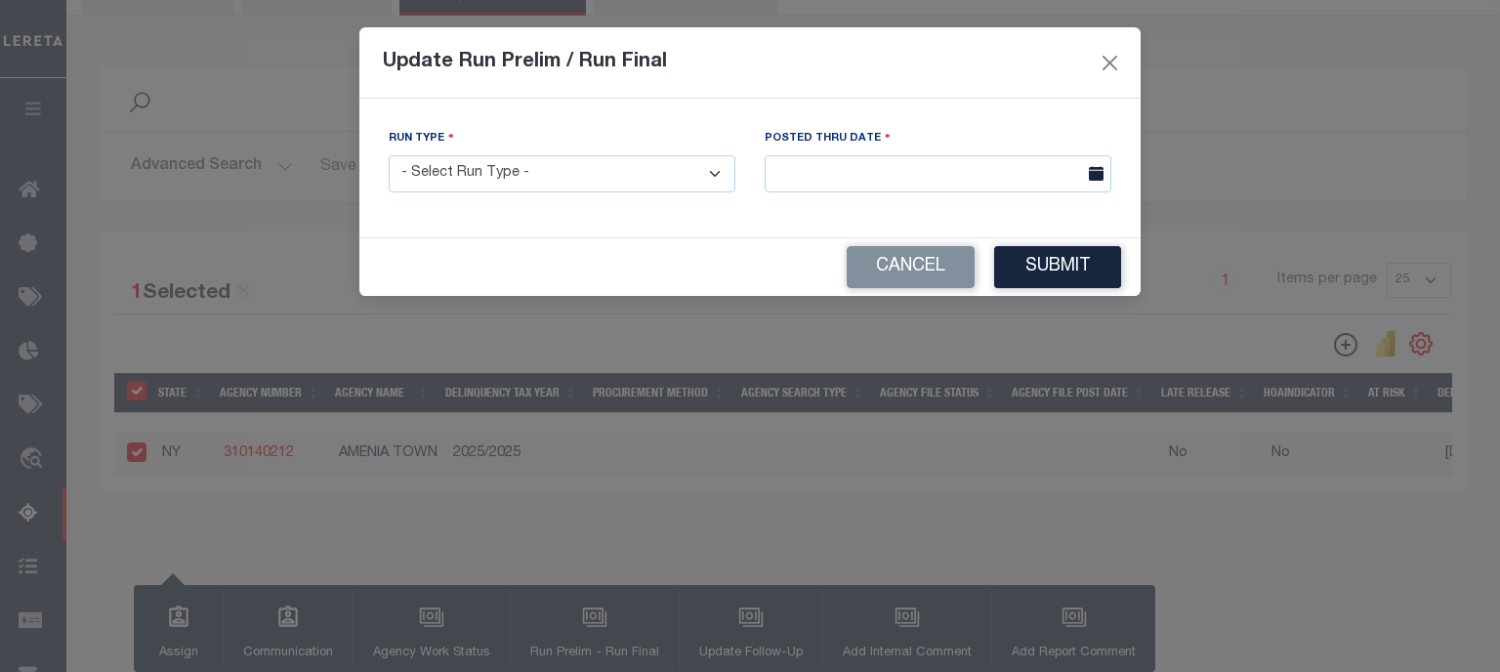
click at [389, 155] on select "- Select Run Type - Prelim Run Final Run" at bounding box center [562, 174] width 347 height 38
select select "P"
click option "Prelim Run" at bounding box center [0, 0] width 0 height 0
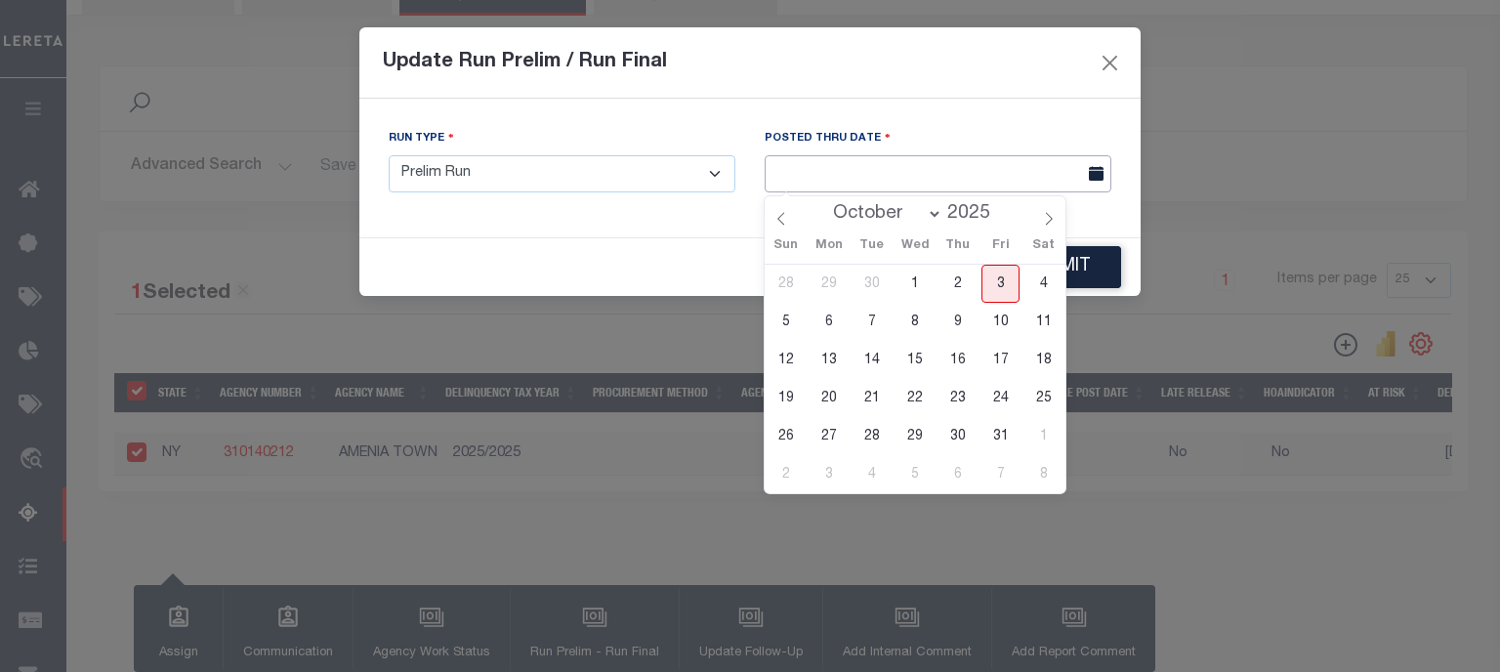
click at [819, 171] on input "text" at bounding box center [938, 174] width 347 height 38
click at [998, 286] on span "3" at bounding box center [1000, 284] width 38 height 38
type input "[DATE]"
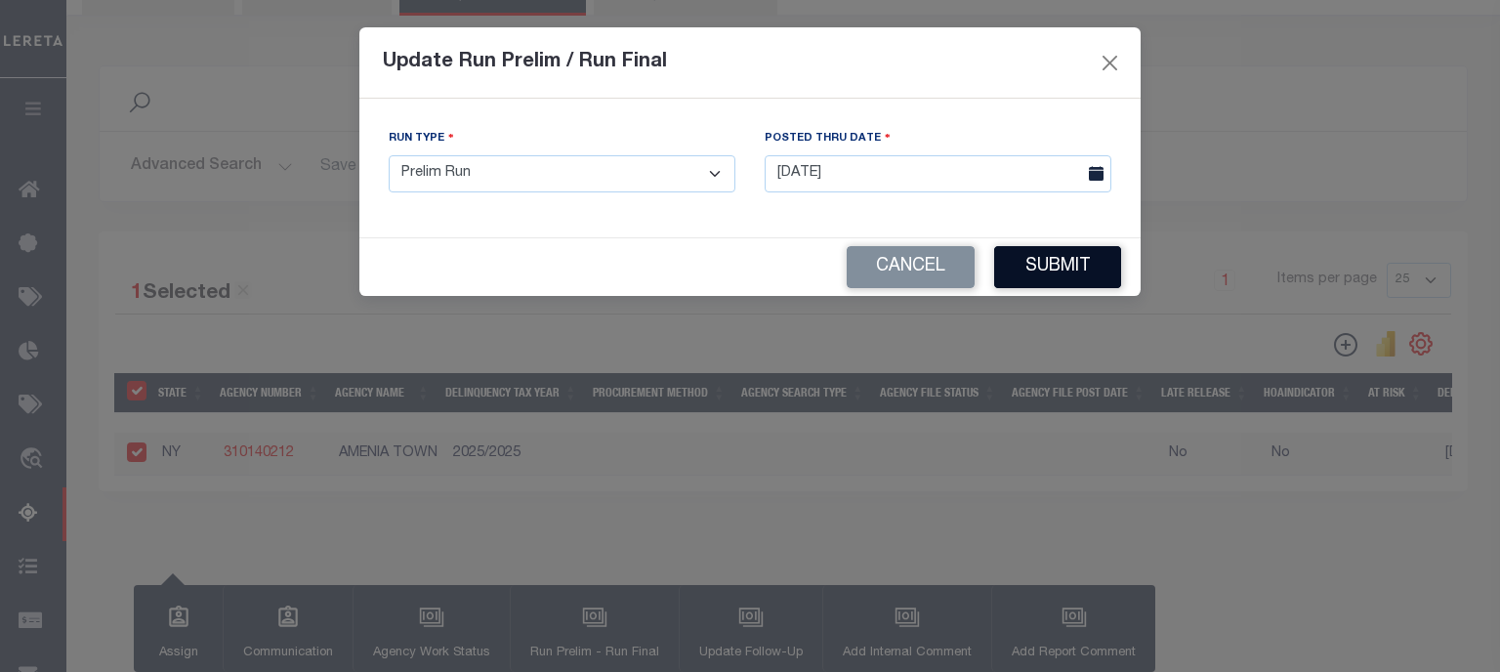
click at [1059, 261] on button "Submit" at bounding box center [1057, 267] width 127 height 42
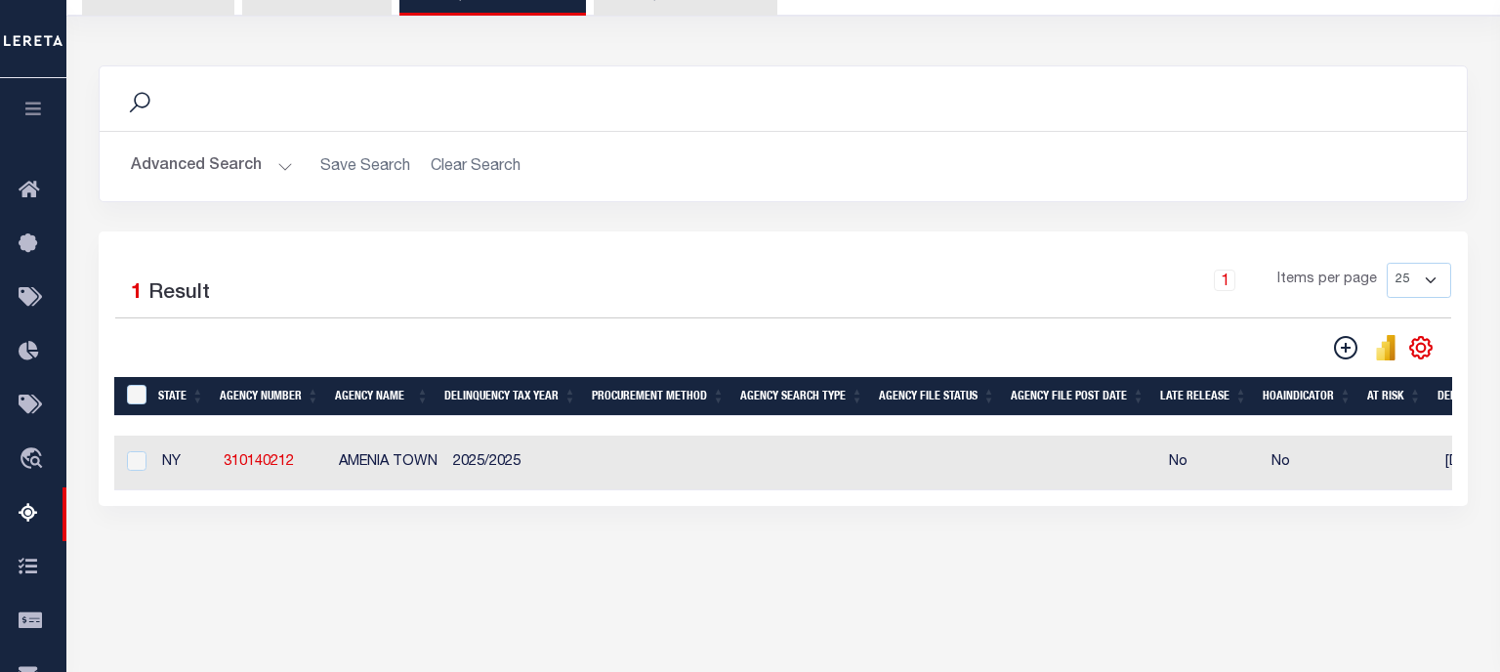
click at [264, 153] on button "Advanced Search" at bounding box center [212, 166] width 162 height 38
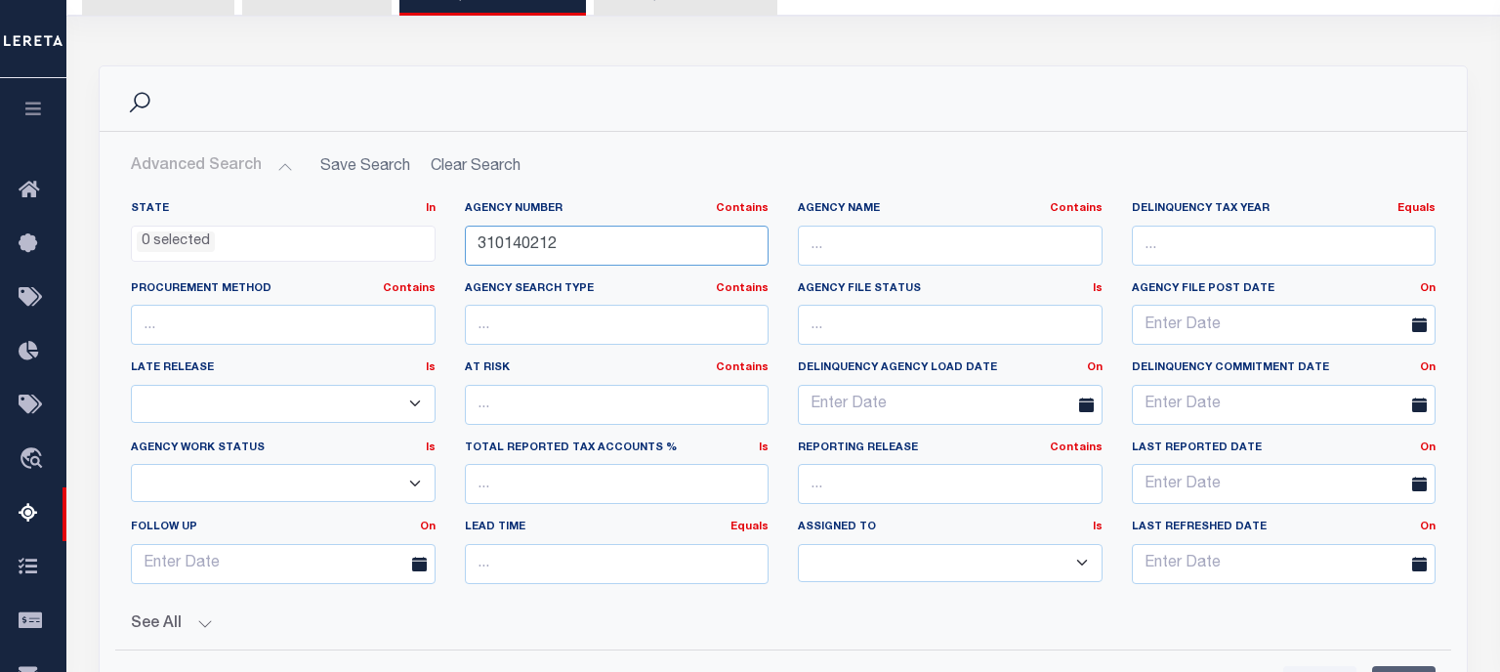
drag, startPoint x: 609, startPoint y: 238, endPoint x: 374, endPoint y: 225, distance: 235.7
click at [465, 226] on input "310140212" at bounding box center [617, 246] width 305 height 40
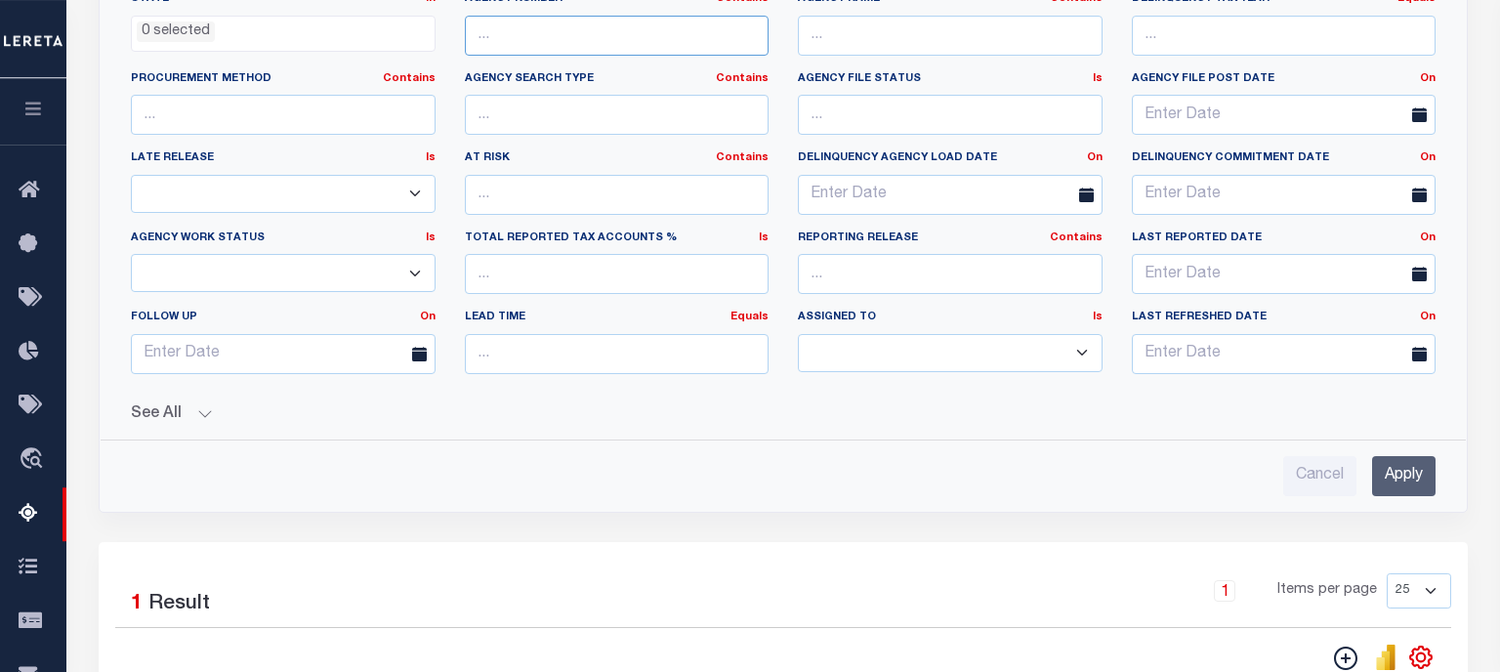
scroll to position [613, 0]
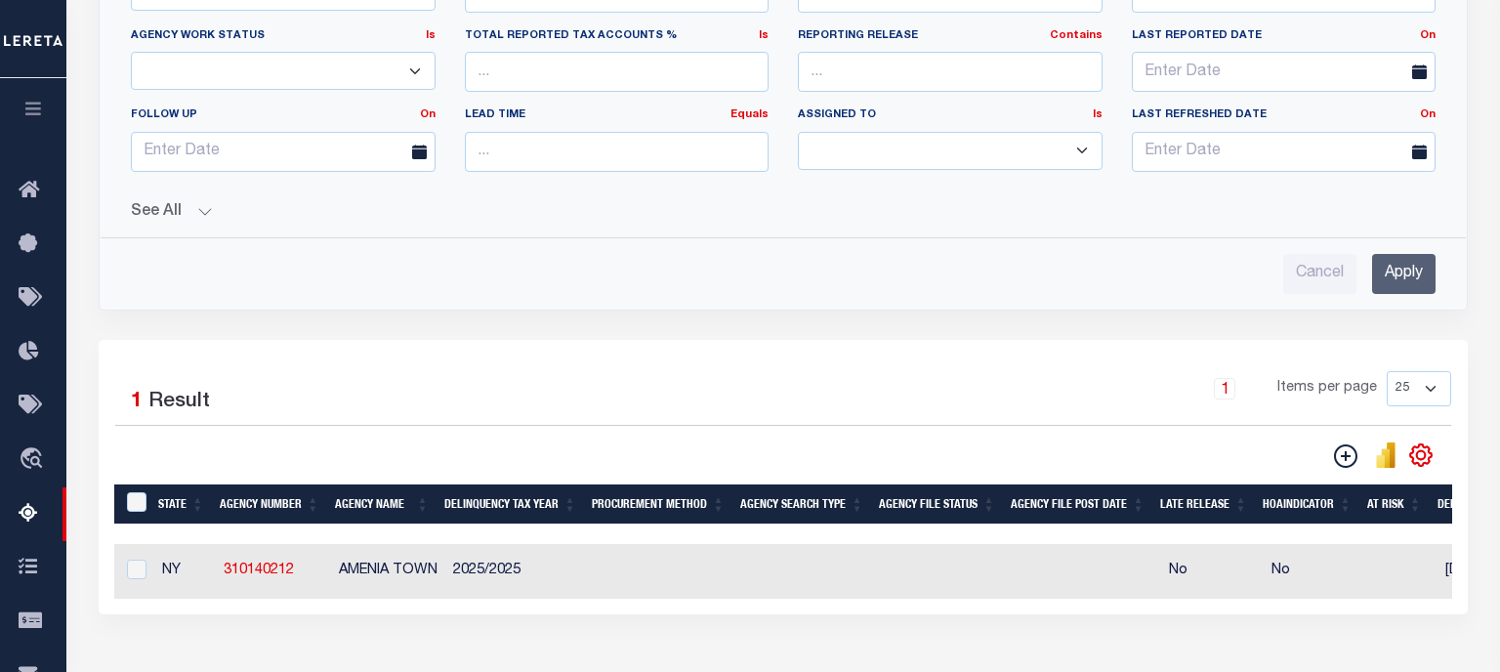
click at [1399, 271] on input "Apply" at bounding box center [1403, 274] width 63 height 40
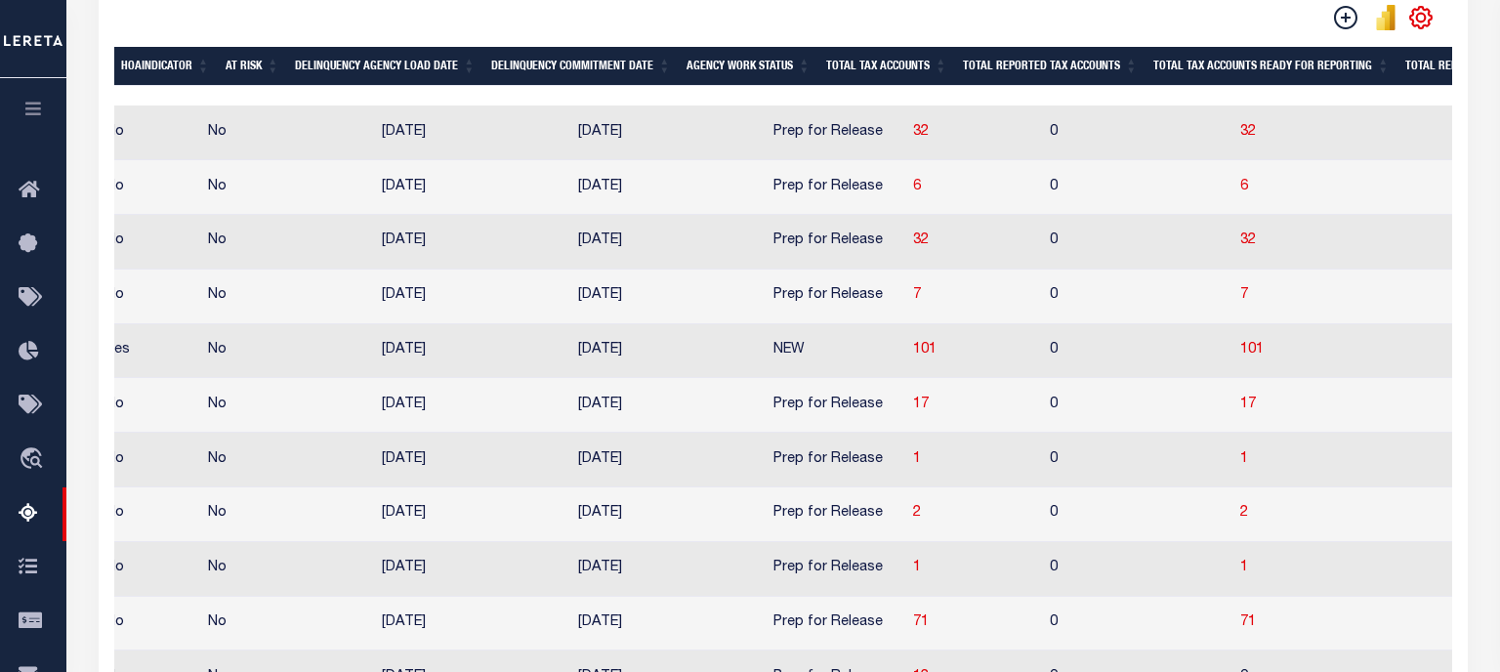
scroll to position [0, 1339]
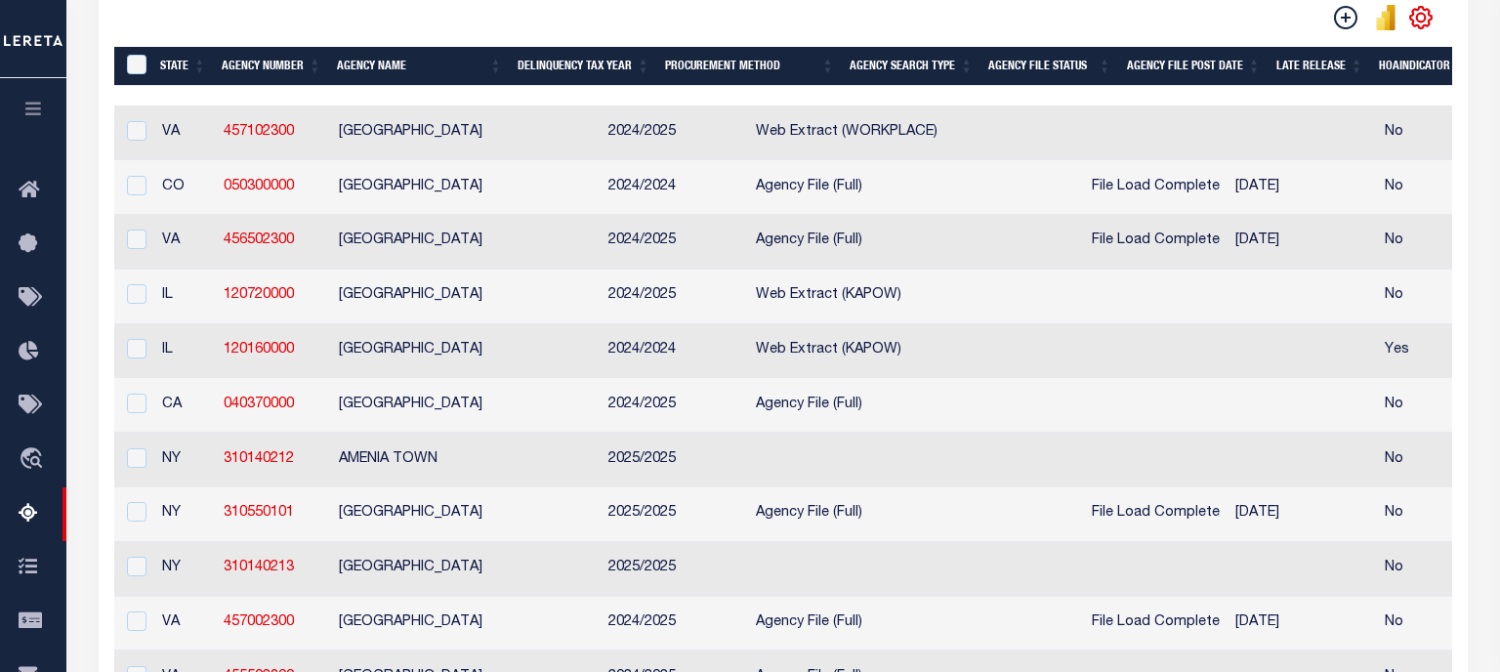
drag, startPoint x: 184, startPoint y: 512, endPoint x: 283, endPoint y: 502, distance: 100.1
click at [280, 514] on link "310550101" at bounding box center [259, 513] width 70 height 14
checkbox input "true"
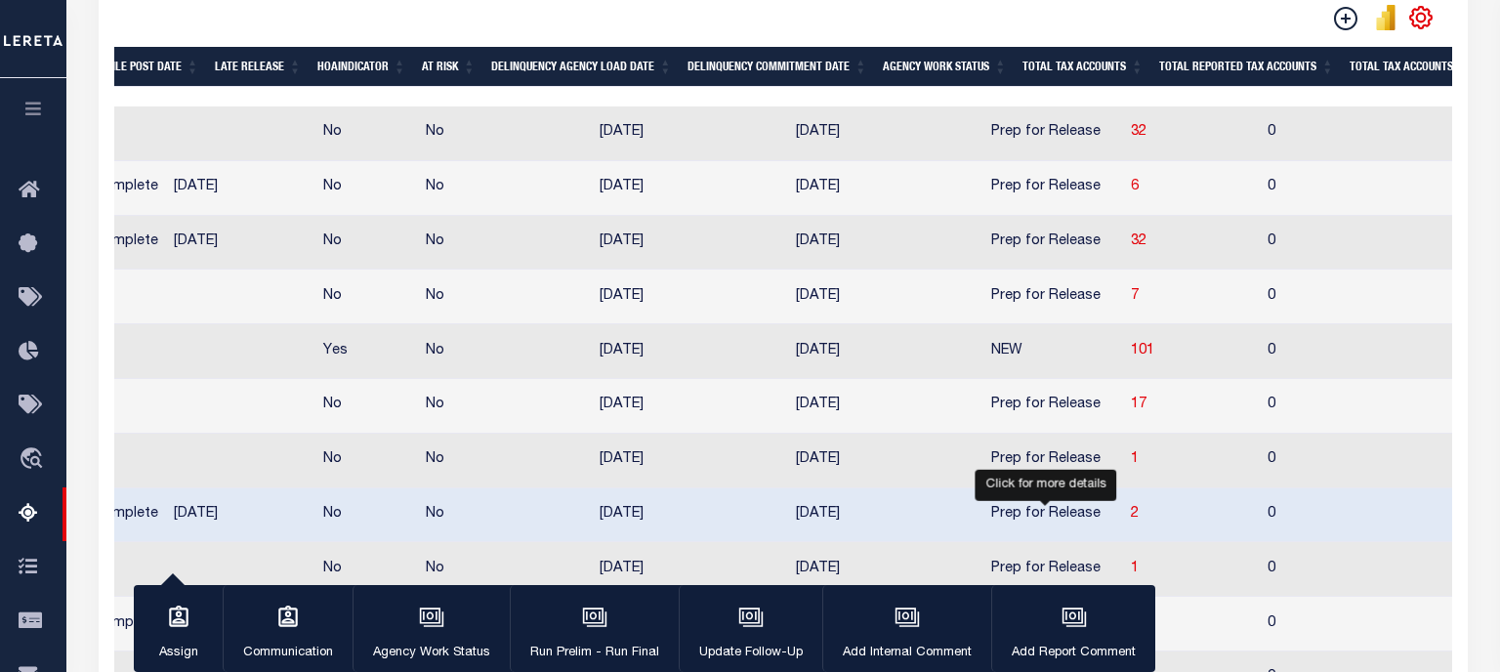
click at [1131, 517] on span "2" at bounding box center [1135, 514] width 8 height 14
select select "100"
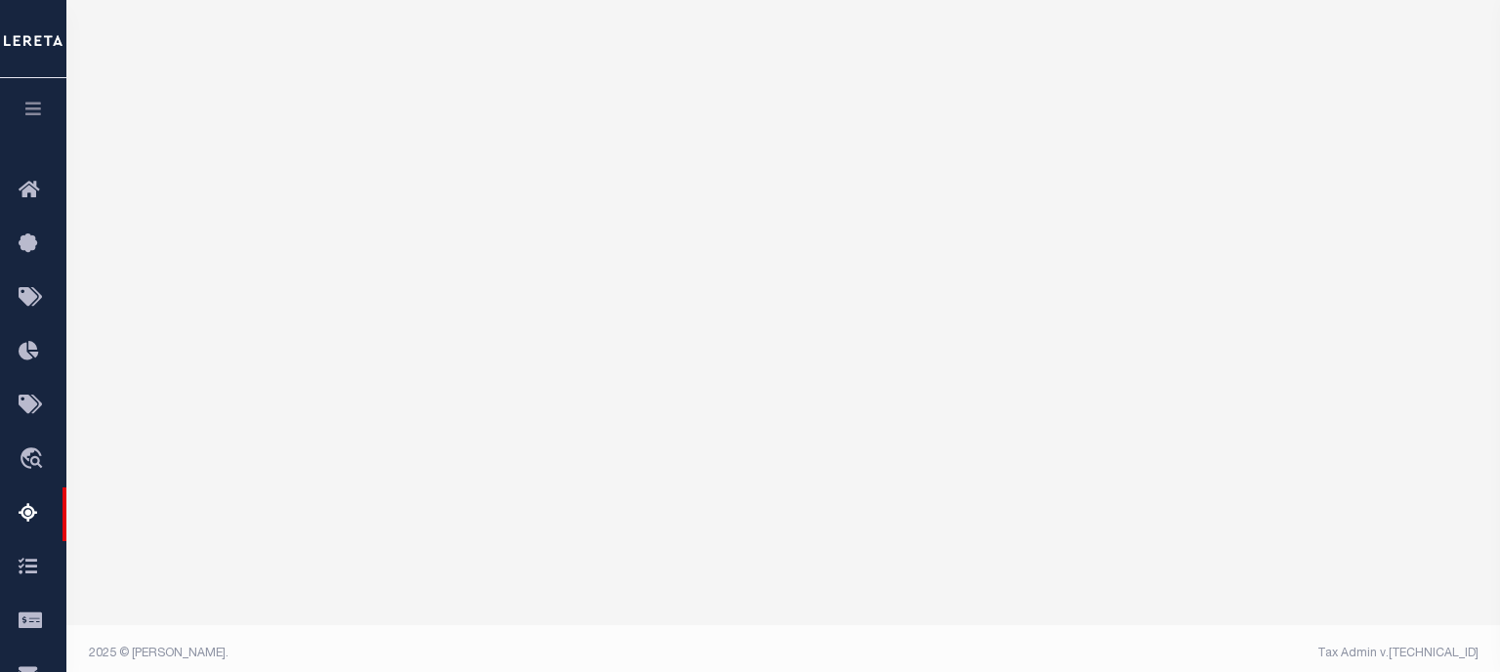
select select "100"
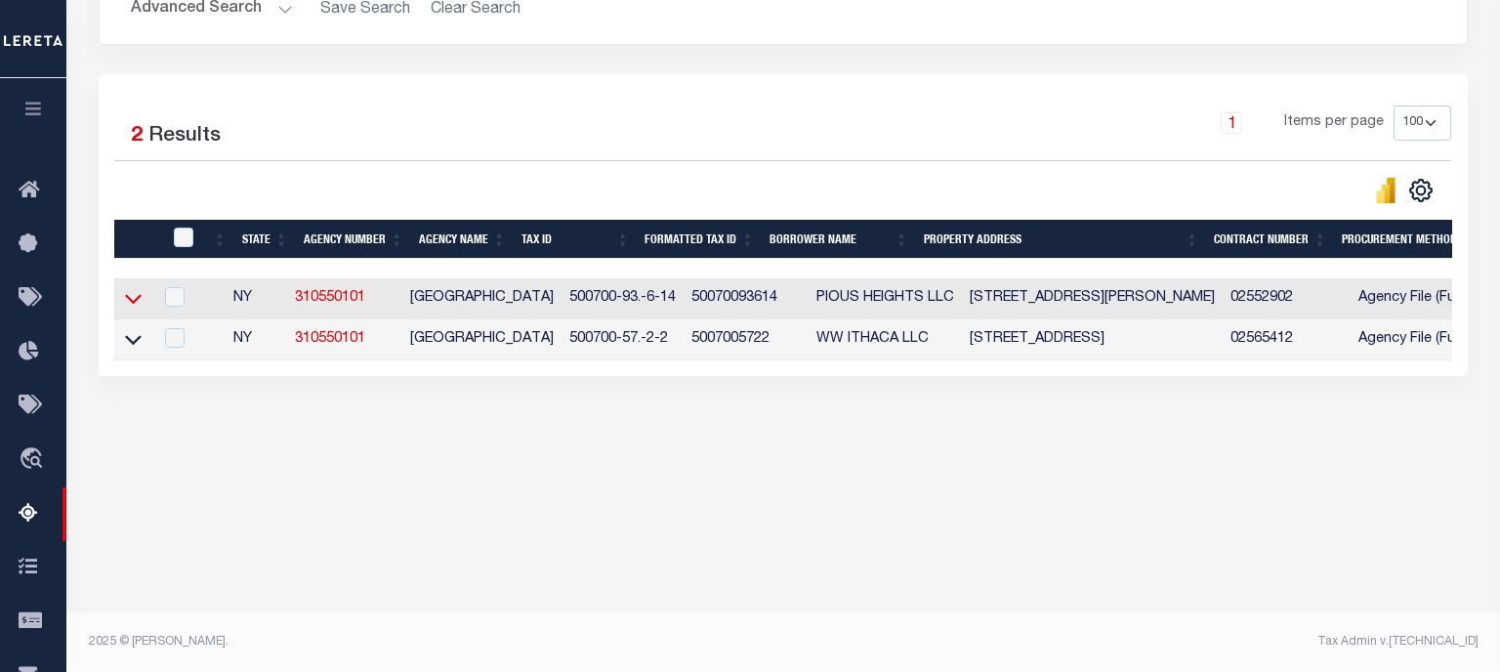
click at [138, 302] on icon at bounding box center [133, 300] width 17 height 10
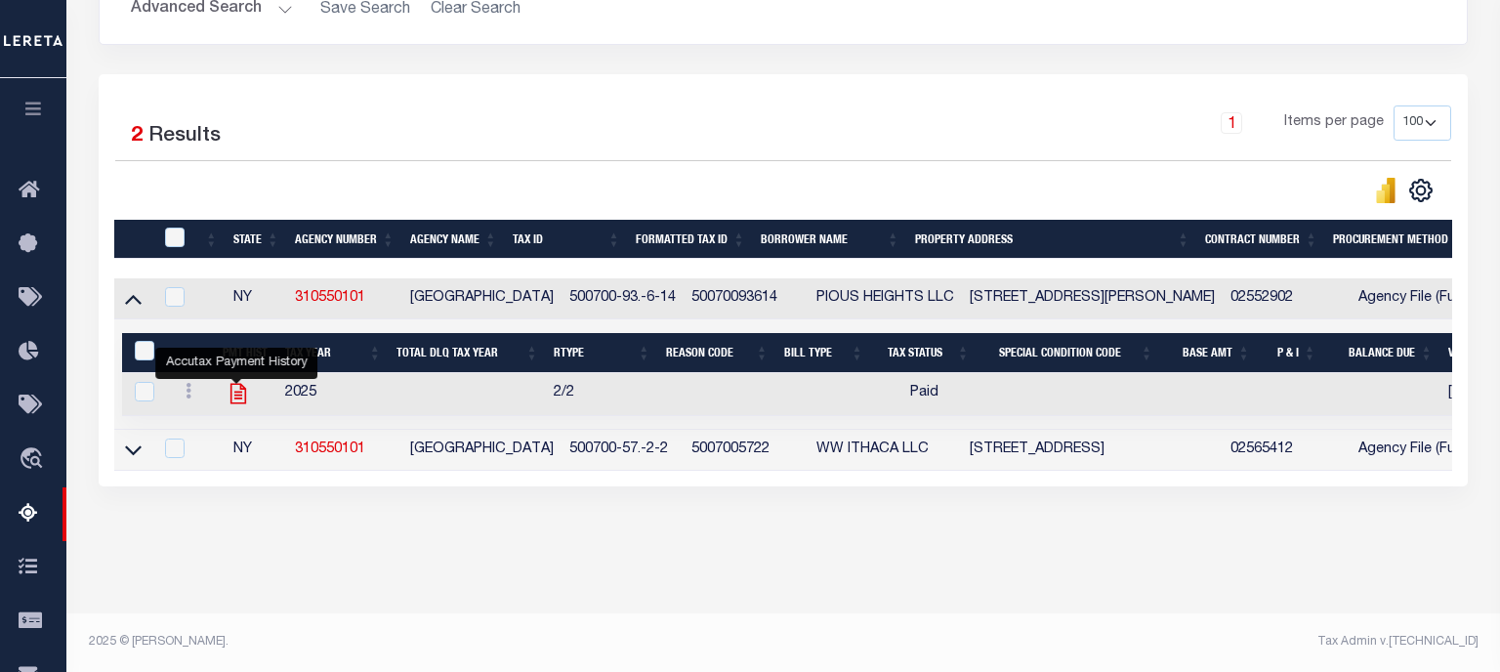
click at [232, 398] on icon "" at bounding box center [238, 393] width 25 height 25
checkbox input "true"
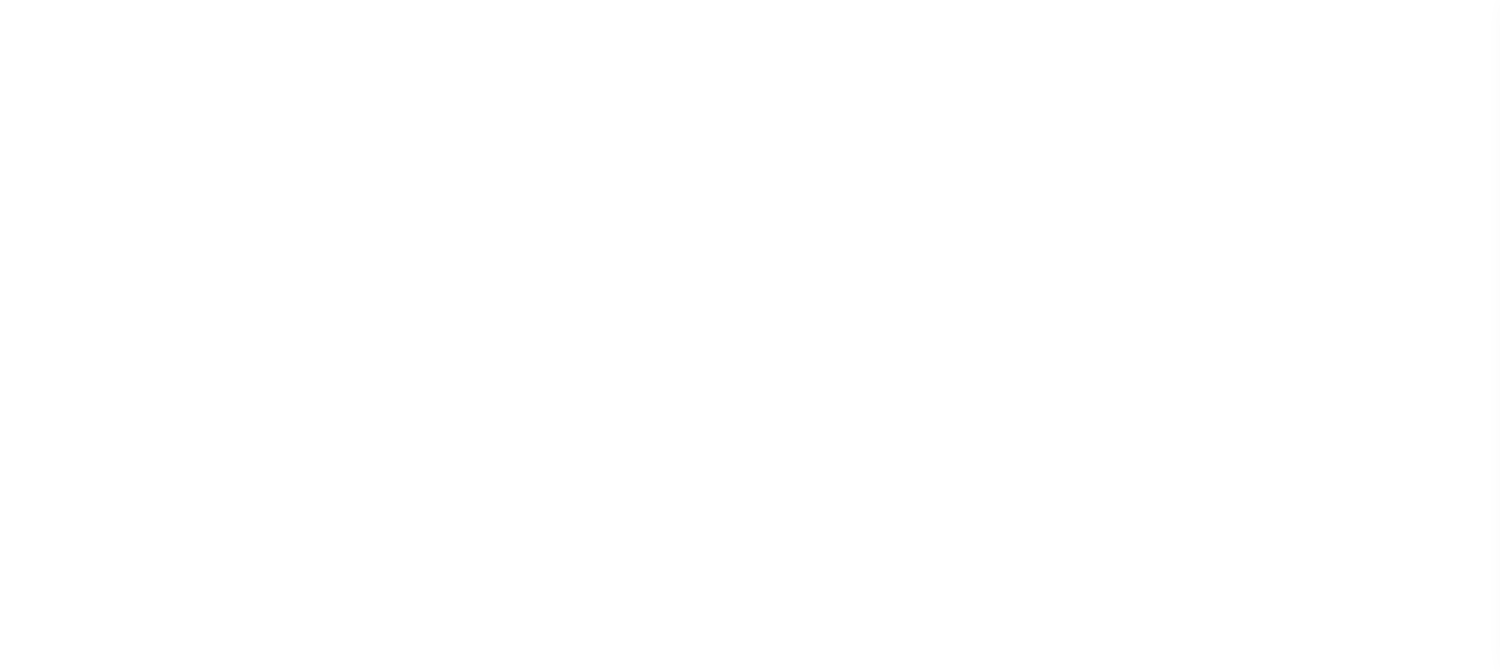
select select
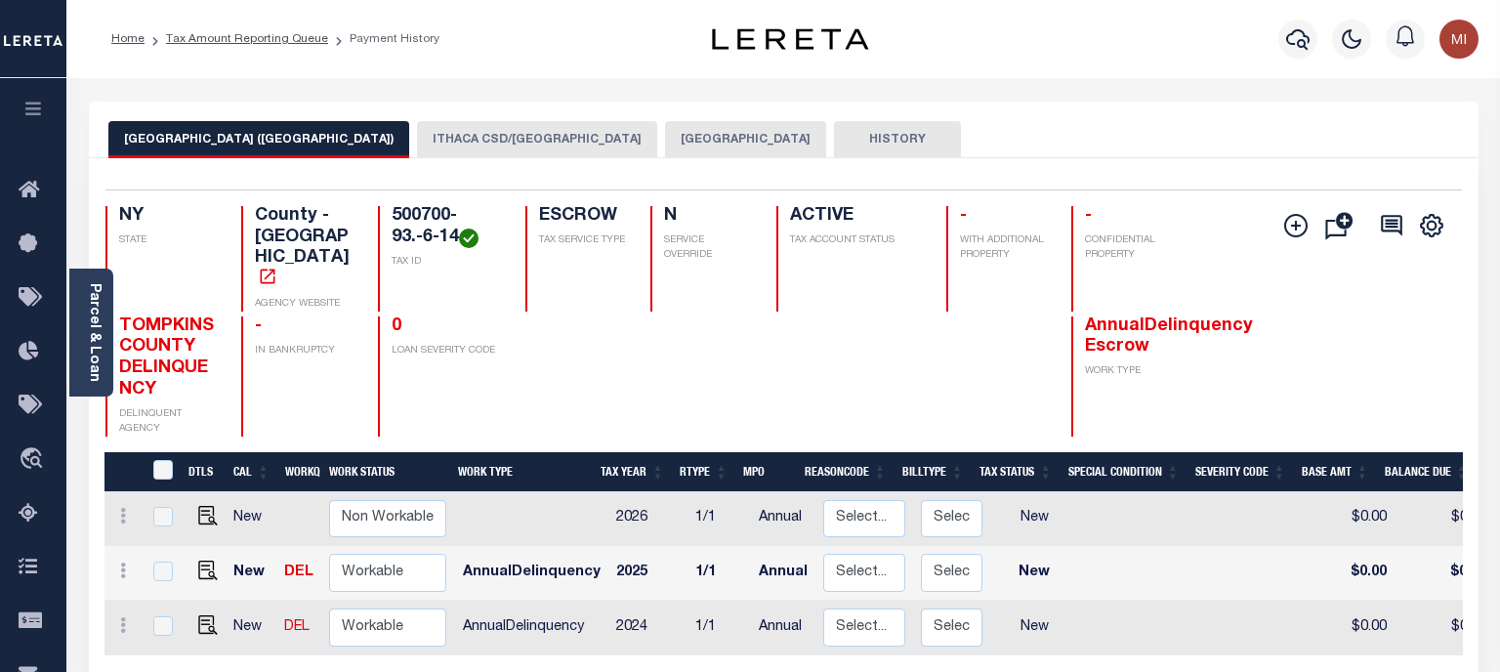
click at [453, 138] on button "ITHACA CSD/[GEOGRAPHIC_DATA]" at bounding box center [537, 139] width 240 height 37
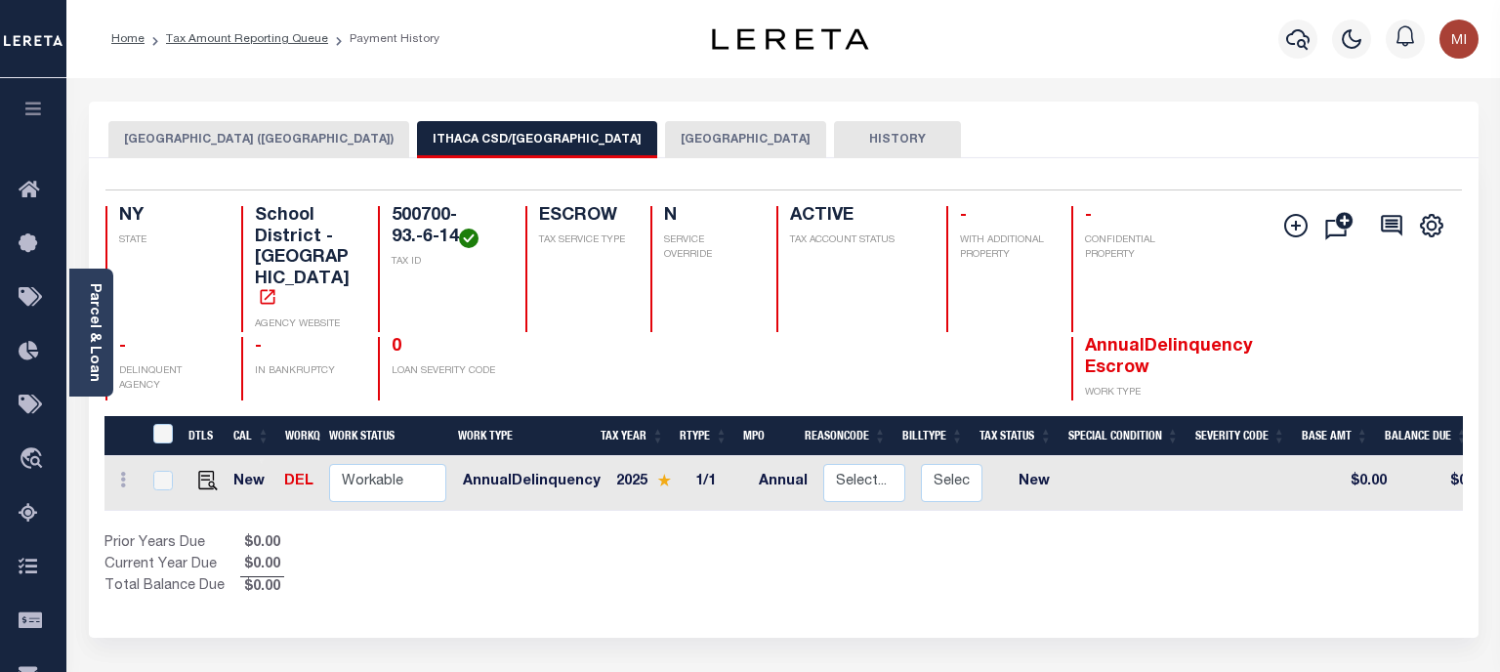
click at [665, 135] on button "[GEOGRAPHIC_DATA]" at bounding box center [745, 139] width 161 height 37
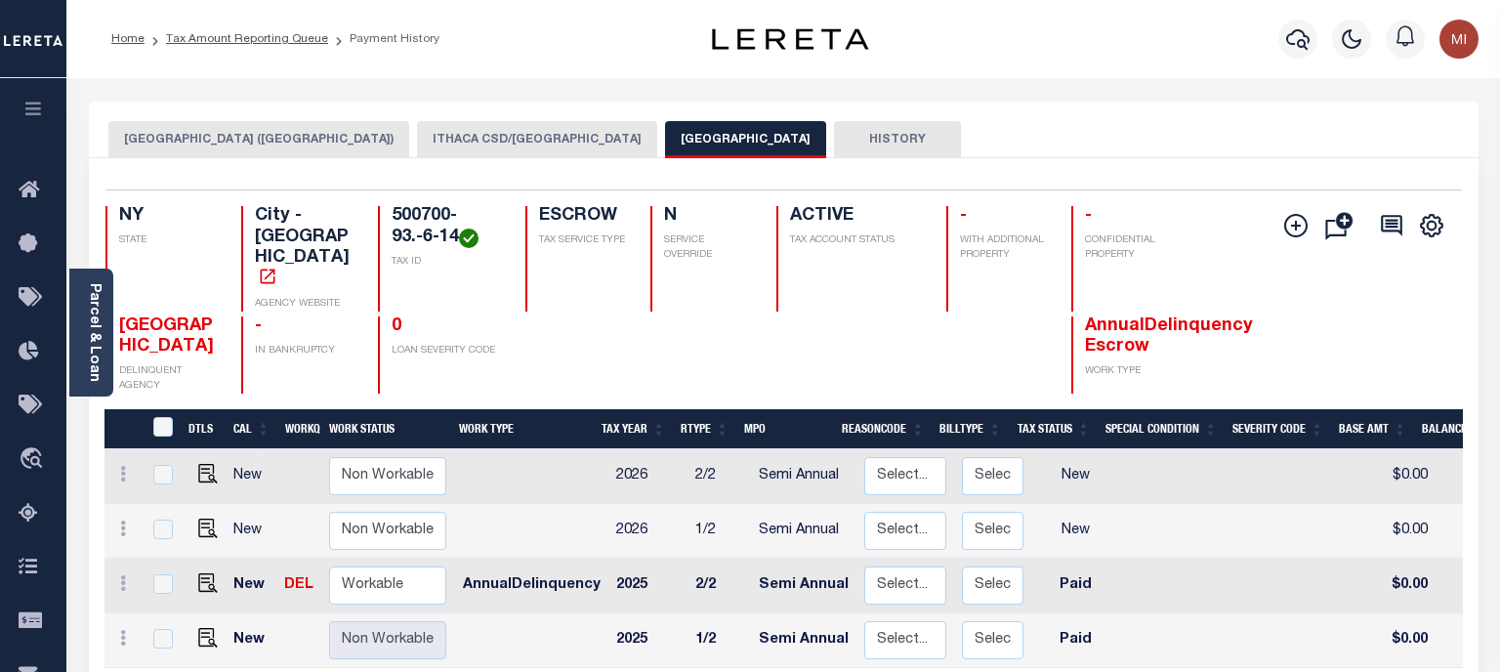
click at [280, 143] on button "[GEOGRAPHIC_DATA] ([GEOGRAPHIC_DATA])" at bounding box center [258, 139] width 301 height 37
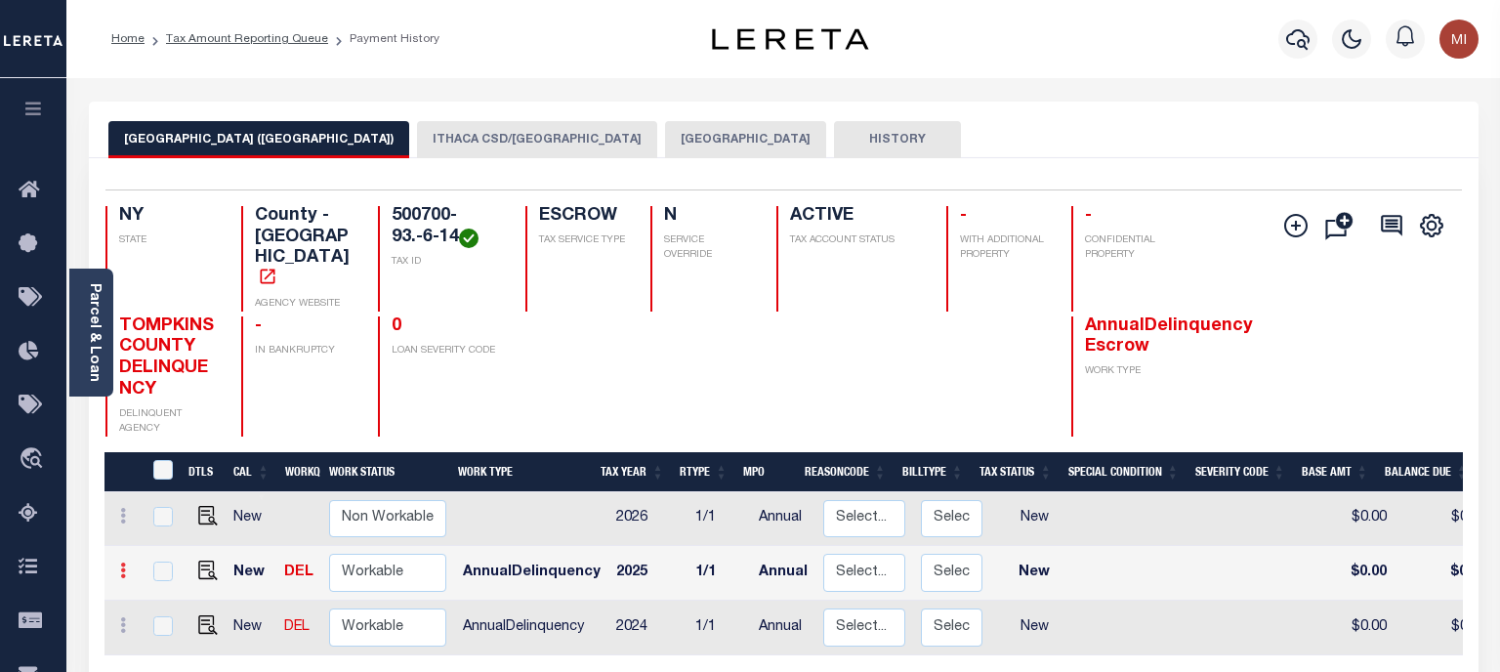
click at [125, 562] on icon at bounding box center [123, 570] width 6 height 16
click at [209, 561] on img "" at bounding box center [208, 571] width 20 height 20
checkbox input "true"
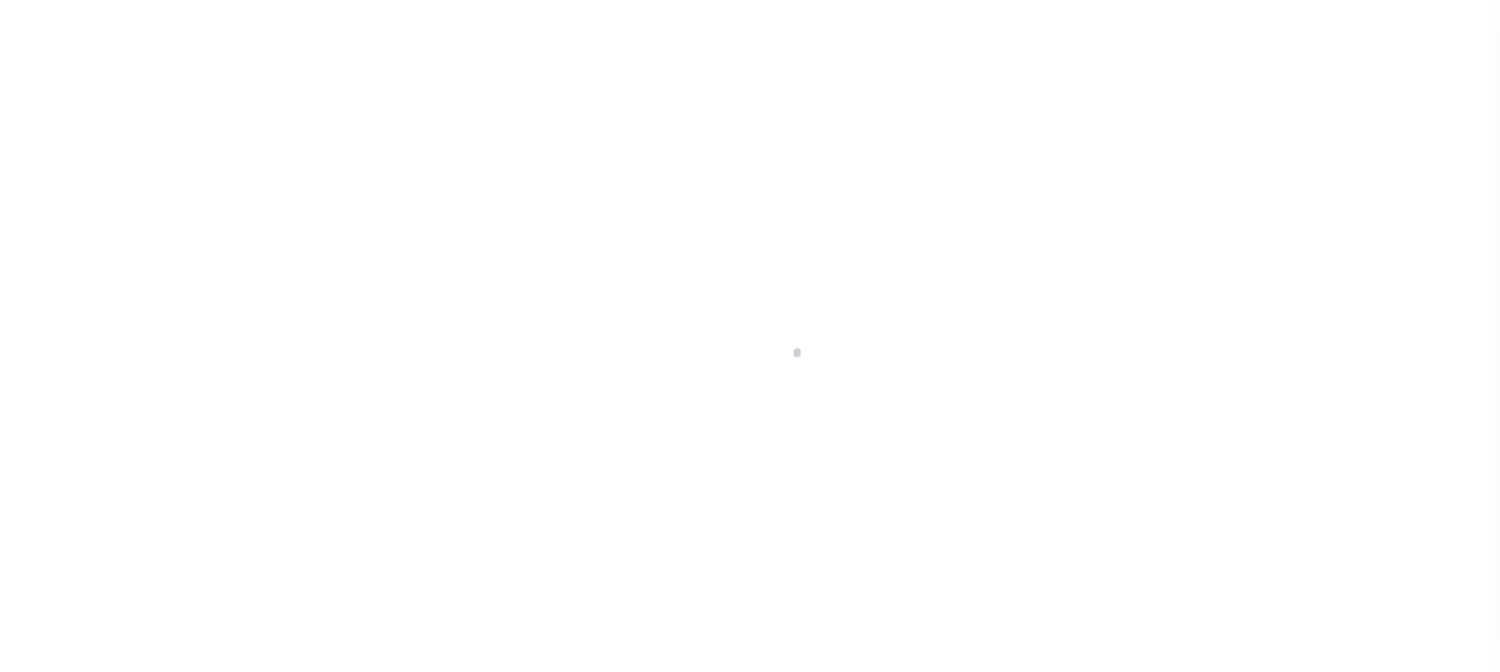
type input "[DATE]"
select select "NW2"
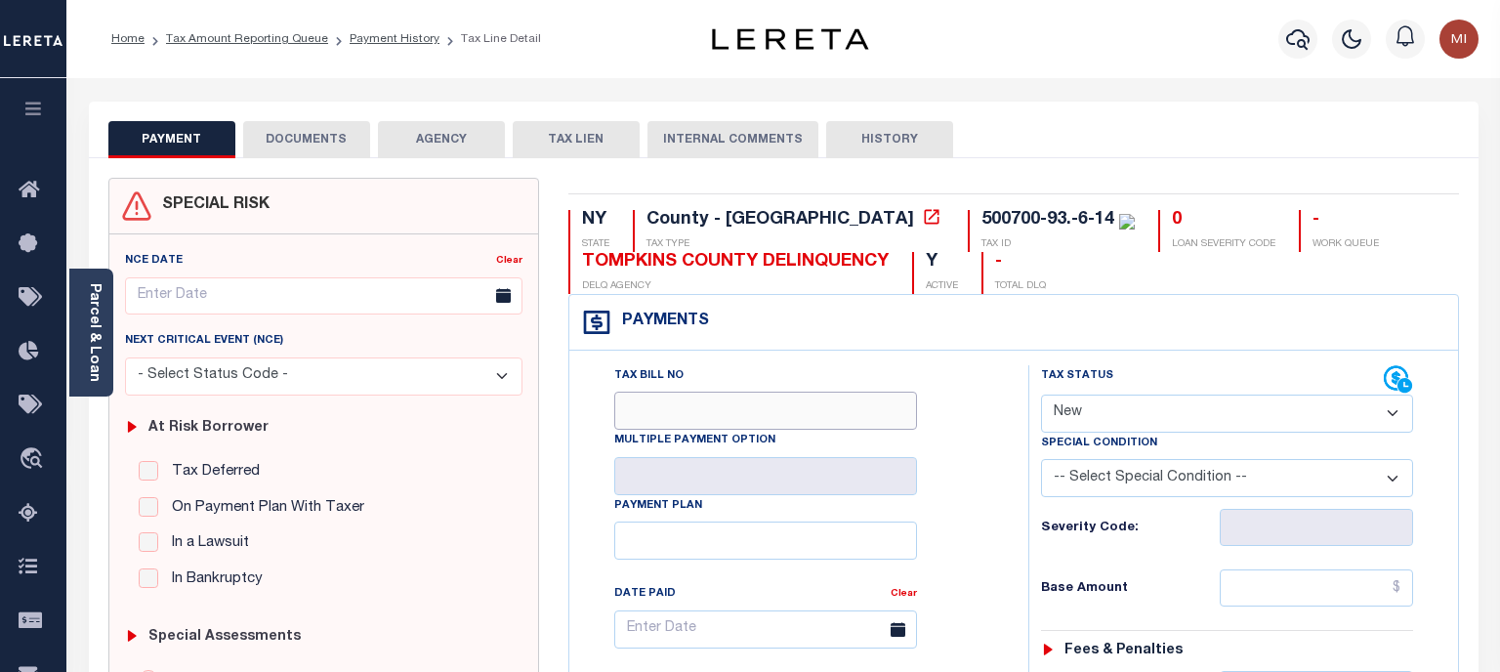
click at [706, 416] on input "Tax Bill No" at bounding box center [765, 411] width 303 height 38
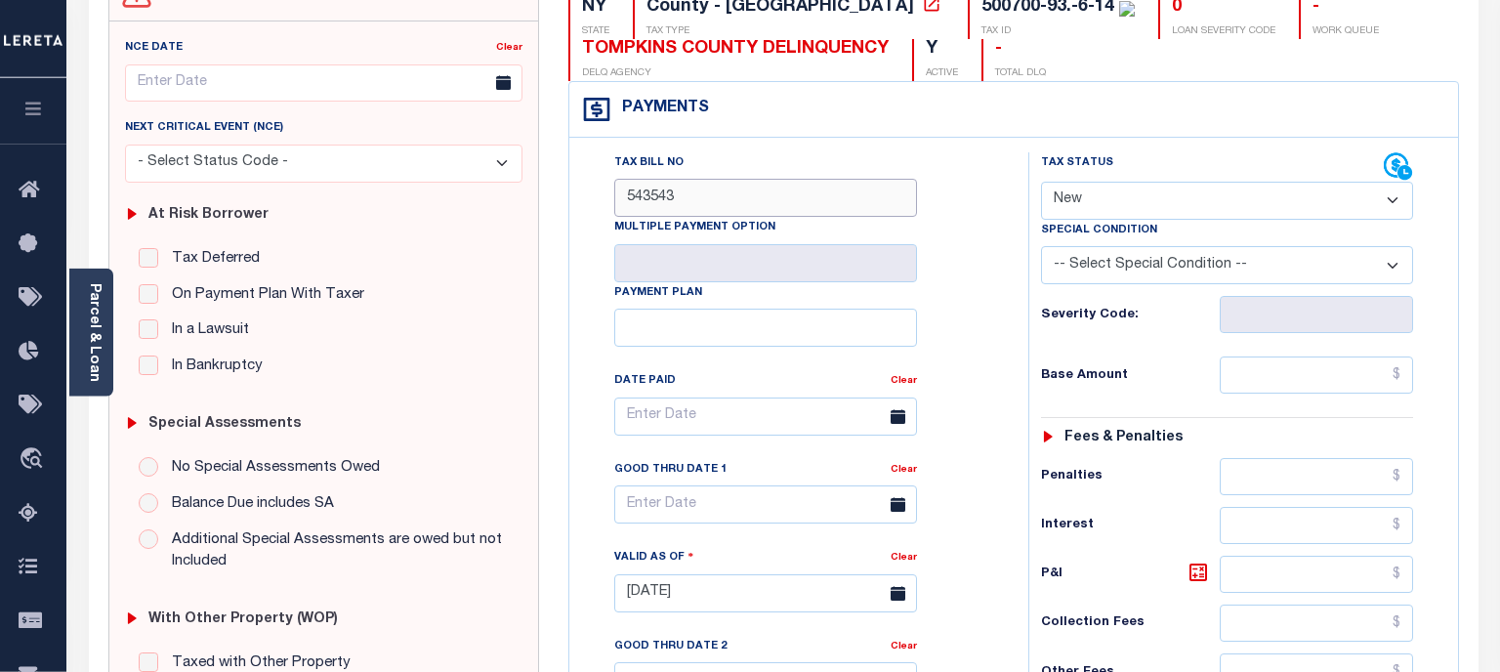
scroll to position [309, 0]
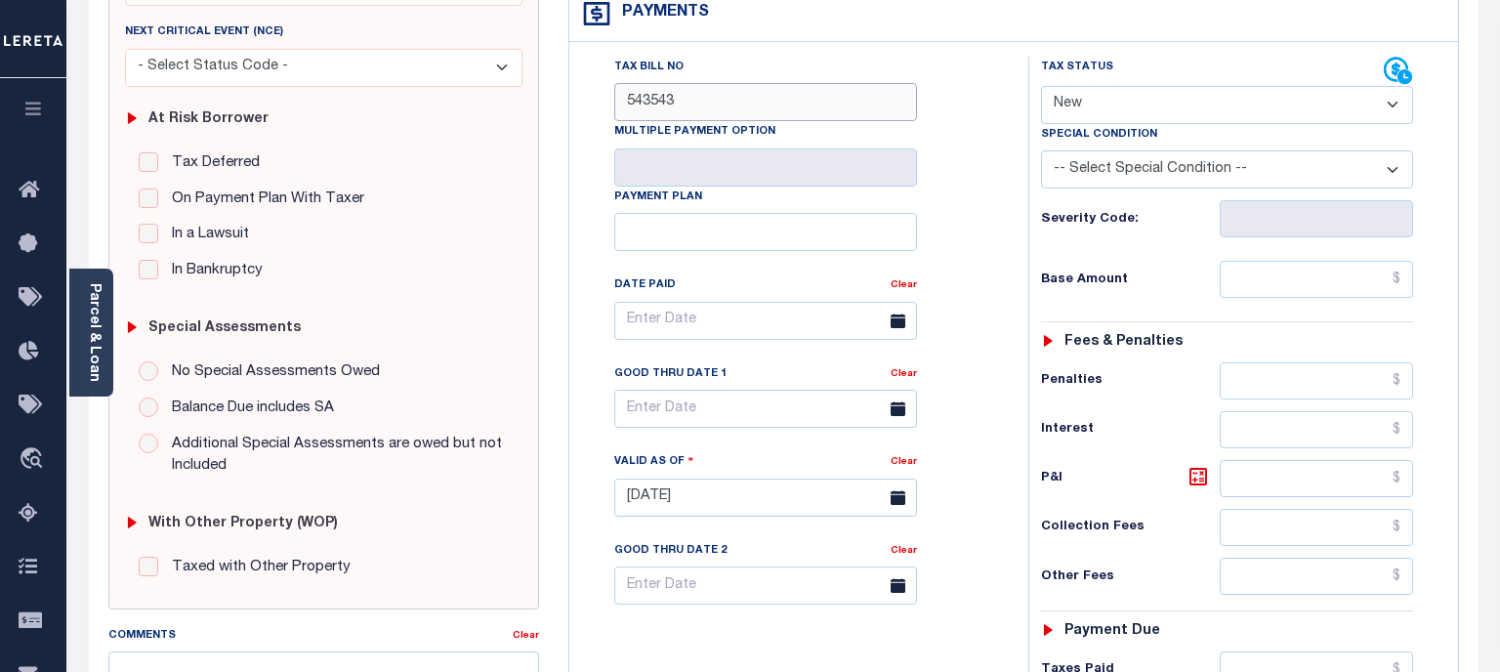
type input "543543"
type input "[DATE]"
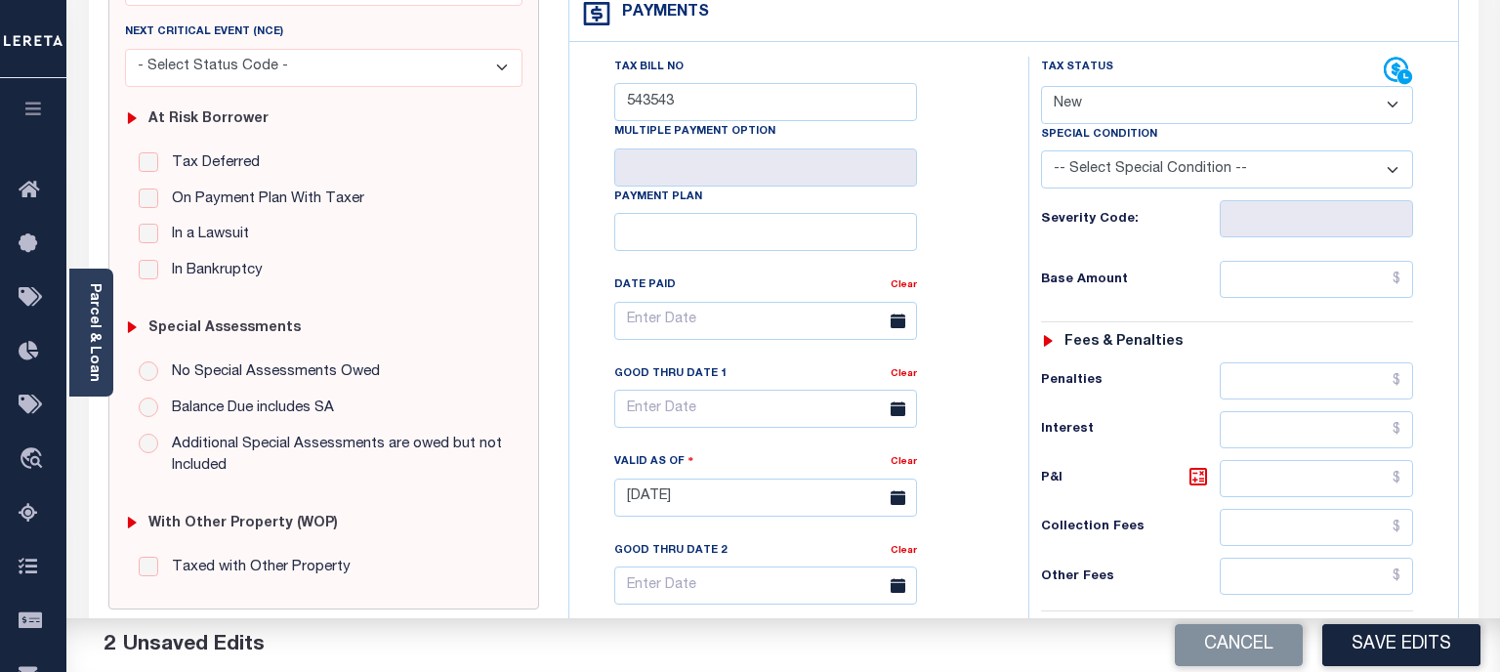
select select "DUE"
click option "Due/Unpaid" at bounding box center [0, 0] width 0 height 0
click at [1041, 150] on select "-- Select Special Condition -- 3RD PARTY TAX LIEN AGENCY TAX LIEN (A.K.A Inside…" at bounding box center [1227, 169] width 372 height 38
select select "20"
click option "3RD PARTY TAX LIEN" at bounding box center [0, 0] width 0 height 0
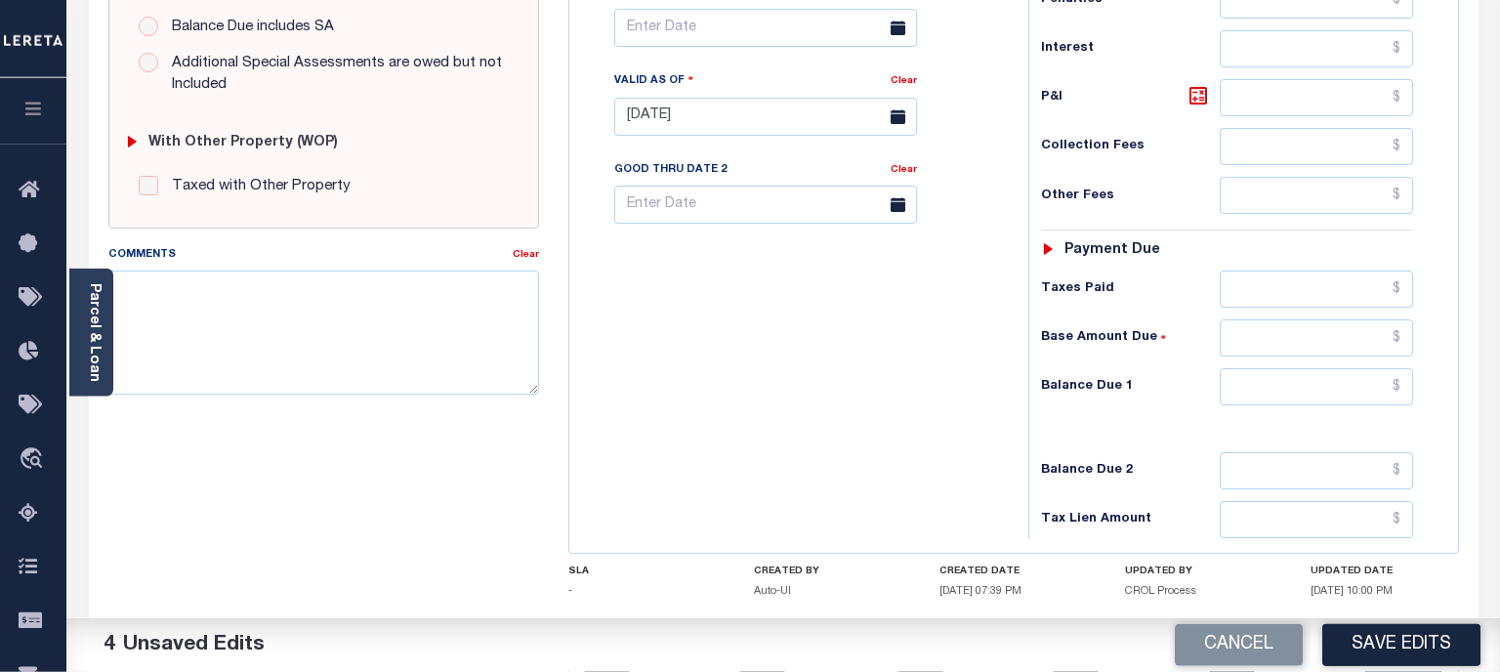
scroll to position [722, 0]
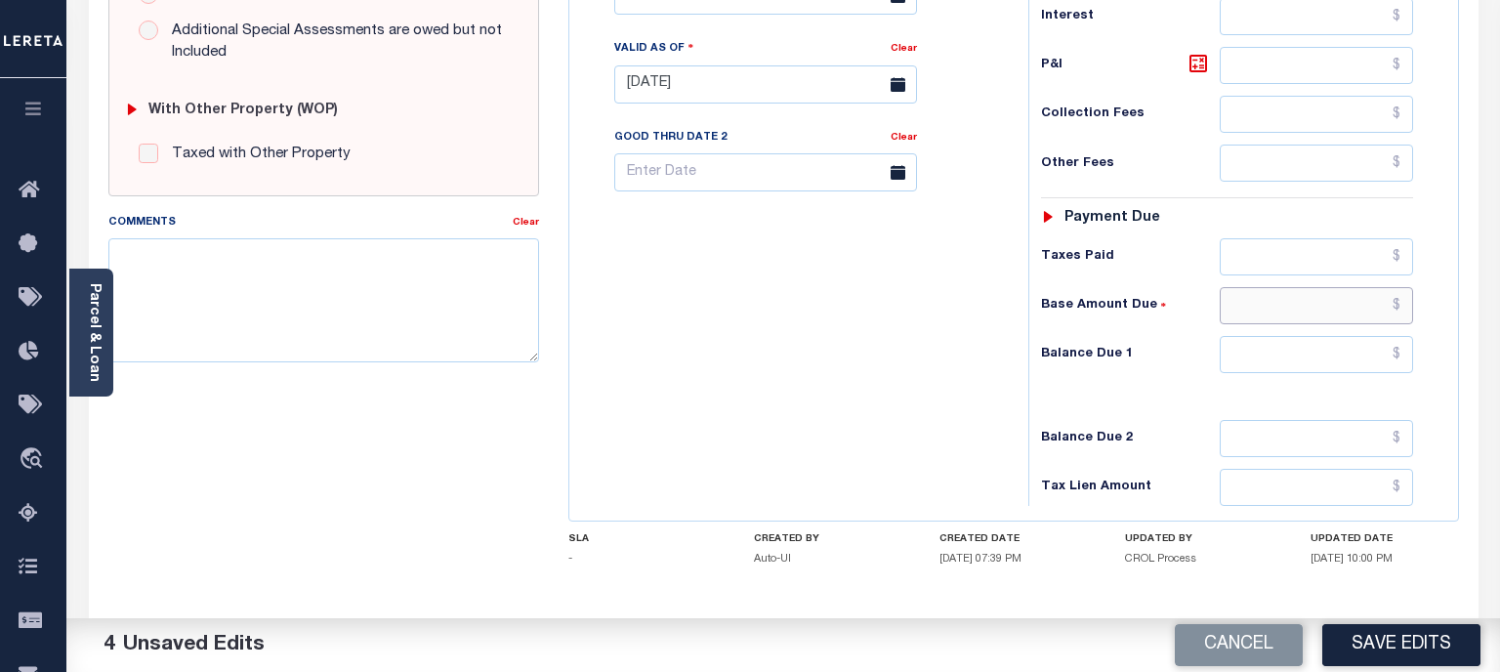
click at [1295, 313] on input "text" at bounding box center [1316, 305] width 192 height 37
type input "$1.00"
click at [1345, 358] on input "text" at bounding box center [1316, 354] width 192 height 37
type input "$1.00"
click at [1416, 653] on button "Save Edits" at bounding box center [1401, 645] width 158 height 42
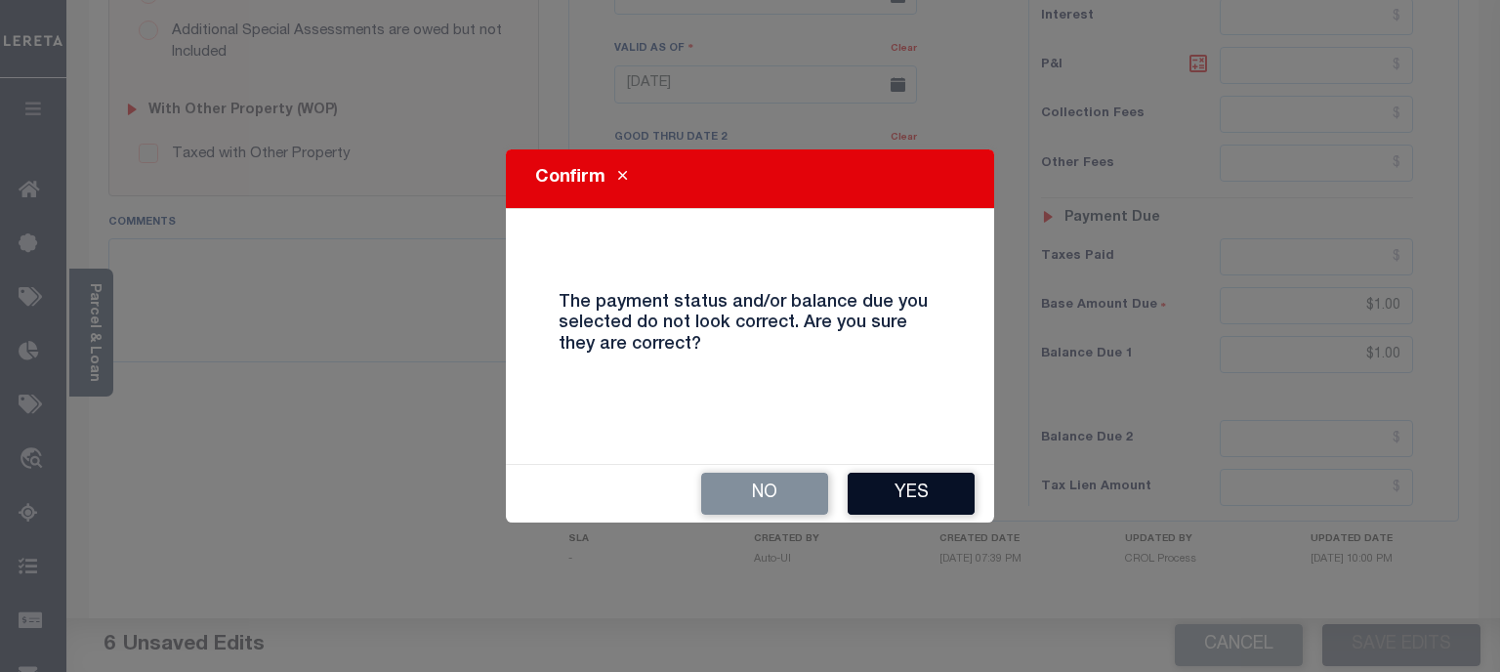
click at [933, 491] on button "Yes" at bounding box center [911, 494] width 127 height 42
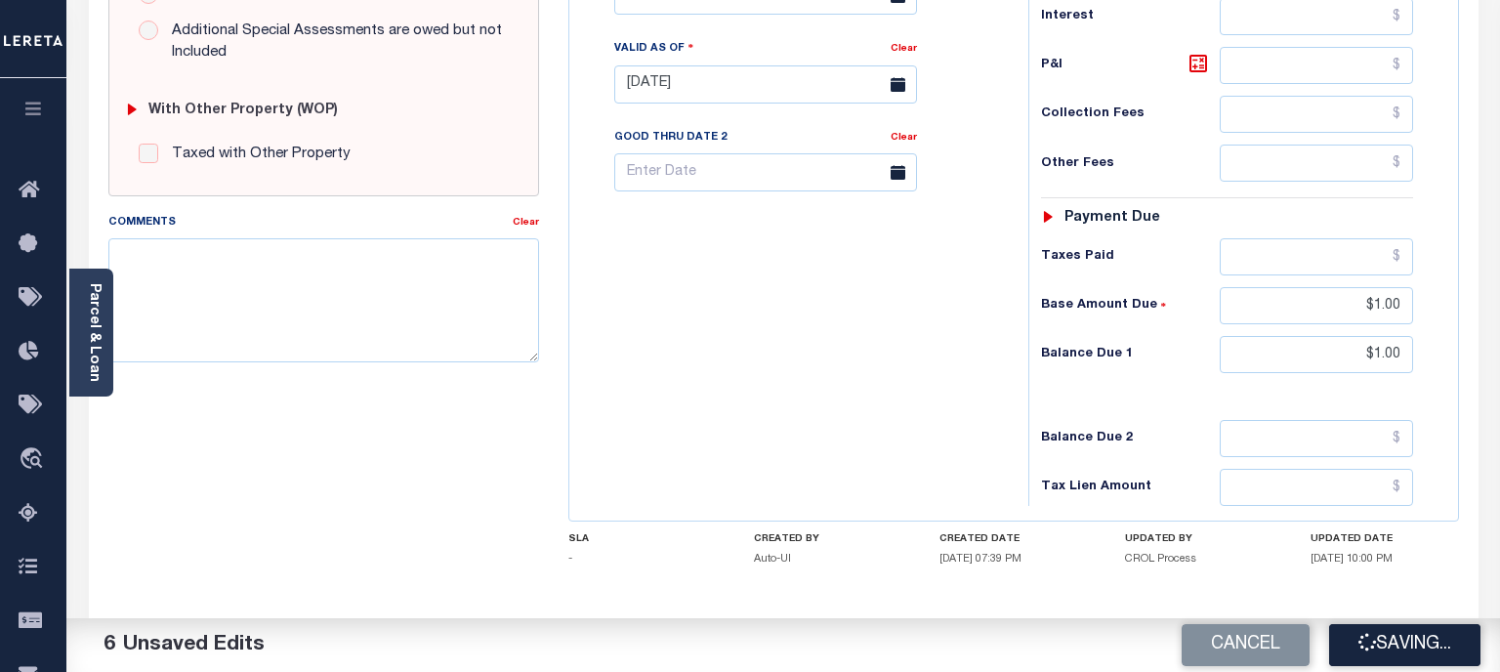
scroll to position [807, 0]
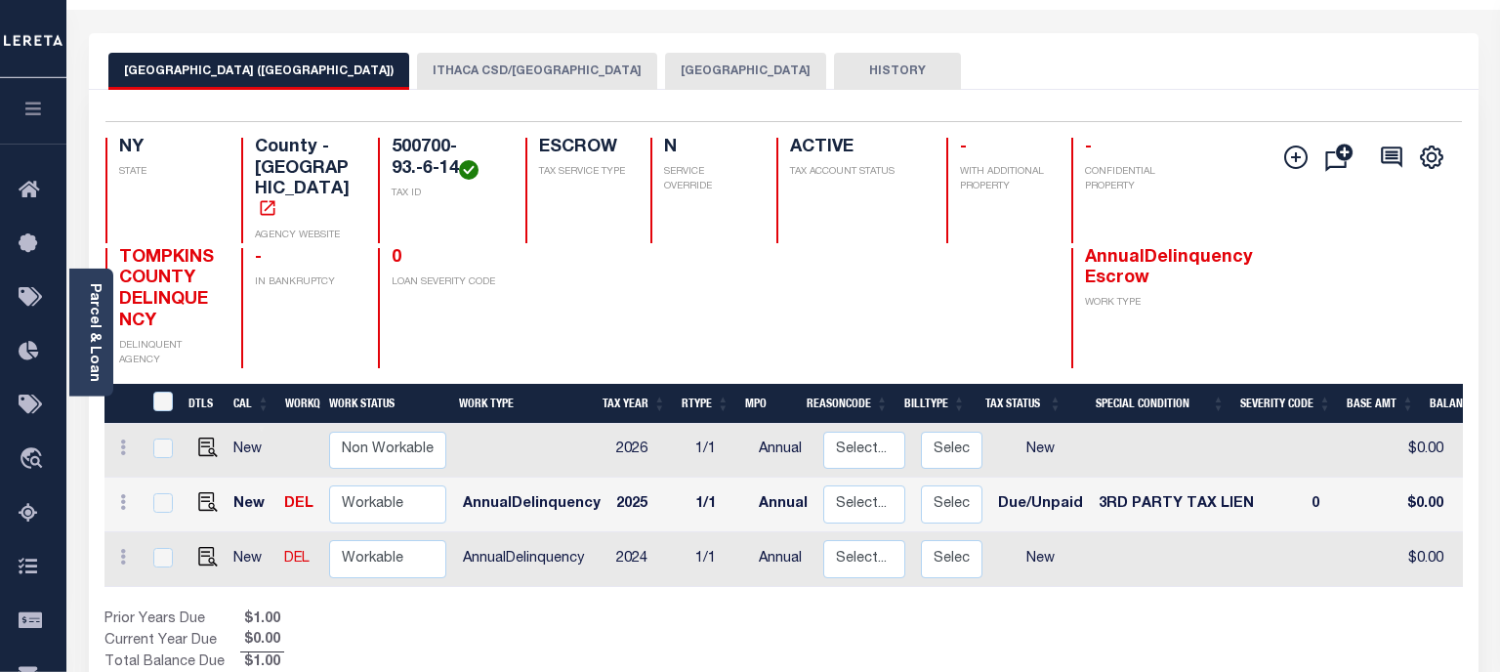
scroll to position [103, 0]
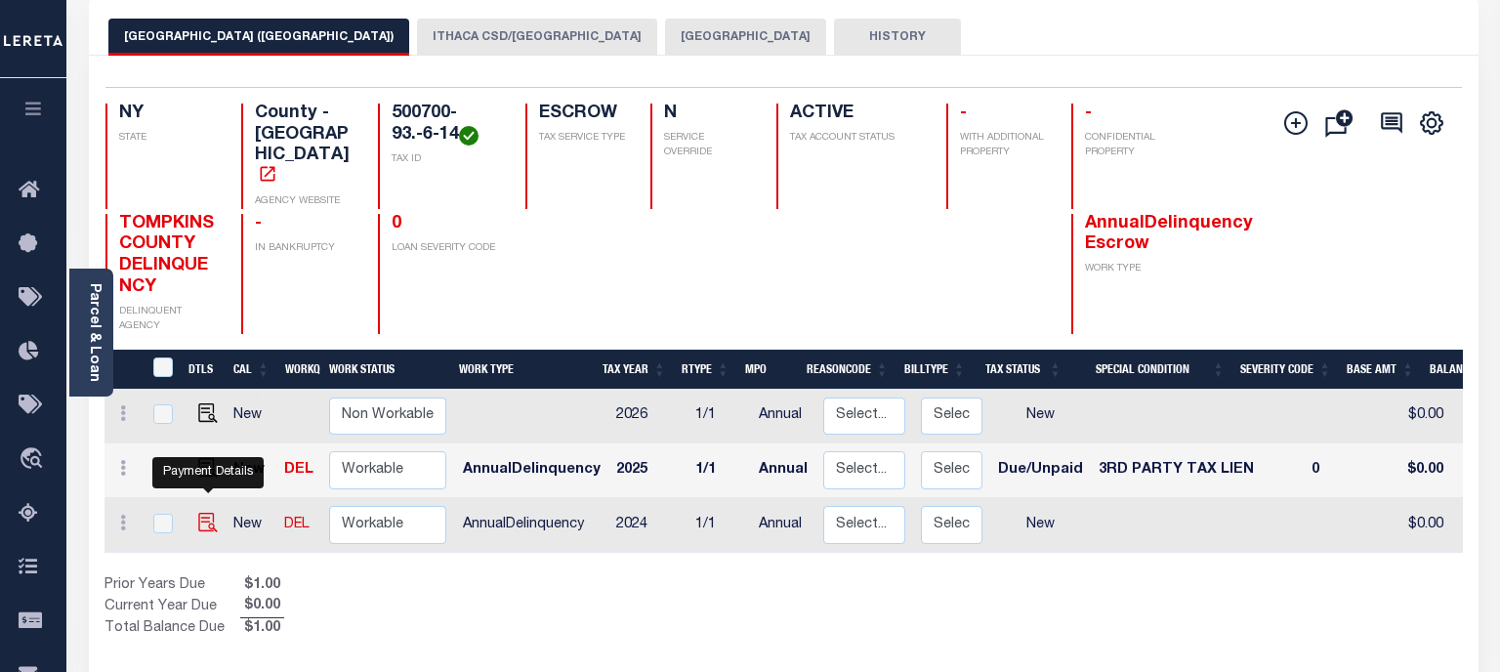
click at [211, 513] on img "" at bounding box center [208, 523] width 20 height 20
checkbox input "true"
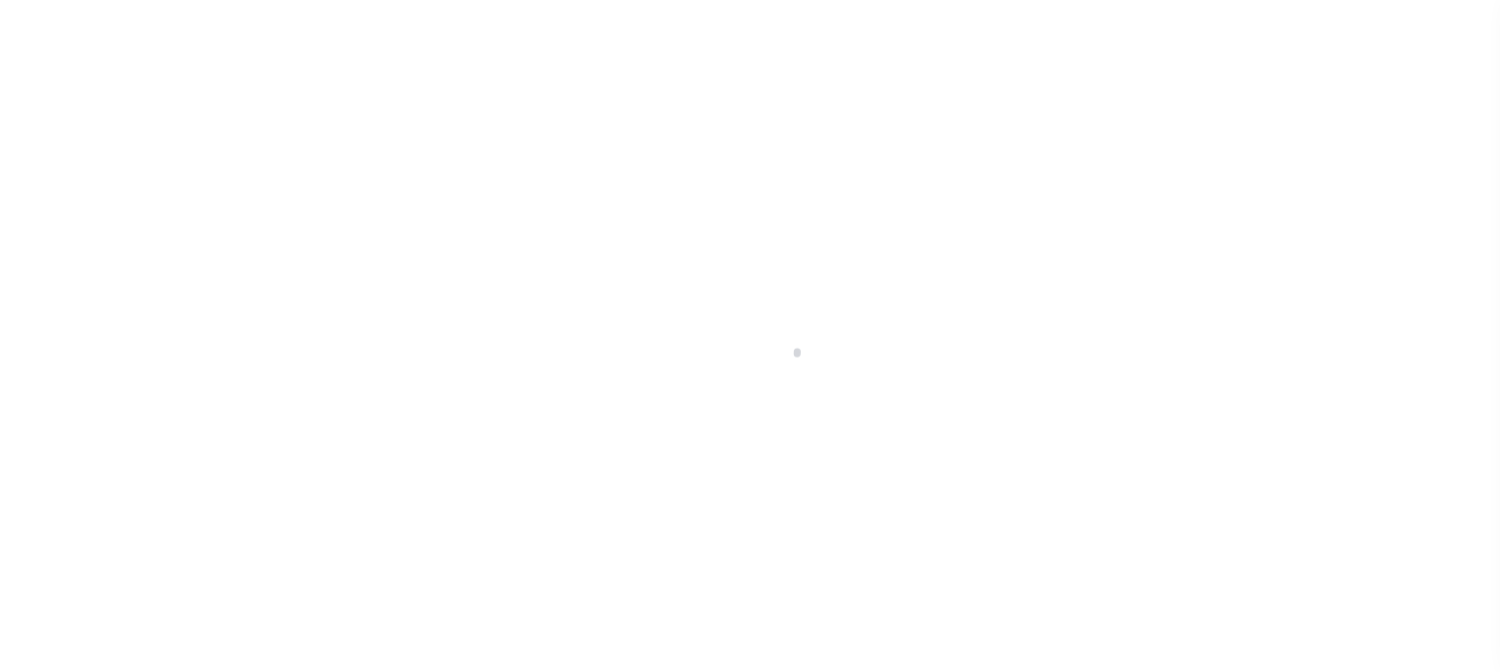
type input "[DATE]"
select select "NW2"
type input "0"
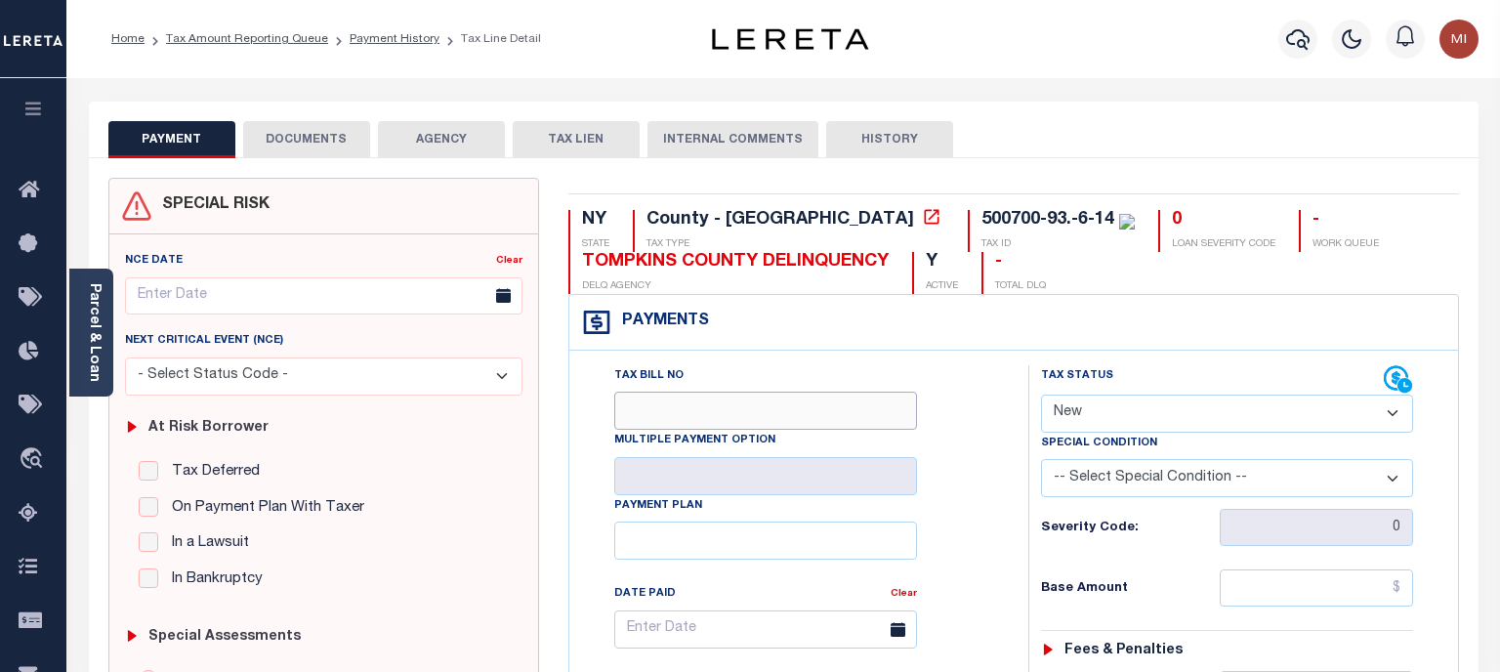
click at [736, 413] on input "Tax Bill No" at bounding box center [765, 411] width 303 height 38
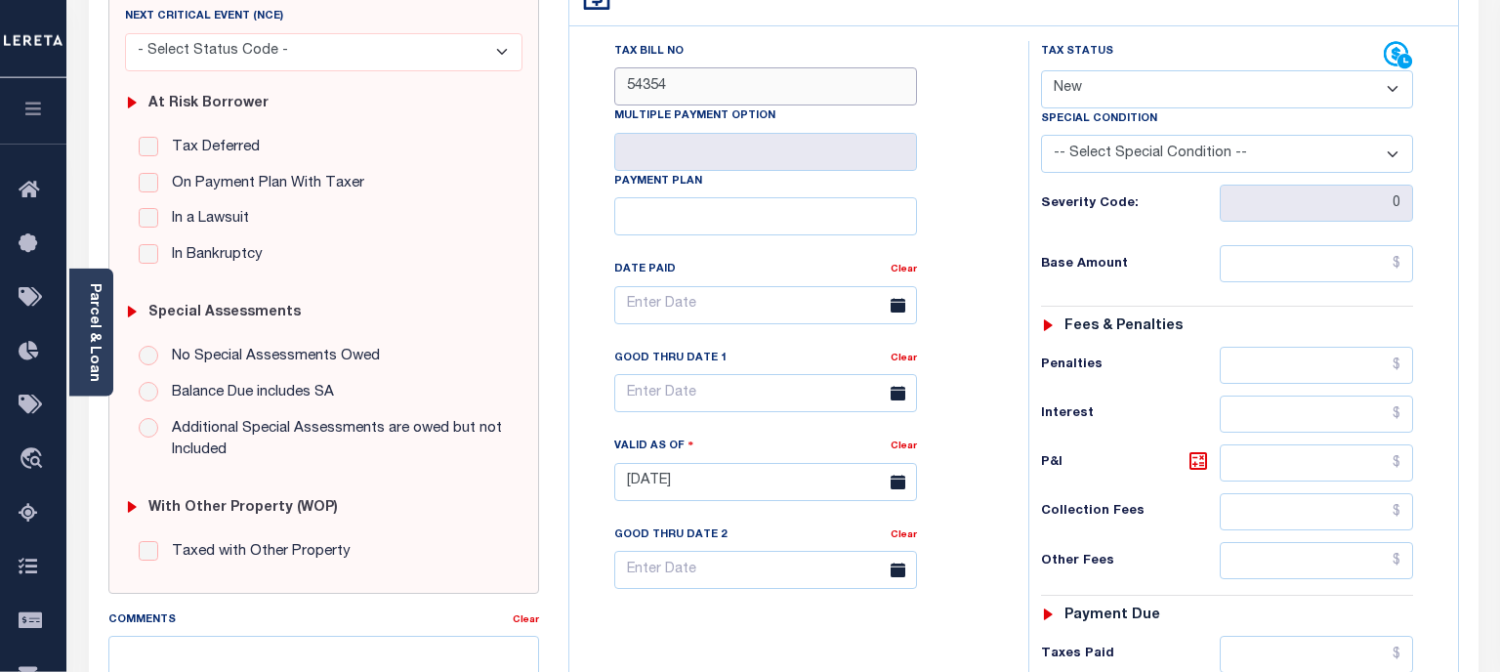
scroll to position [206, 0]
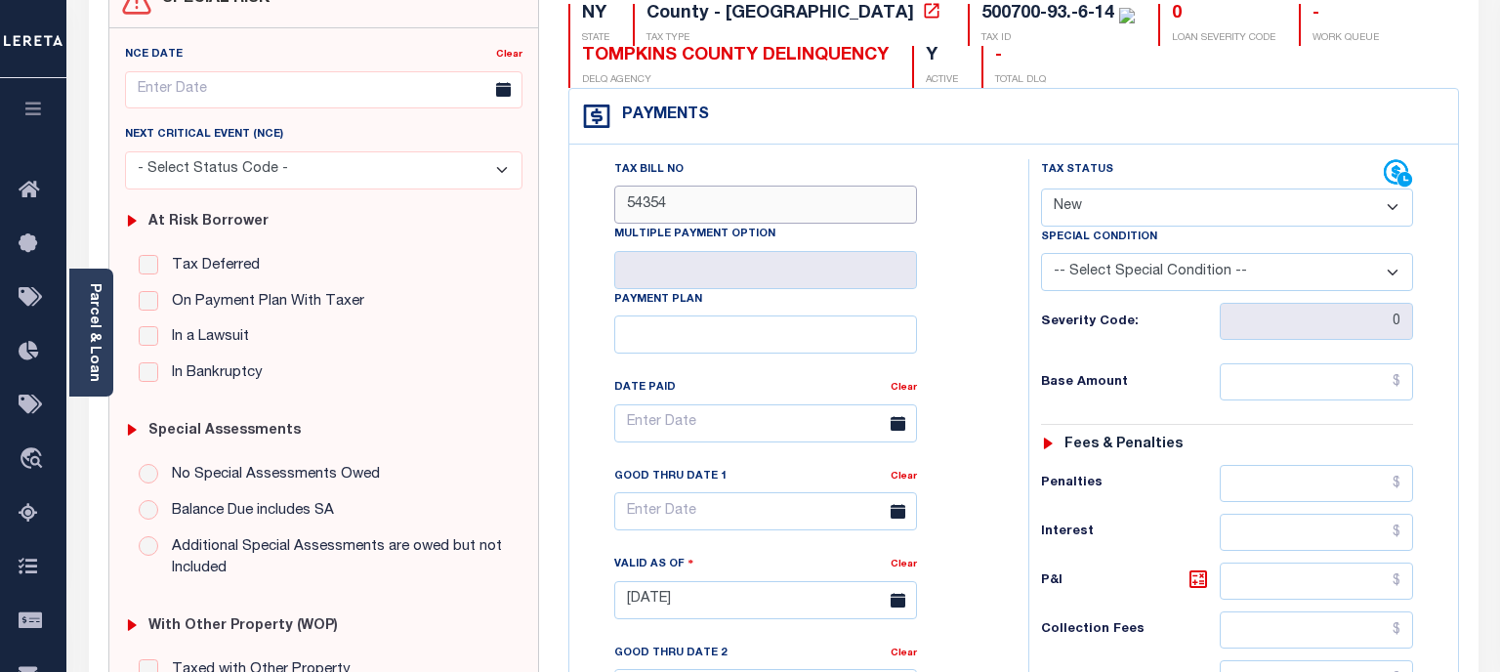
type input "54354"
type input "[DATE]"
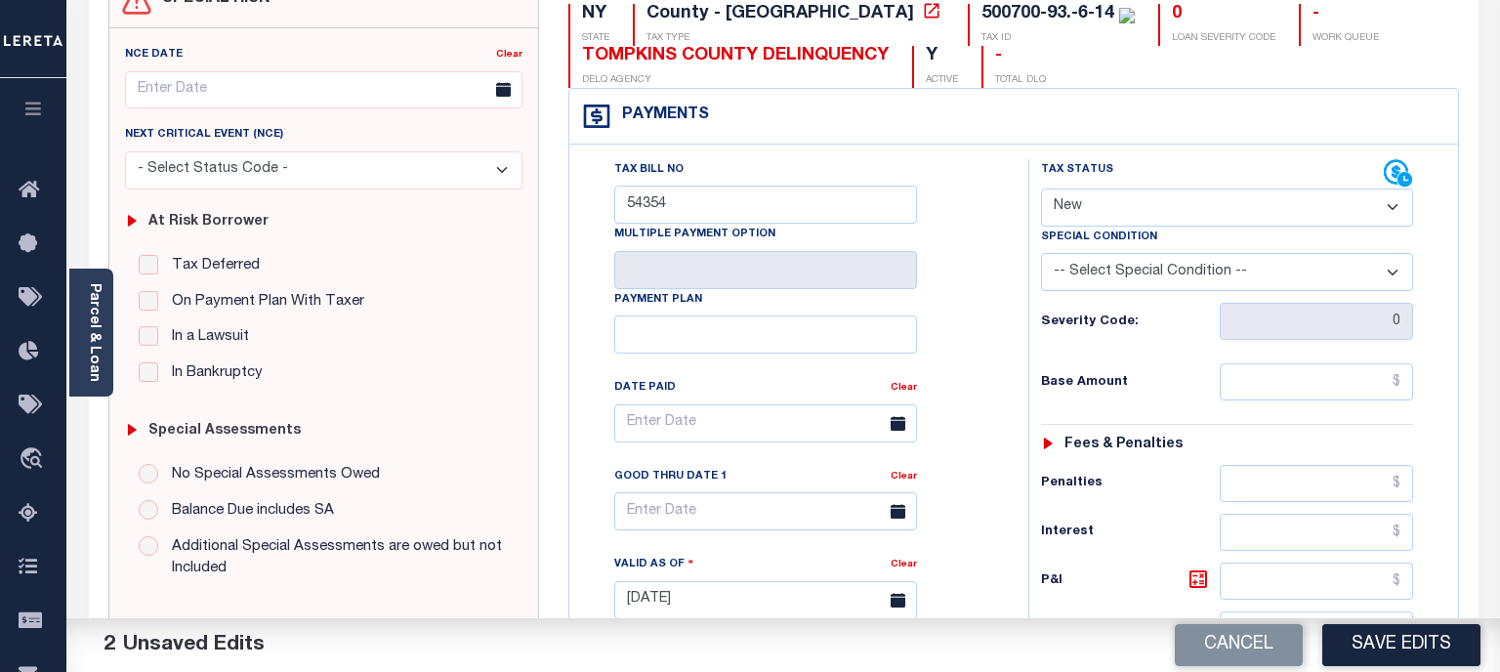
select select "DUE"
click option "Due/Unpaid" at bounding box center [0, 0] width 0 height 0
click at [1041, 253] on select "-- Select Special Condition -- 3RD PARTY TAX LIEN AGENCY TAX LIEN (A.K.A Inside…" at bounding box center [1227, 272] width 372 height 38
select select "22"
click option "BANKRUPTCY" at bounding box center [0, 0] width 0 height 0
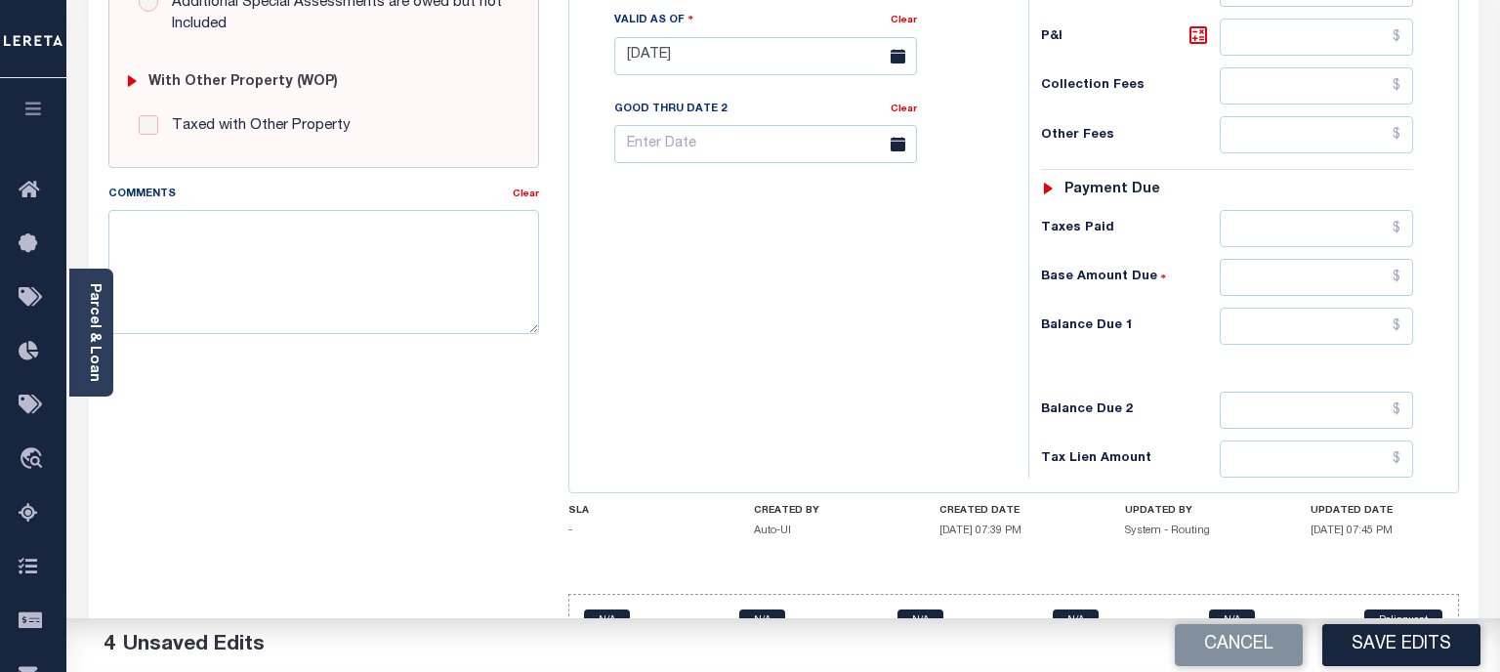
scroll to position [805, 0]
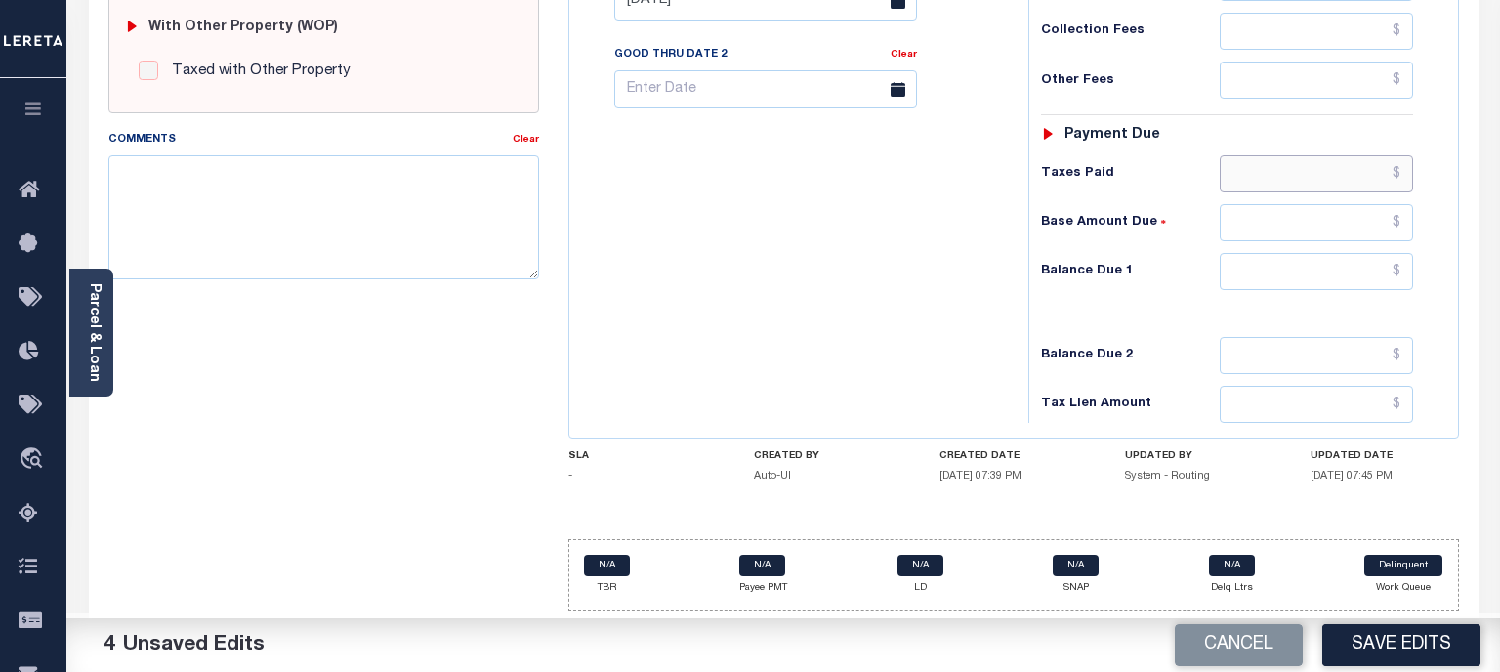
click at [1314, 177] on input "text" at bounding box center [1316, 173] width 192 height 37
click at [1307, 228] on input "text" at bounding box center [1316, 222] width 192 height 37
type input "$2.00"
click at [1323, 279] on input "text" at bounding box center [1316, 271] width 192 height 37
type input "$2.00"
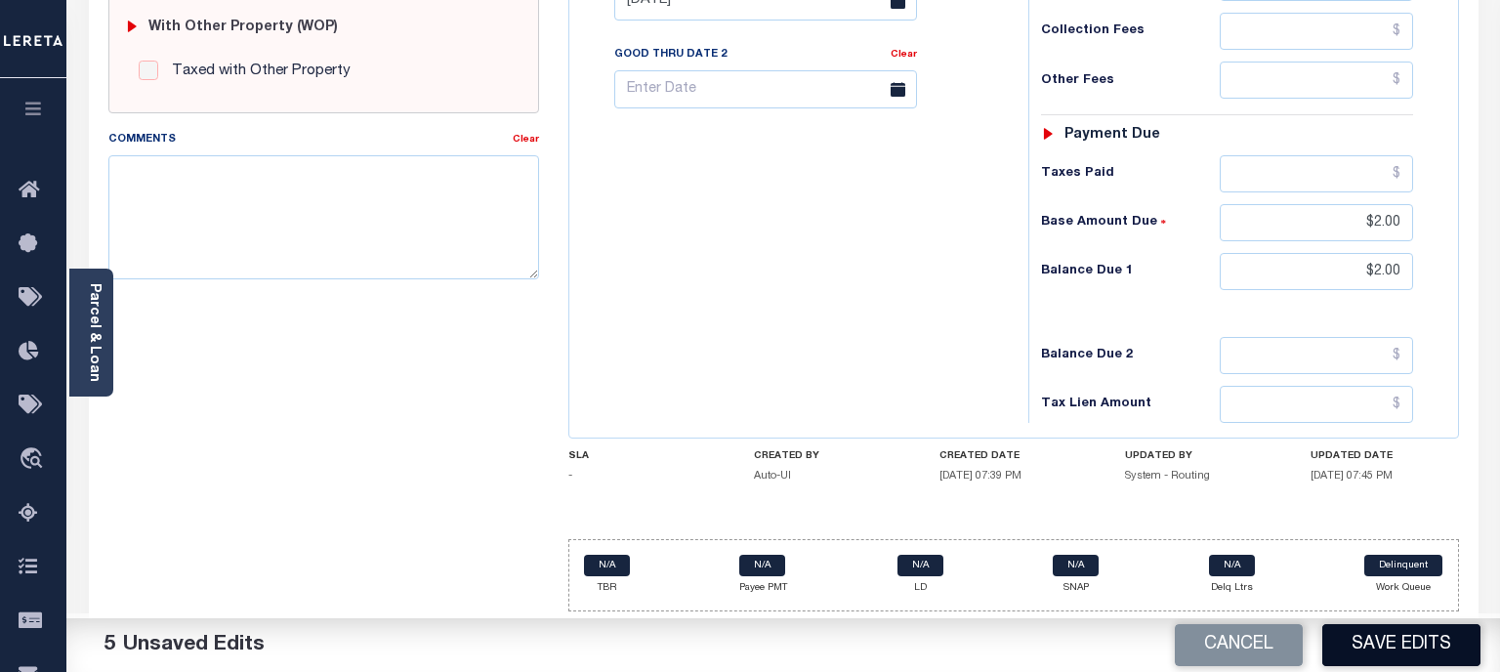
click at [1396, 639] on button "Save Edits" at bounding box center [1401, 645] width 158 height 42
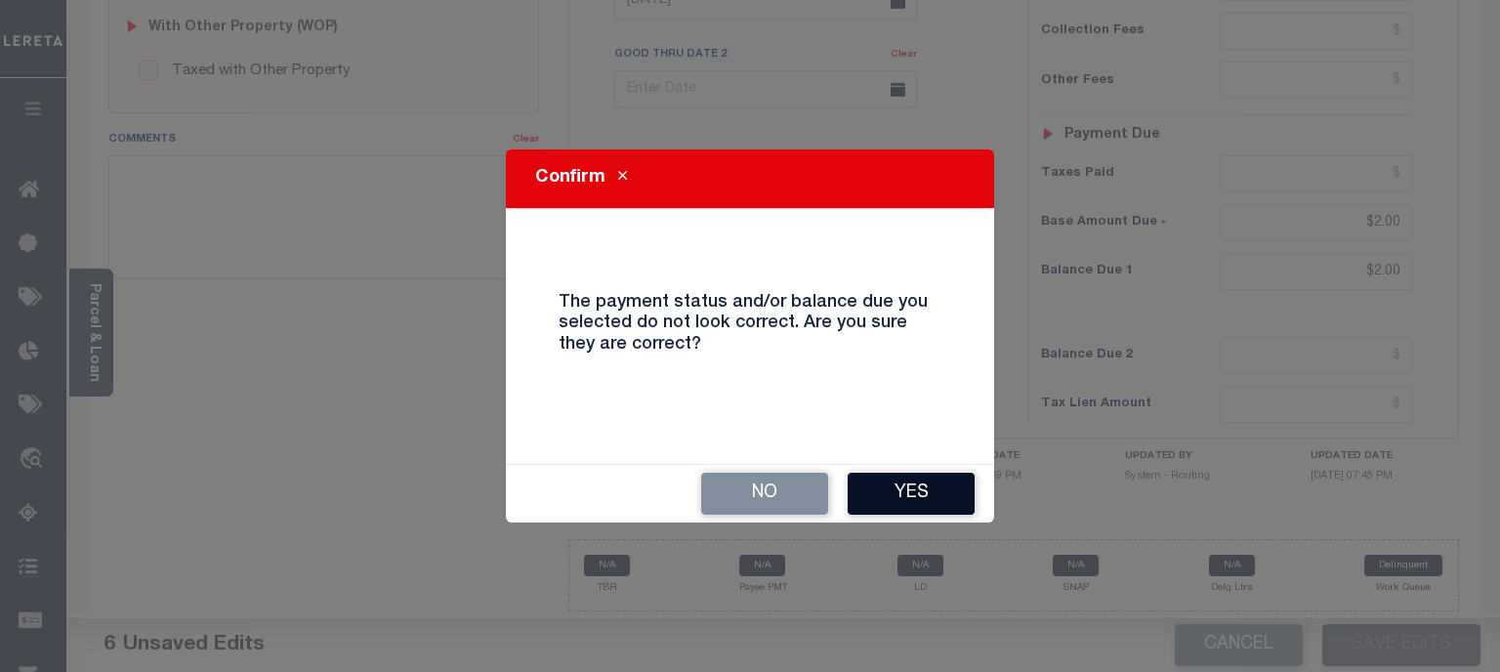
click at [904, 494] on button "Yes" at bounding box center [911, 494] width 127 height 42
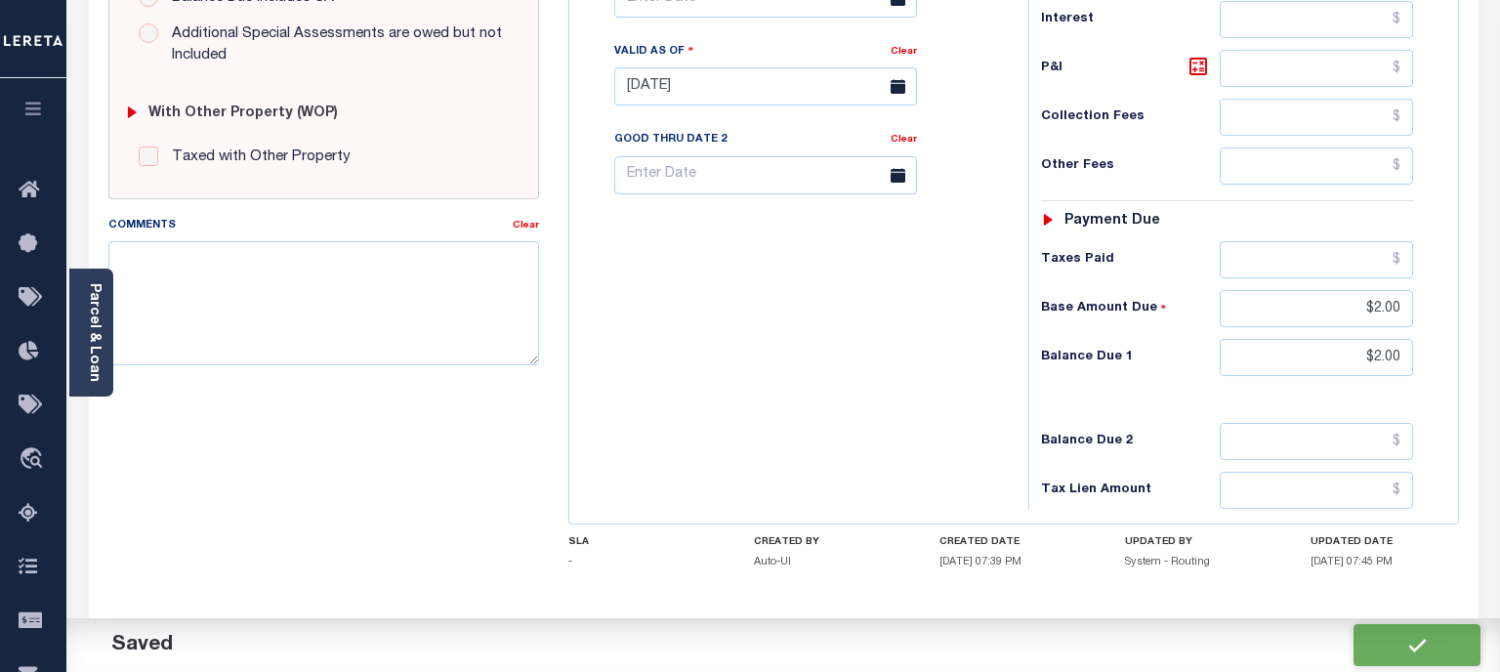
scroll to position [891, 0]
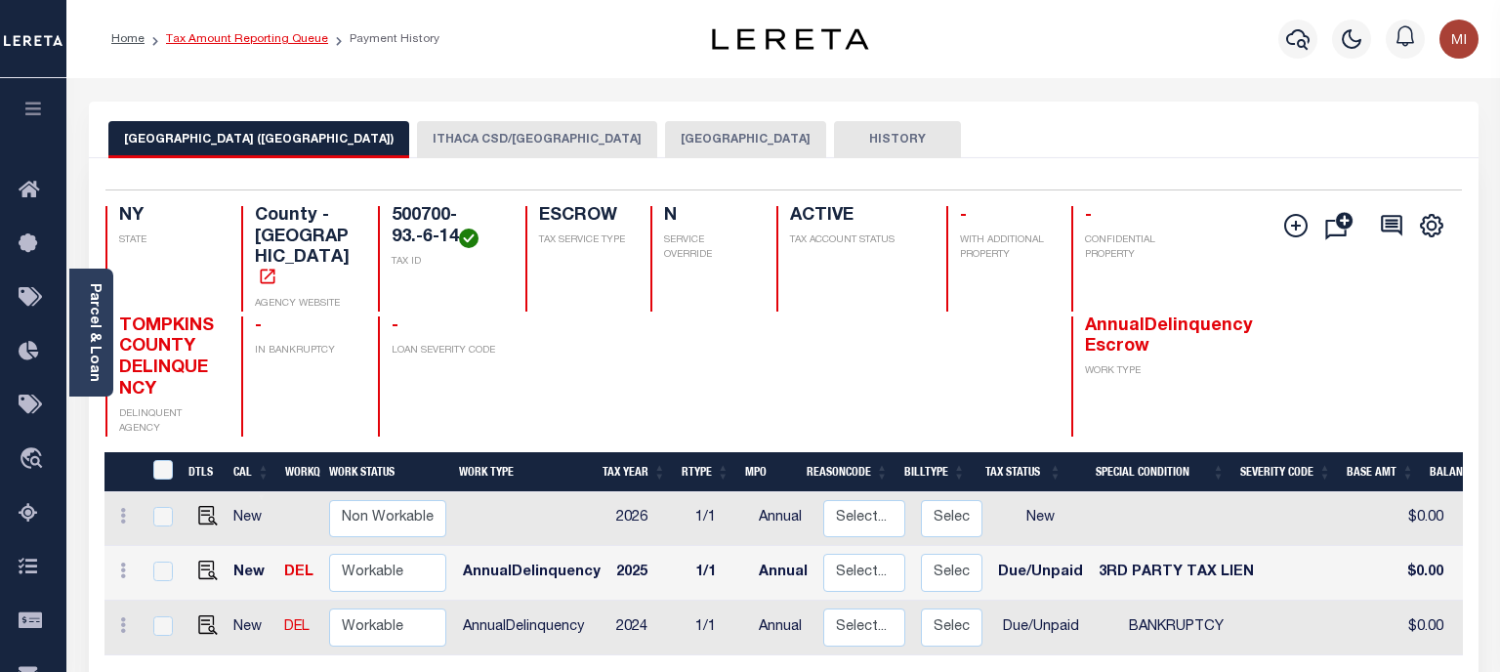
click at [246, 35] on link "Tax Amount Reporting Queue" at bounding box center [247, 39] width 162 height 12
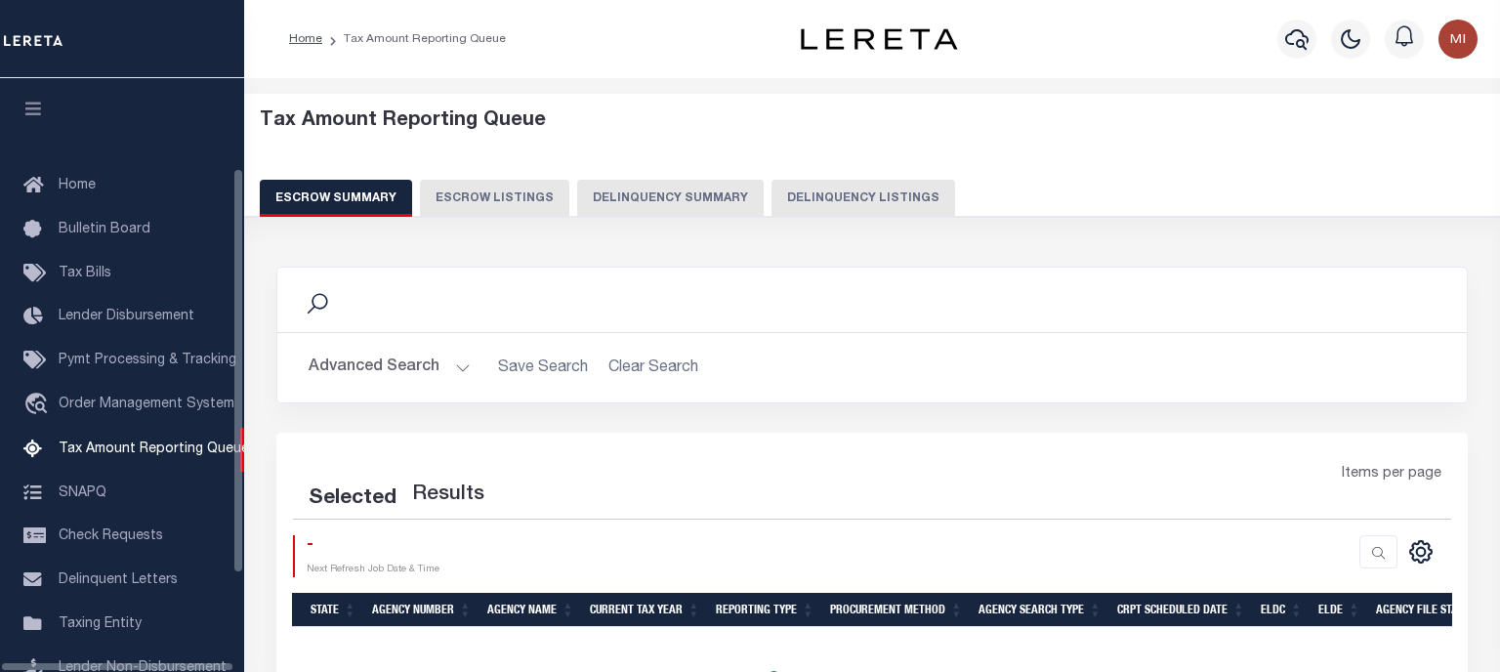
scroll to position [201, 0]
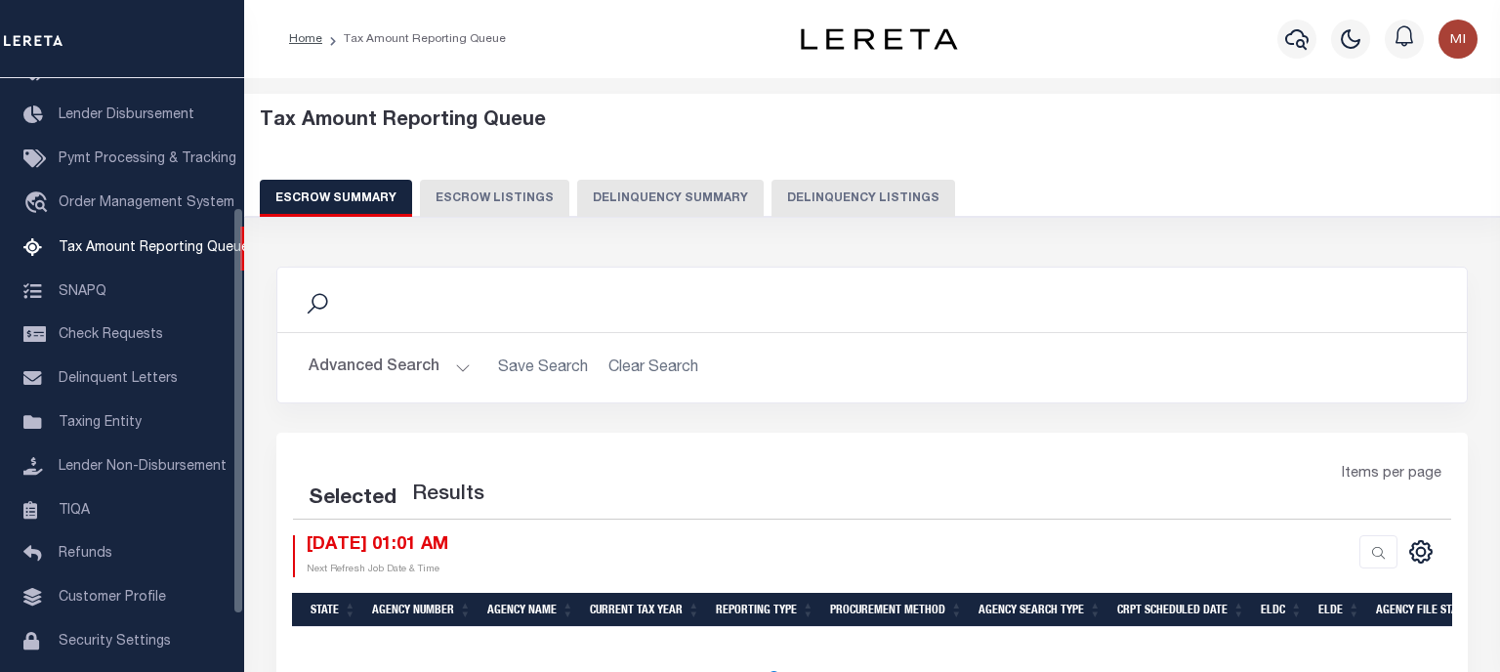
select select "100"
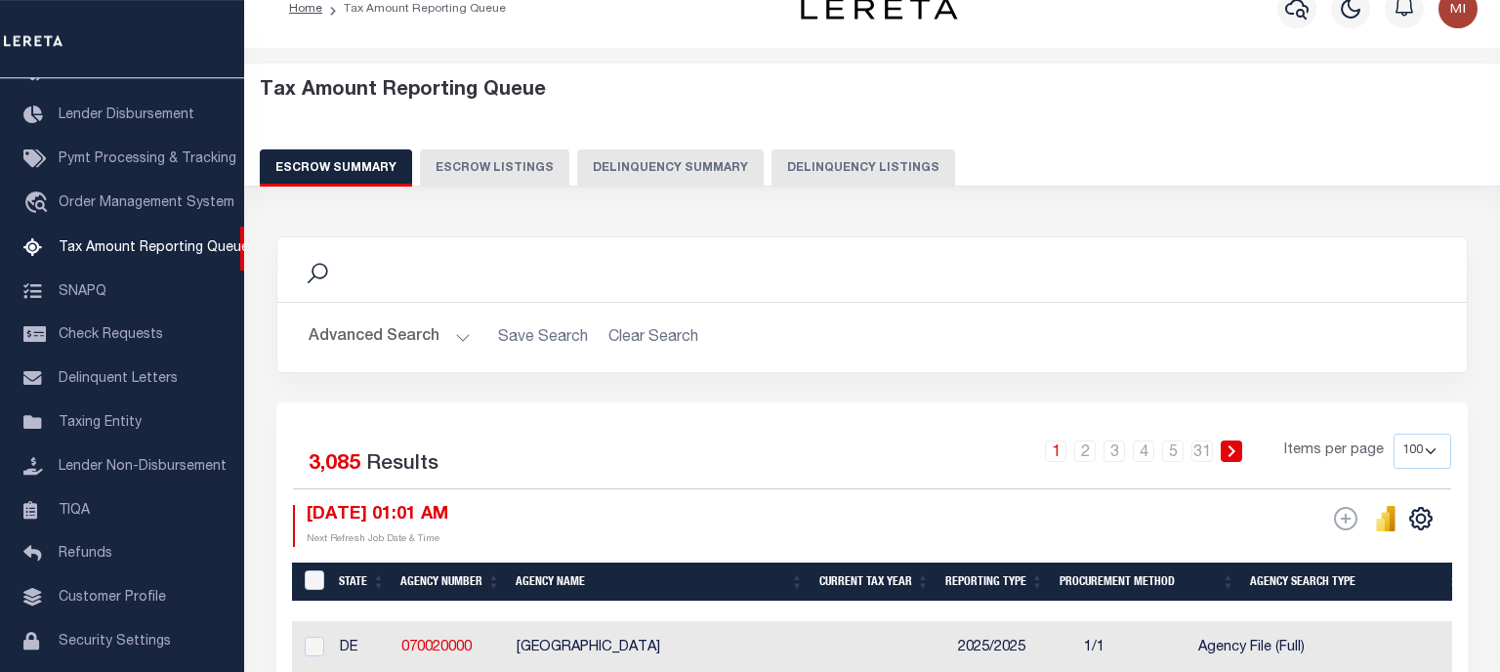
scroll to position [0, 0]
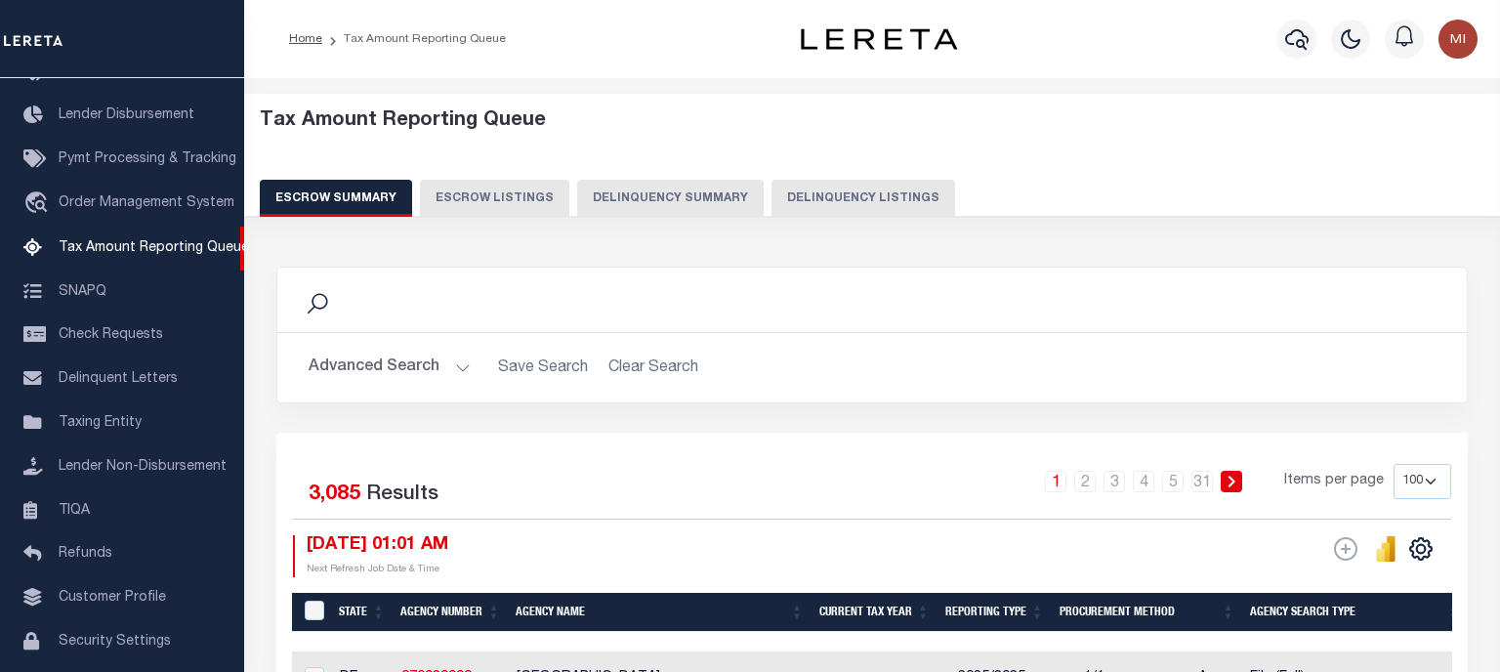
click at [627, 195] on button "Delinquency Summary" at bounding box center [670, 198] width 187 height 37
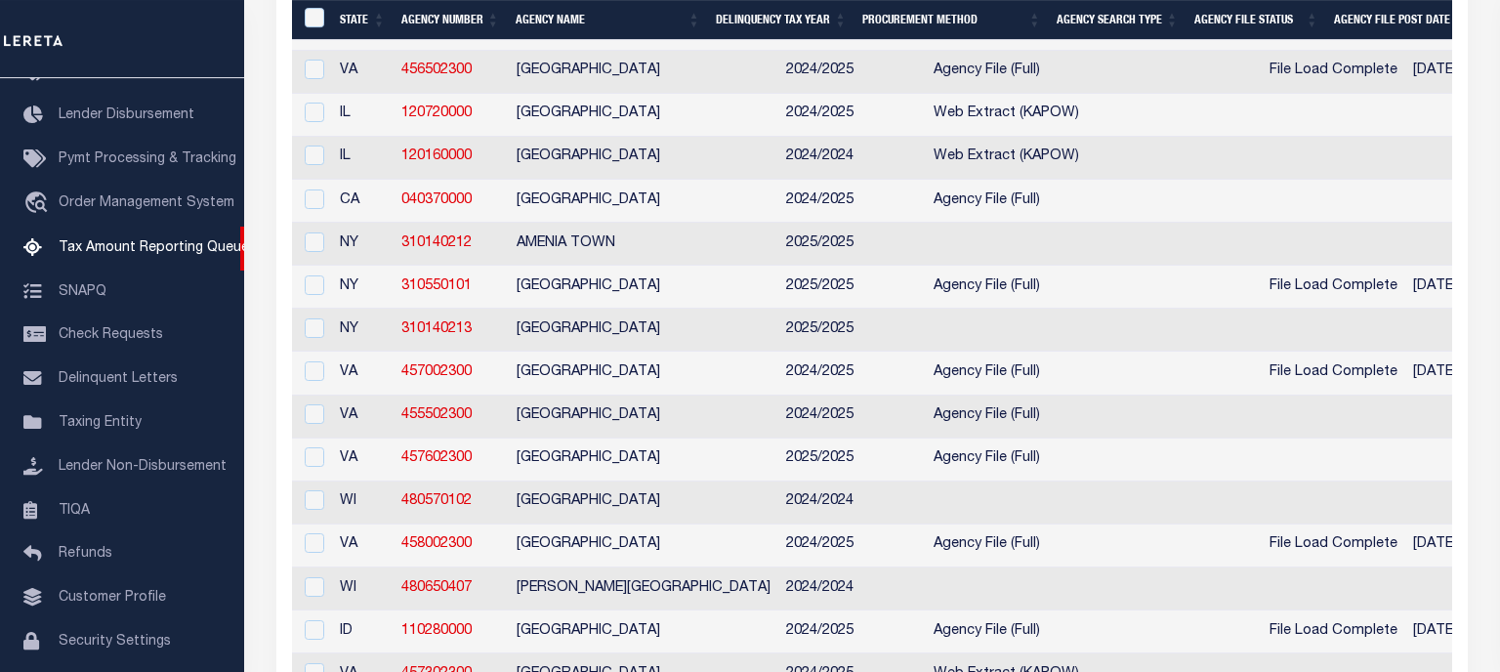
scroll to position [645, 0]
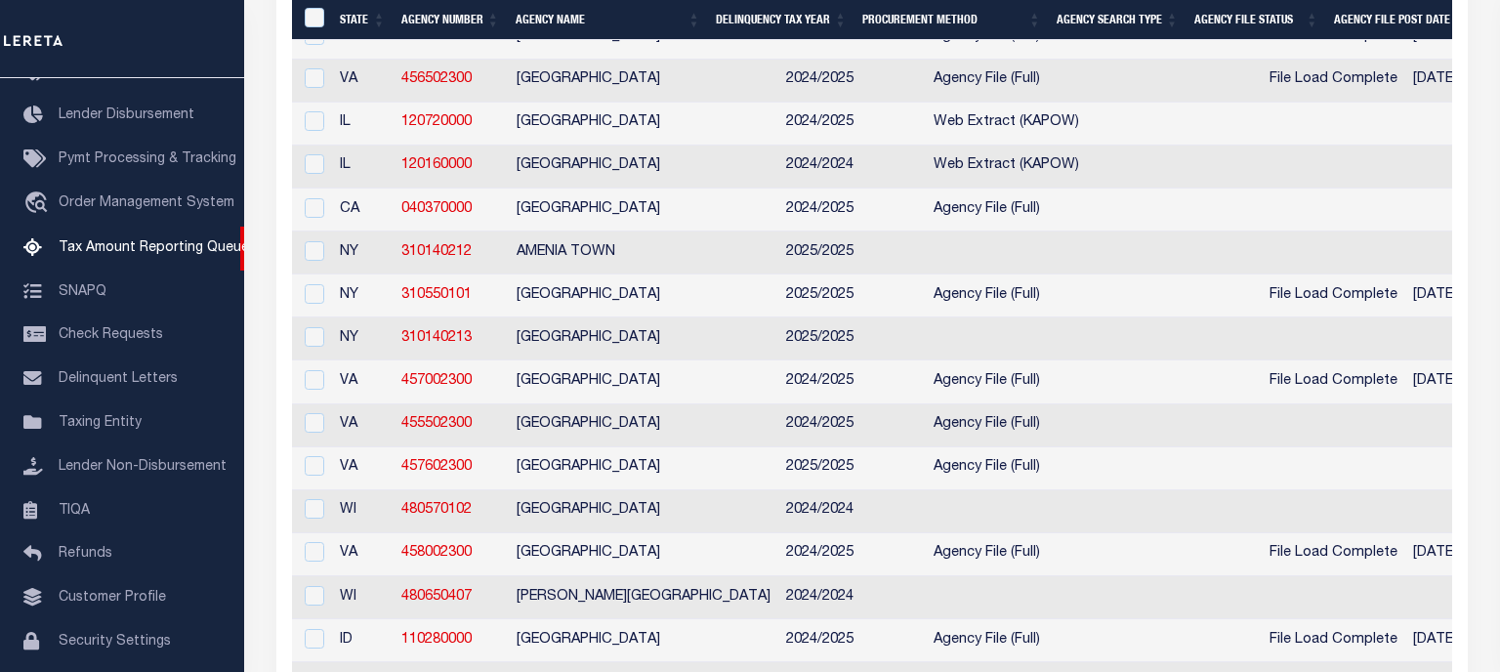
drag, startPoint x: 590, startPoint y: 299, endPoint x: 514, endPoint y: 290, distance: 76.7
click at [514, 290] on td "[GEOGRAPHIC_DATA]" at bounding box center [644, 295] width 270 height 43
checkbox input "true"
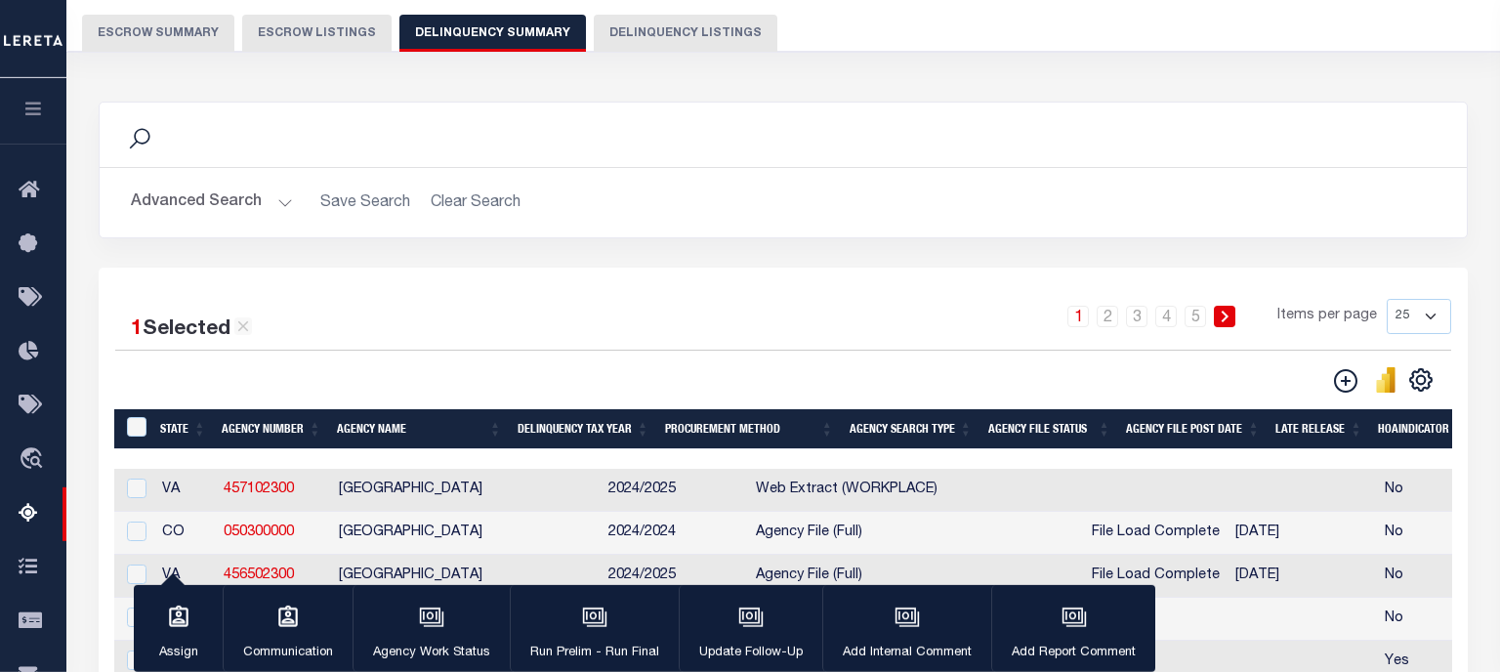
scroll to position [129, 0]
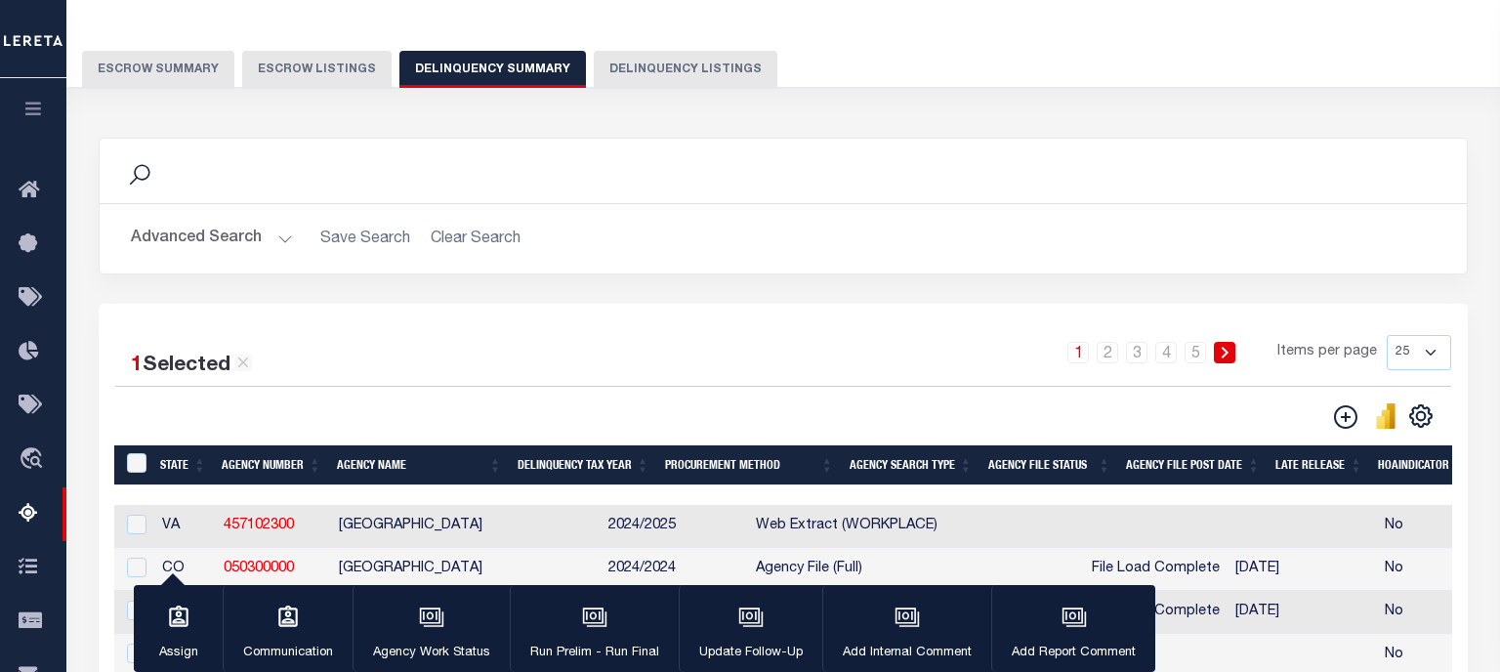
click at [262, 236] on button "Advanced Search" at bounding box center [212, 239] width 162 height 38
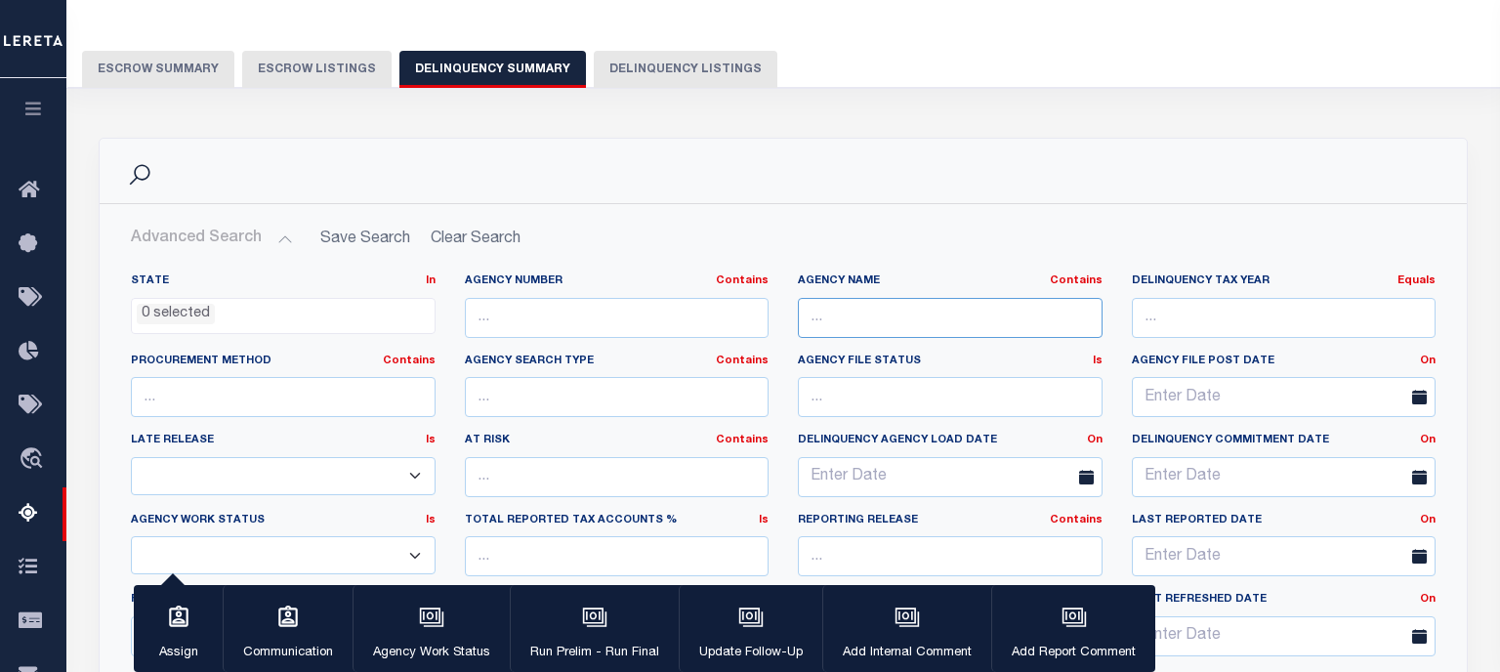
click at [889, 318] on input "text" at bounding box center [950, 318] width 305 height 40
paste input "[GEOGRAPHIC_DATA]"
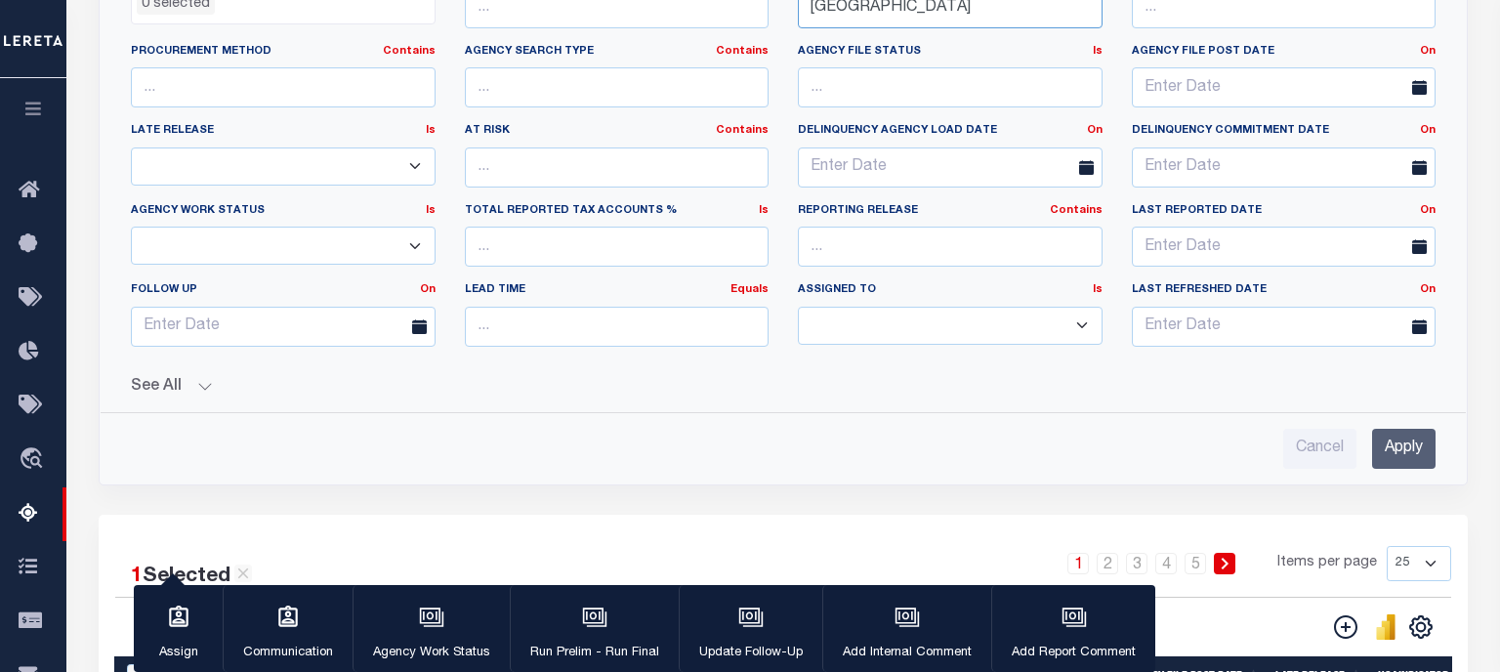
scroll to position [437, 0]
type input "[GEOGRAPHIC_DATA]"
click at [1385, 446] on input "Apply" at bounding box center [1403, 451] width 63 height 40
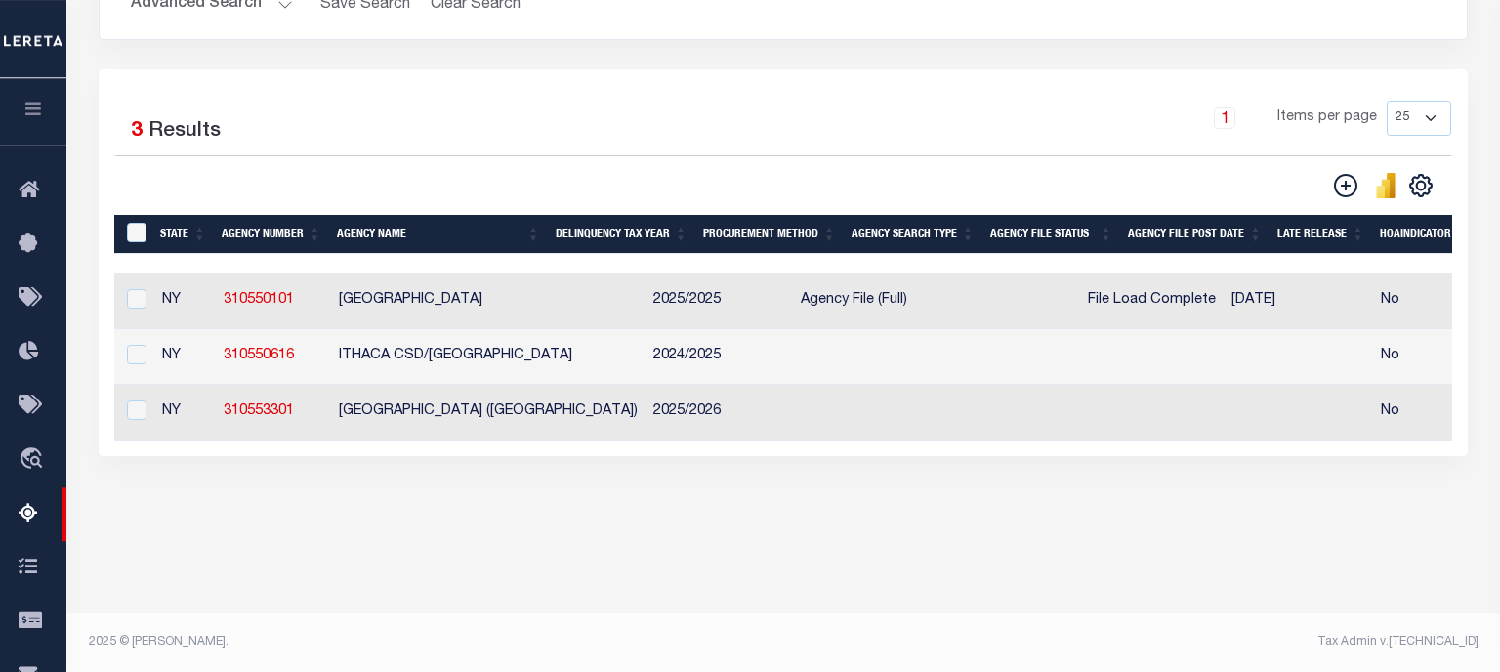
scroll to position [363, 0]
click at [140, 408] on input "checkbox" at bounding box center [137, 407] width 20 height 20
checkbox input "true"
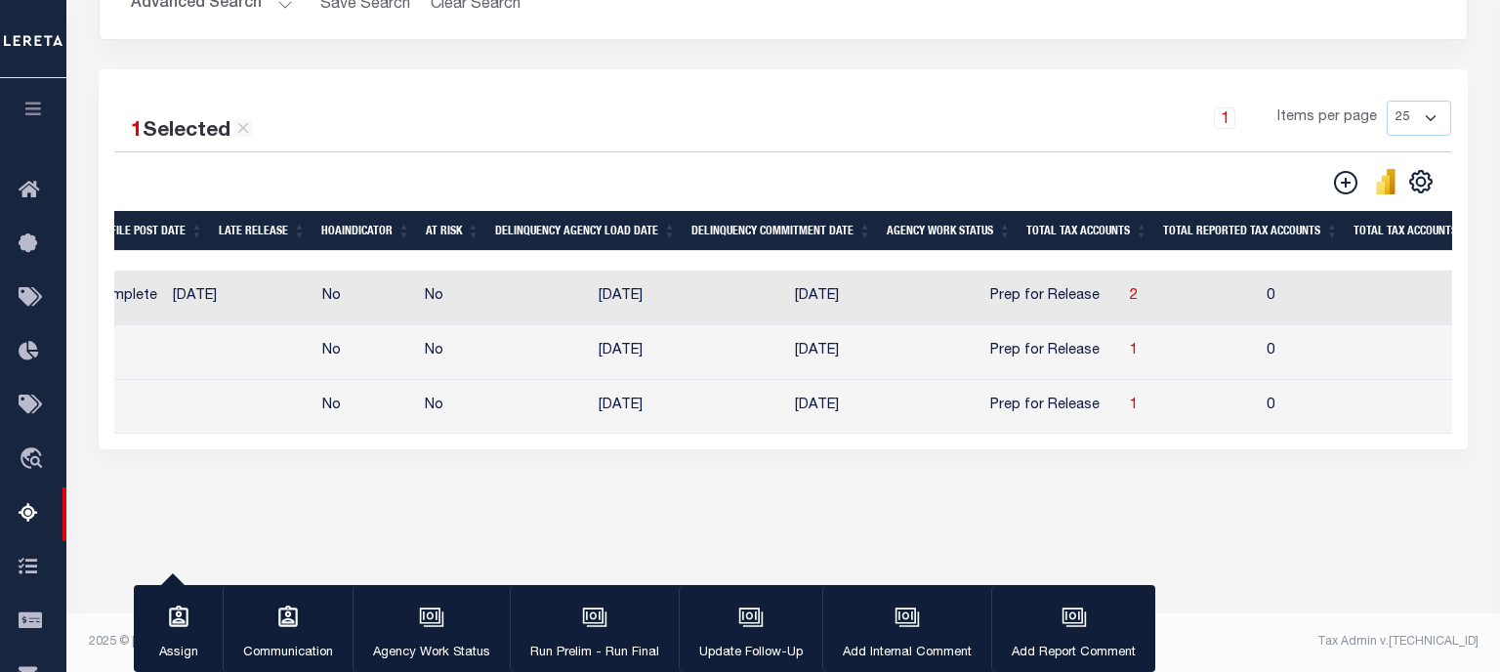
scroll to position [0, 0]
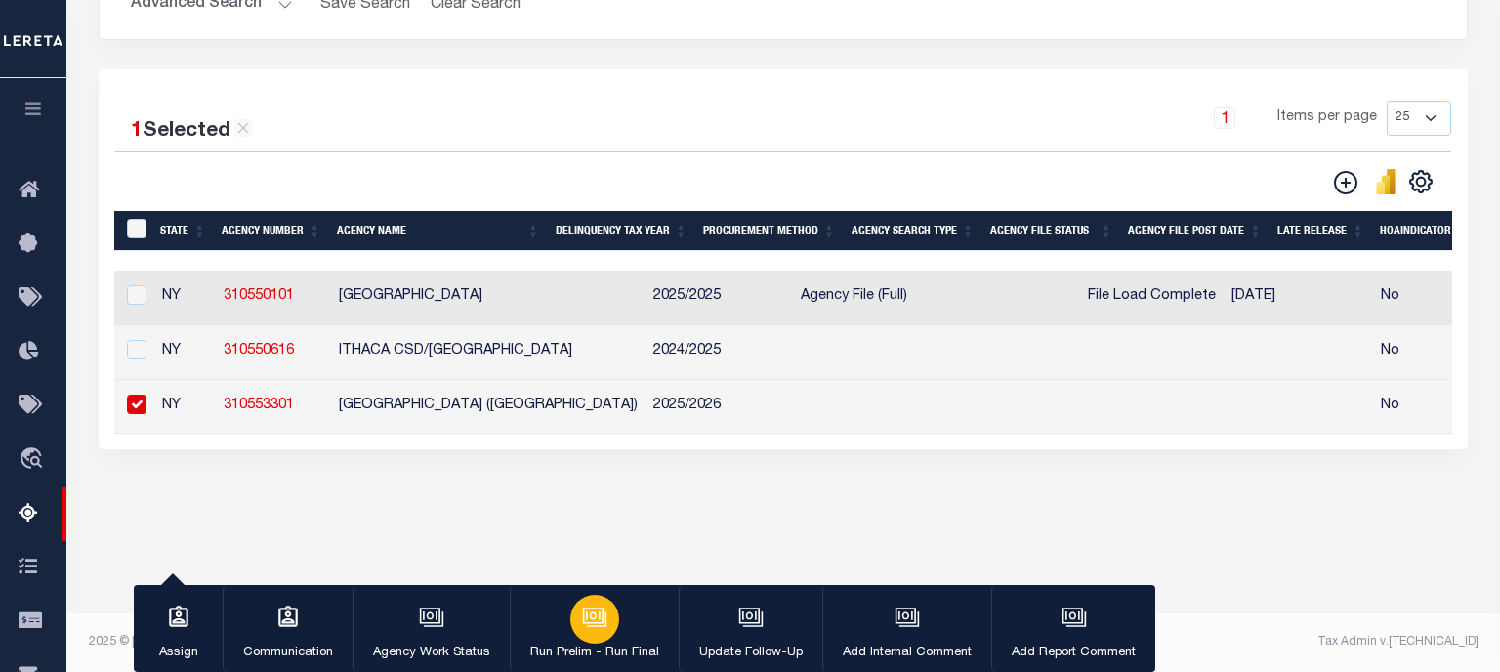
click at [591, 619] on icon "button" at bounding box center [594, 616] width 25 height 25
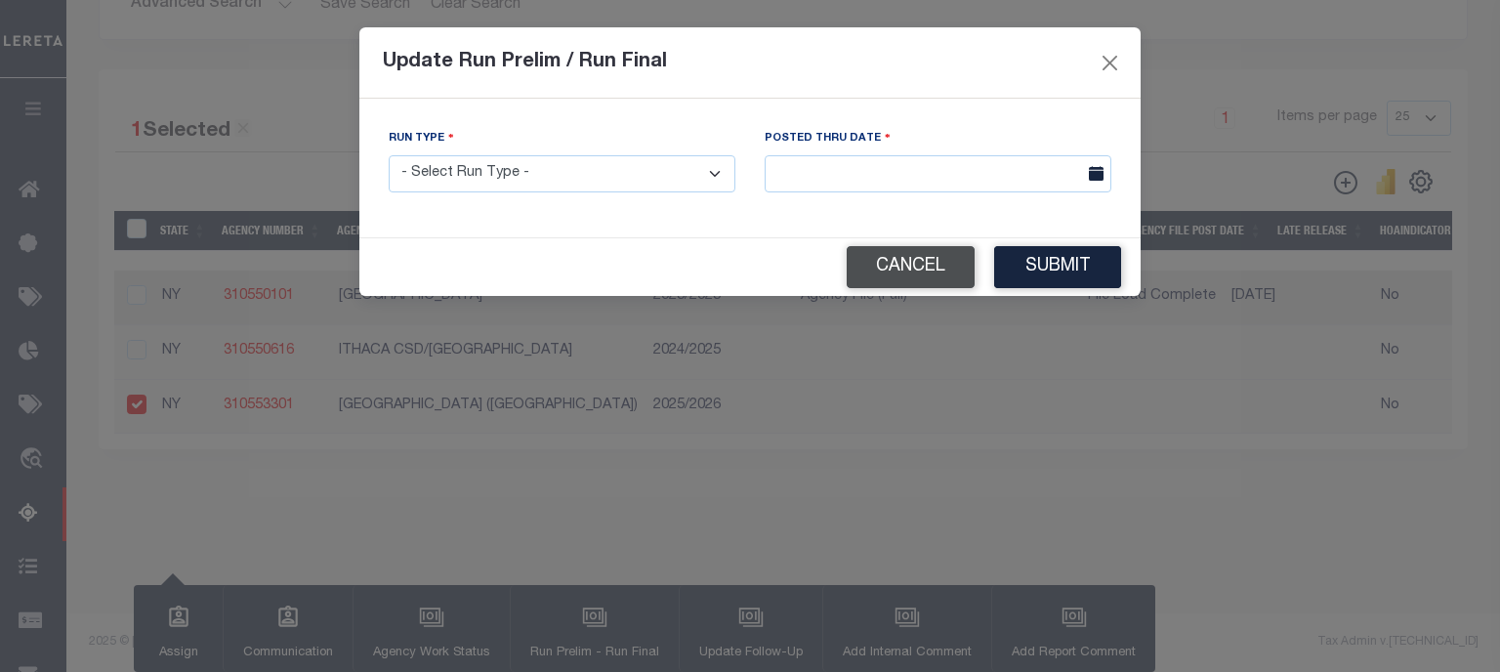
click at [896, 272] on button "Cancel" at bounding box center [911, 267] width 128 height 42
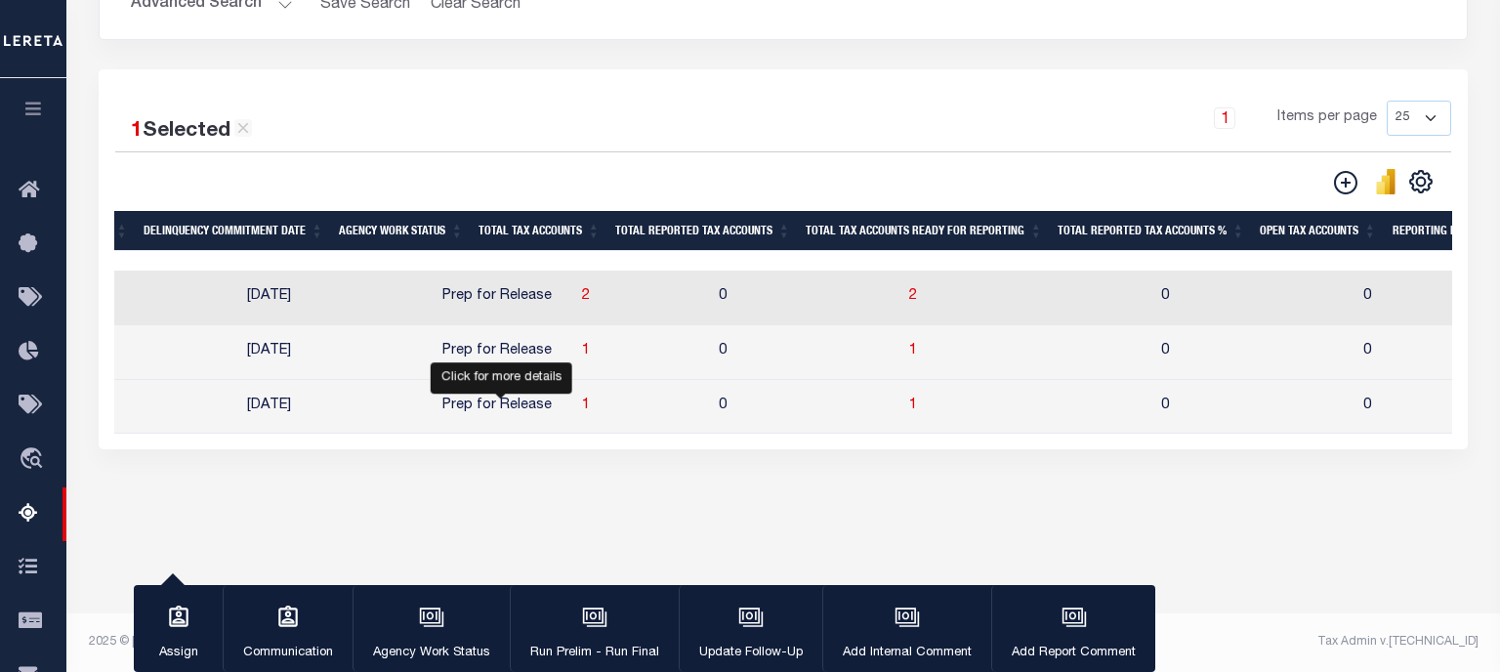
click at [582, 405] on span "1" at bounding box center [586, 405] width 8 height 14
select select "100"
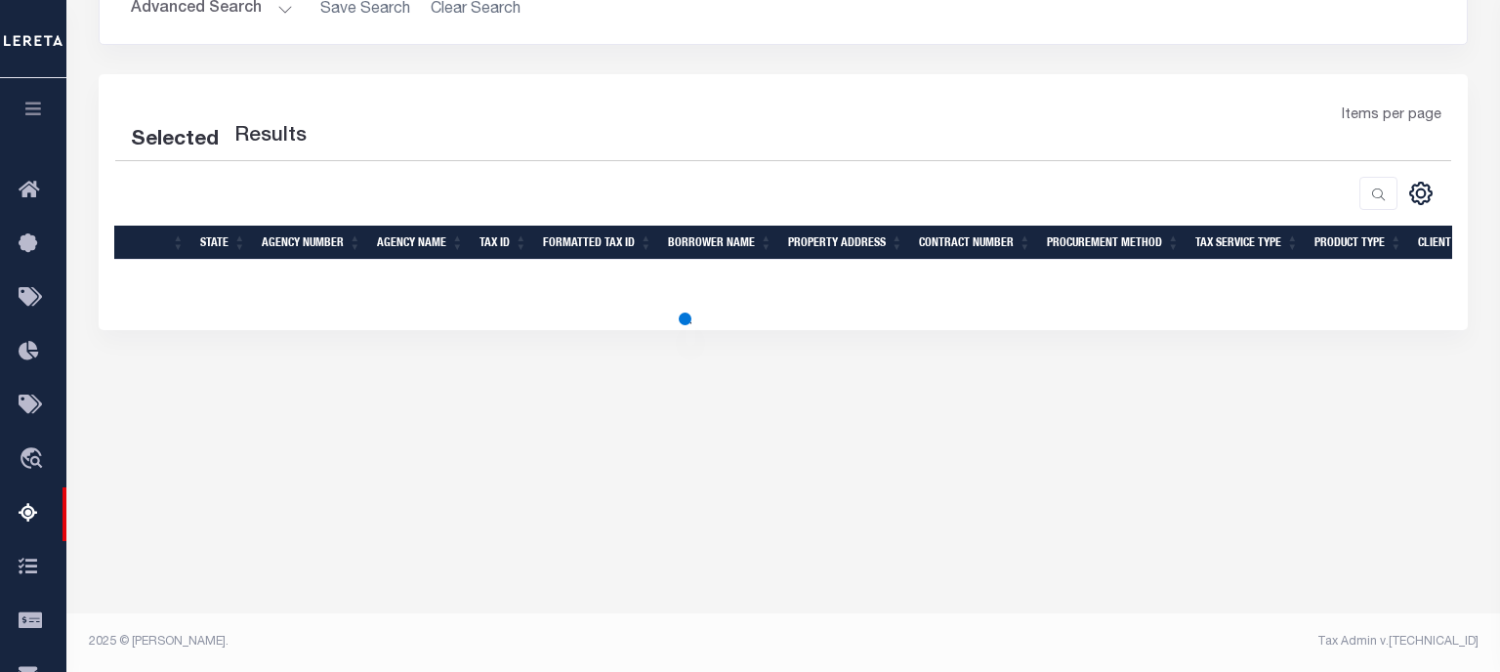
select select "100"
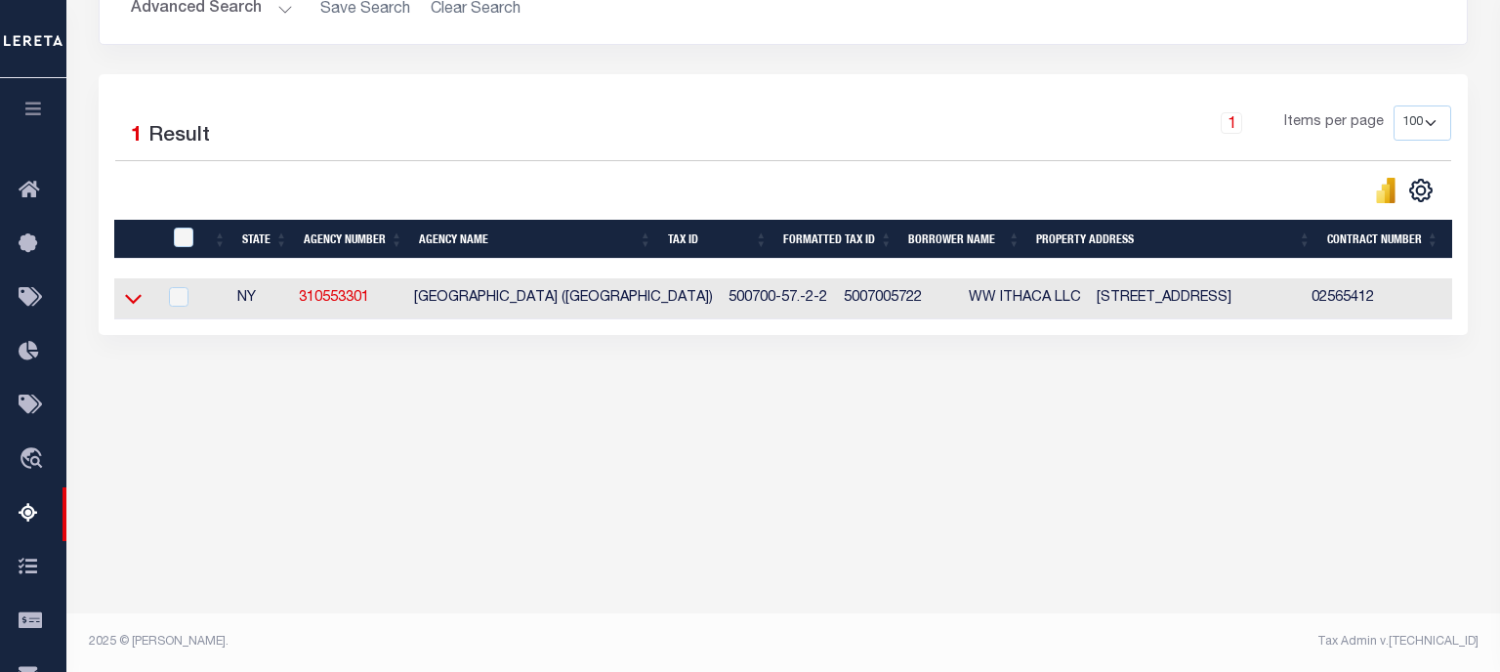
click at [135, 302] on icon at bounding box center [133, 298] width 17 height 21
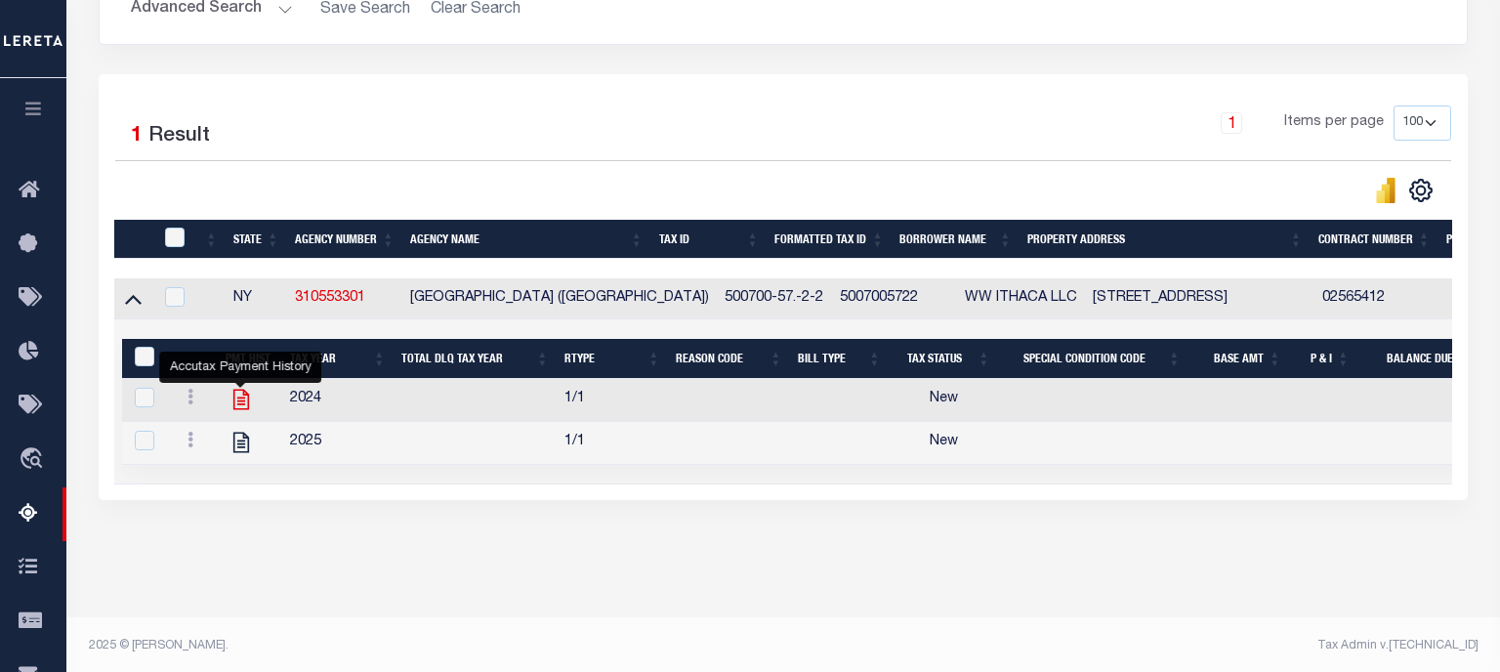
click at [243, 394] on icon "" at bounding box center [241, 399] width 25 height 25
checkbox input "true"
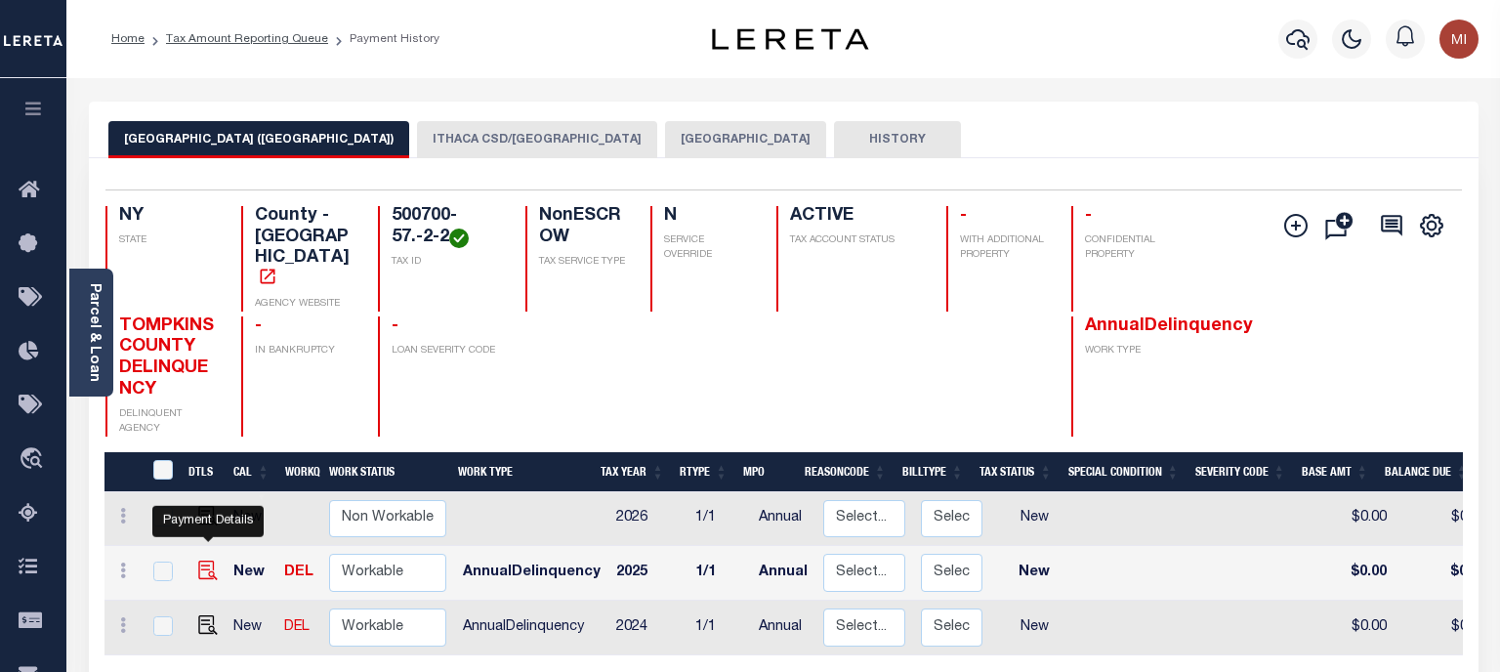
click at [208, 561] on img "" at bounding box center [208, 571] width 20 height 20
checkbox input "true"
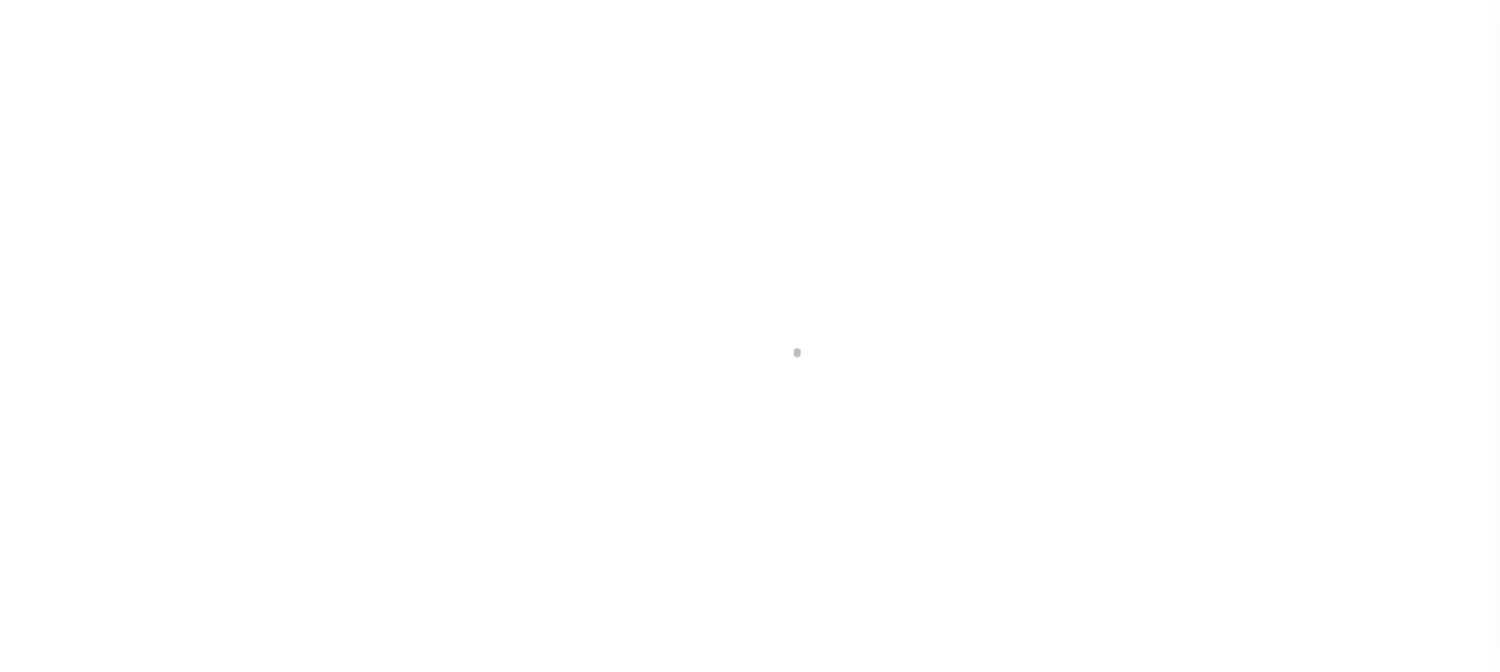
type input "[DATE]"
select select "NW2"
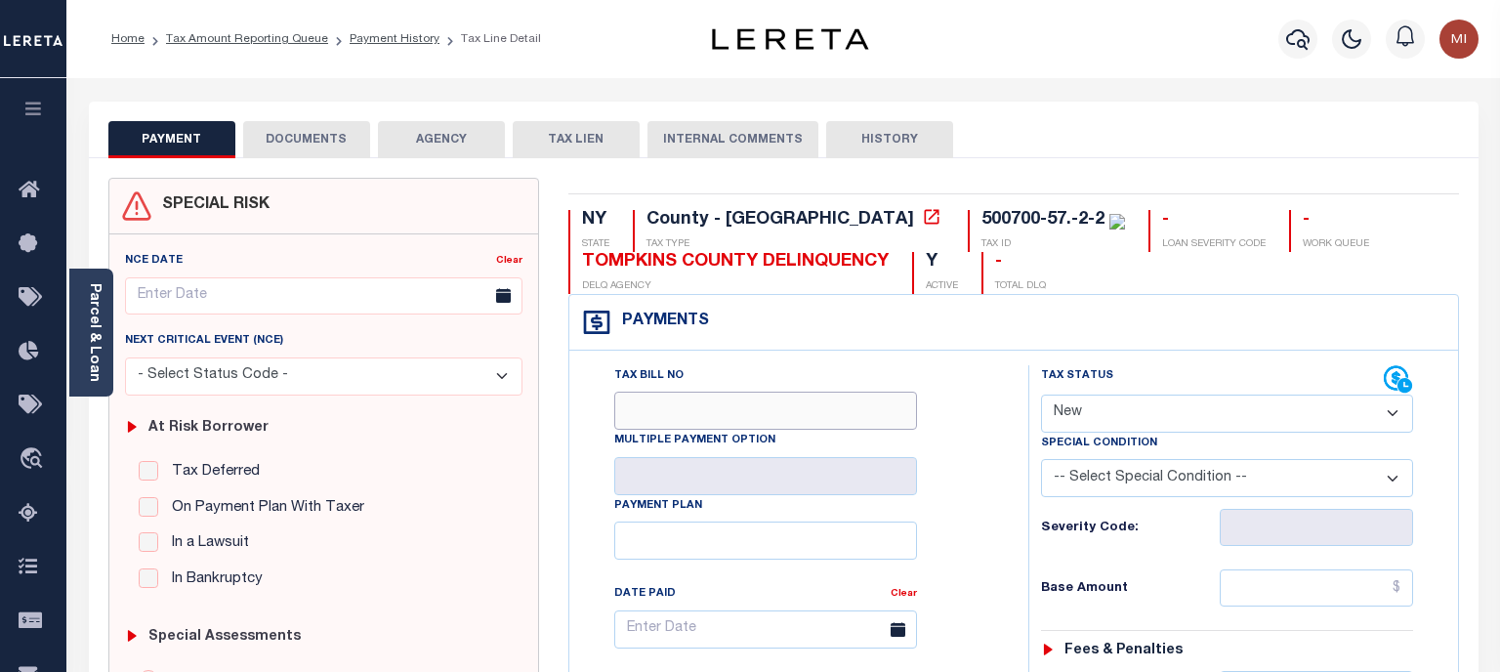
click at [739, 410] on input "Tax Bill No" at bounding box center [765, 411] width 303 height 38
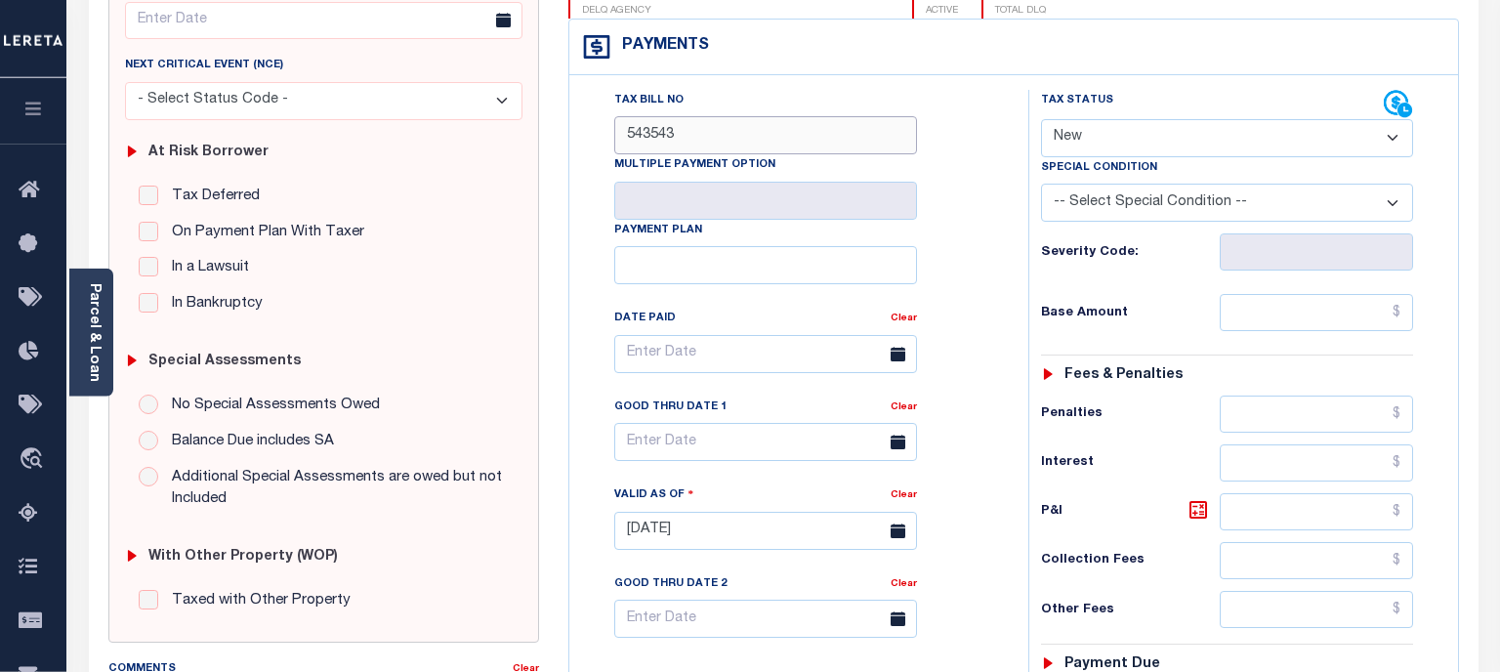
scroll to position [309, 0]
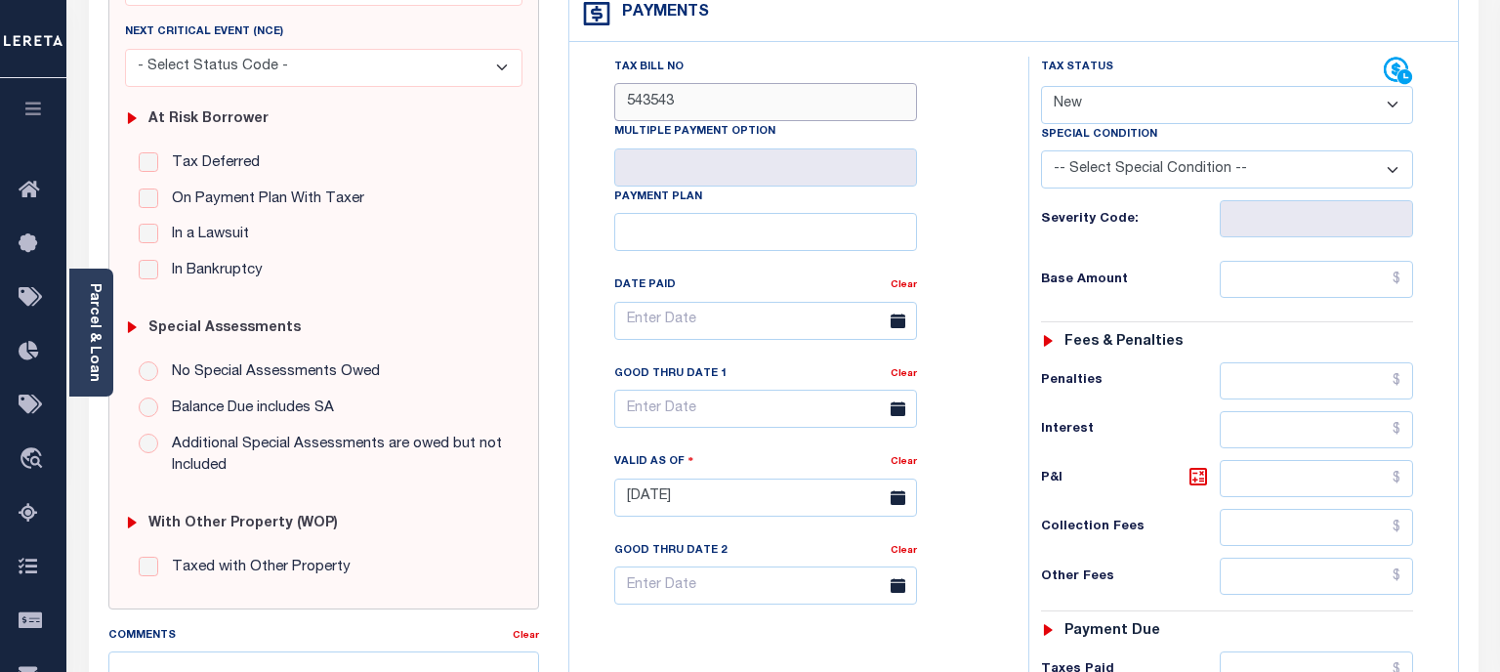
type input "543543"
type input "[DATE]"
click at [1041, 86] on select "- Select Status Code - Open Due/Unpaid Paid Incomplete No Tax Due Internal Refu…" at bounding box center [1227, 105] width 372 height 38
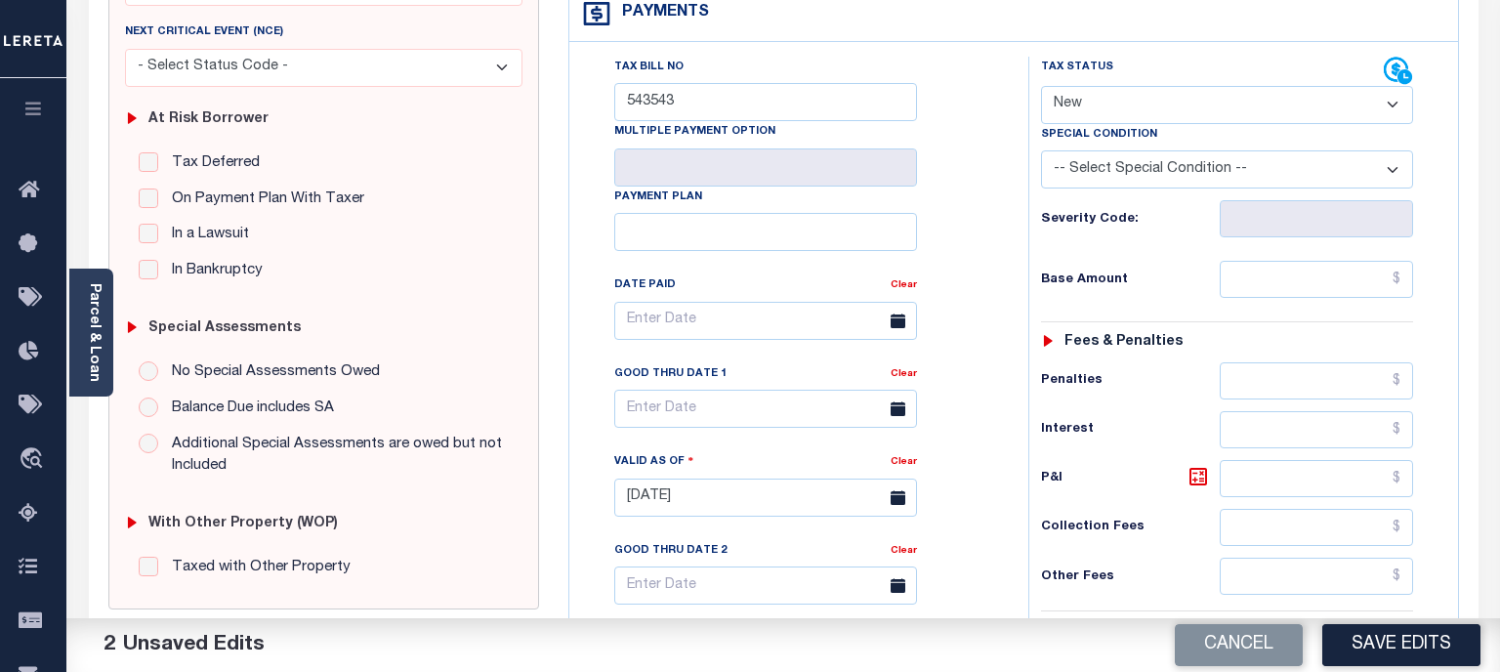
select select "DUE"
click option "Due/Unpaid" at bounding box center [0, 0] width 0 height 0
click at [1041, 150] on select "-- Select Special Condition -- 3RD PARTY TAX LIEN AGENCY TAX LIEN (A.K.A Inside…" at bounding box center [1227, 169] width 372 height 38
select select "20"
click option "3RD PARTY TAX LIEN" at bounding box center [0, 0] width 0 height 0
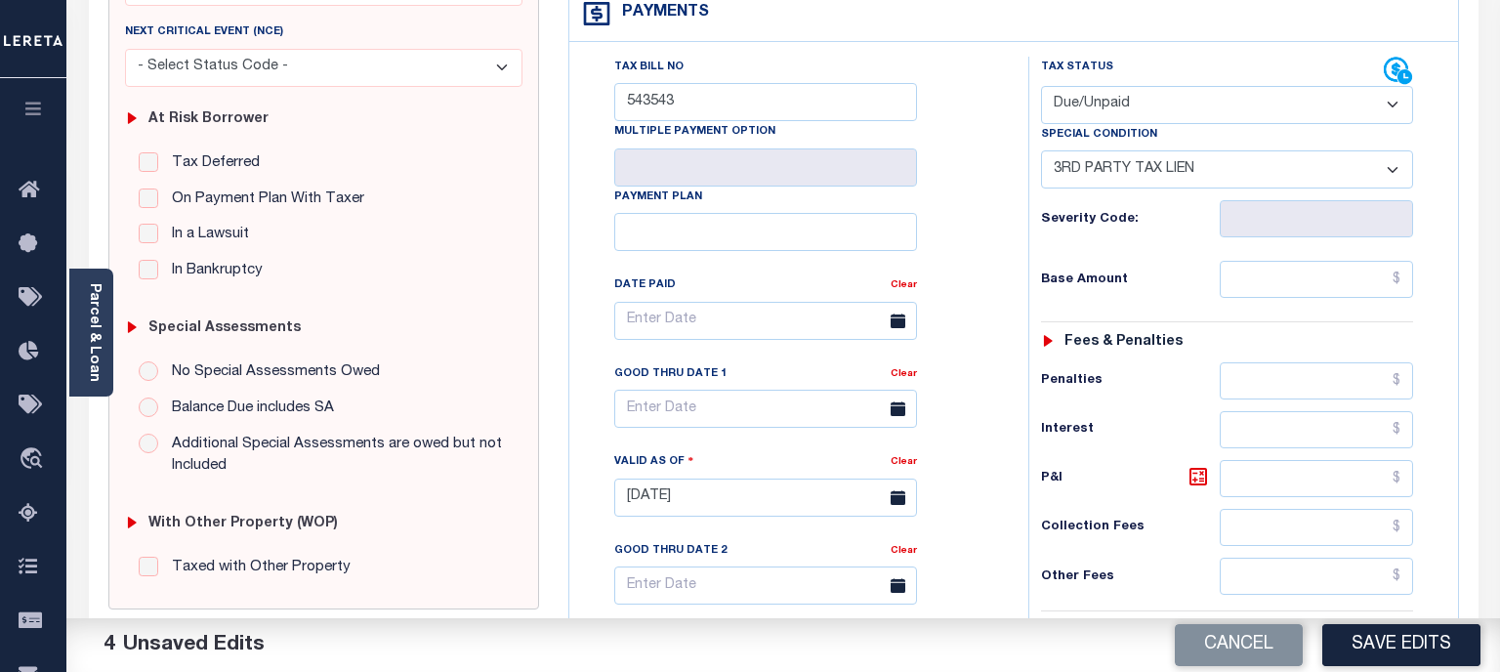
scroll to position [722, 0]
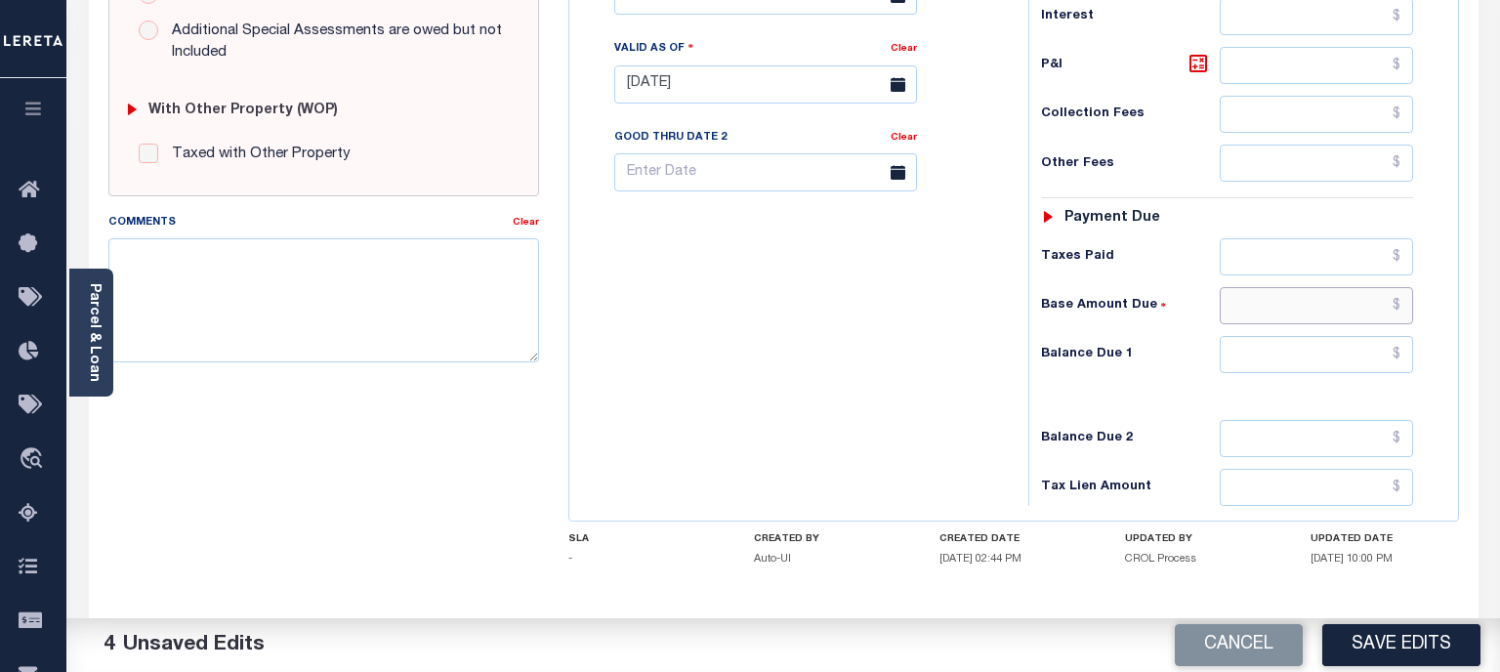
click at [1302, 306] on input "text" at bounding box center [1316, 305] width 192 height 37
type input "$3.00"
click at [1331, 361] on input "text" at bounding box center [1316, 354] width 192 height 37
type input "$3.00"
click at [1424, 639] on button "Save Edits" at bounding box center [1401, 645] width 158 height 42
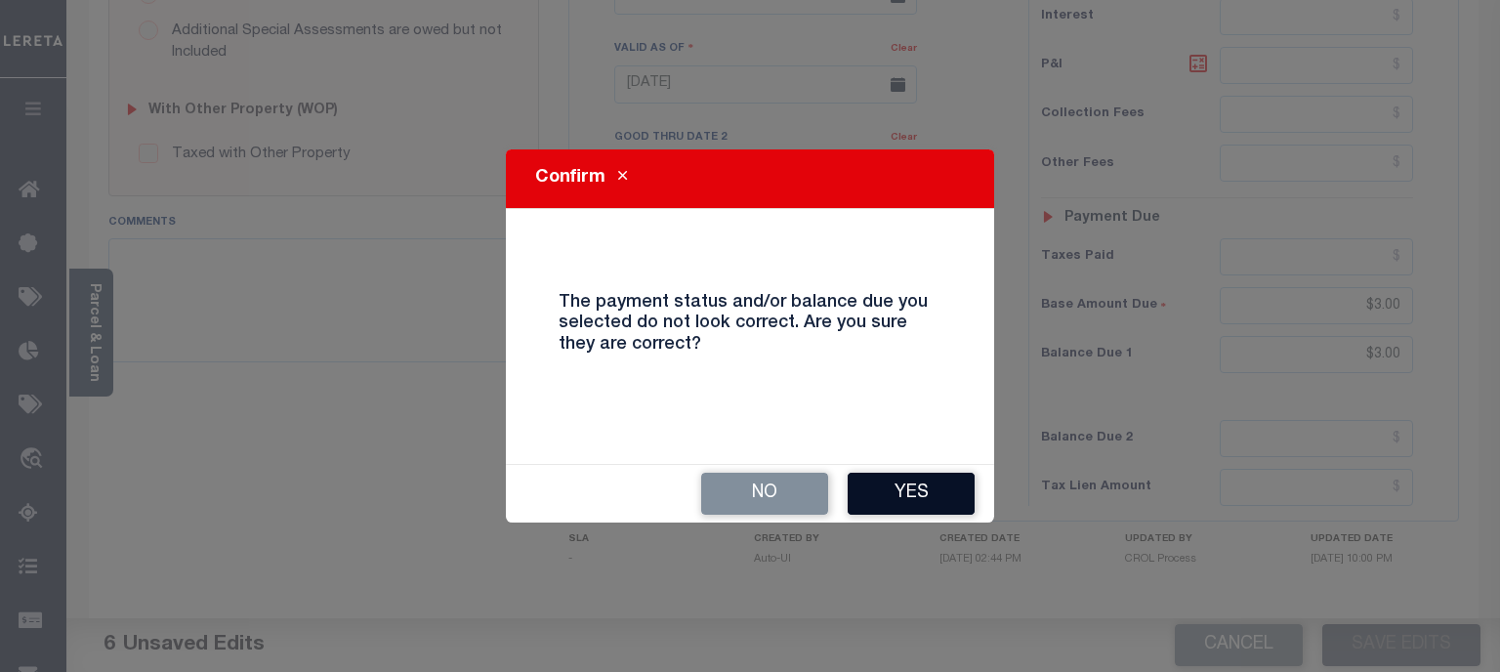
click at [900, 508] on button "Yes" at bounding box center [911, 494] width 127 height 42
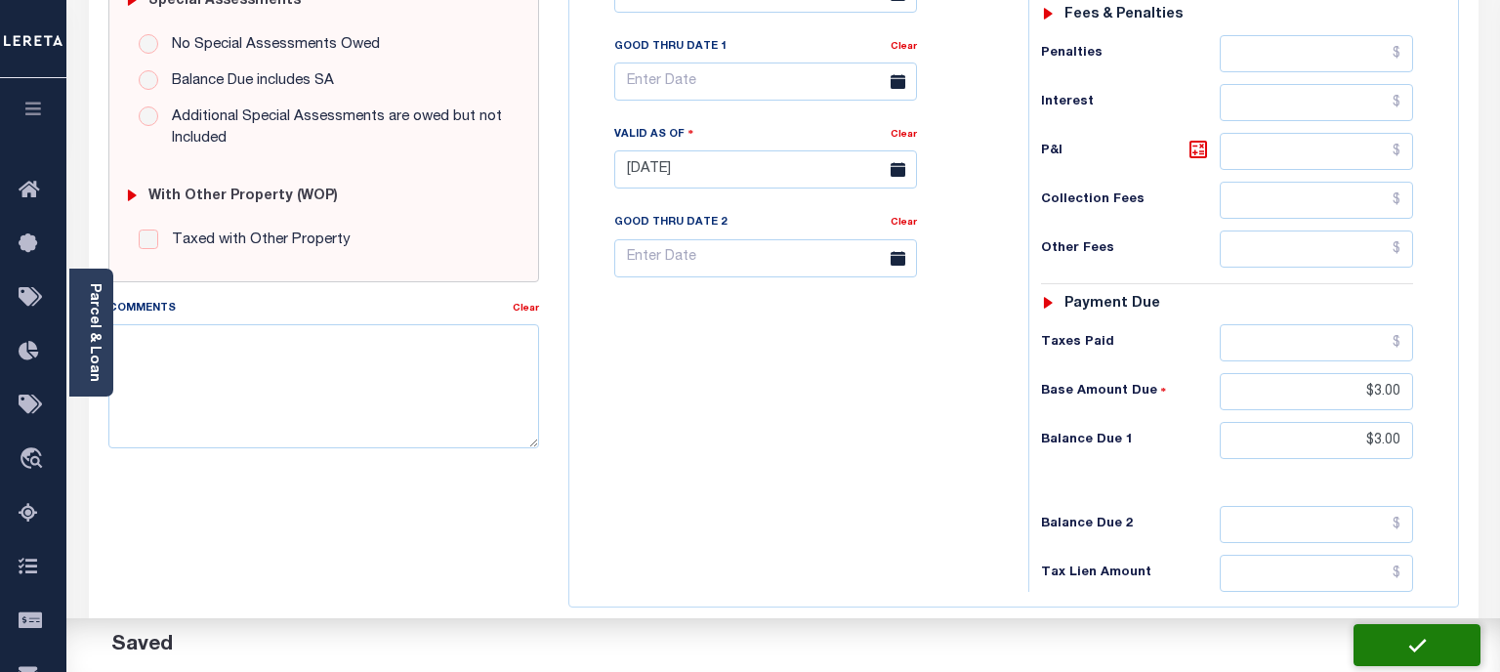
scroll to position [807, 0]
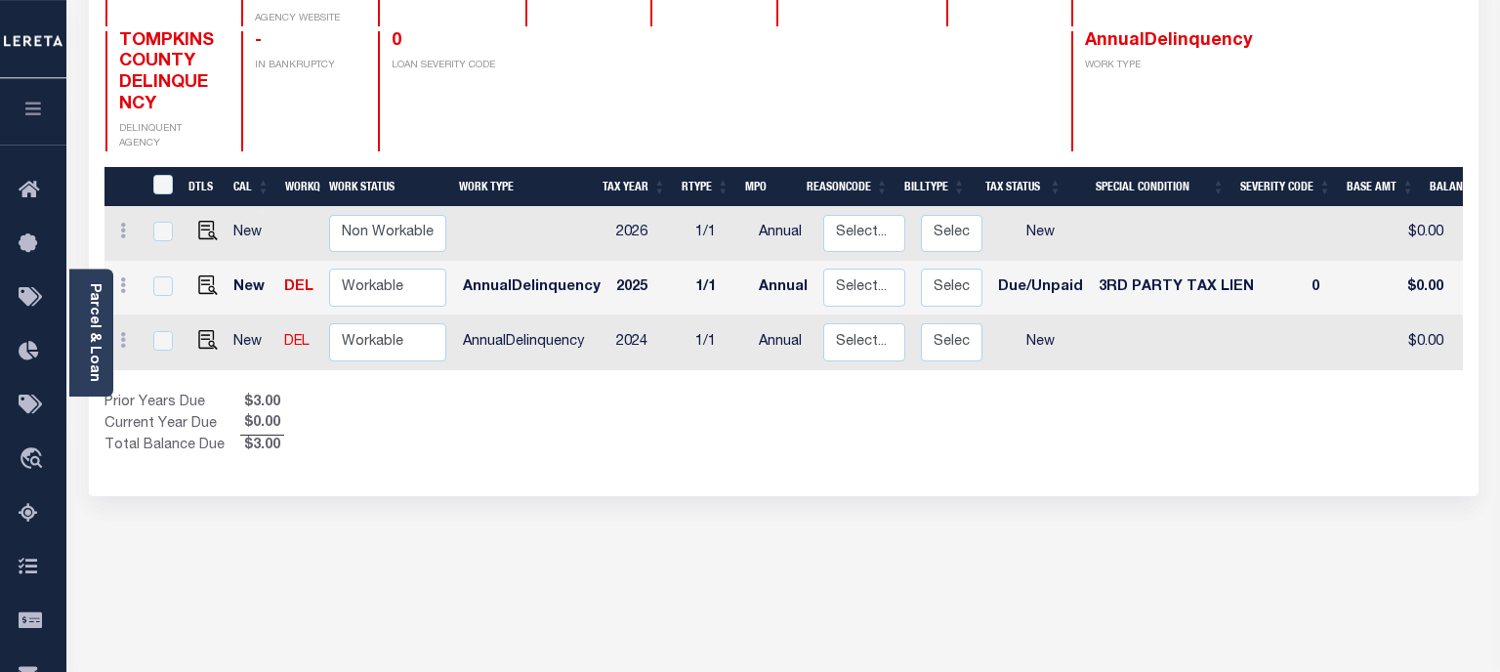
scroll to position [309, 0]
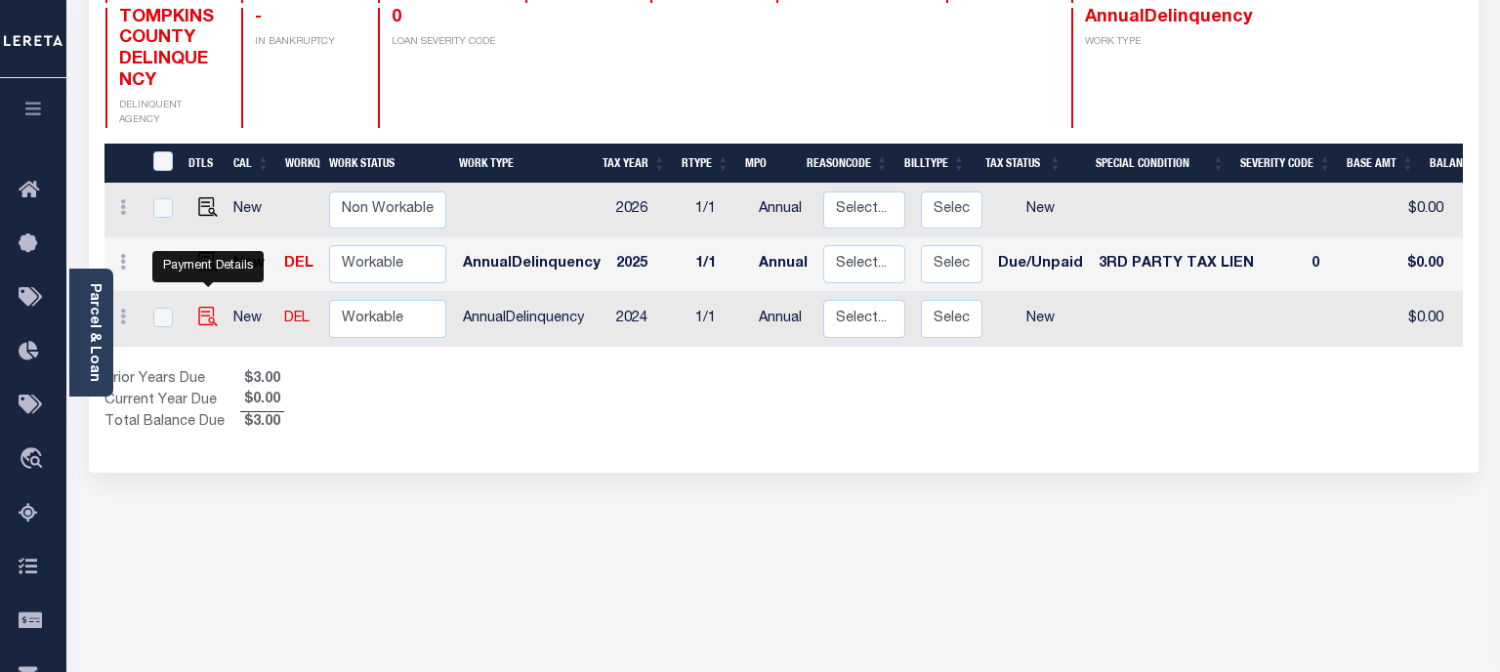
click at [210, 307] on img "" at bounding box center [208, 317] width 20 height 20
checkbox input "true"
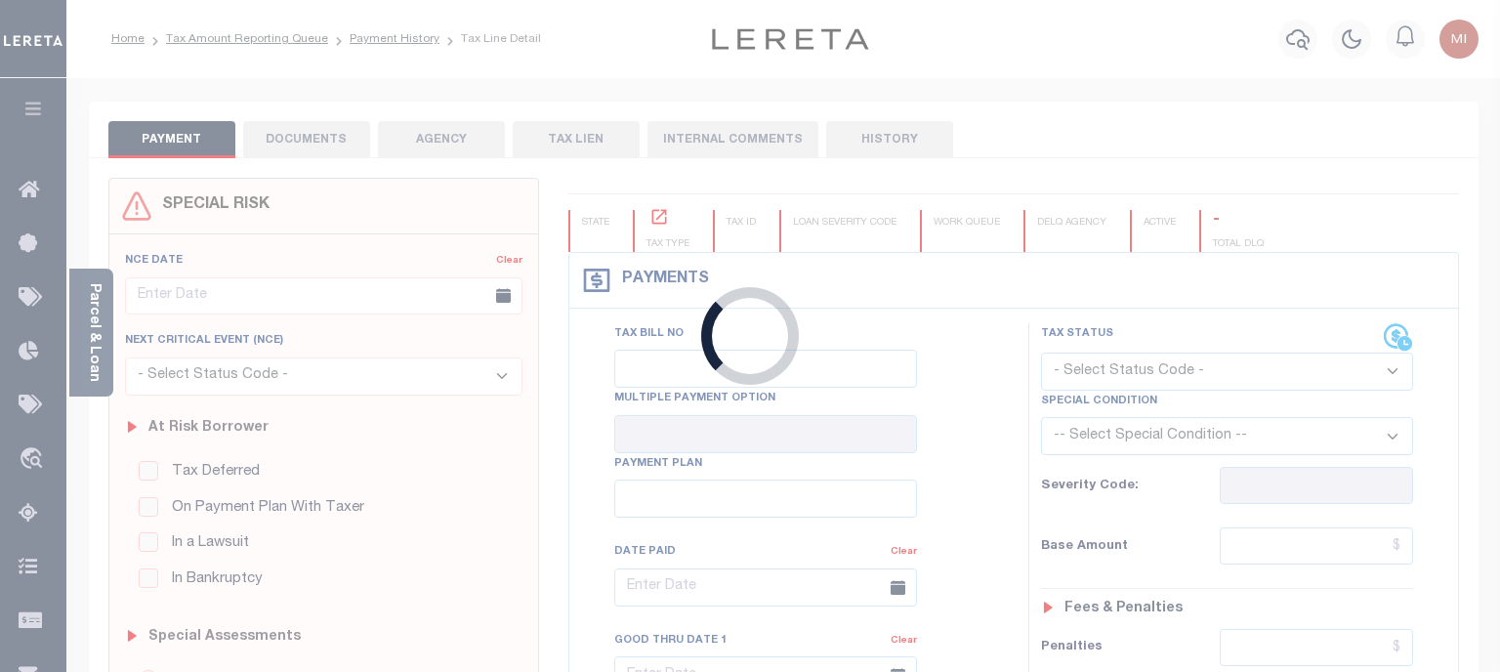
type input "[DATE]"
select select "NW2"
type input "0"
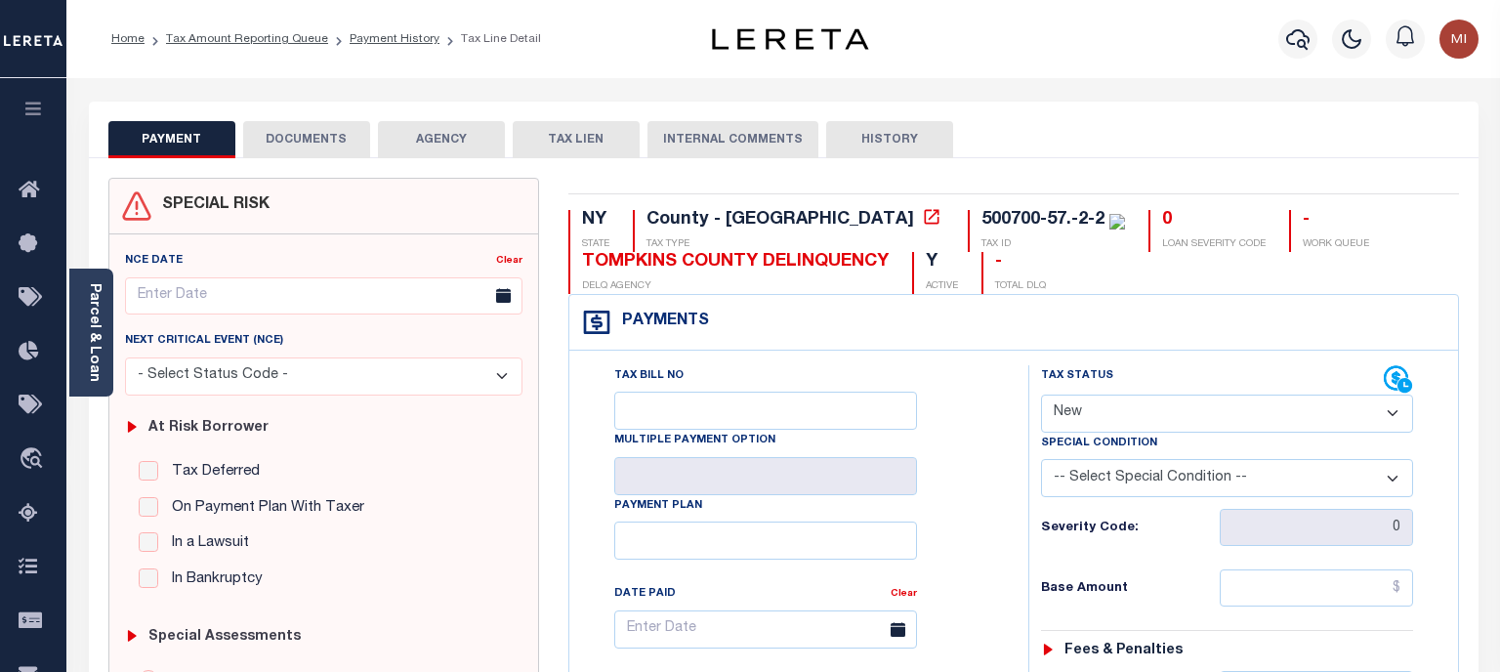
click at [776, 416] on input "Tax Bill No" at bounding box center [765, 411] width 303 height 38
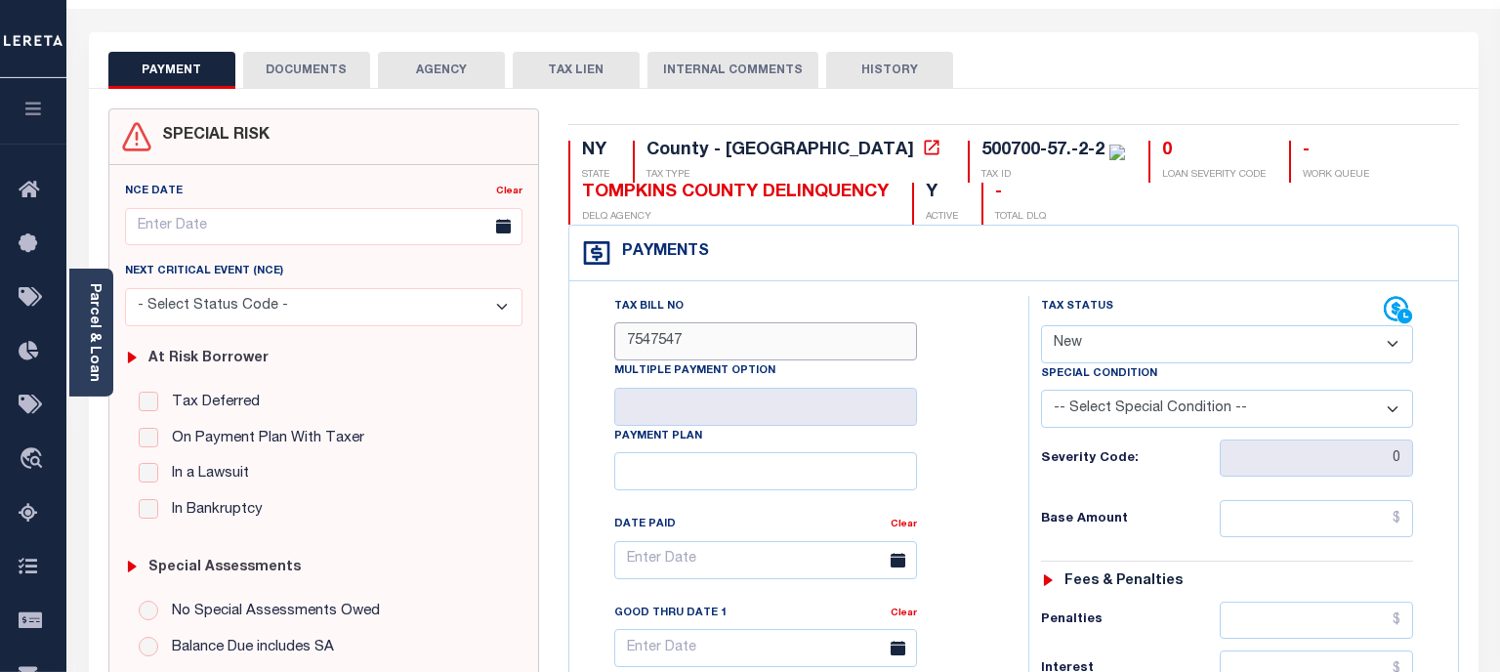
scroll to position [103, 0]
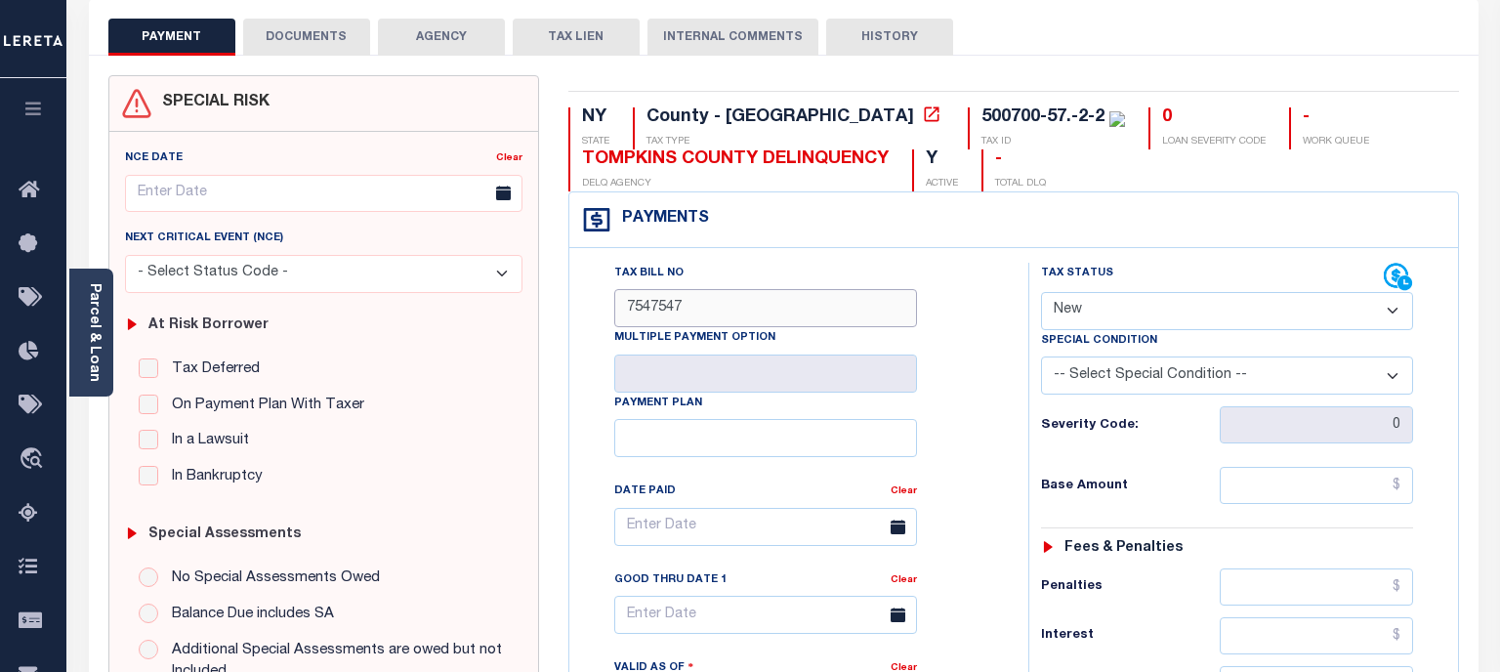
type input "7547547"
type input "[DATE]"
click at [1041, 292] on select "- Select Status Code - Open Due/Unpaid Paid Incomplete No Tax Due Internal Refu…" at bounding box center [1227, 311] width 372 height 38
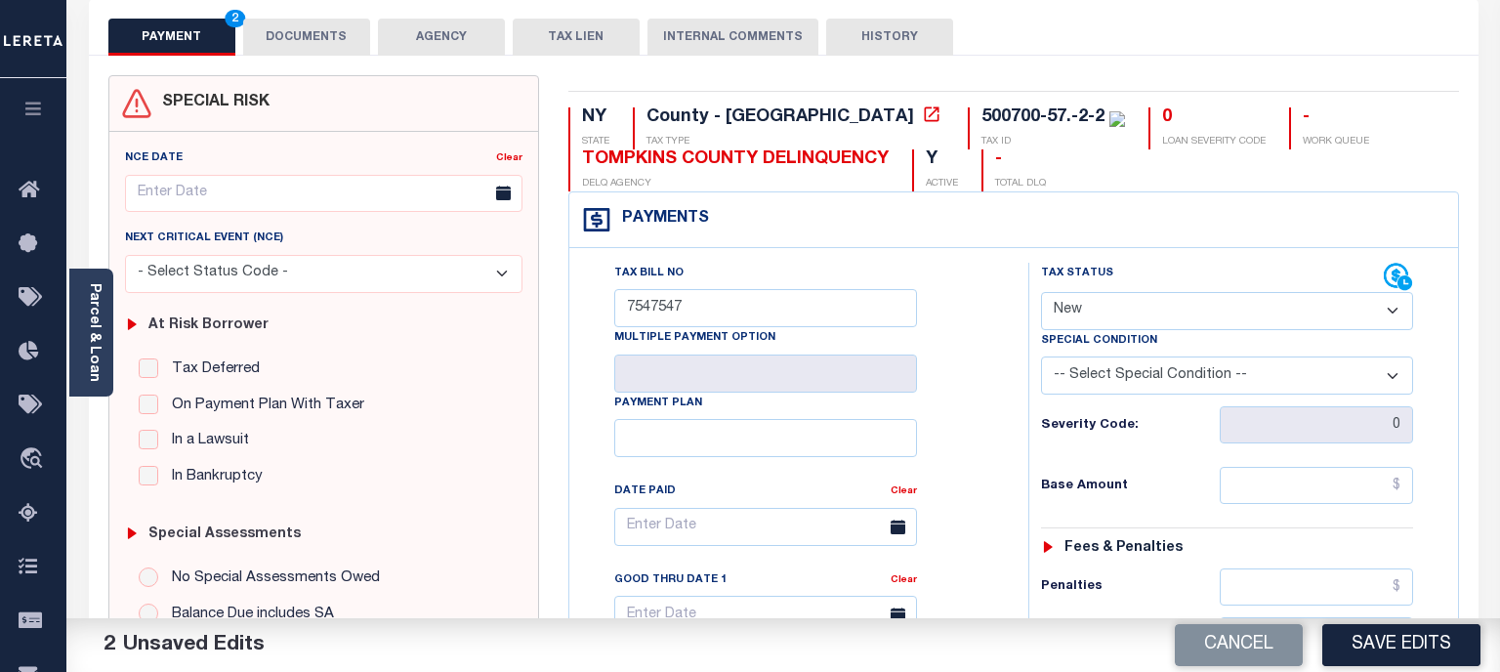
select select "DUE"
click option "Due/Unpaid" at bounding box center [0, 0] width 0 height 0
click at [1041, 356] on select "-- Select Special Condition -- 3RD PARTY TAX LIEN AGENCY TAX LIEN (A.K.A Inside…" at bounding box center [1227, 375] width 372 height 38
click option "DEFERRED" at bounding box center [0, 0] width 0 height 0
click at [1041, 356] on select "-- Select Special Condition -- 3RD PARTY TAX LIEN AGENCY TAX LIEN (A.K.A Inside…" at bounding box center [1227, 375] width 372 height 38
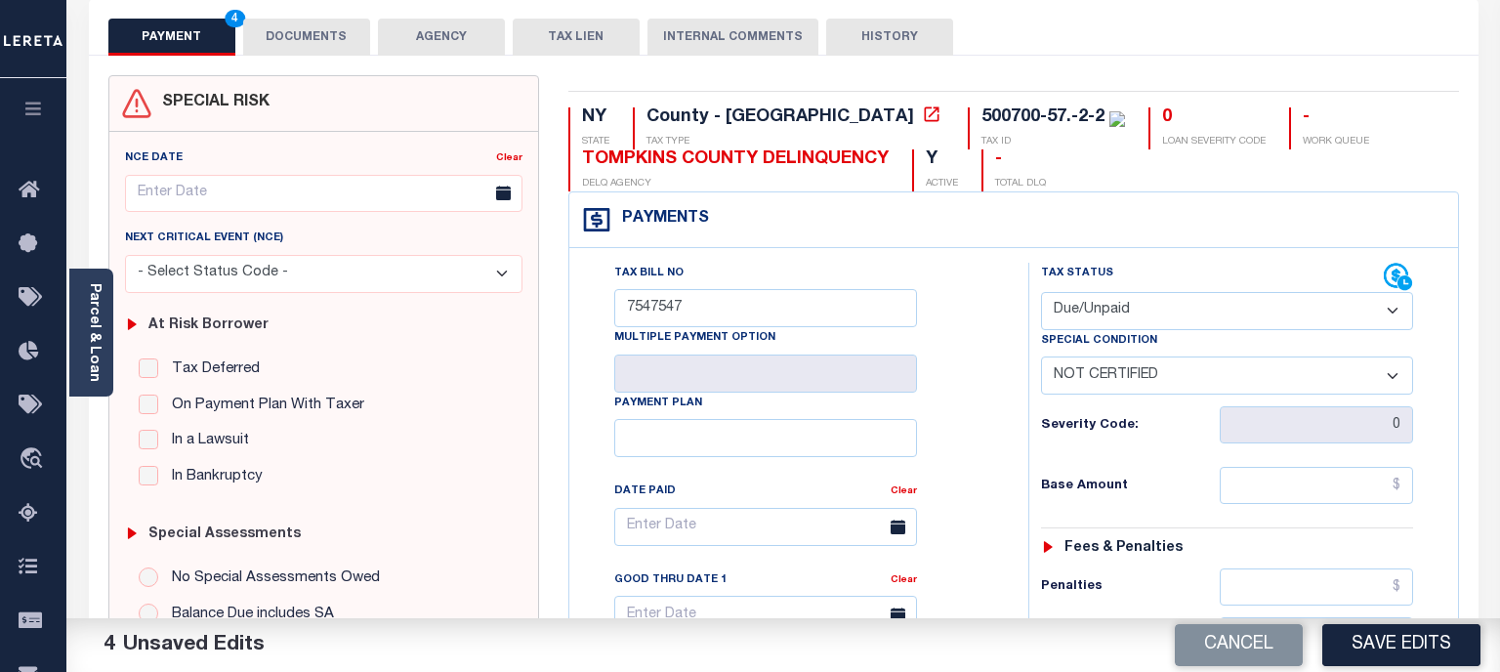
click option "NOT CERTIFIED" at bounding box center [0, 0] width 0 height 0
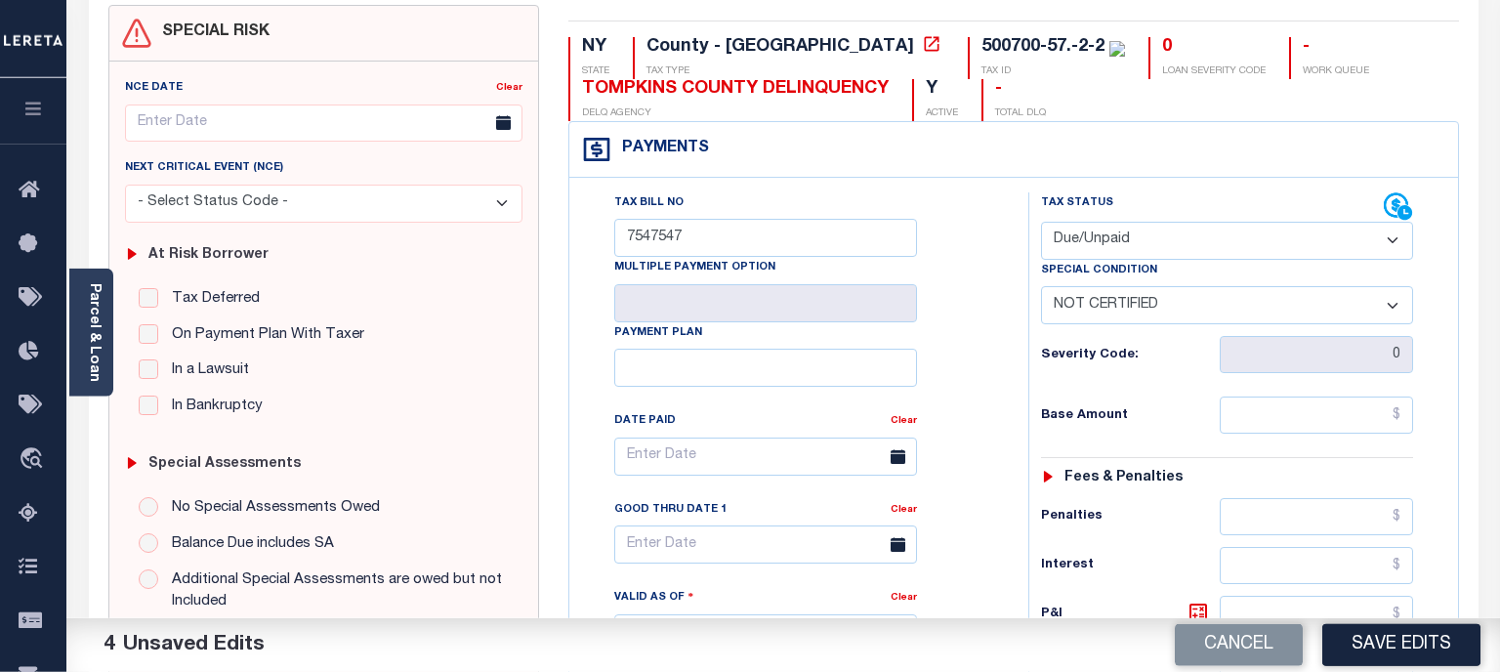
scroll to position [206, 0]
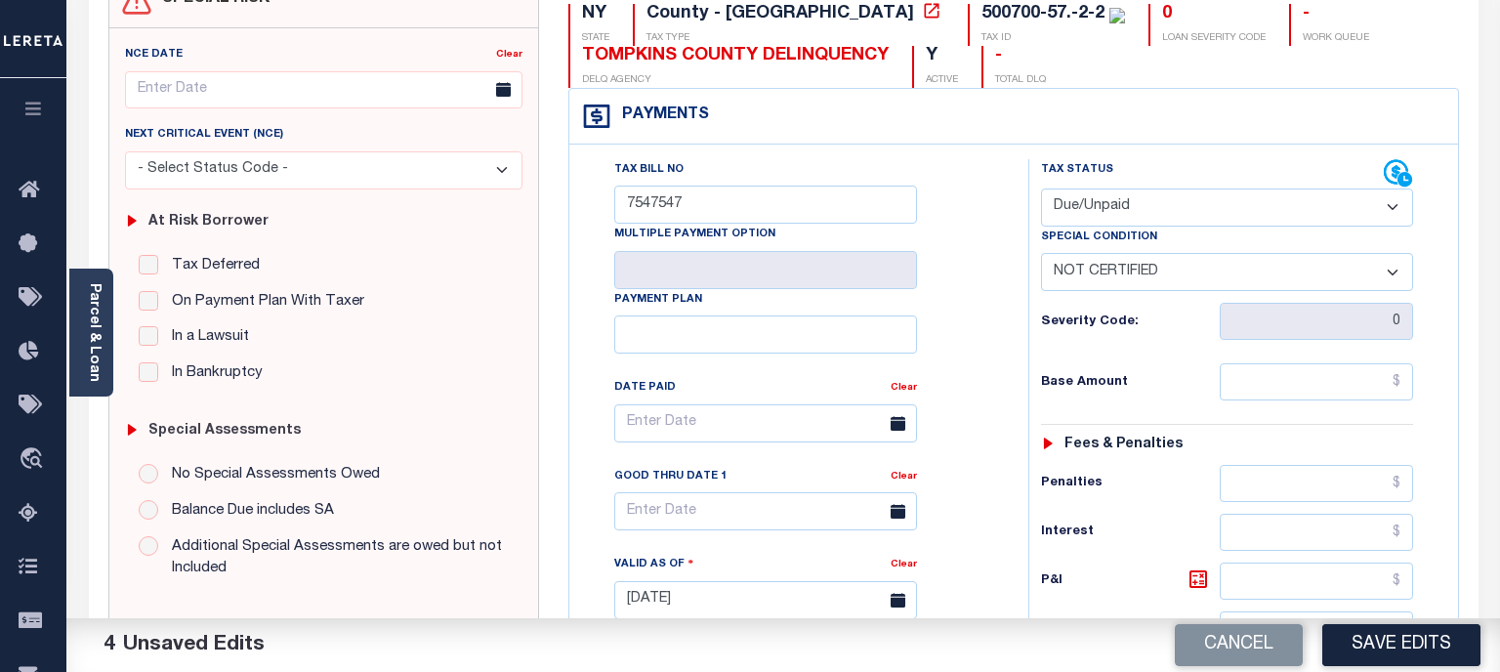
click at [1041, 253] on select "-- Select Special Condition -- 3RD PARTY TAX LIEN AGENCY TAX LIEN (A.K.A Inside…" at bounding box center [1227, 272] width 372 height 38
select select "32"
click option "OTHER FEES INVOLVED" at bounding box center [0, 0] width 0 height 0
click at [982, 402] on div "Tax Bill No 7547547 Multiple Payment Option Payment Plan Clear Clear Valid as O…" at bounding box center [794, 433] width 410 height 548
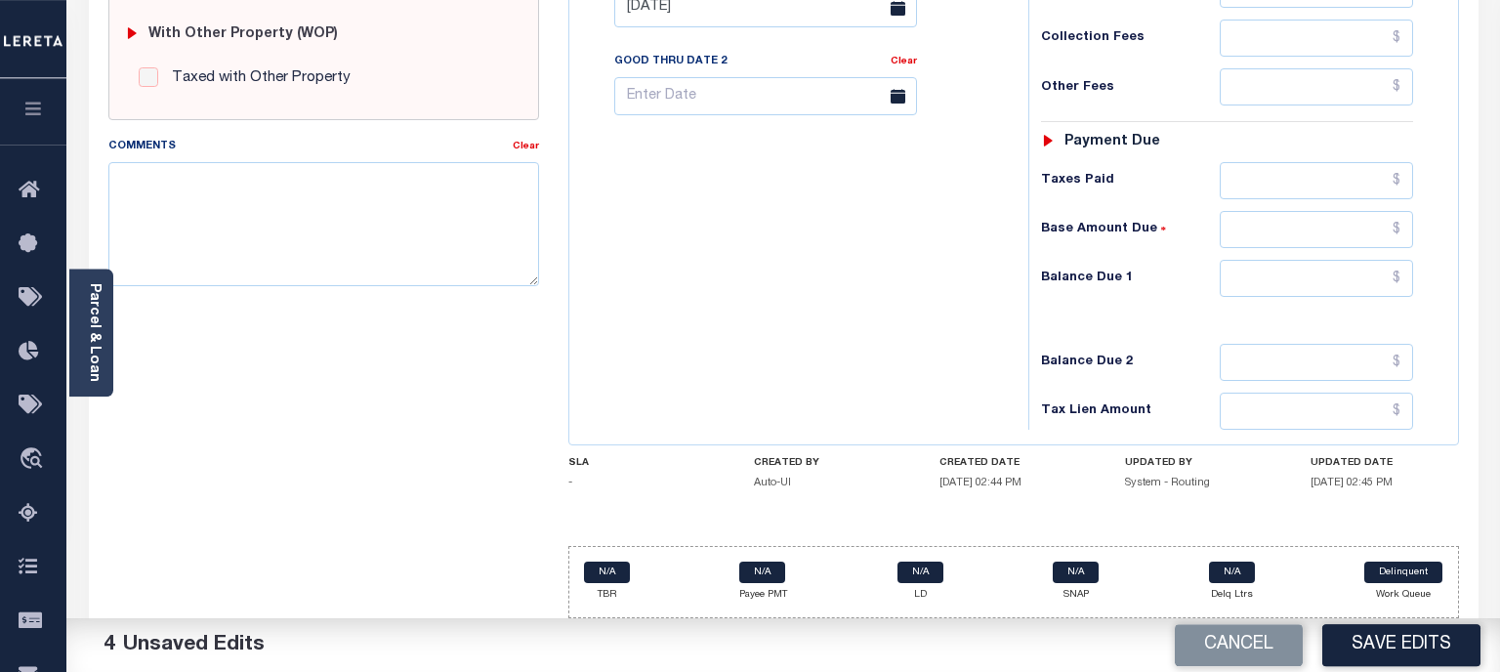
scroll to position [805, 0]
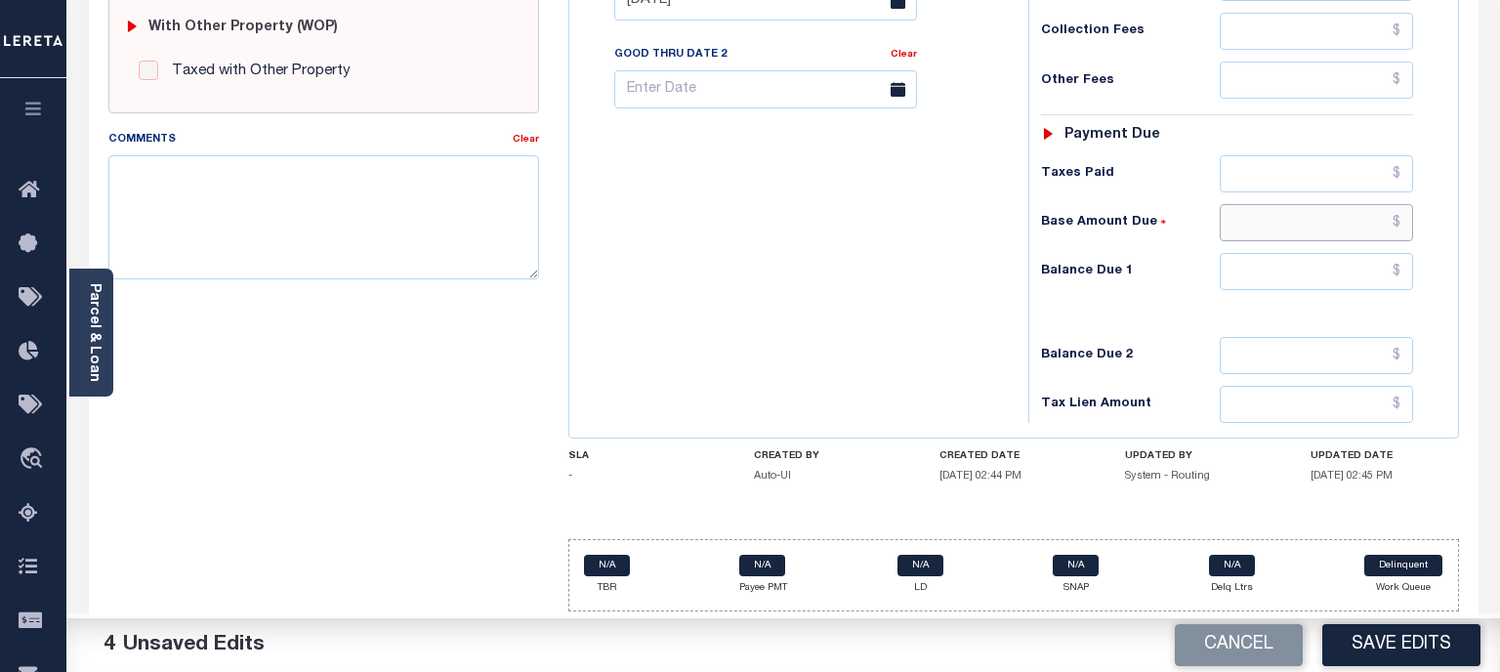
click at [1290, 223] on input "text" at bounding box center [1316, 222] width 192 height 37
type input "$5.00"
click at [1327, 271] on input "text" at bounding box center [1316, 271] width 192 height 37
type input "$5.00"
click at [1417, 635] on button "Save Edits" at bounding box center [1401, 645] width 158 height 42
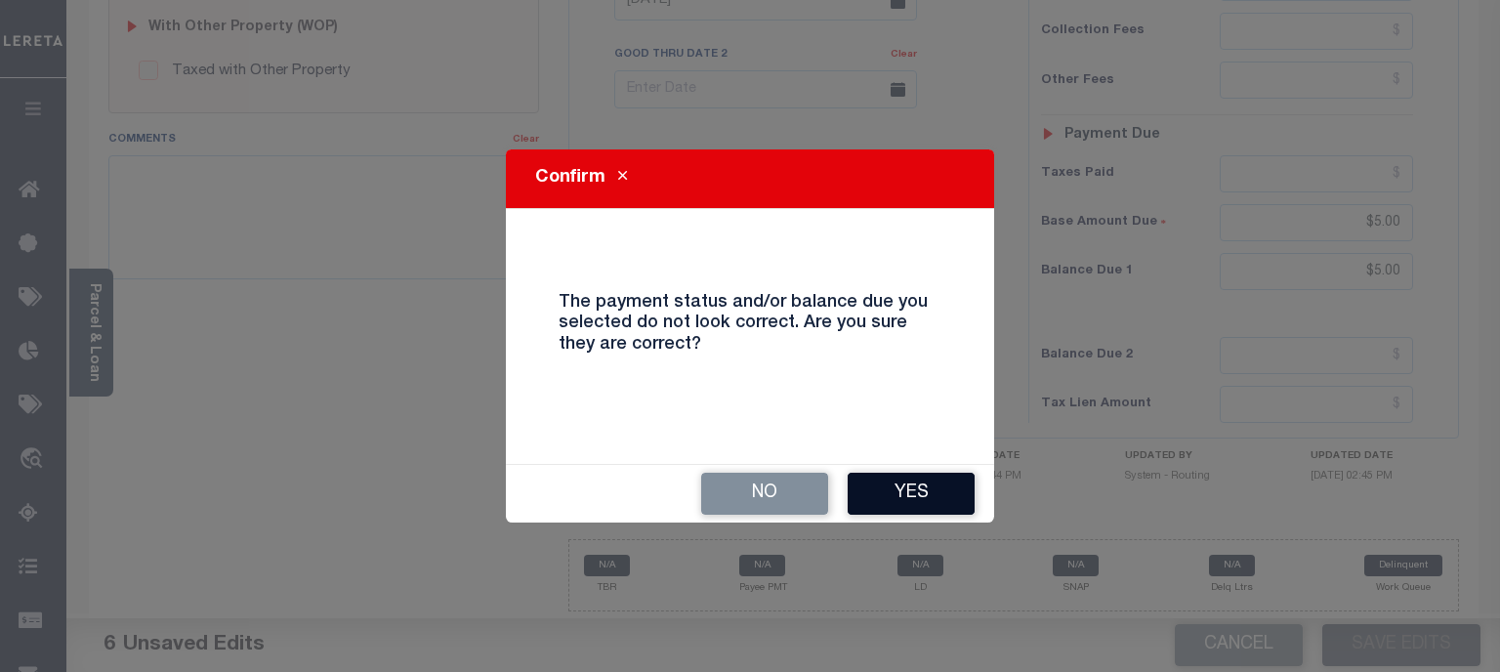
click at [932, 484] on button "Yes" at bounding box center [911, 494] width 127 height 42
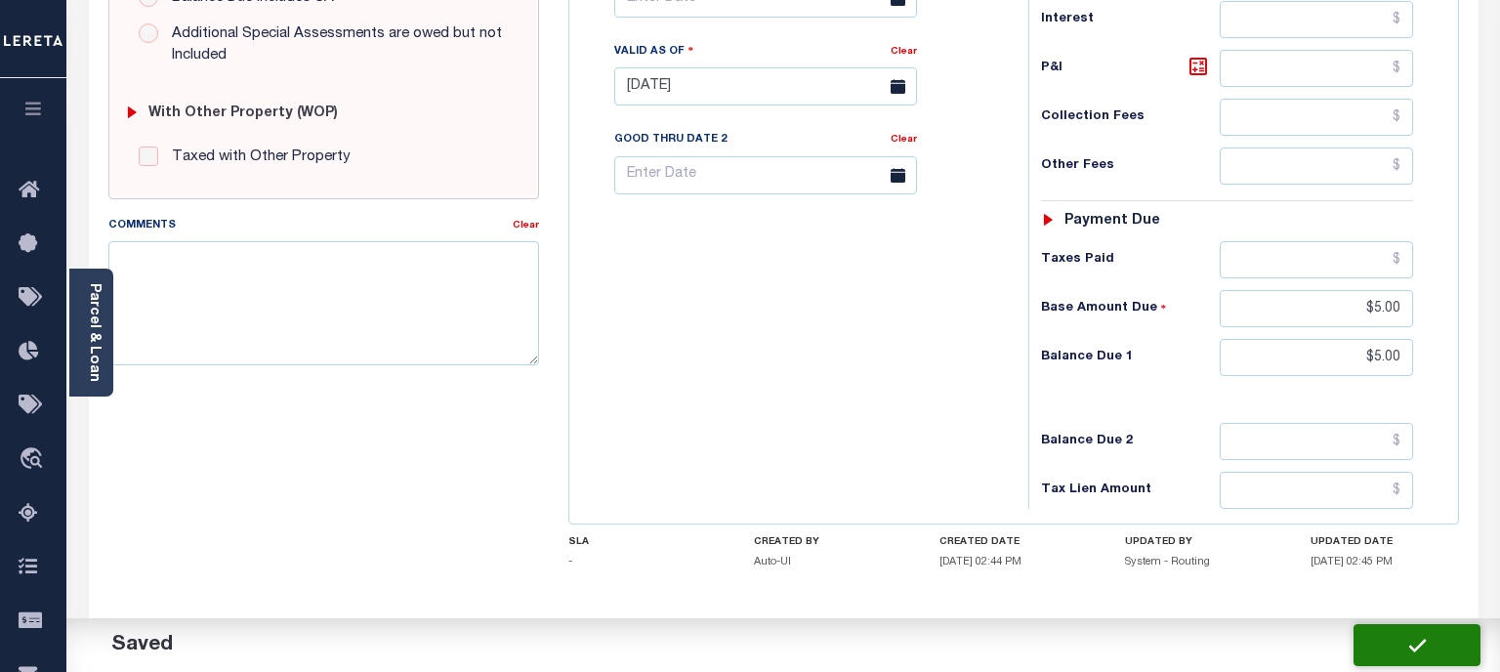
scroll to position [891, 0]
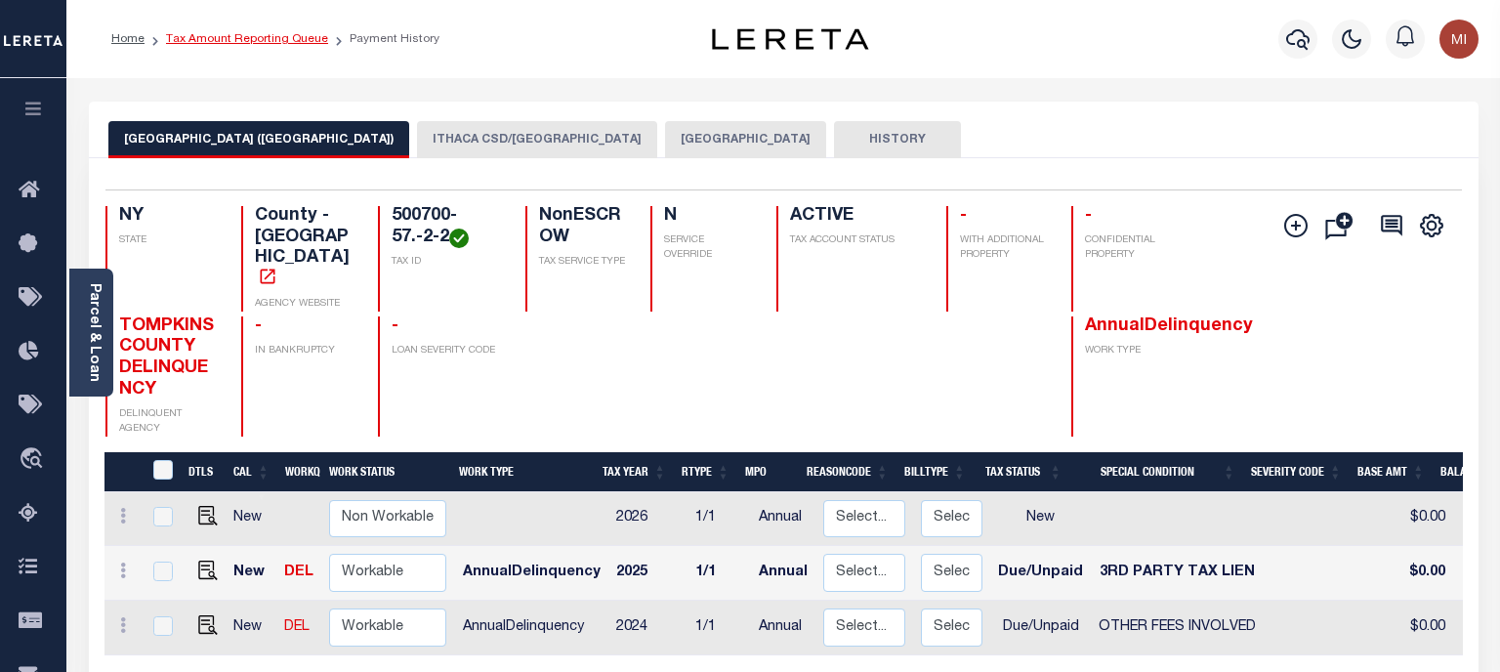
click at [287, 41] on link "Tax Amount Reporting Queue" at bounding box center [247, 39] width 162 height 12
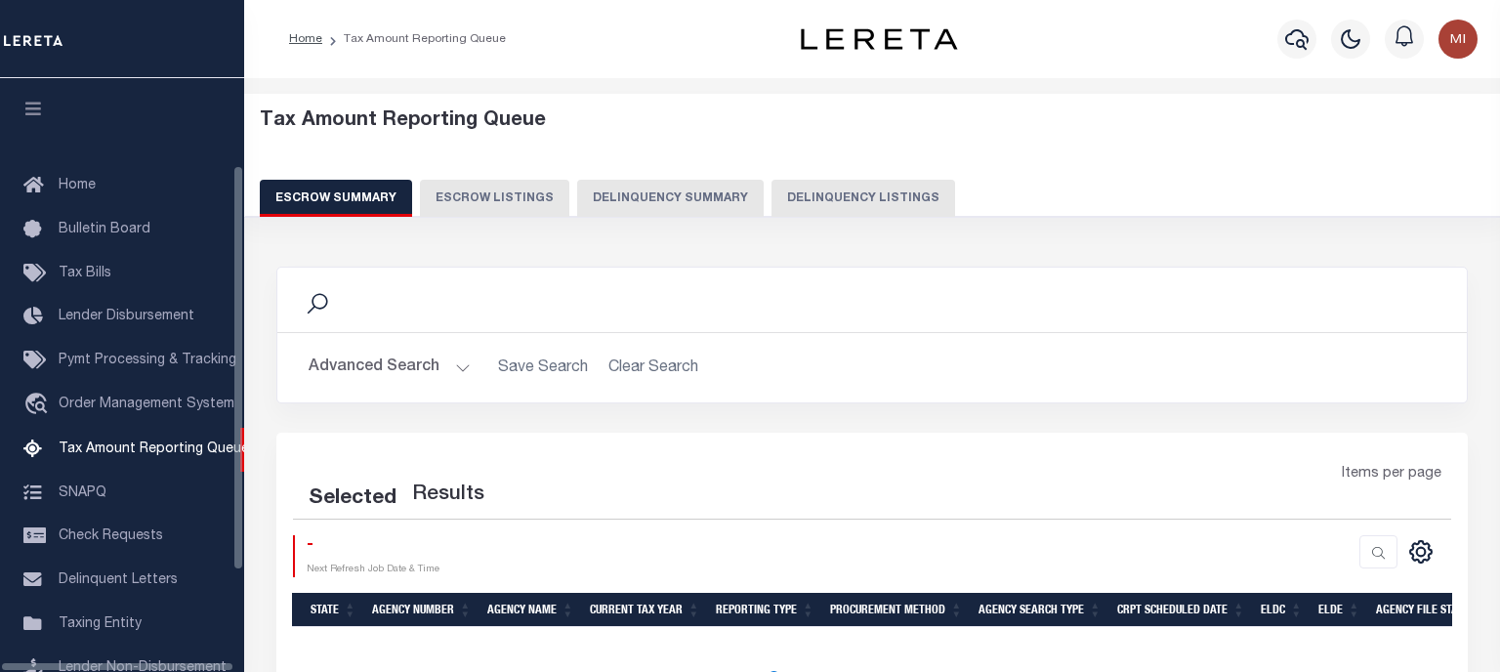
click at [635, 194] on button "Delinquency Summary" at bounding box center [670, 198] width 187 height 37
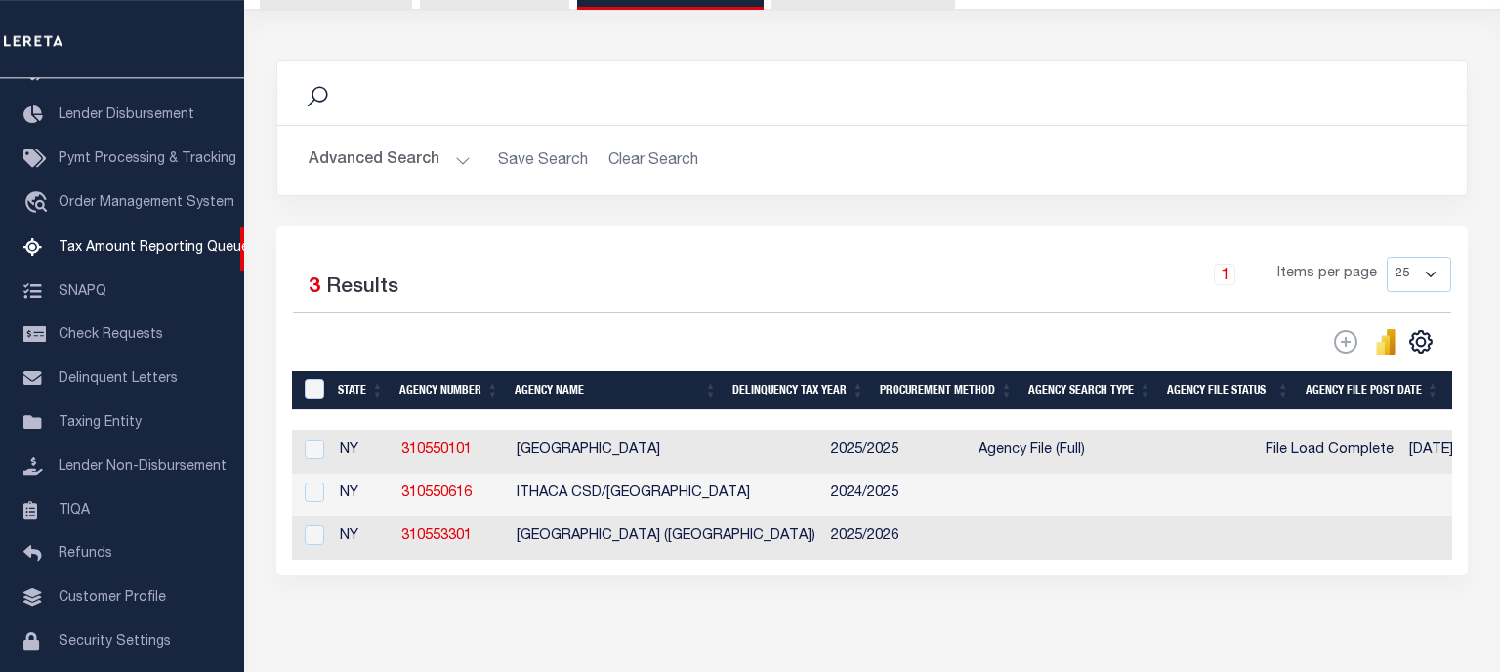
scroll to position [287, 0]
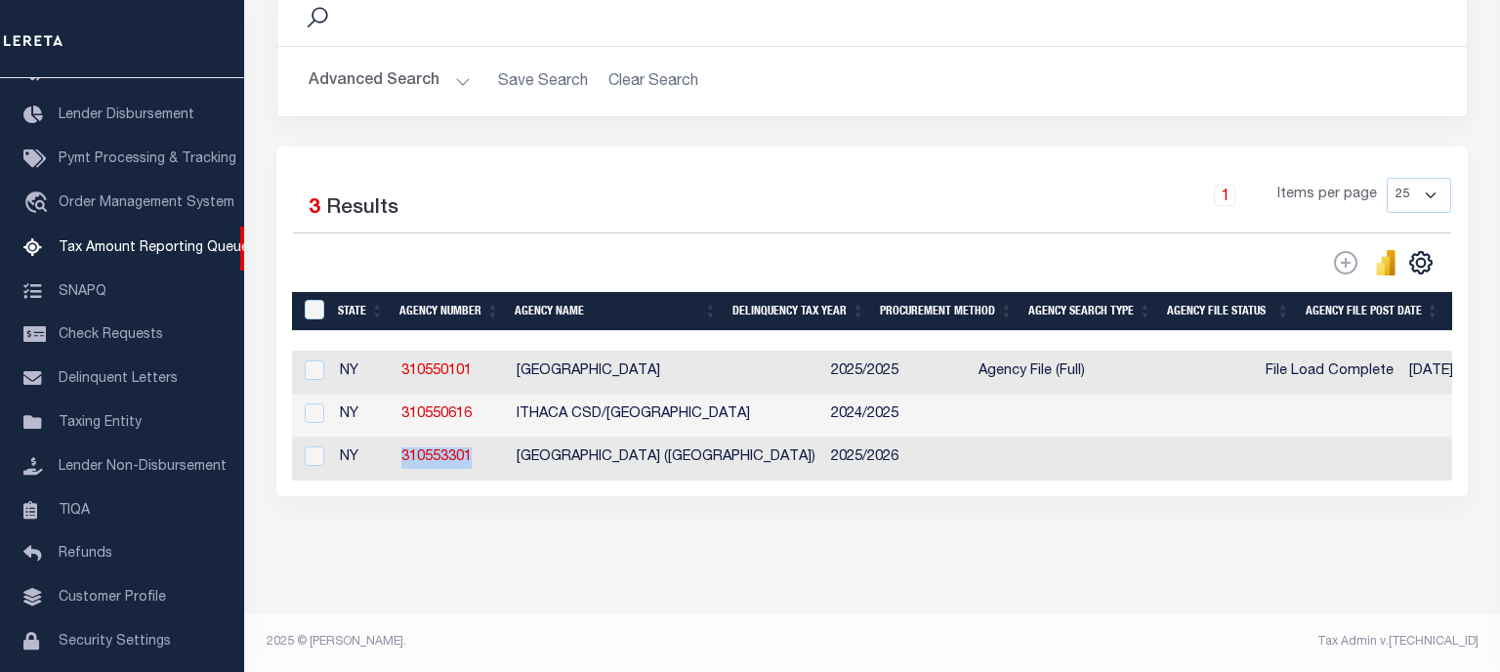
drag, startPoint x: 483, startPoint y: 456, endPoint x: 400, endPoint y: 455, distance: 83.0
click at [400, 455] on td "310553301" at bounding box center [451, 458] width 115 height 43
checkbox input "true"
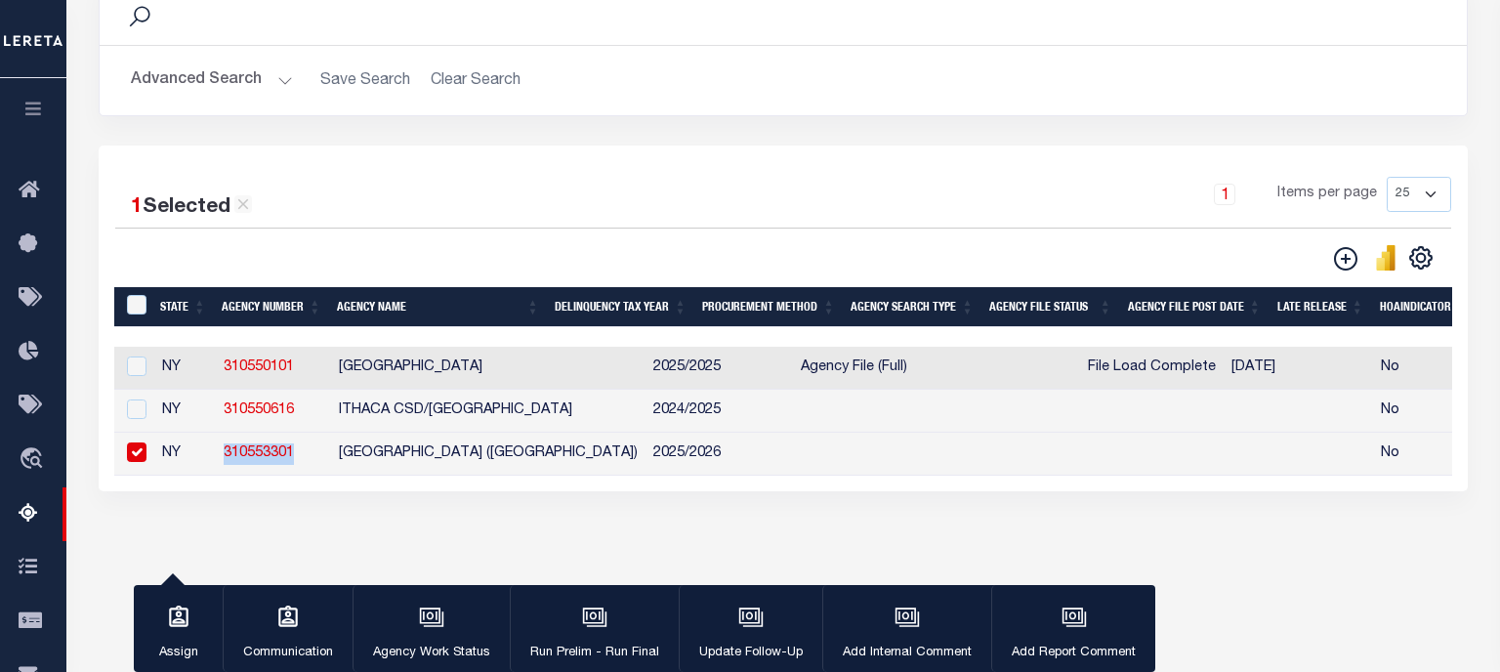
copy link "310553301"
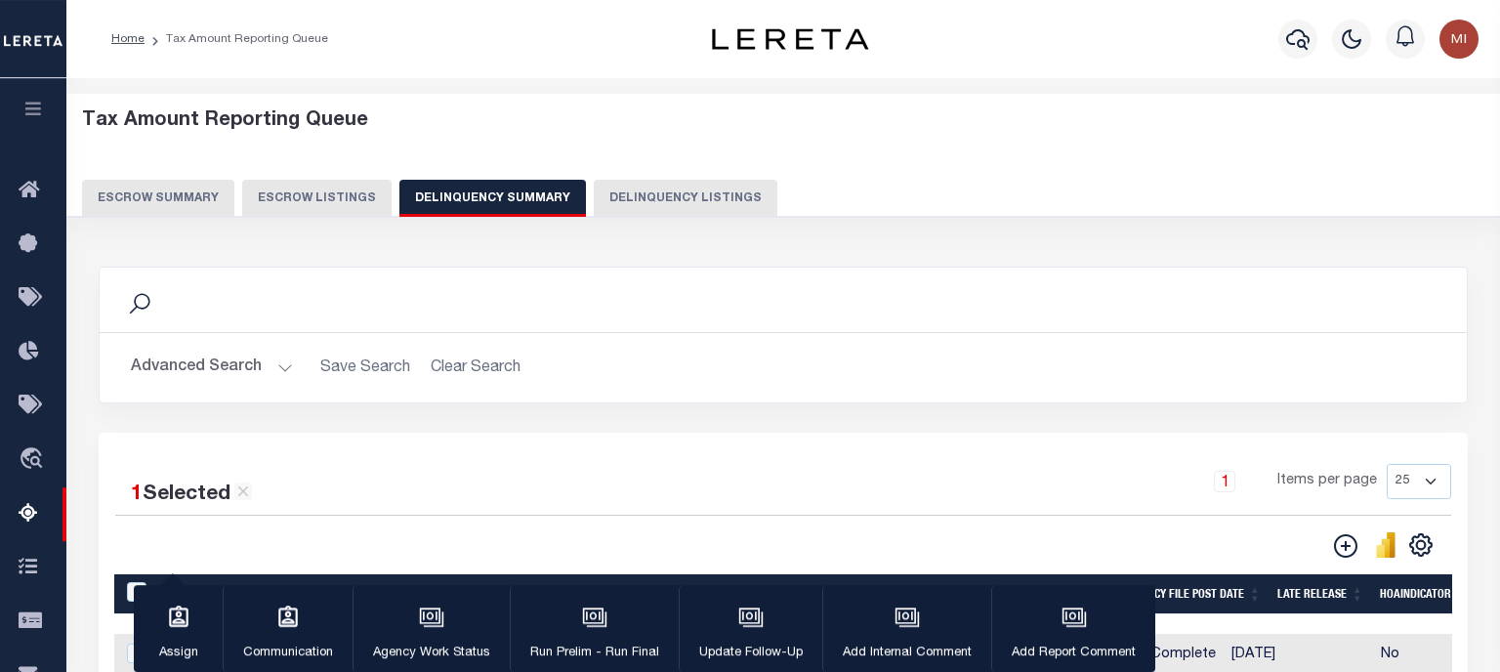
scroll to position [0, 0]
click at [276, 375] on button "Advanced Search" at bounding box center [212, 368] width 162 height 38
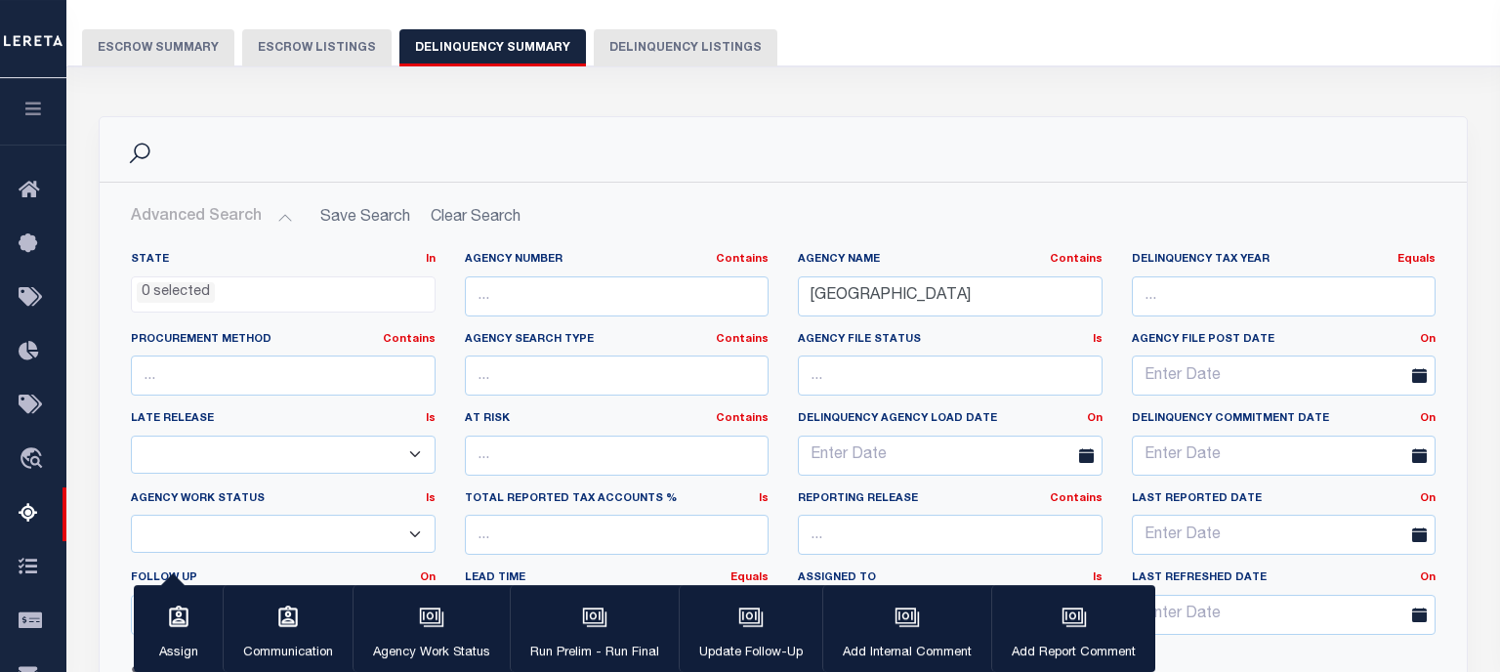
scroll to position [206, 0]
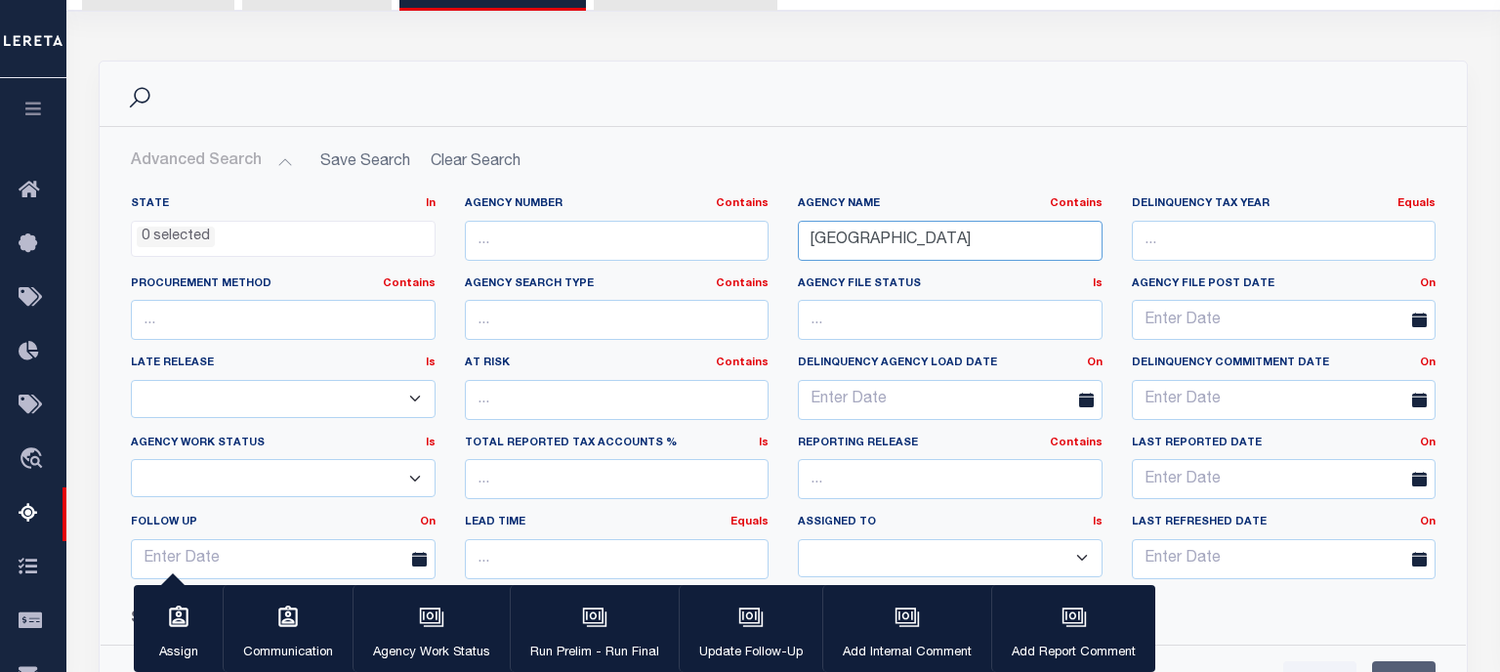
drag, startPoint x: 964, startPoint y: 249, endPoint x: 703, endPoint y: 221, distance: 262.3
click at [798, 223] on input "[GEOGRAPHIC_DATA]" at bounding box center [950, 241] width 305 height 40
click at [635, 235] on input "text" at bounding box center [617, 241] width 305 height 40
paste input "310553301"
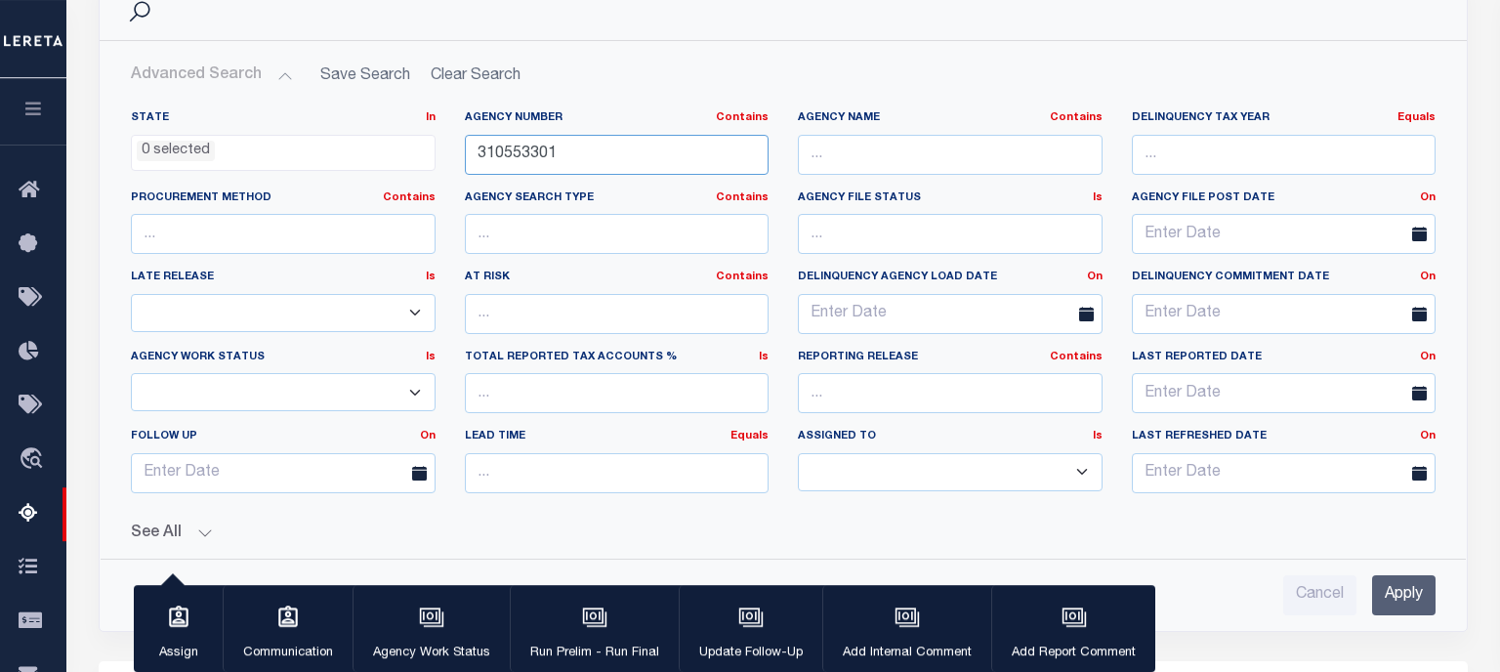
scroll to position [722, 0]
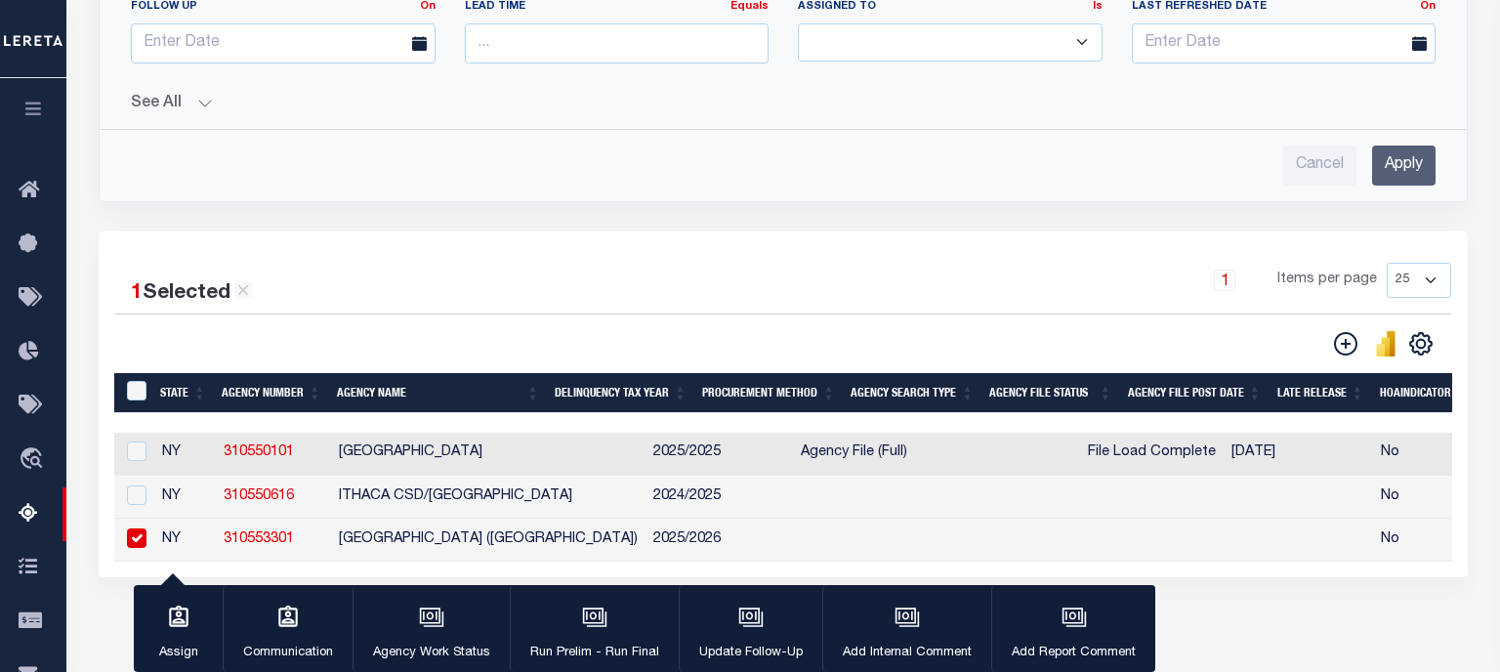
type input "310553301"
click at [1395, 165] on input "Apply" at bounding box center [1403, 166] width 63 height 40
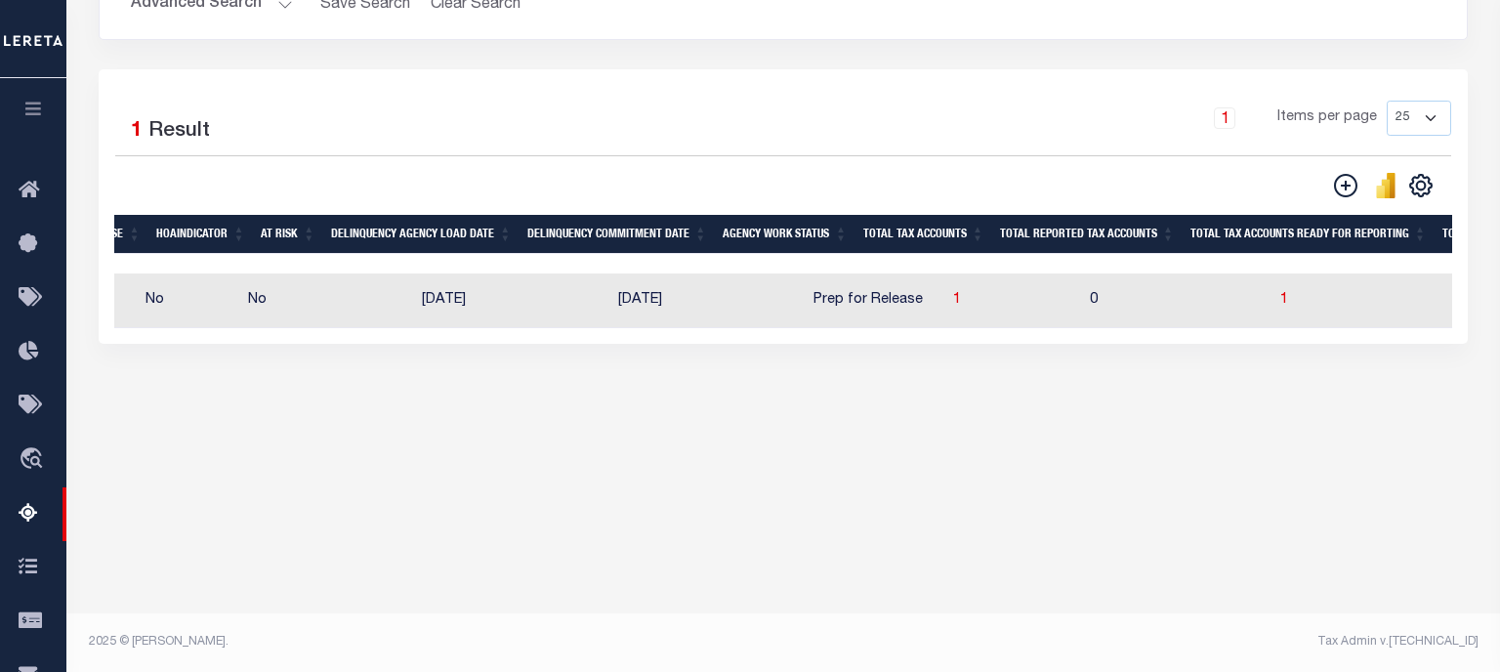
scroll to position [0, 0]
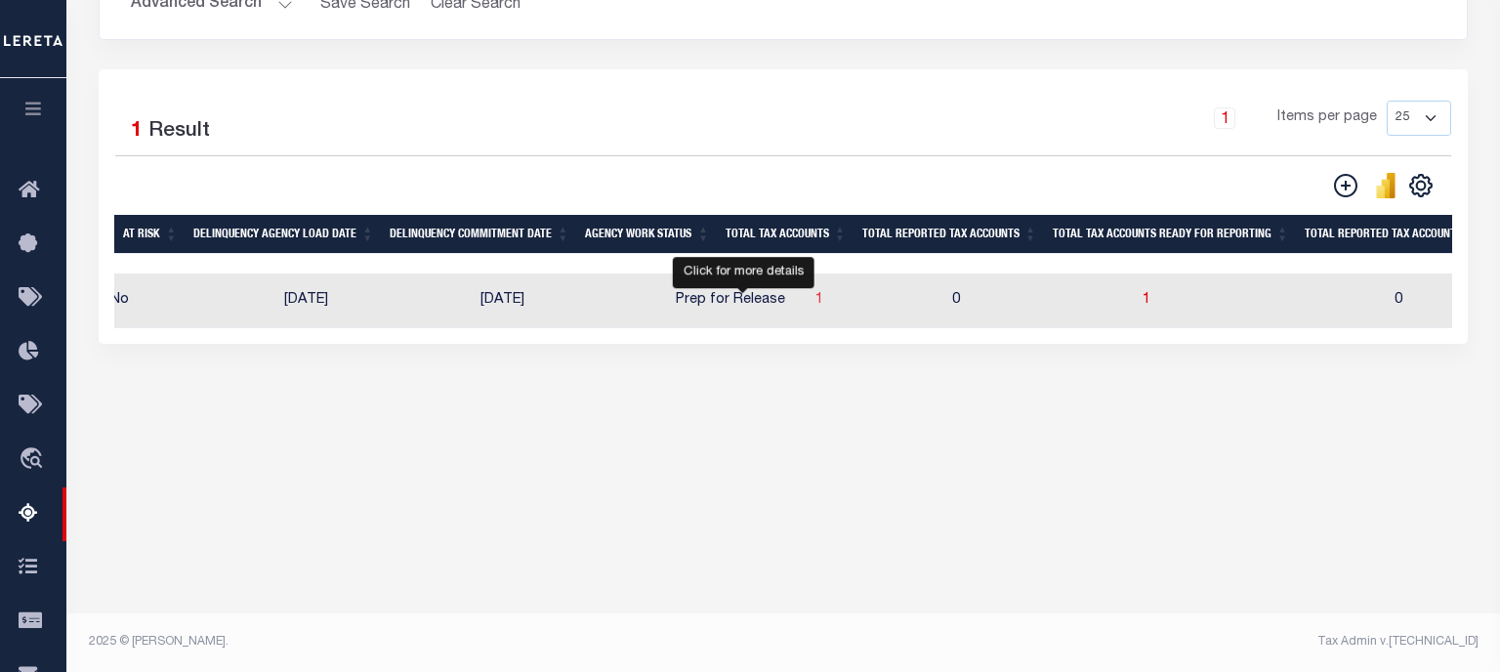
click at [815, 301] on span "1" at bounding box center [819, 300] width 8 height 14
select select "100"
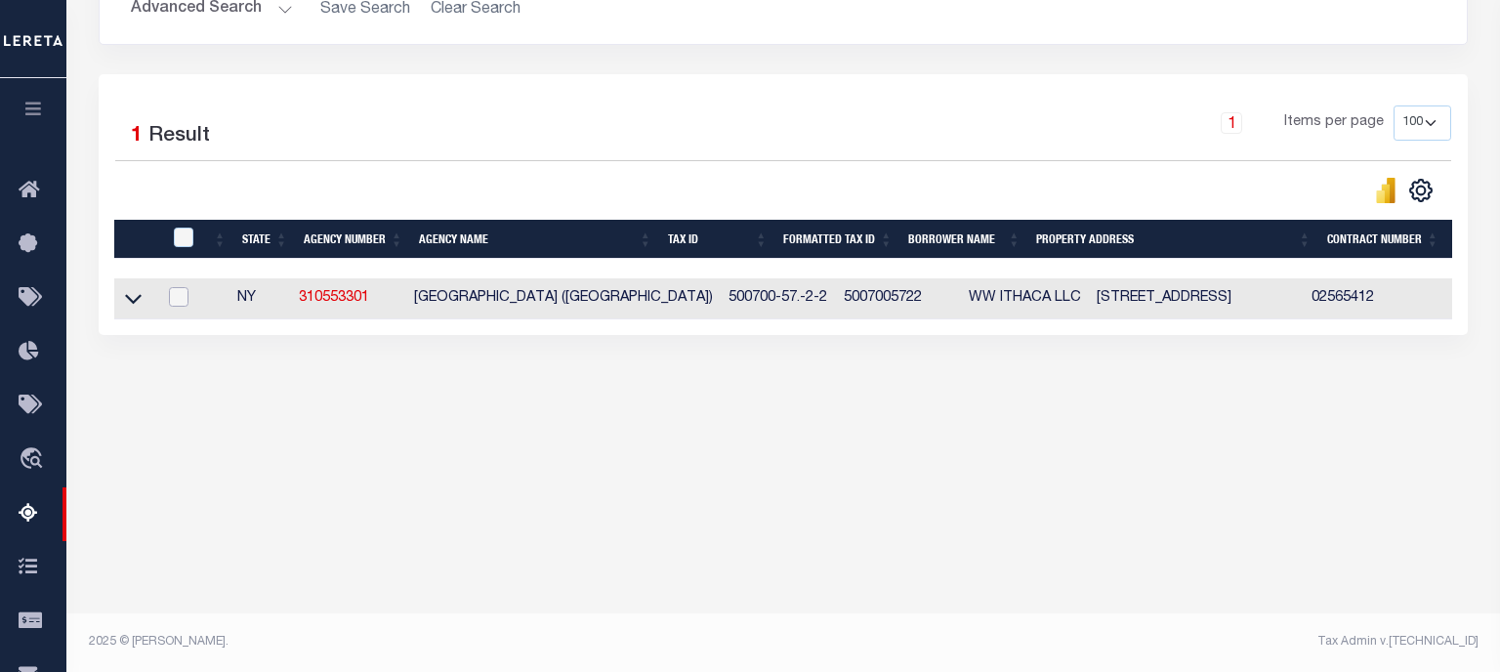
click at [185, 296] on input "checkbox" at bounding box center [179, 297] width 20 height 20
checkbox input "true"
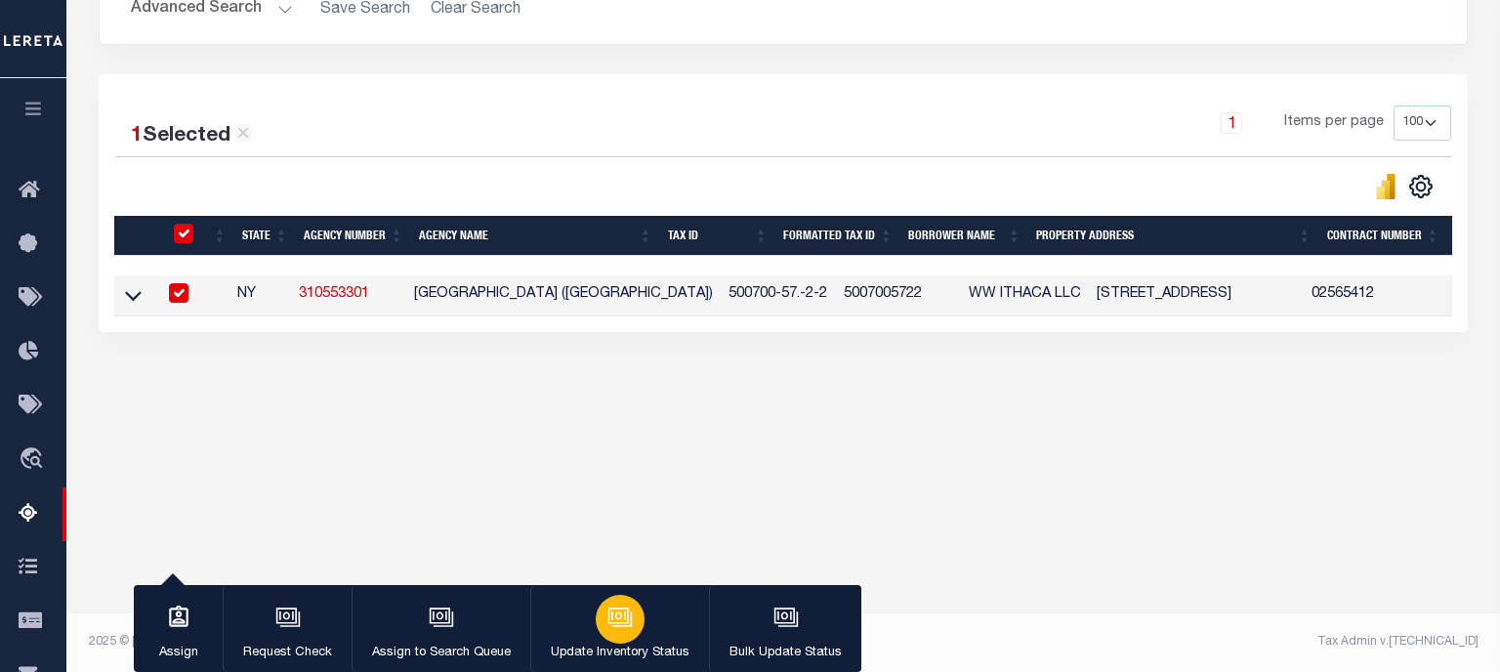
click at [615, 623] on icon "button" at bounding box center [619, 616] width 25 height 25
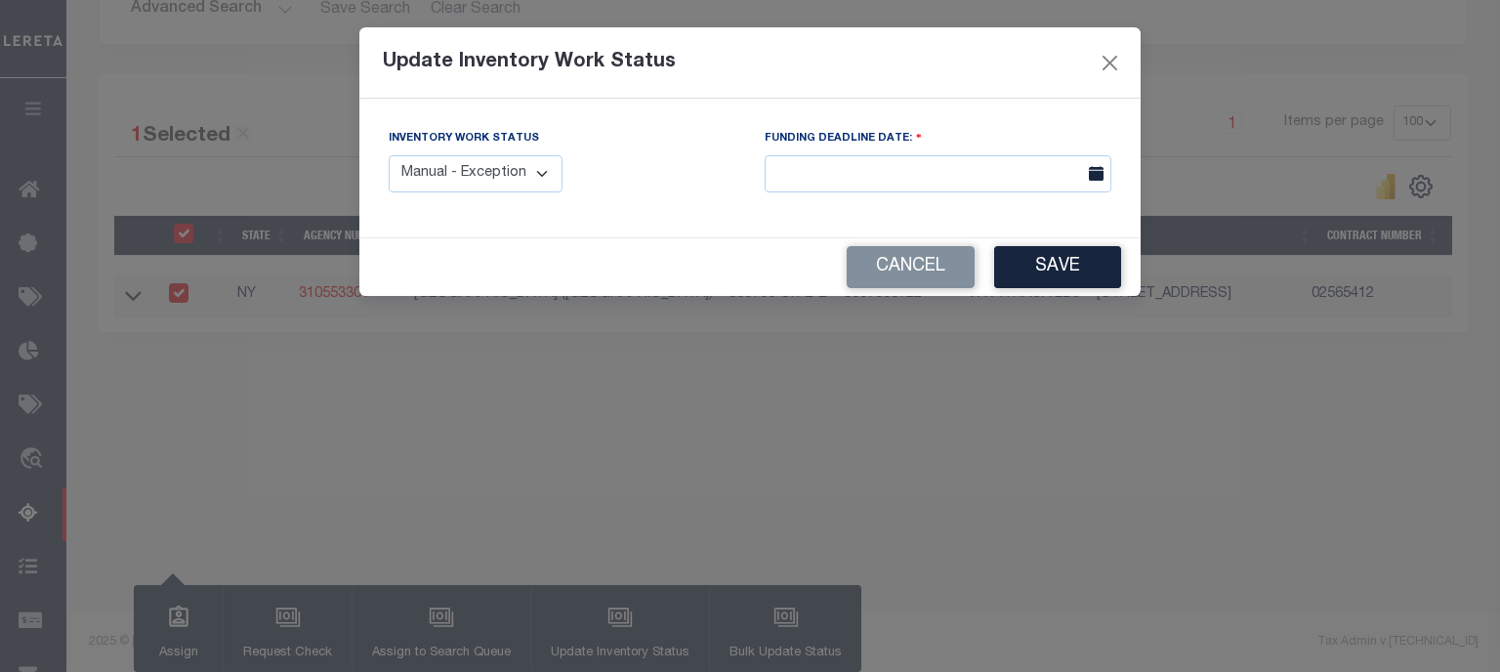
select select "4"
click option "Completed" at bounding box center [0, 0] width 0 height 0
click at [994, 163] on input "text" at bounding box center [938, 174] width 347 height 38
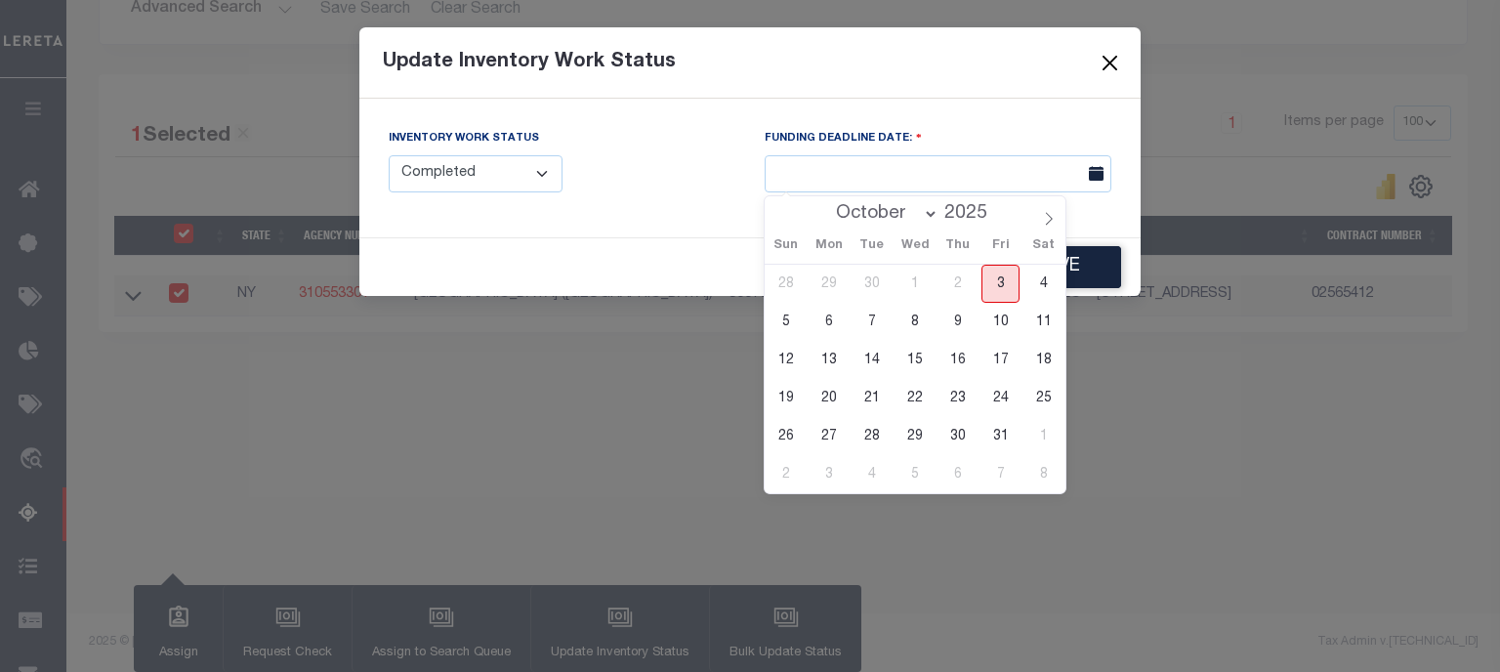
click at [1017, 280] on span "3" at bounding box center [1000, 284] width 38 height 38
type input "[DATE]"
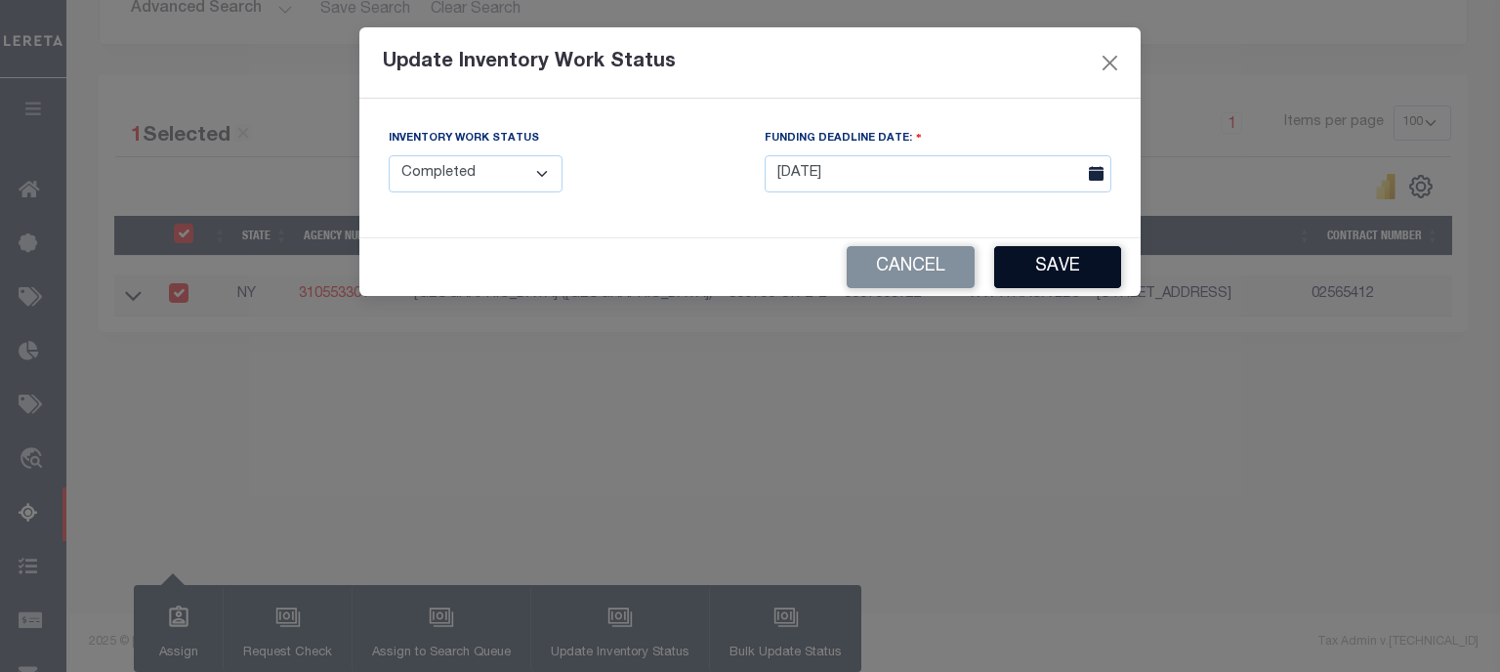
click at [1053, 278] on button "Save" at bounding box center [1057, 267] width 127 height 42
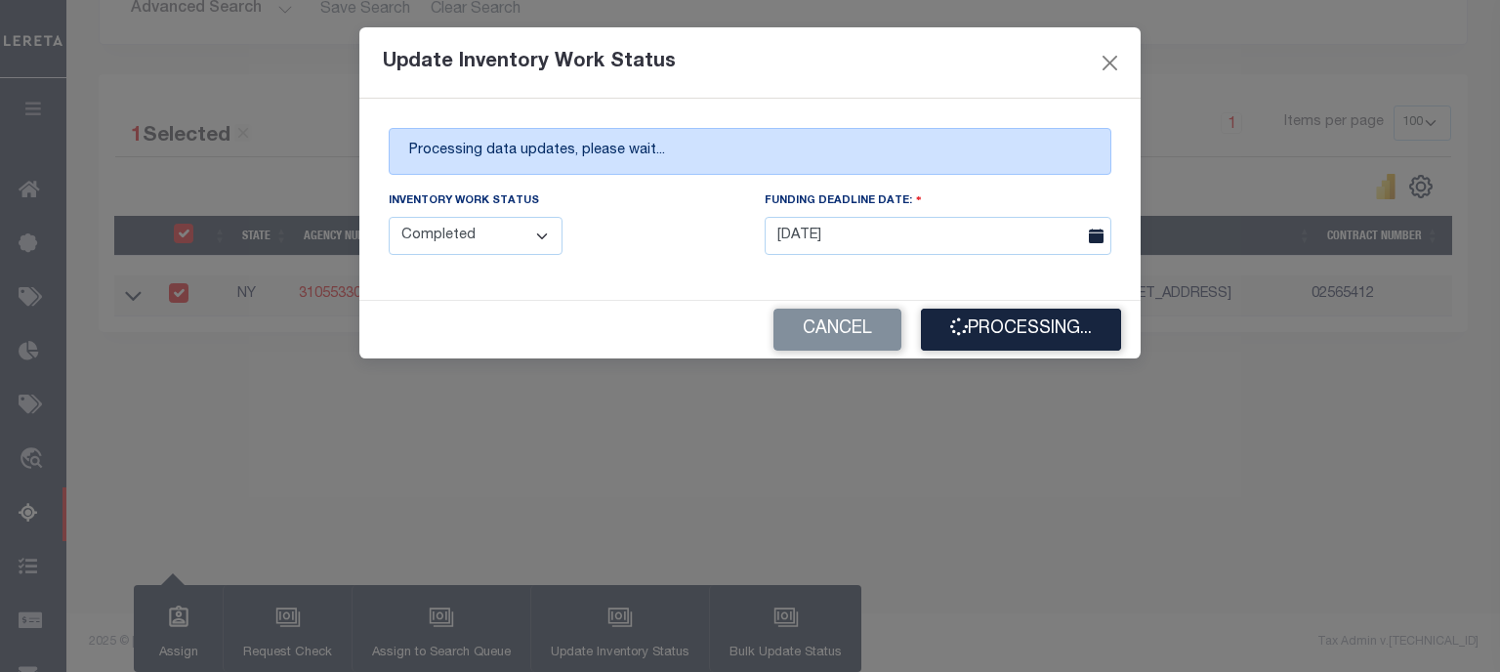
click at [642, 229] on div "Inventory Work Status Manual - Exception Pended - Awaiting Search Late Add Exce…" at bounding box center [562, 222] width 347 height 64
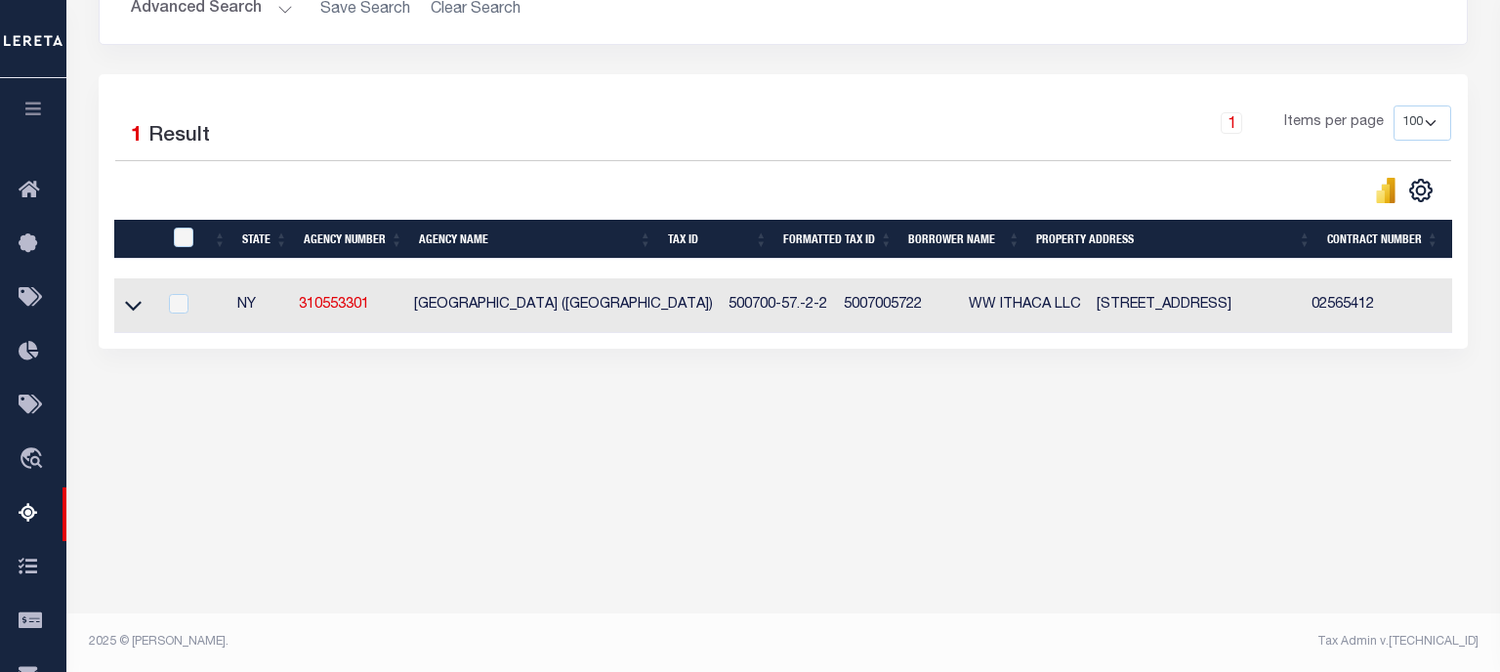
scroll to position [54, 0]
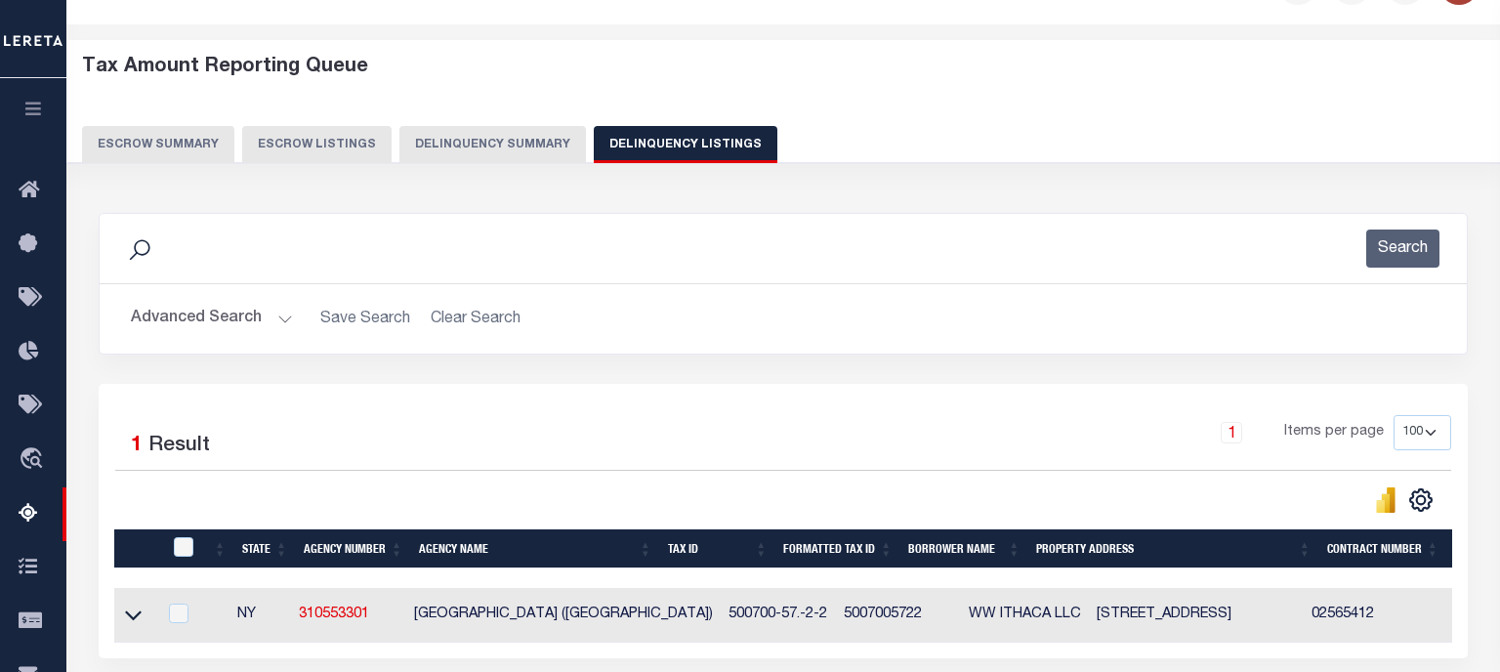
click at [467, 132] on button "Delinquency Summary" at bounding box center [492, 144] width 187 height 37
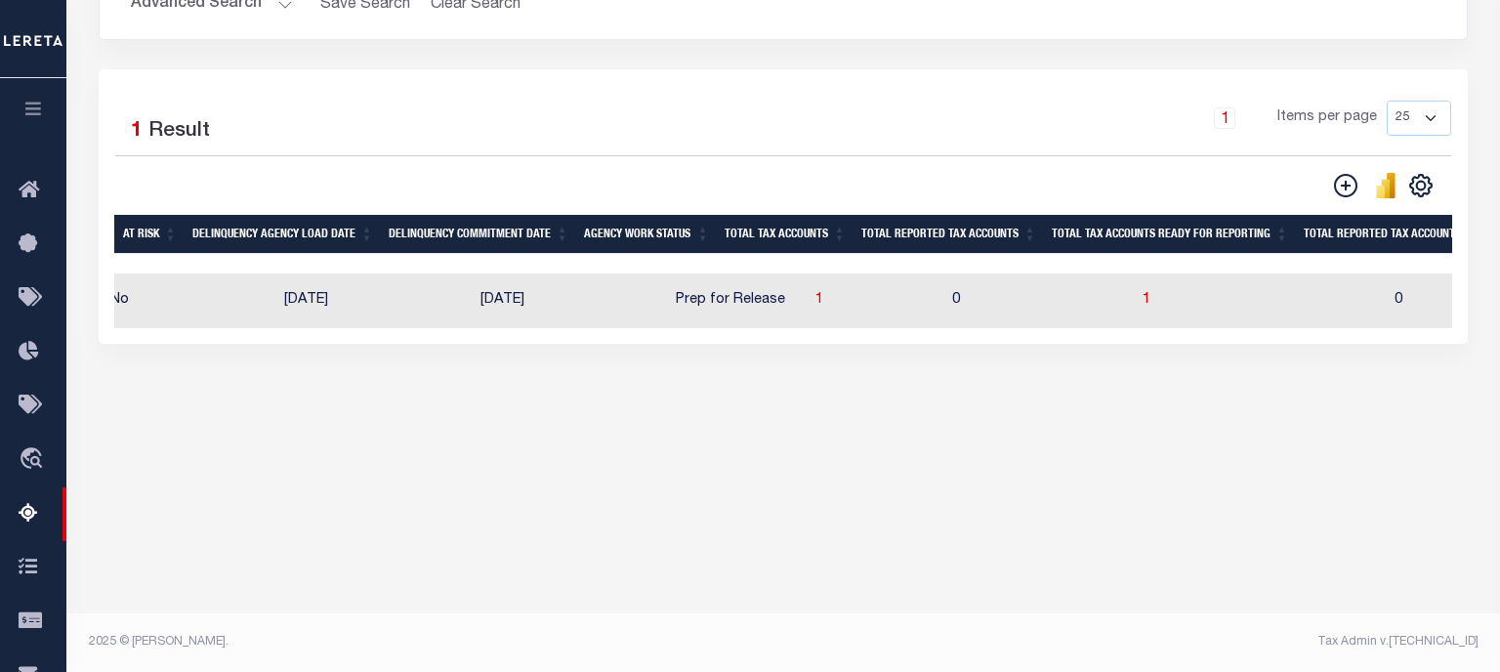
scroll to position [0, 382]
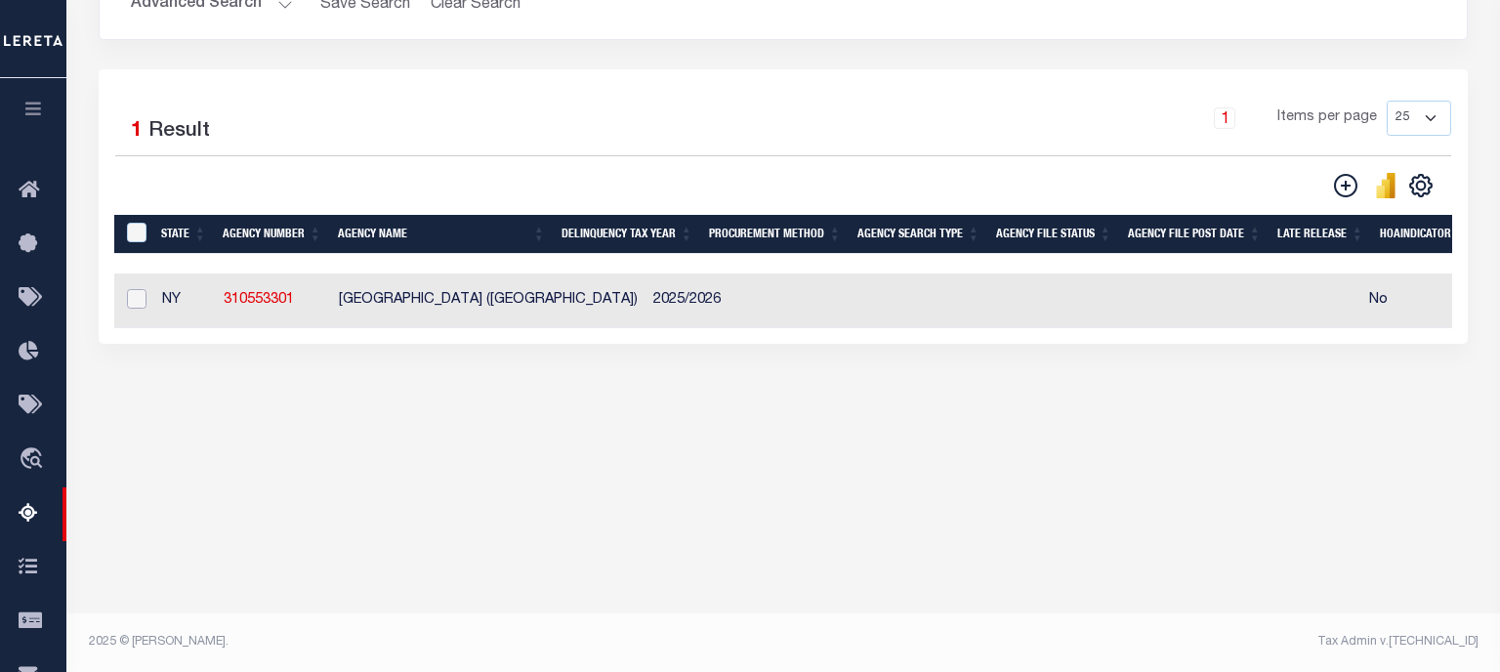
click at [143, 303] on input "checkbox" at bounding box center [137, 299] width 20 height 20
checkbox input "true"
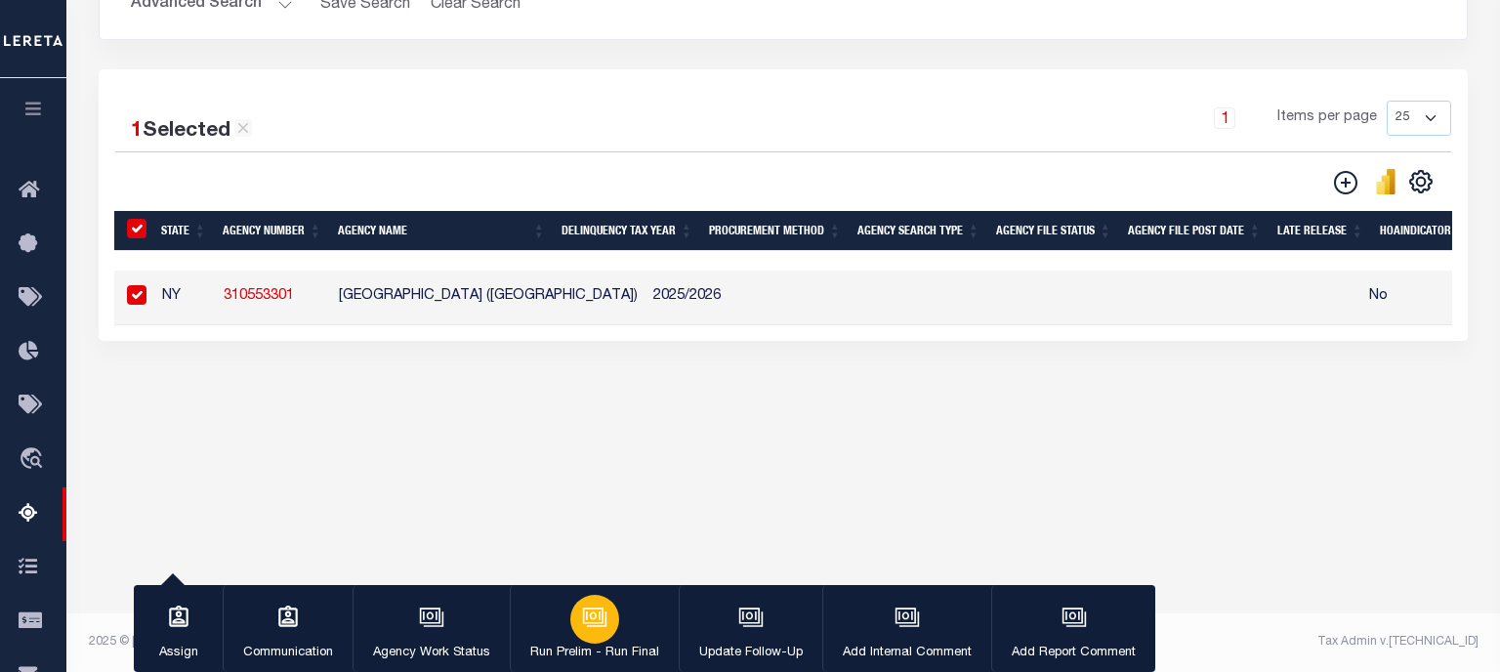
click at [582, 607] on icon "button" at bounding box center [594, 616] width 25 height 25
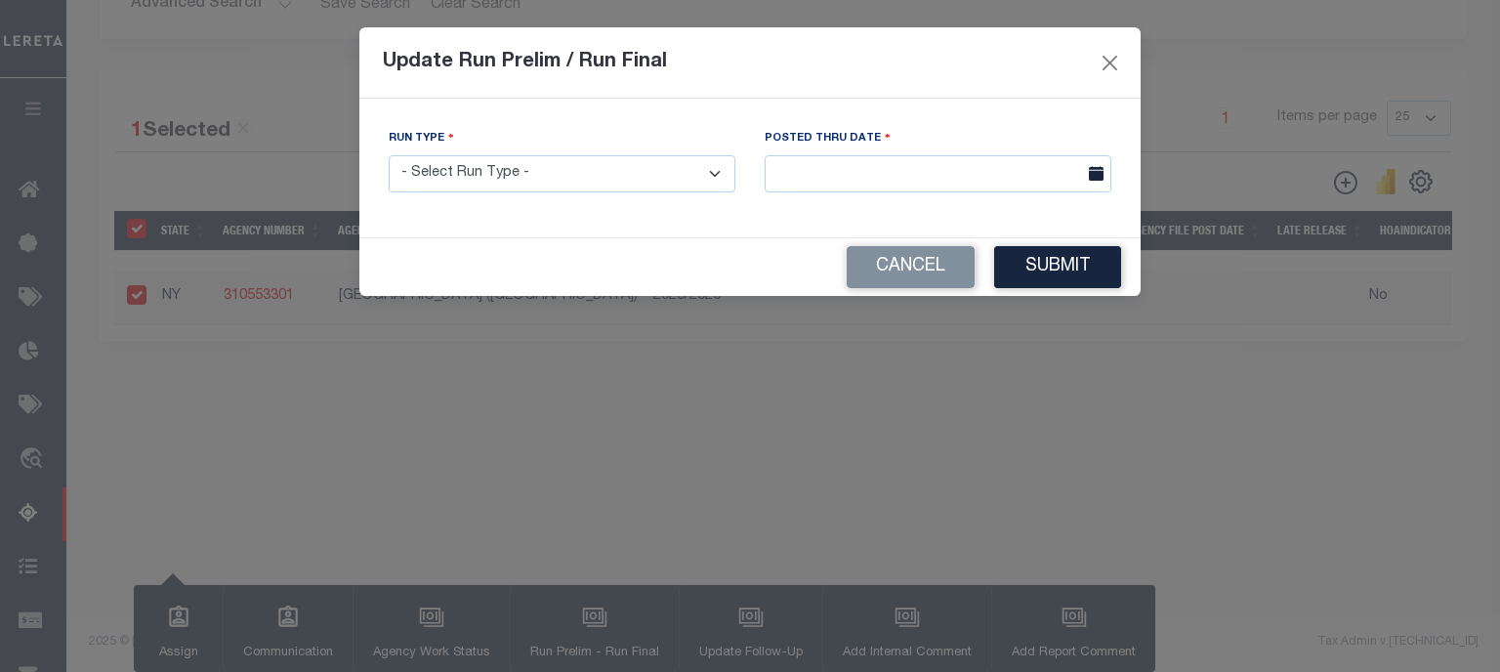
select select "P"
click option "Prelim Run" at bounding box center [0, 0] width 0 height 0
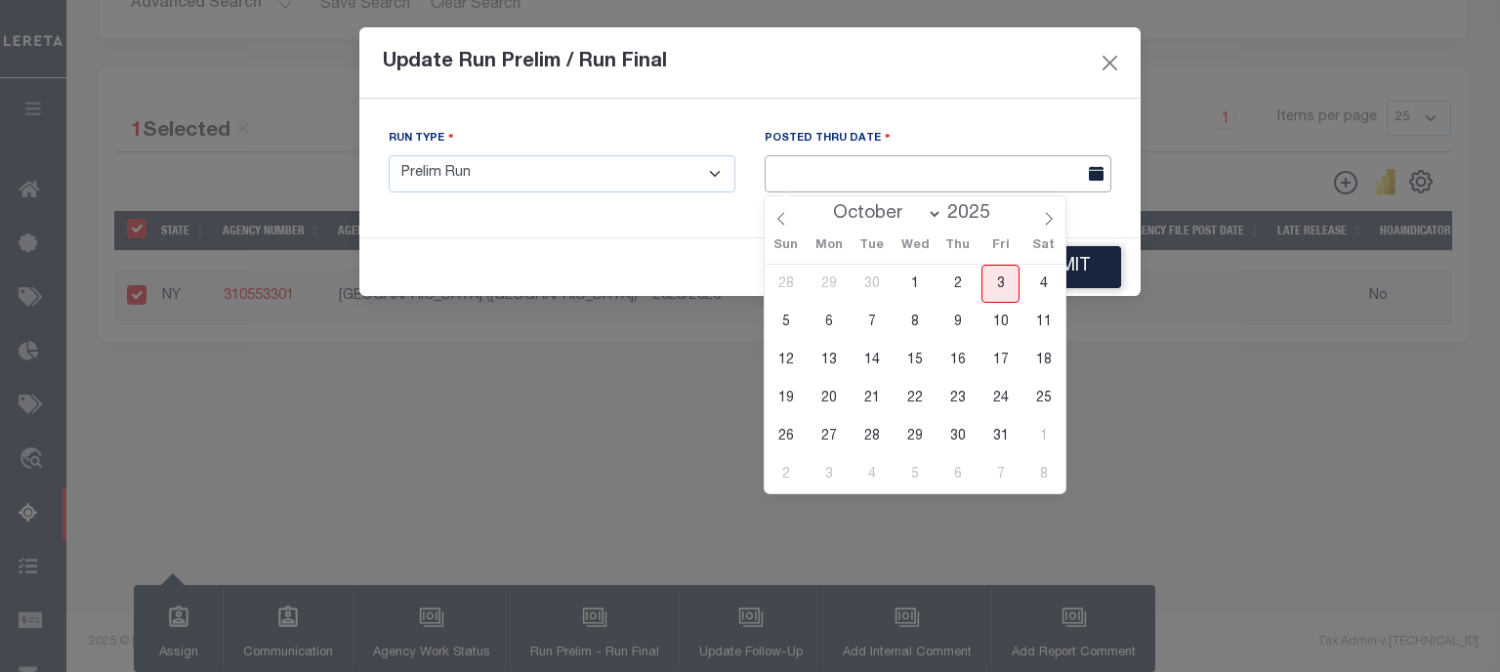
click at [951, 158] on input "text" at bounding box center [938, 174] width 347 height 38
click at [997, 281] on span "3" at bounding box center [1000, 284] width 38 height 38
type input "[DATE]"
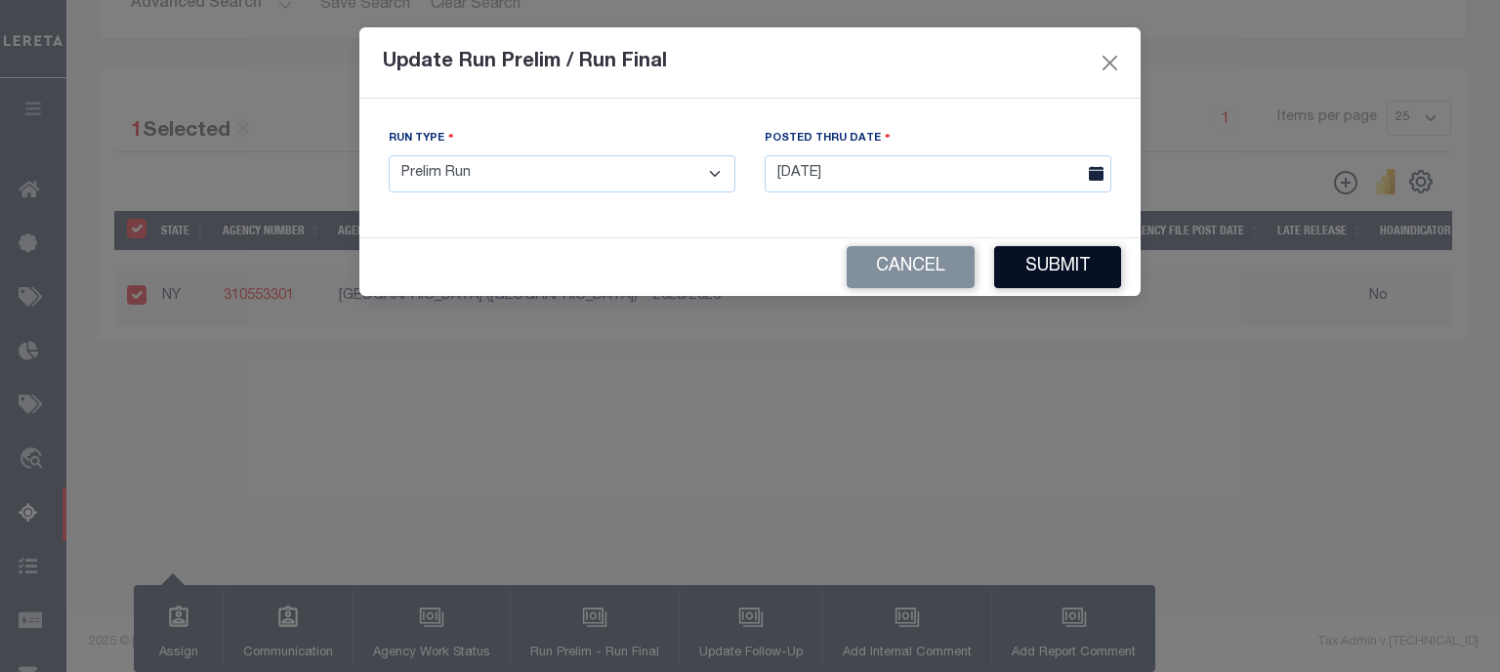
click at [1061, 270] on button "Submit" at bounding box center [1057, 267] width 127 height 42
